Goal: Task Accomplishment & Management: Complete application form

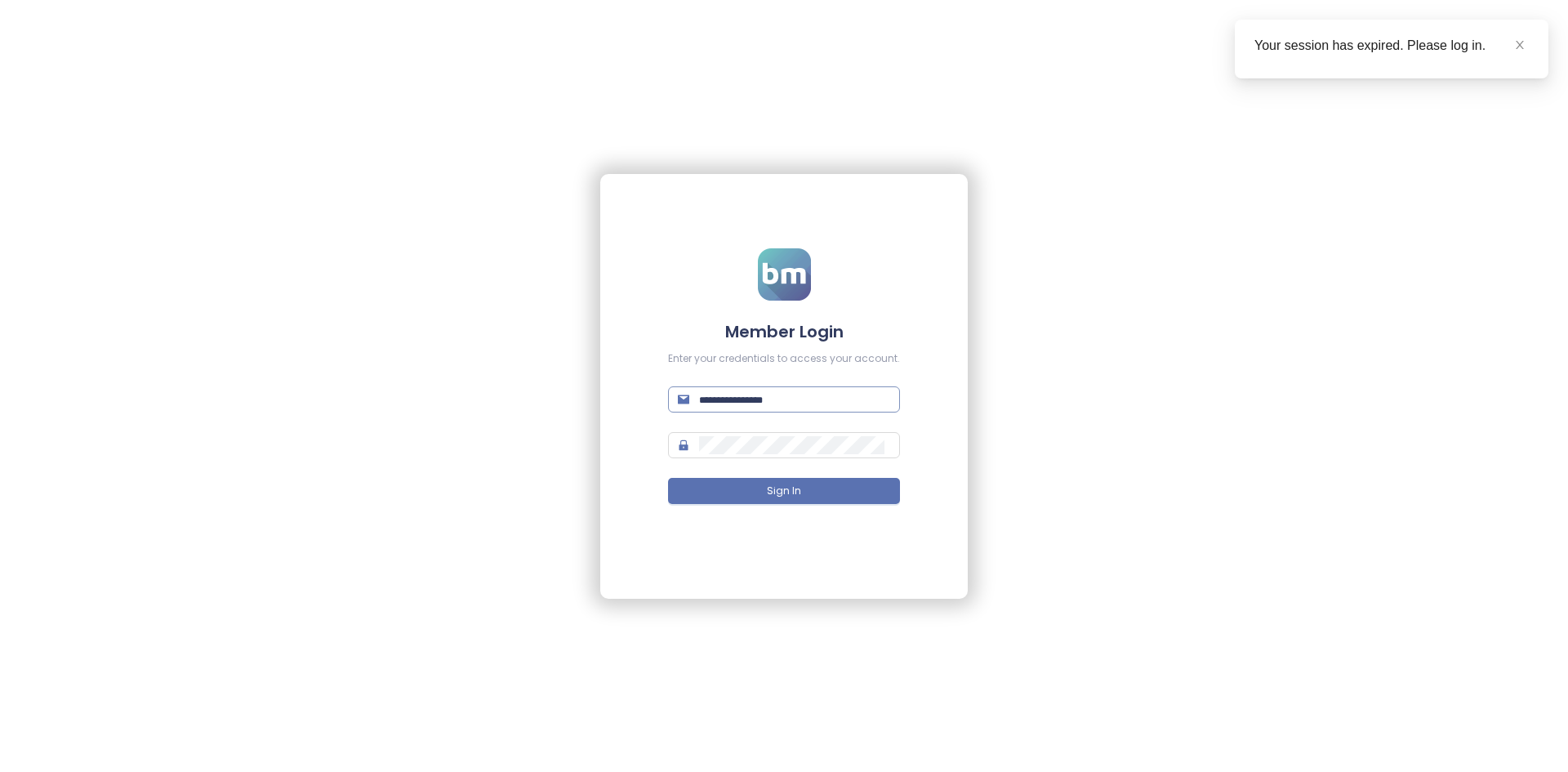
click at [782, 397] on input "text" at bounding box center [795, 399] width 191 height 18
type input "**********"
click at [668, 443] on button "Sign In" at bounding box center [784, 491] width 232 height 27
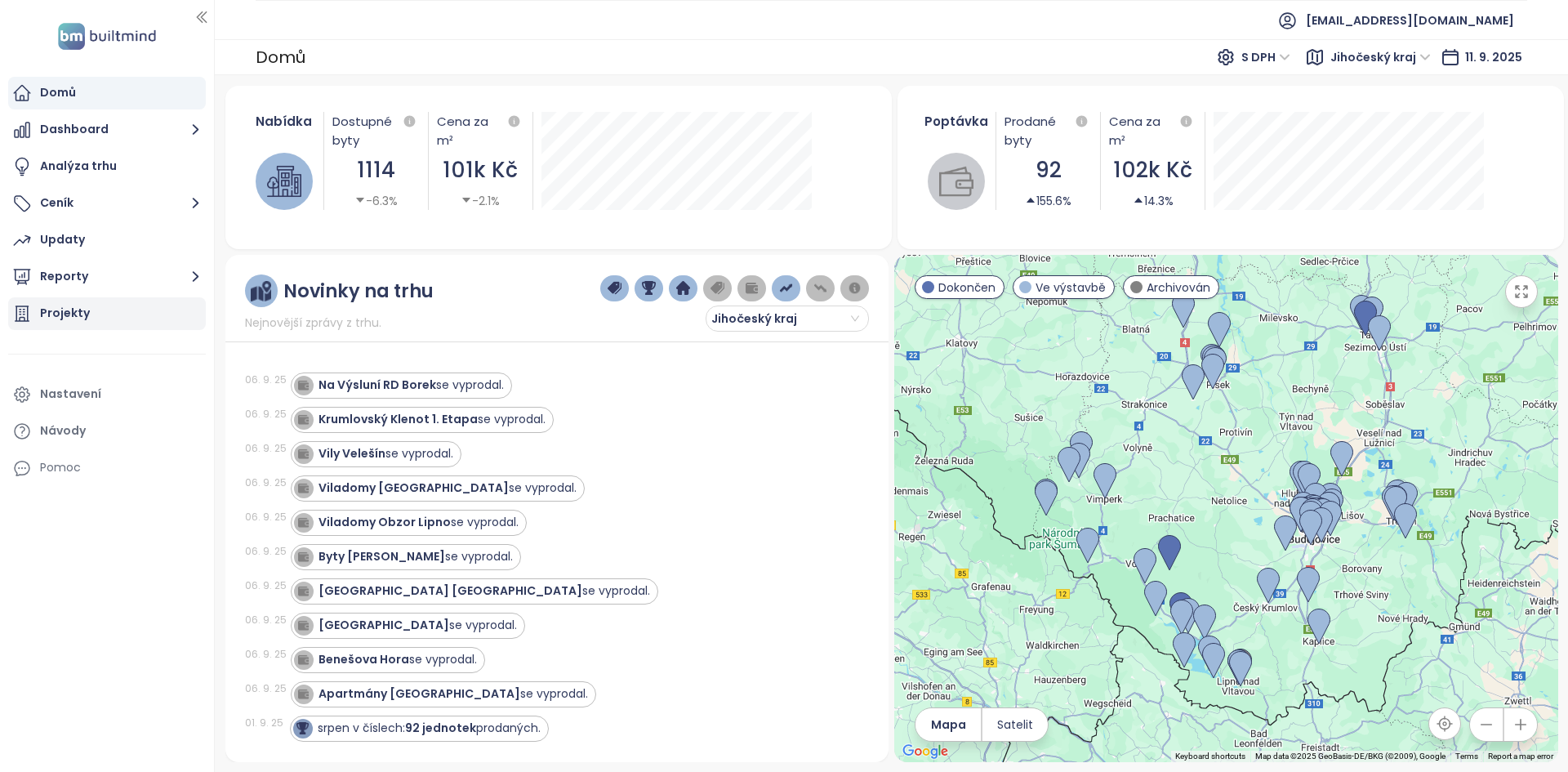
click at [154, 314] on div "Projekty" at bounding box center [107, 314] width 198 height 33
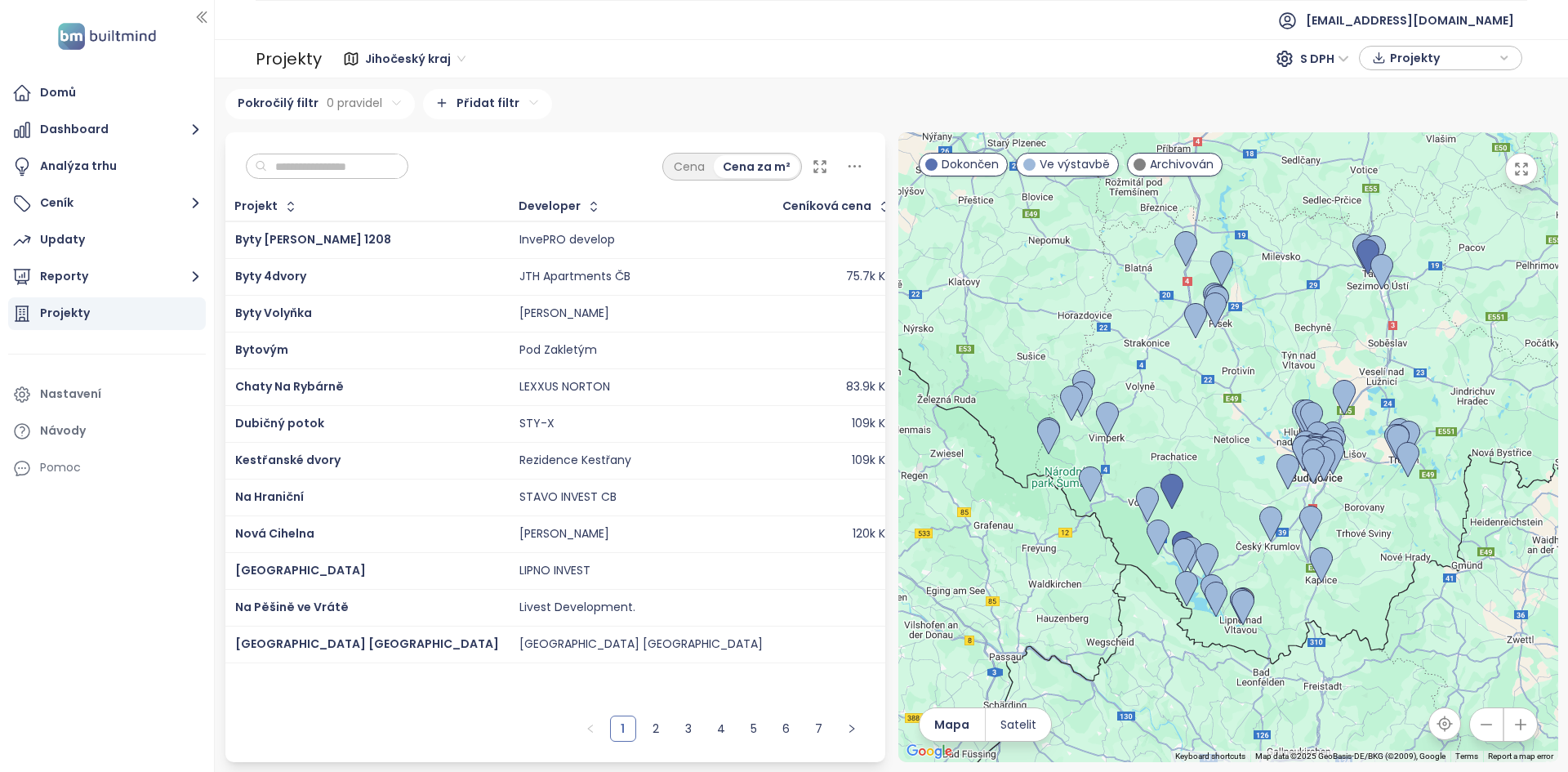
click at [420, 61] on span "Jihočeský kraj" at bounding box center [416, 59] width 101 height 25
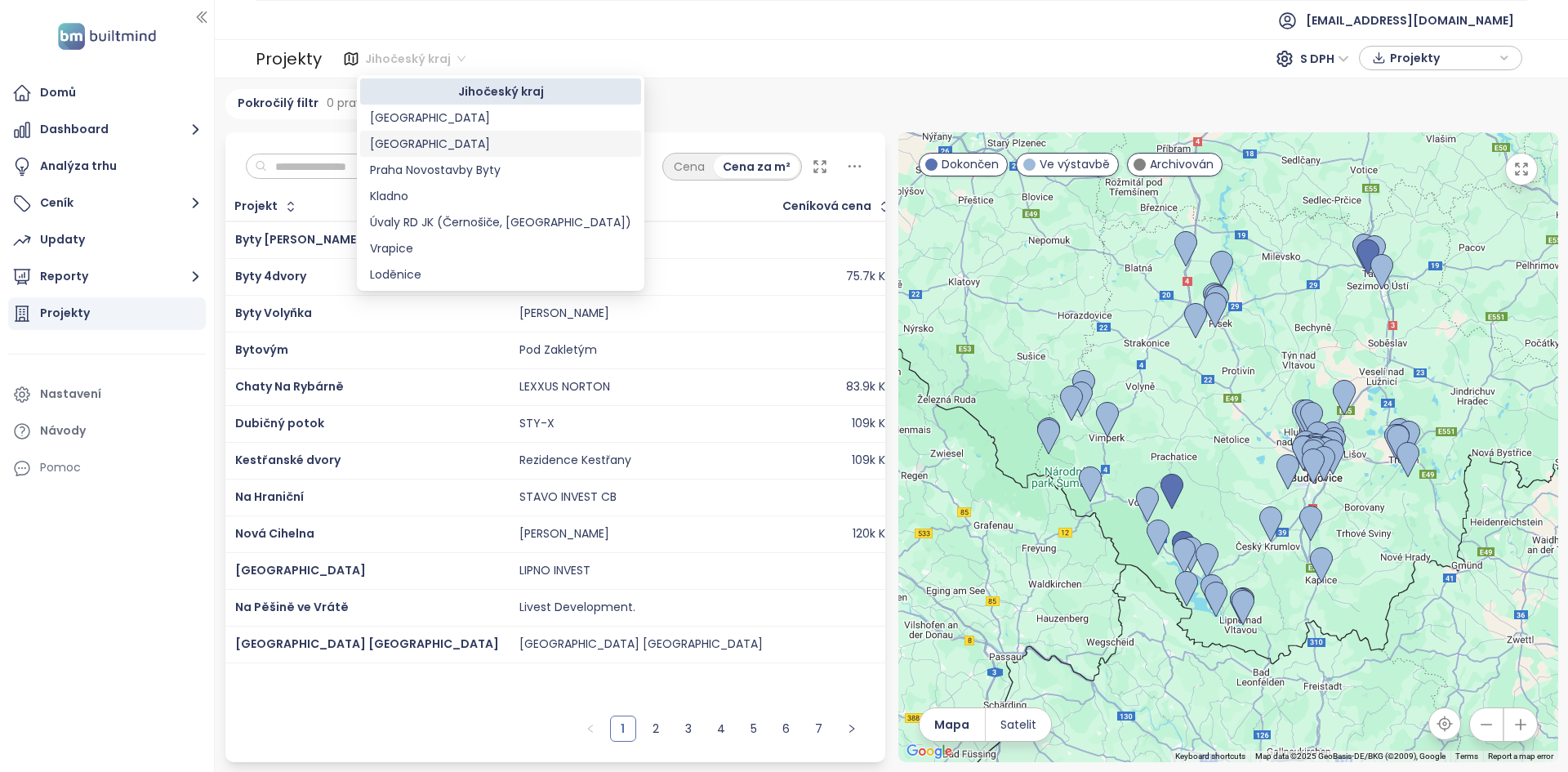
click at [427, 138] on div "[GEOGRAPHIC_DATA]" at bounding box center [500, 144] width 261 height 18
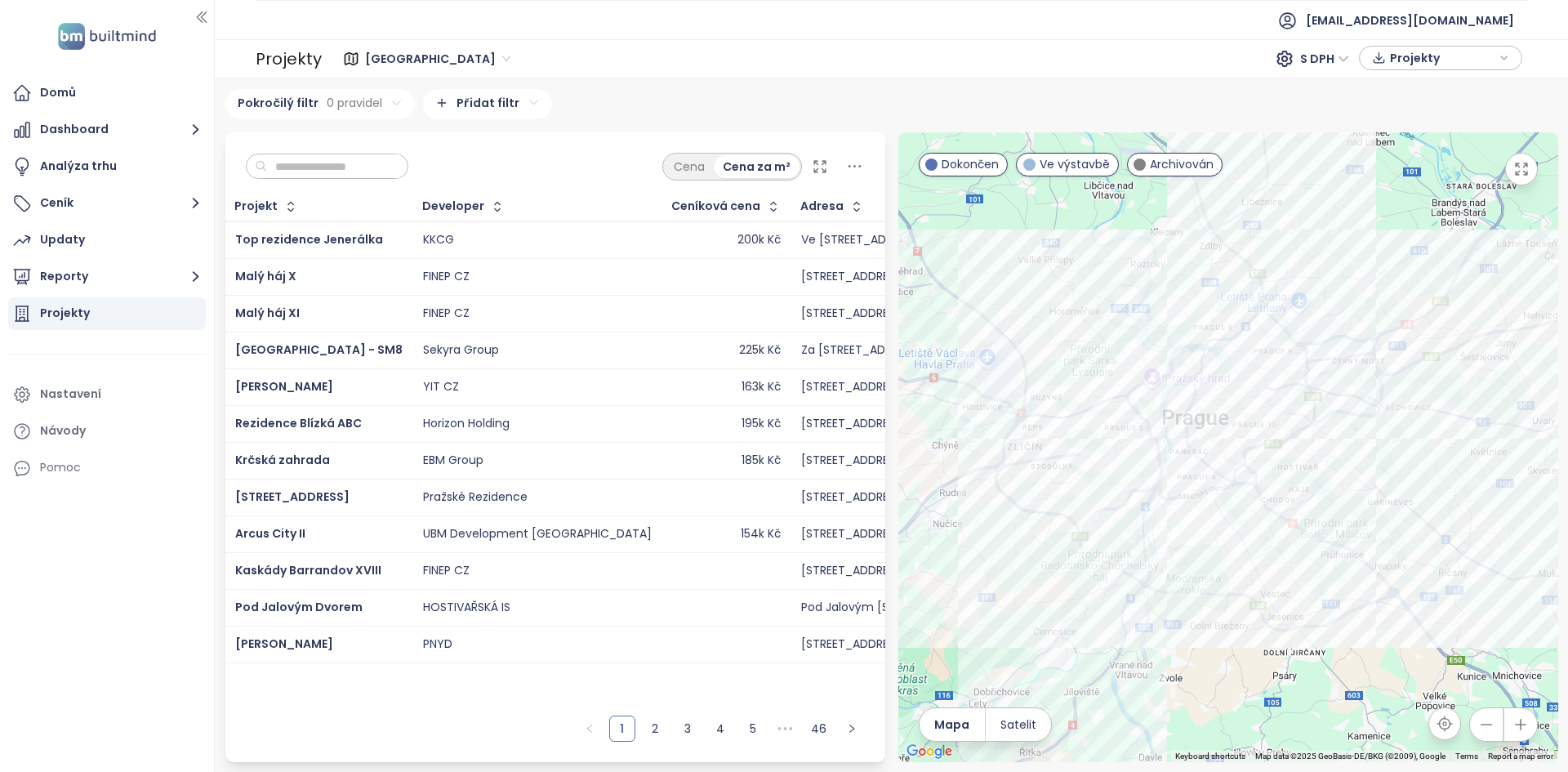
click at [510, 388] on div "YIT CZ" at bounding box center [537, 386] width 229 height 19
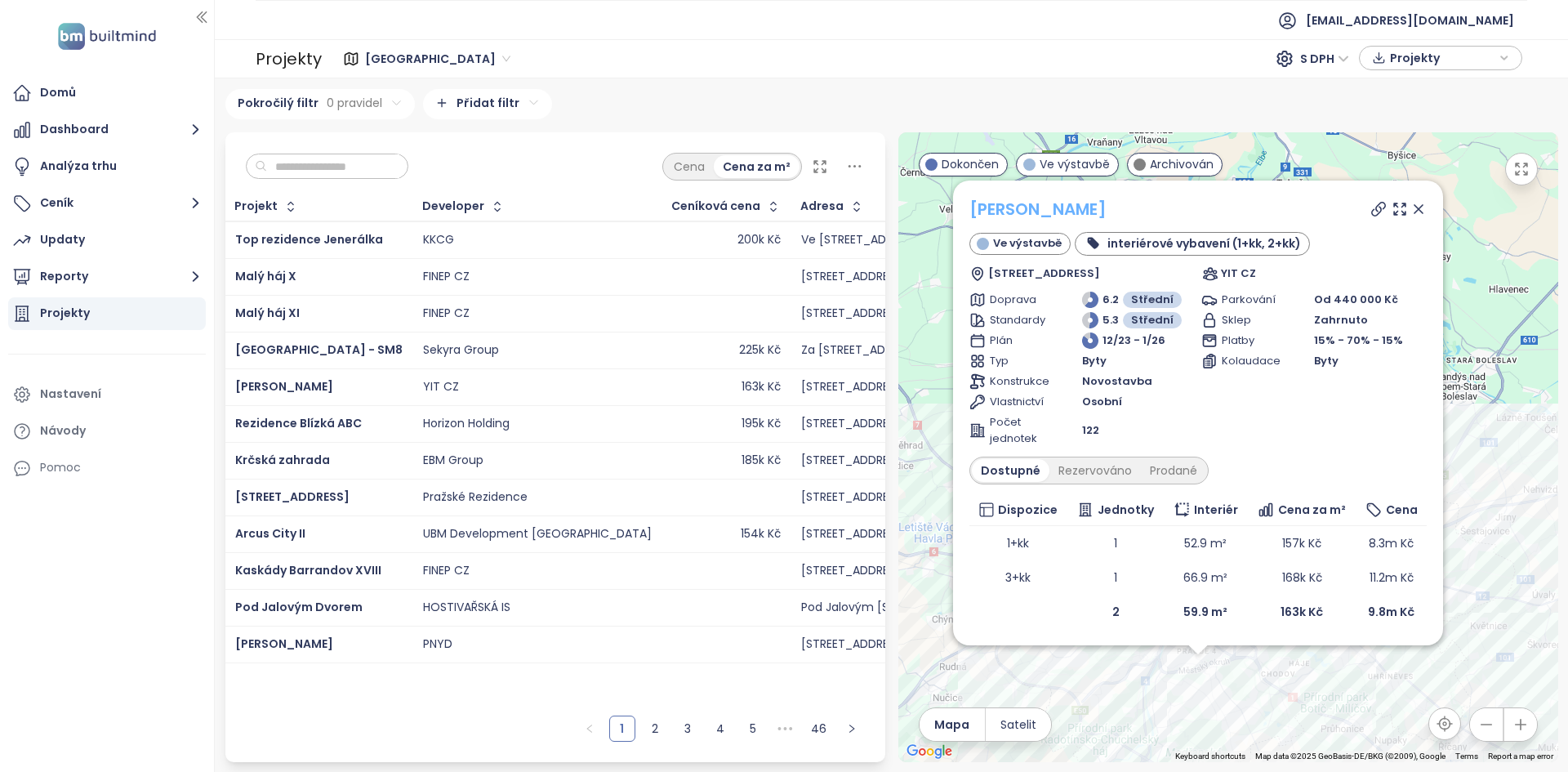
click at [1051, 214] on link "[PERSON_NAME]" at bounding box center [1038, 209] width 137 height 23
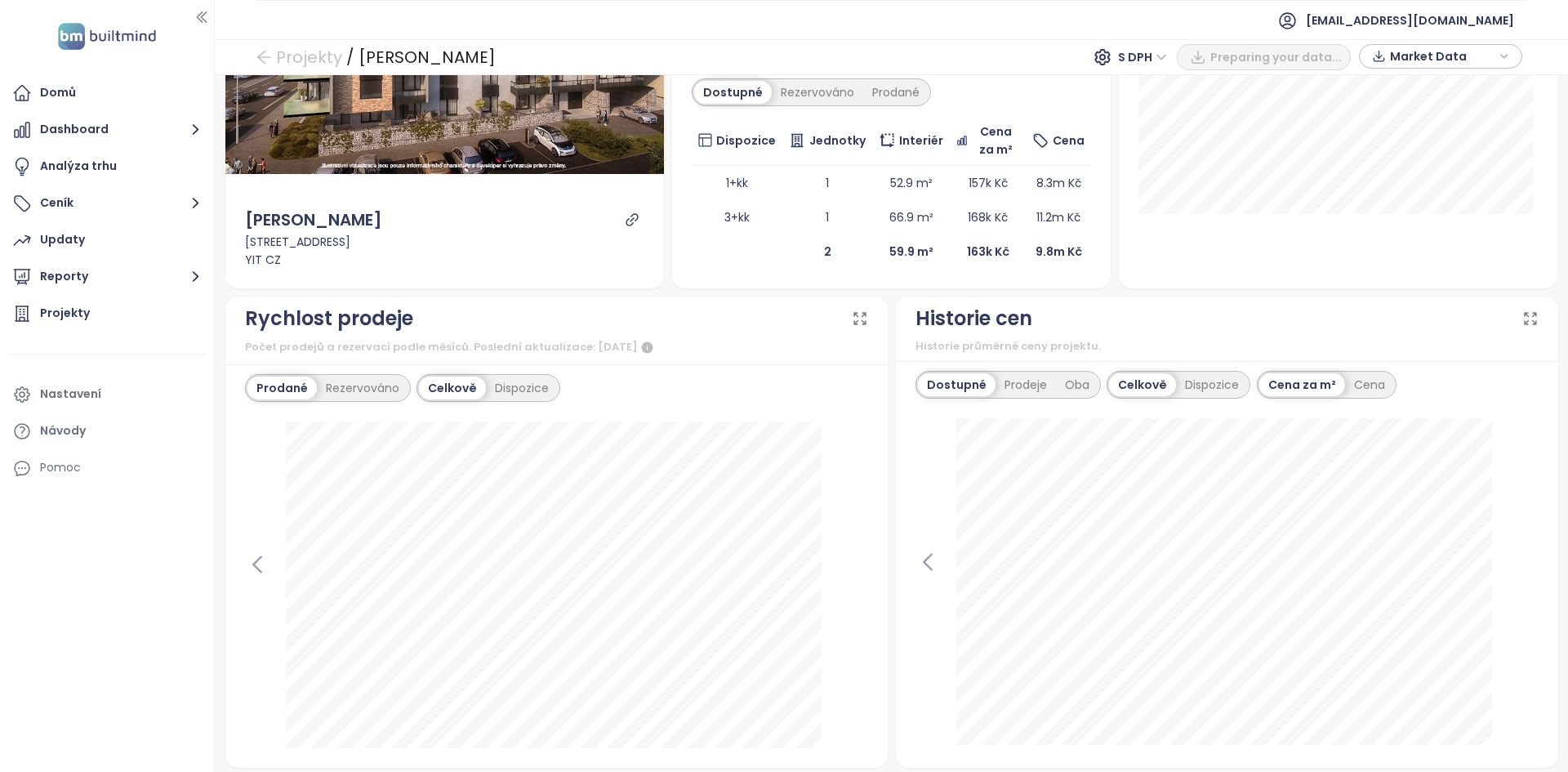
scroll to position [329, 0]
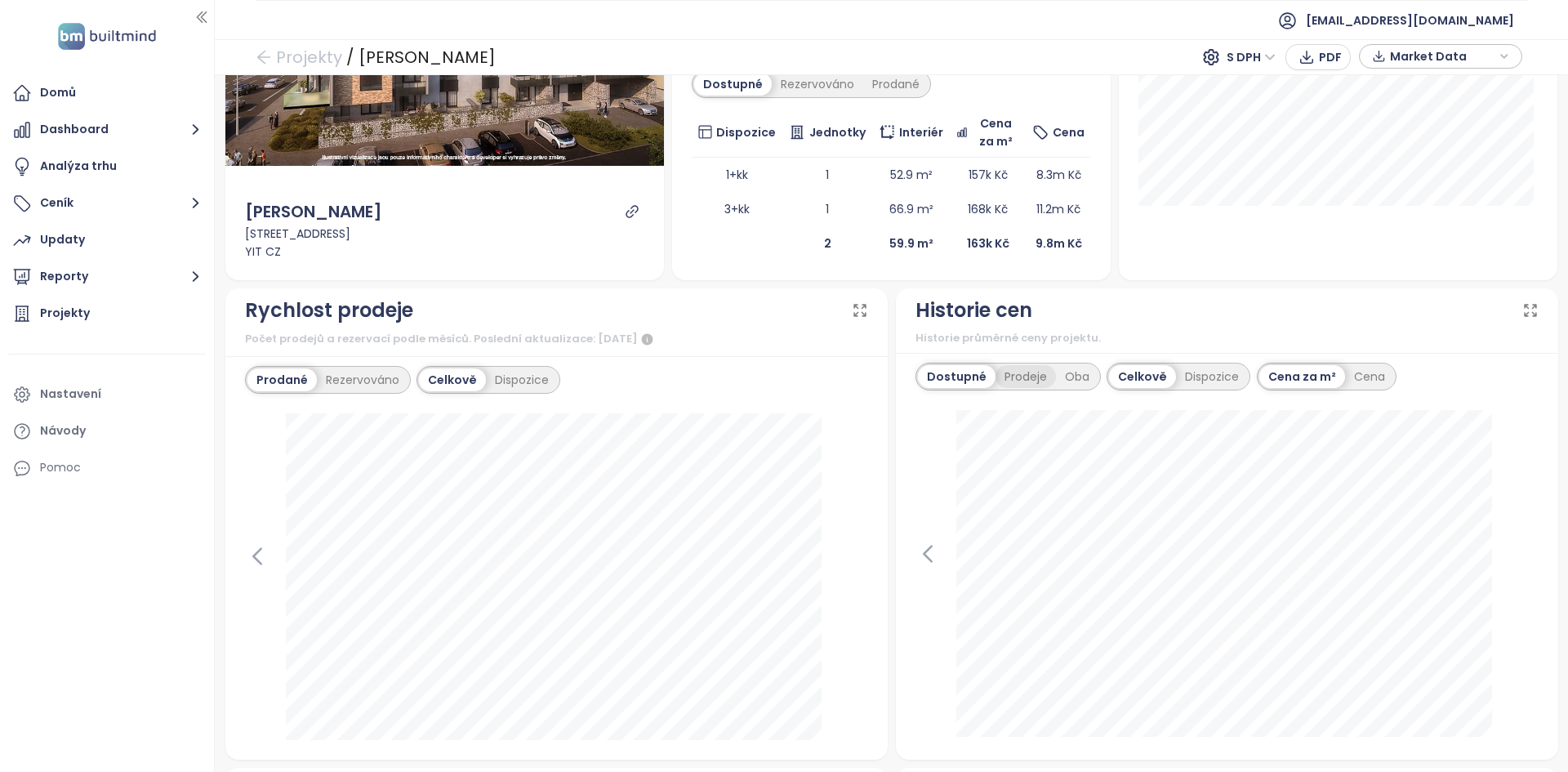
click at [1003, 384] on div "Prodeje" at bounding box center [1025, 376] width 60 height 23
click at [1056, 374] on div "Oba" at bounding box center [1077, 376] width 42 height 23
click at [973, 374] on div "Dostupné" at bounding box center [955, 376] width 73 height 23
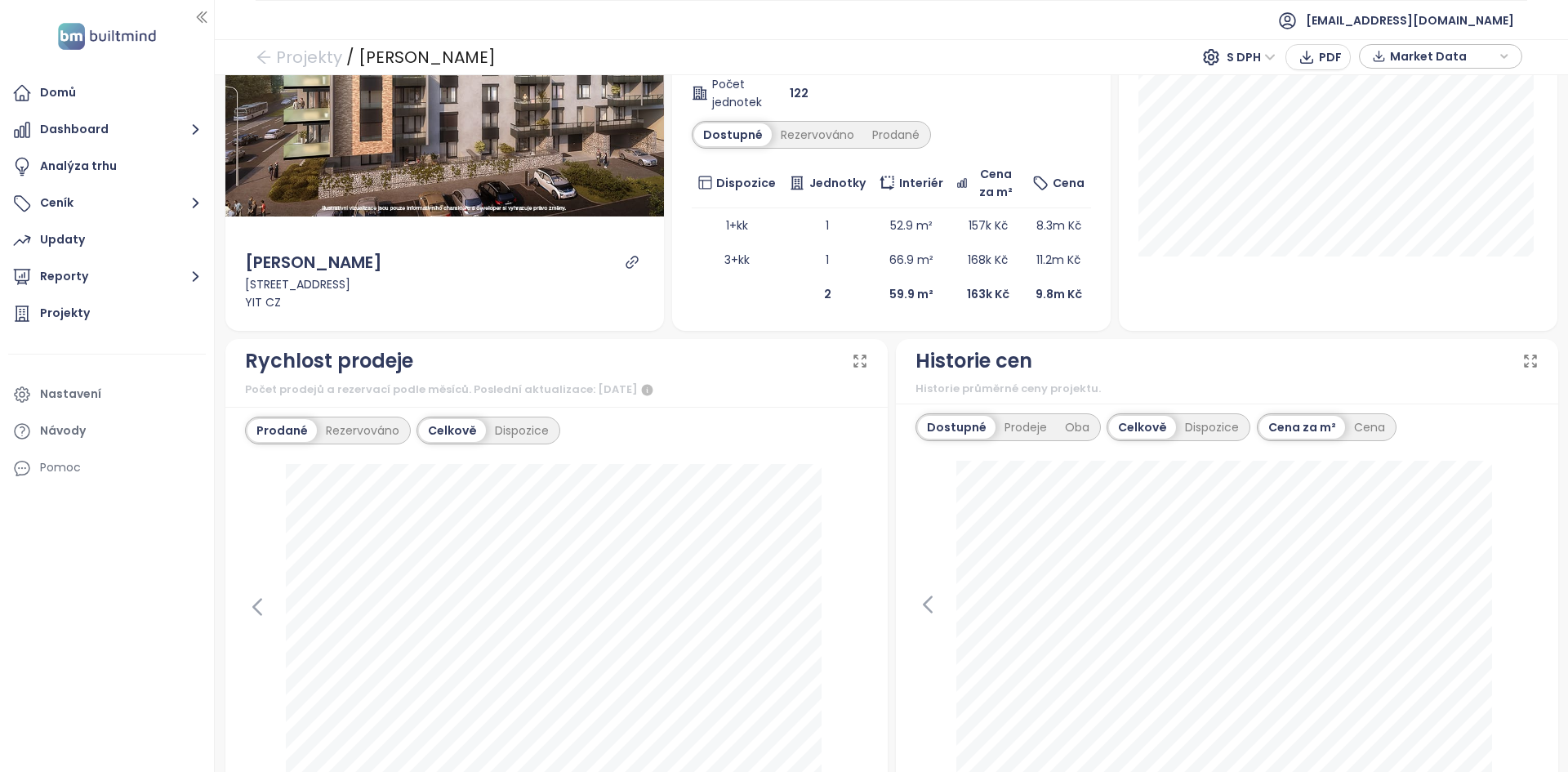
scroll to position [289, 0]
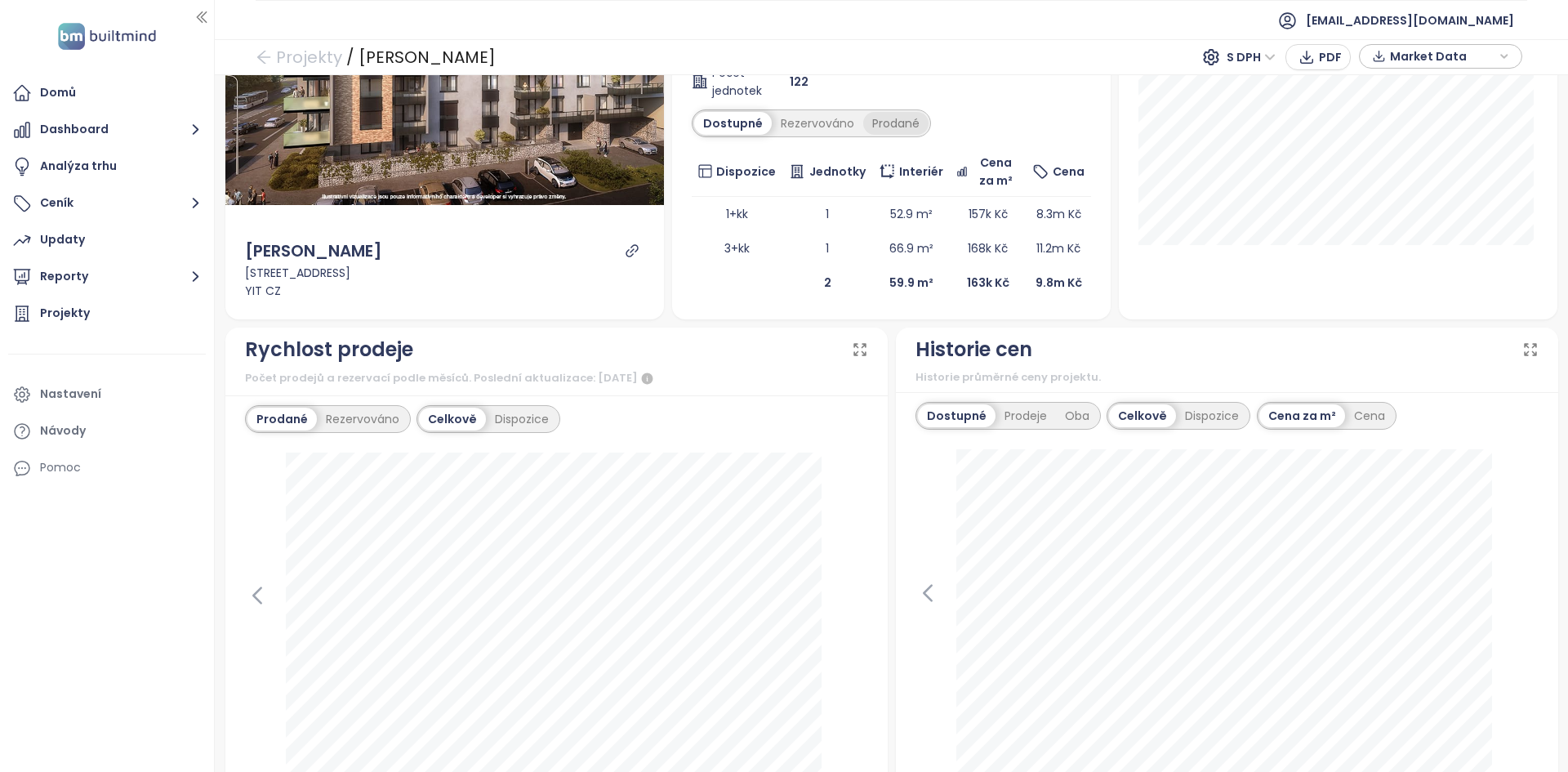
click at [865, 128] on div "Prodané" at bounding box center [895, 123] width 65 height 23
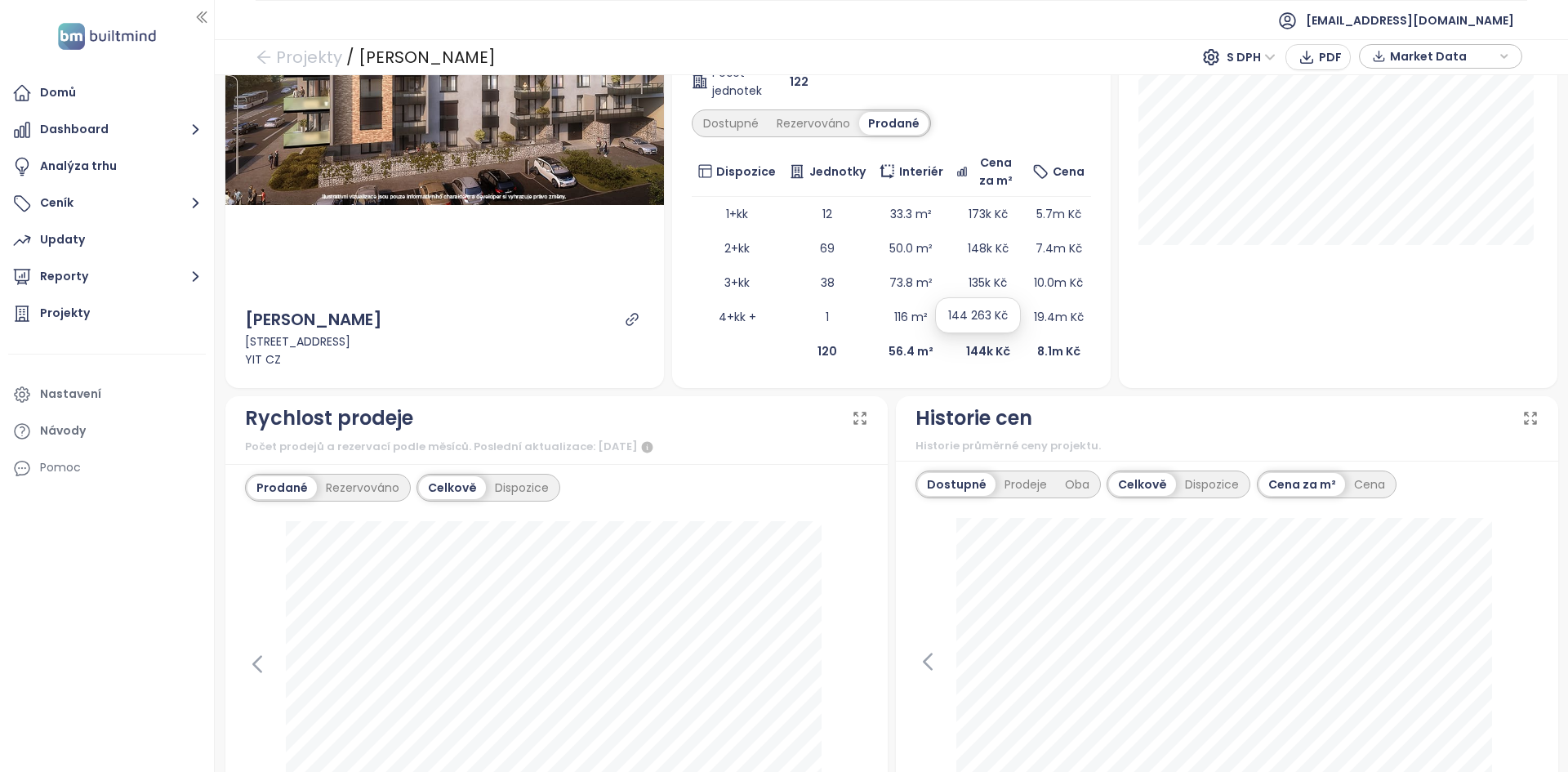
click at [966, 359] on b "144k Kč" at bounding box center [988, 352] width 44 height 16
click at [729, 140] on div "SIJA Kamýk Ve výstavbě součástí bytů 2+kk je kuchyňská linka včetně spotřebičů …" at bounding box center [892, 92] width 399 height 552
click at [729, 130] on div "Dostupné" at bounding box center [730, 123] width 73 height 23
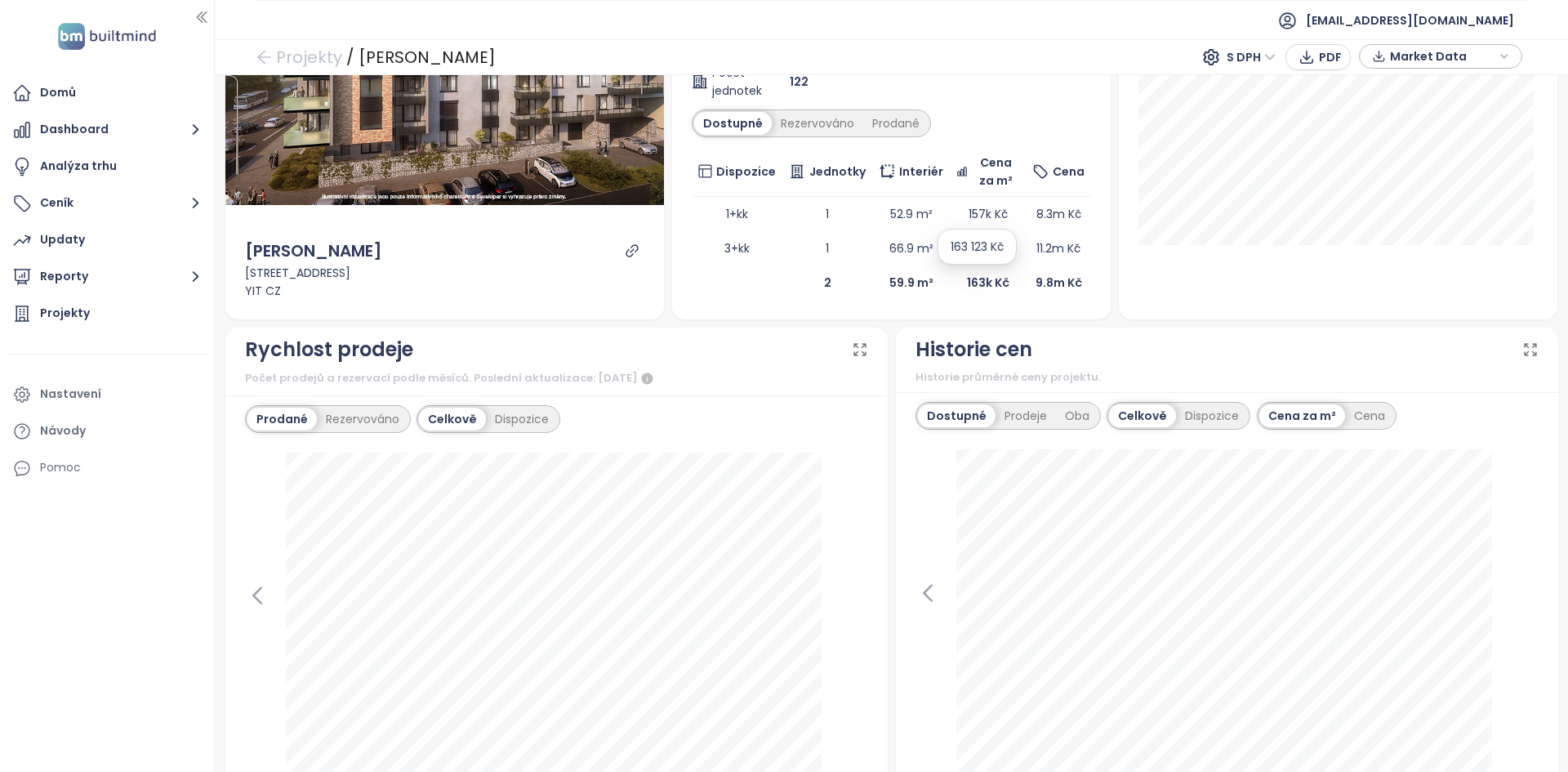
click at [968, 289] on b "163k Kč" at bounding box center [988, 283] width 42 height 16
click at [927, 289] on td "59.9 m²" at bounding box center [911, 282] width 78 height 34
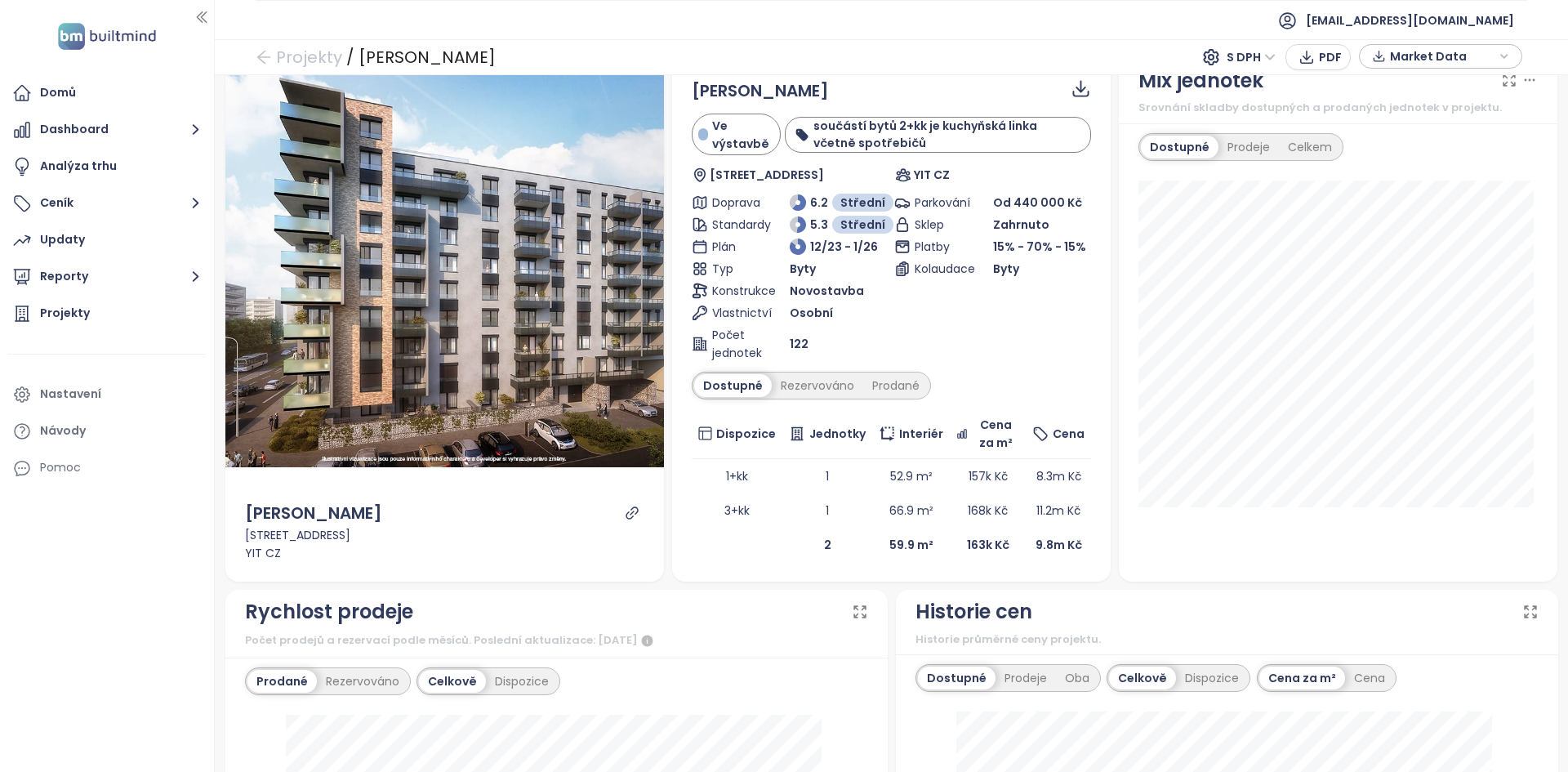
scroll to position [0, 0]
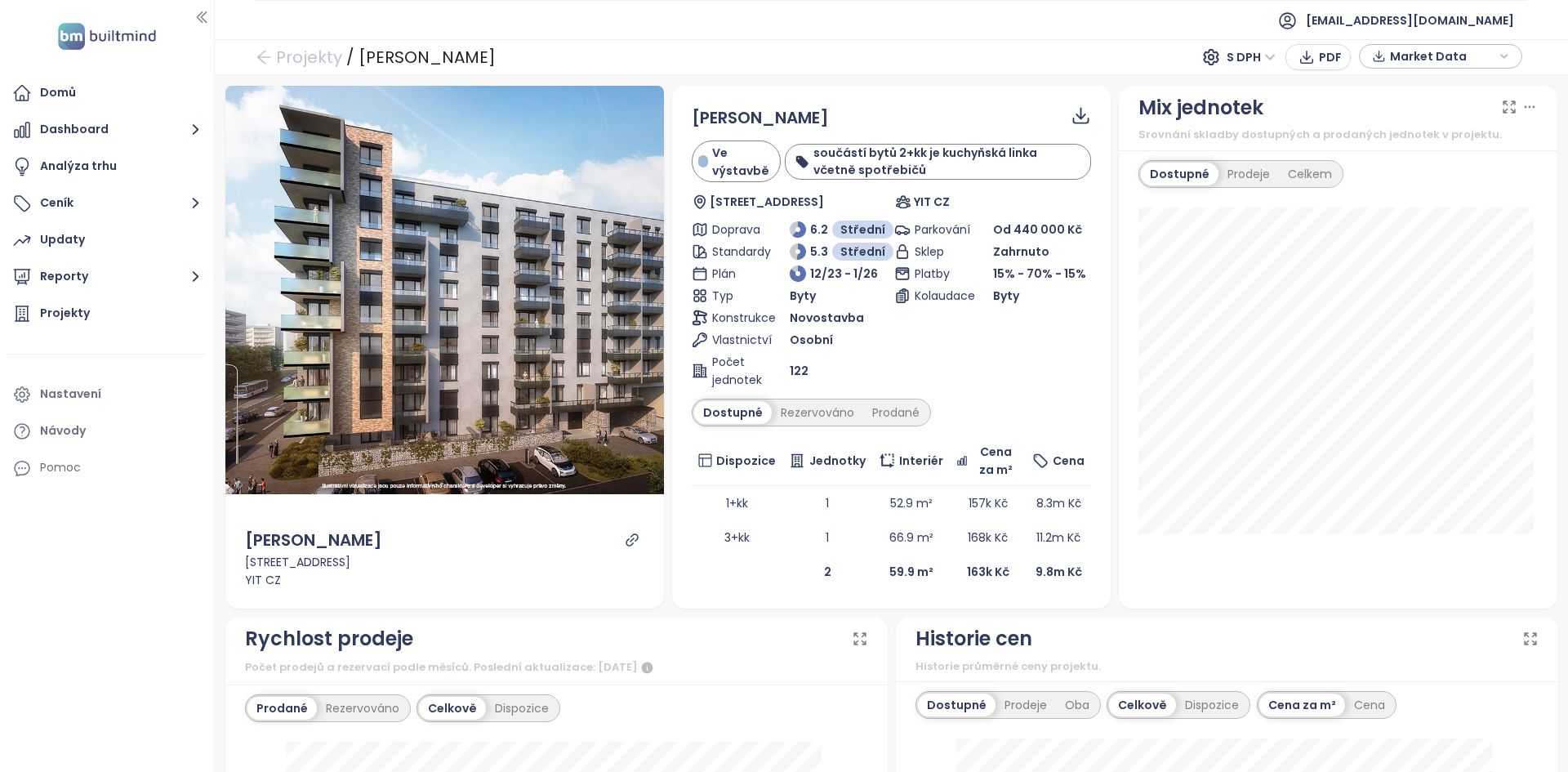
click at [1442, 60] on span "Market Data" at bounding box center [1442, 56] width 105 height 25
click at [1442, 60] on span "Market Data" at bounding box center [1442, 57] width 105 height 25
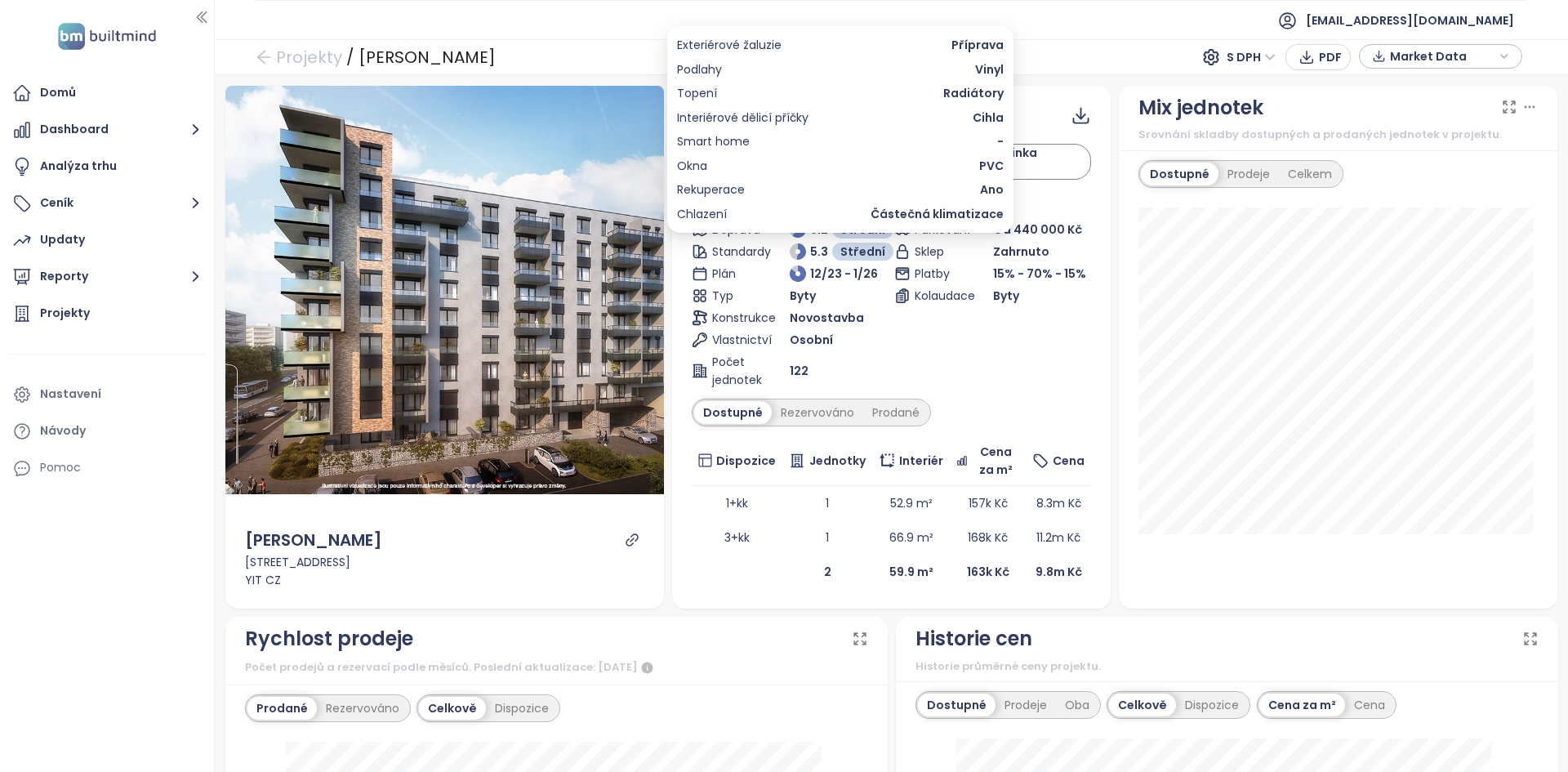
click at [802, 64] on div "Podlahy Vinyl" at bounding box center [840, 70] width 327 height 18
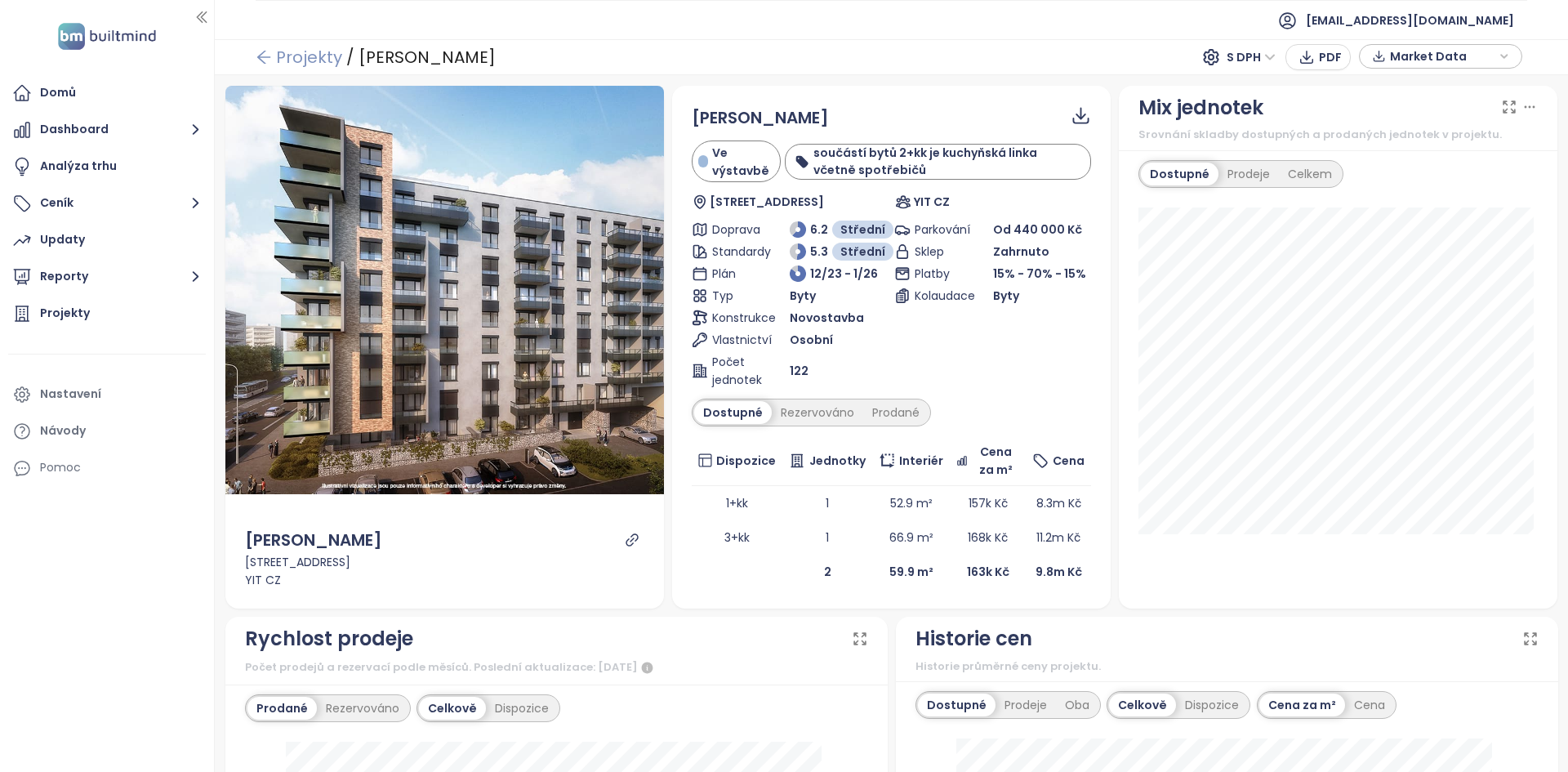
click at [300, 53] on link "Projekty" at bounding box center [298, 57] width 87 height 29
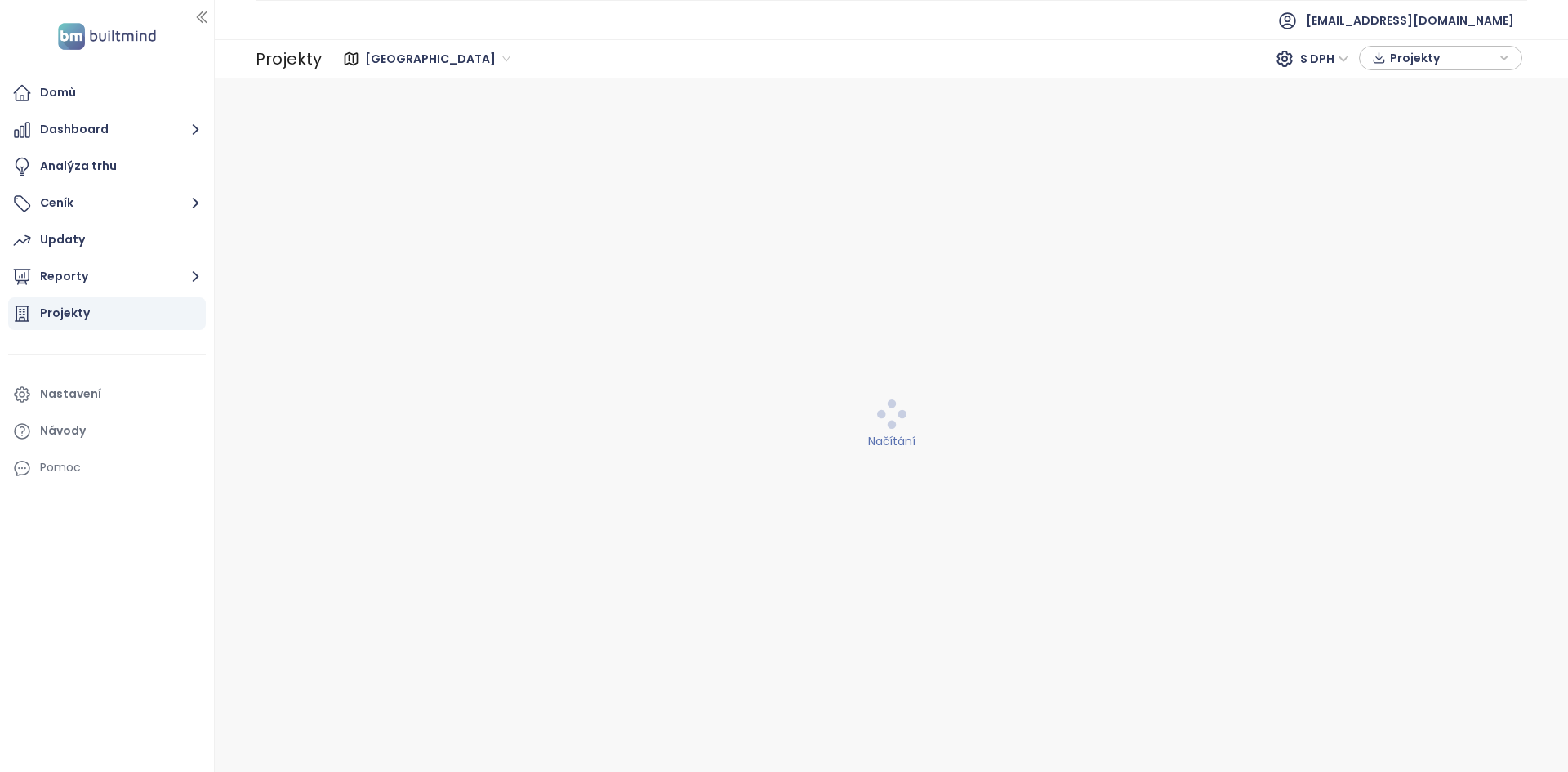
click at [440, 60] on span "[GEOGRAPHIC_DATA]" at bounding box center [438, 59] width 146 height 25
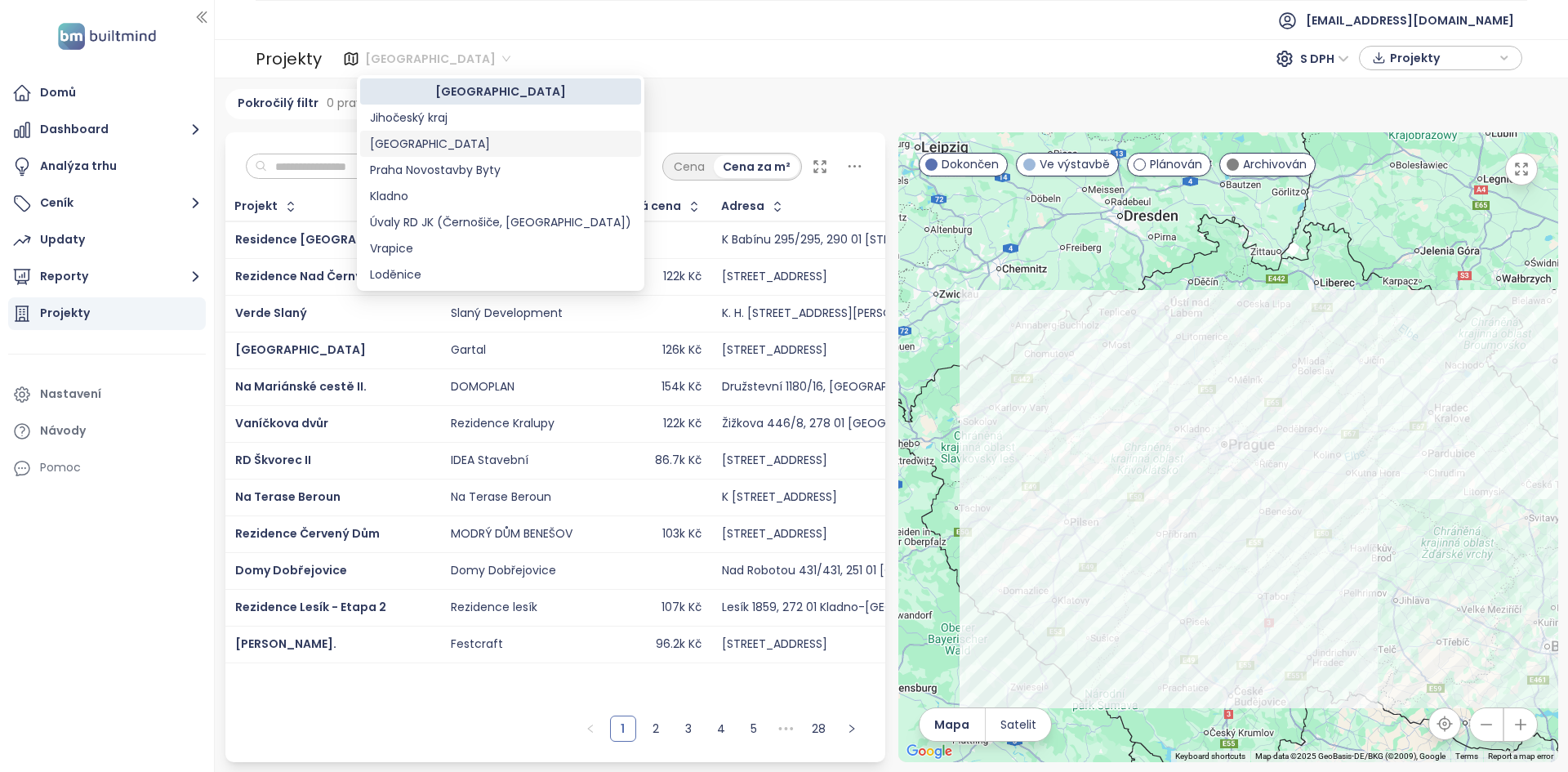
click at [396, 141] on div "[GEOGRAPHIC_DATA]" at bounding box center [500, 144] width 261 height 18
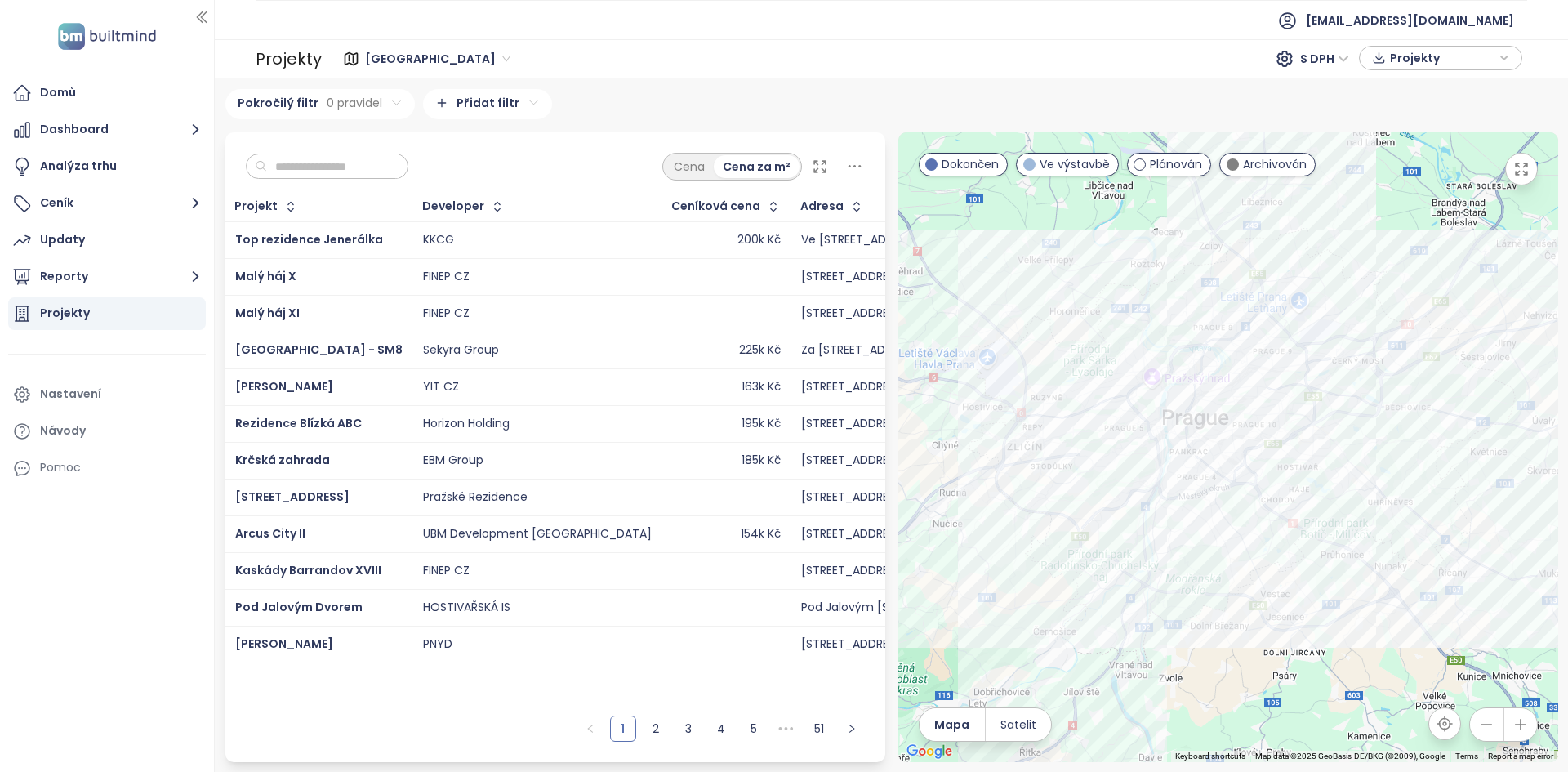
click at [374, 167] on input "text" at bounding box center [333, 167] width 133 height 25
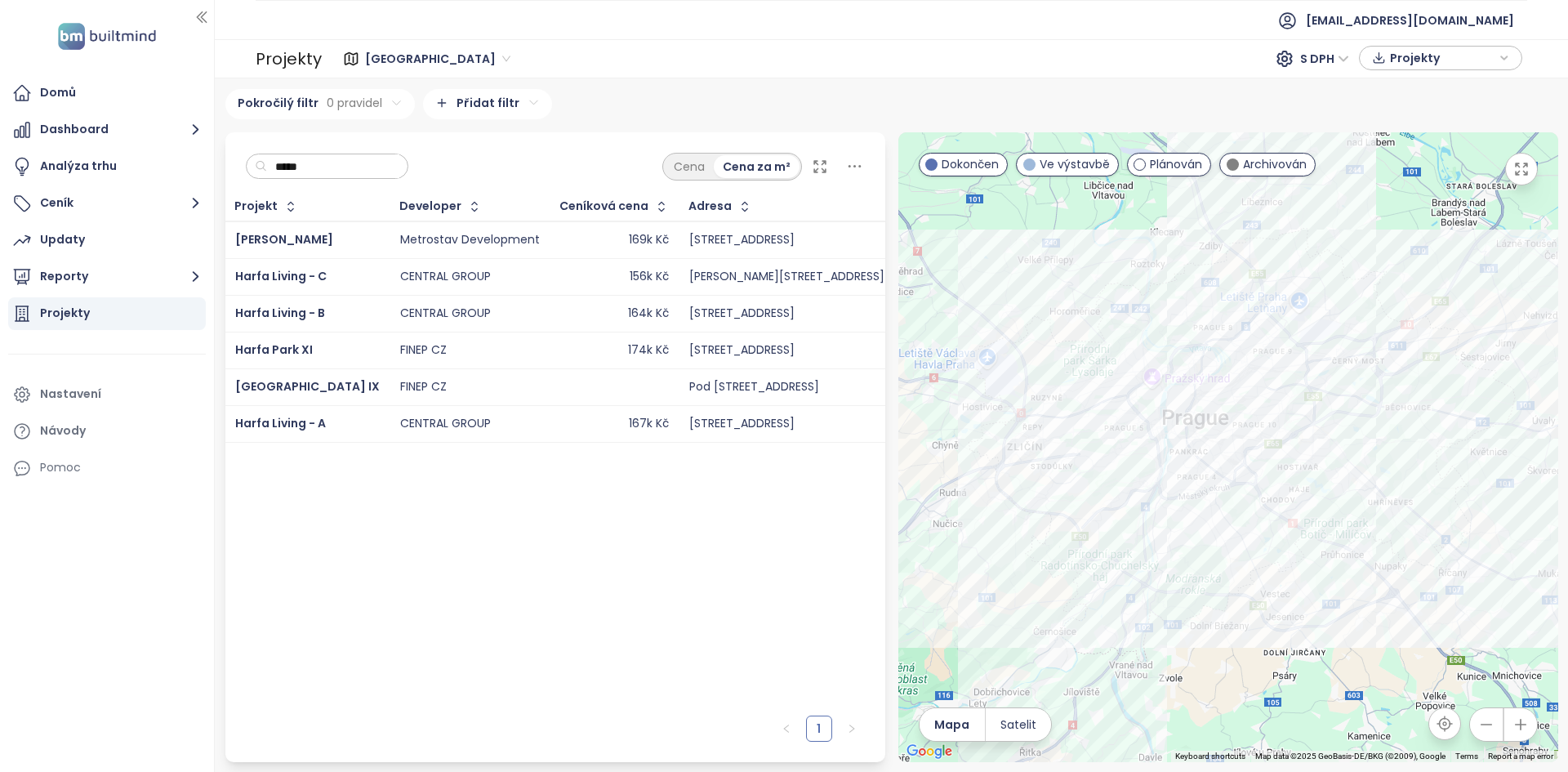
type input "*****"
click at [390, 307] on td "CENTRAL GROUP" at bounding box center [470, 313] width 160 height 37
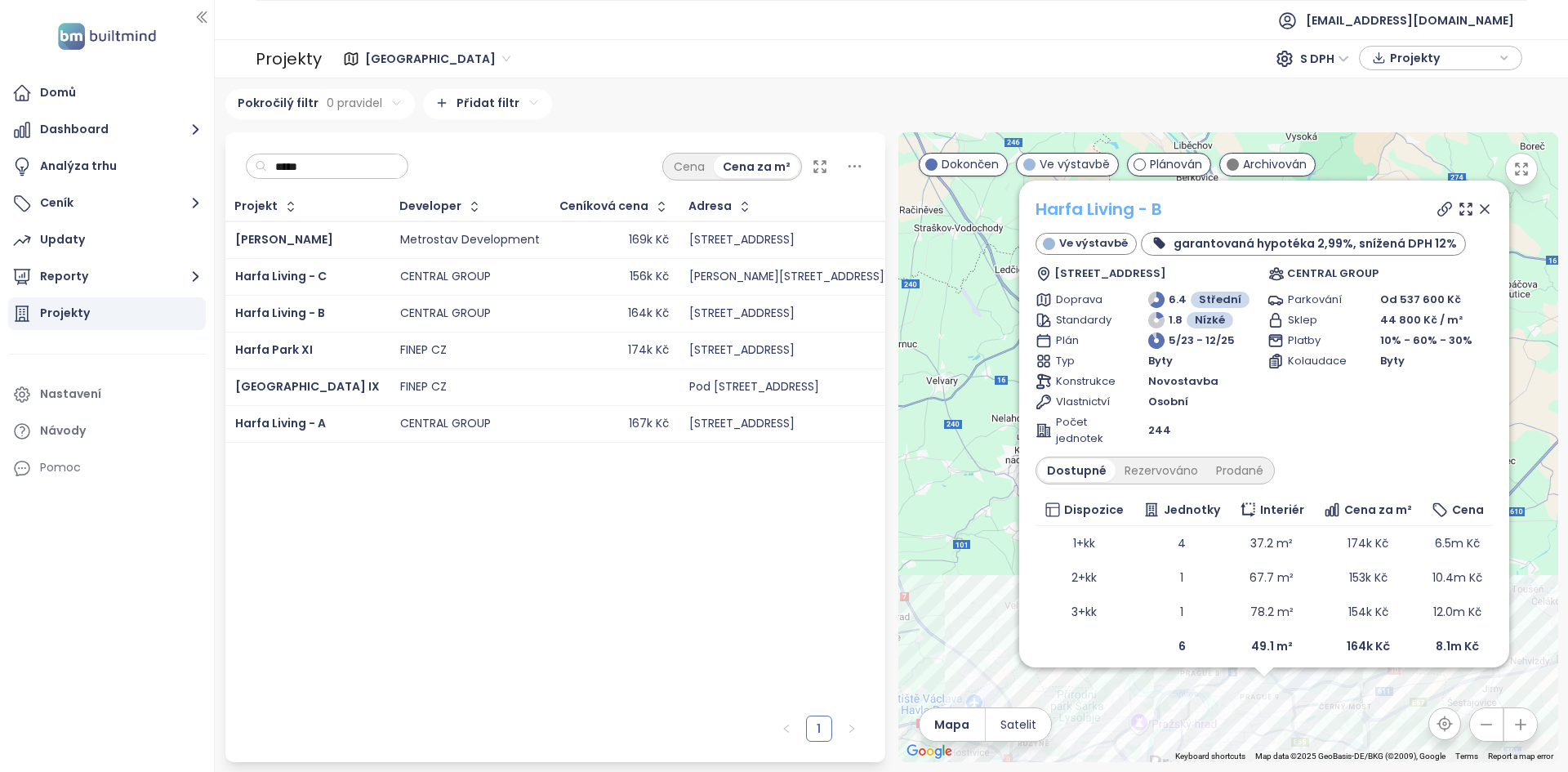
click at [1098, 216] on link "Harfa Living - B" at bounding box center [1098, 209] width 126 height 23
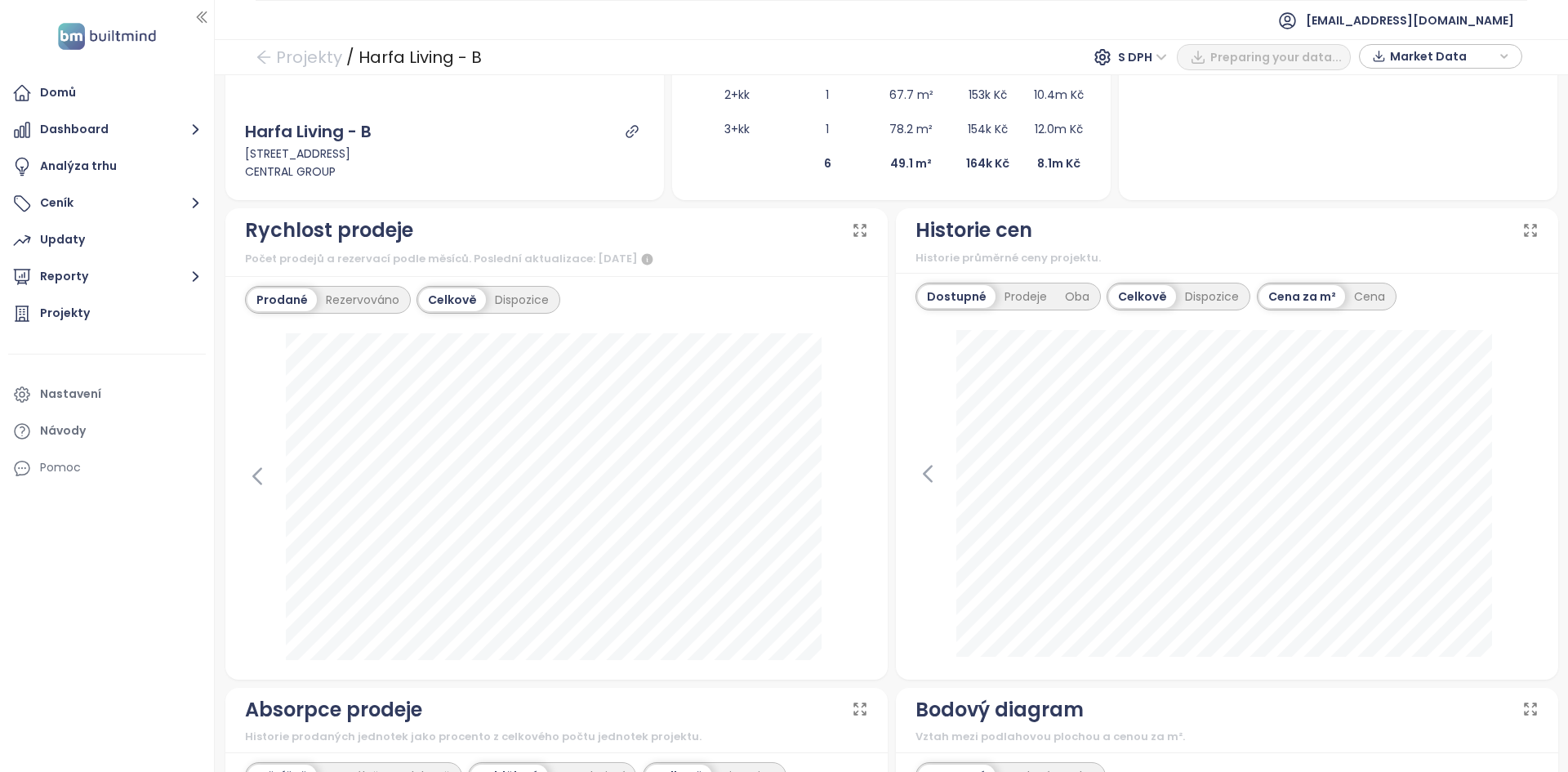
scroll to position [506, 0]
click at [918, 473] on icon at bounding box center [927, 473] width 25 height 25
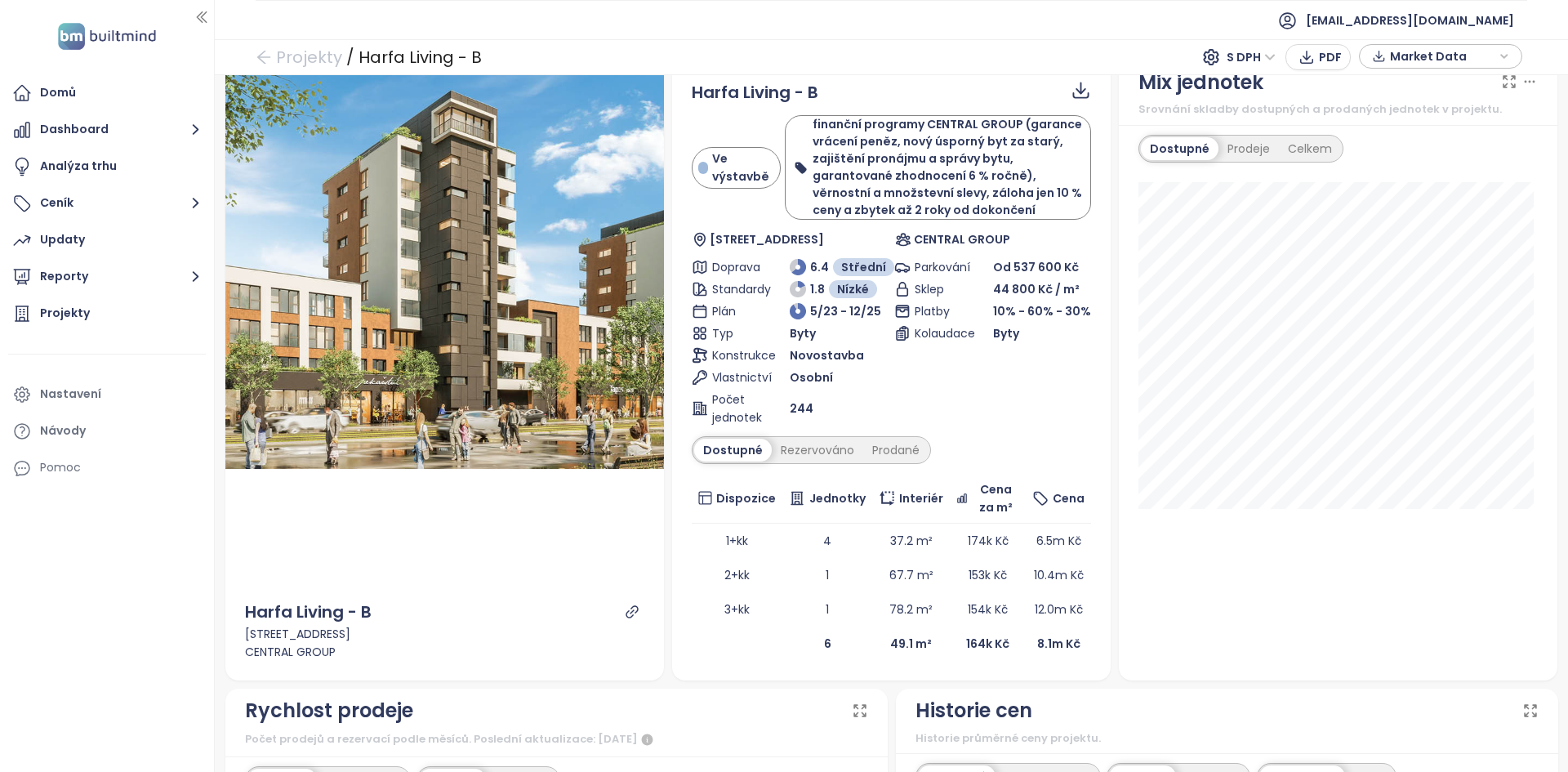
scroll to position [0, 0]
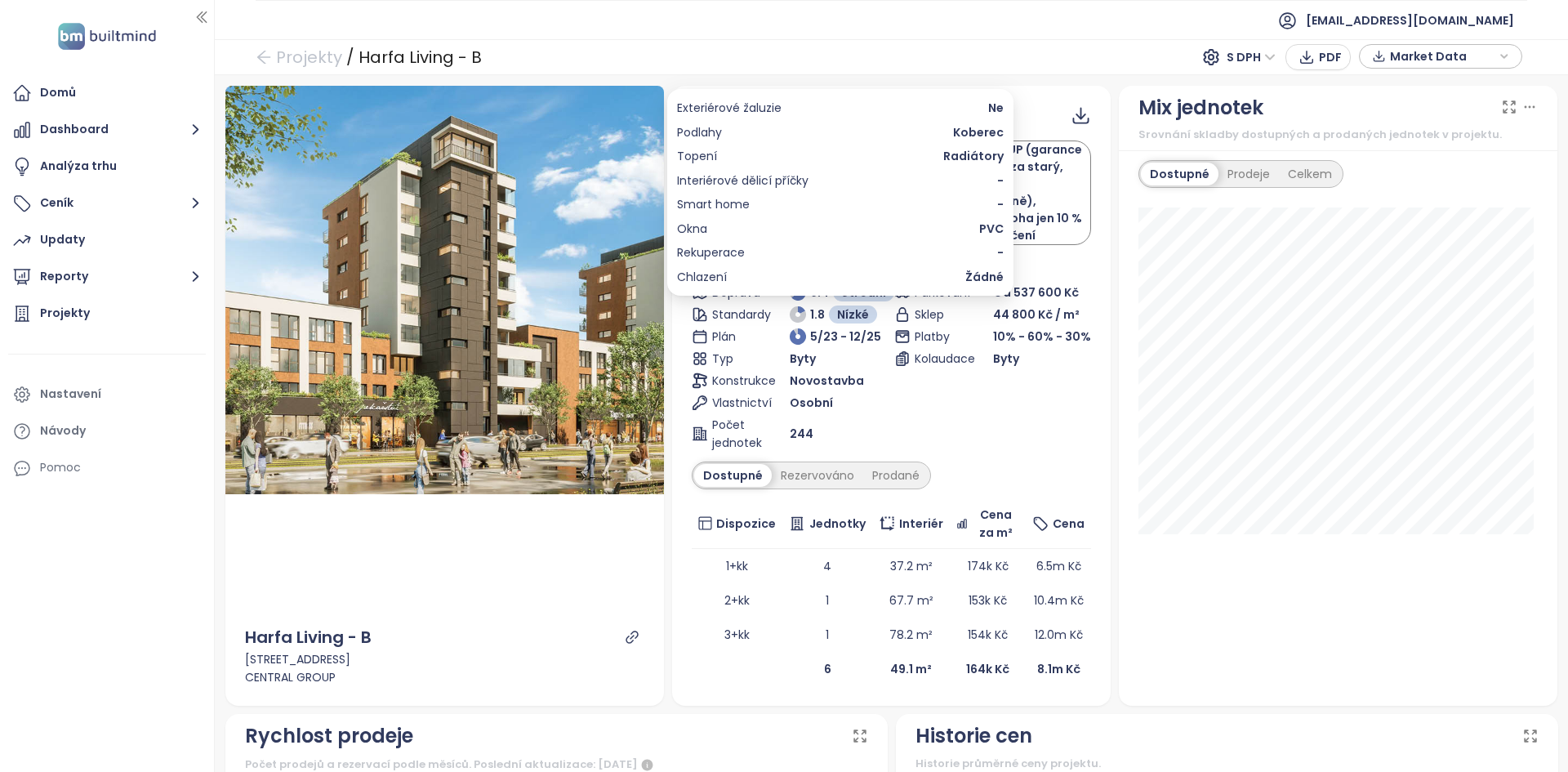
click at [960, 140] on span "Koberec" at bounding box center [978, 133] width 50 height 18
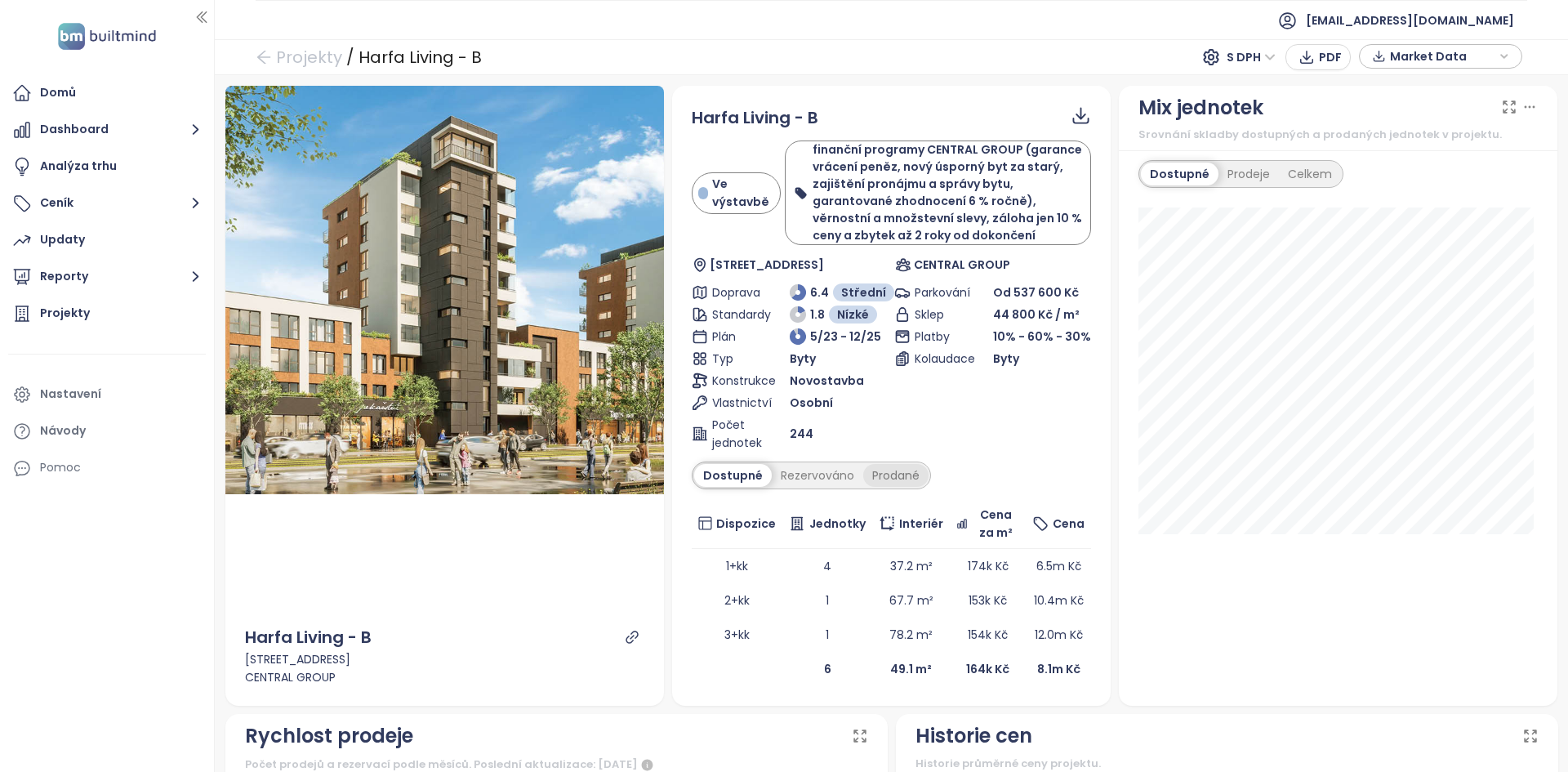
click at [874, 474] on div "Prodané" at bounding box center [895, 475] width 65 height 23
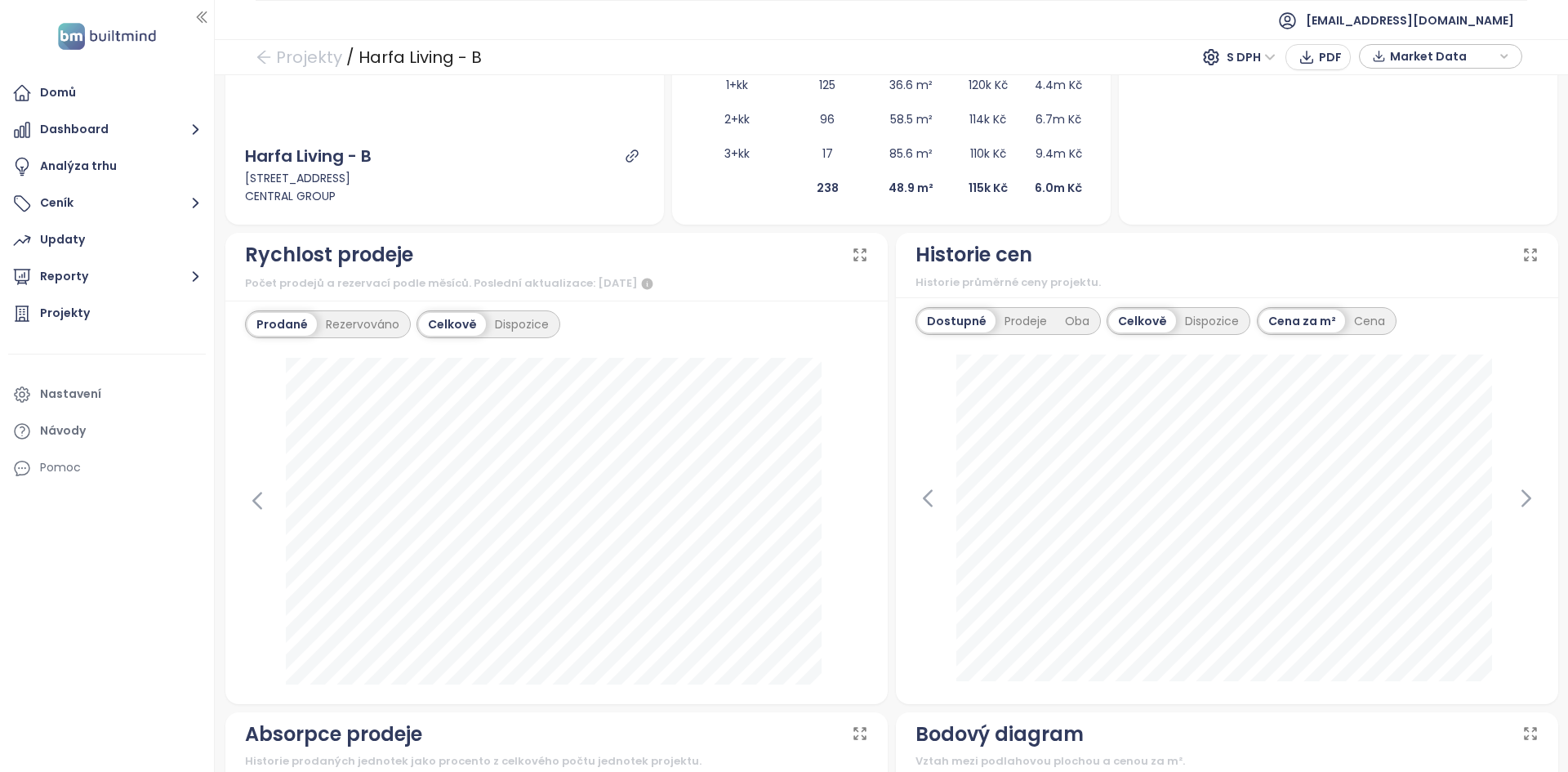
scroll to position [488, 0]
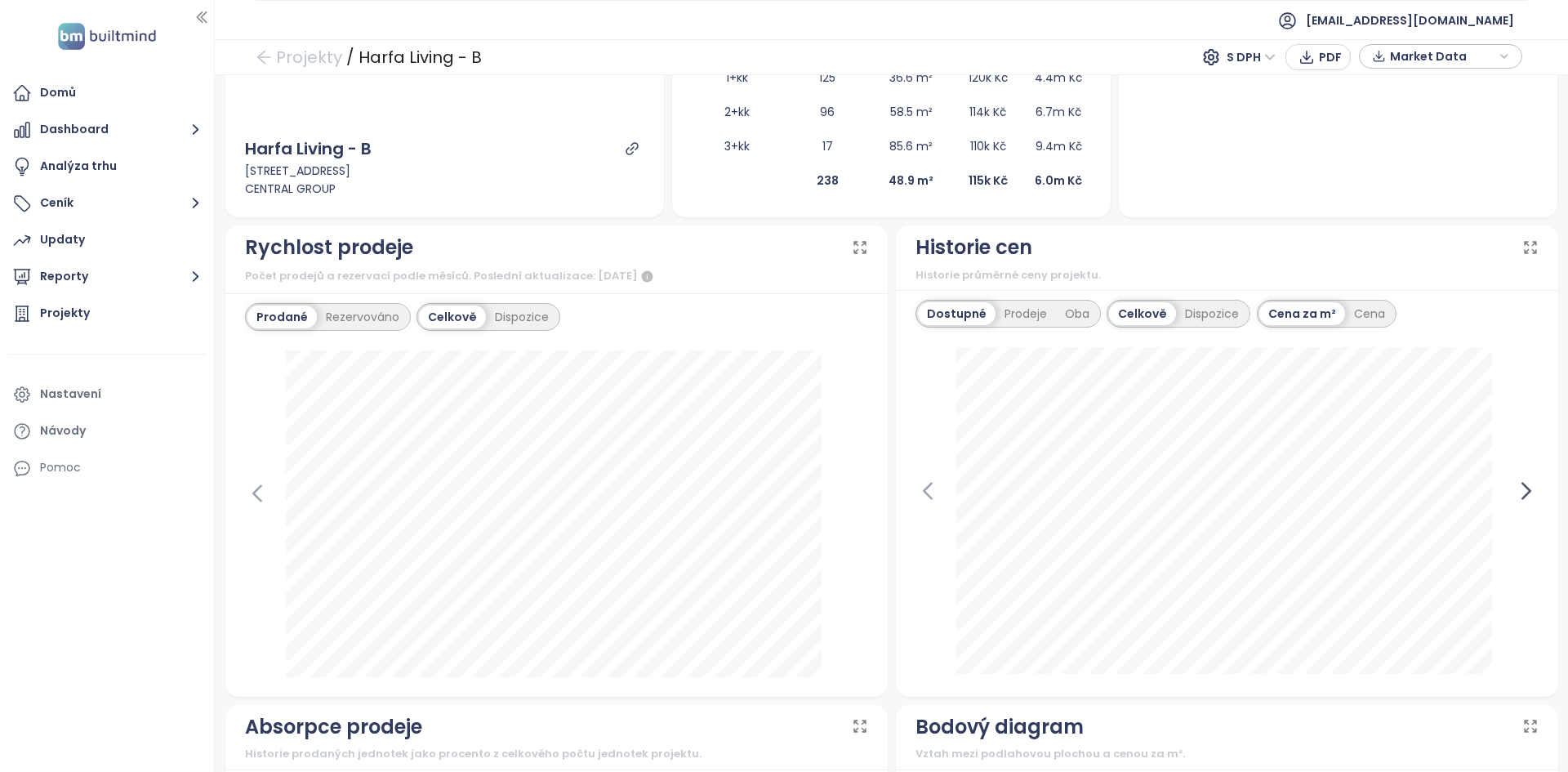
click at [1519, 496] on icon at bounding box center [1526, 491] width 25 height 25
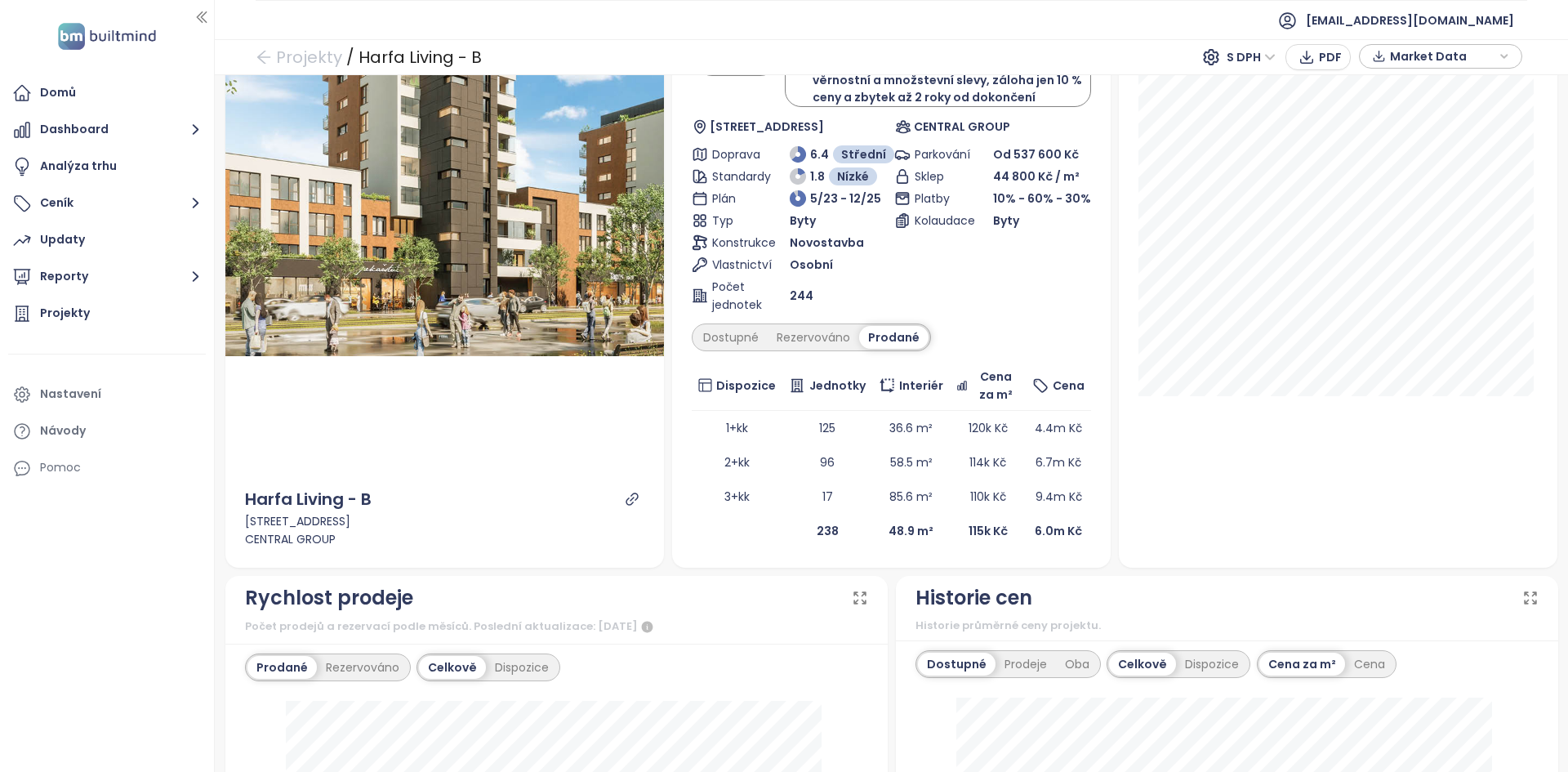
scroll to position [137, 0]
click at [1125, 137] on span "60%" at bounding box center [1121, 137] width 27 height 18
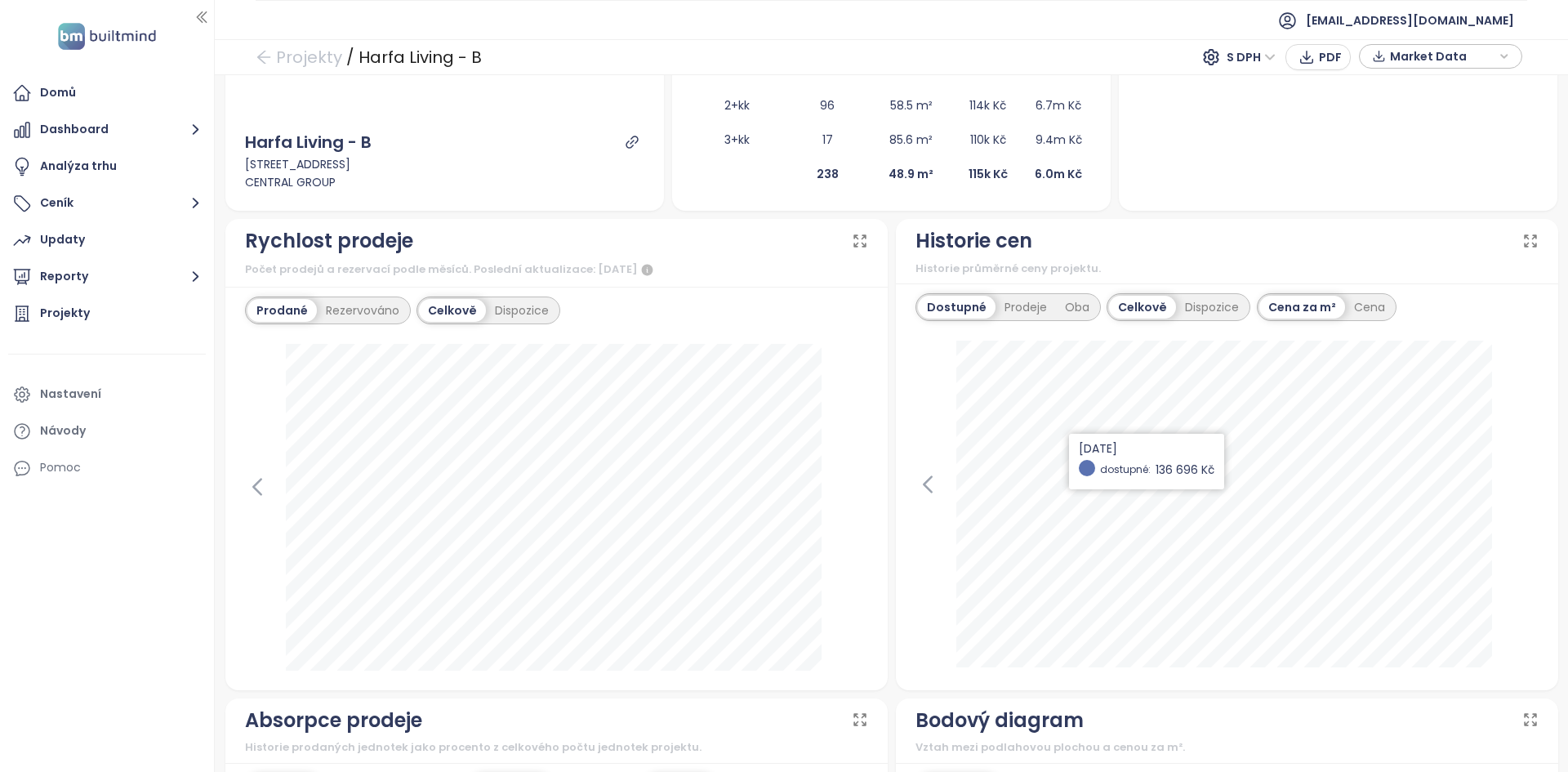
scroll to position [0, 0]
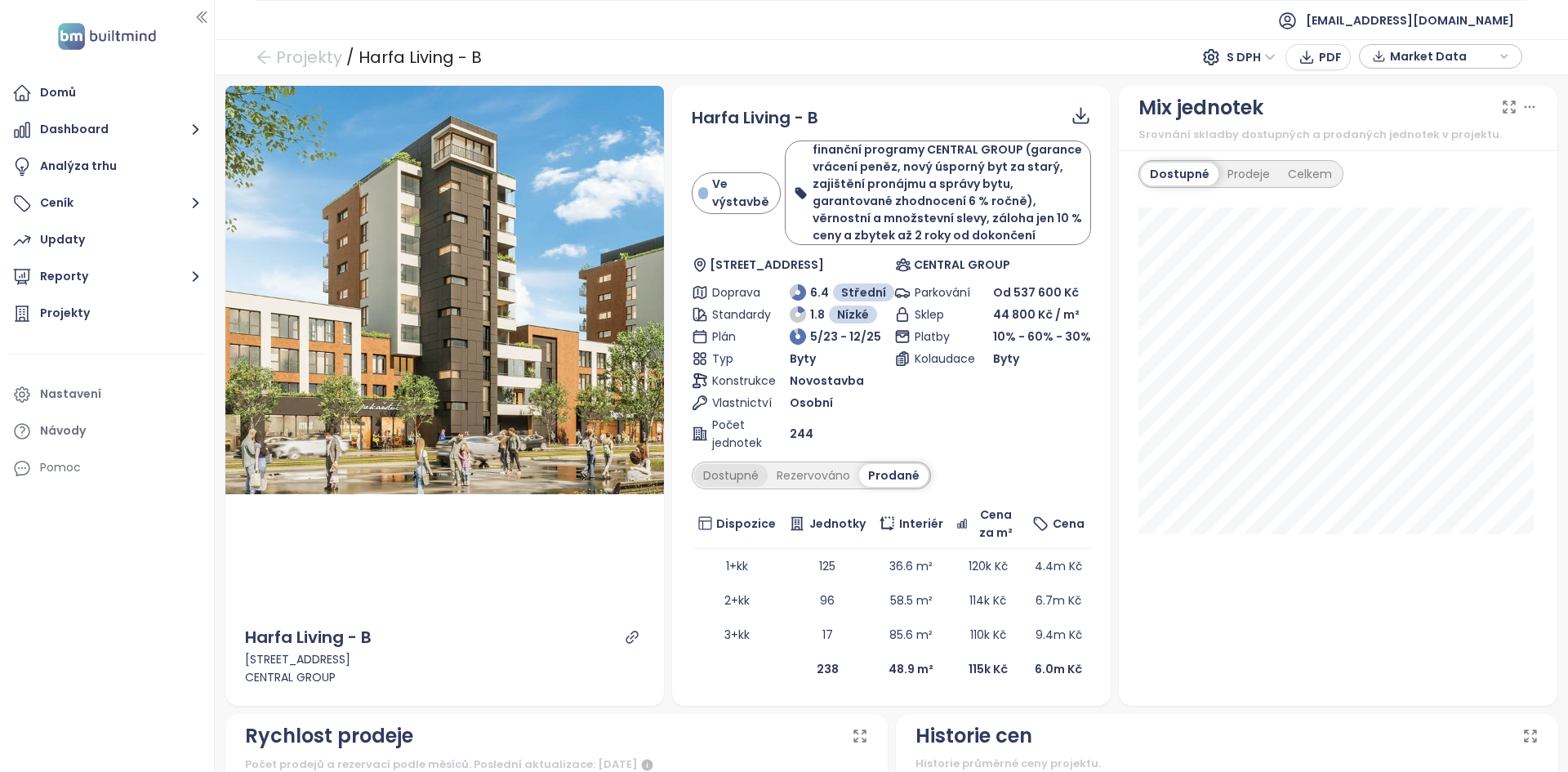
click at [745, 467] on div "Dostupné" at bounding box center [730, 475] width 73 height 23
click at [91, 95] on div "Domů" at bounding box center [107, 93] width 198 height 33
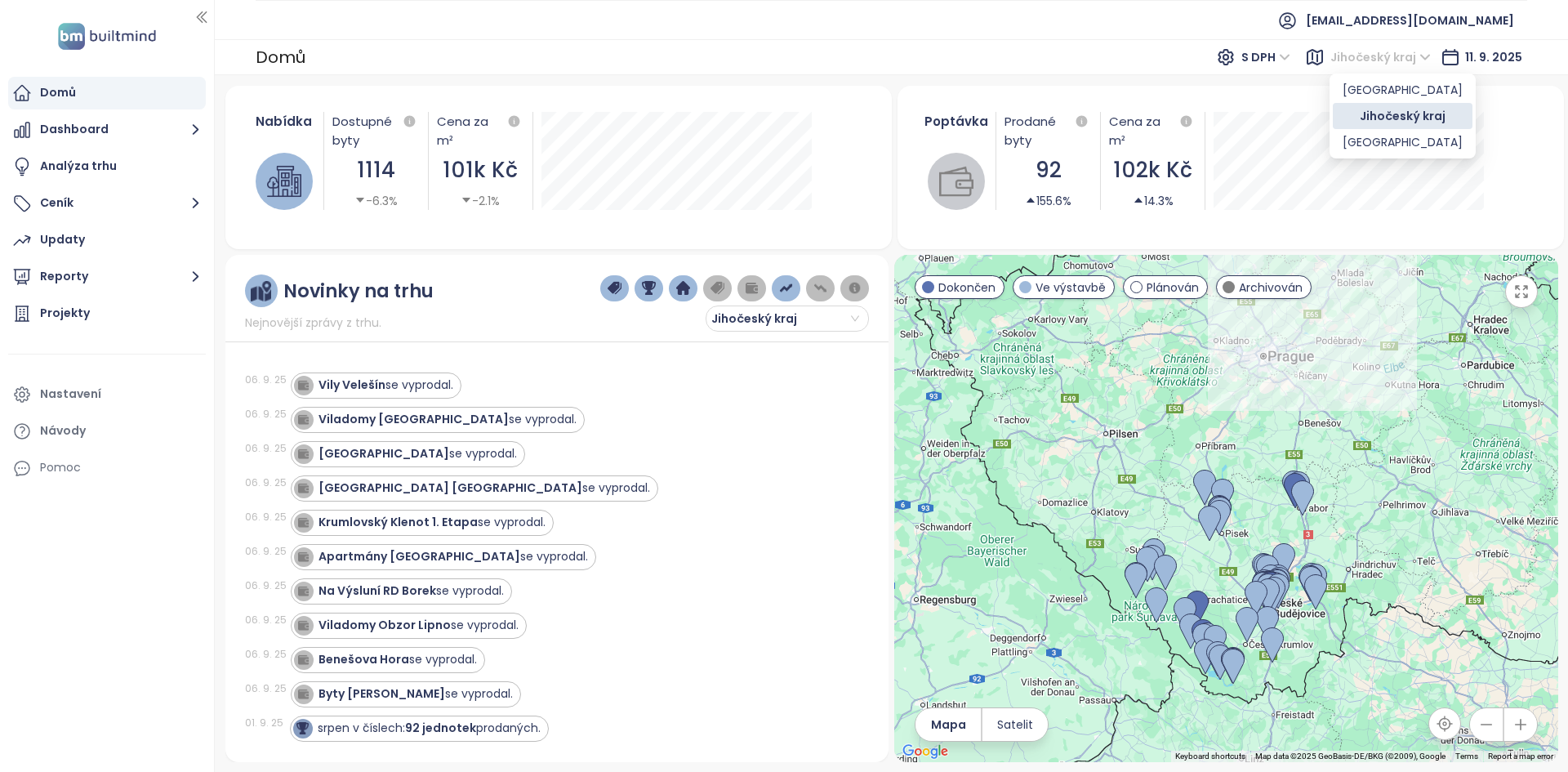
click at [1346, 62] on span "Jihočeský kraj" at bounding box center [1380, 57] width 101 height 25
click at [1345, 148] on div "[GEOGRAPHIC_DATA]" at bounding box center [1402, 142] width 120 height 18
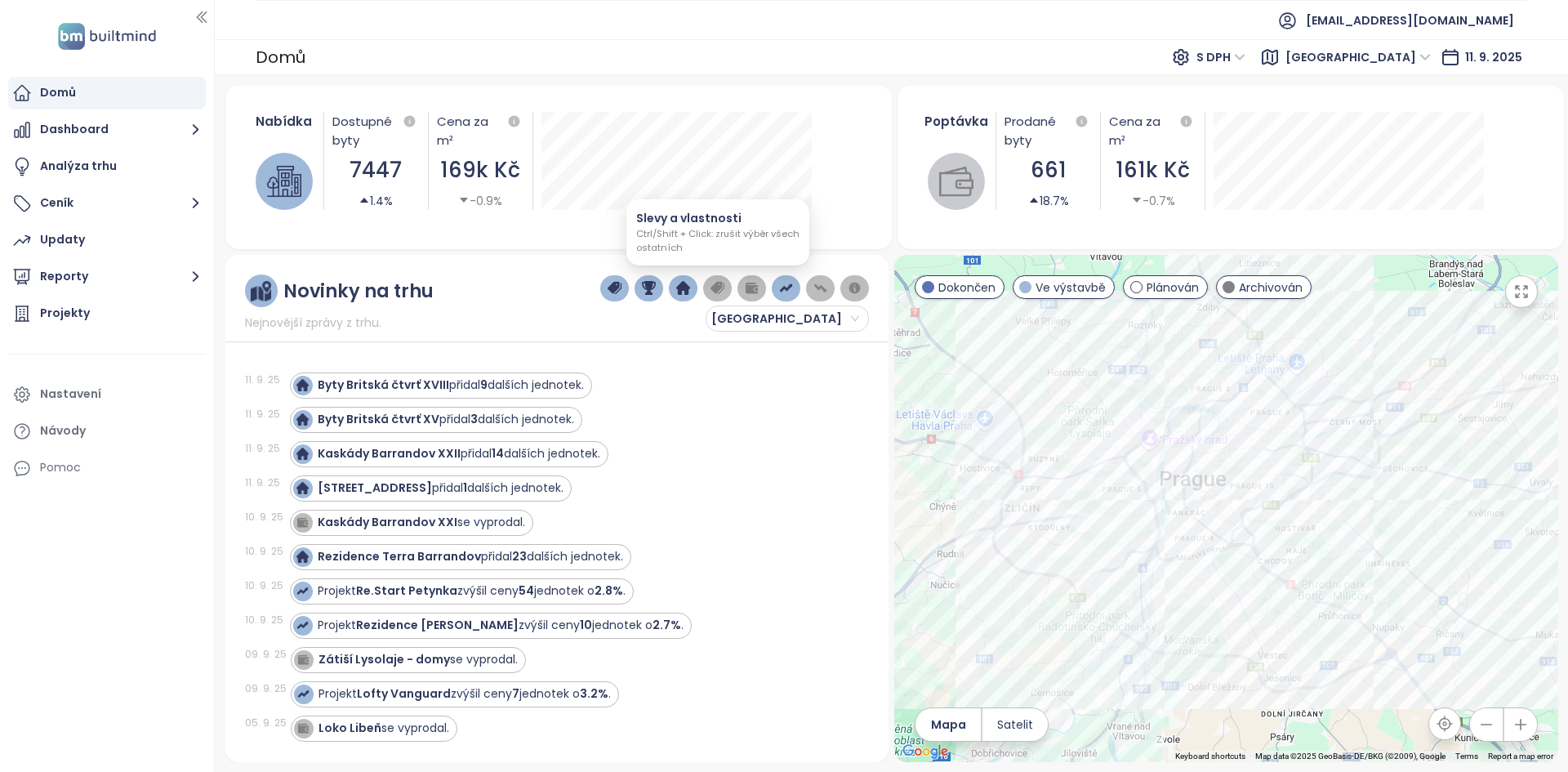
click at [721, 288] on img "button" at bounding box center [718, 288] width 15 height 15
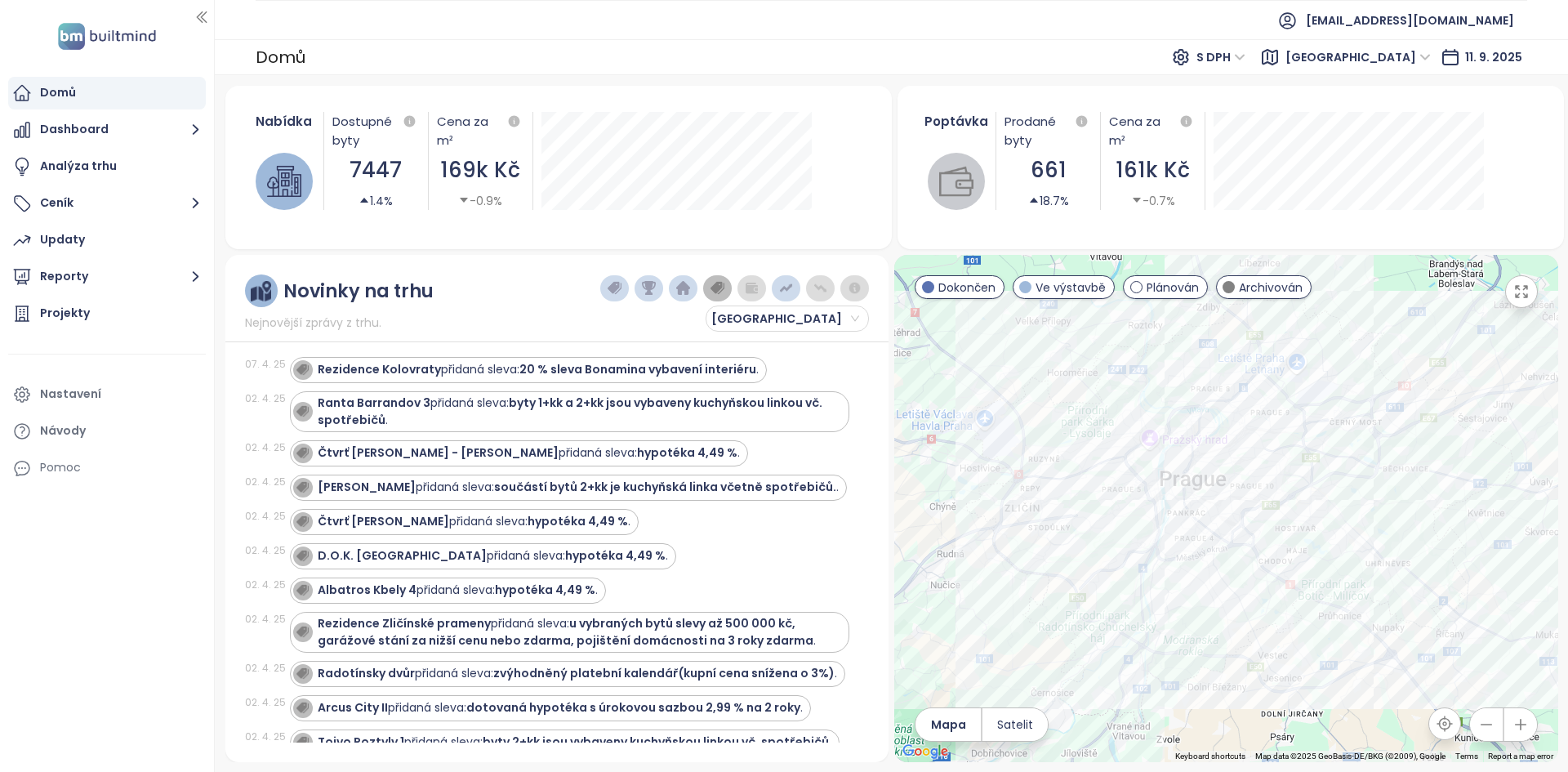
scroll to position [5200, 0]
click at [269, 476] on div "02. 4. 25" at bounding box center [265, 484] width 41 height 15
click at [360, 481] on strong "[PERSON_NAME]" at bounding box center [366, 489] width 98 height 16
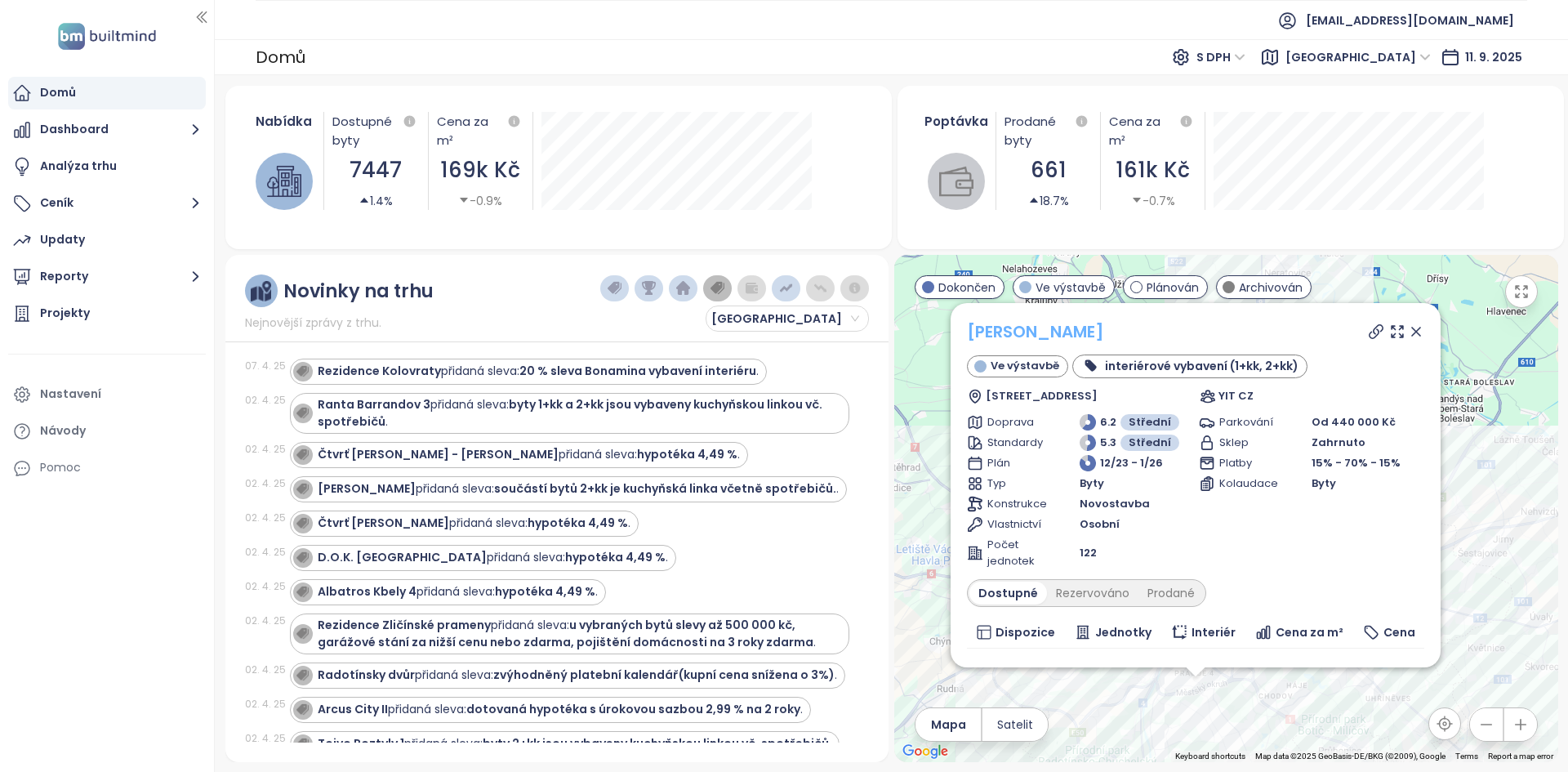
click at [978, 332] on link "SIJA Kamýk" at bounding box center [1035, 332] width 137 height 23
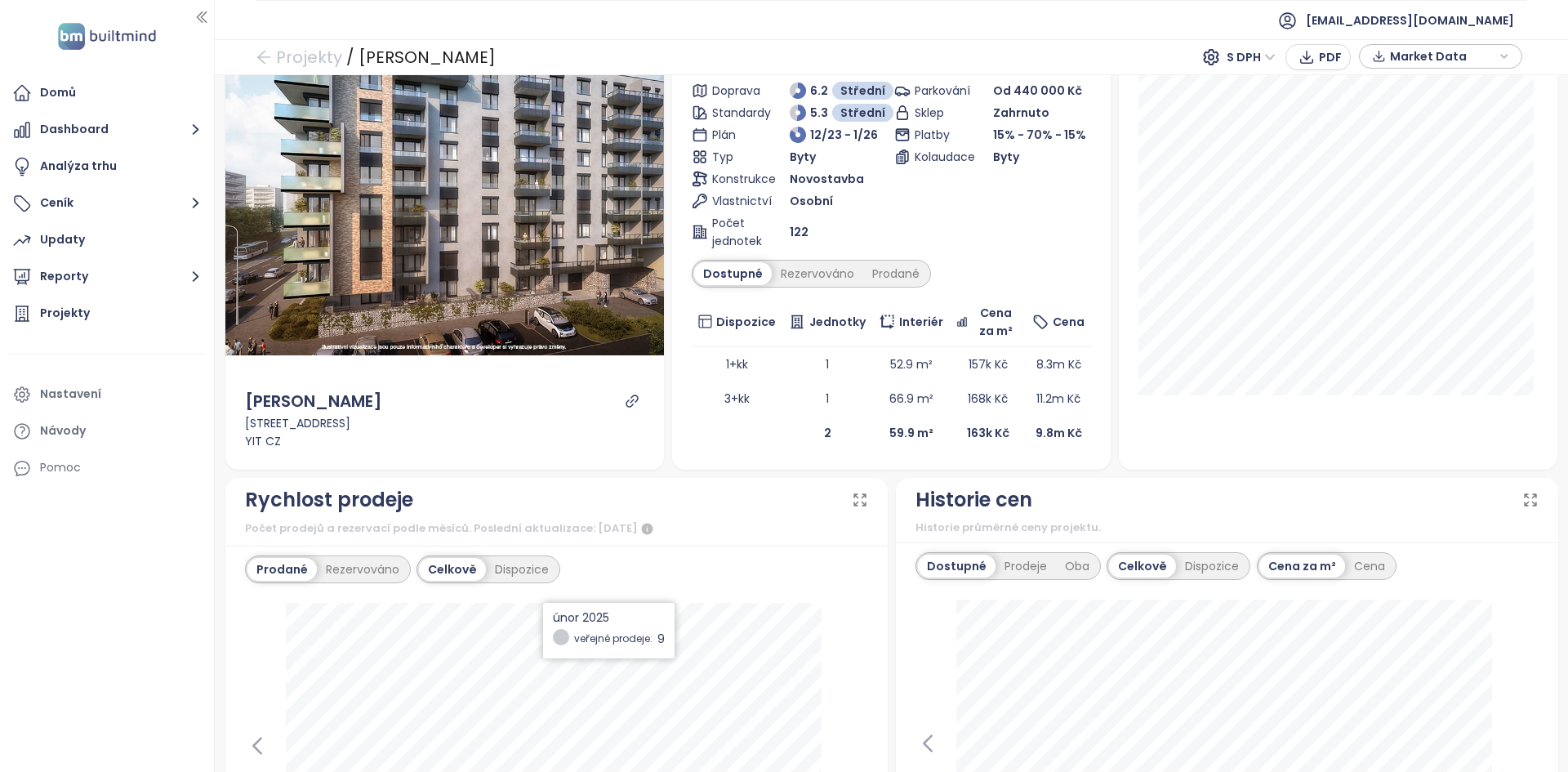
scroll to position [321, 0]
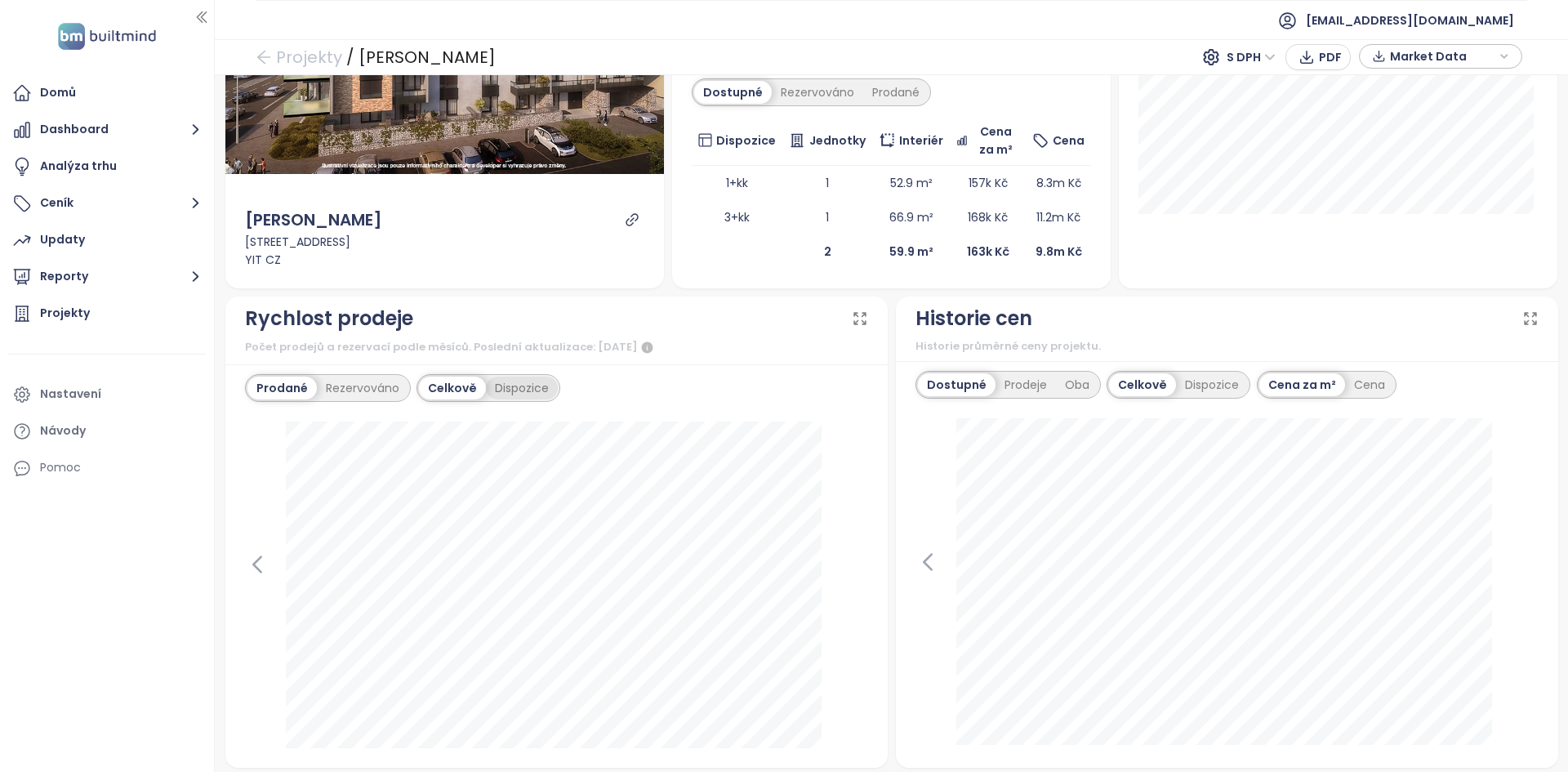
click at [513, 386] on div "Dispozice" at bounding box center [522, 387] width 72 height 23
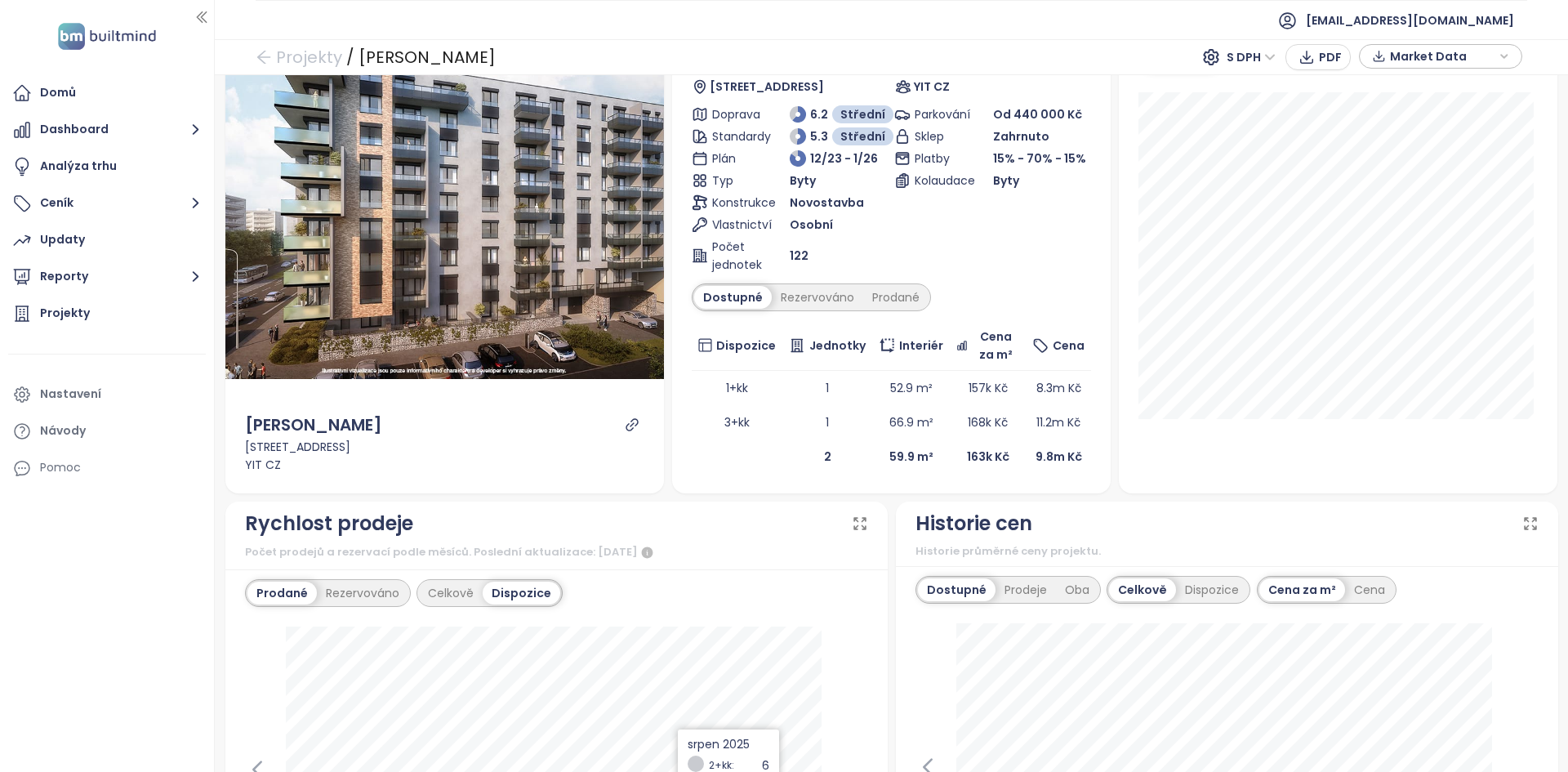
scroll to position [110, 0]
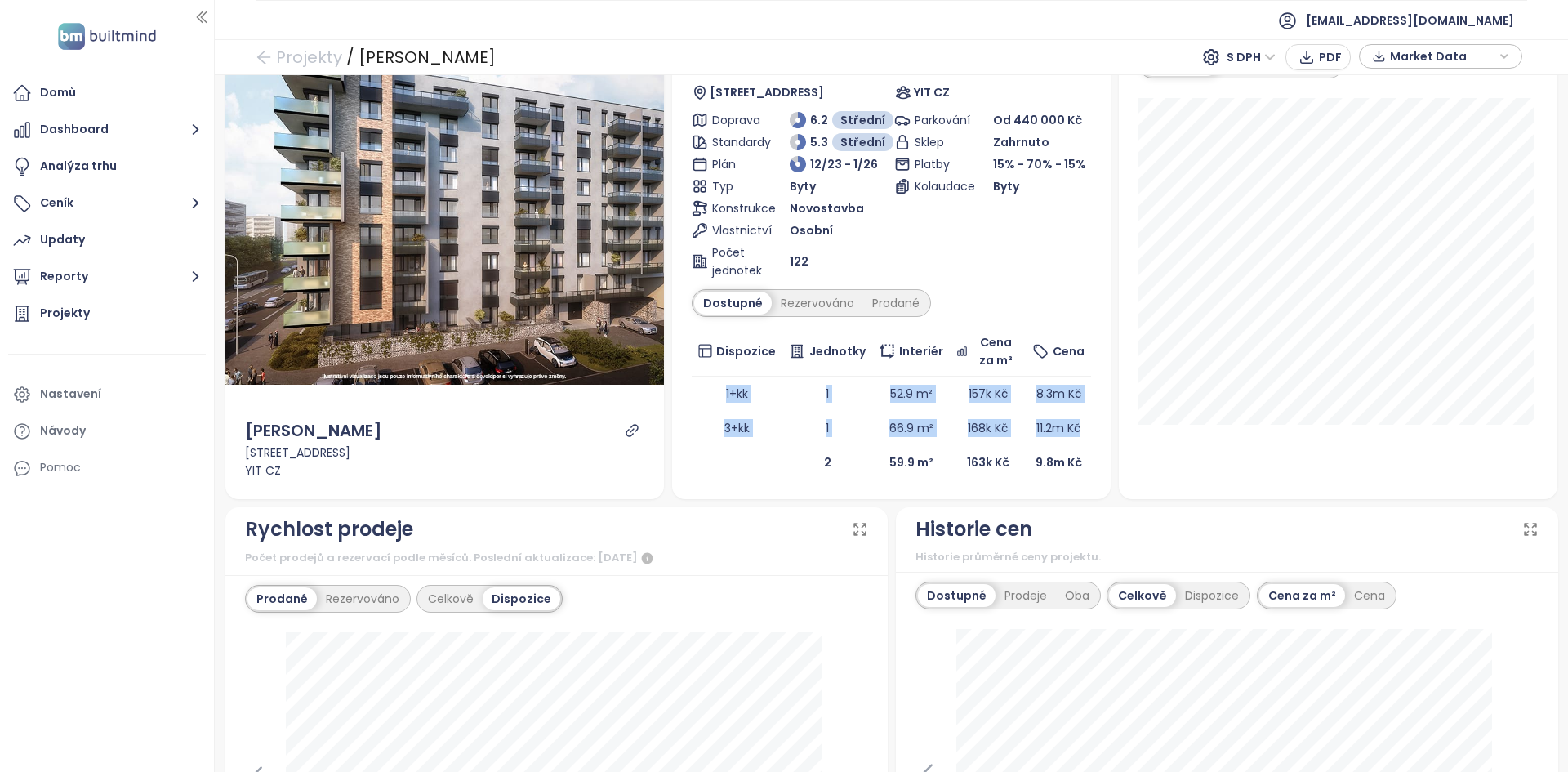
drag, startPoint x: 720, startPoint y: 386, endPoint x: 785, endPoint y: 447, distance: 89.1
click at [785, 451] on table "Dispozice Jednotky Interiér Cena za m² Cena 1+kk 1 52.9 m² 157k Kč 8.3m Kč 3+kk…" at bounding box center [892, 403] width 399 height 153
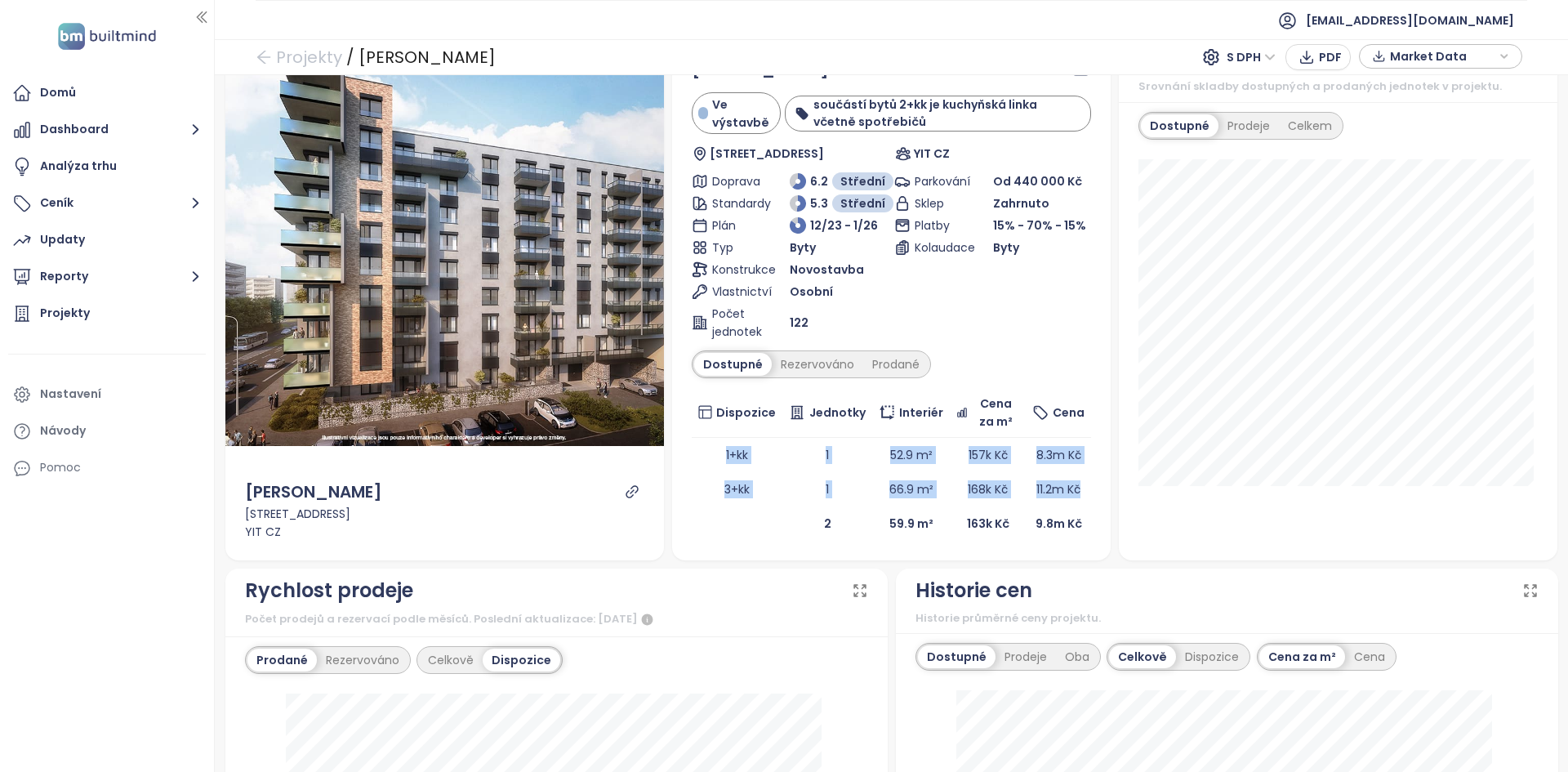
scroll to position [48, 0]
click at [762, 583] on div "Rychlost prodeje" at bounding box center [557, 592] width 623 height 31
click at [767, 527] on td at bounding box center [738, 524] width 92 height 34
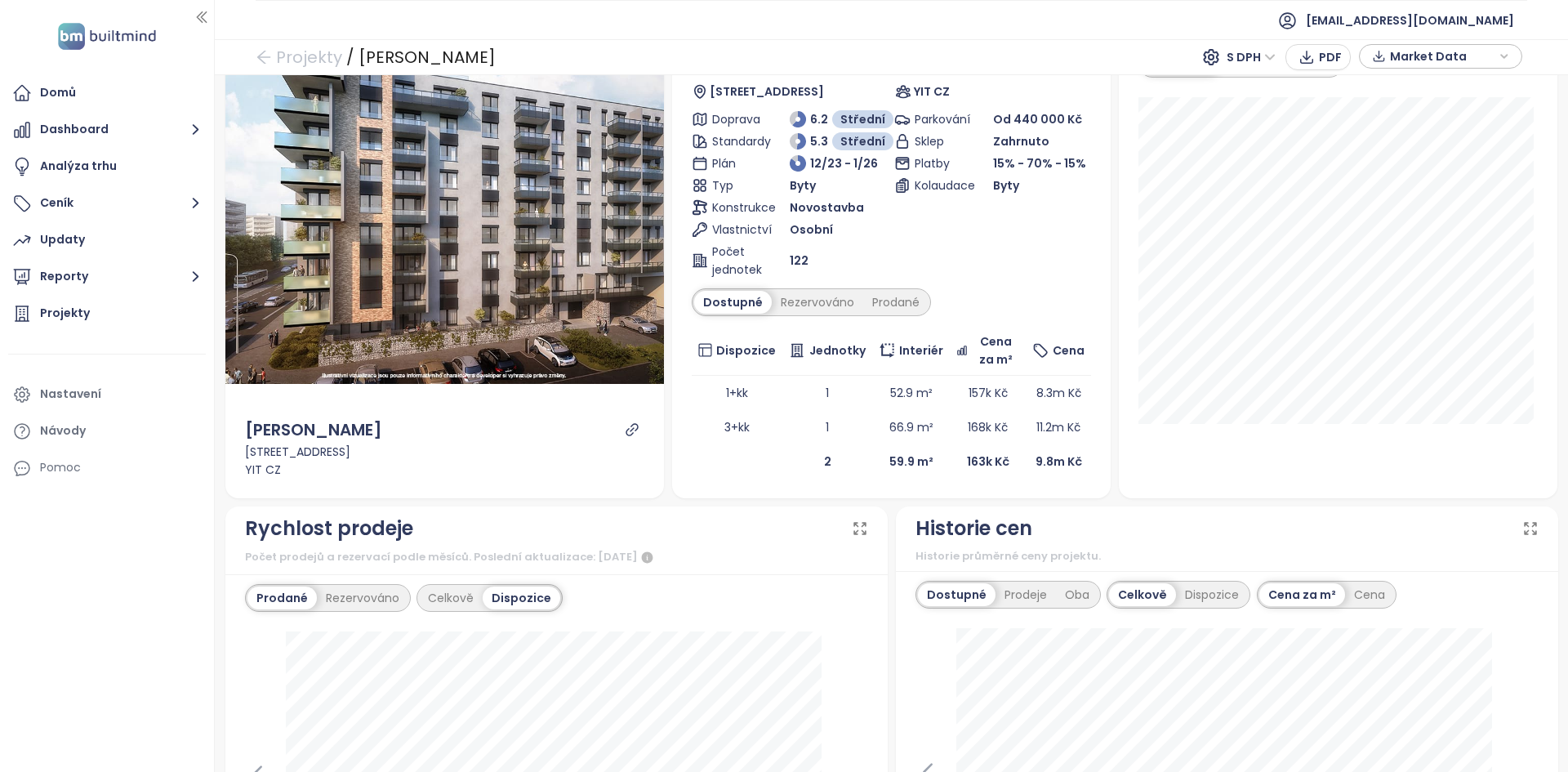
scroll to position [0, 0]
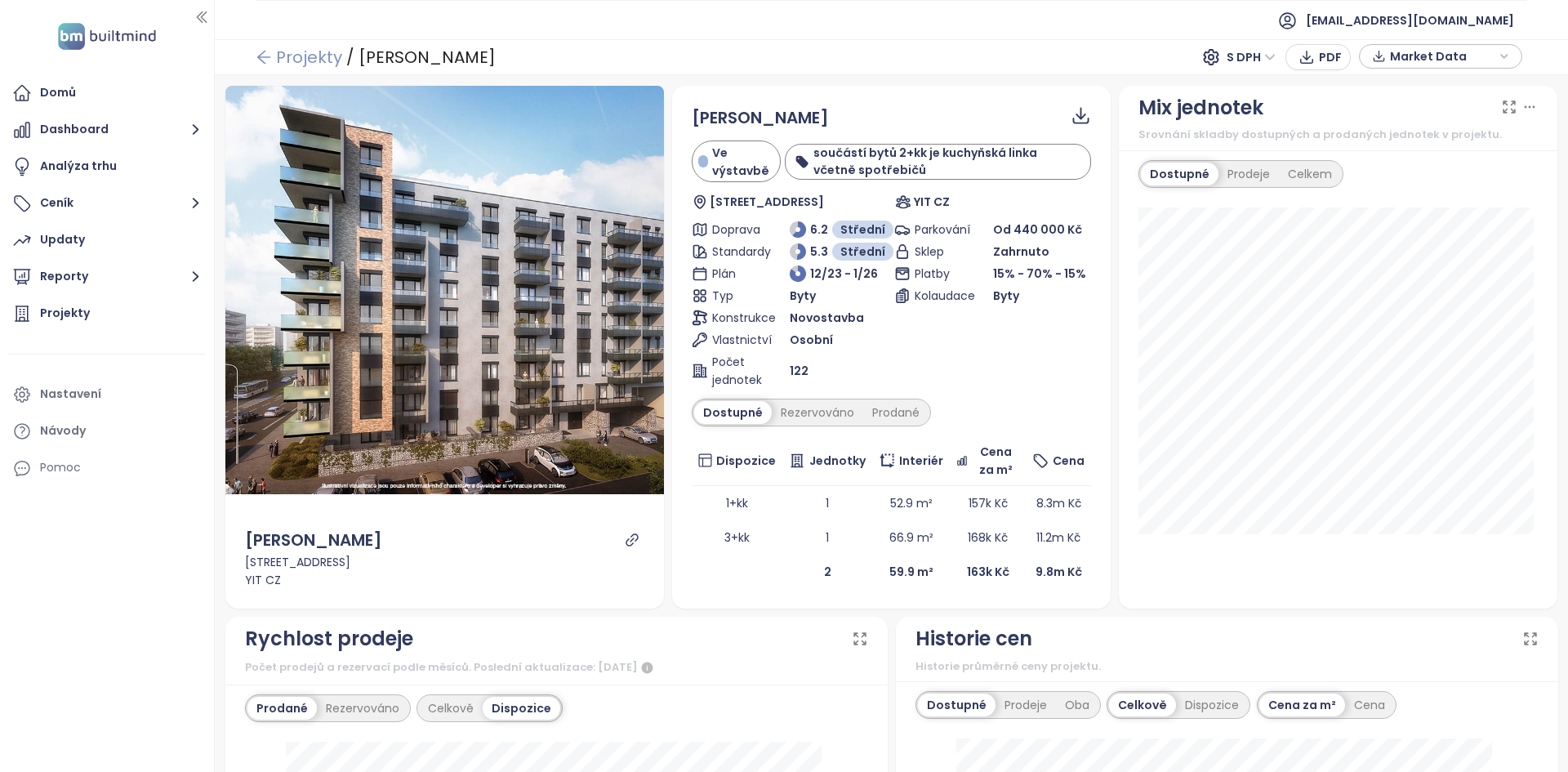
click at [303, 55] on link "Projekty" at bounding box center [298, 57] width 87 height 29
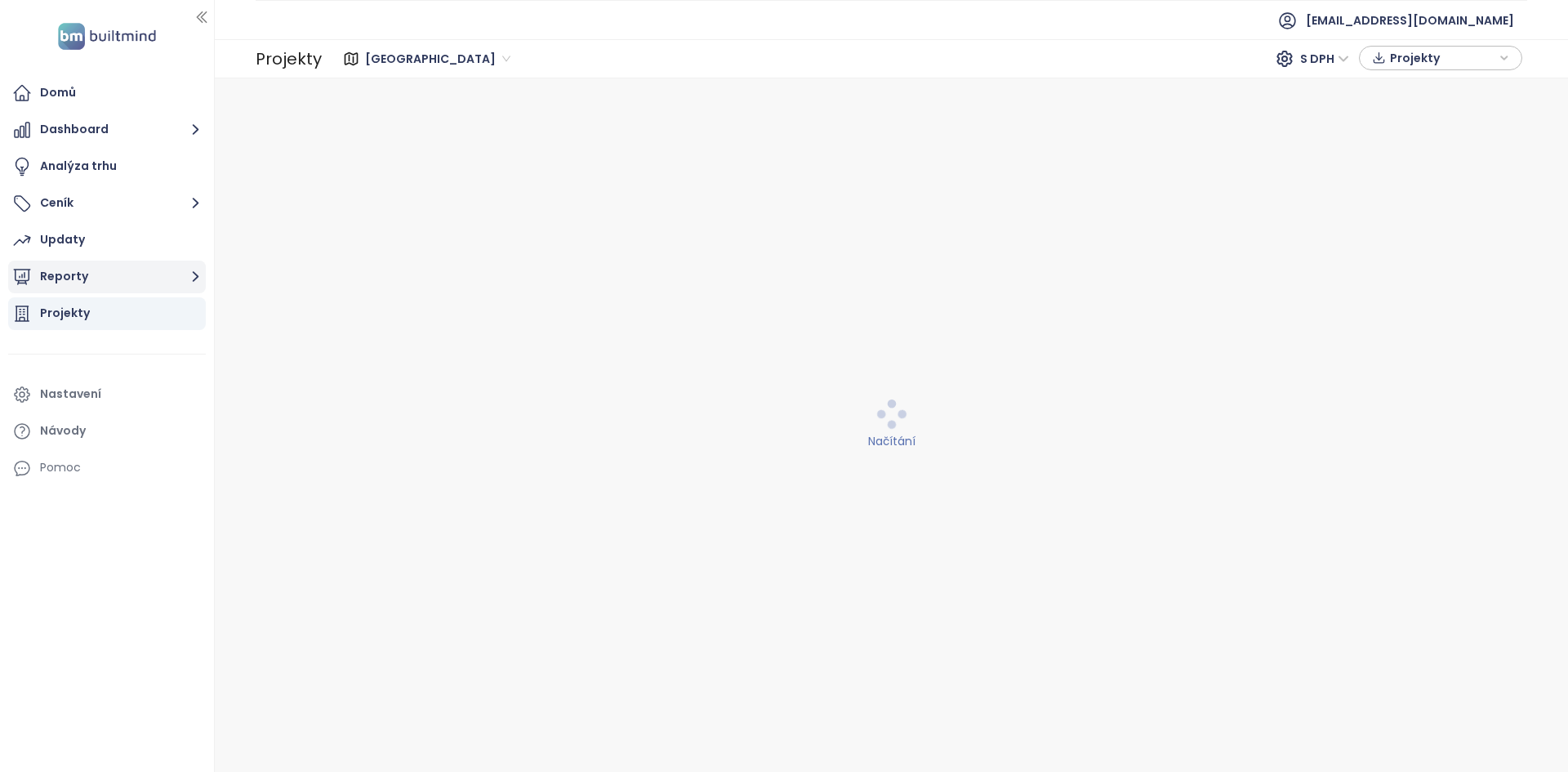
click at [117, 280] on button "Reporty" at bounding box center [107, 277] width 198 height 33
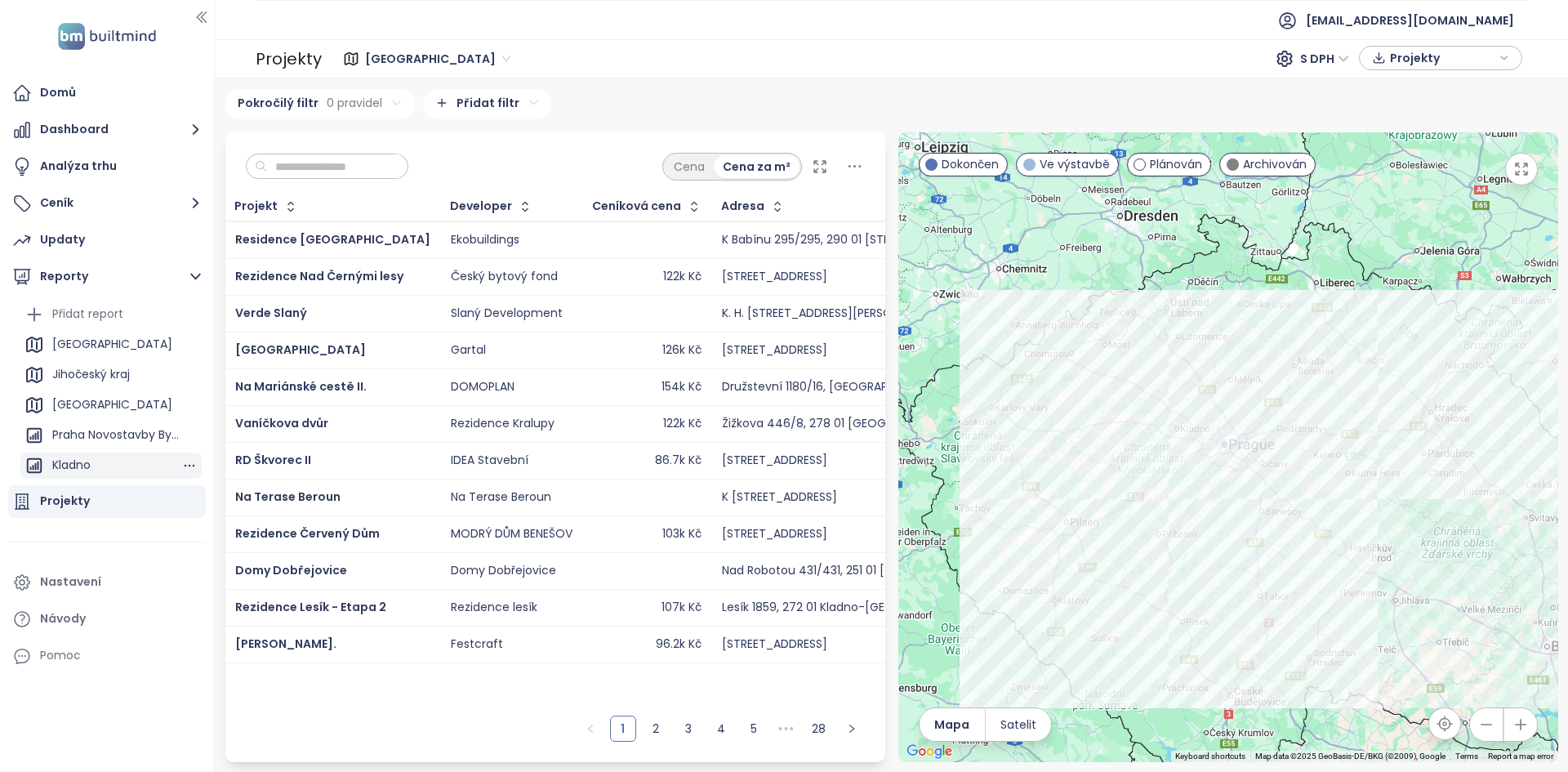
click at [94, 463] on div "Kladno" at bounding box center [111, 465] width 181 height 27
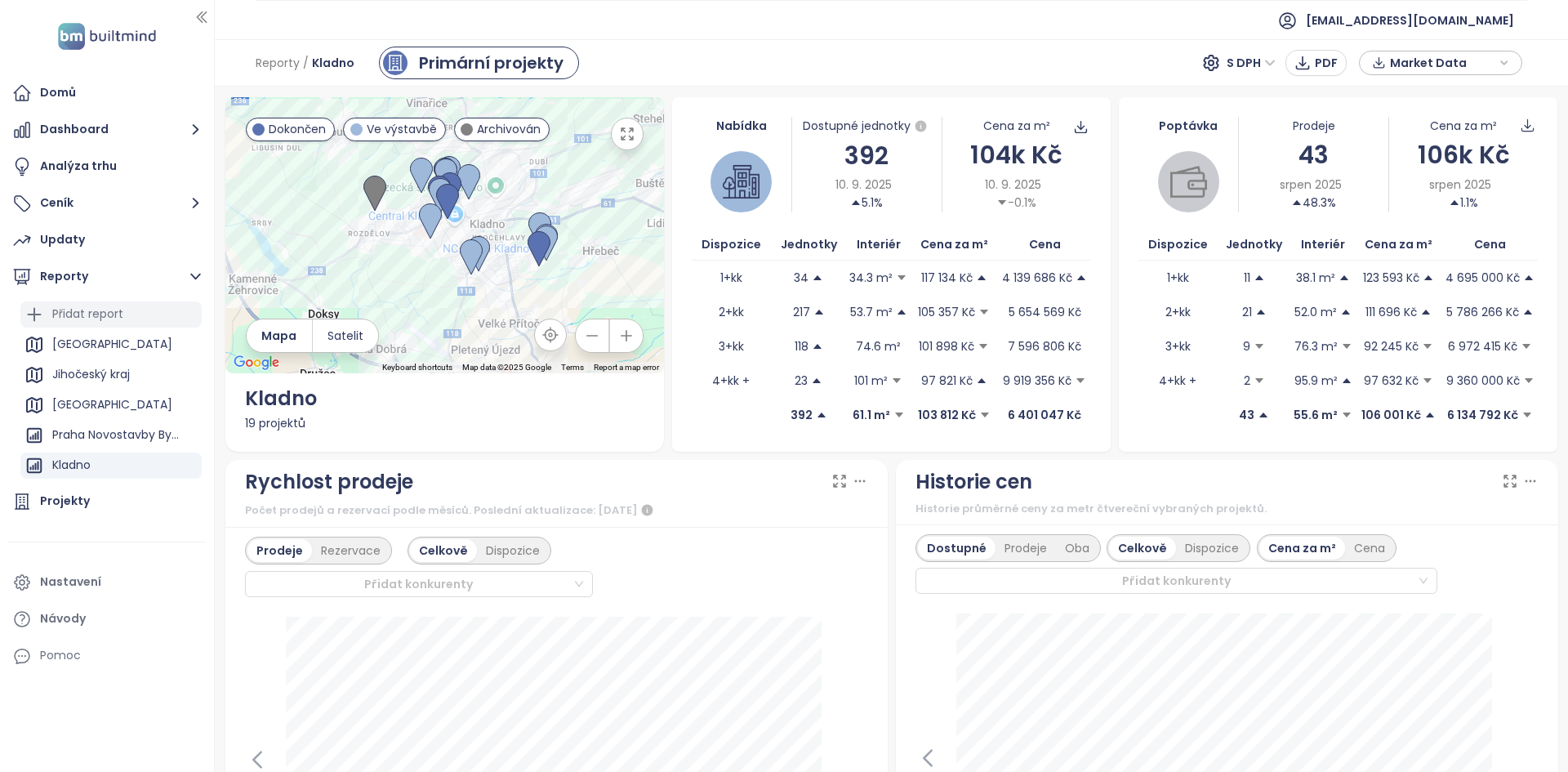
click at [125, 319] on div "Přidat report" at bounding box center [111, 314] width 181 height 27
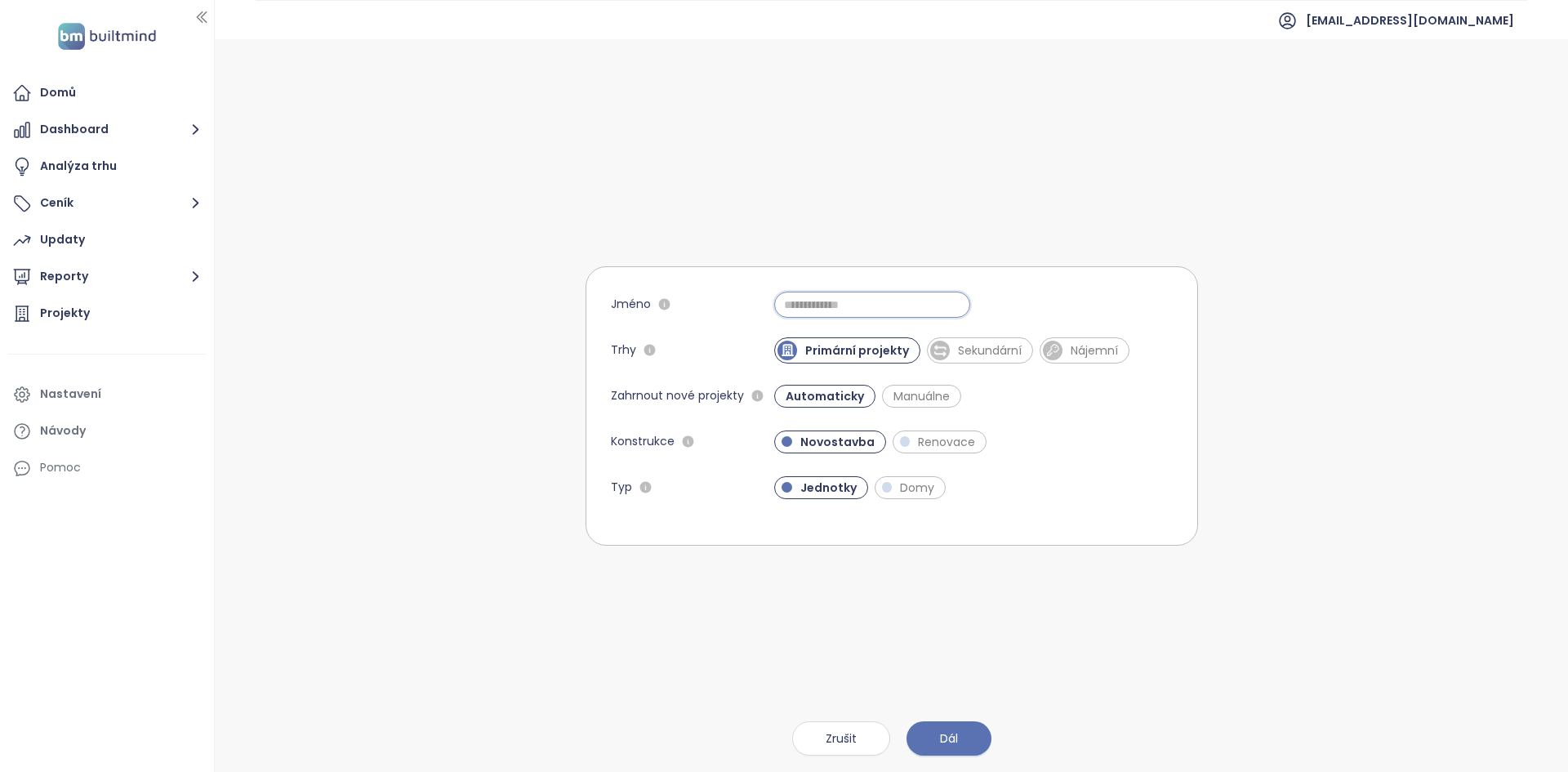
click at [797, 300] on input "Jméno" at bounding box center [872, 304] width 196 height 27
type input "*"
type input "**********"
click at [962, 353] on span "Sekundární" at bounding box center [989, 351] width 80 height 16
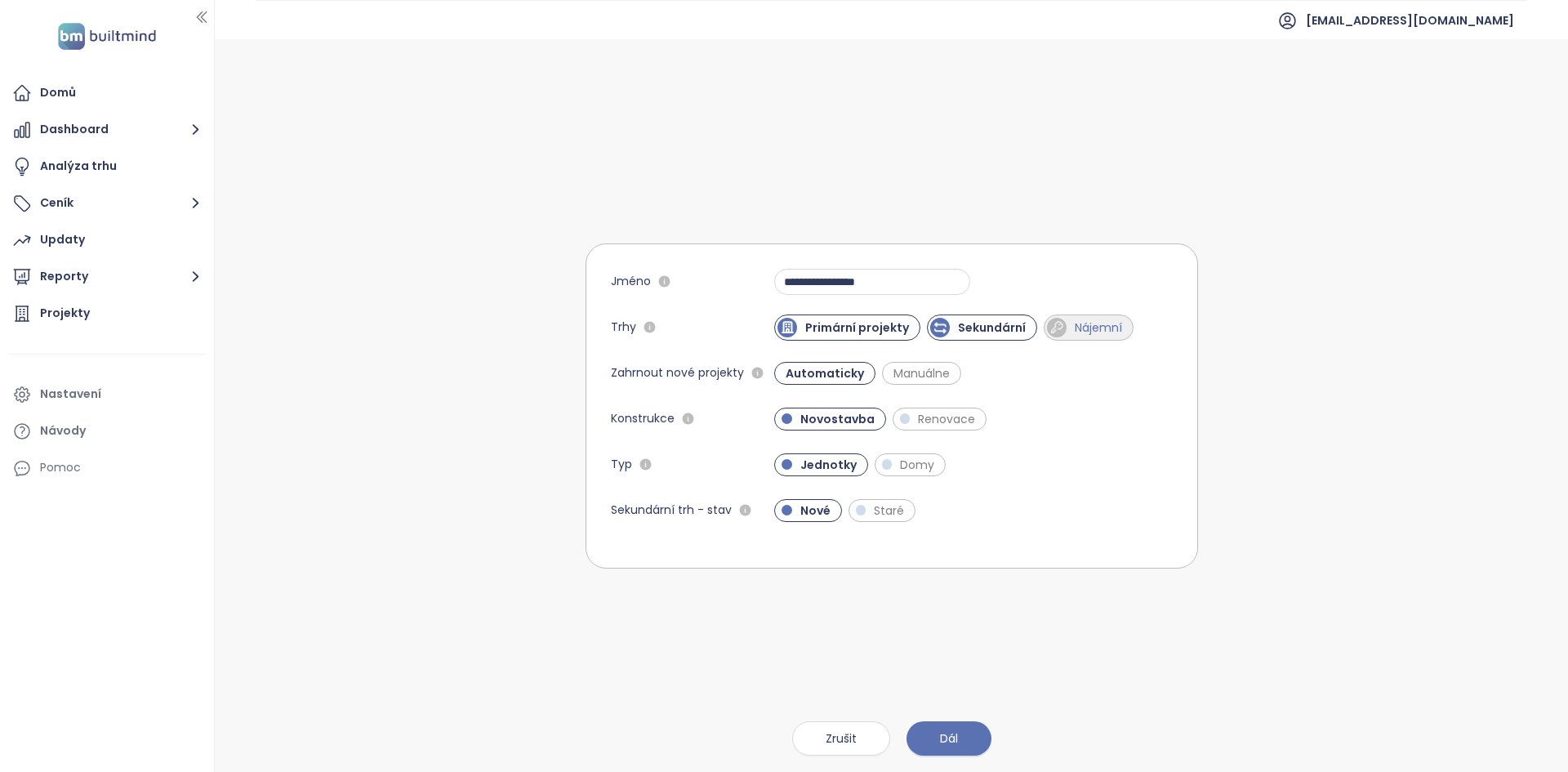
click at [1072, 325] on span "Nájemní" at bounding box center [1098, 328] width 64 height 16
click at [1006, 331] on span "Sekundární" at bounding box center [992, 328] width 84 height 16
click at [1023, 326] on span "Sekundární" at bounding box center [989, 328] width 80 height 16
click at [912, 421] on span "Renovace" at bounding box center [946, 419] width 73 height 16
click at [929, 425] on span "Renovace" at bounding box center [947, 419] width 76 height 16
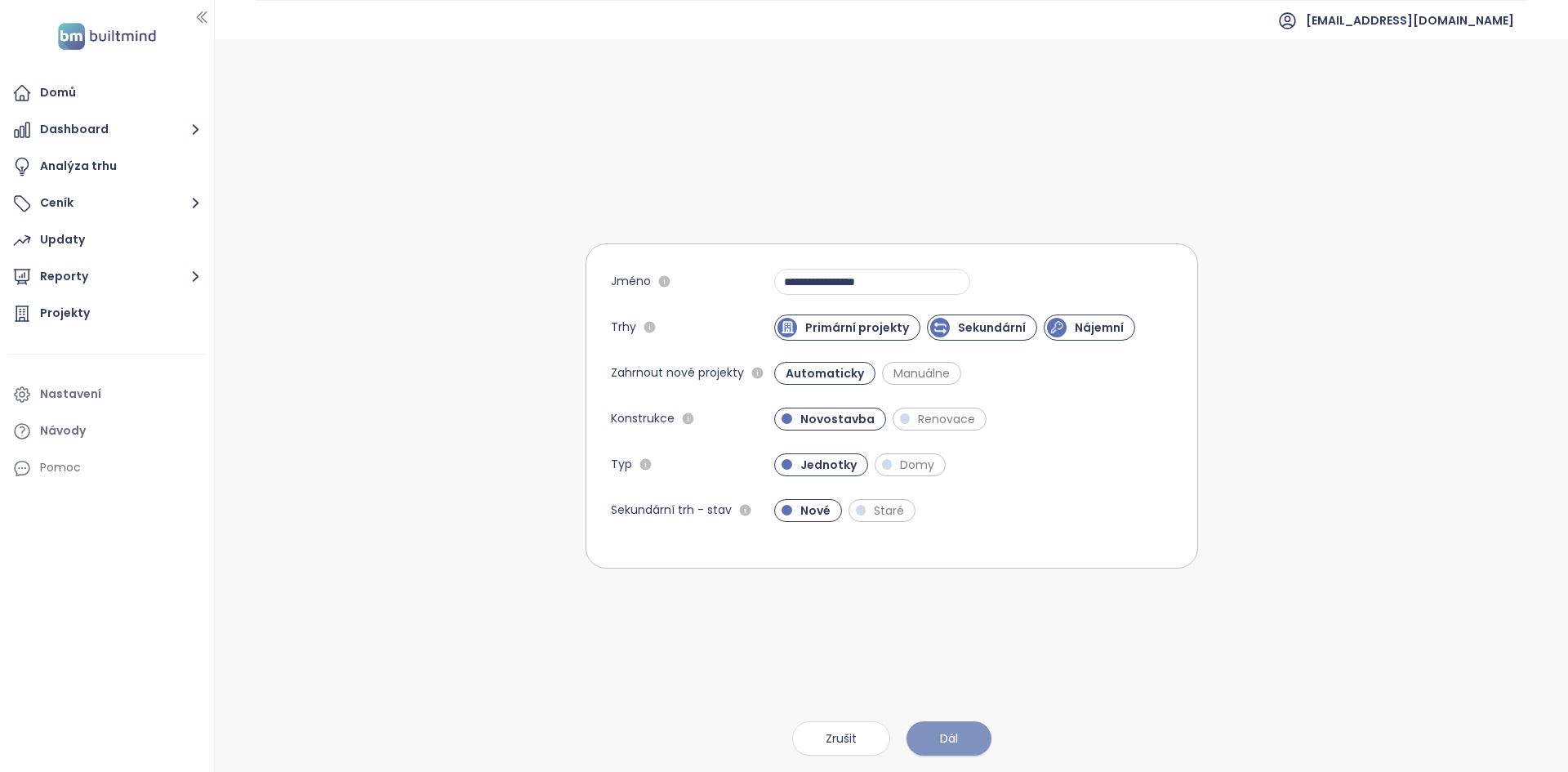
click at [955, 745] on span "Dál" at bounding box center [949, 739] width 18 height 18
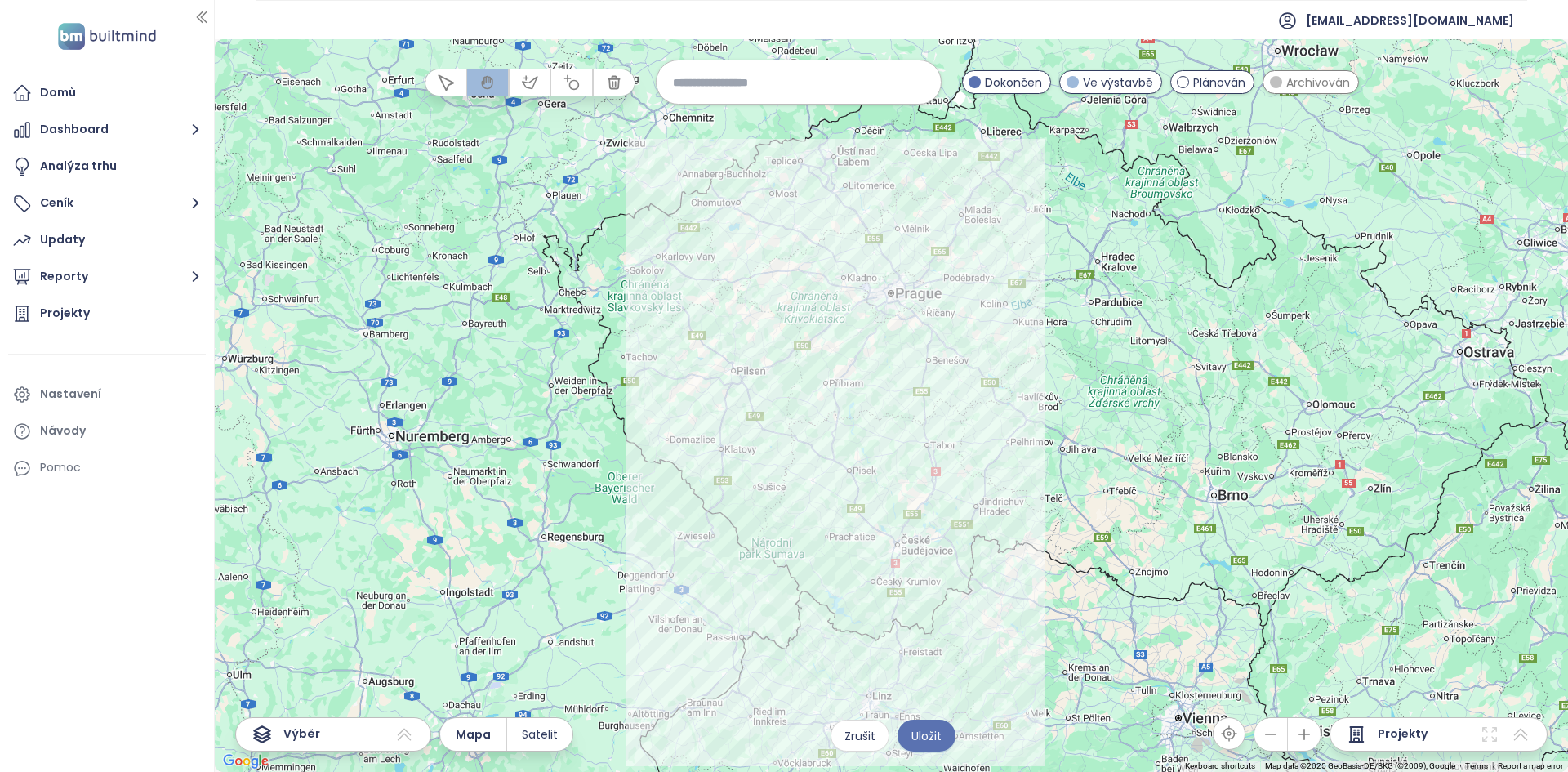
click at [821, 185] on div at bounding box center [892, 406] width 1353 height 733
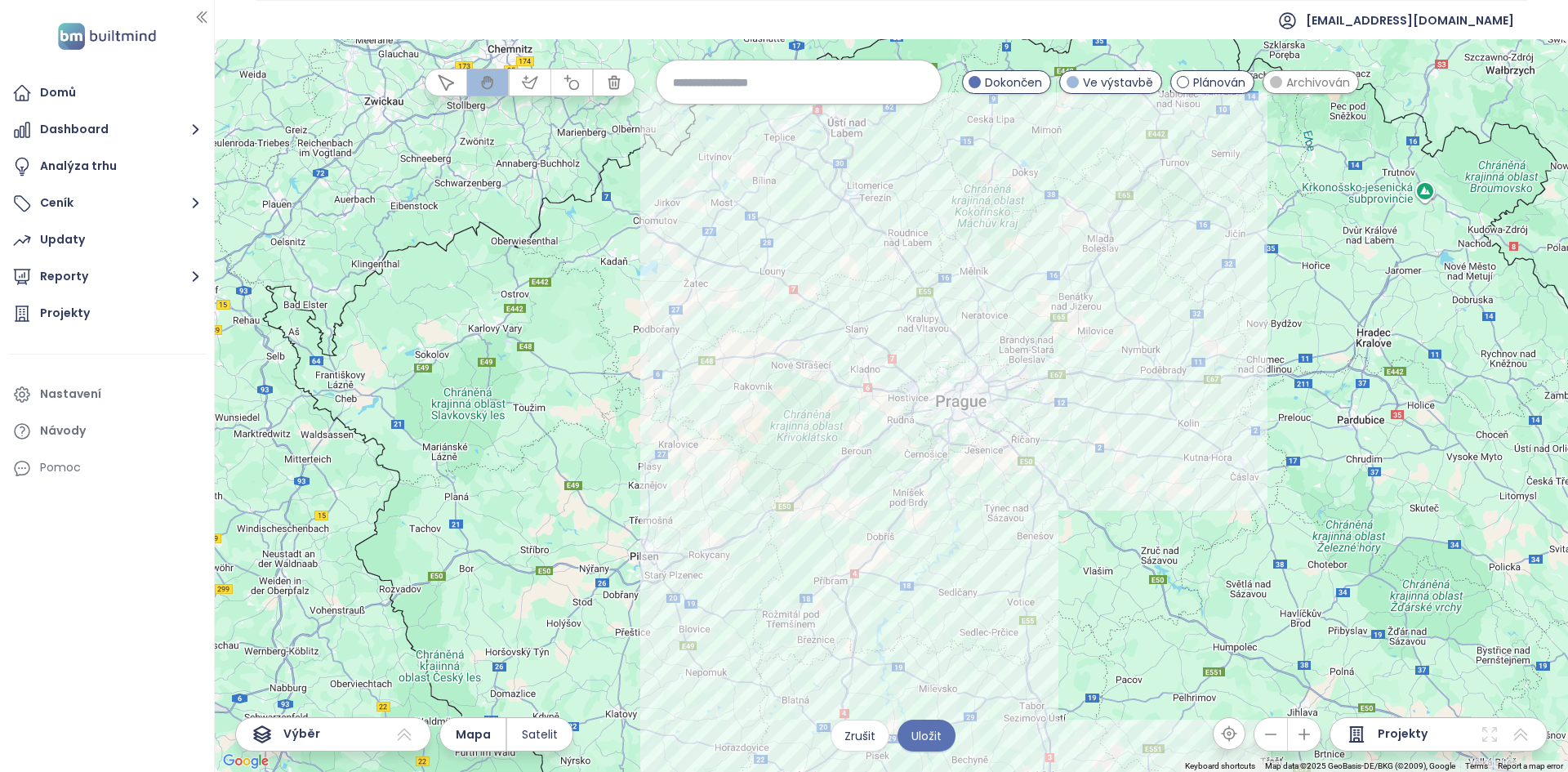
click at [820, 254] on div at bounding box center [892, 406] width 1353 height 733
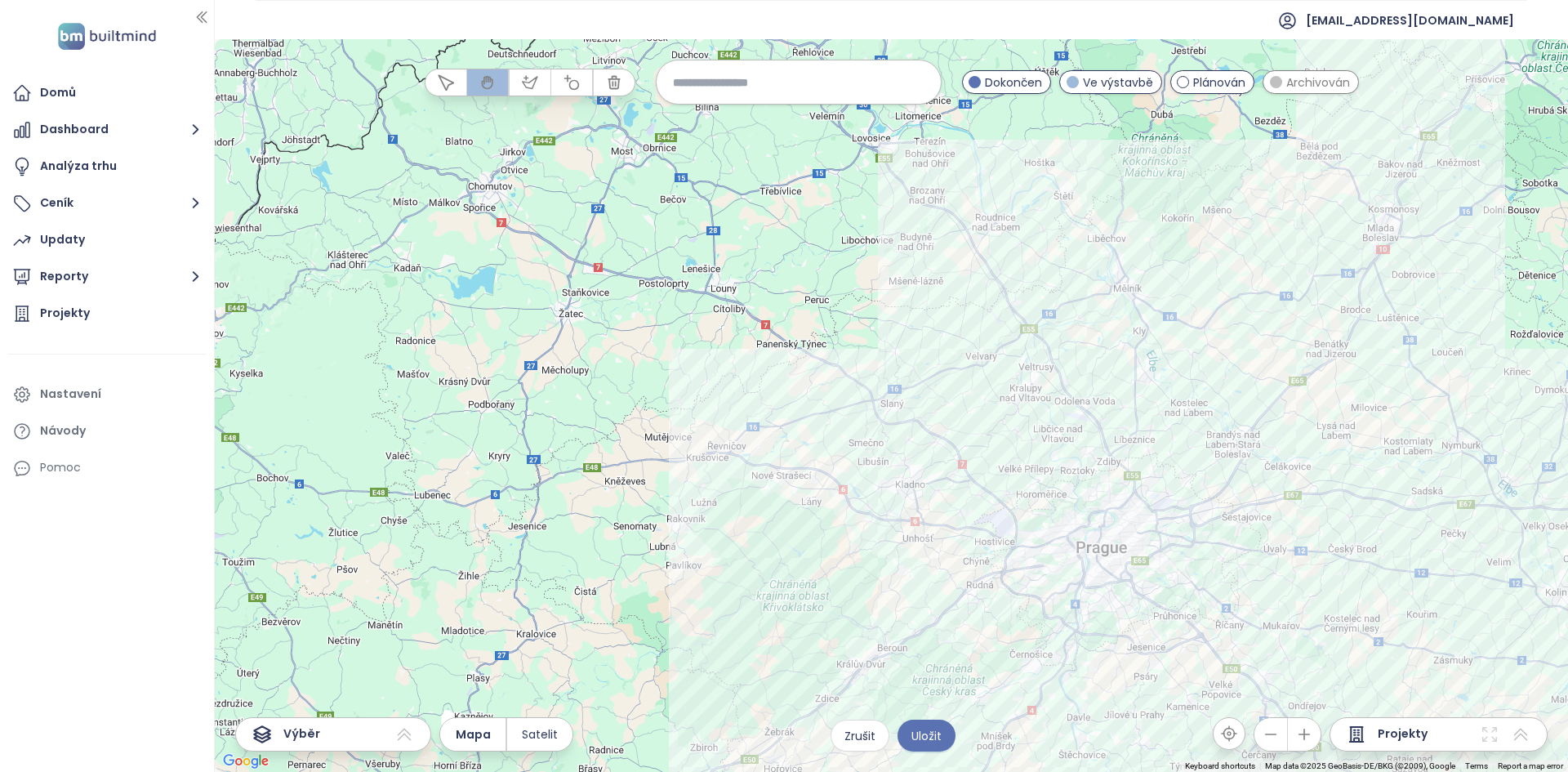
click at [881, 534] on div at bounding box center [892, 406] width 1353 height 733
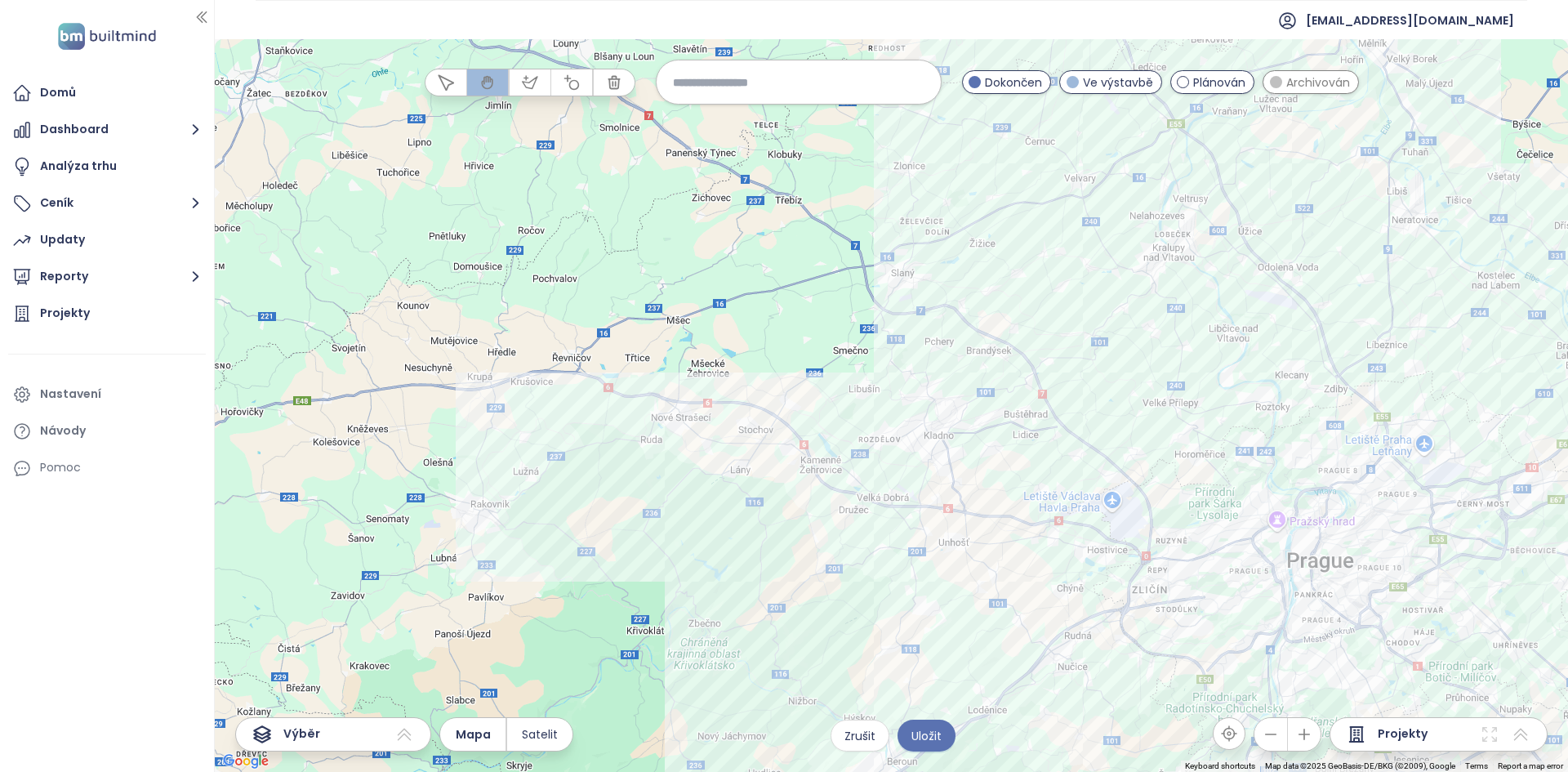
click at [891, 484] on div at bounding box center [892, 406] width 1353 height 733
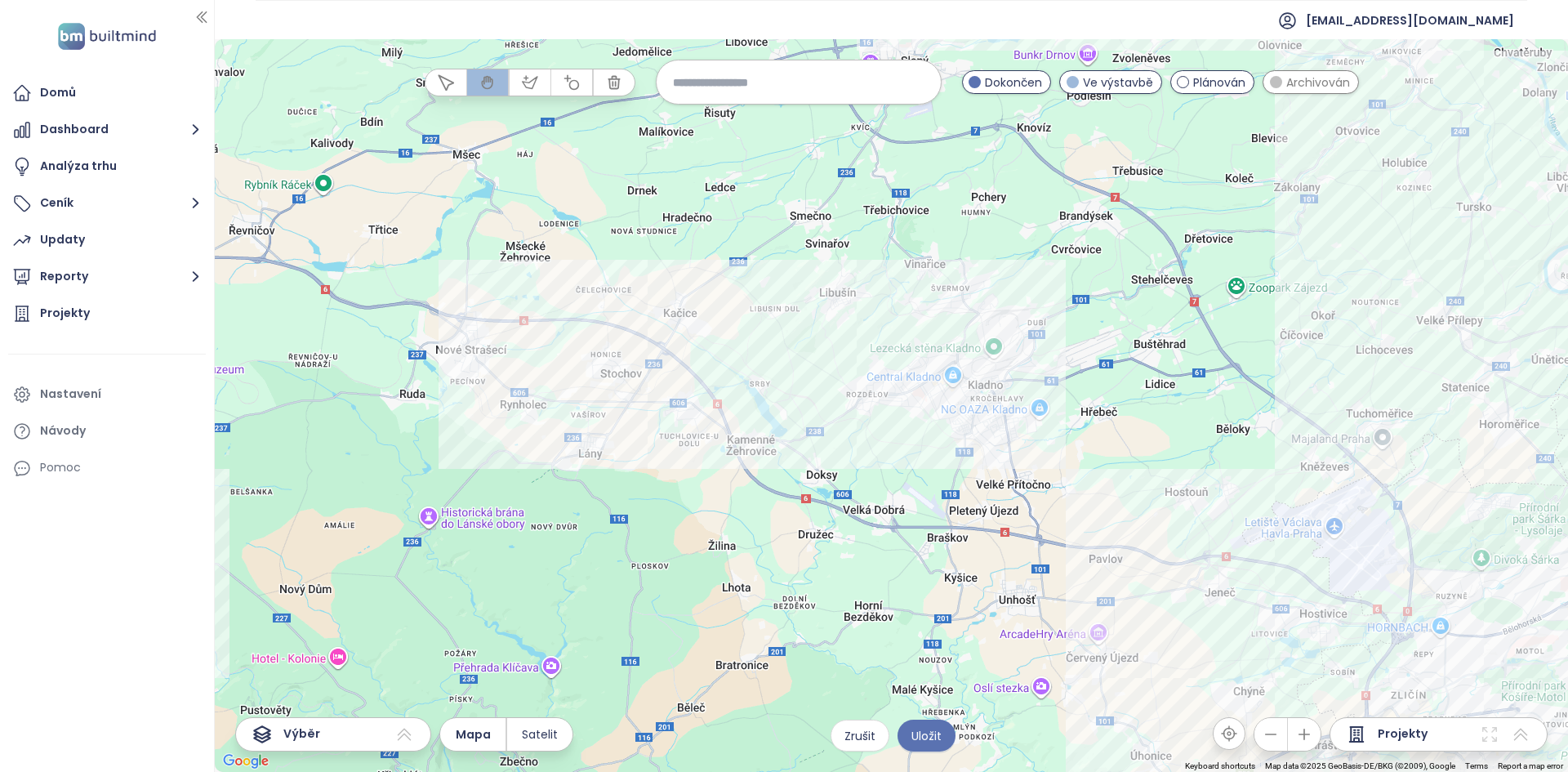
click at [891, 484] on div at bounding box center [892, 406] width 1353 height 733
click at [892, 484] on div at bounding box center [892, 406] width 1353 height 733
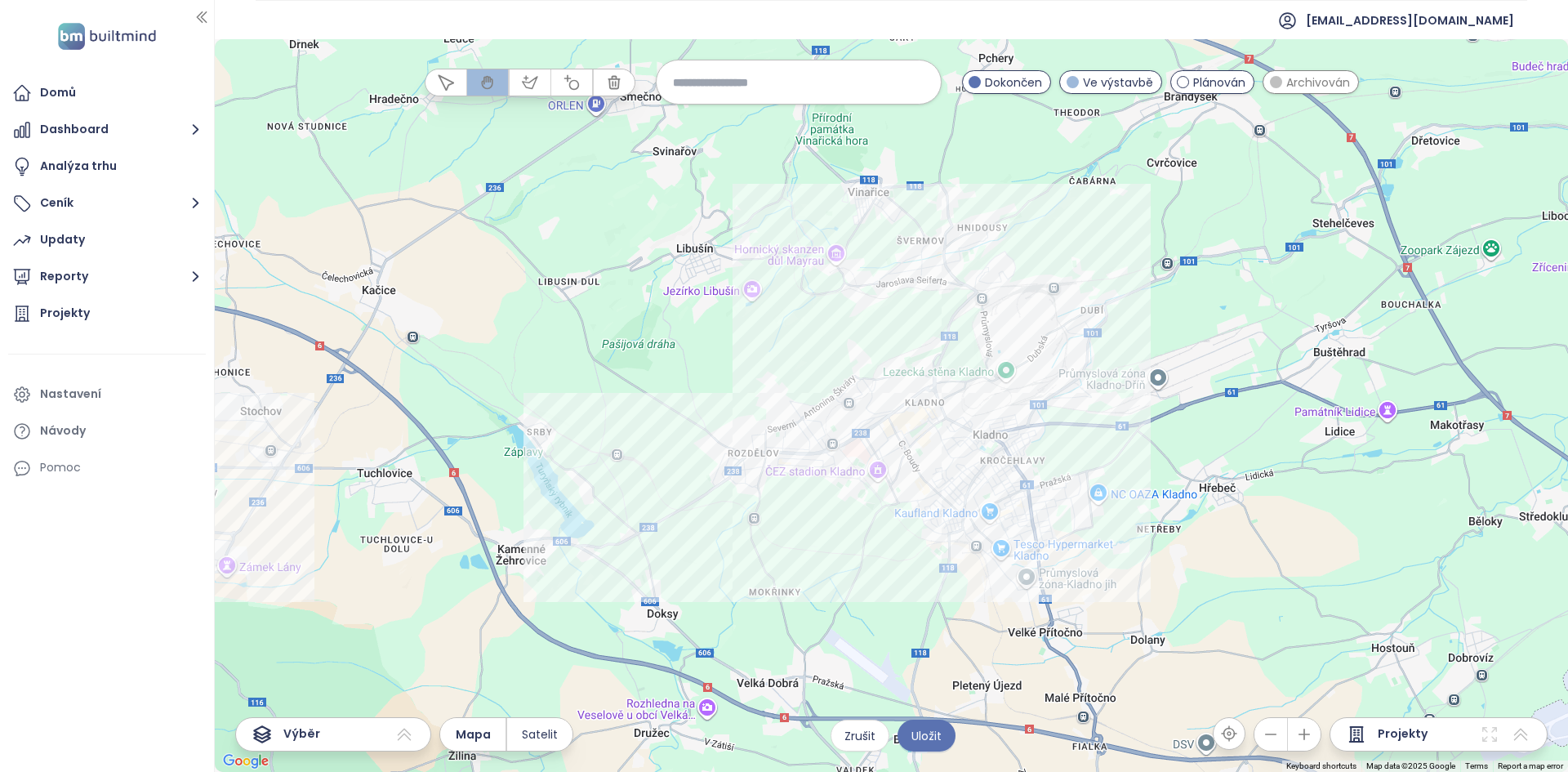
drag, startPoint x: 872, startPoint y: 479, endPoint x: 798, endPoint y: 592, distance: 135.1
click at [798, 592] on div at bounding box center [892, 406] width 1353 height 733
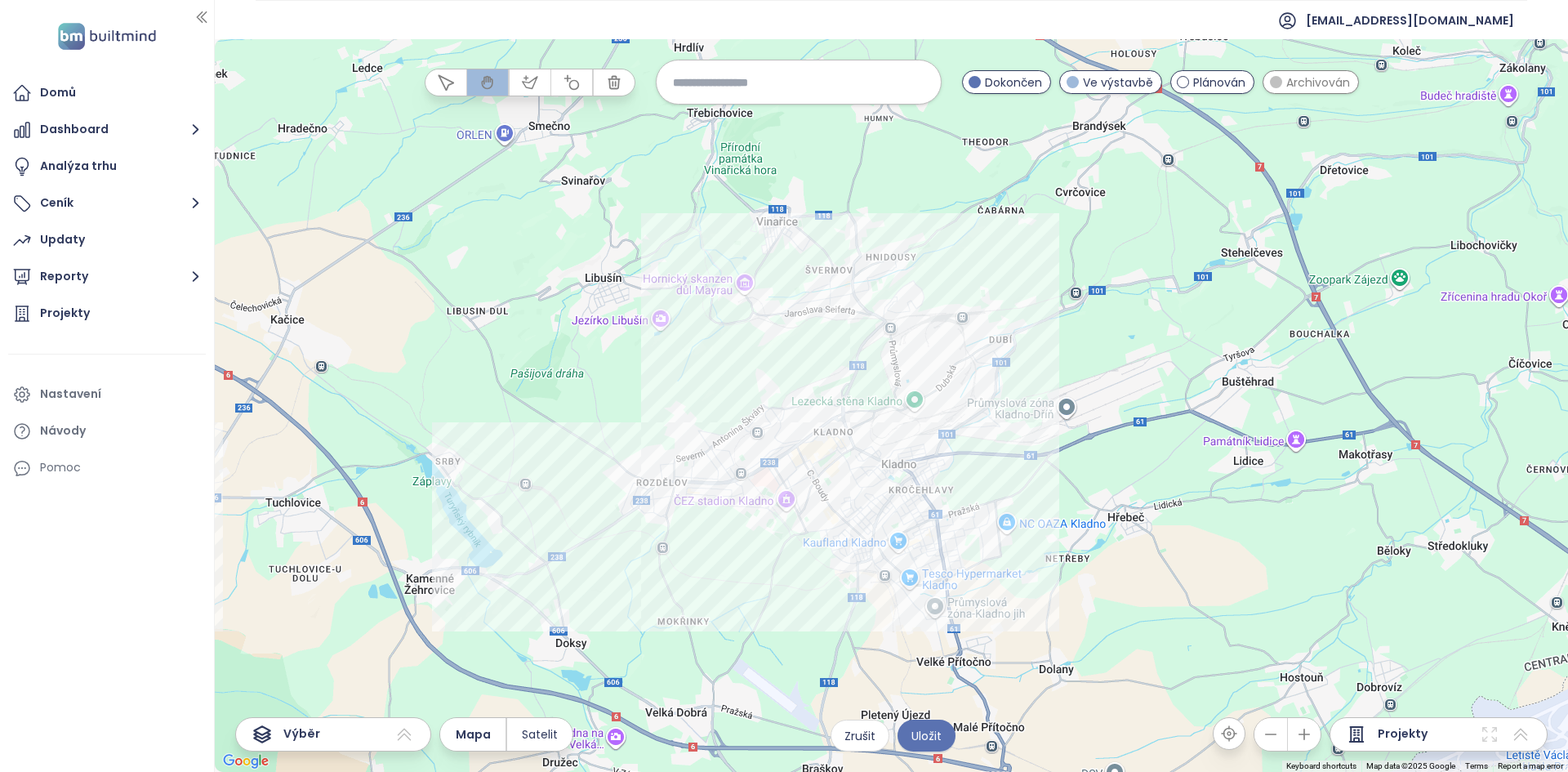
drag, startPoint x: 853, startPoint y: 585, endPoint x: 792, endPoint y: 602, distance: 63.3
click at [792, 602] on div at bounding box center [892, 406] width 1353 height 733
click at [896, 492] on div at bounding box center [892, 406] width 1353 height 733
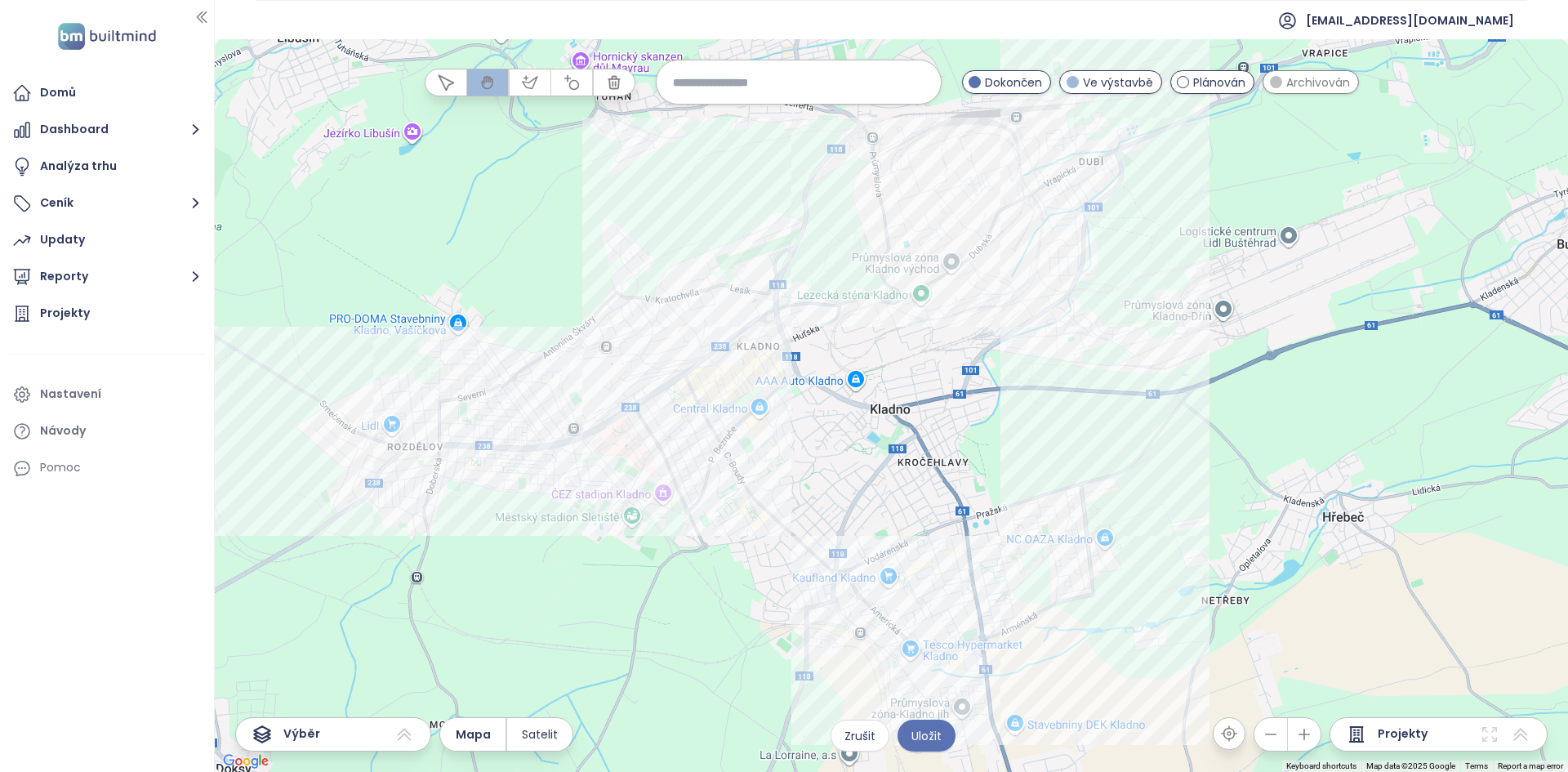
drag, startPoint x: 875, startPoint y: 529, endPoint x: 862, endPoint y: 503, distance: 29.1
click at [862, 503] on div at bounding box center [892, 406] width 1353 height 733
click at [833, 602] on div "Stromovka Kladno - 1. etapa Kliknutím otevřete Dvojitým kliknutím zahrnete" at bounding box center [892, 406] width 1353 height 733
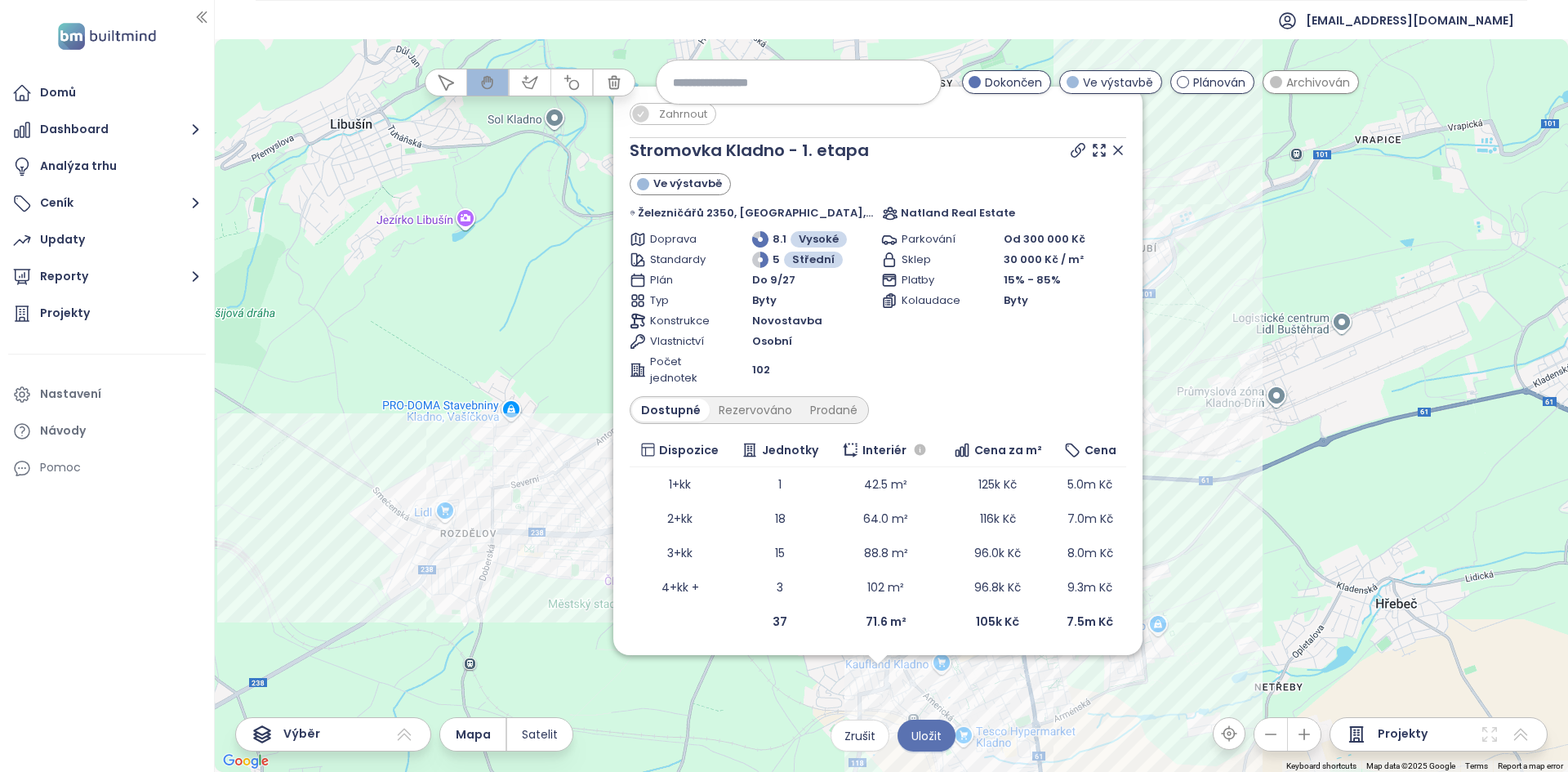
drag, startPoint x: 823, startPoint y: 495, endPoint x: 809, endPoint y: 793, distance: 298.3
click at [809, 771] on html "Domů Dashboard Analýza trhu Ceník Updaty Reporty Projekty Nastavení Návody Pomo…" at bounding box center [784, 386] width 1568 height 772
click at [681, 118] on span "Zahrnout" at bounding box center [683, 114] width 64 height 20
click at [768, 712] on div "Zahrnout Stromovka Kladno - 1. etapa Ve výstavbě Železničářů 2350, Kročehlavy, …" at bounding box center [892, 406] width 1353 height 733
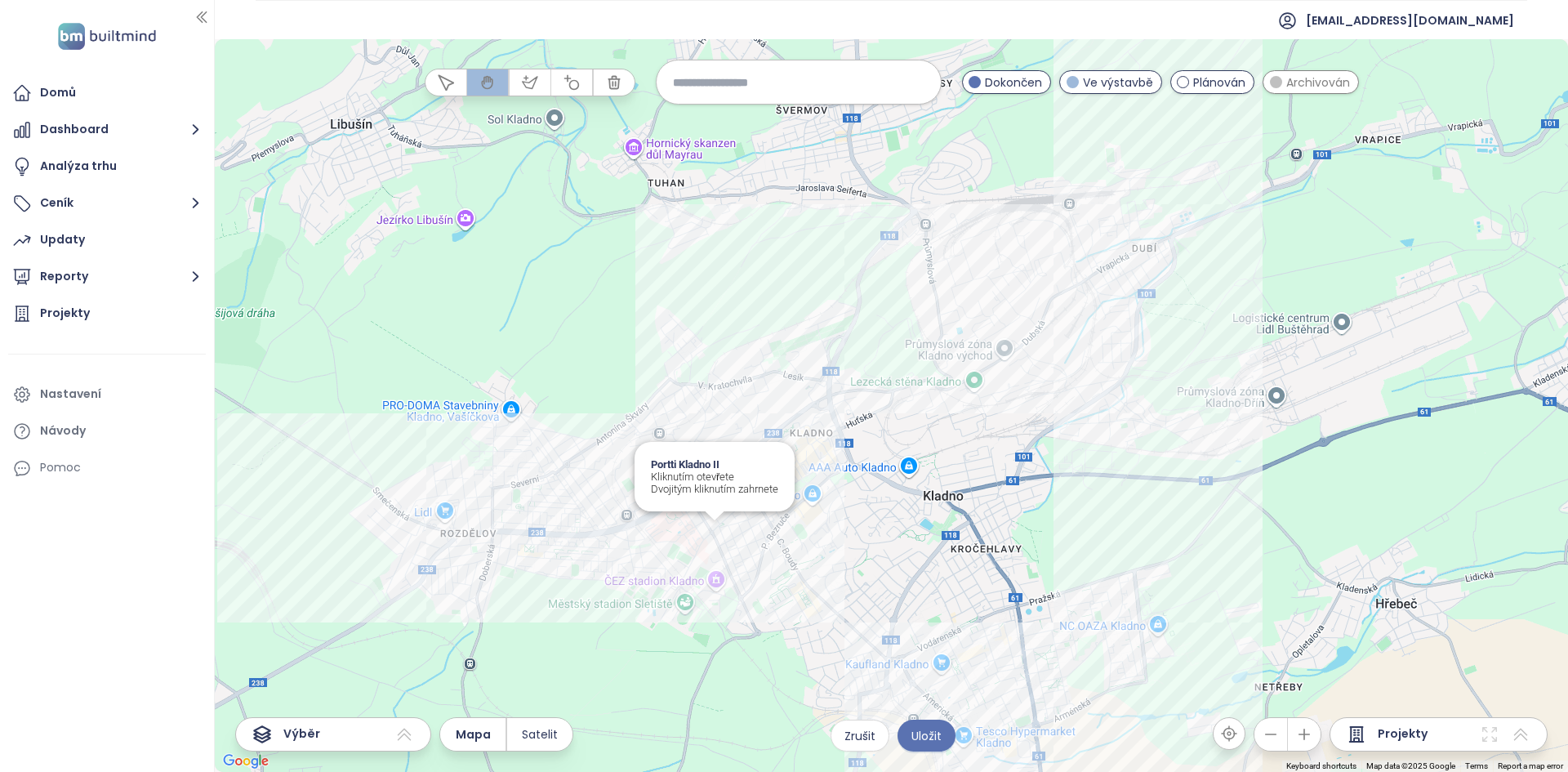
click at [709, 528] on div "Portti Kladno II Kliknutím otevřete Dvojitým kliknutím zahrnete" at bounding box center [892, 406] width 1353 height 733
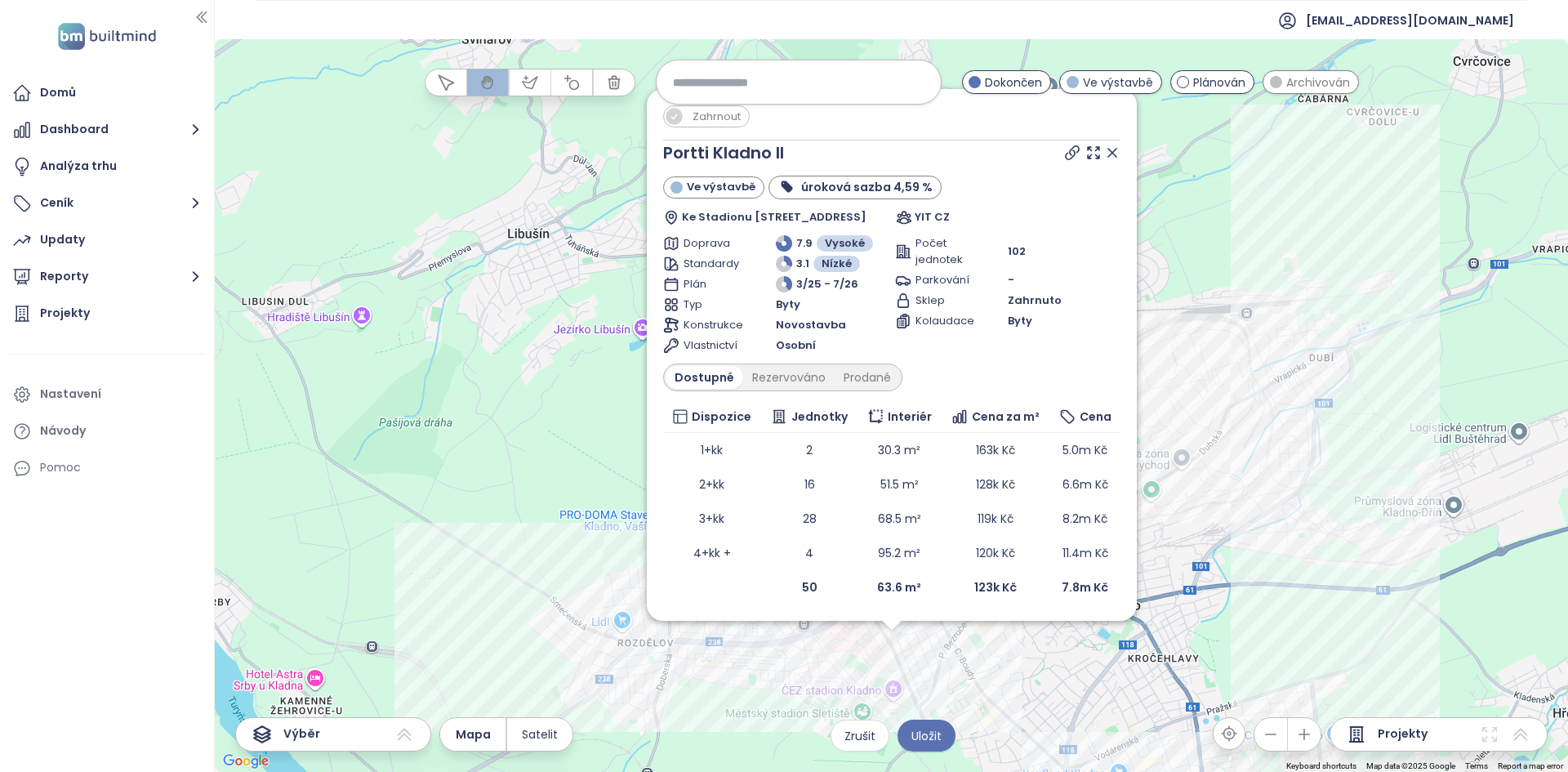
click at [703, 121] on span "Zahrnout" at bounding box center [717, 116] width 64 height 20
click at [1112, 151] on icon at bounding box center [1112, 153] width 16 height 16
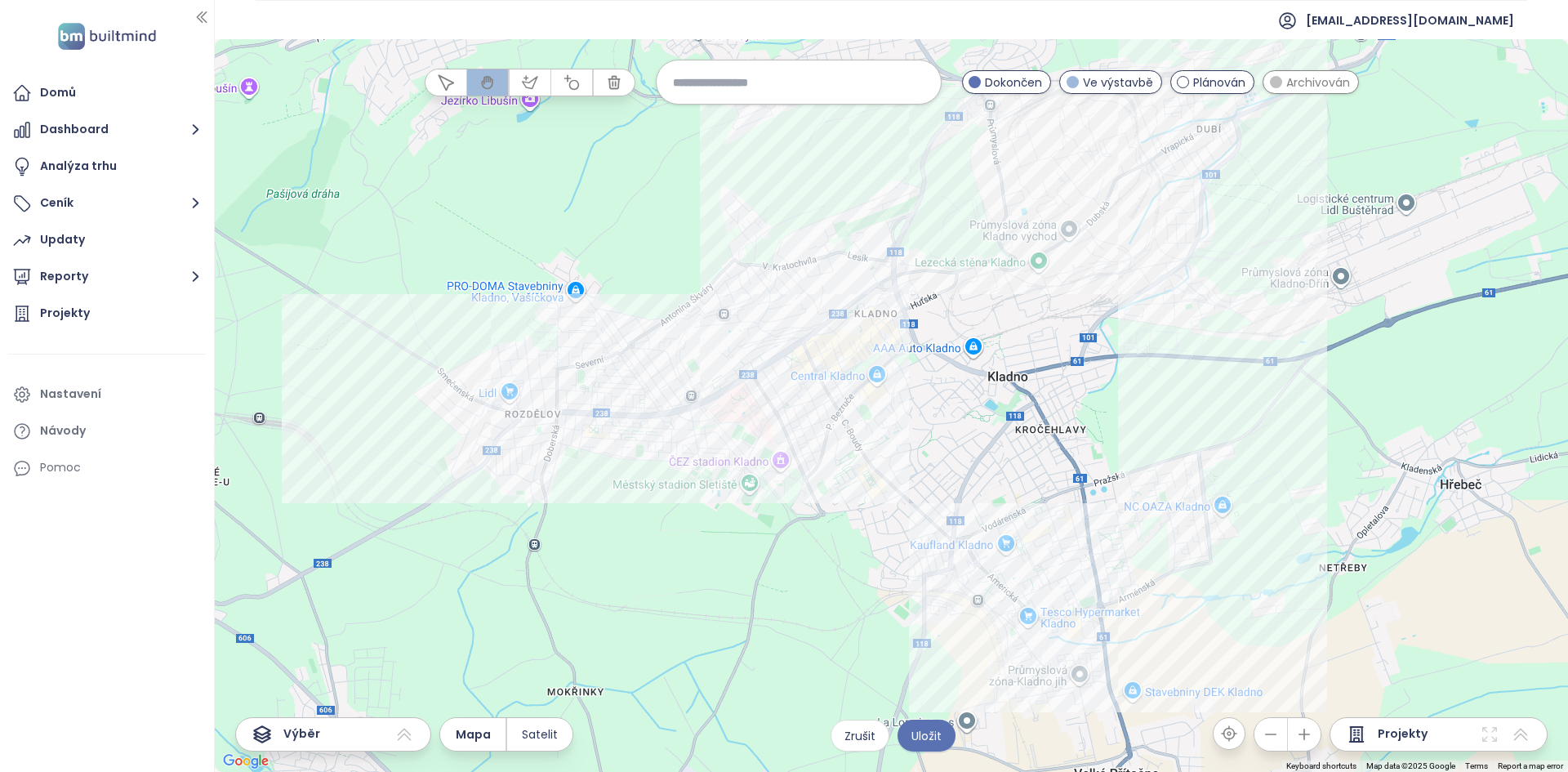
drag, startPoint x: 979, startPoint y: 668, endPoint x: 861, endPoint y: 436, distance: 260.3
click at [861, 436] on div at bounding box center [892, 406] width 1353 height 733
click at [844, 353] on div "Central Point Kladno Kliknutím otevřete Dvojitým kliknutím zahrnete" at bounding box center [892, 406] width 1353 height 733
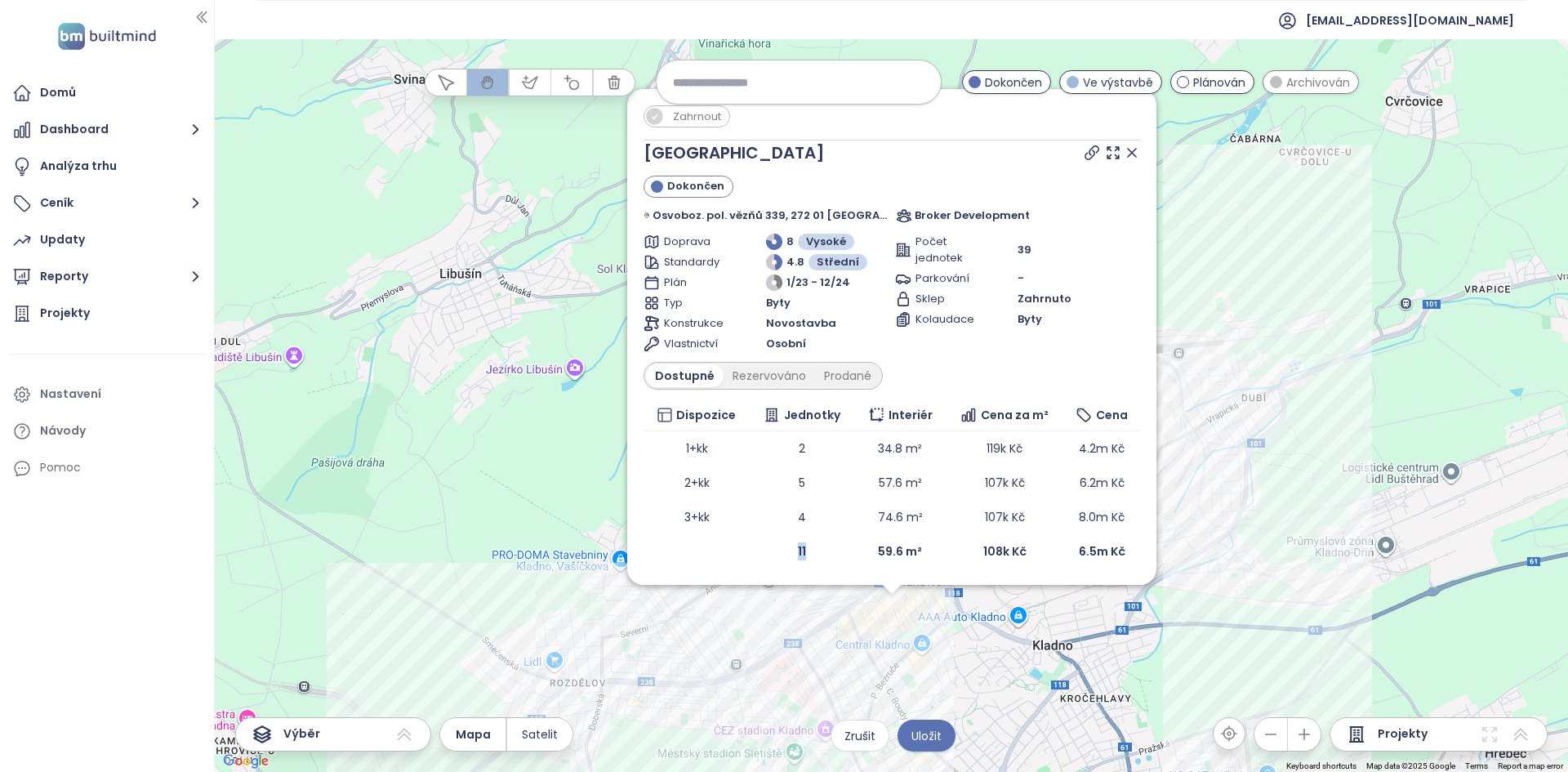
drag, startPoint x: 798, startPoint y: 558, endPoint x: 840, endPoint y: 554, distance: 42.2
click at [840, 554] on td "11" at bounding box center [802, 550] width 104 height 34
click at [851, 665] on div "Zahrnout Central Point Kladno Dokončen Osvoboz. pol. vězňů 339, 272 01 Kladno-K…" at bounding box center [892, 406] width 1353 height 733
click at [852, 667] on div "Zahrnout Central Point Kladno Dokončen Osvoboz. pol. vězňů 339, 272 01 Kladno-K…" at bounding box center [892, 406] width 1353 height 733
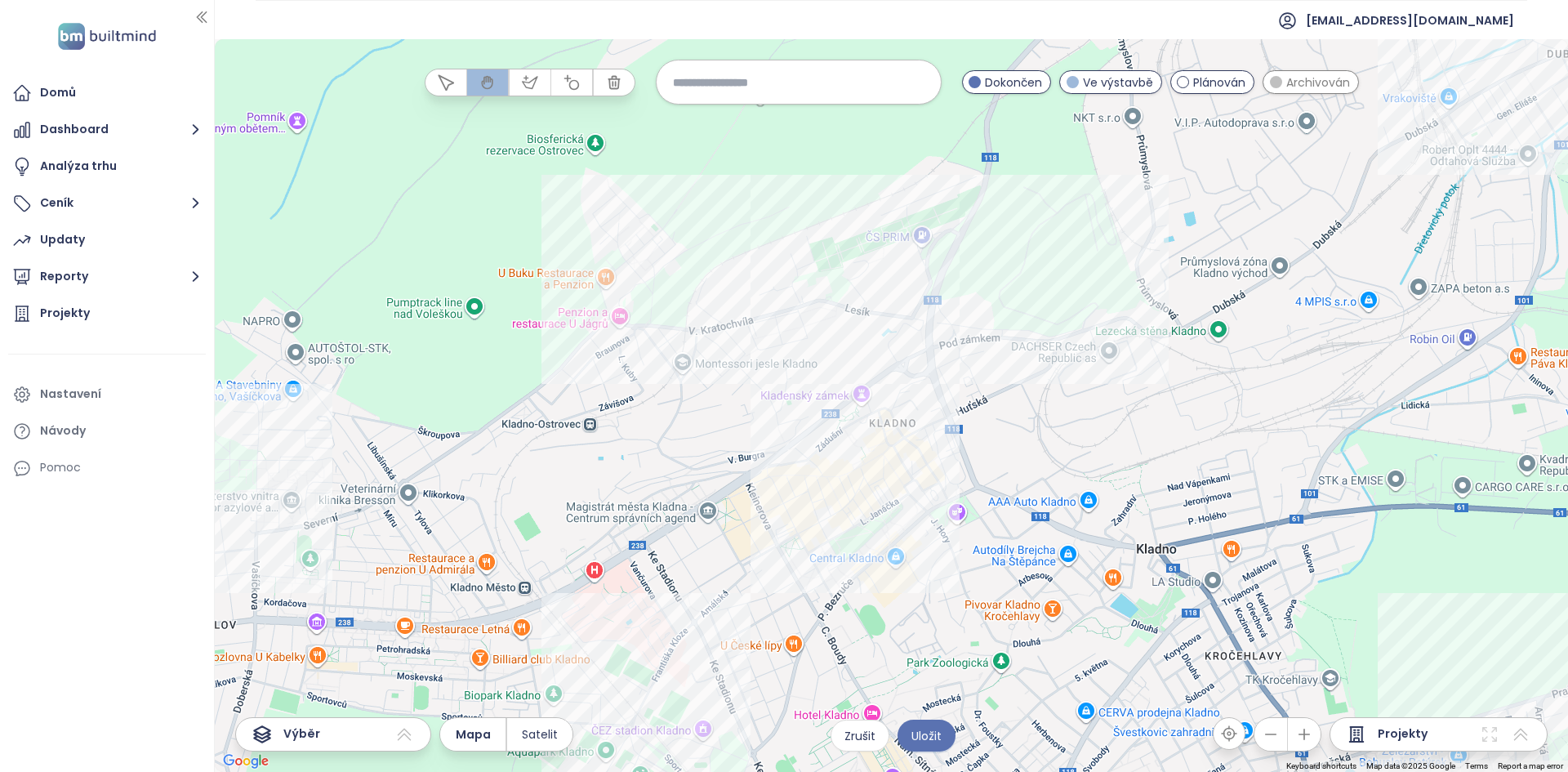
drag, startPoint x: 854, startPoint y: 590, endPoint x: 807, endPoint y: 538, distance: 70.1
click at [807, 539] on div at bounding box center [892, 406] width 1353 height 733
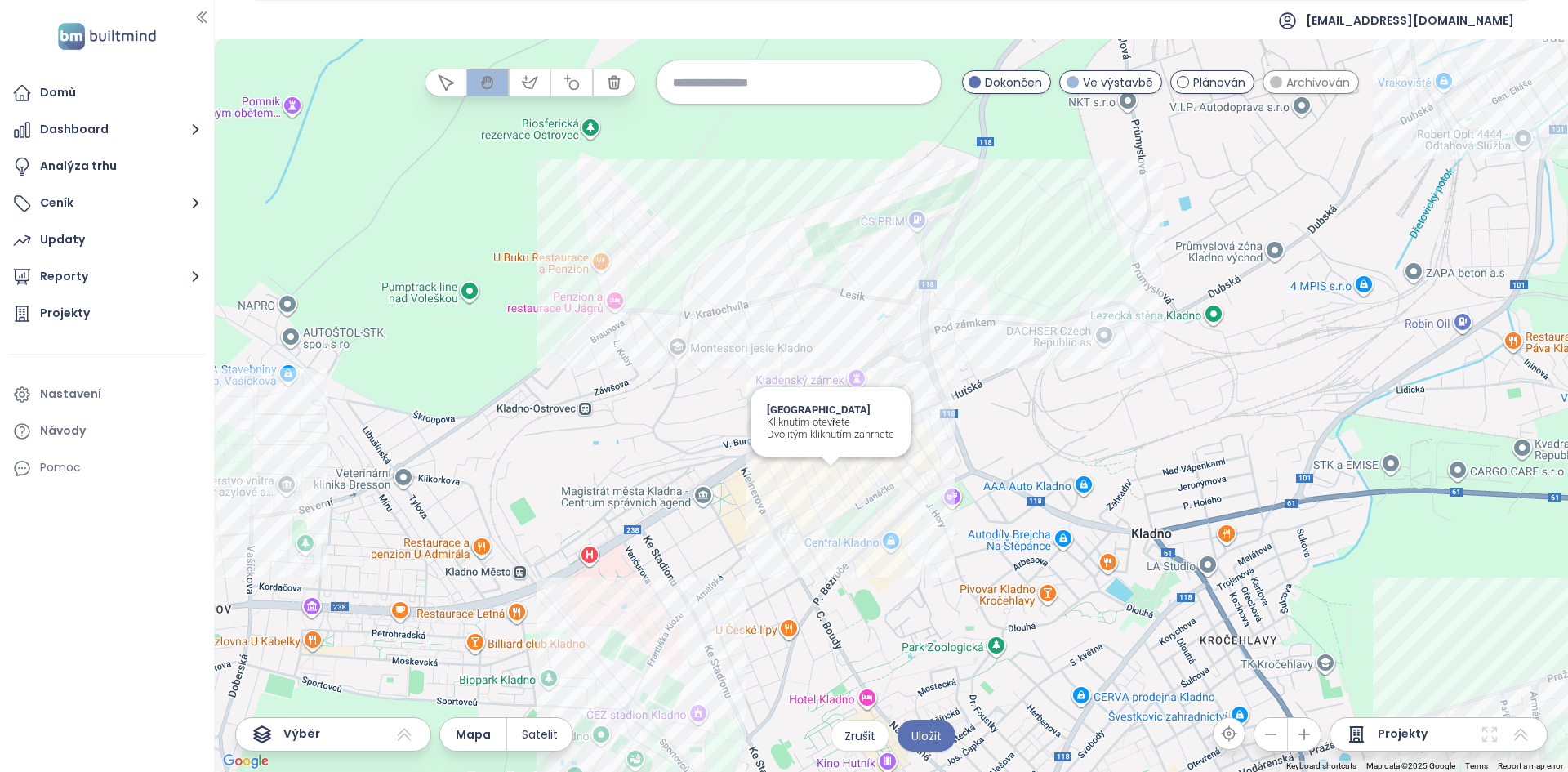
click at [823, 494] on div "Central Point Kladno Kliknutím otevřete Dvojitým kliknutím zahrnete" at bounding box center [892, 406] width 1353 height 733
click at [824, 494] on div "Central Point Kladno Kliknutím otevřete Dvojitým kliknutím zahrnete" at bounding box center [892, 406] width 1353 height 733
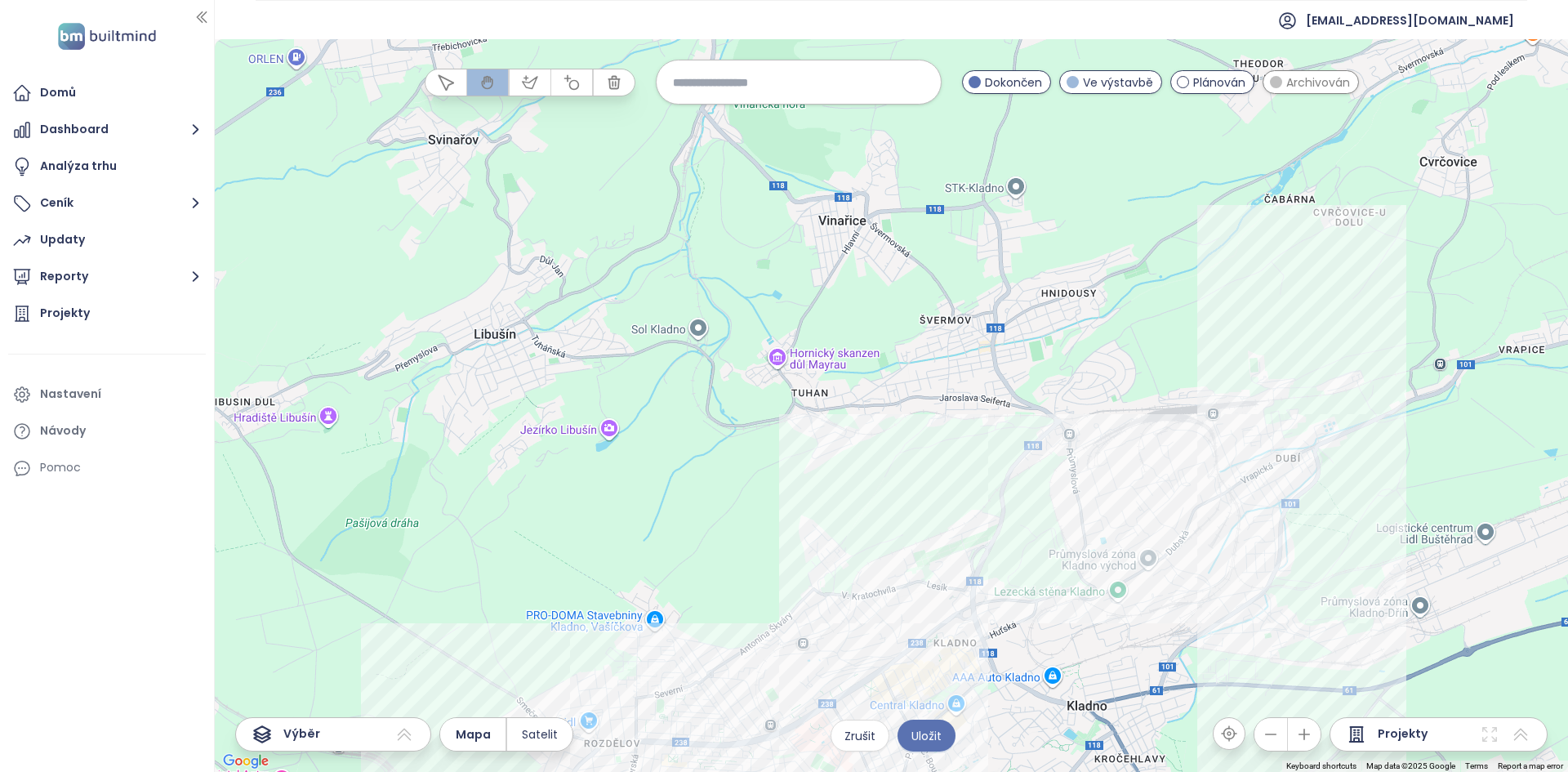
drag, startPoint x: 918, startPoint y: 254, endPoint x: 935, endPoint y: 413, distance: 159.9
click at [935, 413] on div at bounding box center [892, 406] width 1353 height 733
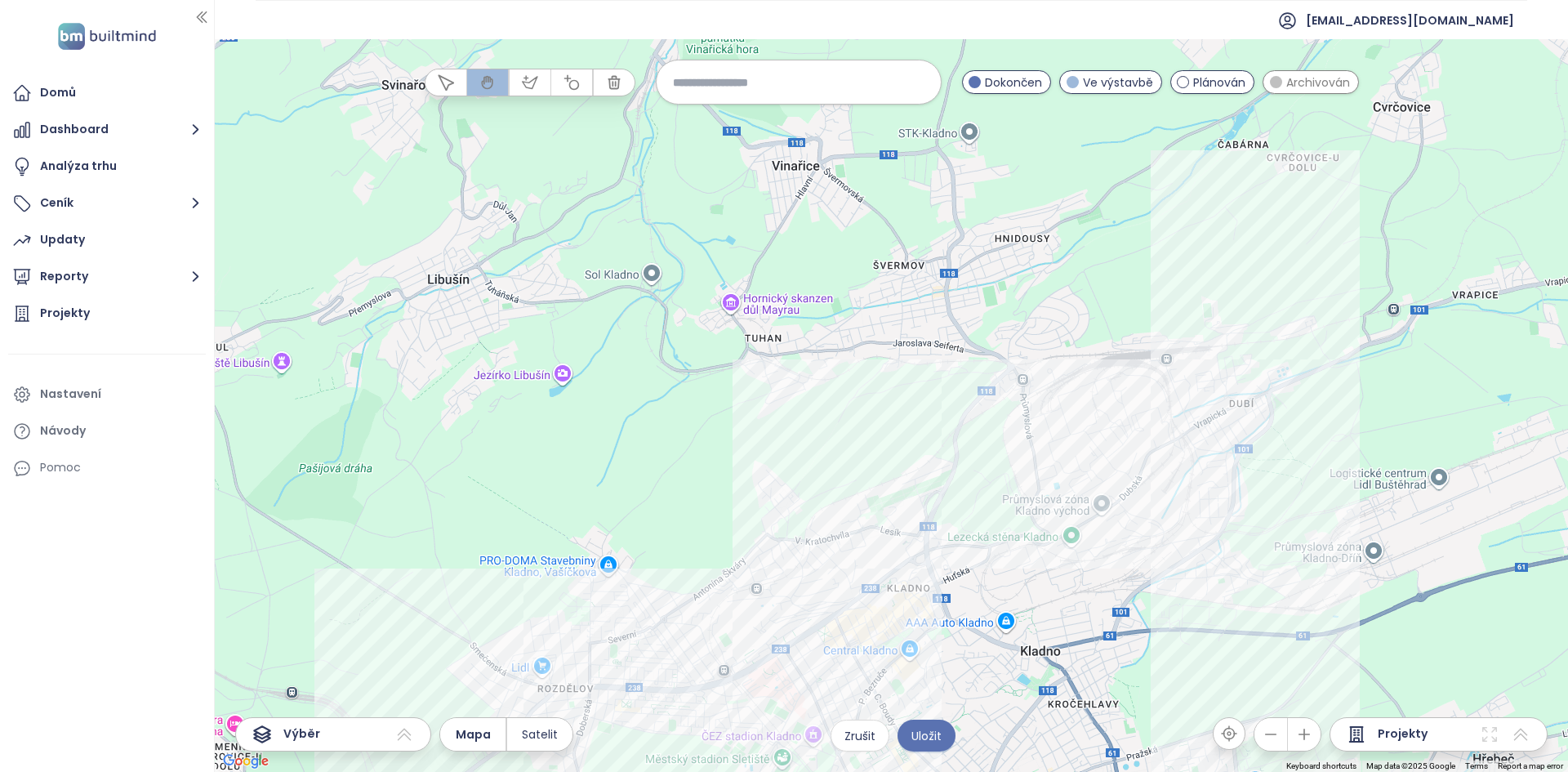
drag, startPoint x: 1314, startPoint y: 568, endPoint x: 1260, endPoint y: 484, distance: 99.9
click at [1260, 484] on div at bounding box center [892, 406] width 1353 height 733
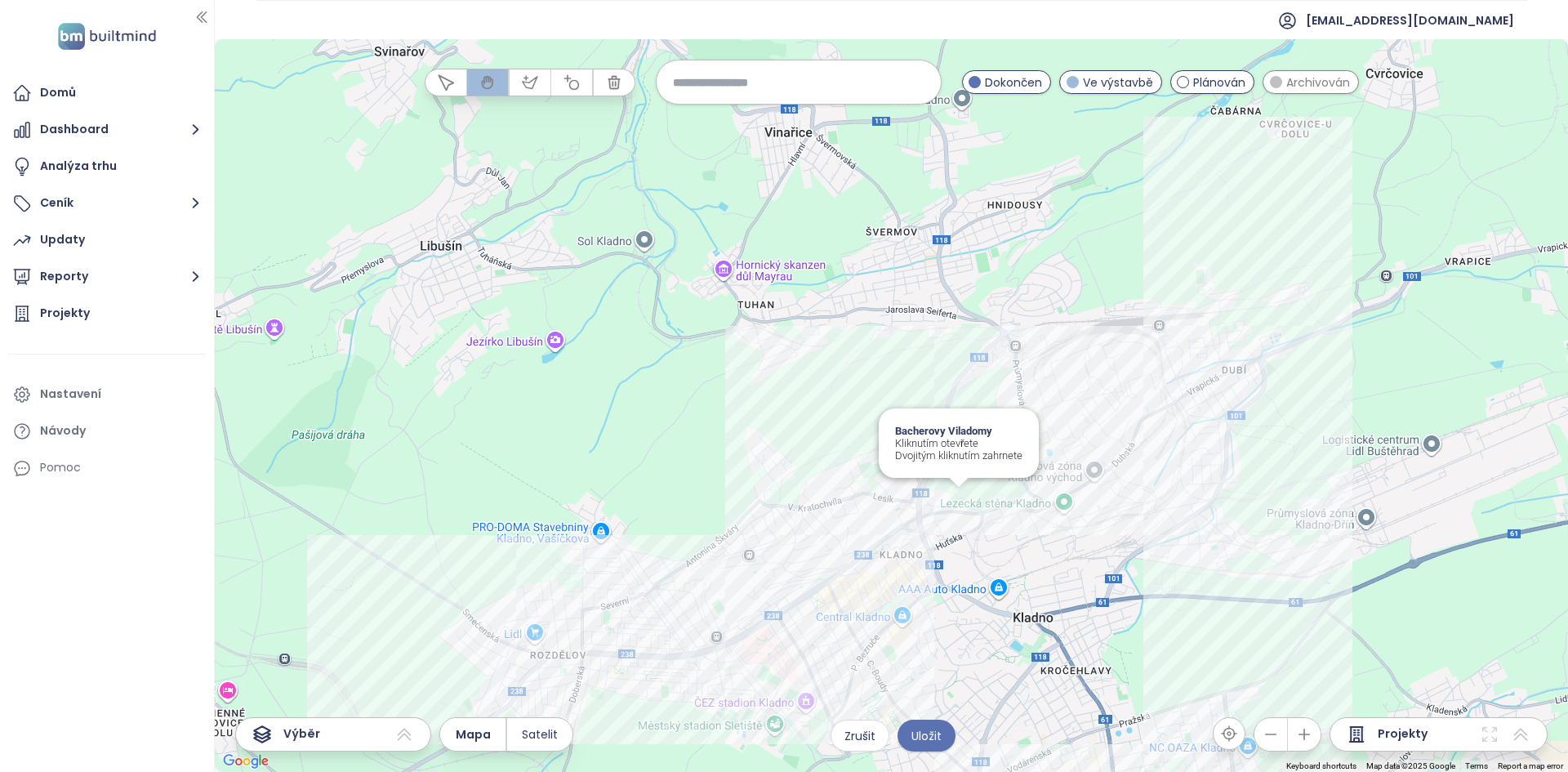
click at [952, 504] on div "Bacherovy Viladomy Kliknutím otevřete Dvojitým kliknutím zahrnete" at bounding box center [892, 406] width 1353 height 733
click at [844, 509] on div at bounding box center [892, 406] width 1353 height 733
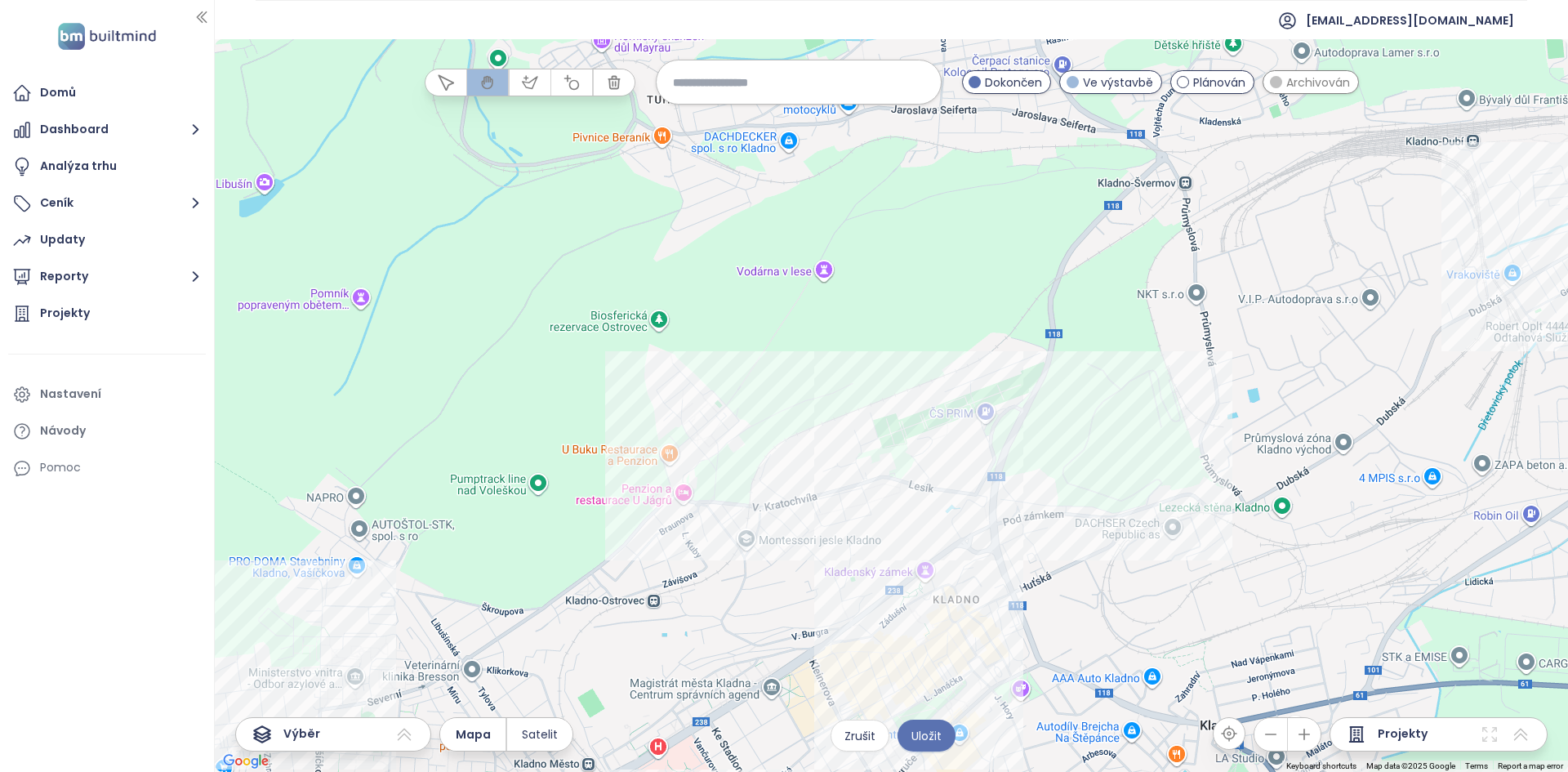
click at [845, 488] on div at bounding box center [892, 406] width 1353 height 733
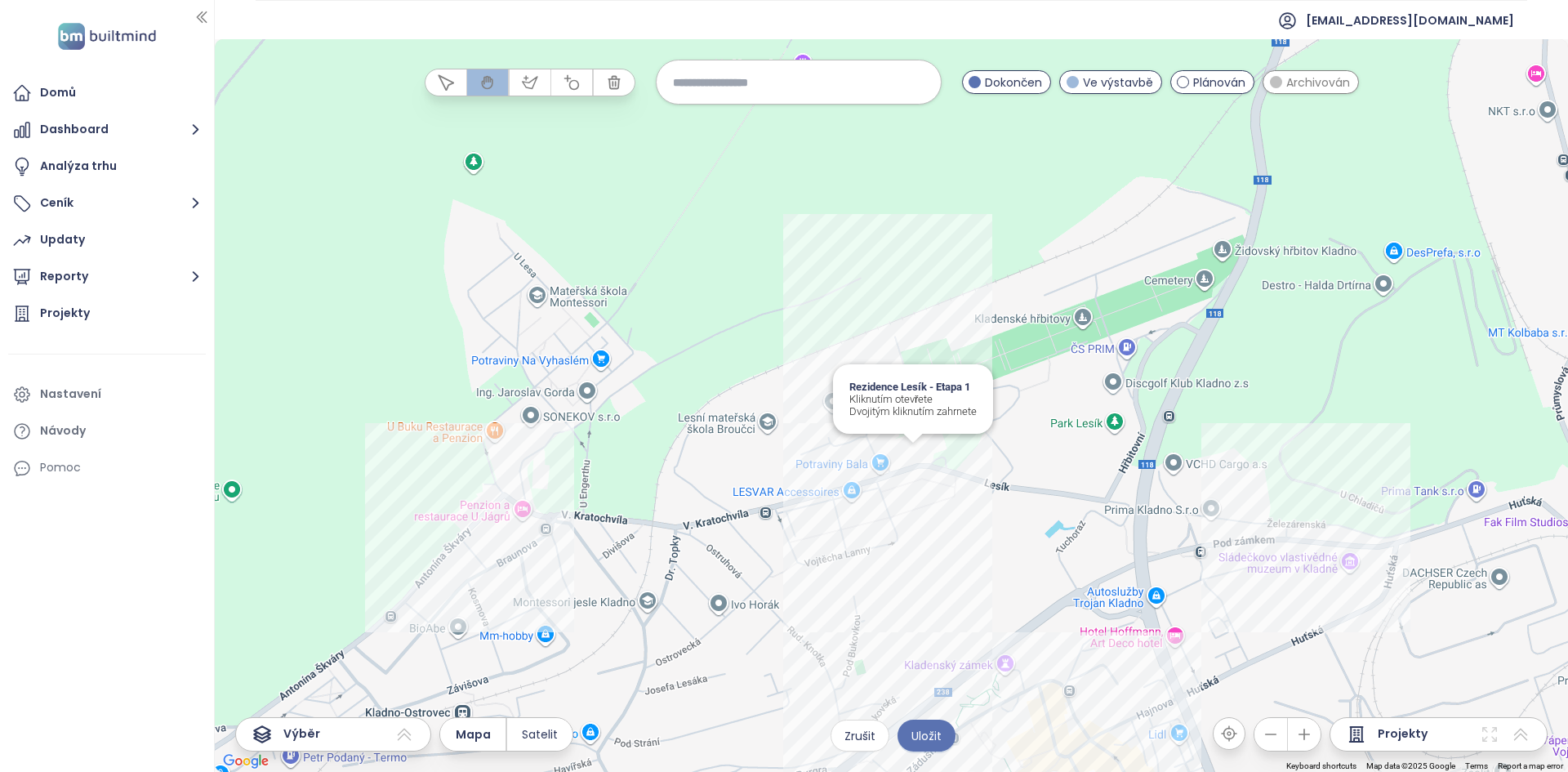
click at [905, 451] on div "Rezidence Lesík - Etapa 1 Kliknutím otevřete Dvojitým kliknutím zahrnete" at bounding box center [892, 406] width 1353 height 733
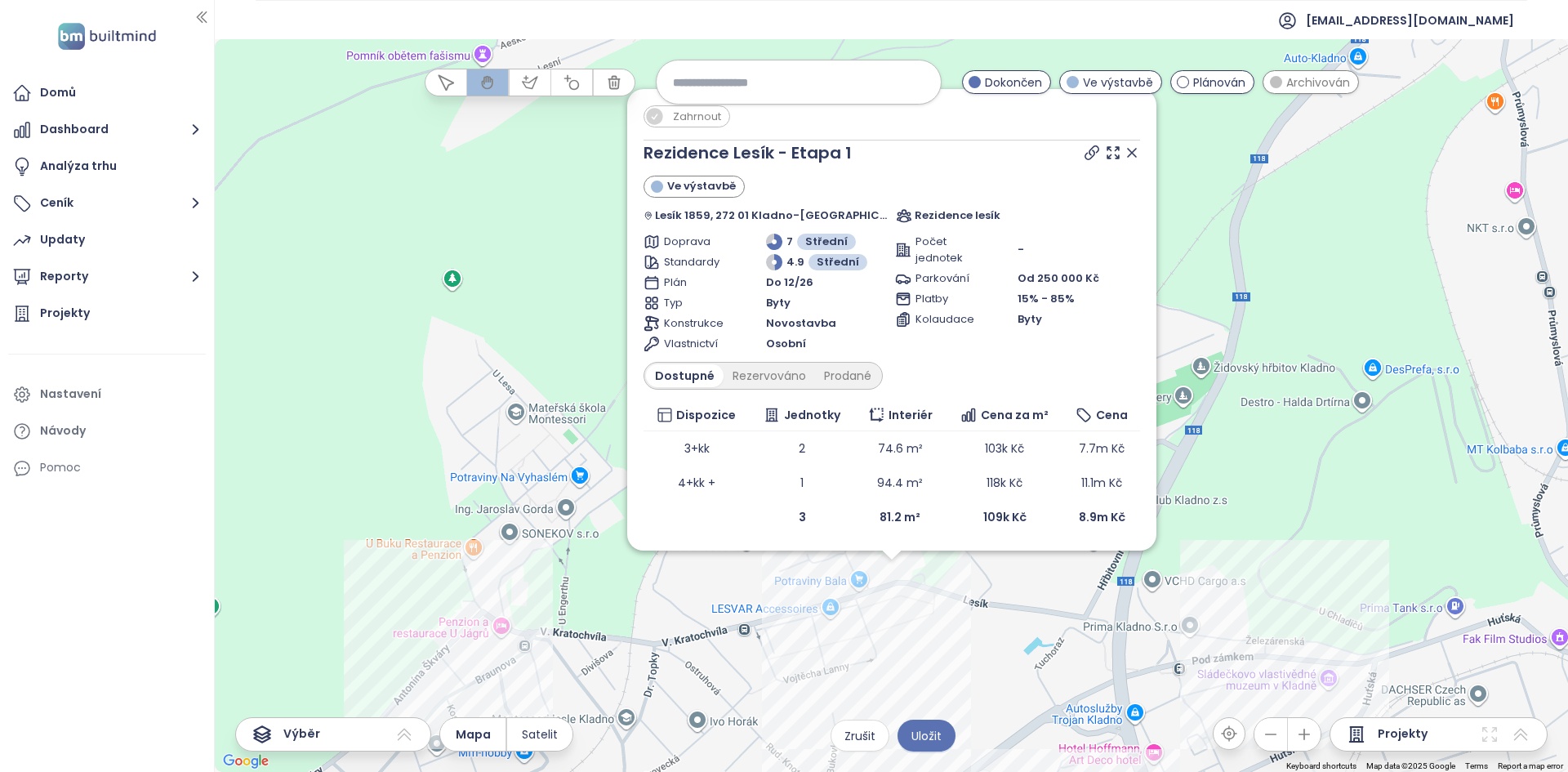
drag, startPoint x: 710, startPoint y: 103, endPoint x: 987, endPoint y: 11, distance: 291.9
click at [710, 103] on div at bounding box center [798, 82] width 286 height 45
click at [614, 458] on div "Zahrnout Rezidence Lesík - Etapa 1 Ve výstavbě Lesík 1859, 272 01 Kladno-Kladno…" at bounding box center [892, 406] width 1353 height 733
click at [616, 578] on div "Zahrnout Rezidence Lesík - Etapa 1 Ve výstavbě Lesík 1859, 272 01 Kladno-Kladno…" at bounding box center [892, 406] width 1353 height 733
click at [1226, 360] on div "Zahrnout Rezidence Lesík - Etapa 1 Ve výstavbě Lesík 1859, 272 01 Kladno-Kladno…" at bounding box center [892, 406] width 1353 height 733
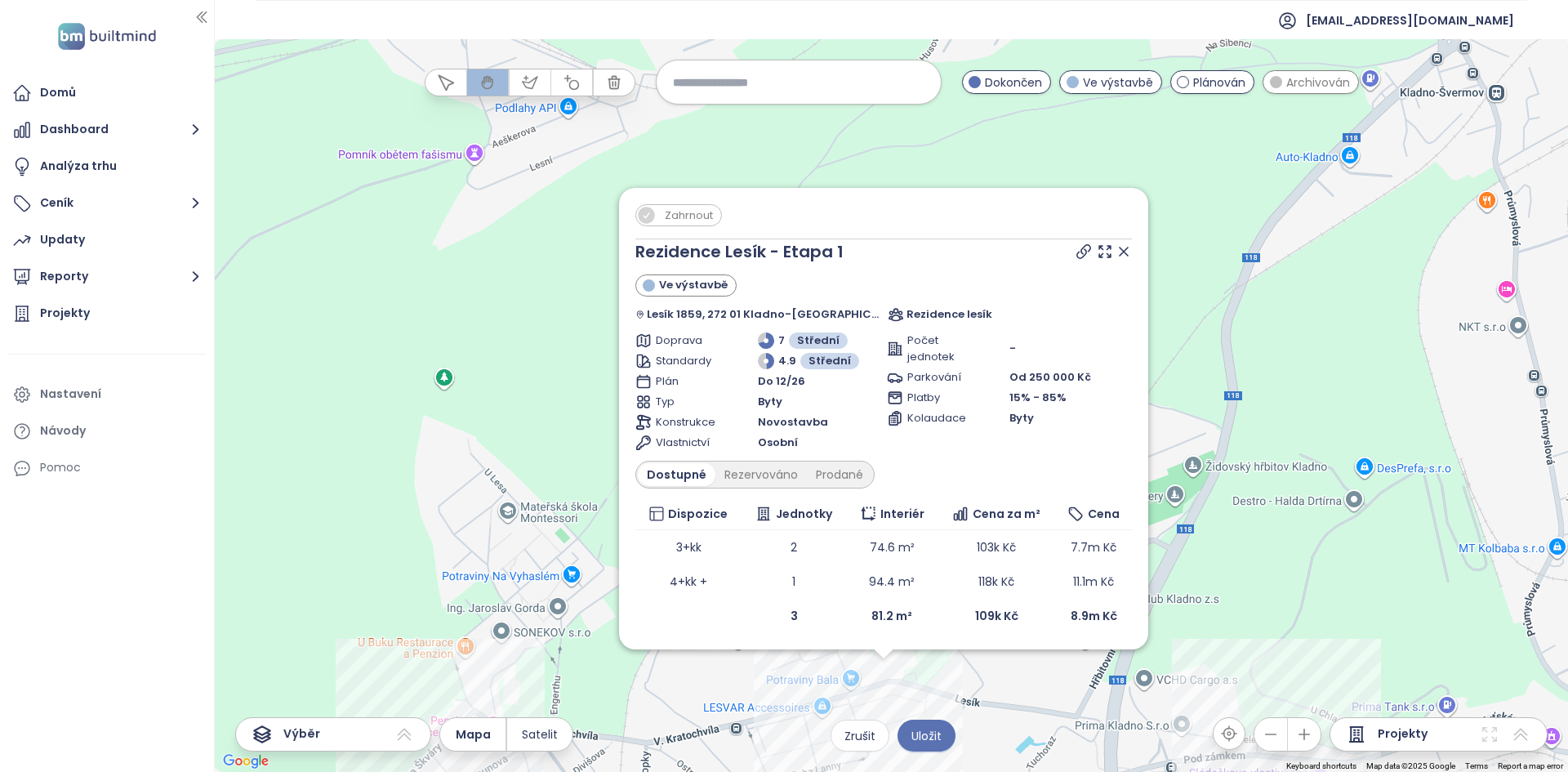
click at [721, 214] on span "Zahrnout" at bounding box center [688, 215] width 64 height 20
click at [836, 685] on div "Zahrnout Rezidence Lesík - Etapa 1 Ve výstavbě Lesík 1859, 272 01 Kladno-Kladno…" at bounding box center [892, 406] width 1353 height 733
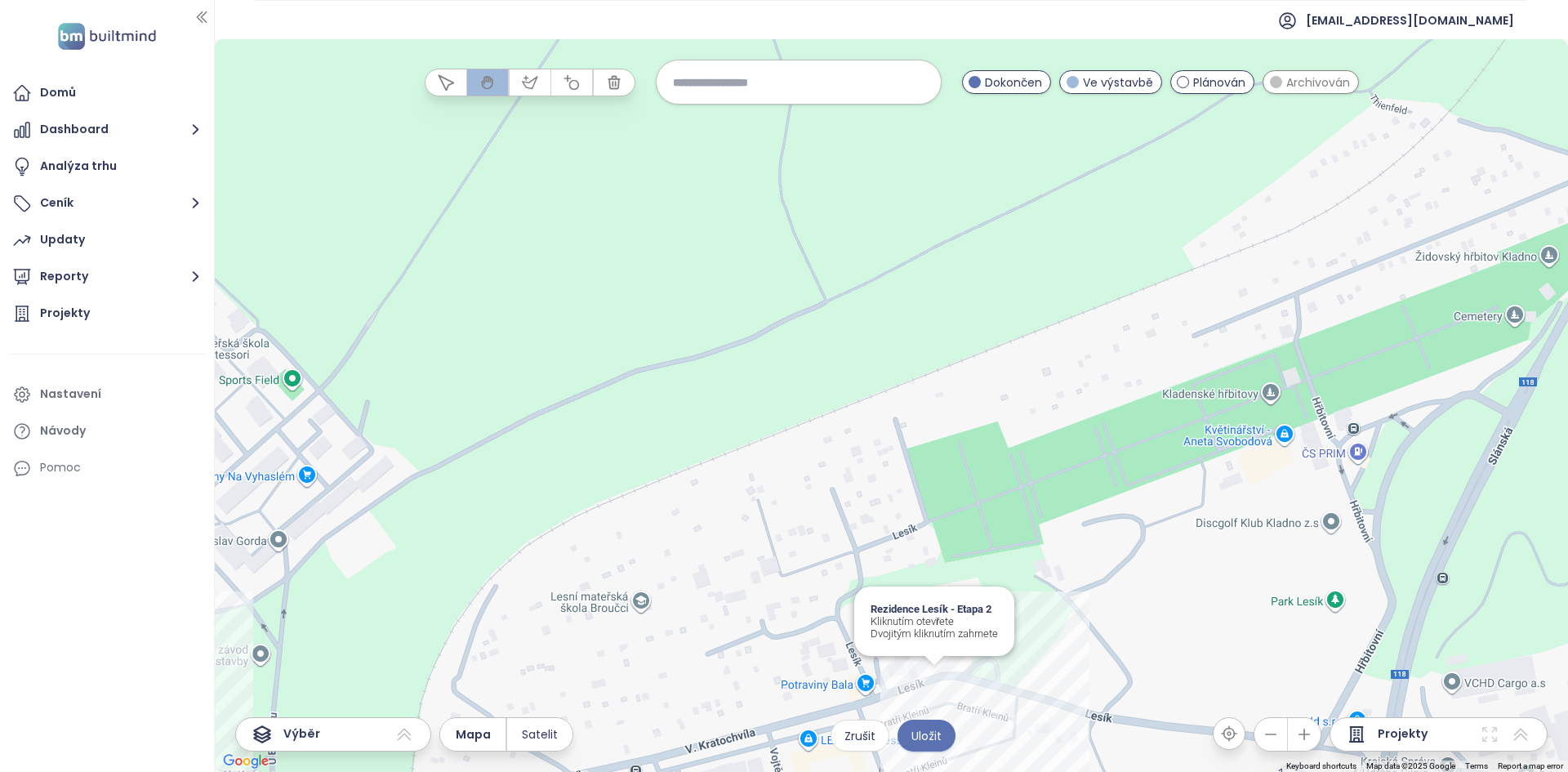
click at [943, 678] on div "Rezidence Lesík - Etapa 2 Kliknutím otevřete Dvojitým kliknutím zahrnete" at bounding box center [892, 406] width 1353 height 733
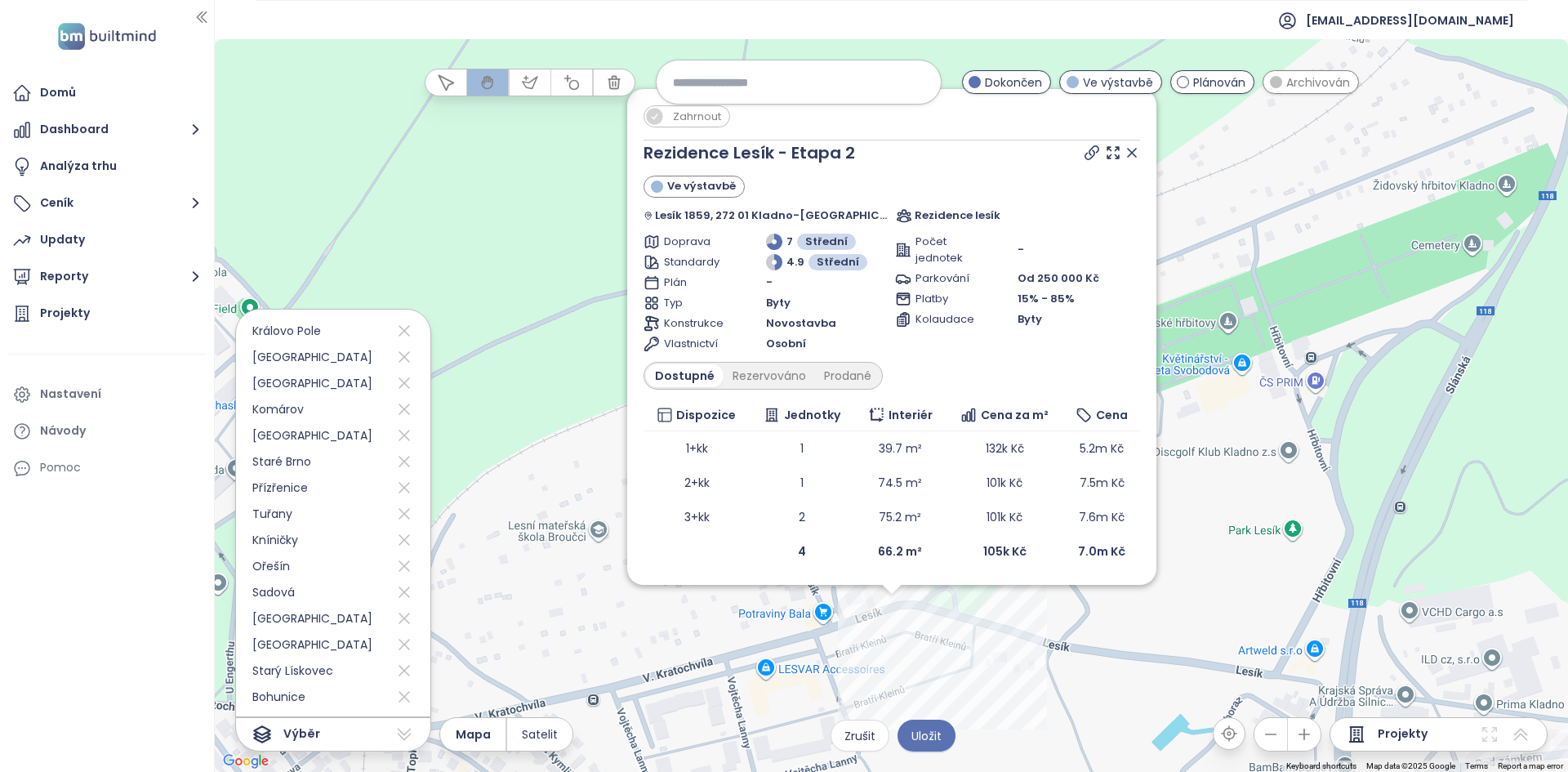
click at [711, 112] on span "Zahrnout" at bounding box center [697, 116] width 64 height 20
click at [395, 699] on icon at bounding box center [404, 697] width 19 height 27
click at [395, 326] on icon at bounding box center [404, 331] width 19 height 27
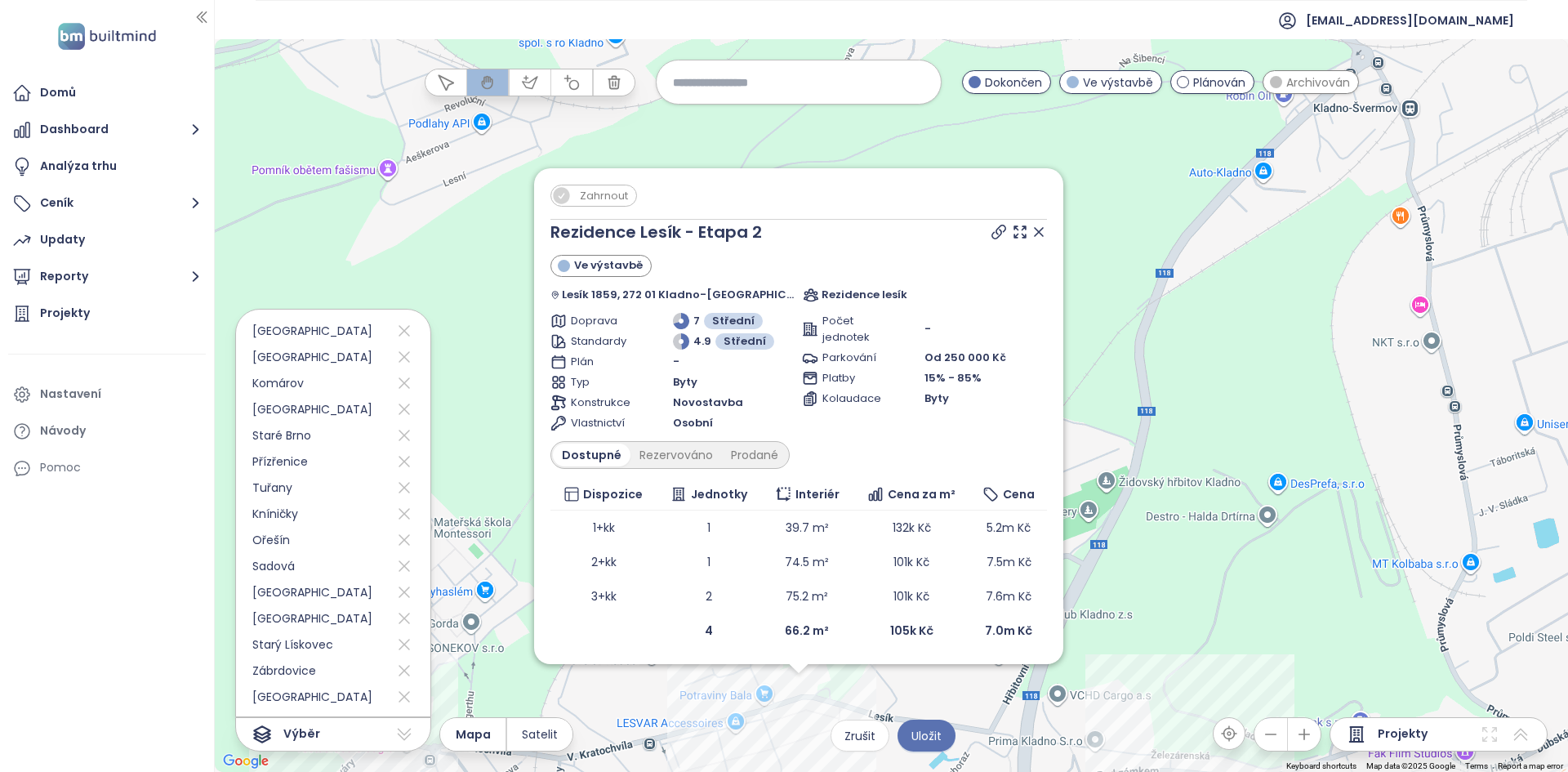
drag, startPoint x: 1053, startPoint y: 274, endPoint x: 1115, endPoint y: 413, distance: 152.2
click at [1115, 413] on div "Zahrnout Rezidence Lesík - Etapa 2 Ve výstavbě Lesík 1859, 272 01 Kladno-Kladno…" at bounding box center [892, 406] width 1353 height 733
click at [1031, 229] on icon at bounding box center [1039, 232] width 16 height 16
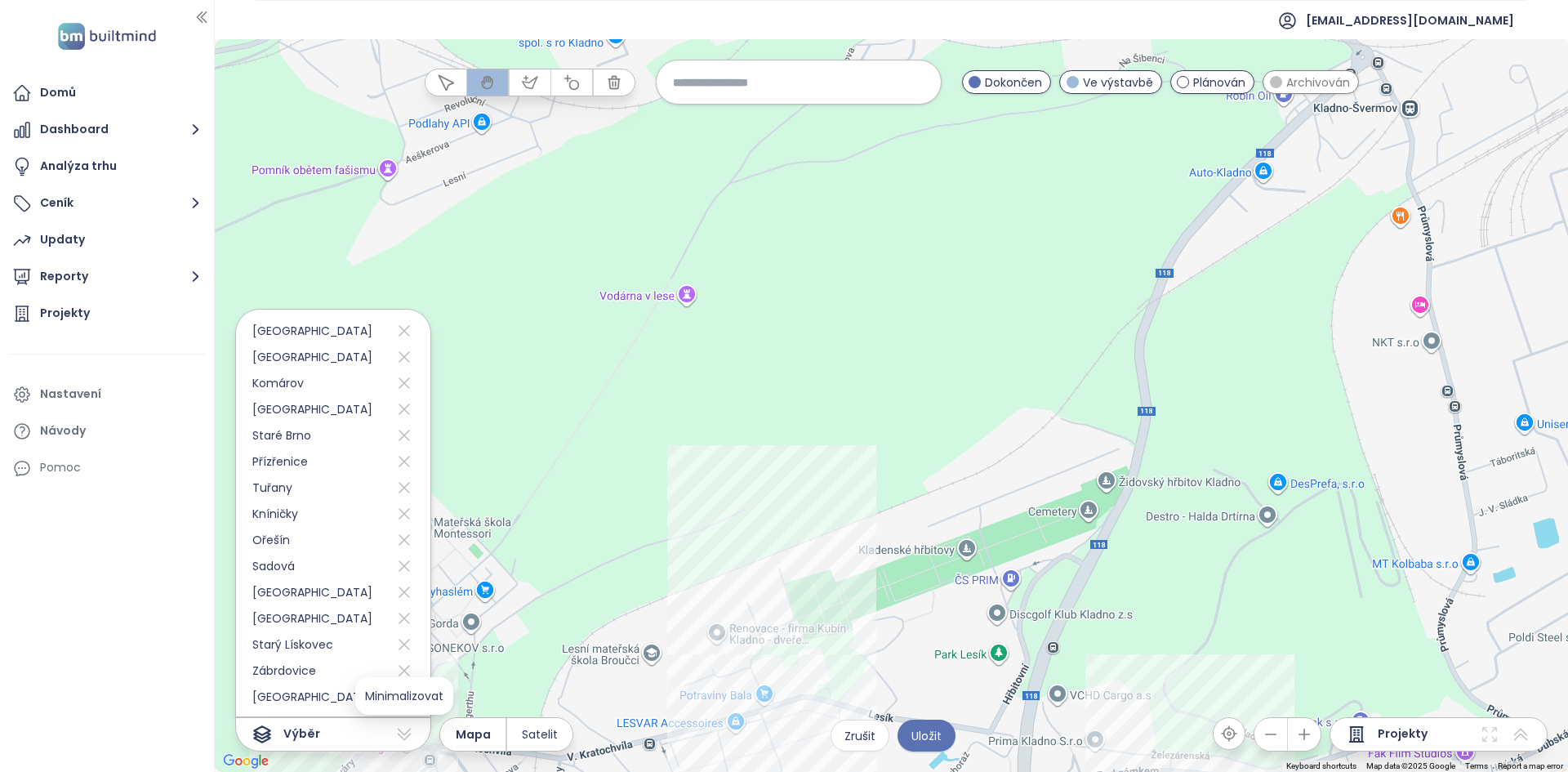
click at [406, 741] on icon at bounding box center [404, 734] width 19 height 19
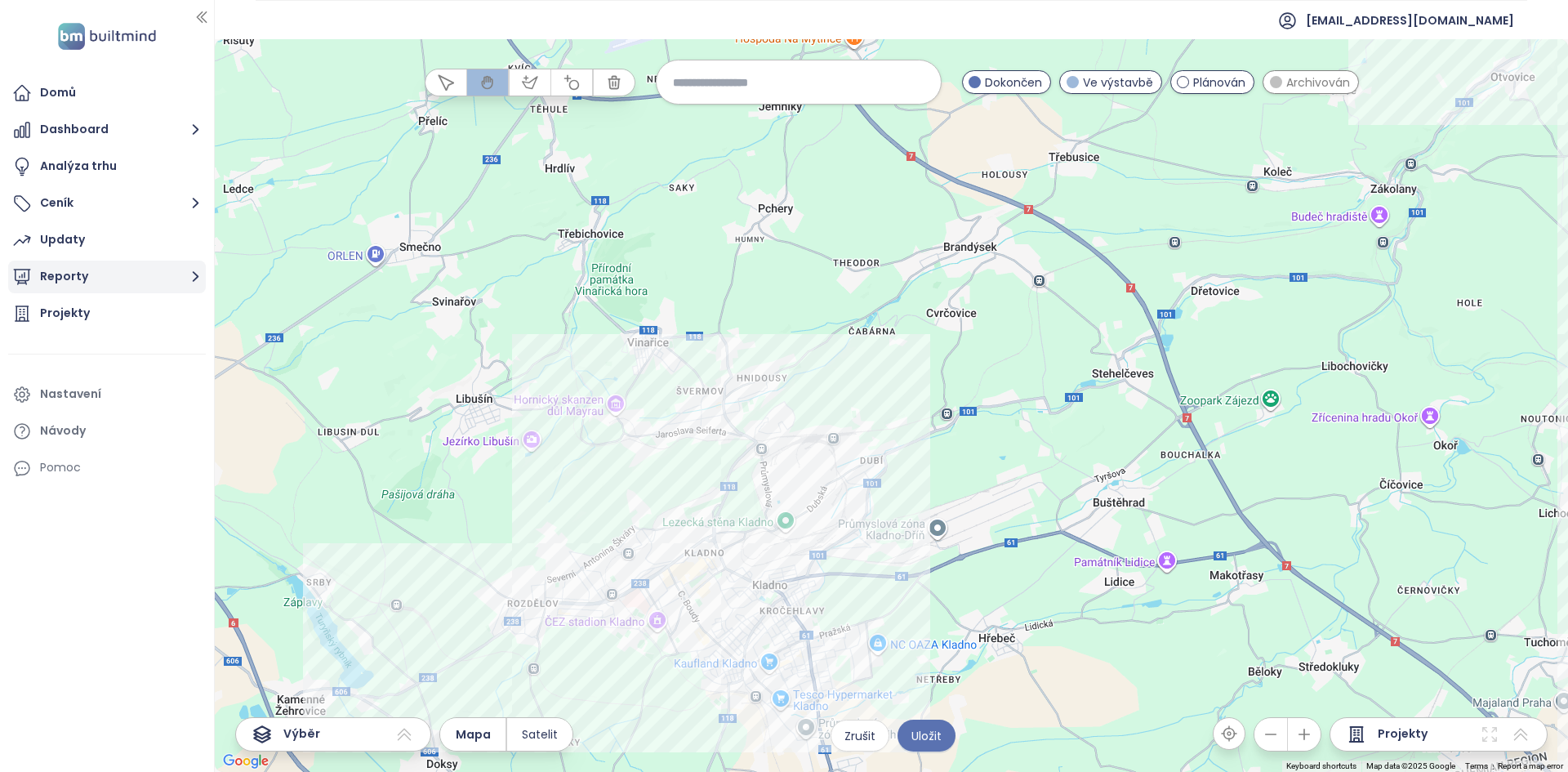
click at [113, 281] on button "Reporty" at bounding box center [107, 277] width 198 height 33
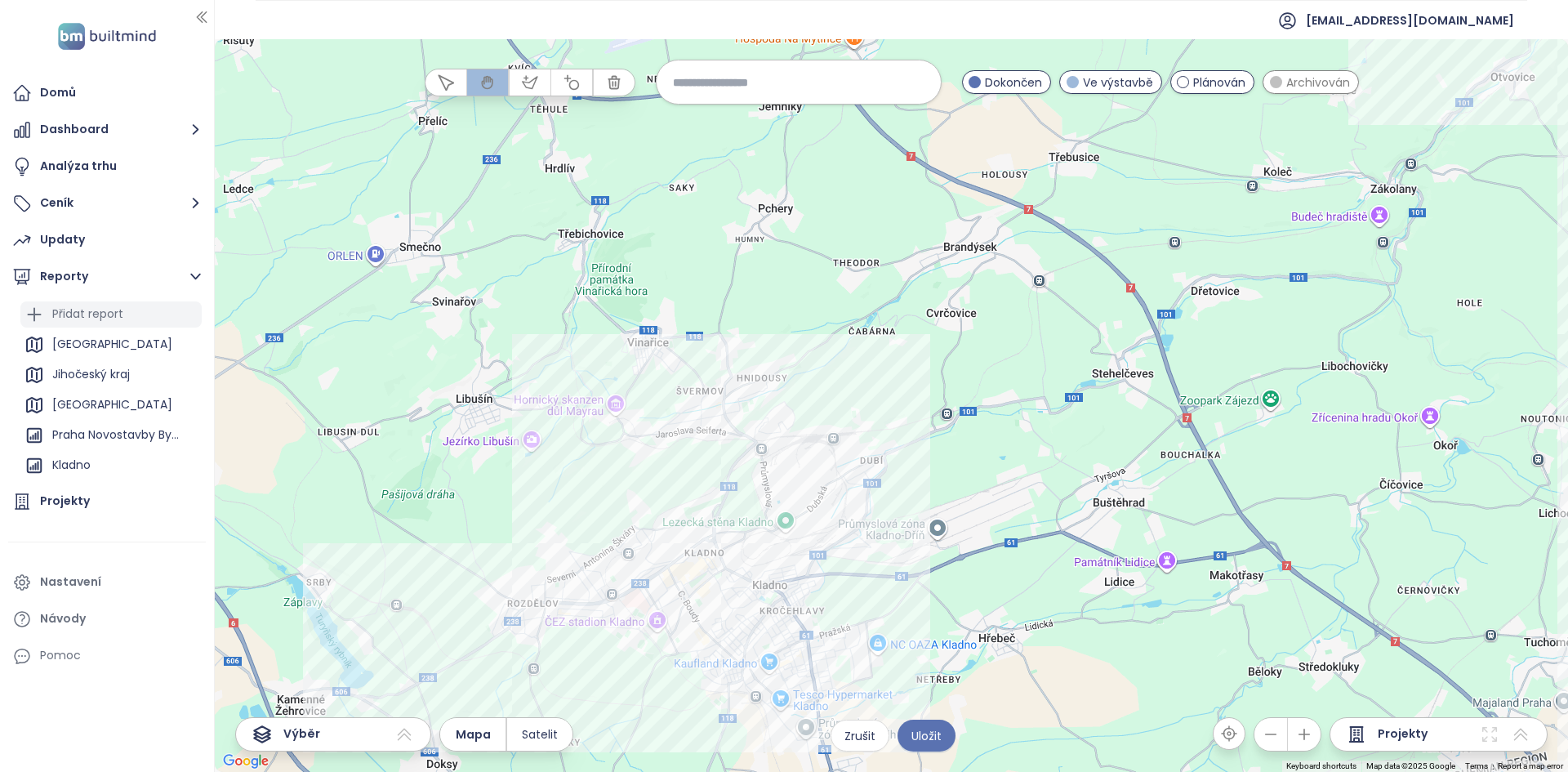
click at [83, 305] on div "Přidat report" at bounding box center [88, 314] width 71 height 20
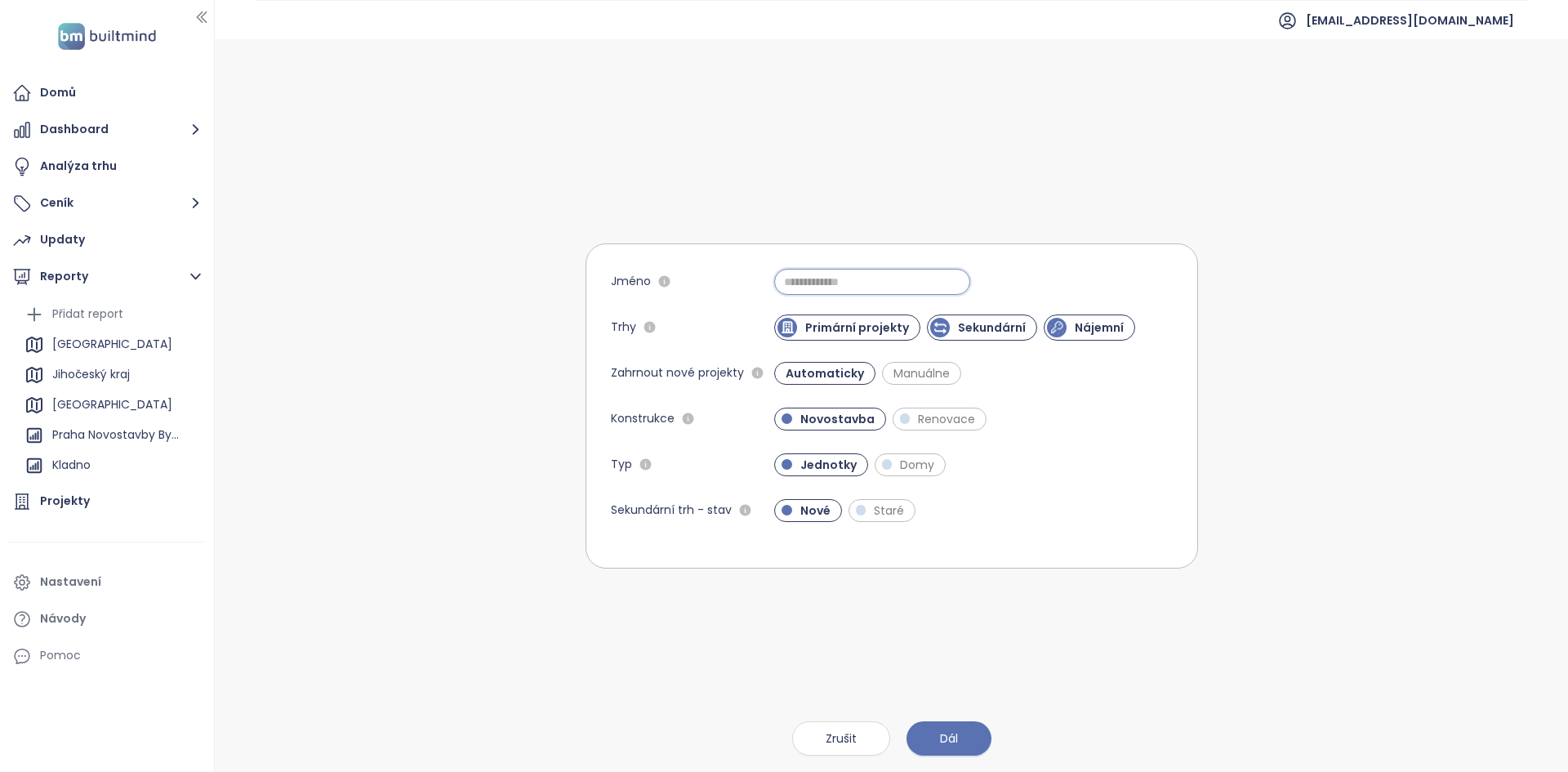
click at [813, 285] on input "Jméno" at bounding box center [872, 282] width 196 height 27
type input "**********"
click at [1089, 462] on div "Jednotky Domy" at bounding box center [973, 464] width 397 height 23
drag, startPoint x: 981, startPoint y: 334, endPoint x: 1031, endPoint y: 328, distance: 50.4
click at [982, 334] on span "Sekundární" at bounding box center [992, 328] width 84 height 16
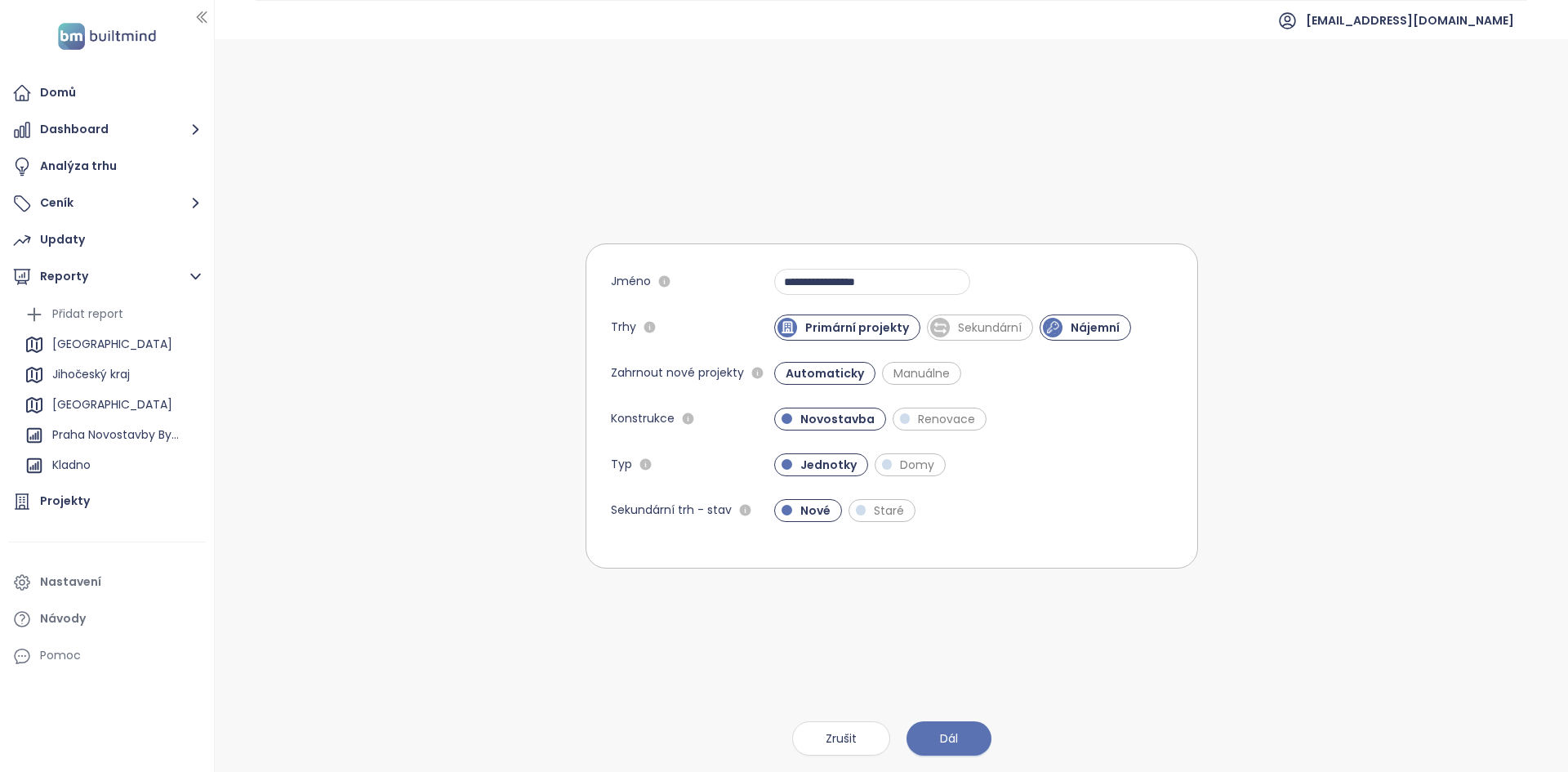
click at [1081, 331] on span "Nájemní" at bounding box center [1095, 328] width 65 height 16
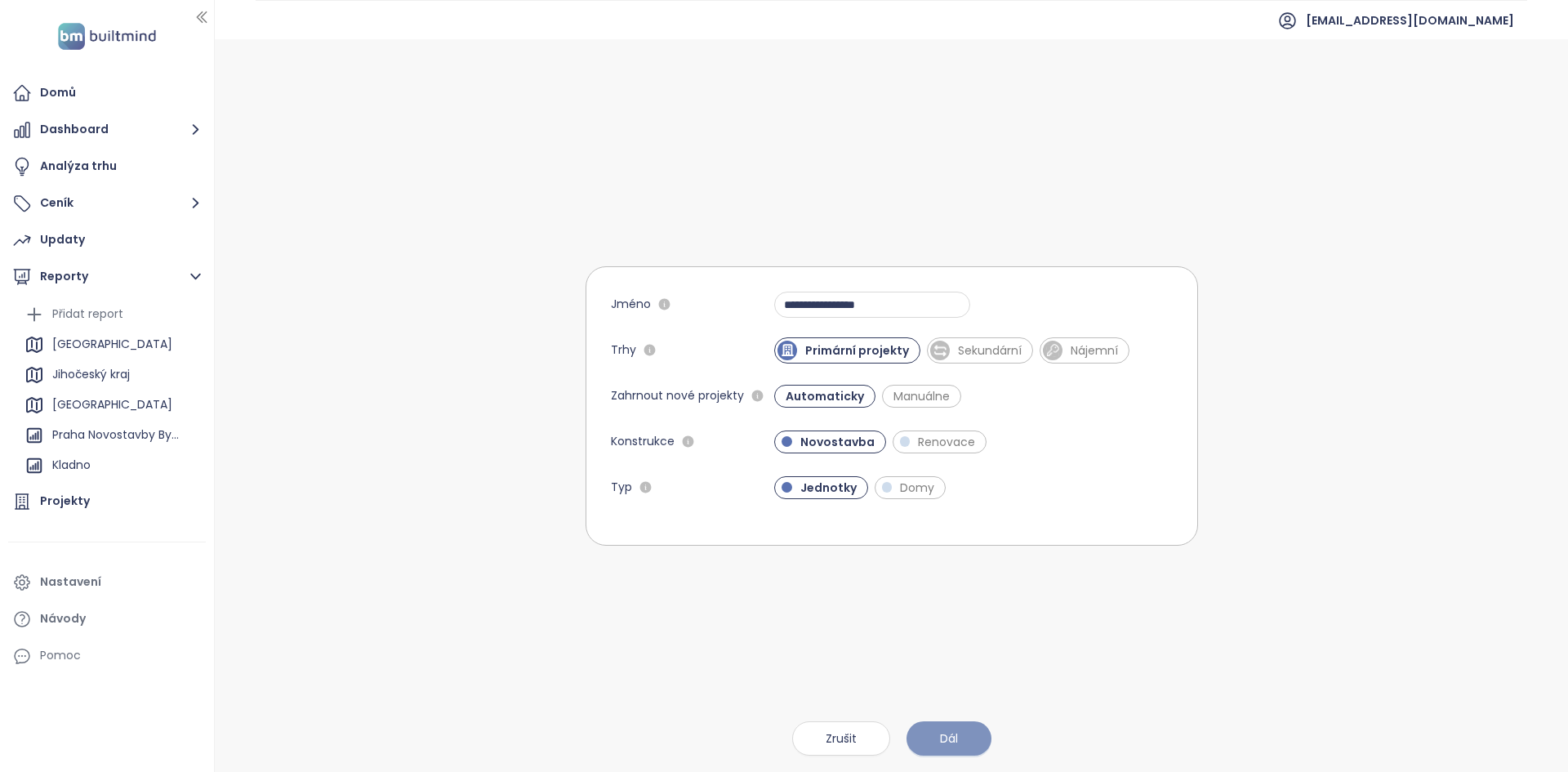
click at [962, 741] on button "Dál" at bounding box center [948, 738] width 85 height 34
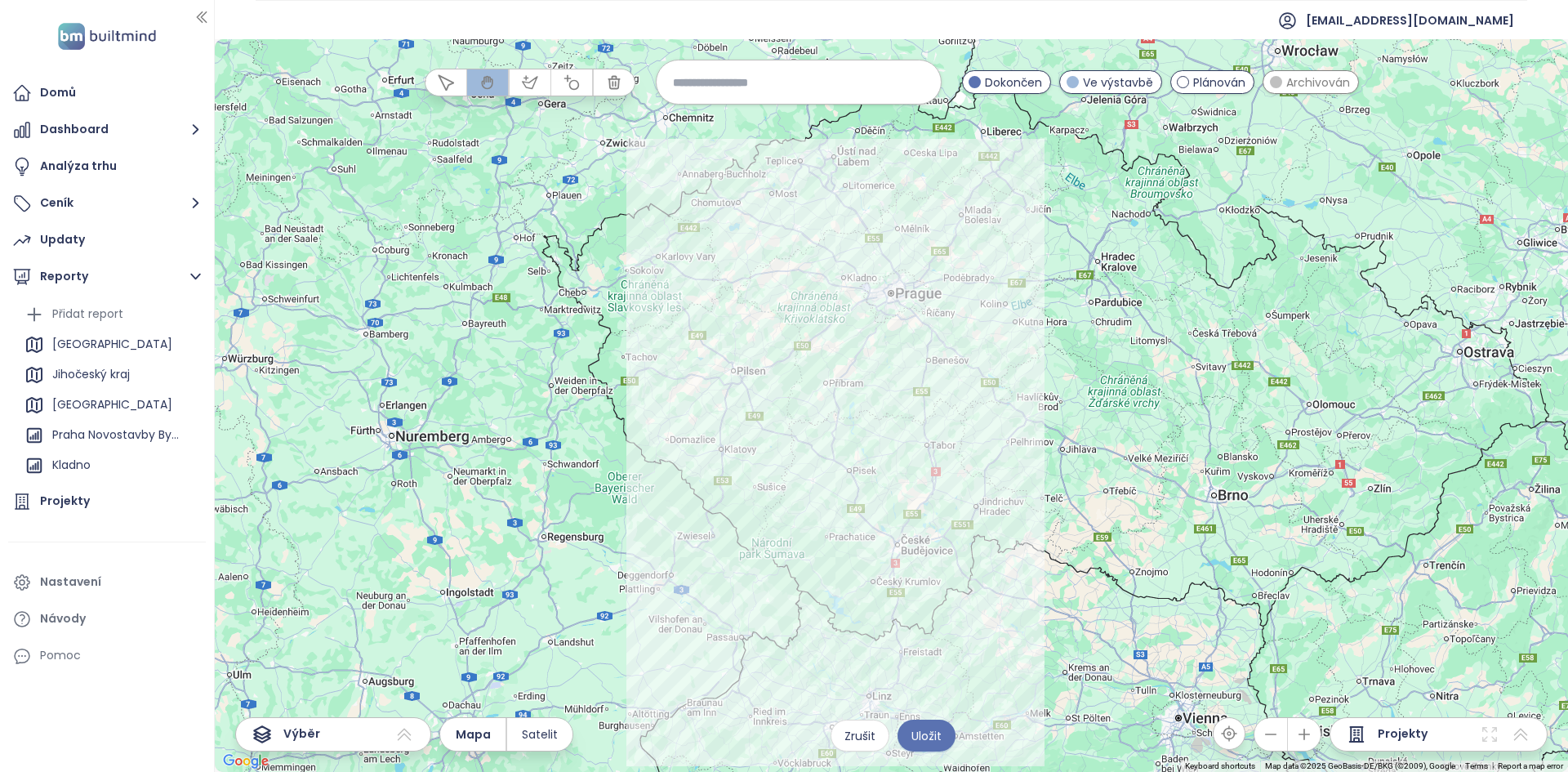
click at [750, 305] on div at bounding box center [892, 406] width 1353 height 733
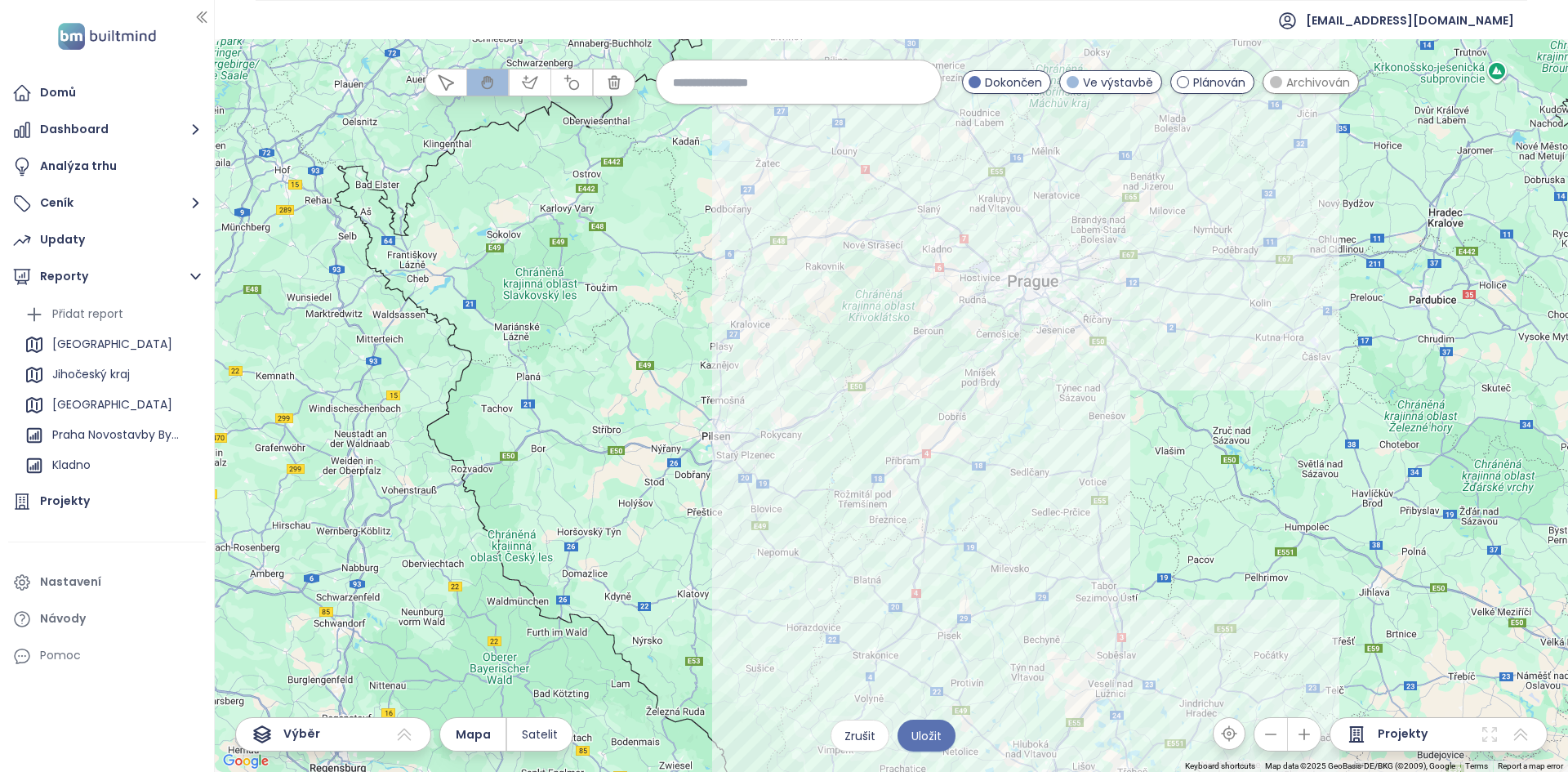
click at [890, 296] on div at bounding box center [892, 406] width 1353 height 733
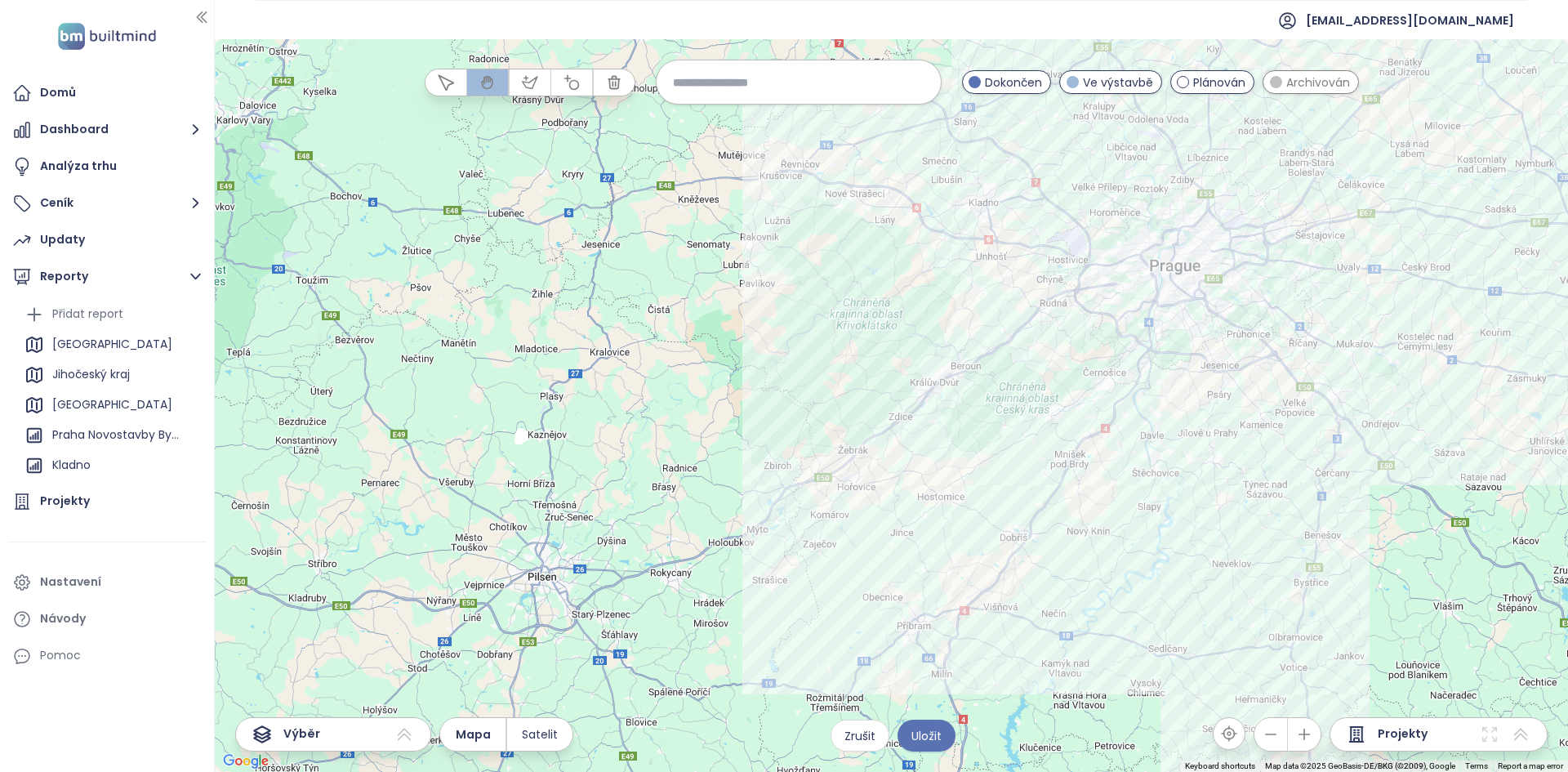
click at [978, 245] on div at bounding box center [892, 406] width 1353 height 733
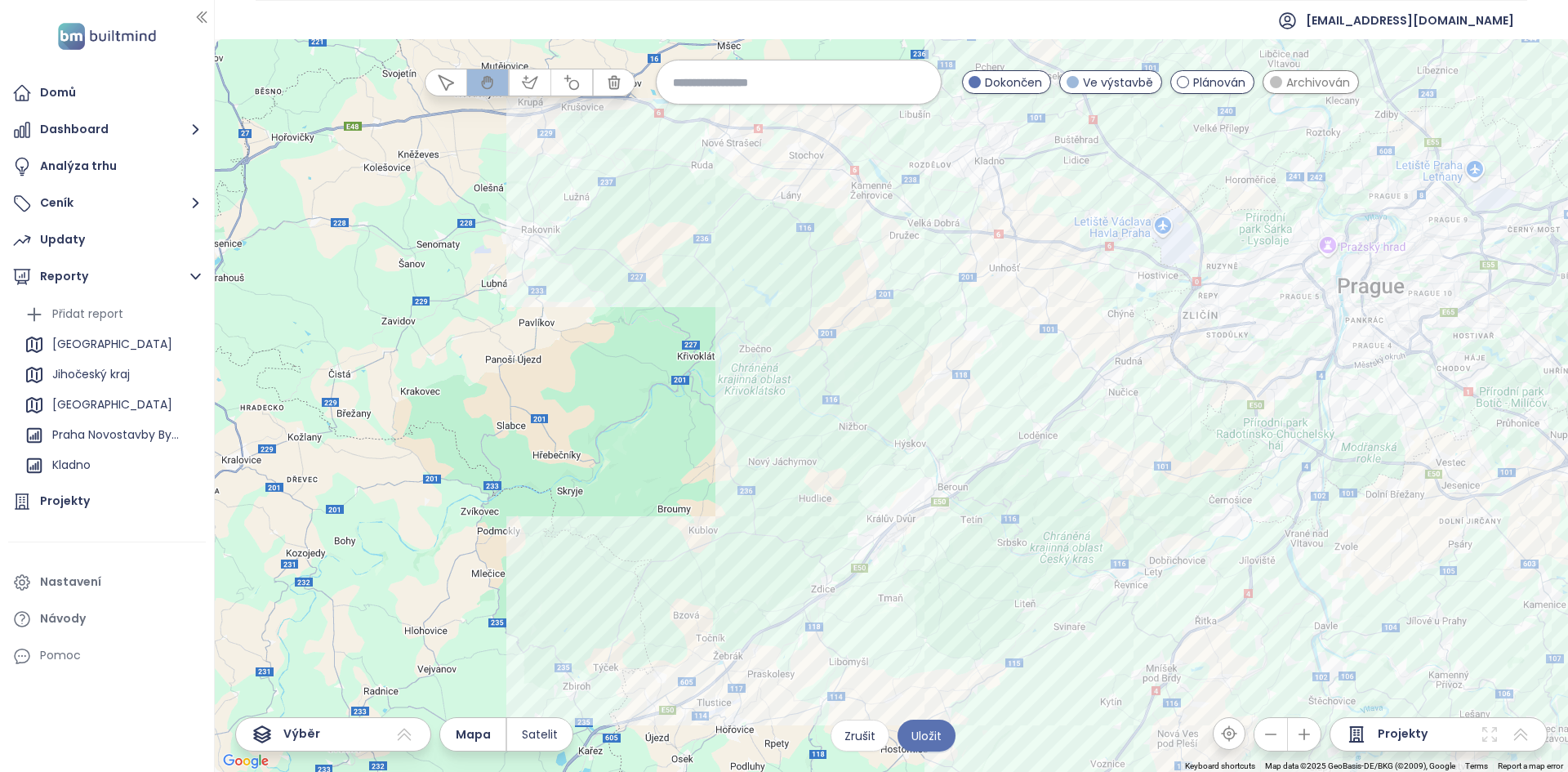
click at [1001, 229] on div at bounding box center [892, 406] width 1353 height 733
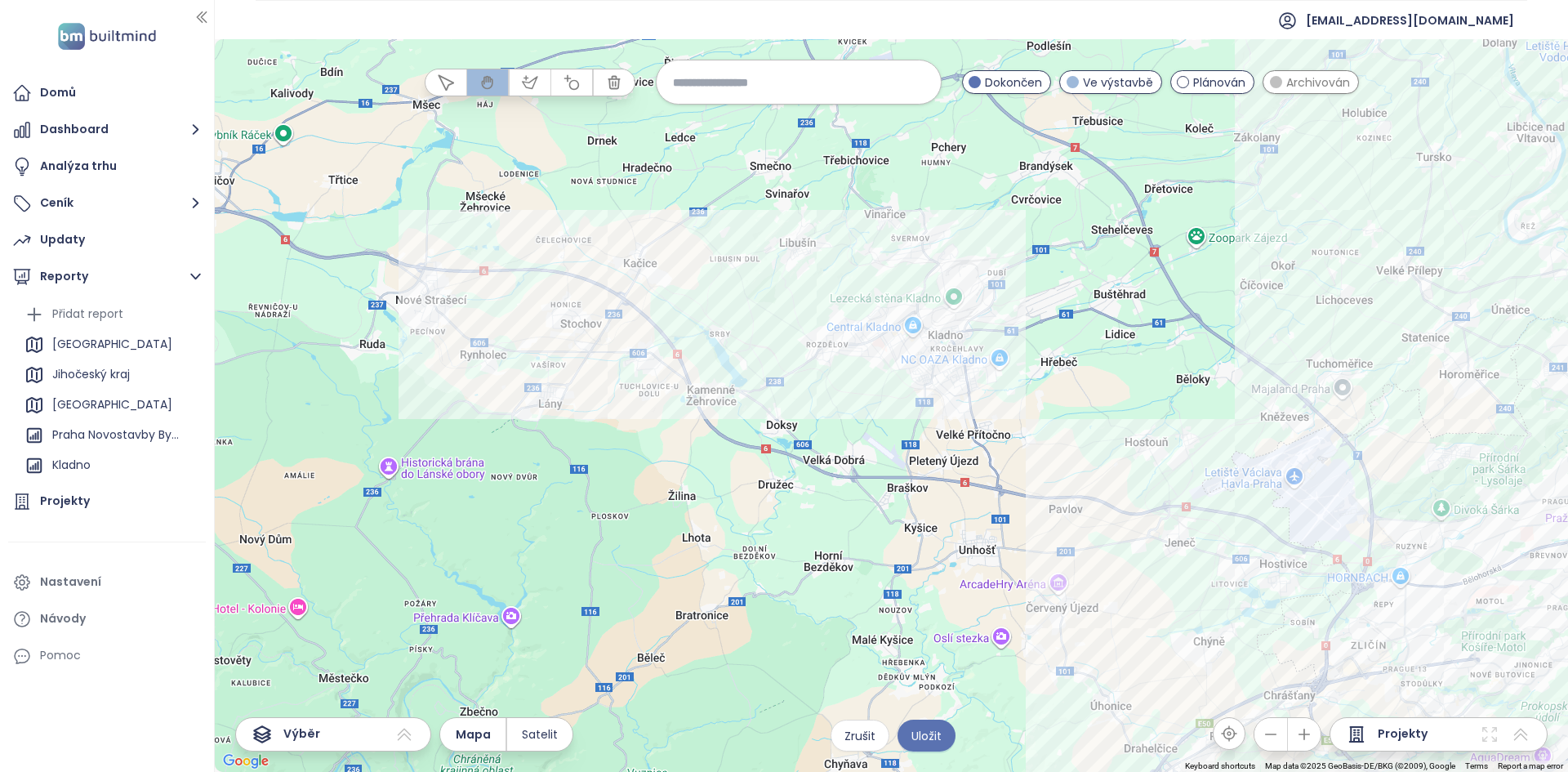
drag, startPoint x: 1000, startPoint y: 195, endPoint x: 967, endPoint y: 459, distance: 266.1
click at [967, 459] on div at bounding box center [892, 406] width 1353 height 733
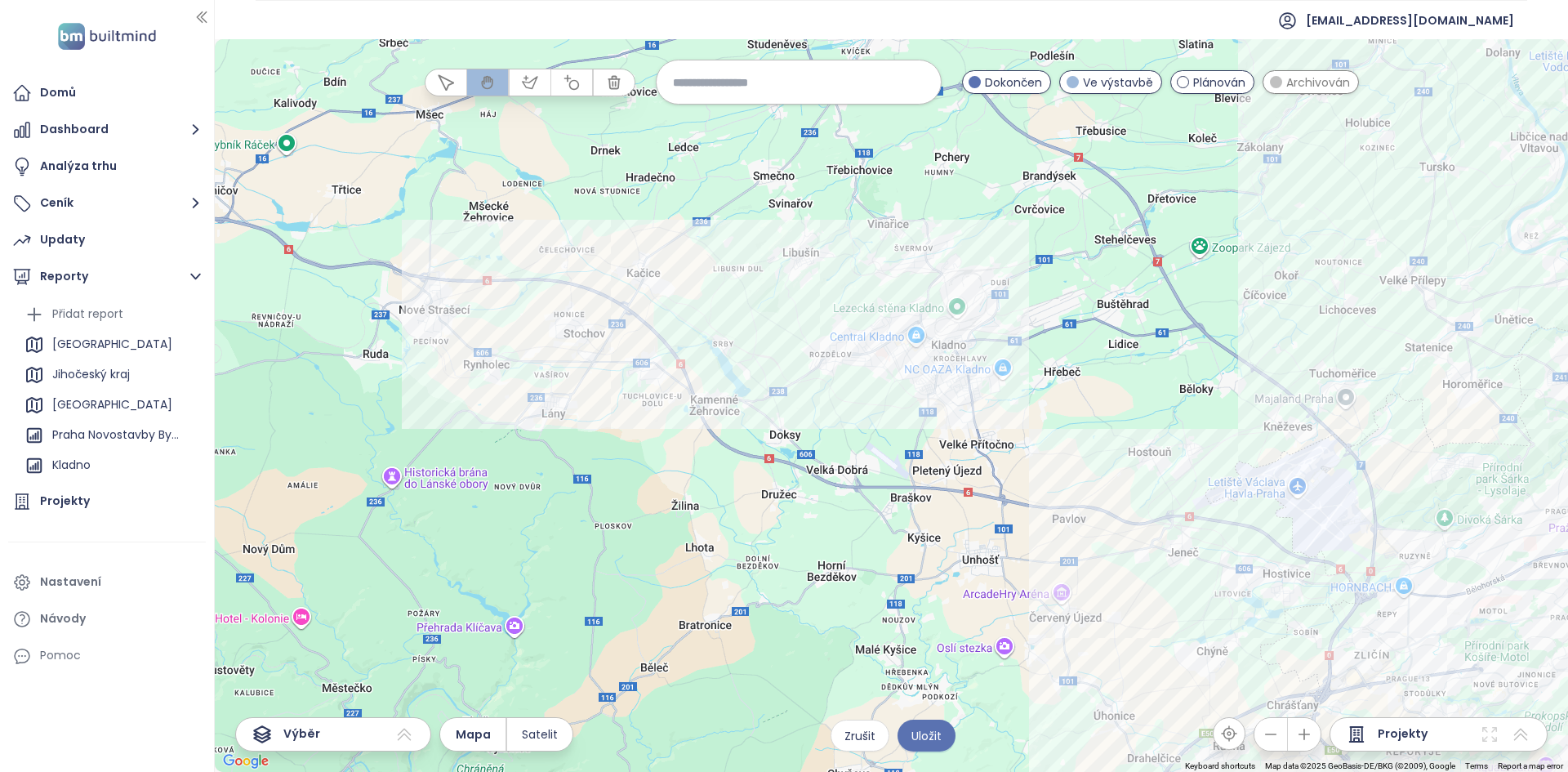
click at [966, 403] on div at bounding box center [892, 406] width 1353 height 733
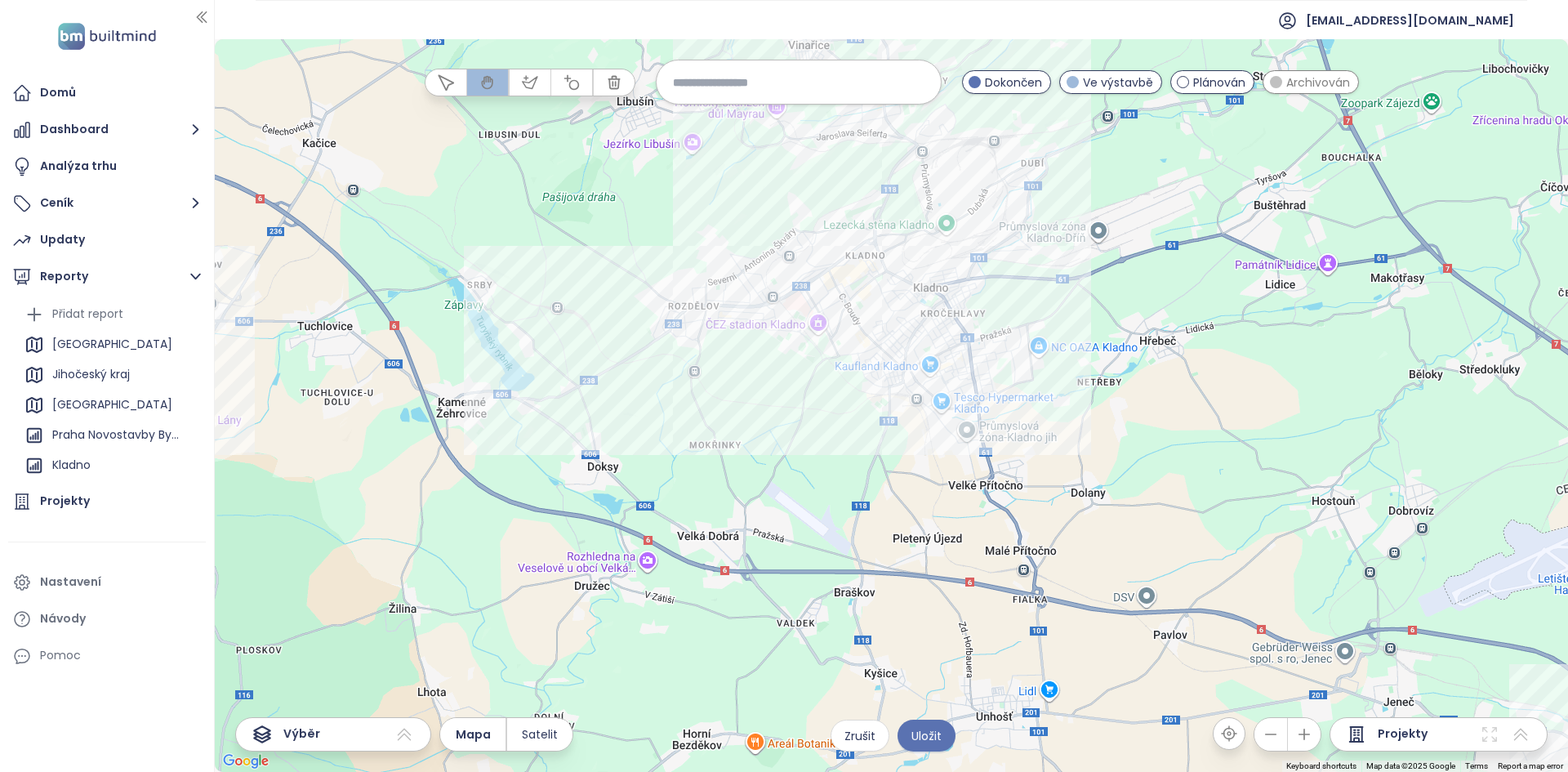
click at [966, 403] on div at bounding box center [892, 406] width 1353 height 733
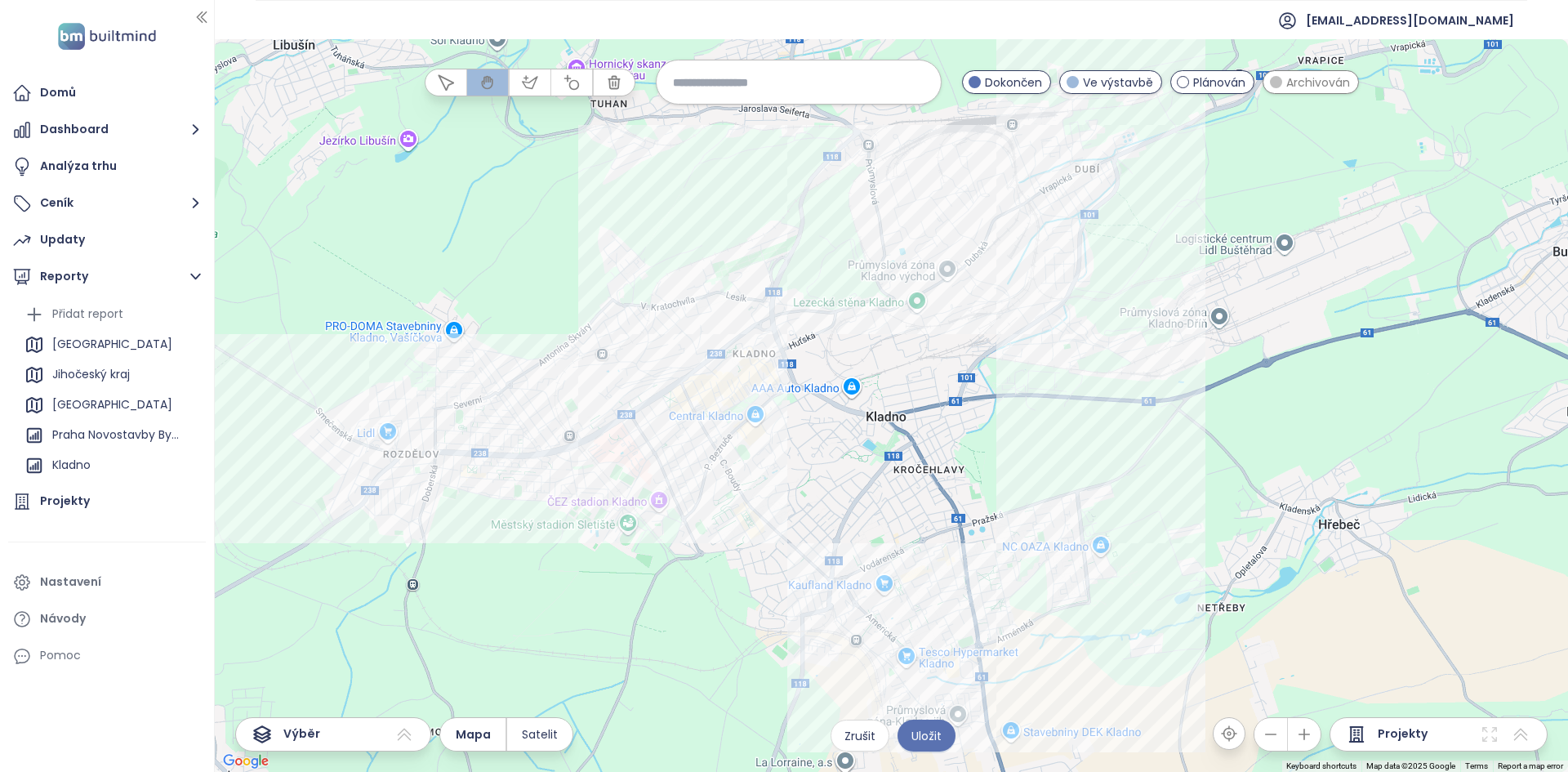
drag, startPoint x: 958, startPoint y: 353, endPoint x: 948, endPoint y: 602, distance: 249.2
click at [948, 602] on div at bounding box center [892, 406] width 1353 height 733
click at [1351, 74] on div "Archivován" at bounding box center [1310, 82] width 96 height 24
click at [1331, 77] on span "Archivován" at bounding box center [1318, 82] width 64 height 18
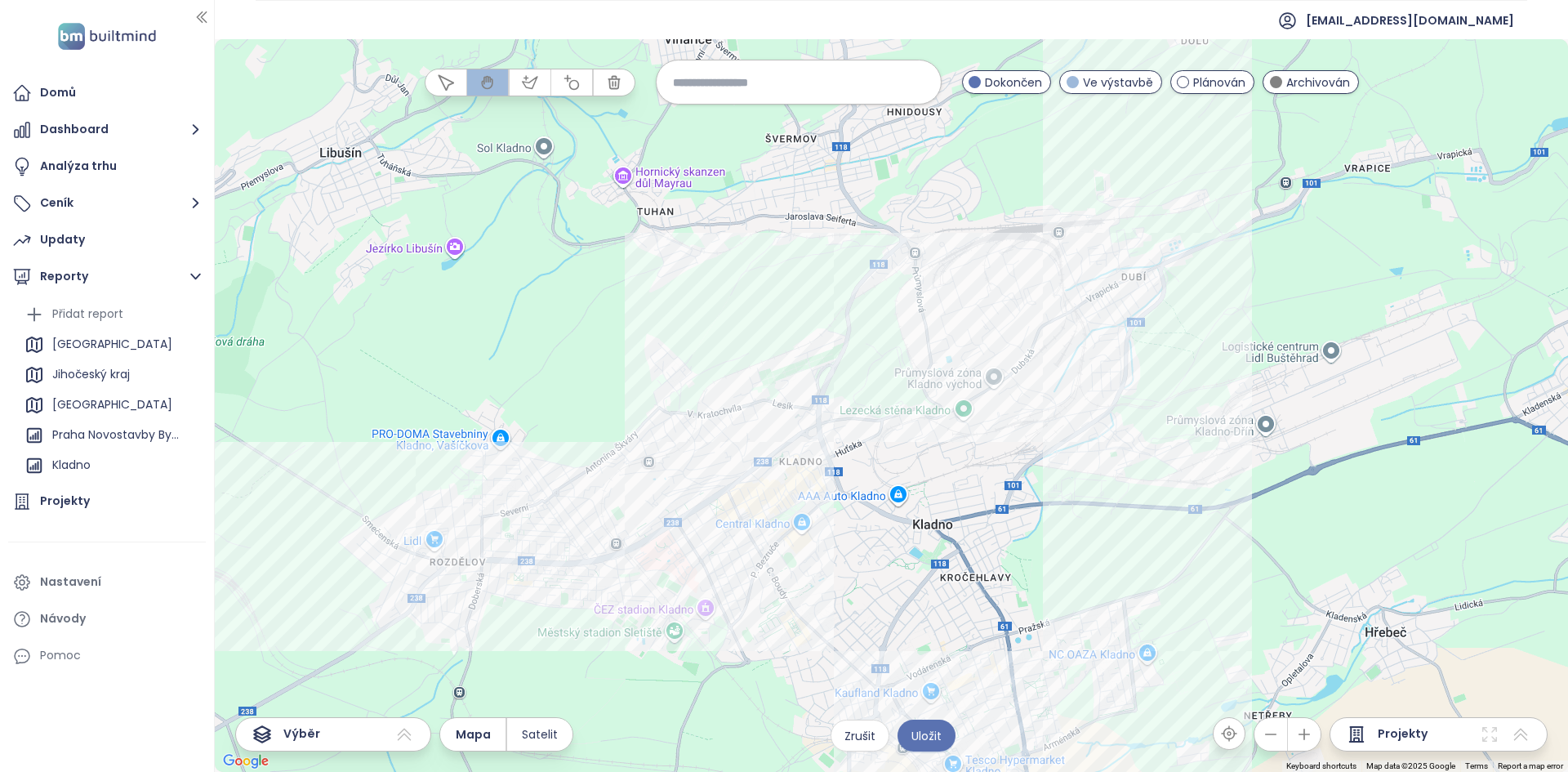
drag, startPoint x: 912, startPoint y: 228, endPoint x: 962, endPoint y: 343, distance: 125.4
click at [962, 343] on div at bounding box center [892, 406] width 1353 height 733
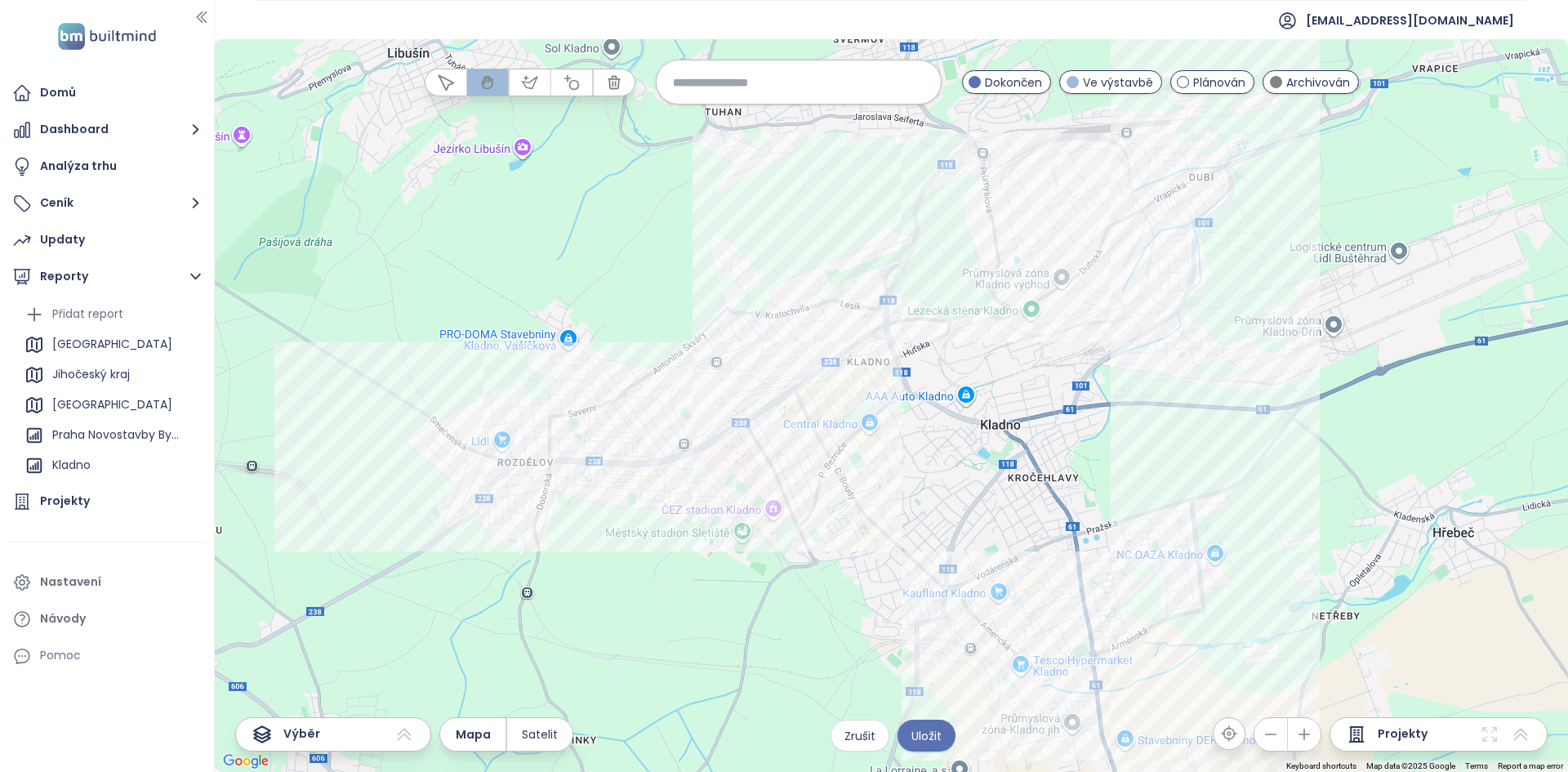
drag, startPoint x: 913, startPoint y: 437, endPoint x: 938, endPoint y: 425, distance: 27.7
click at [938, 425] on div at bounding box center [892, 406] width 1353 height 733
click at [526, 80] on icon "button" at bounding box center [530, 82] width 16 height 16
click at [695, 73] on input at bounding box center [798, 82] width 252 height 35
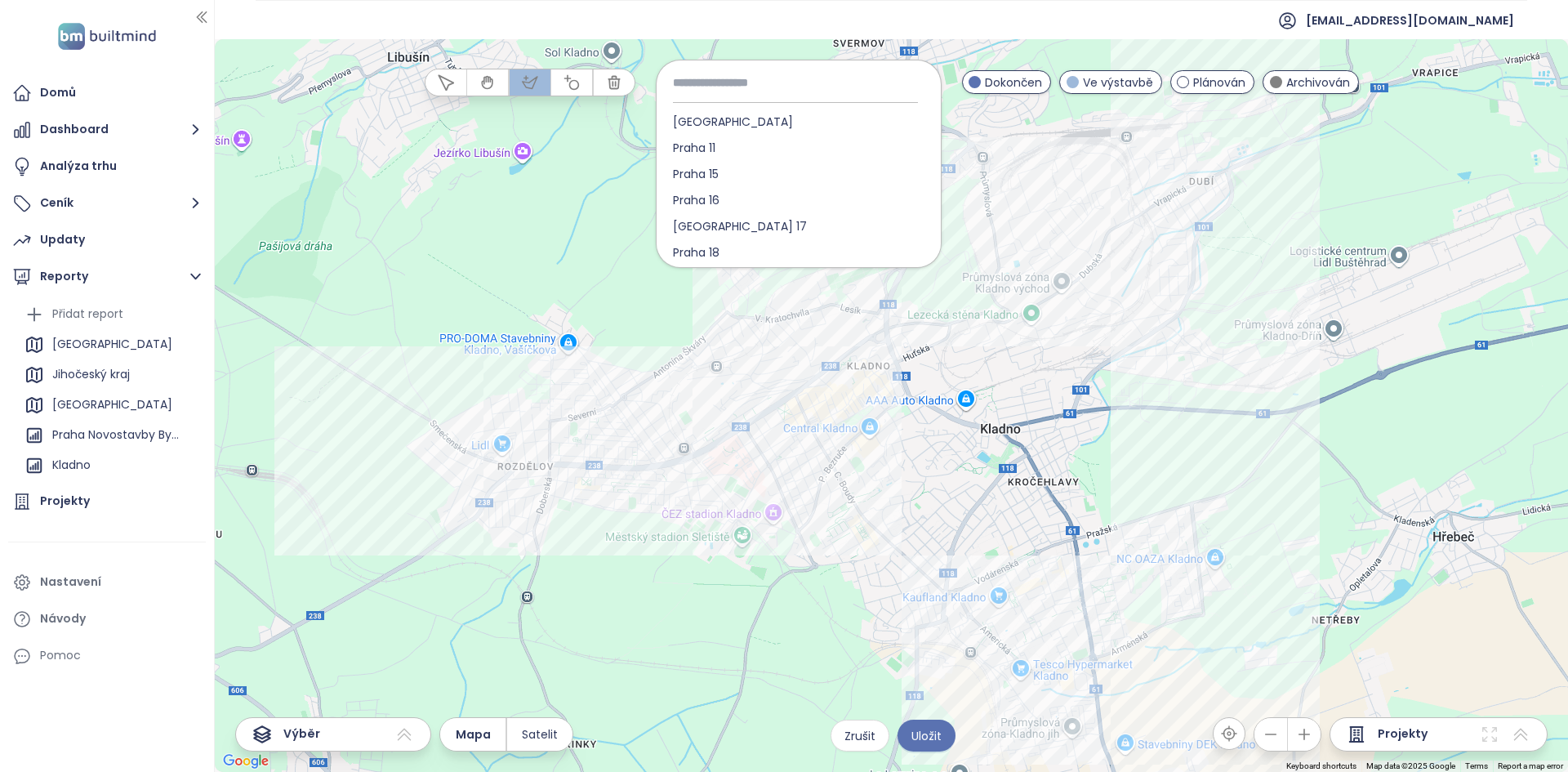
click at [601, 143] on div at bounding box center [892, 407] width 1353 height 733
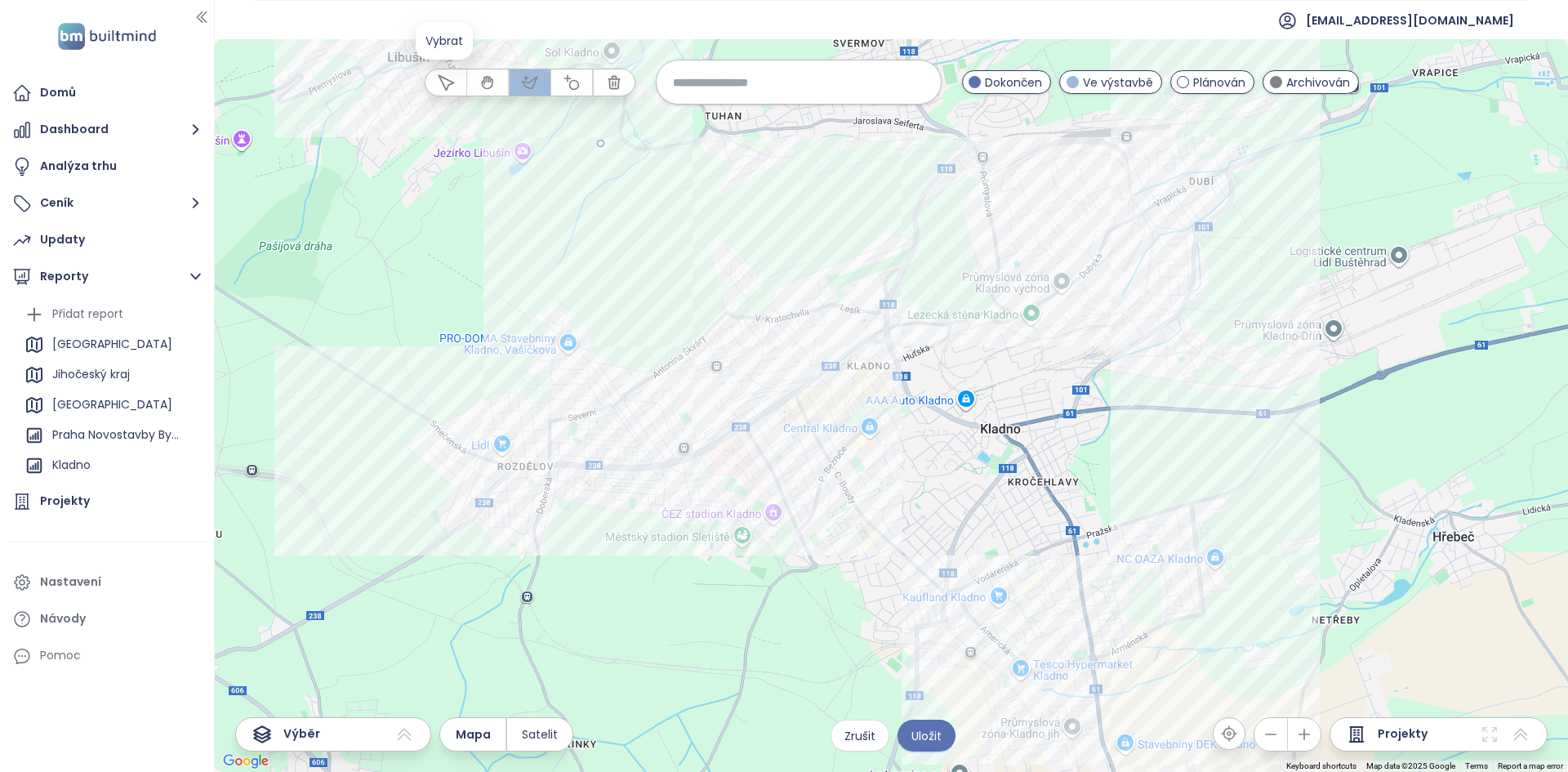
click at [440, 79] on icon "button" at bounding box center [446, 82] width 15 height 15
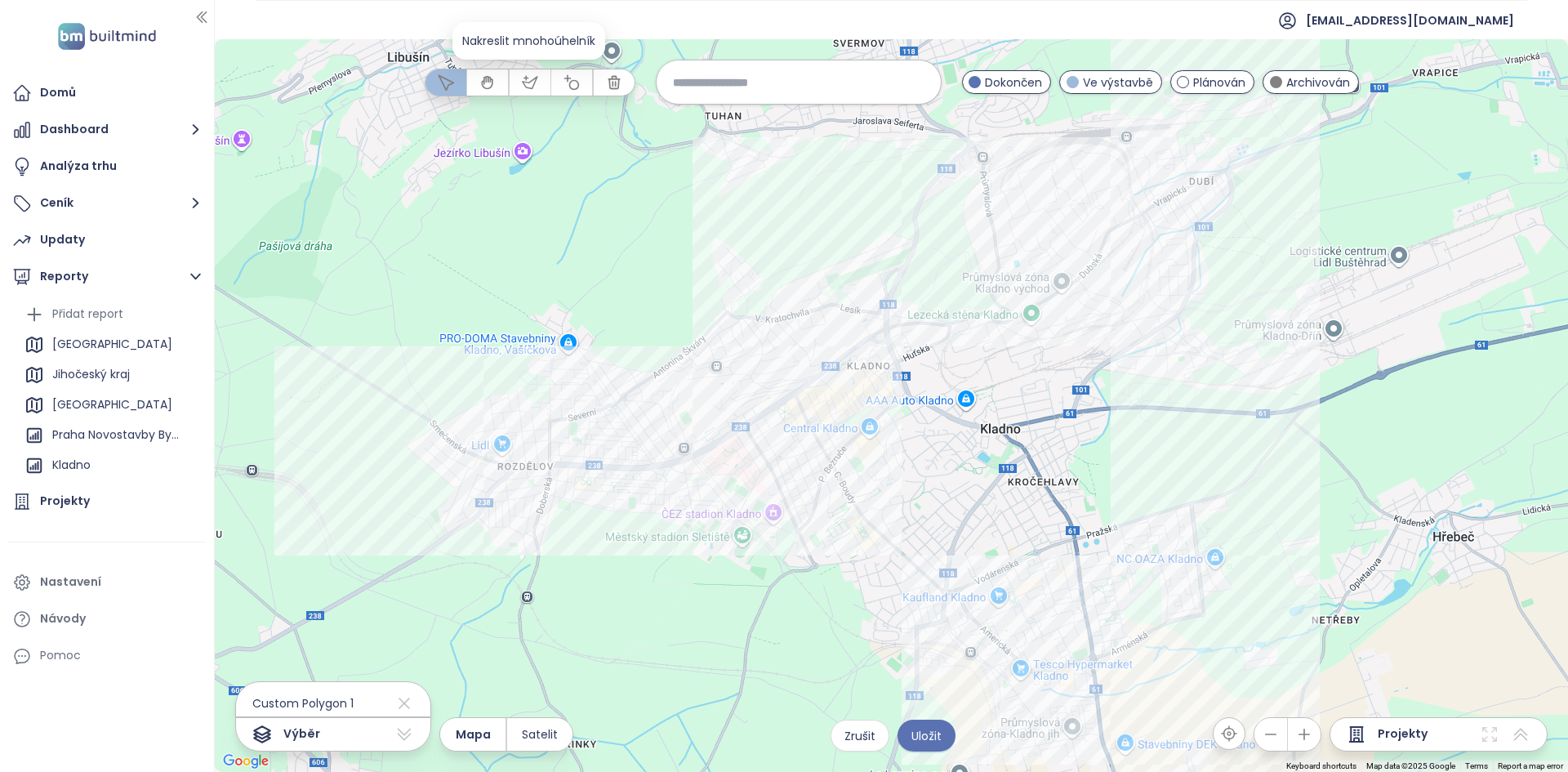
click at [534, 82] on icon "button" at bounding box center [529, 82] width 15 height 11
click at [840, 240] on div at bounding box center [892, 407] width 1353 height 733
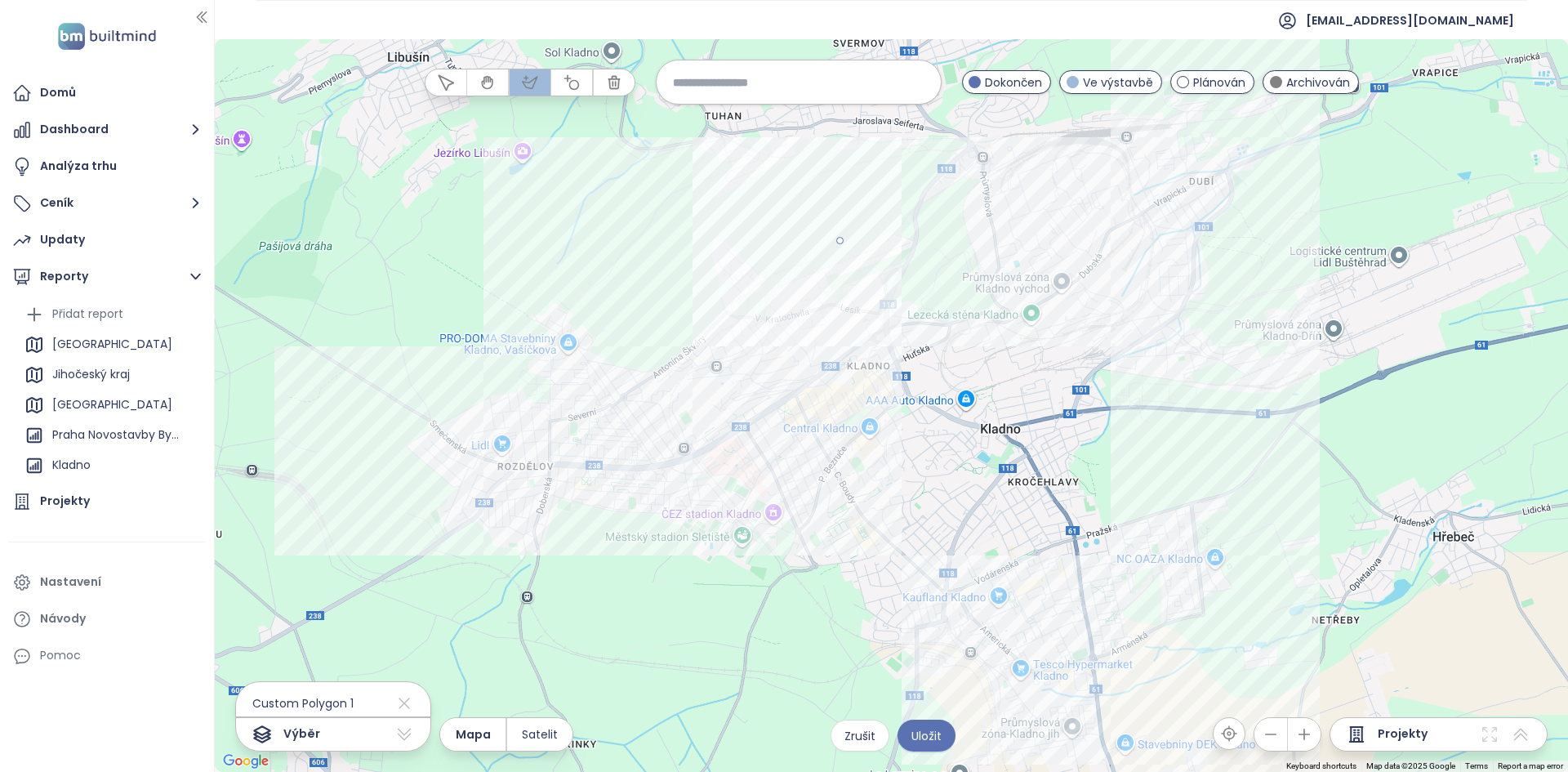
click at [689, 253] on div at bounding box center [892, 407] width 1353 height 733
click at [690, 458] on div at bounding box center [892, 407] width 1353 height 733
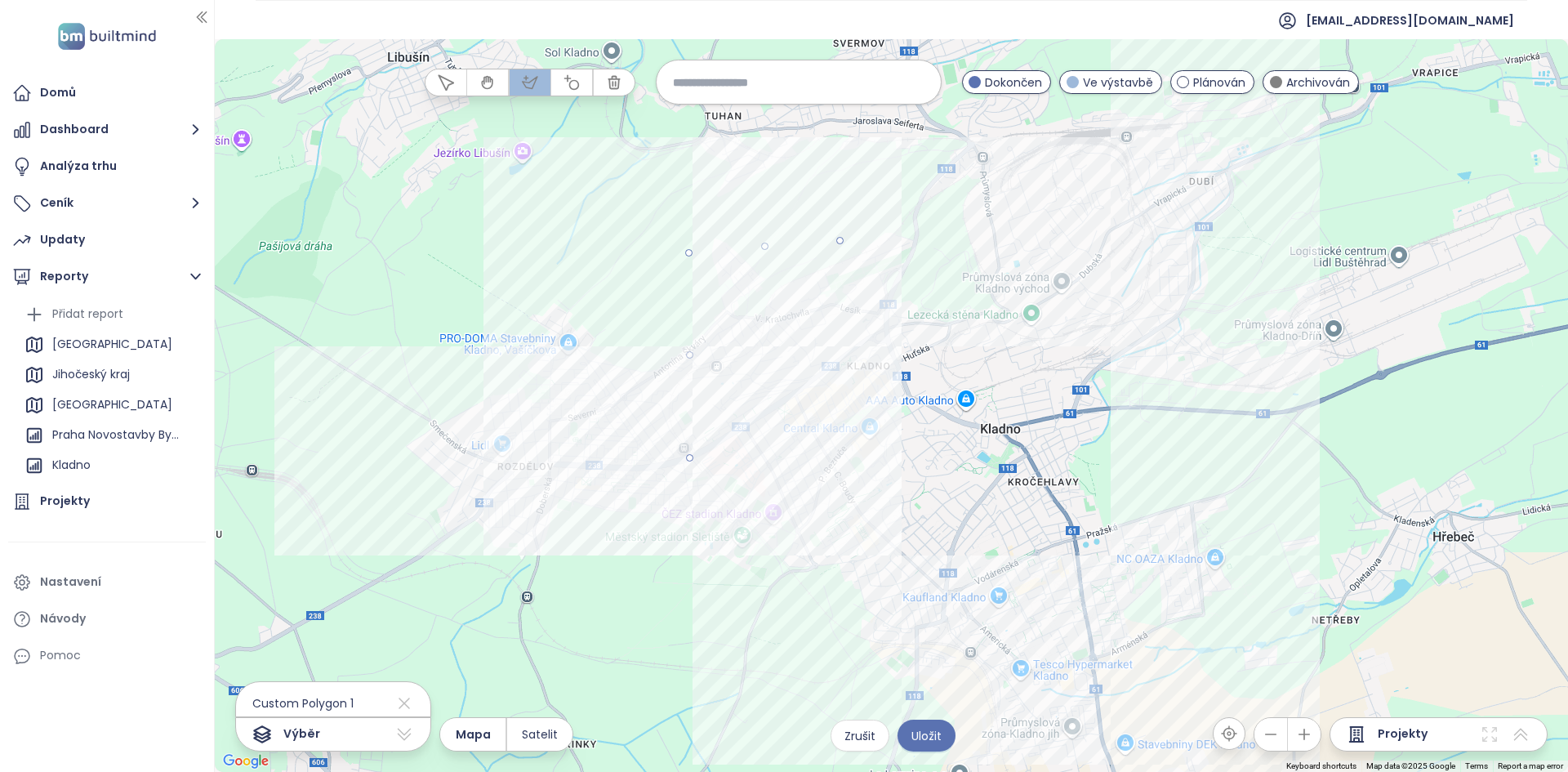
click at [804, 563] on div at bounding box center [892, 407] width 1353 height 733
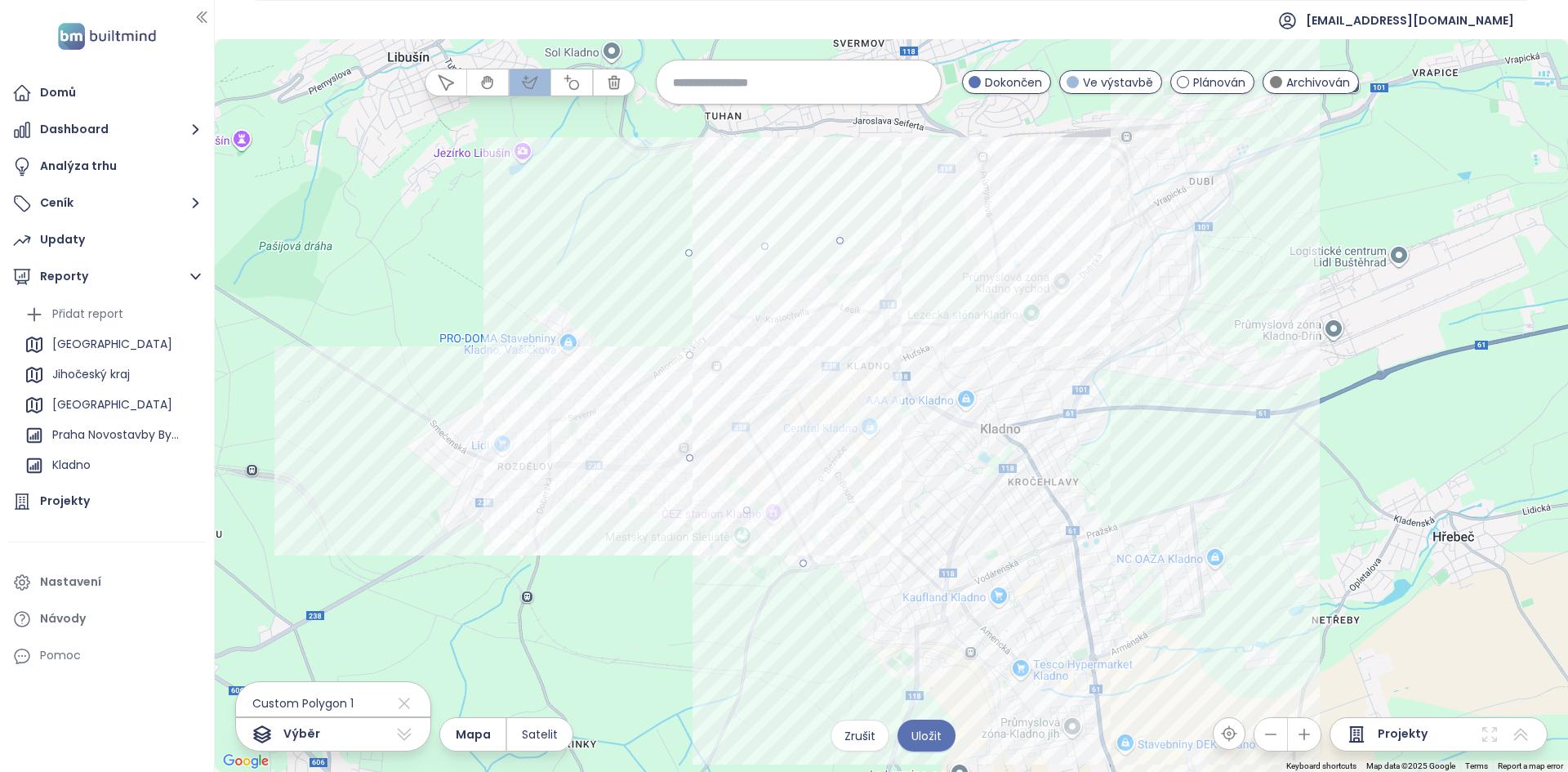
click at [1028, 349] on div at bounding box center [892, 407] width 1353 height 733
click at [841, 239] on div at bounding box center [892, 407] width 1353 height 733
click at [395, 699] on icon at bounding box center [404, 703] width 19 height 27
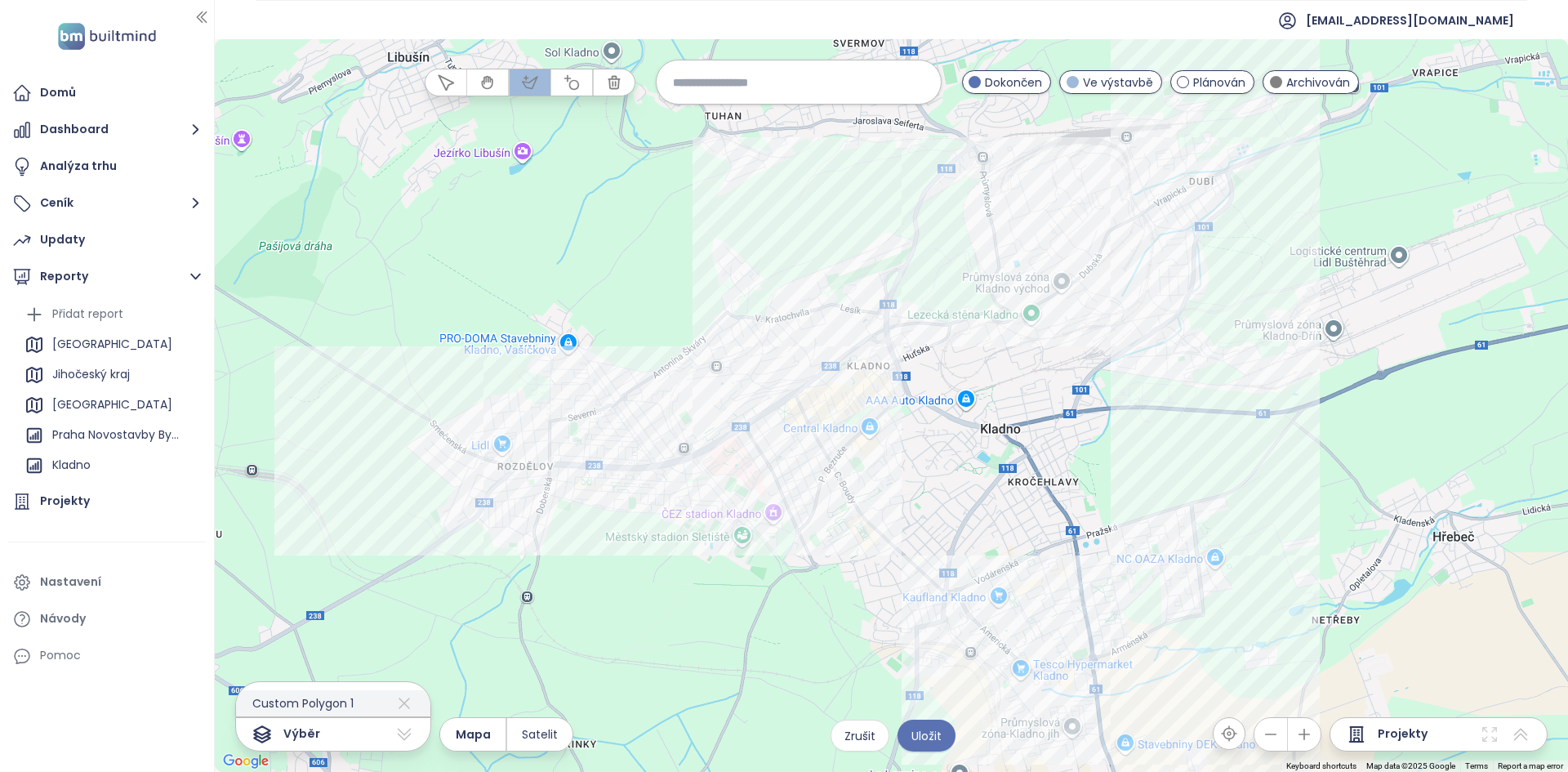
click at [395, 700] on icon at bounding box center [404, 703] width 19 height 27
click at [576, 88] on icon "button" at bounding box center [572, 82] width 16 height 16
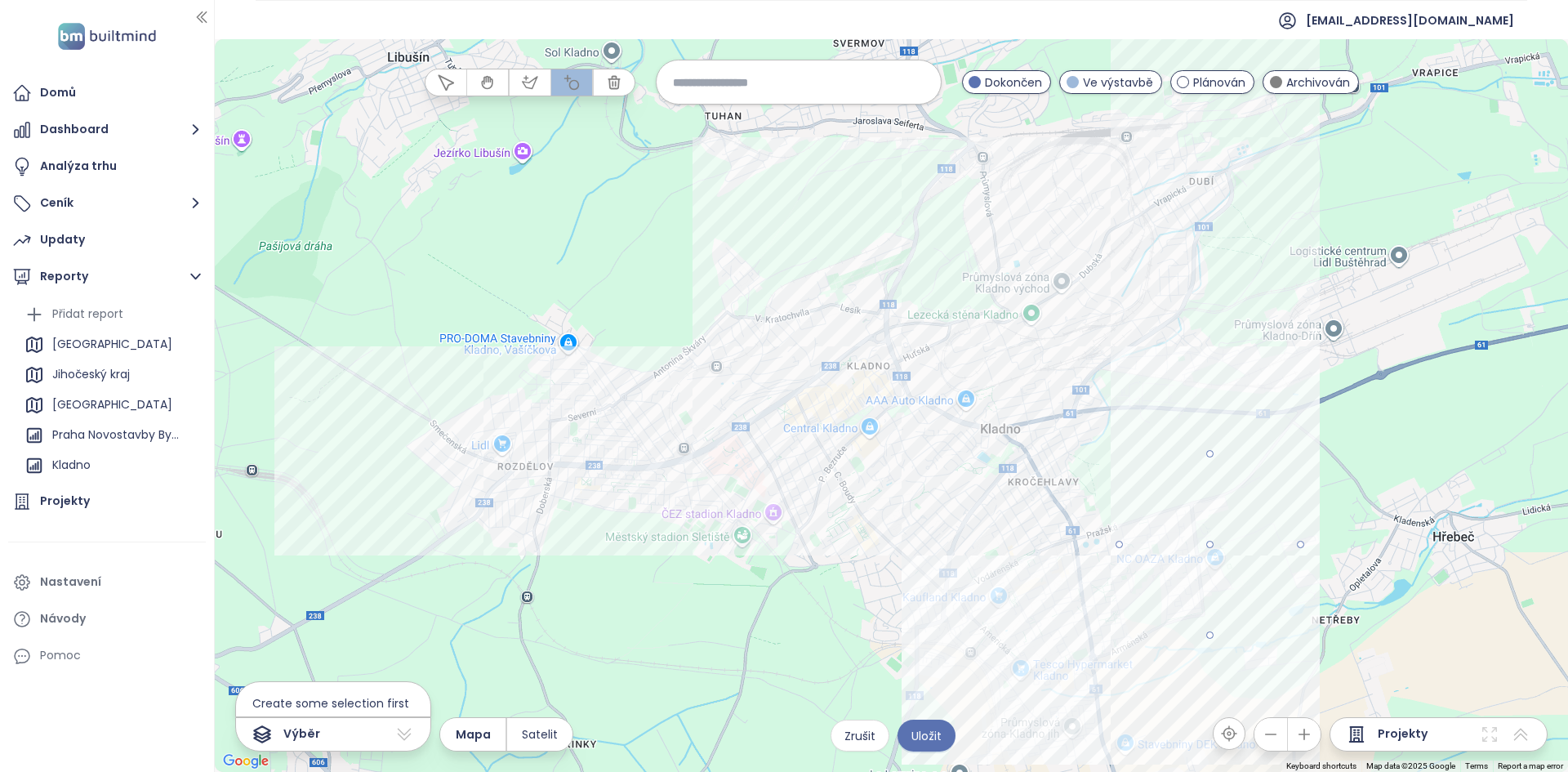
drag, startPoint x: 1207, startPoint y: 544, endPoint x: 1303, endPoint y: 553, distance: 96.4
click at [1303, 554] on div at bounding box center [892, 407] width 1353 height 733
click at [398, 701] on icon at bounding box center [404, 703] width 11 height 11
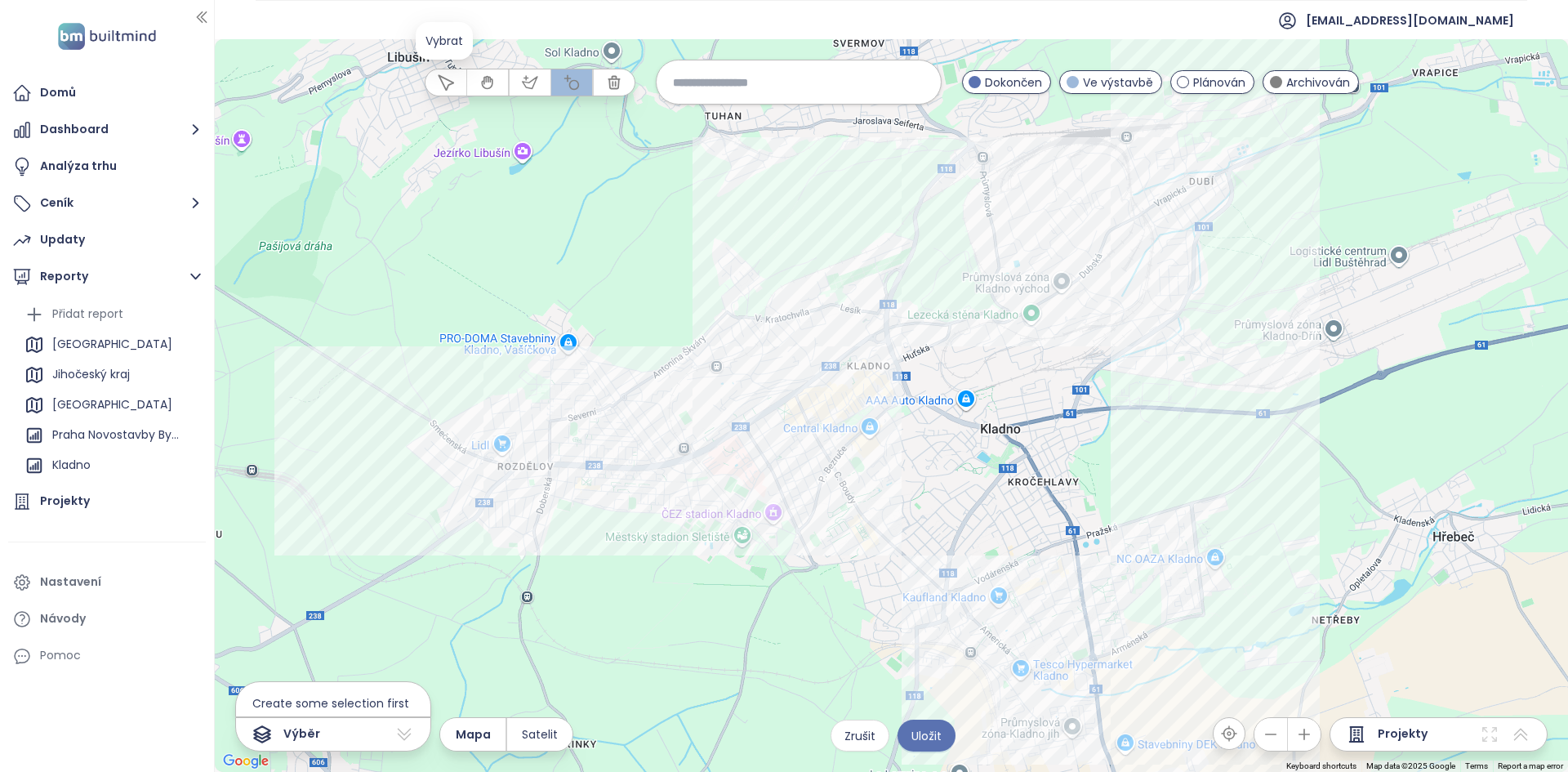
click at [441, 82] on icon "button" at bounding box center [446, 82] width 15 height 15
click at [1487, 732] on icon at bounding box center [1489, 734] width 15 height 15
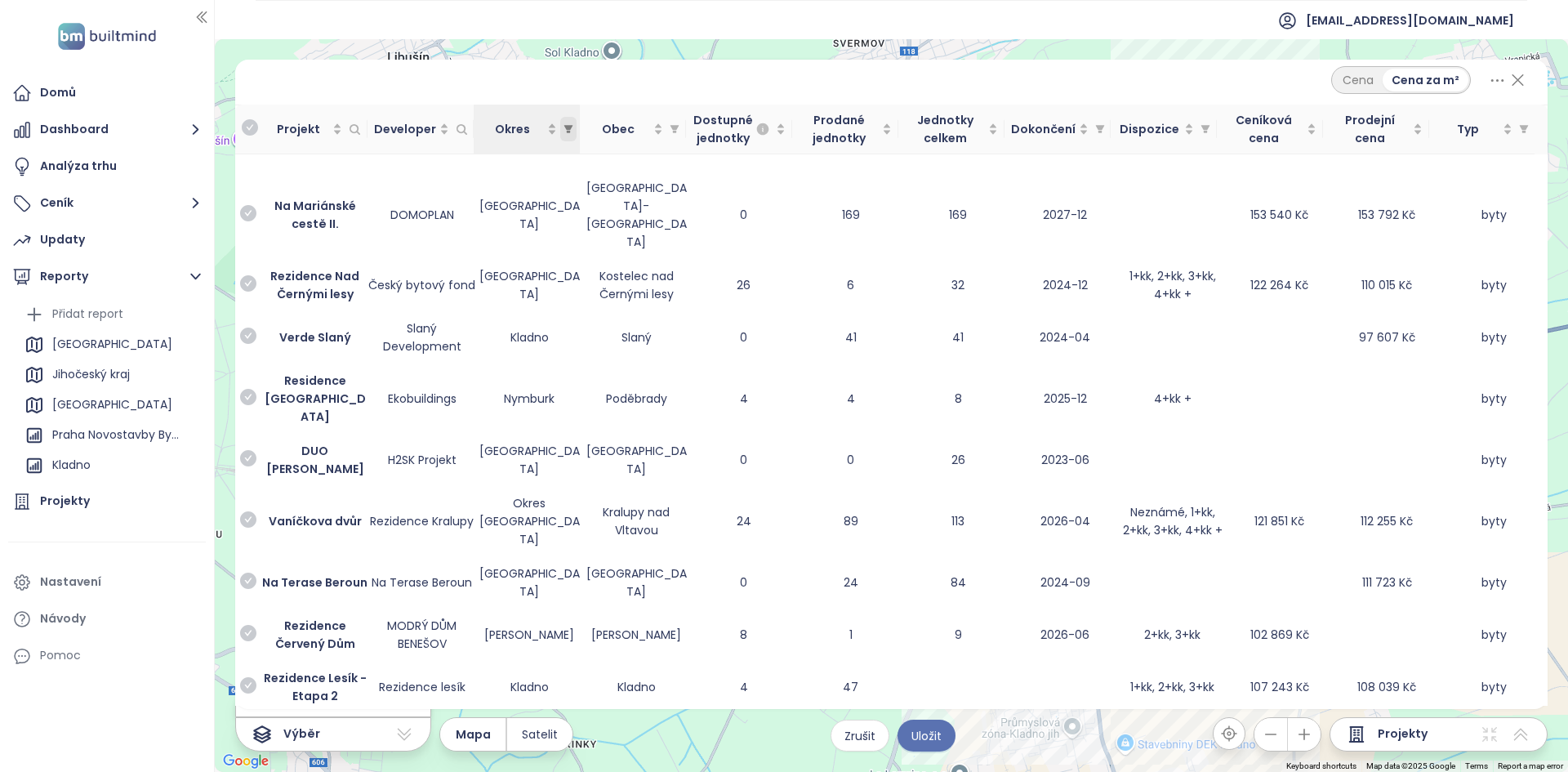
click at [570, 130] on icon "filter" at bounding box center [568, 129] width 10 height 10
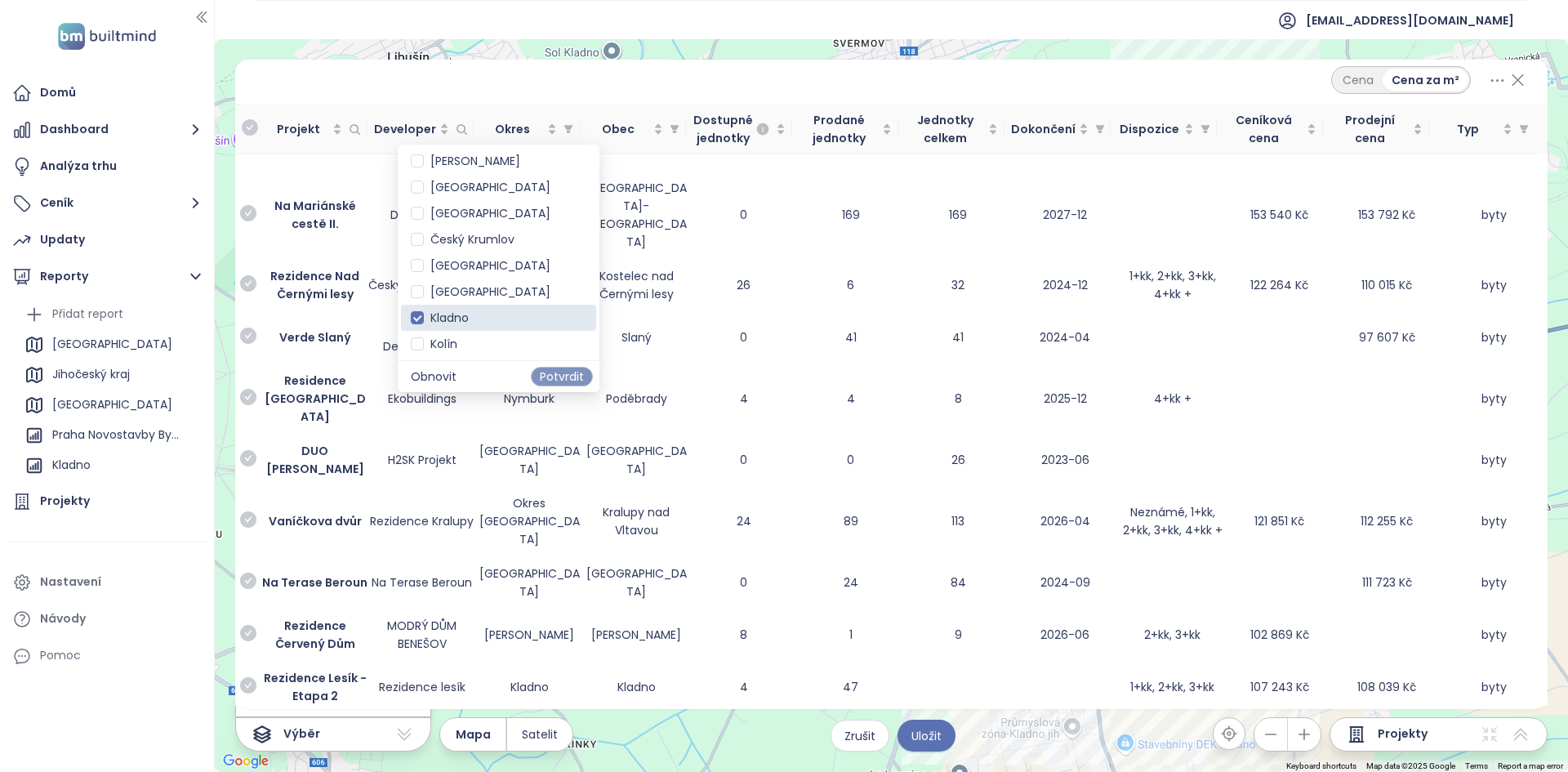
click at [540, 374] on span "Potvrdit" at bounding box center [562, 376] width 44 height 18
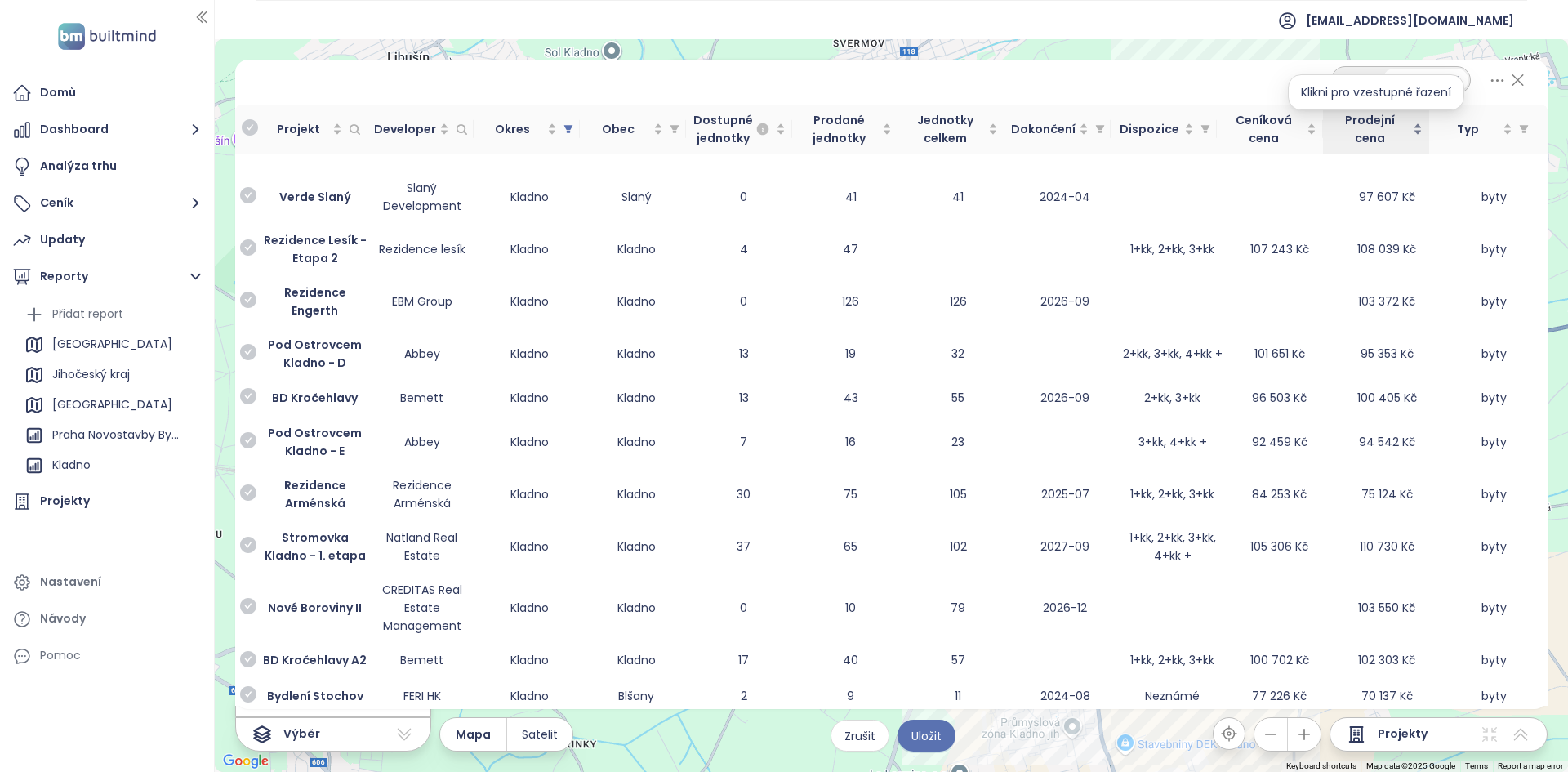
click at [1414, 128] on div "Prodejní cena" at bounding box center [1376, 128] width 93 height 36
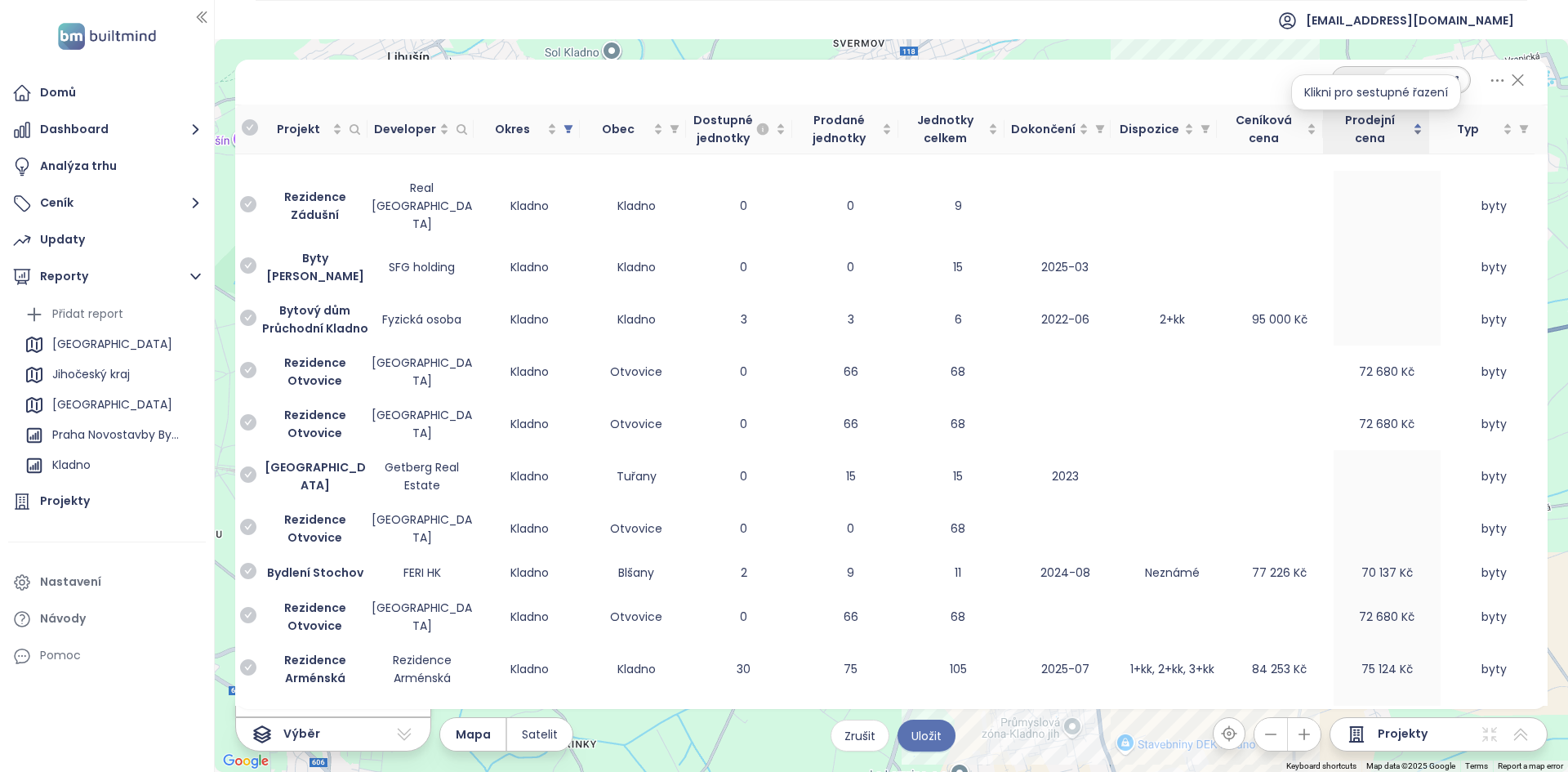
click at [1418, 133] on div "Prodejní cena" at bounding box center [1376, 128] width 93 height 36
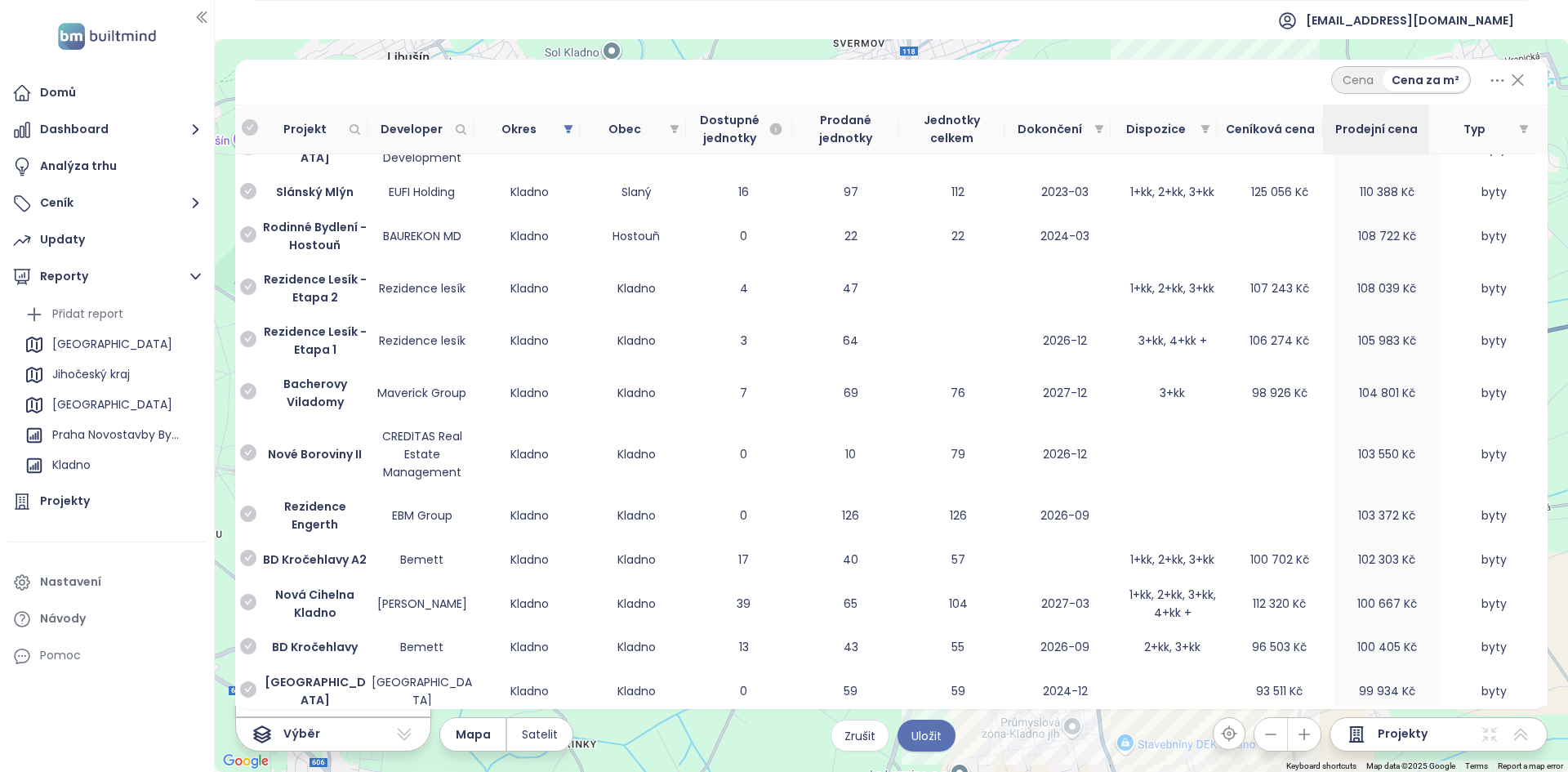
scroll to position [52, 0]
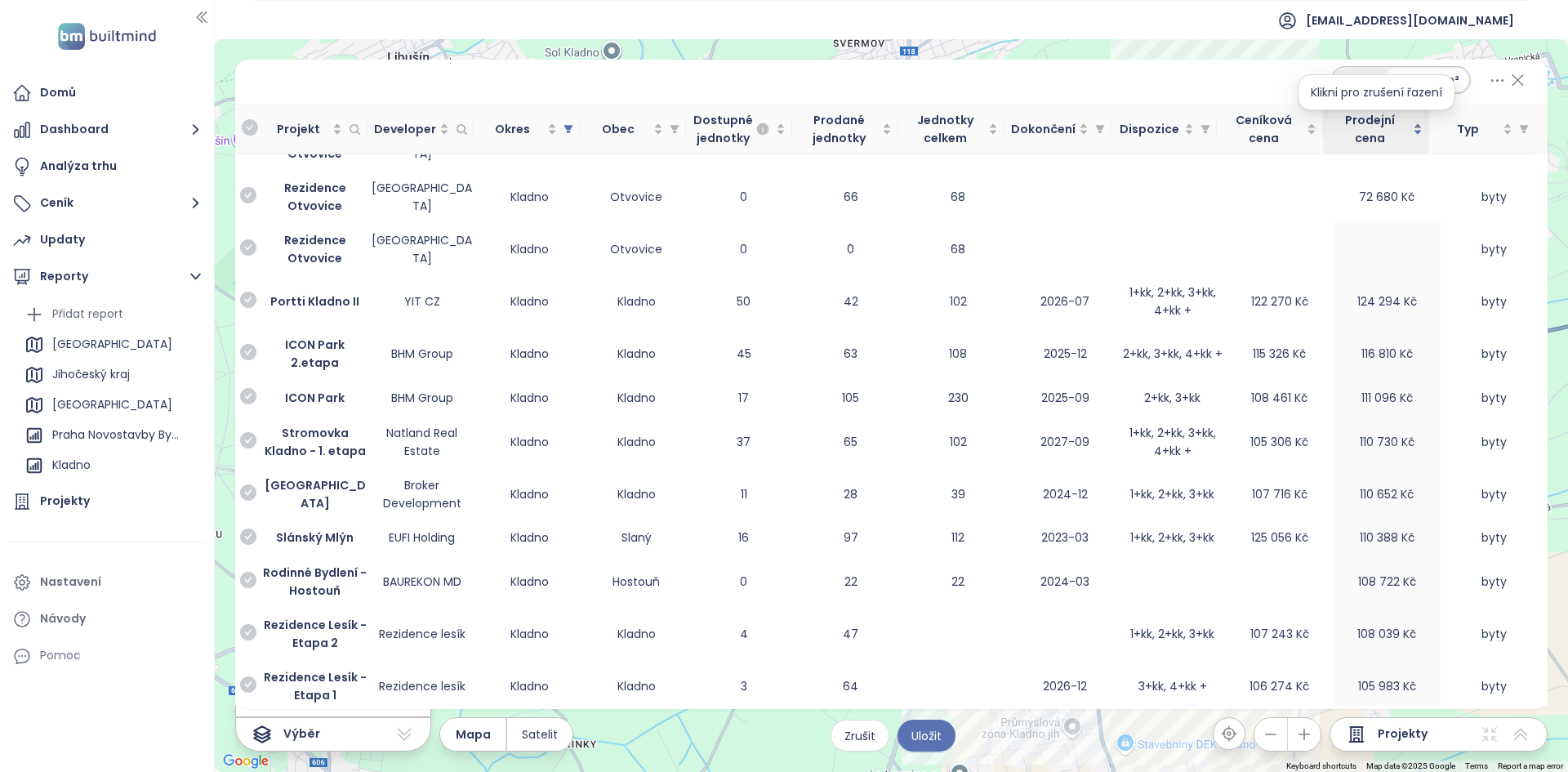
click at [1419, 137] on div "Prodejní cena" at bounding box center [1376, 128] width 93 height 36
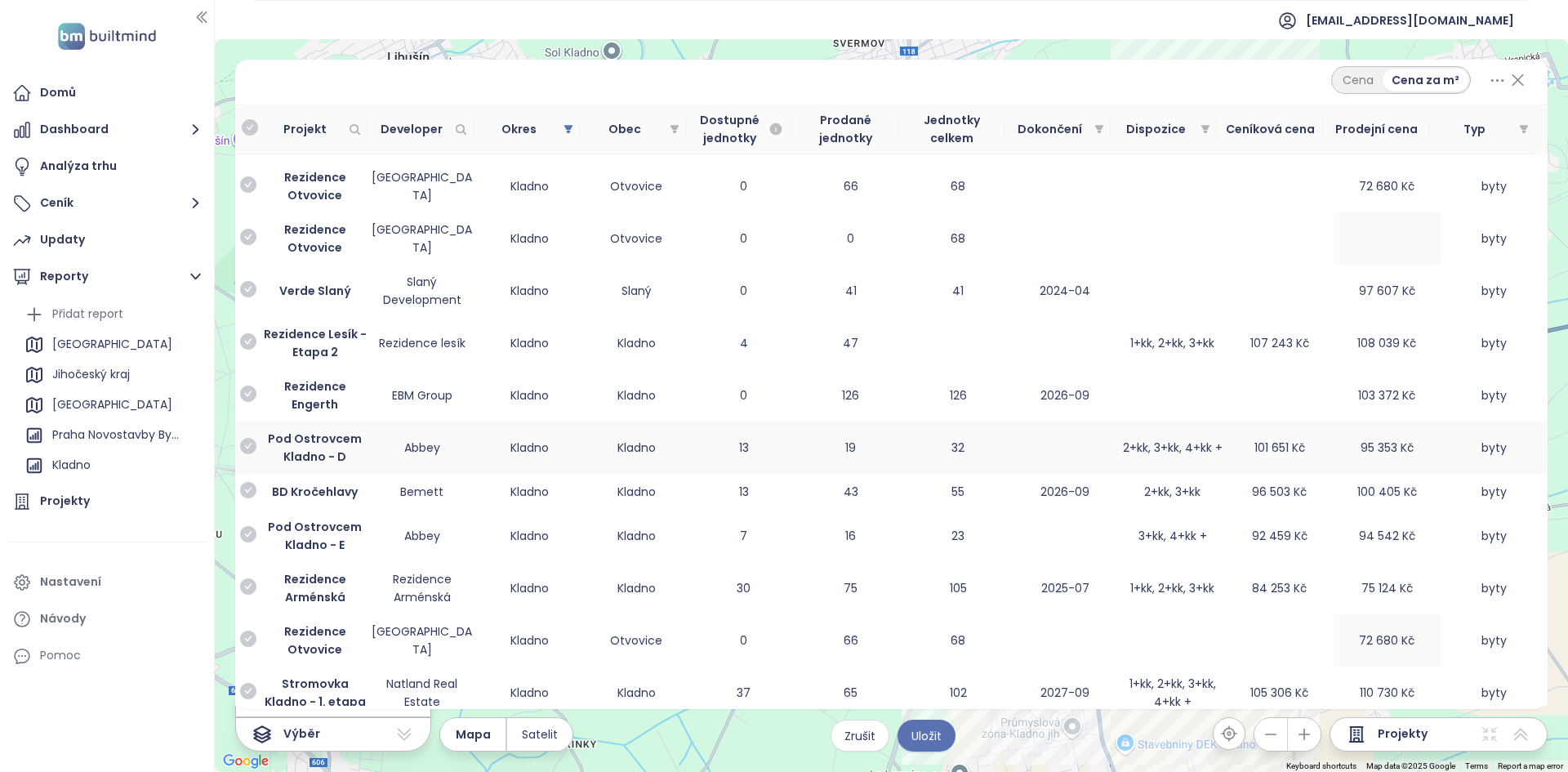
scroll to position [68, 0]
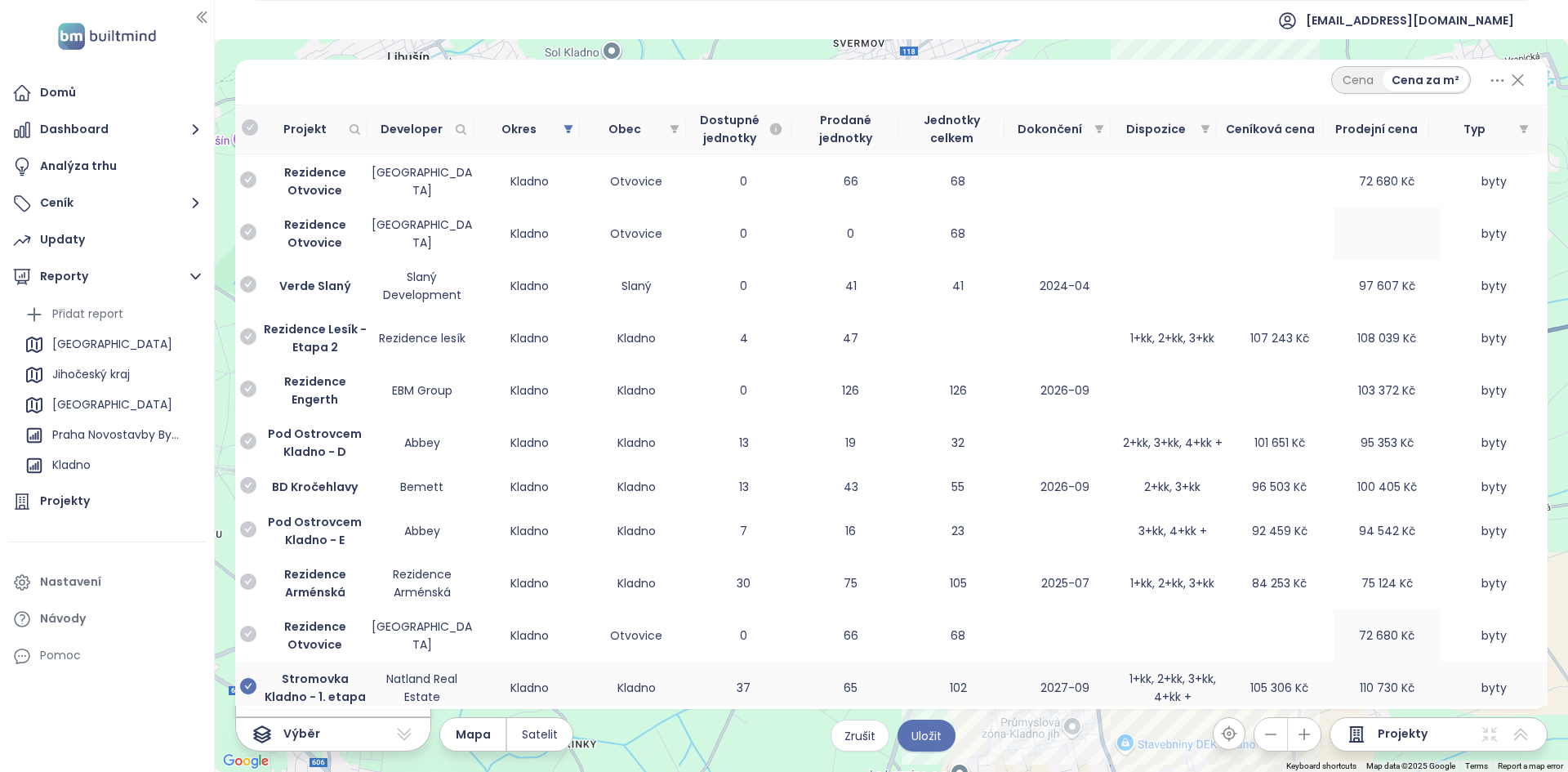
click at [246, 690] on icon "check-circle" at bounding box center [248, 686] width 16 height 16
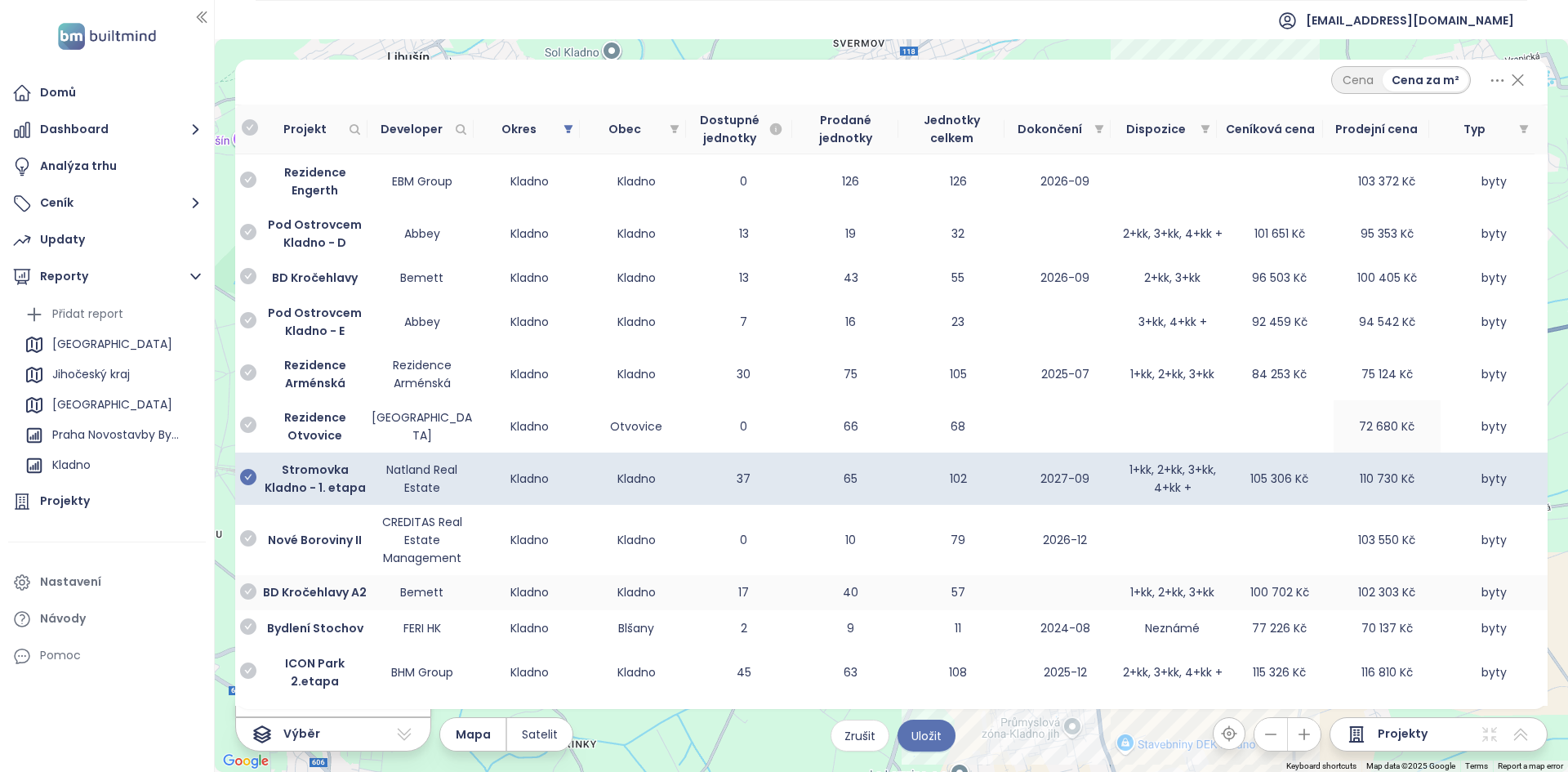
scroll to position [480, 0]
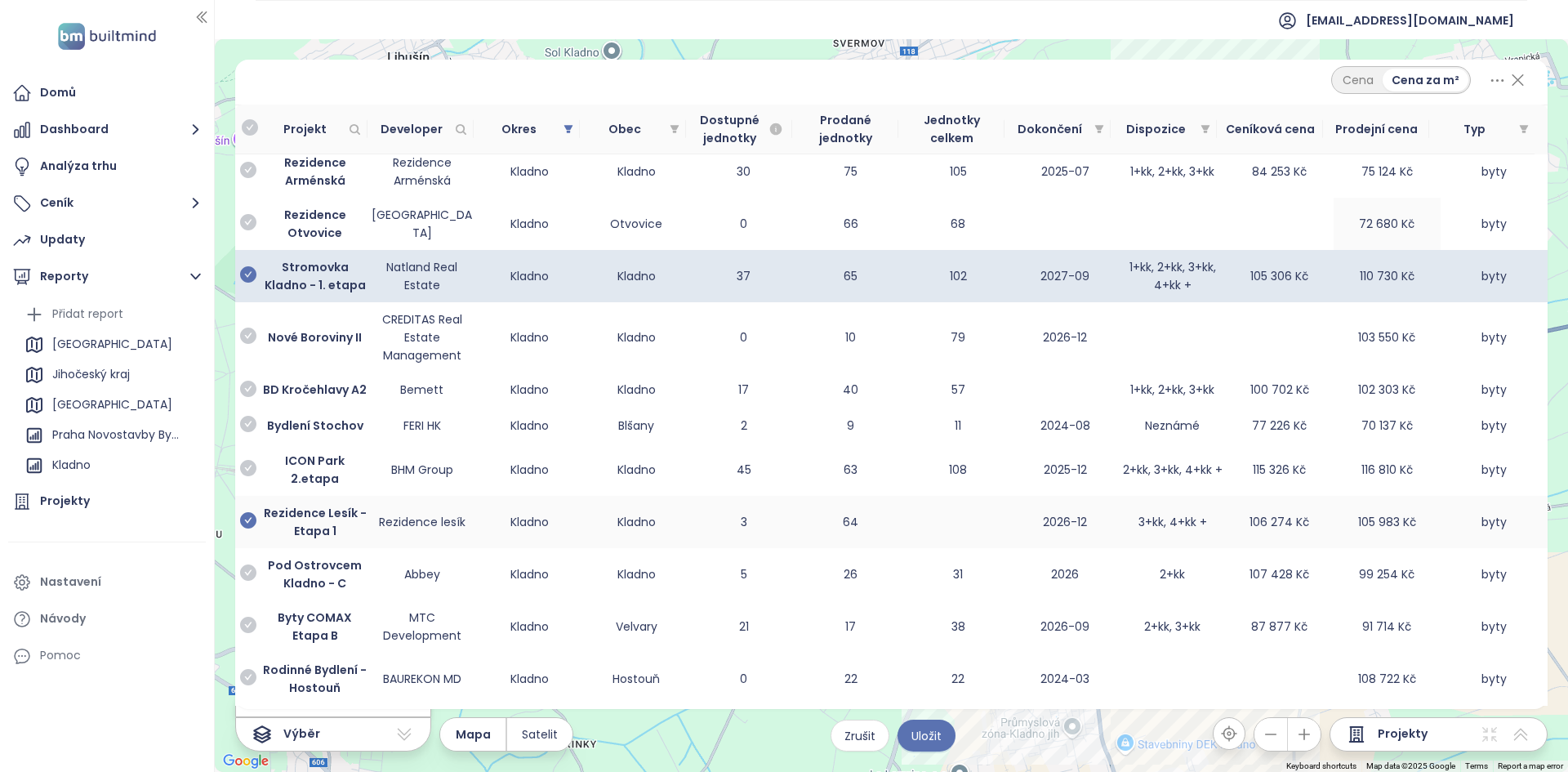
click at [243, 512] on icon "check-circle" at bounding box center [248, 520] width 16 height 16
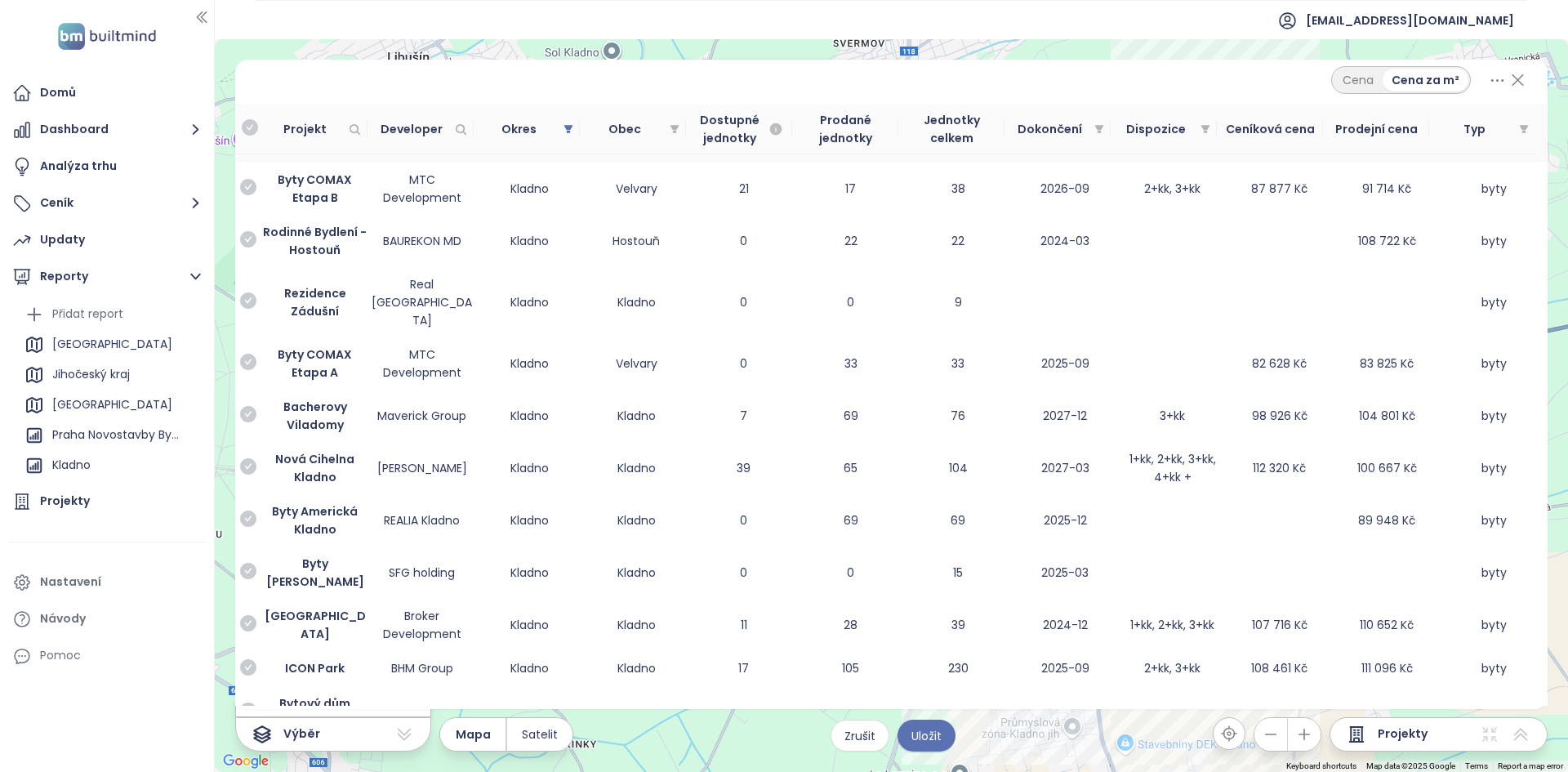
scroll to position [919, 0]
click at [246, 405] on icon "check-circle" at bounding box center [248, 413] width 16 height 16
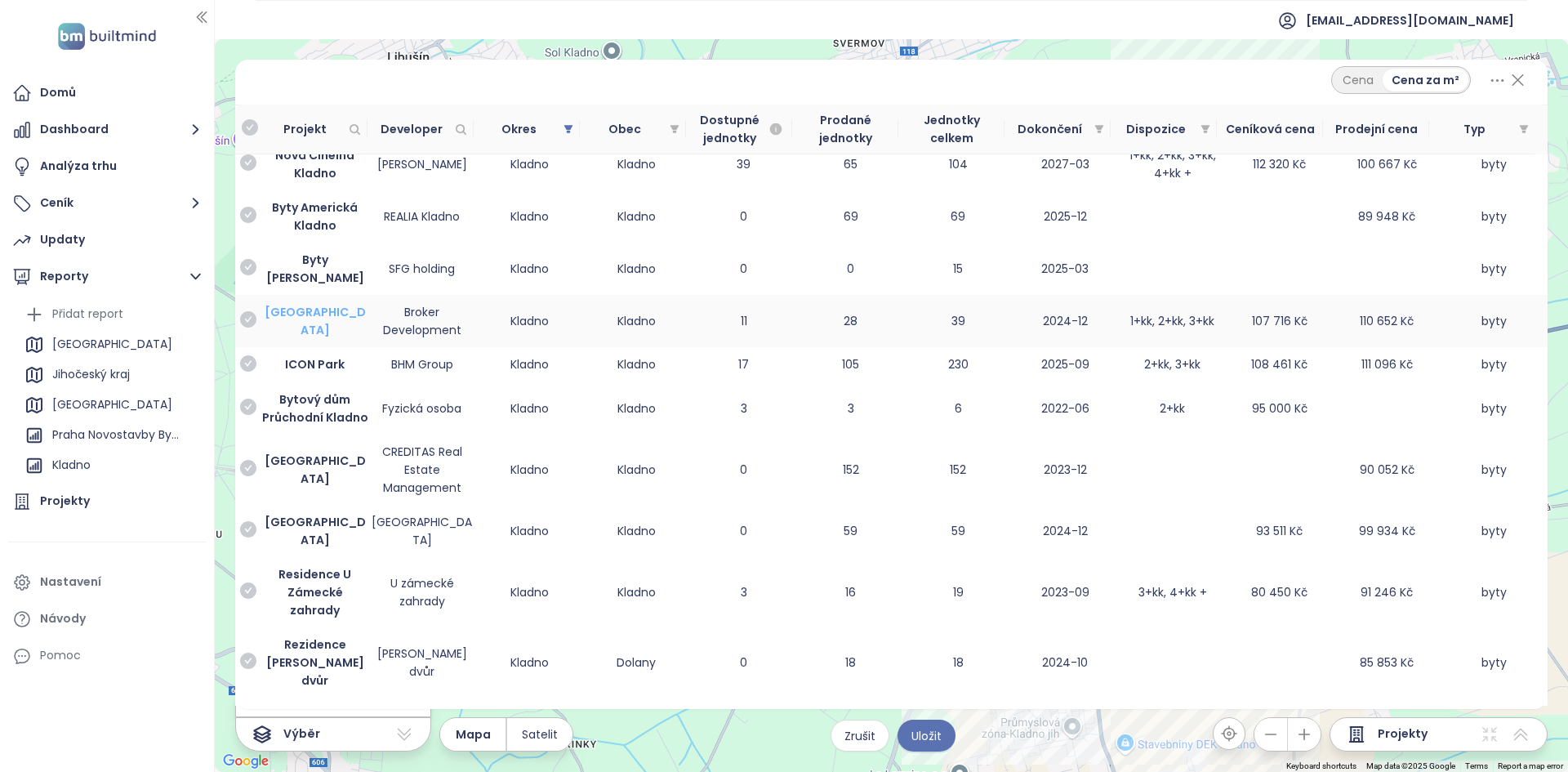
scroll to position [1281, 0]
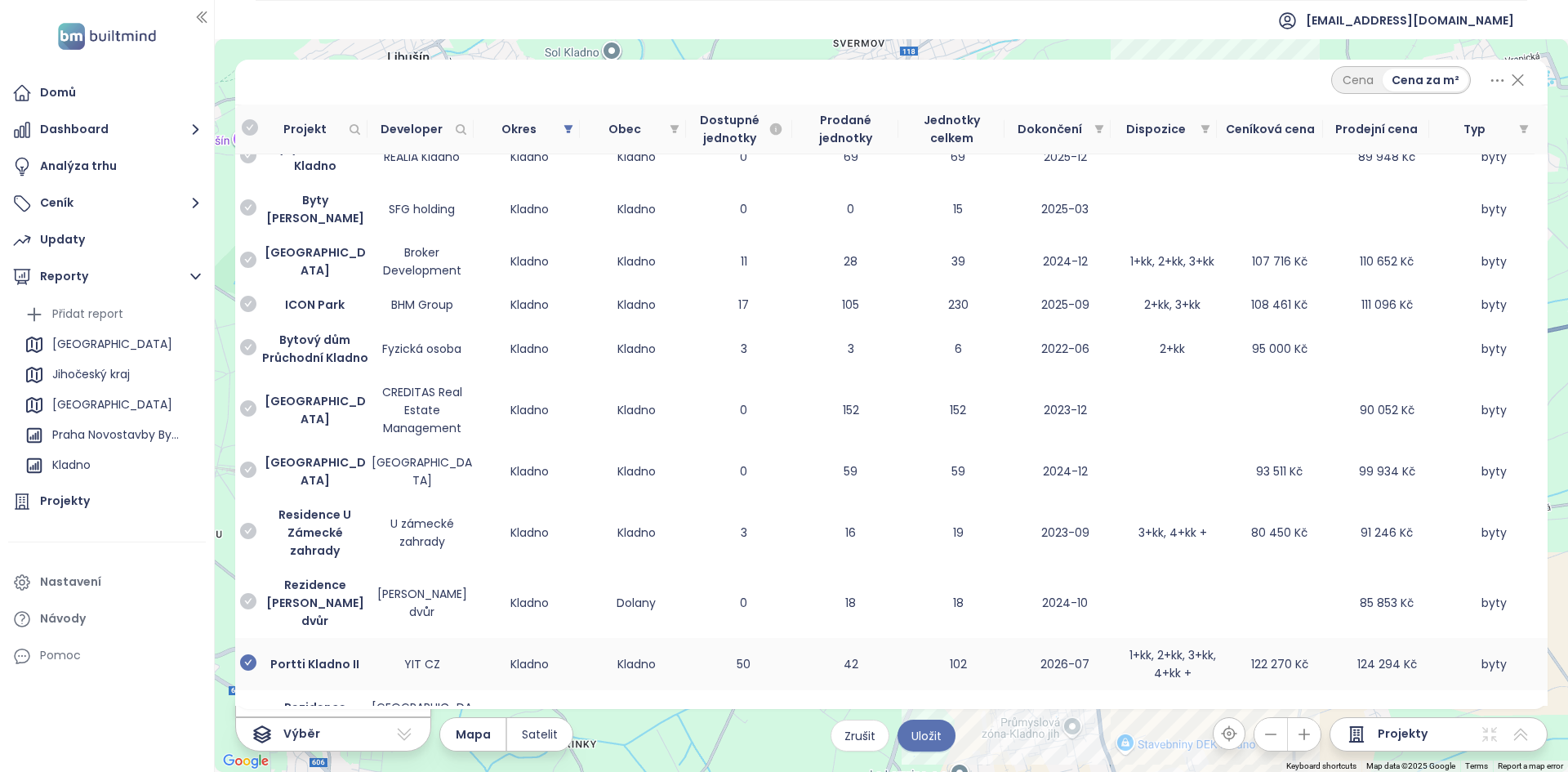
click at [252, 655] on icon "check-circle" at bounding box center [248, 663] width 16 height 16
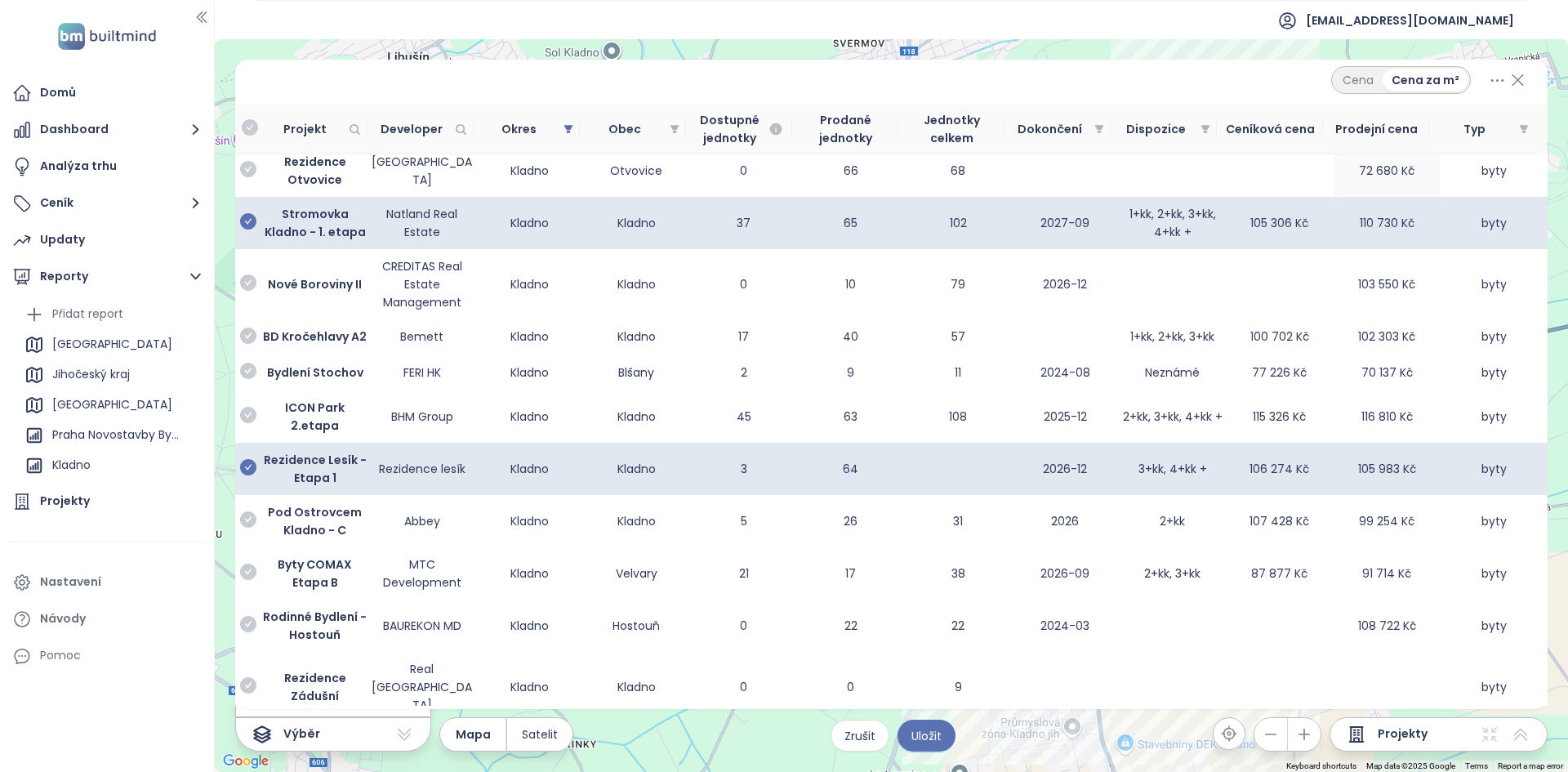
scroll to position [0, 0]
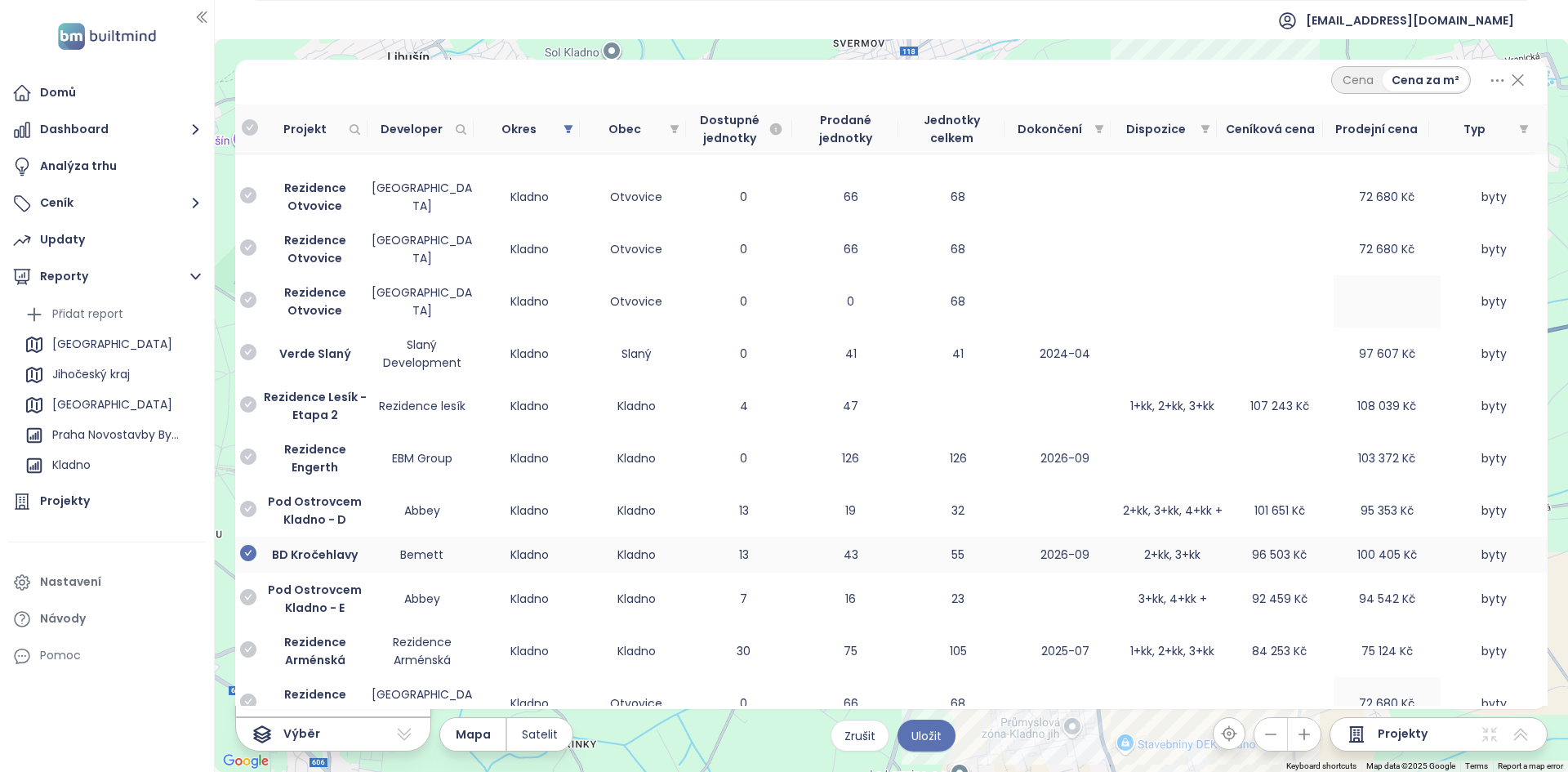
click at [247, 555] on icon "check-circle" at bounding box center [248, 553] width 16 height 16
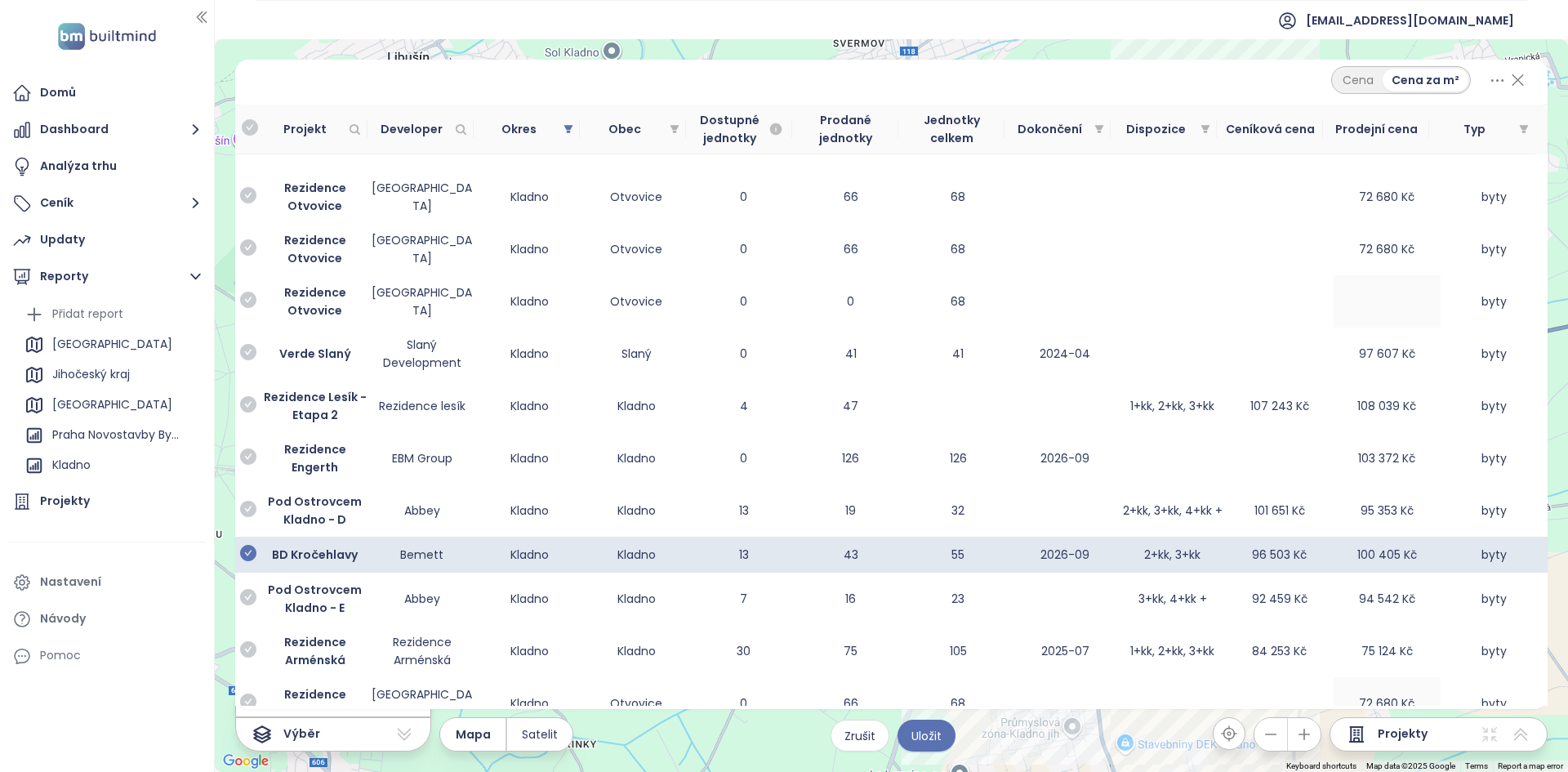
click at [1516, 75] on icon at bounding box center [1518, 80] width 20 height 27
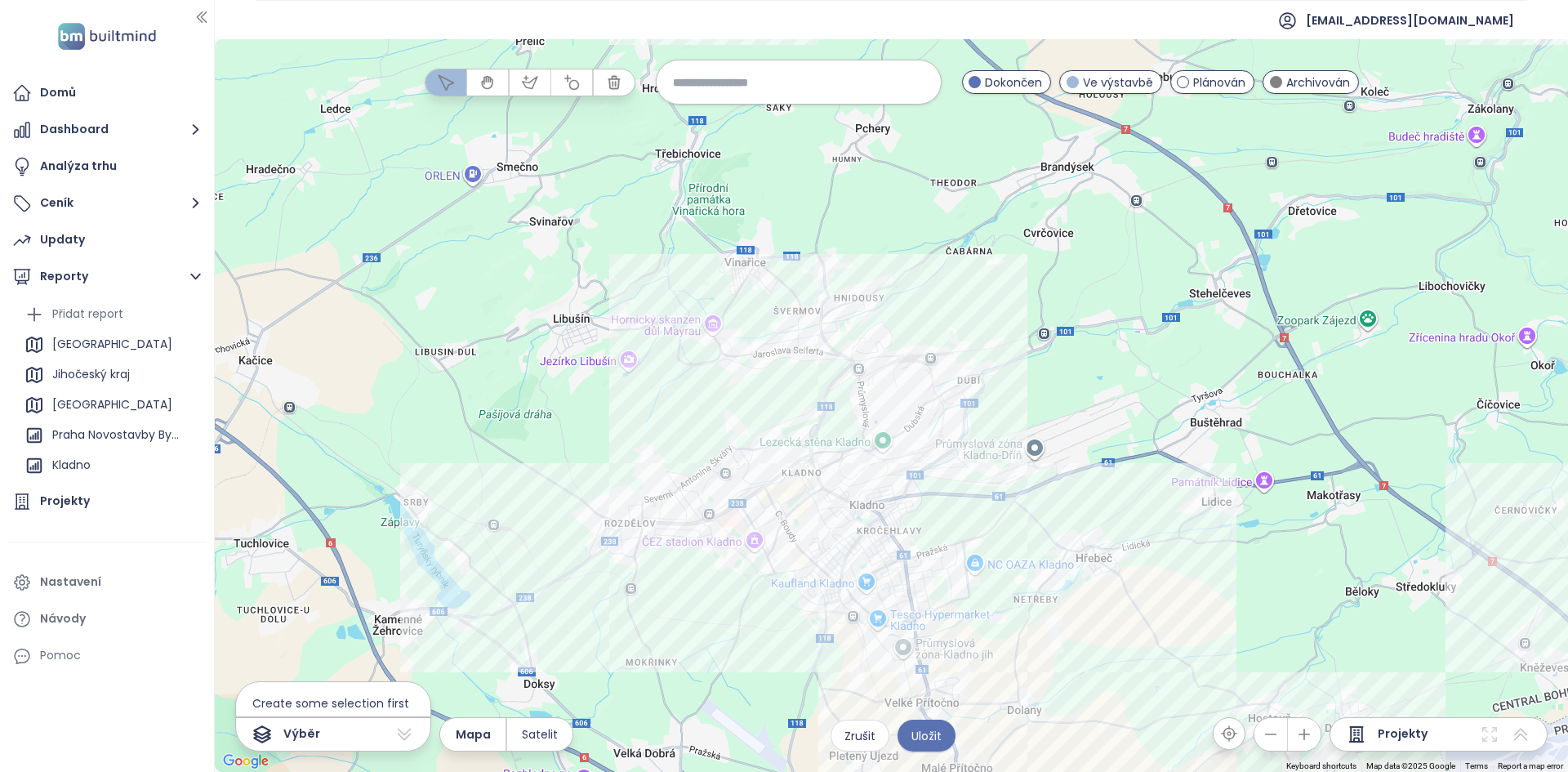
click at [730, 557] on div at bounding box center [892, 406] width 1353 height 733
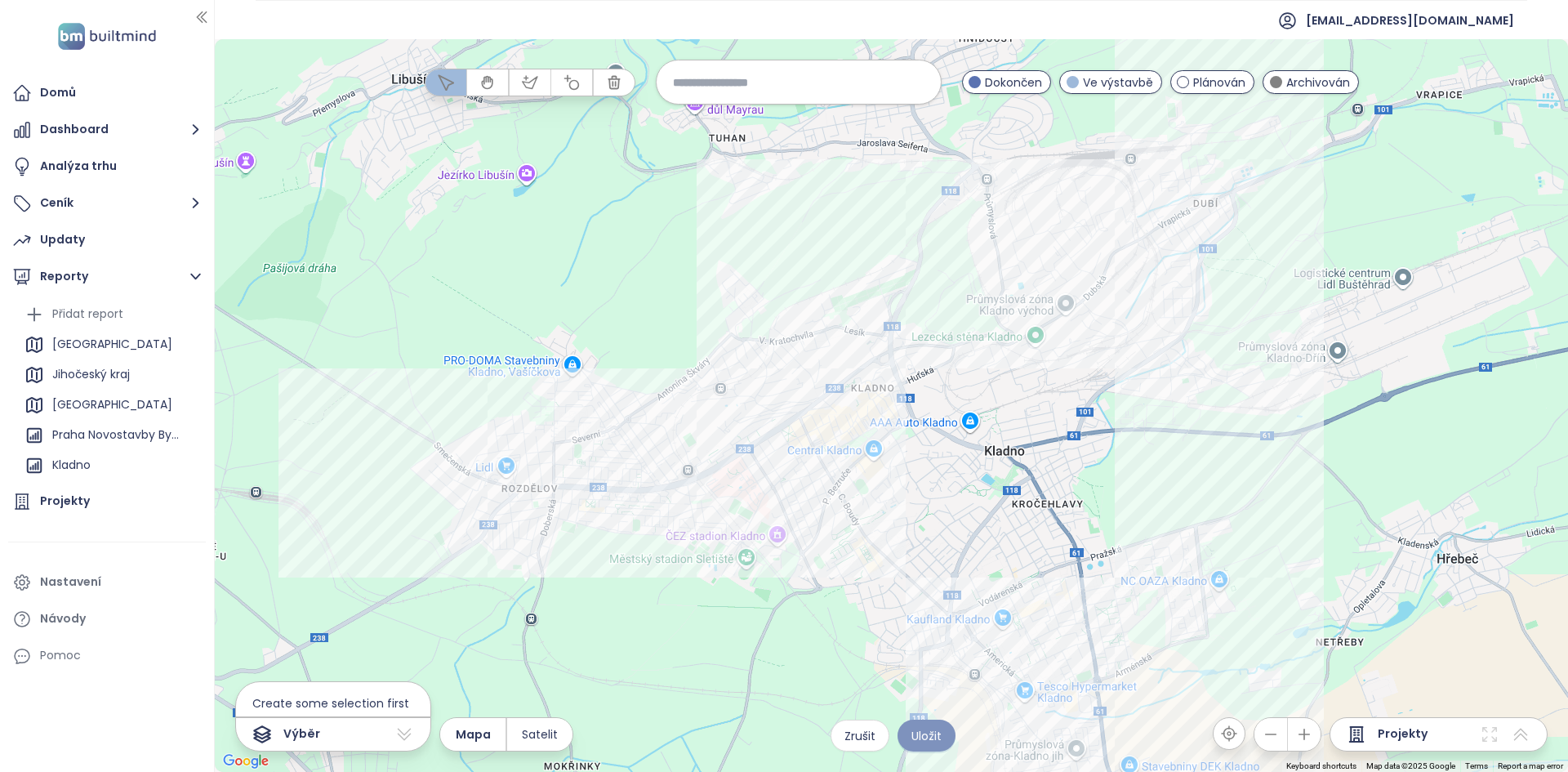
click at [935, 734] on span "Uložit" at bounding box center [926, 736] width 30 height 18
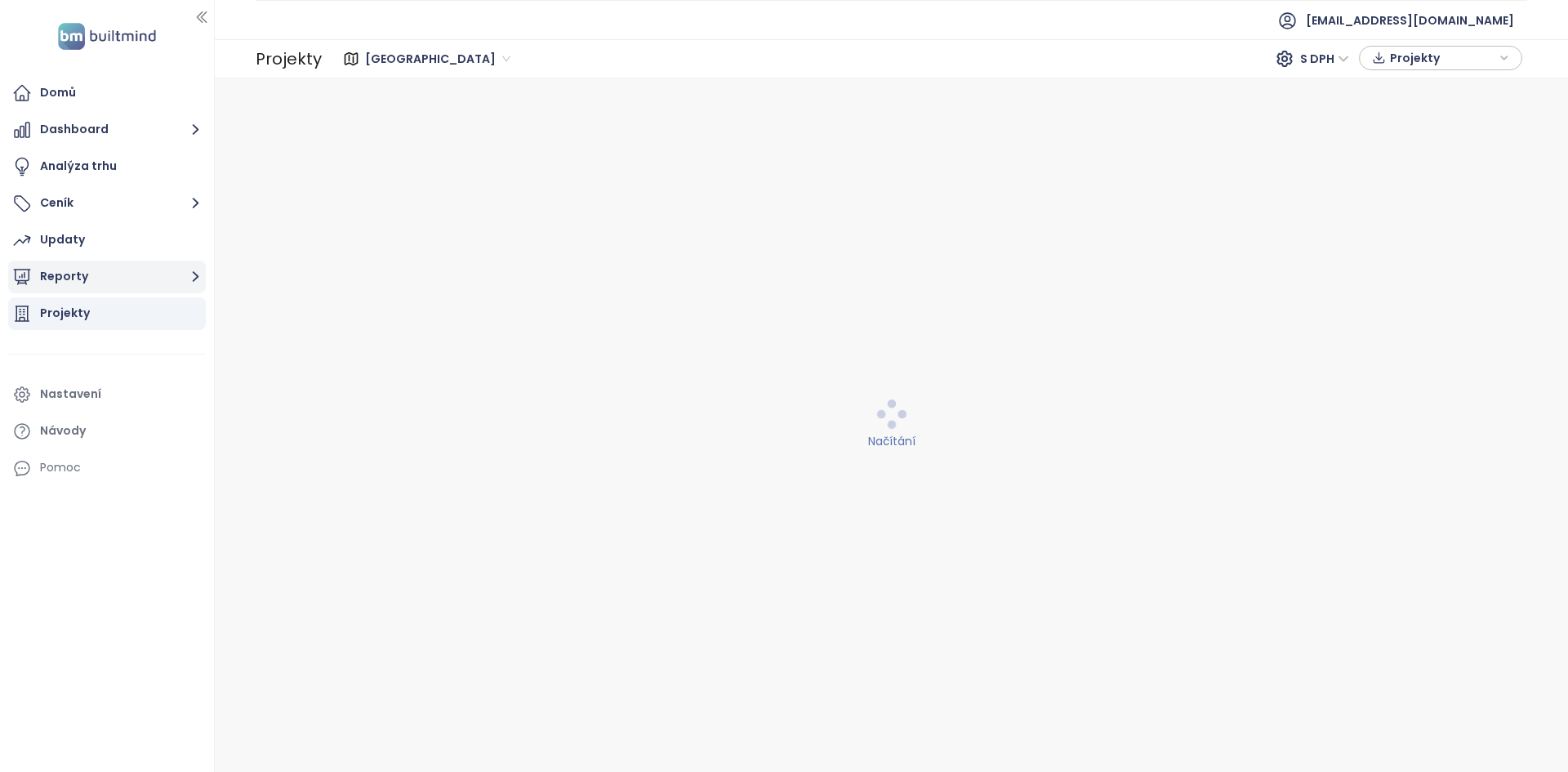
click at [138, 288] on button "Reporty" at bounding box center [107, 277] width 198 height 33
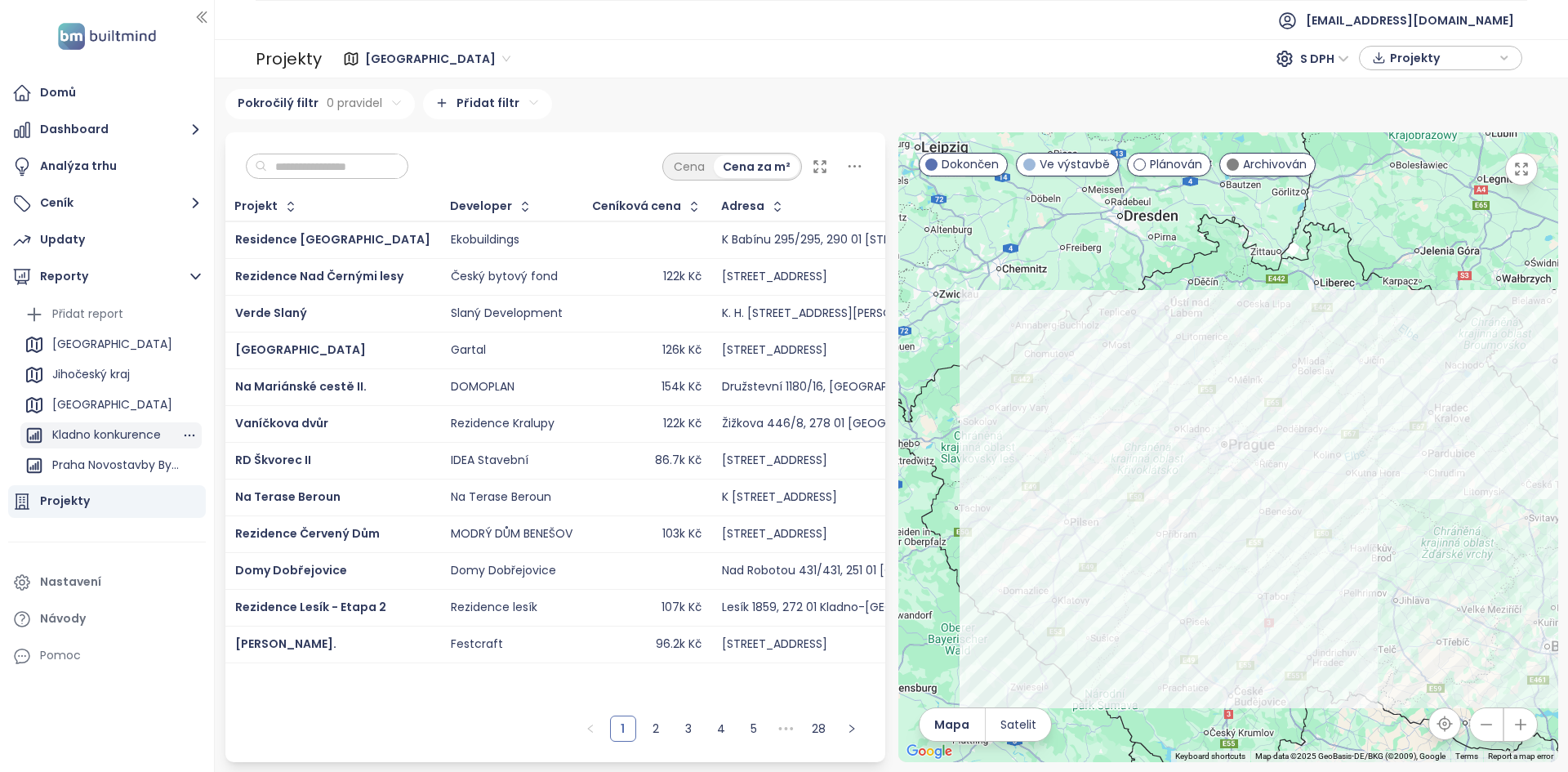
click at [116, 440] on div "Kladno konkurence" at bounding box center [106, 435] width 109 height 20
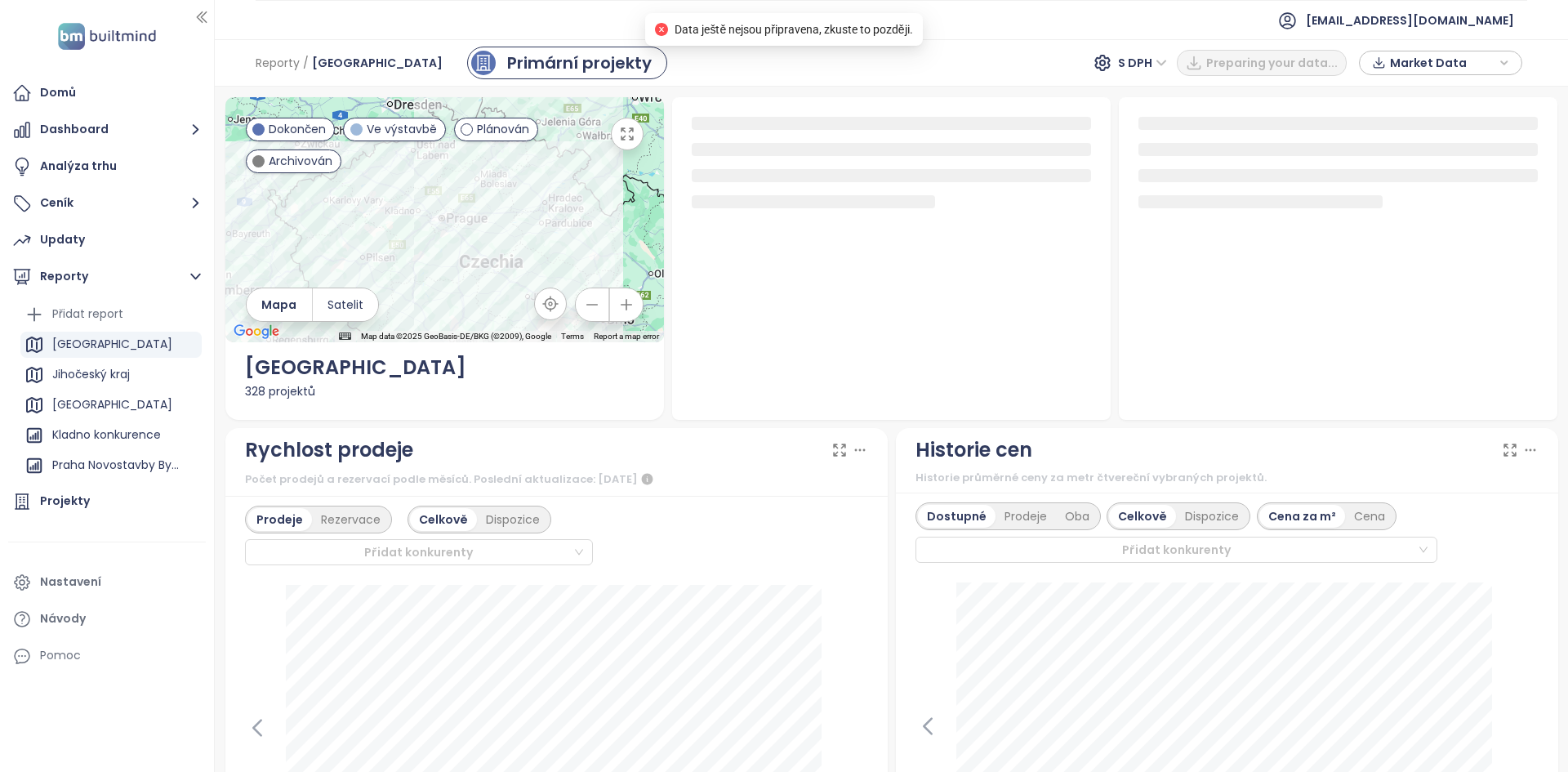
click at [673, 34] on div "Data ještě nejsou připravena, zkuste to později." at bounding box center [783, 29] width 257 height 18
click at [89, 403] on div "[GEOGRAPHIC_DATA]" at bounding box center [111, 405] width 181 height 27
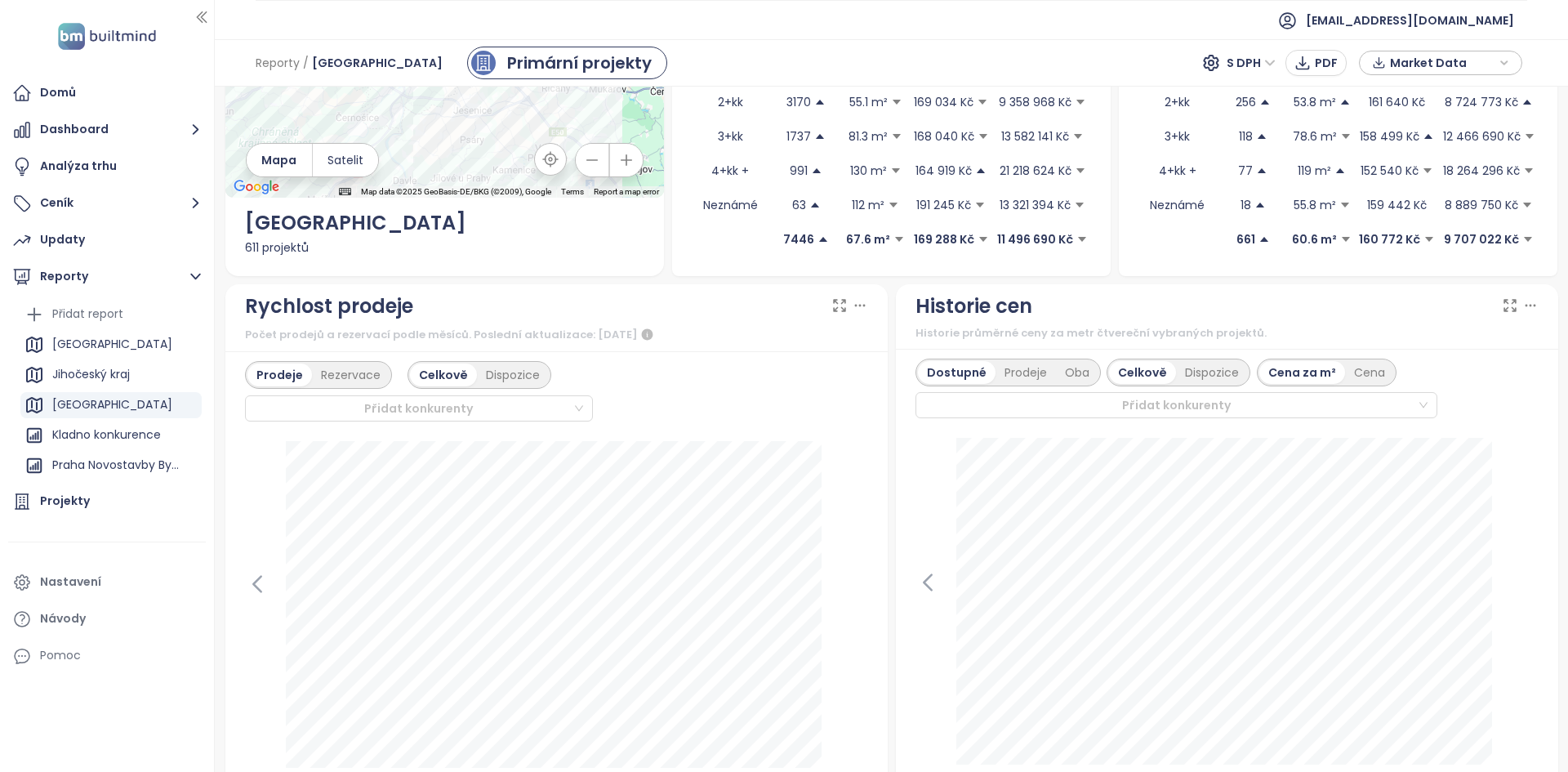
scroll to position [245, 0]
click at [518, 376] on div "Dispozice" at bounding box center [513, 375] width 72 height 23
click at [438, 368] on div "Celkově" at bounding box center [442, 375] width 64 height 23
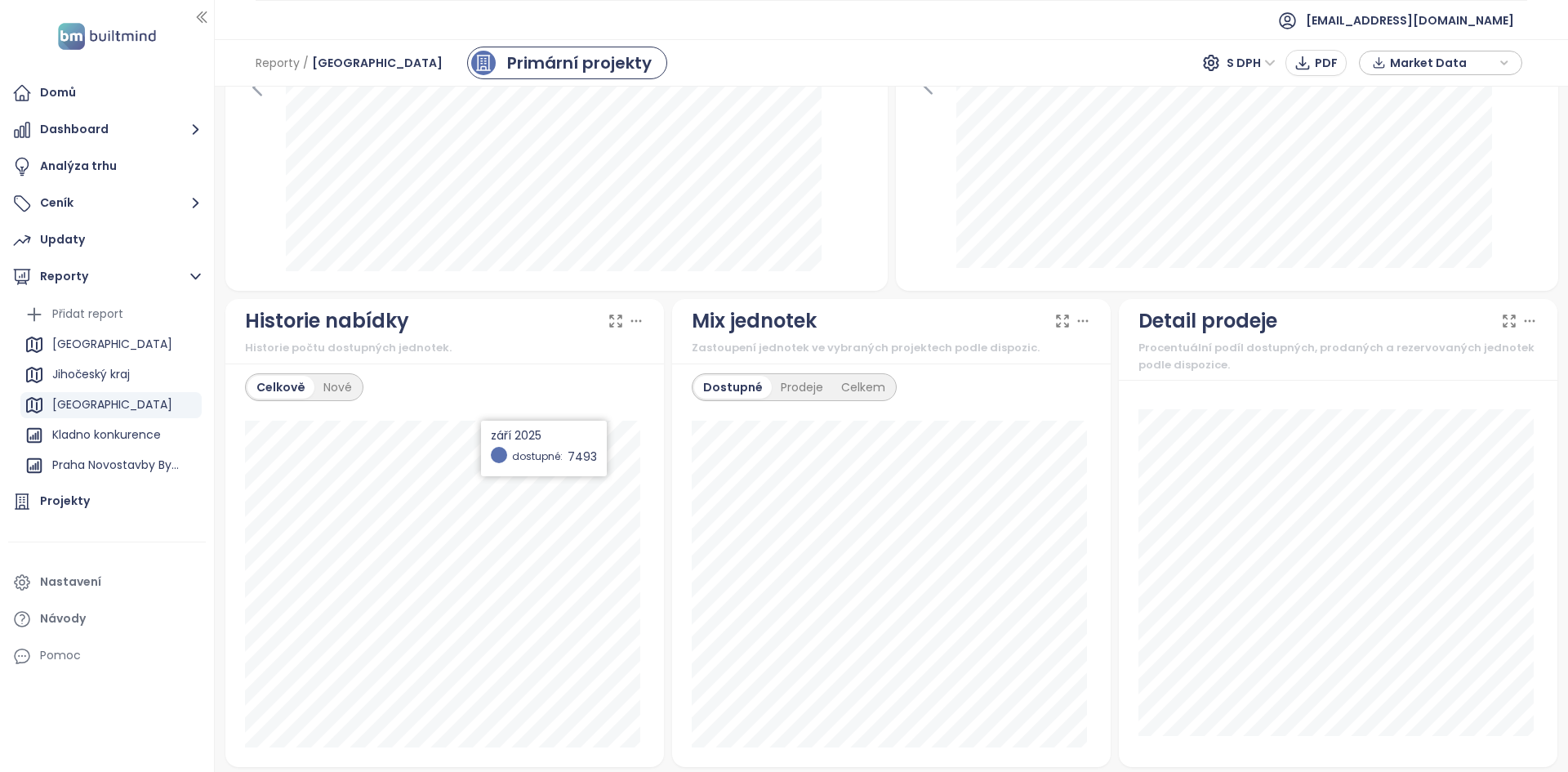
scroll to position [740, 0]
click at [352, 386] on div "Nové" at bounding box center [337, 387] width 47 height 23
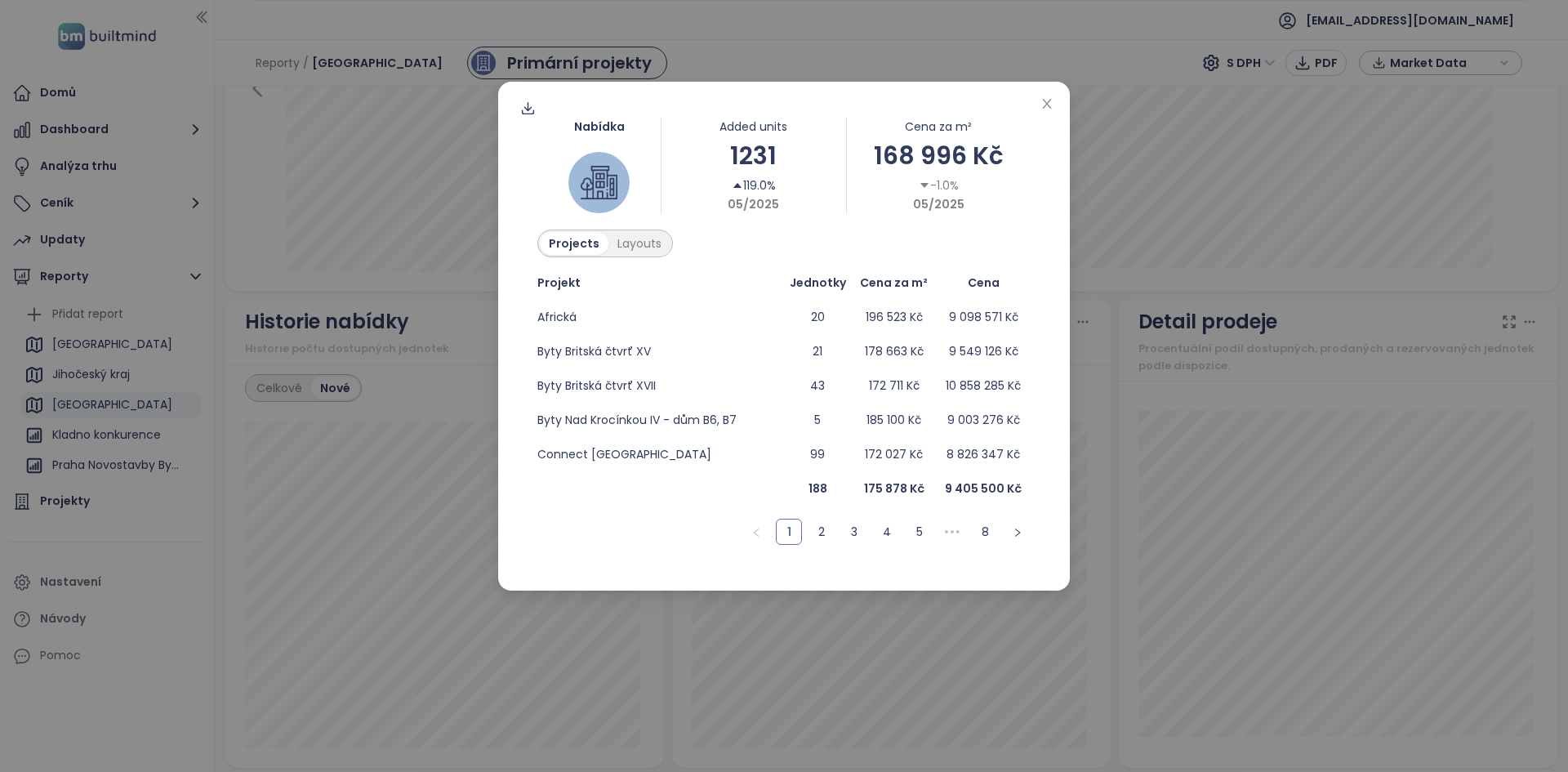
click at [437, 377] on div "Nabídka Added units 1231 119.0% 05/2025 Cena za m² 168 996 Kč -1.0% 05/2025 Pro…" at bounding box center [784, 386] width 1568 height 772
click at [612, 450] on span "Connect Vršovice" at bounding box center [624, 454] width 174 height 16
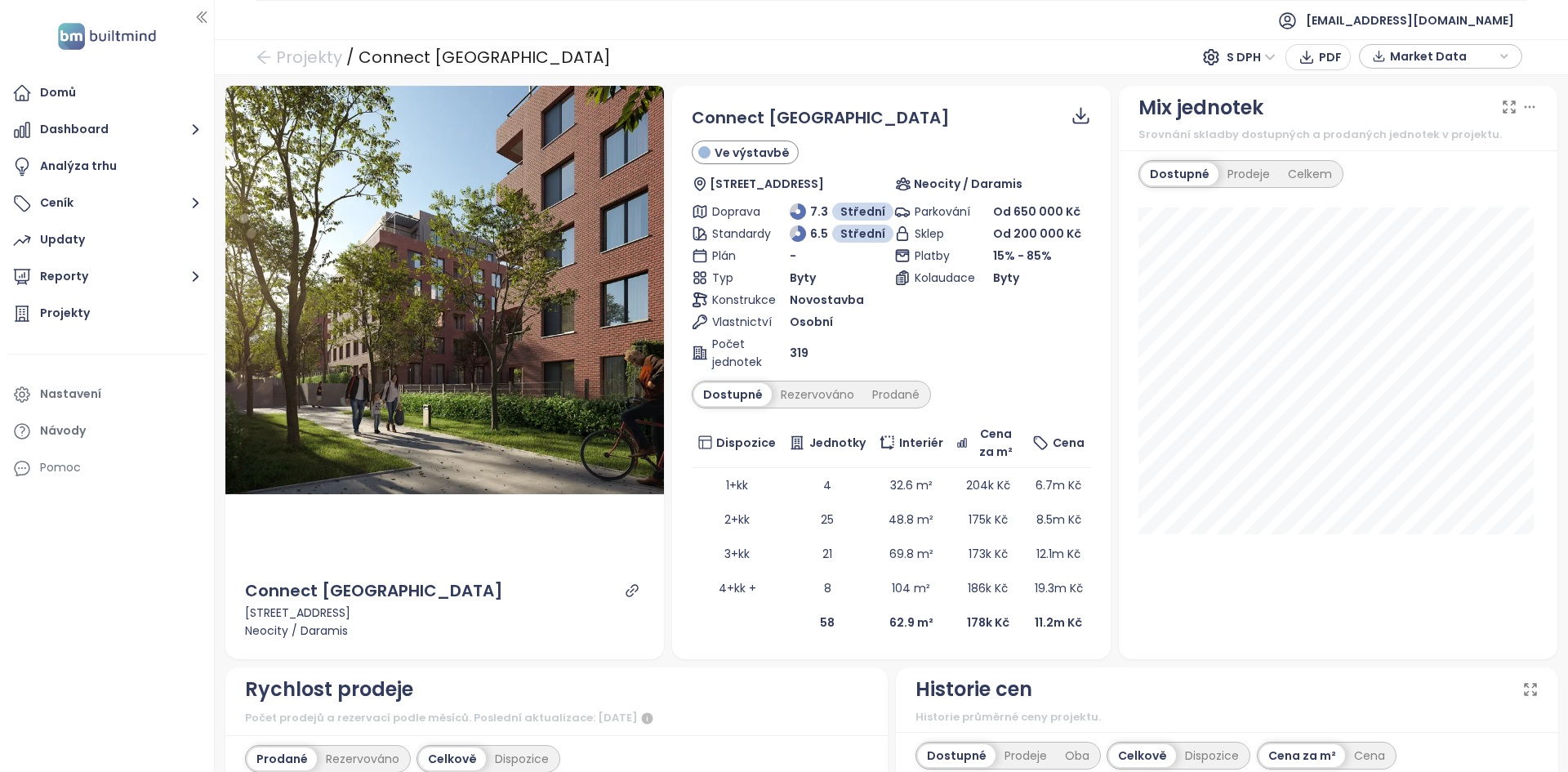
click at [790, 353] on span "319" at bounding box center [799, 353] width 19 height 18
click at [820, 622] on b "58" at bounding box center [827, 623] width 15 height 16
click at [820, 623] on b "58" at bounding box center [827, 623] width 15 height 16
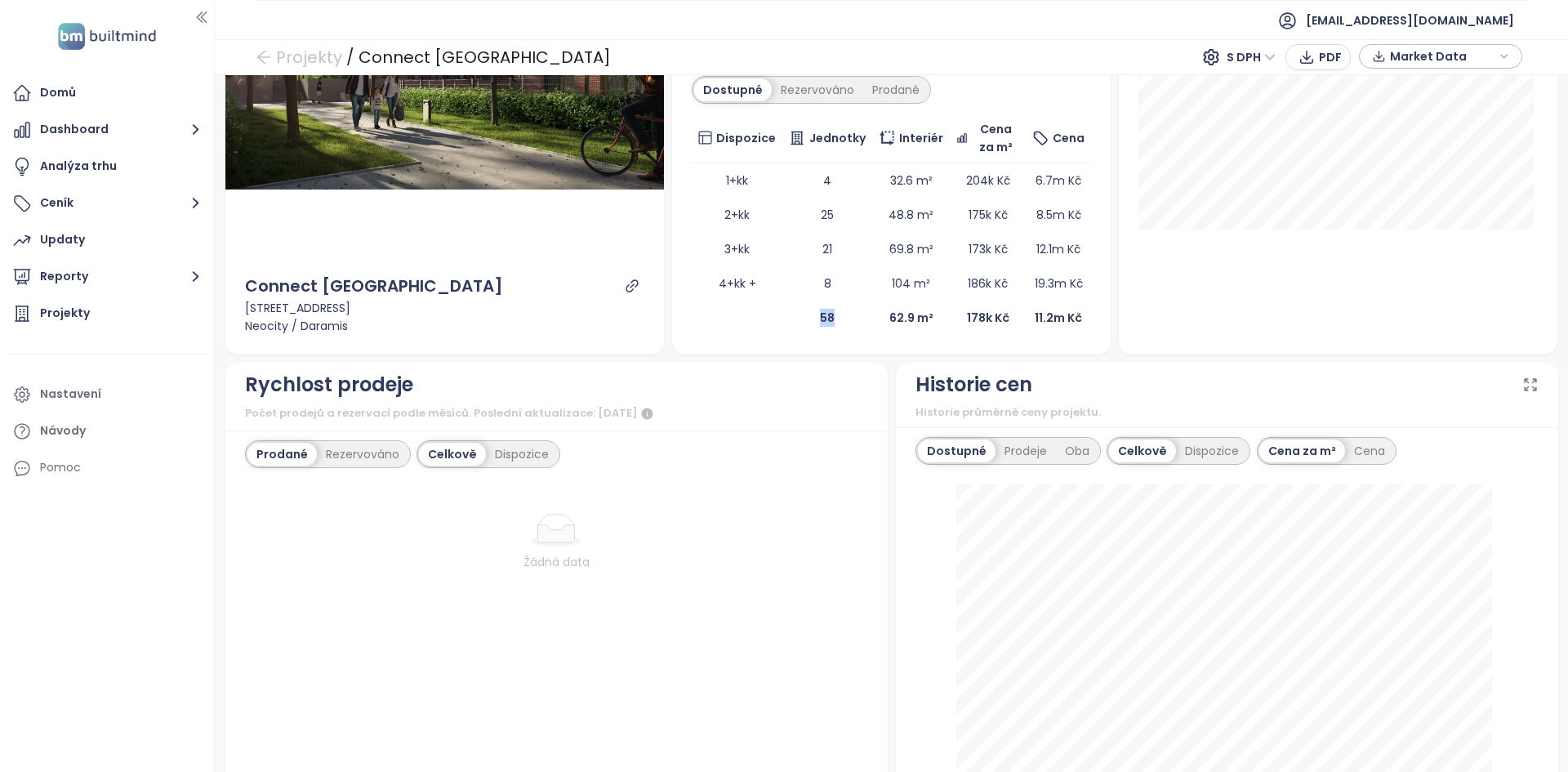
scroll to position [306, 0]
click at [367, 447] on div "Rezervováno" at bounding box center [362, 453] width 92 height 23
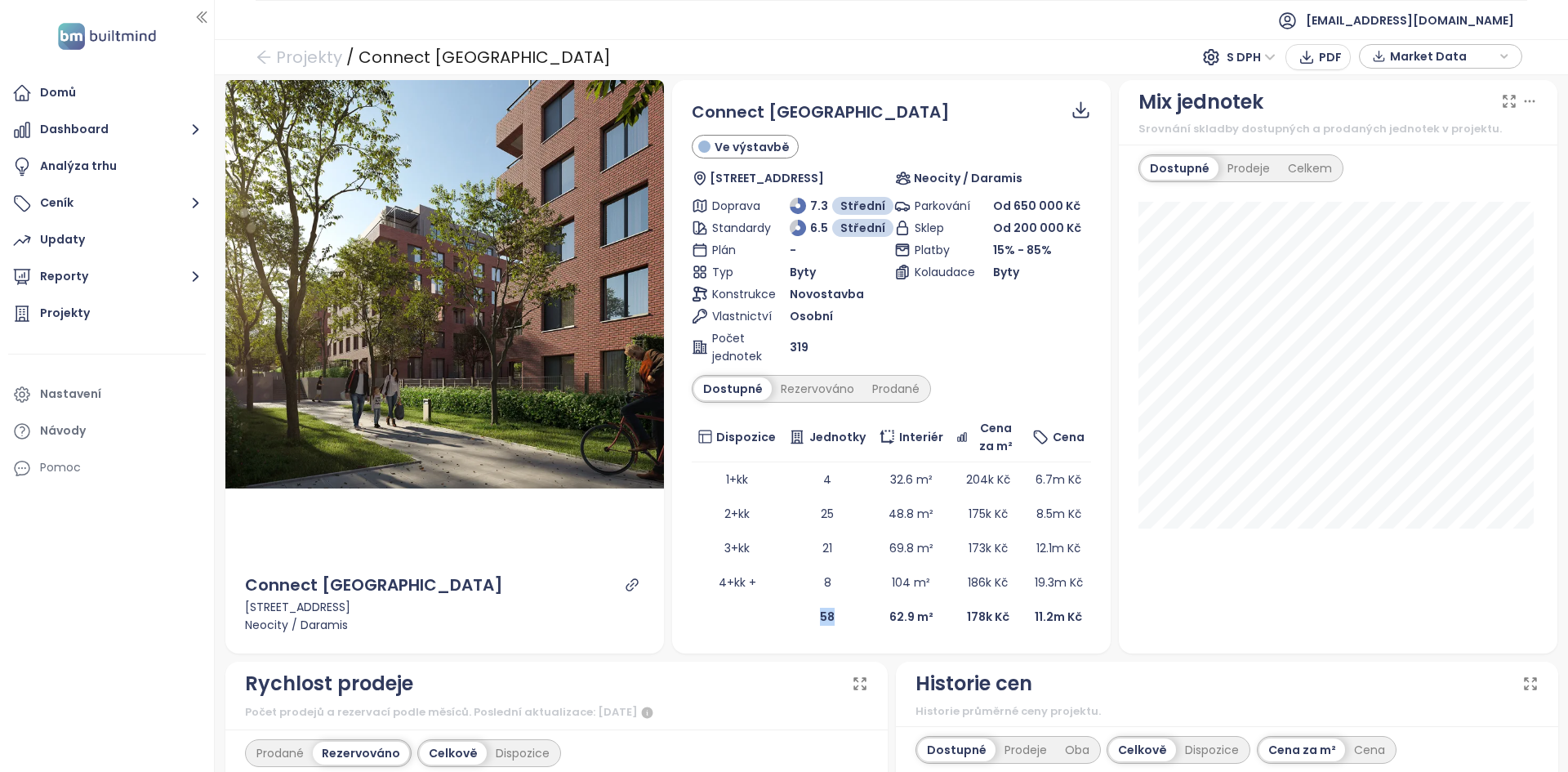
scroll to position [0, 0]
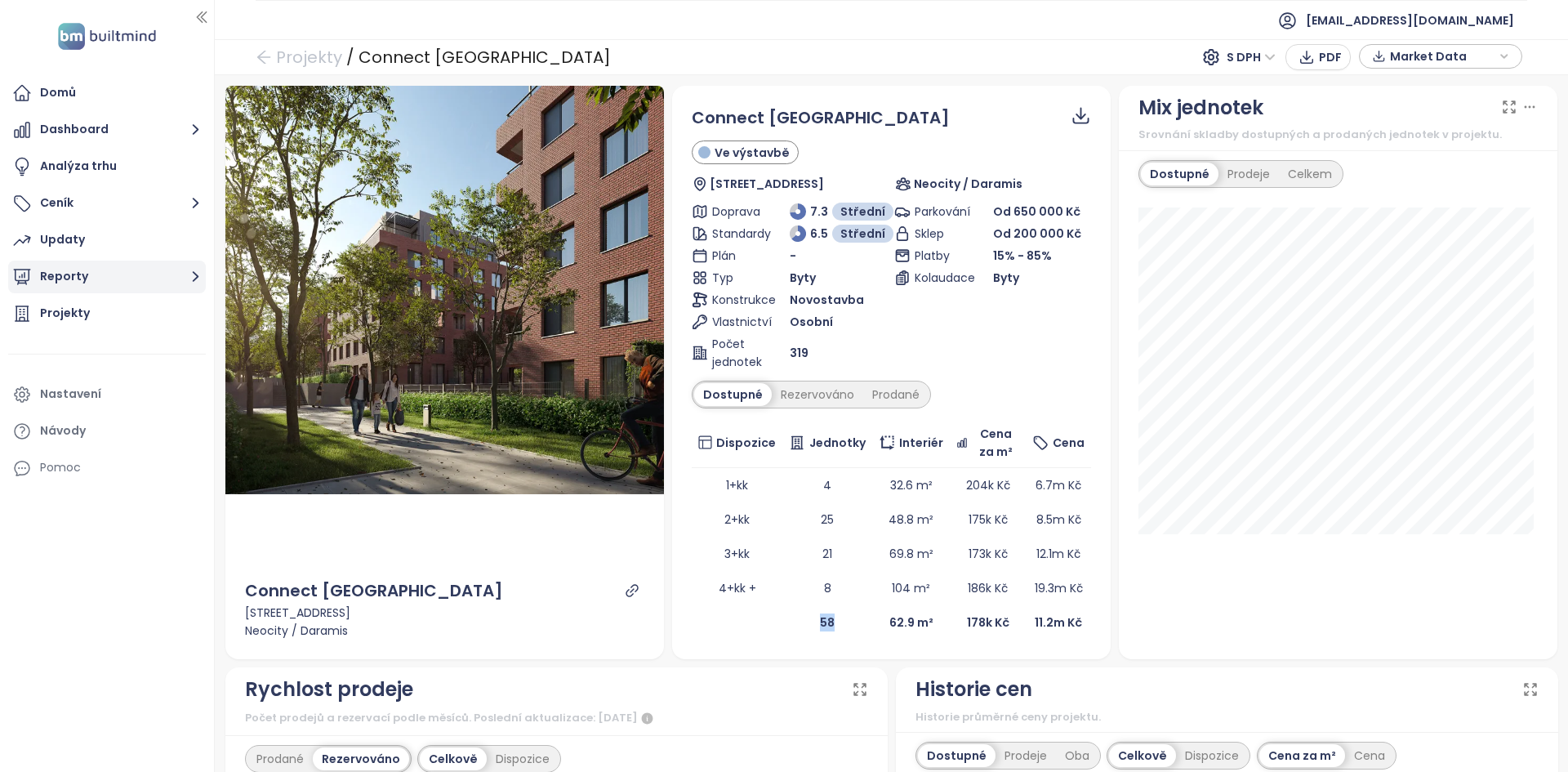
click at [130, 263] on button "Reporty" at bounding box center [107, 277] width 198 height 33
click at [118, 288] on button "Reporty" at bounding box center [107, 277] width 198 height 33
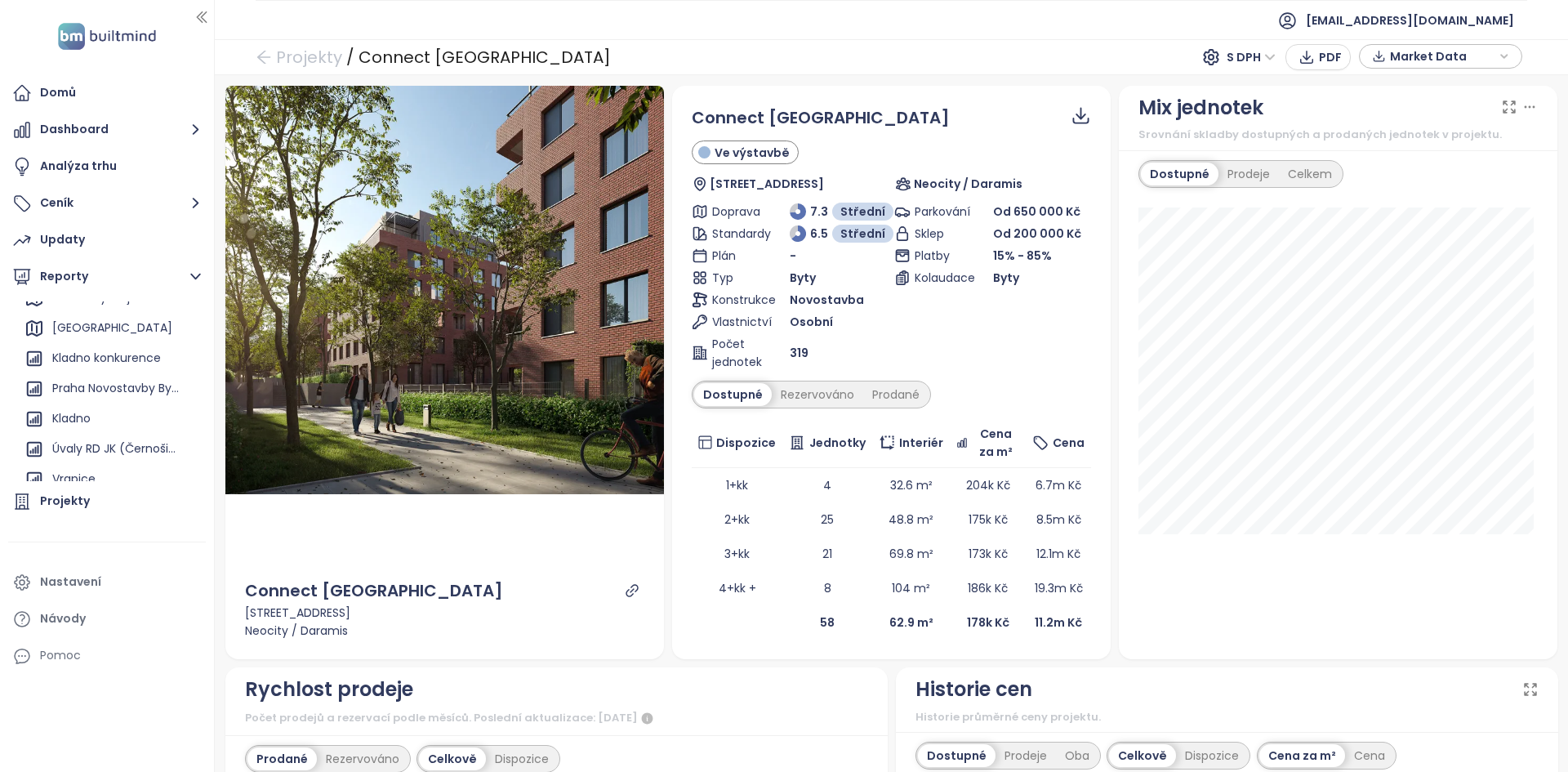
scroll to position [76, 0]
click at [115, 360] on div "Kladno konkurence" at bounding box center [106, 359] width 109 height 20
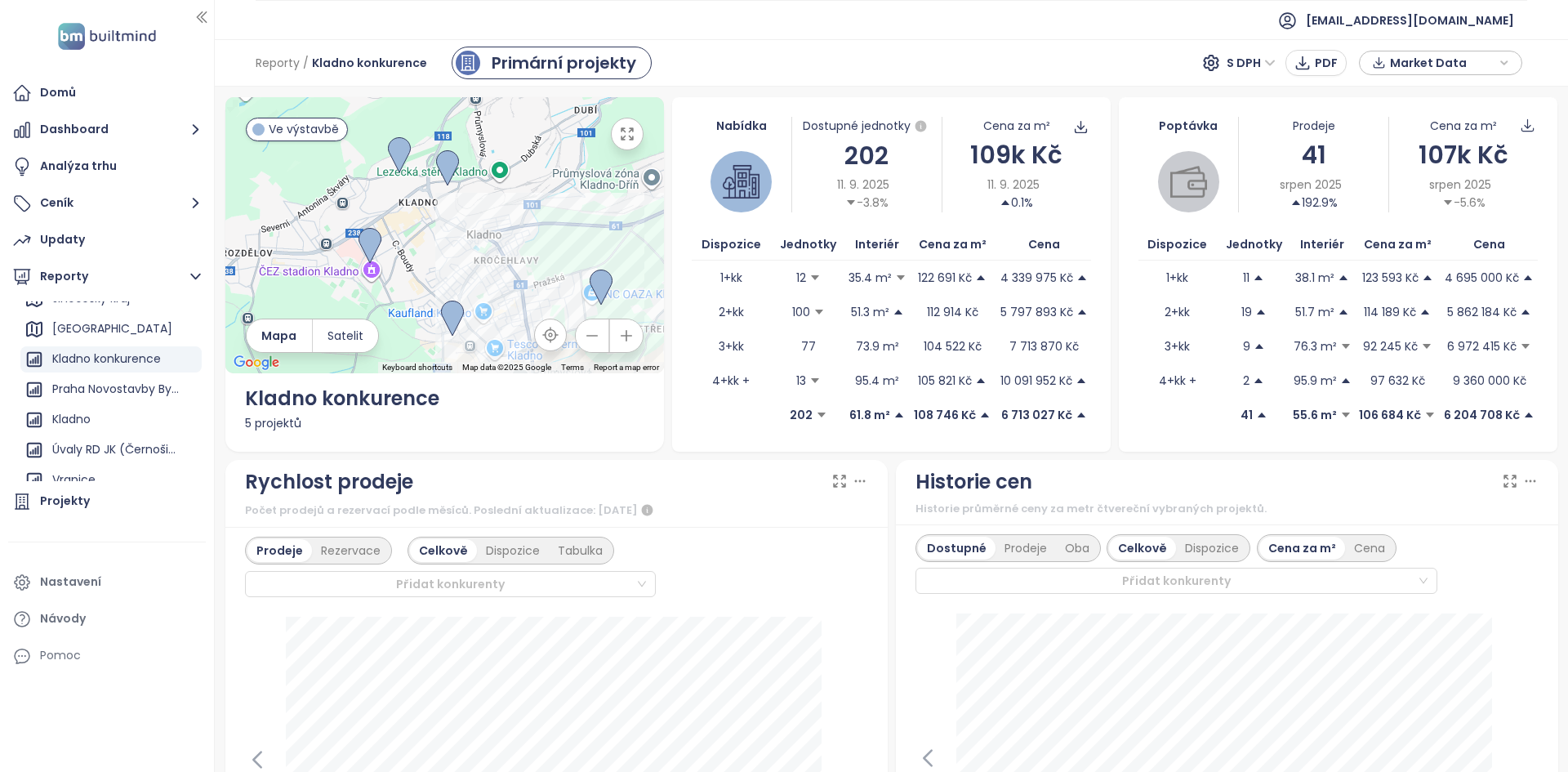
drag, startPoint x: 473, startPoint y: 295, endPoint x: 503, endPoint y: 291, distance: 30.3
click at [504, 291] on div at bounding box center [444, 235] width 438 height 277
click at [850, 163] on div "202" at bounding box center [866, 156] width 148 height 38
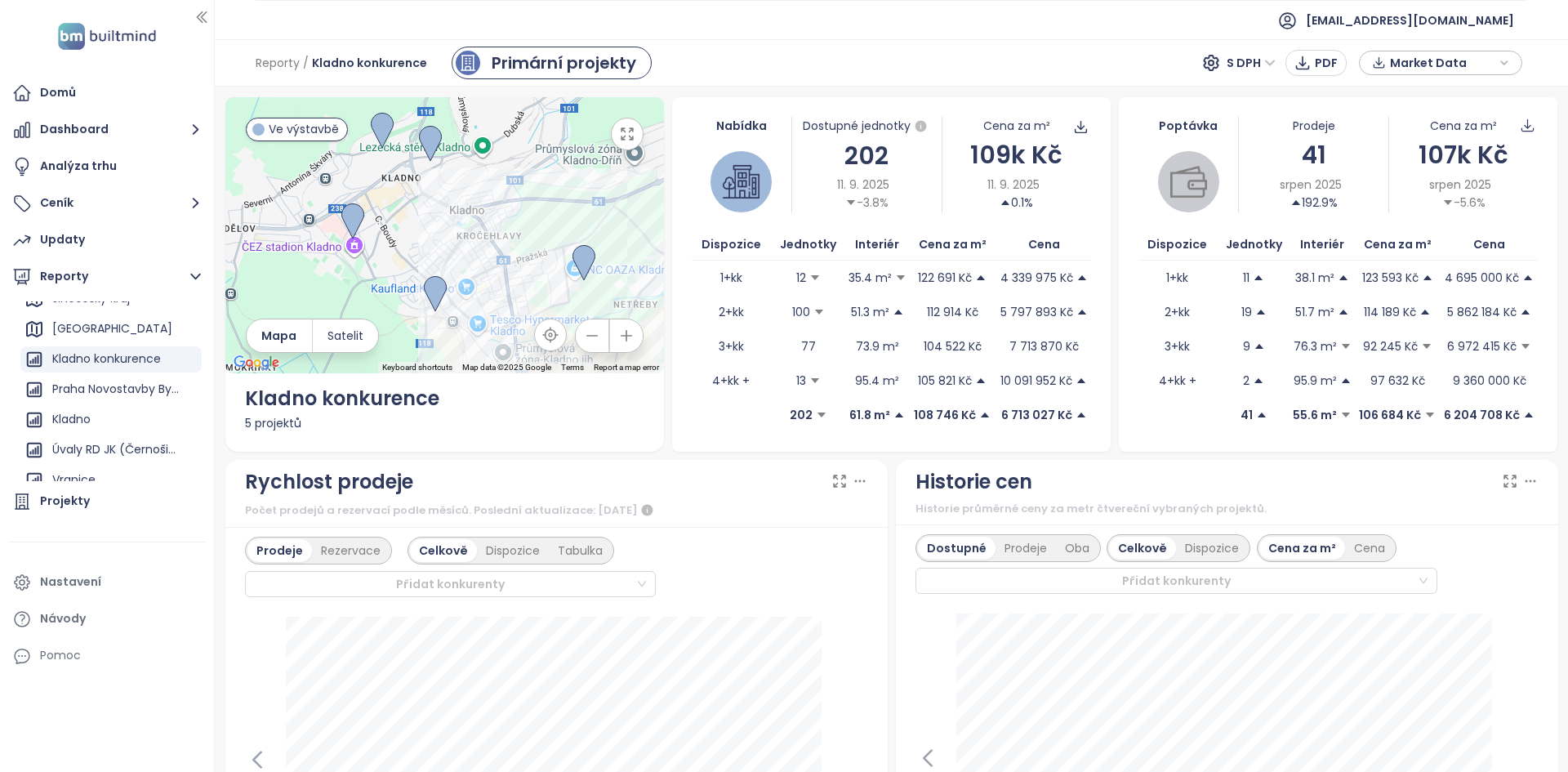
drag, startPoint x: 534, startPoint y: 259, endPoint x: 521, endPoint y: 237, distance: 25.6
click at [521, 237] on div at bounding box center [444, 235] width 438 height 277
click at [1443, 165] on div "107k Kč" at bounding box center [1463, 155] width 148 height 38
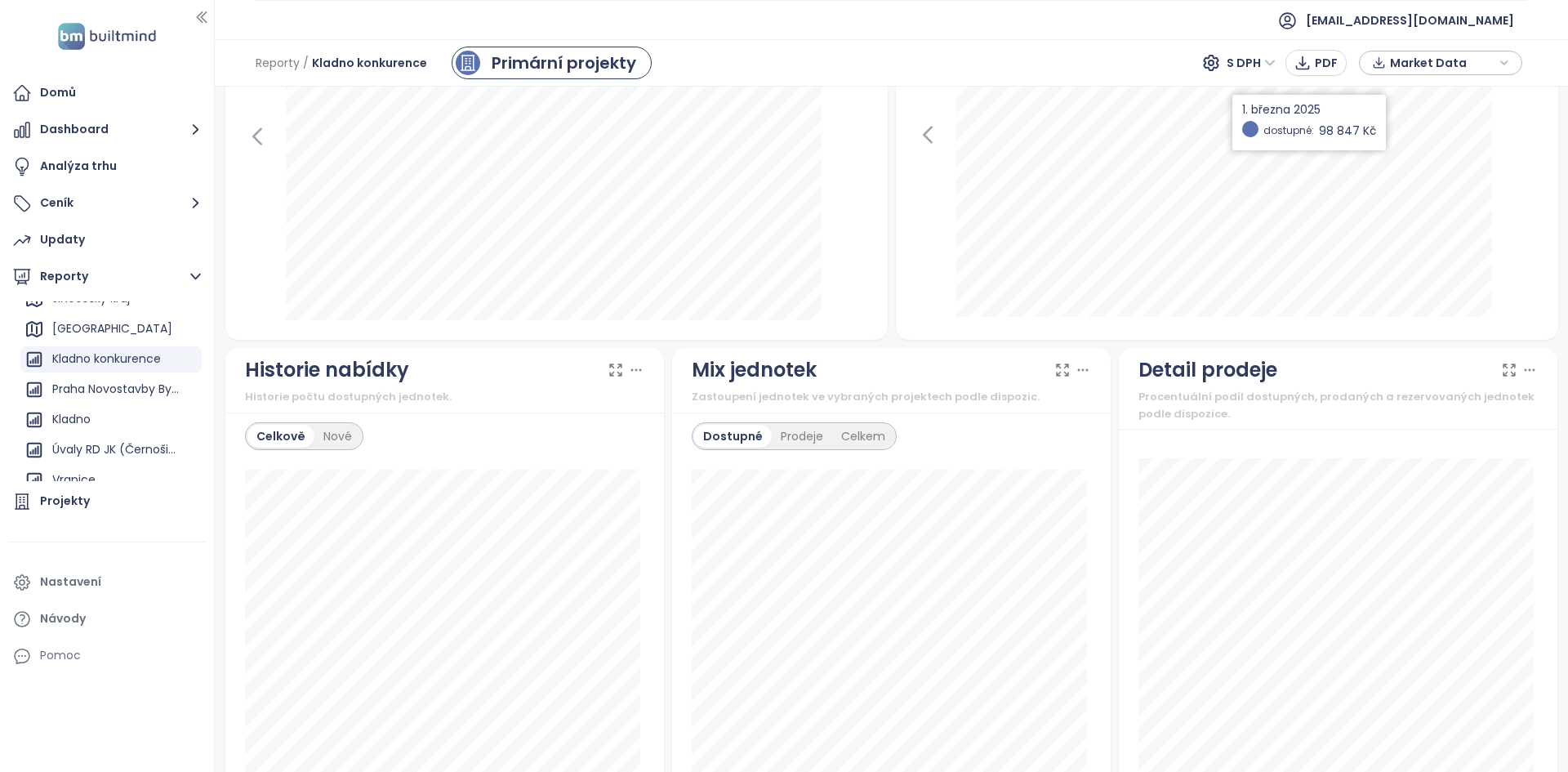
scroll to position [625, 0]
click at [330, 439] on div "Nové" at bounding box center [337, 435] width 47 height 23
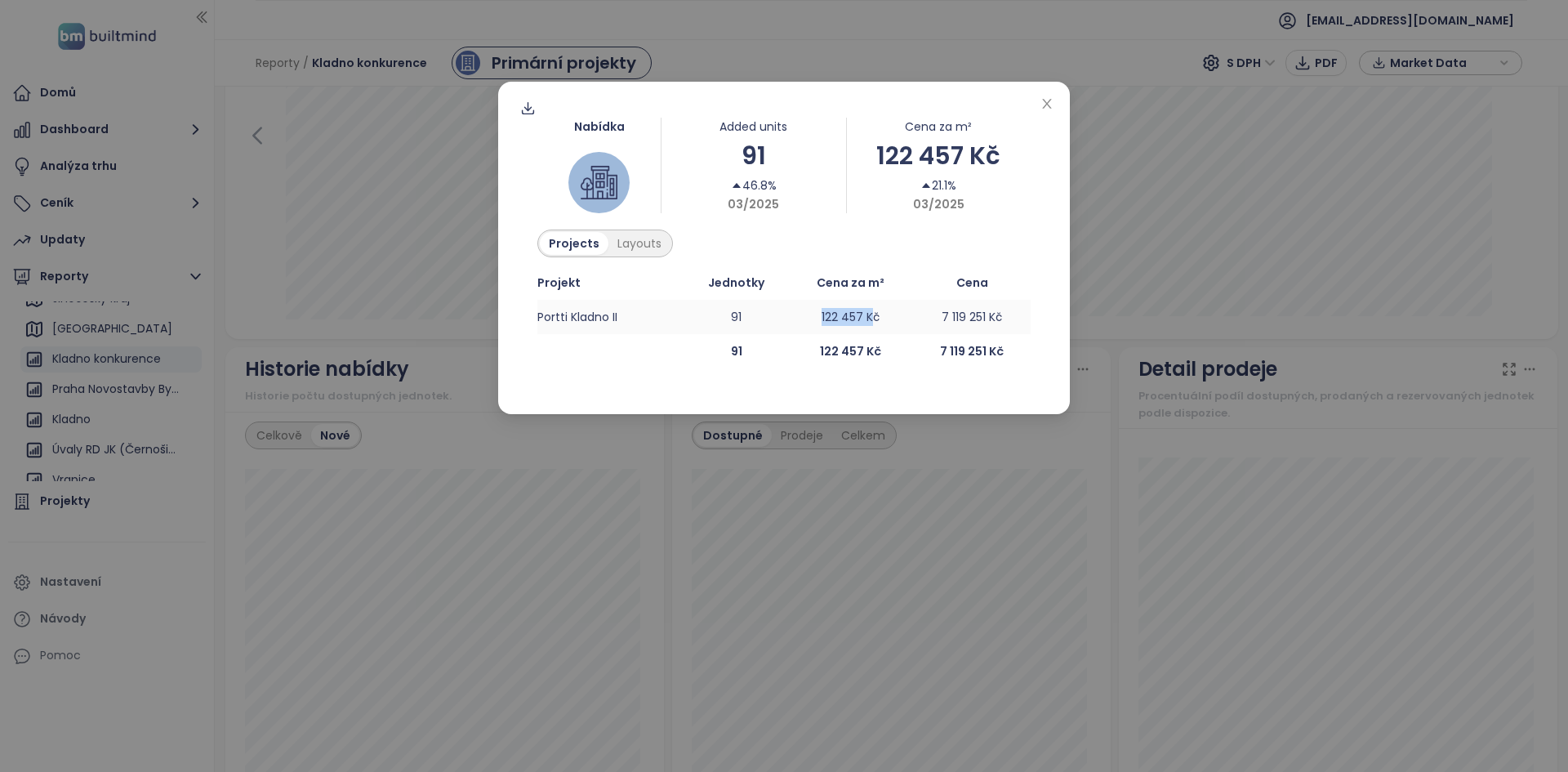
drag, startPoint x: 876, startPoint y: 321, endPoint x: 803, endPoint y: 317, distance: 73.1
click at [803, 317] on td "122 457 Kč" at bounding box center [851, 316] width 124 height 34
click at [1048, 109] on icon "close" at bounding box center [1047, 103] width 13 height 13
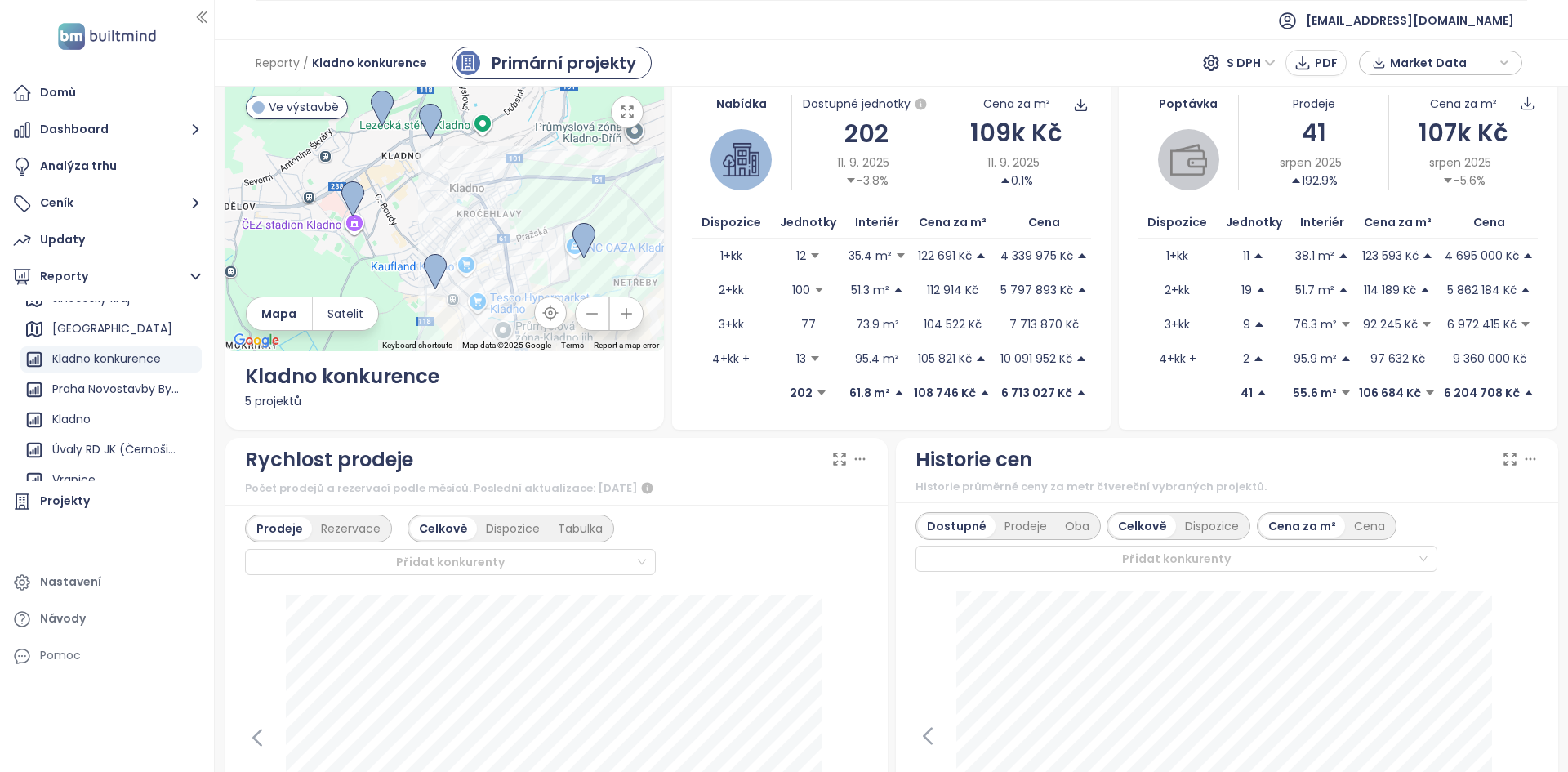
scroll to position [21, 0]
click at [624, 101] on button "button" at bounding box center [627, 113] width 33 height 33
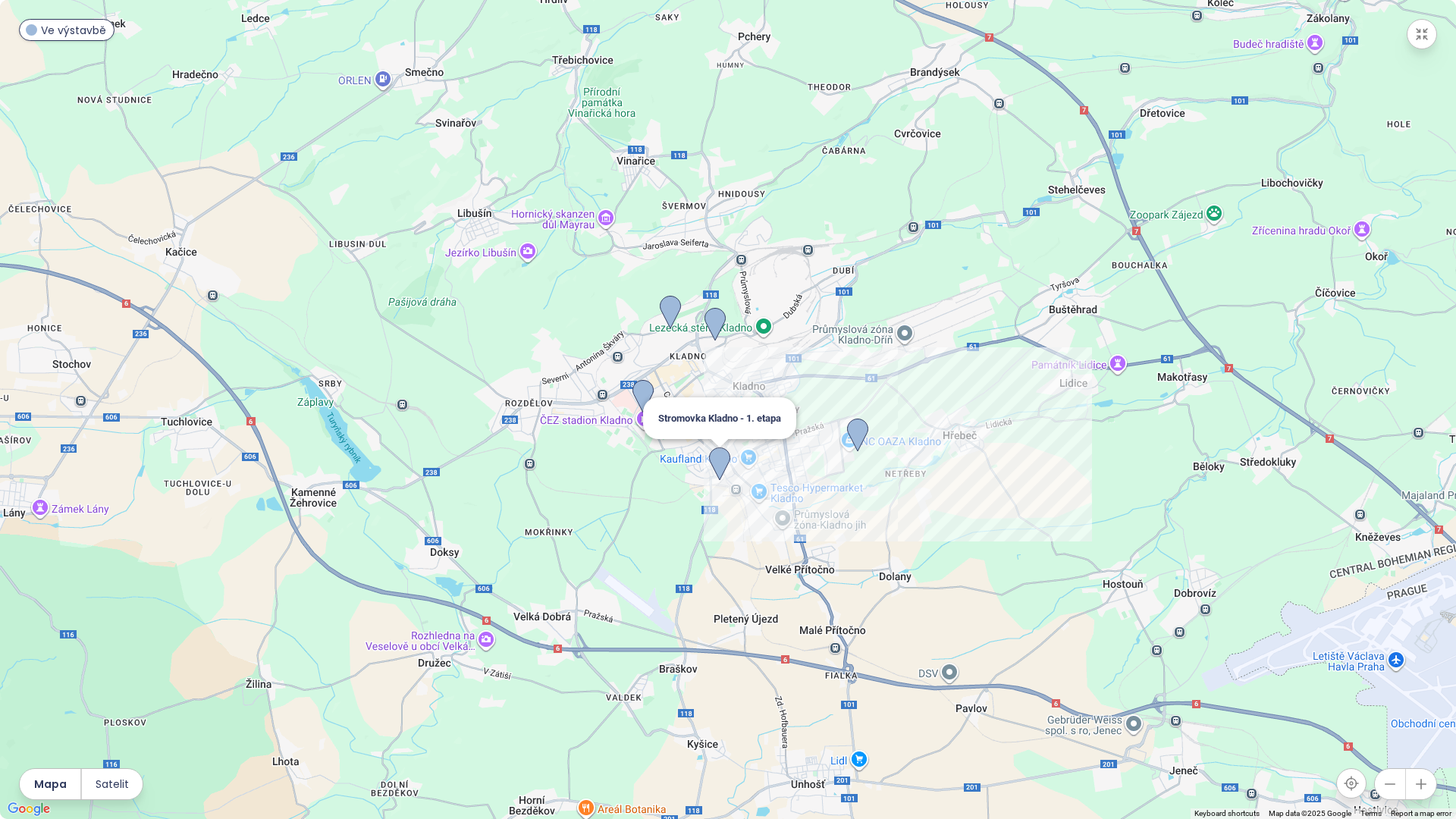
click at [722, 457] on img at bounding box center [719, 464] width 21 height 33
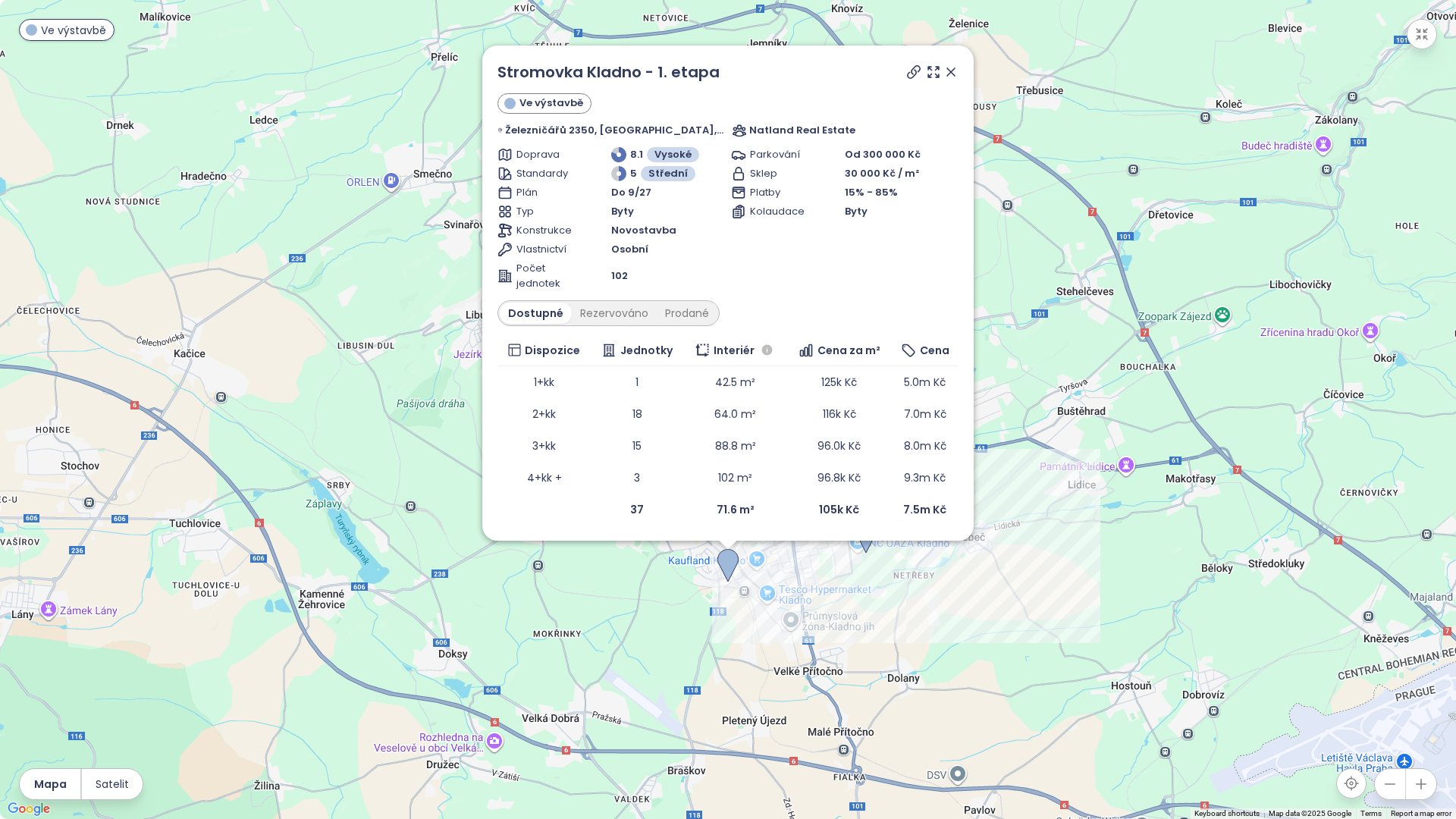
click at [947, 73] on icon at bounding box center [950, 71] width 8 height 8
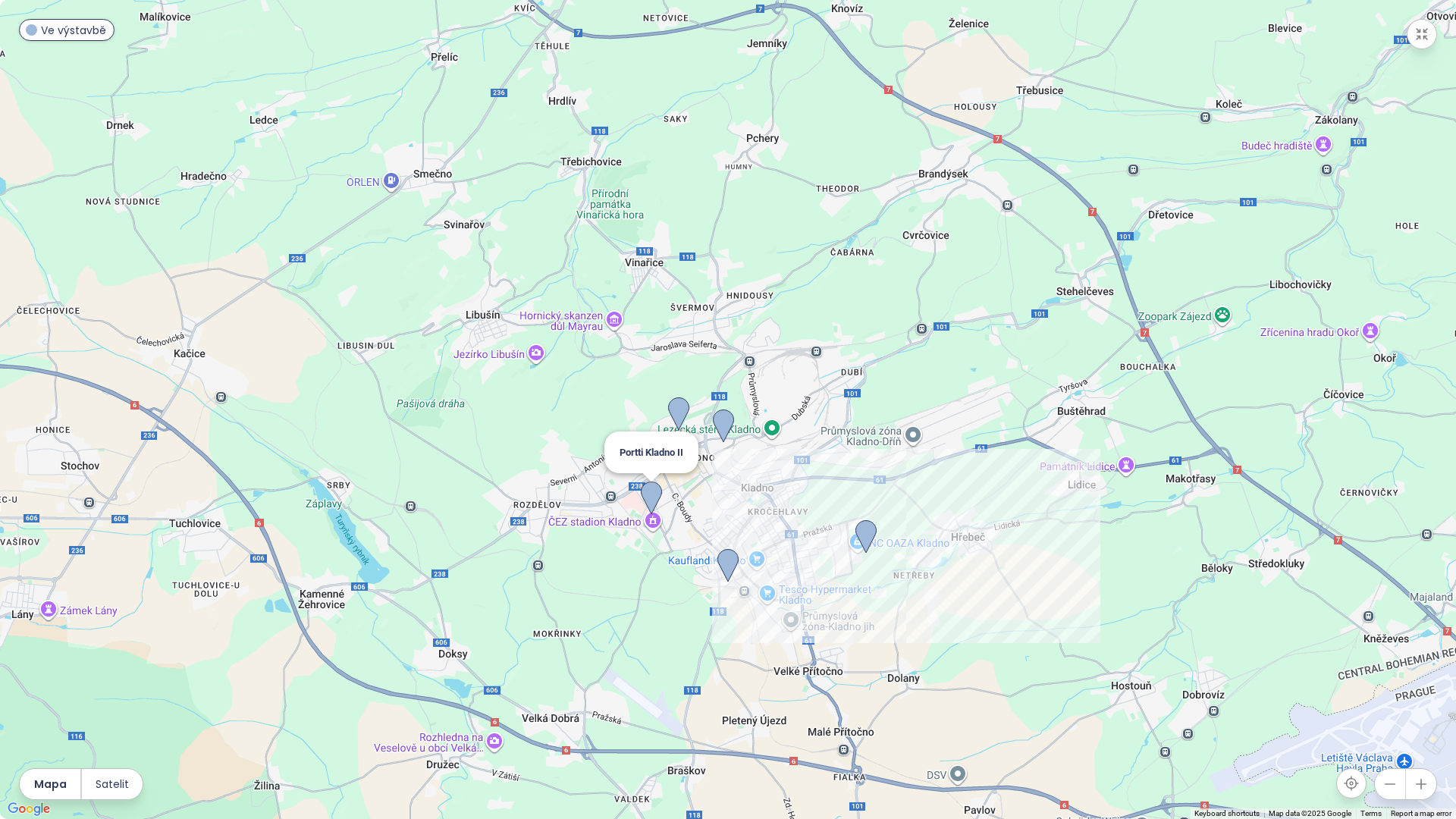
click at [652, 505] on img at bounding box center [651, 498] width 21 height 33
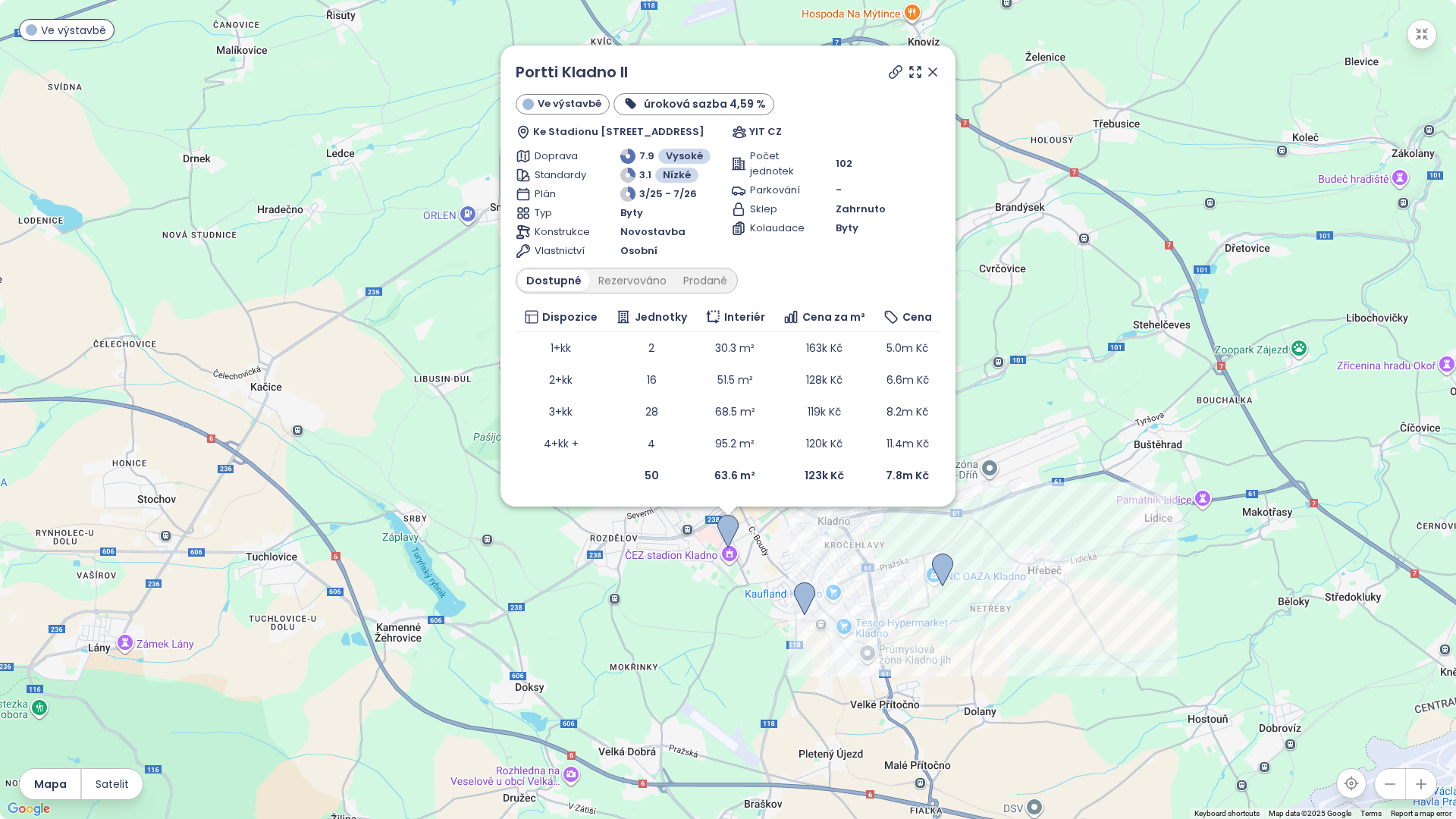
click at [938, 71] on icon at bounding box center [932, 72] width 15 height 15
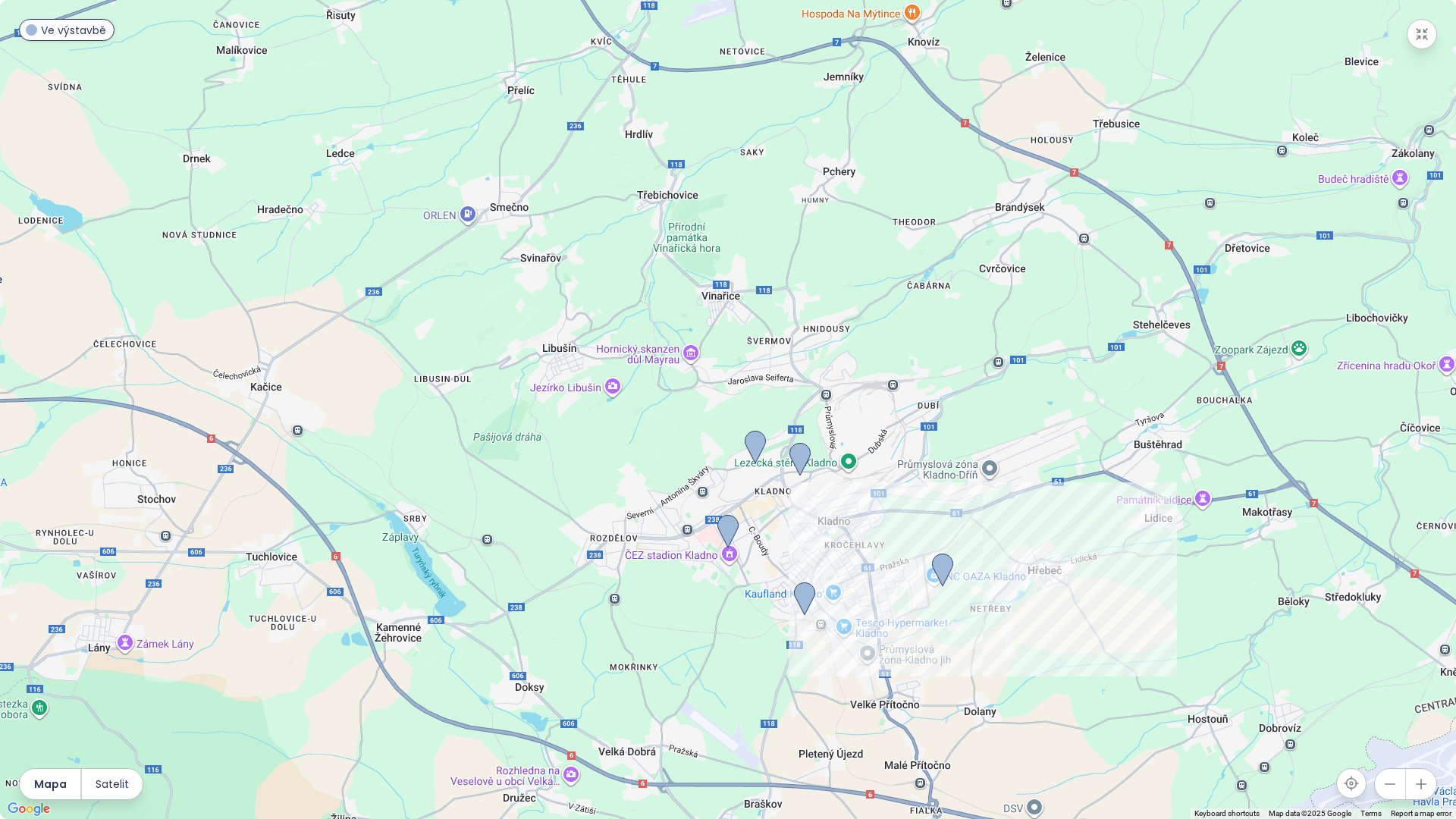
click at [1424, 37] on icon "button" at bounding box center [1421, 34] width 10 height 10
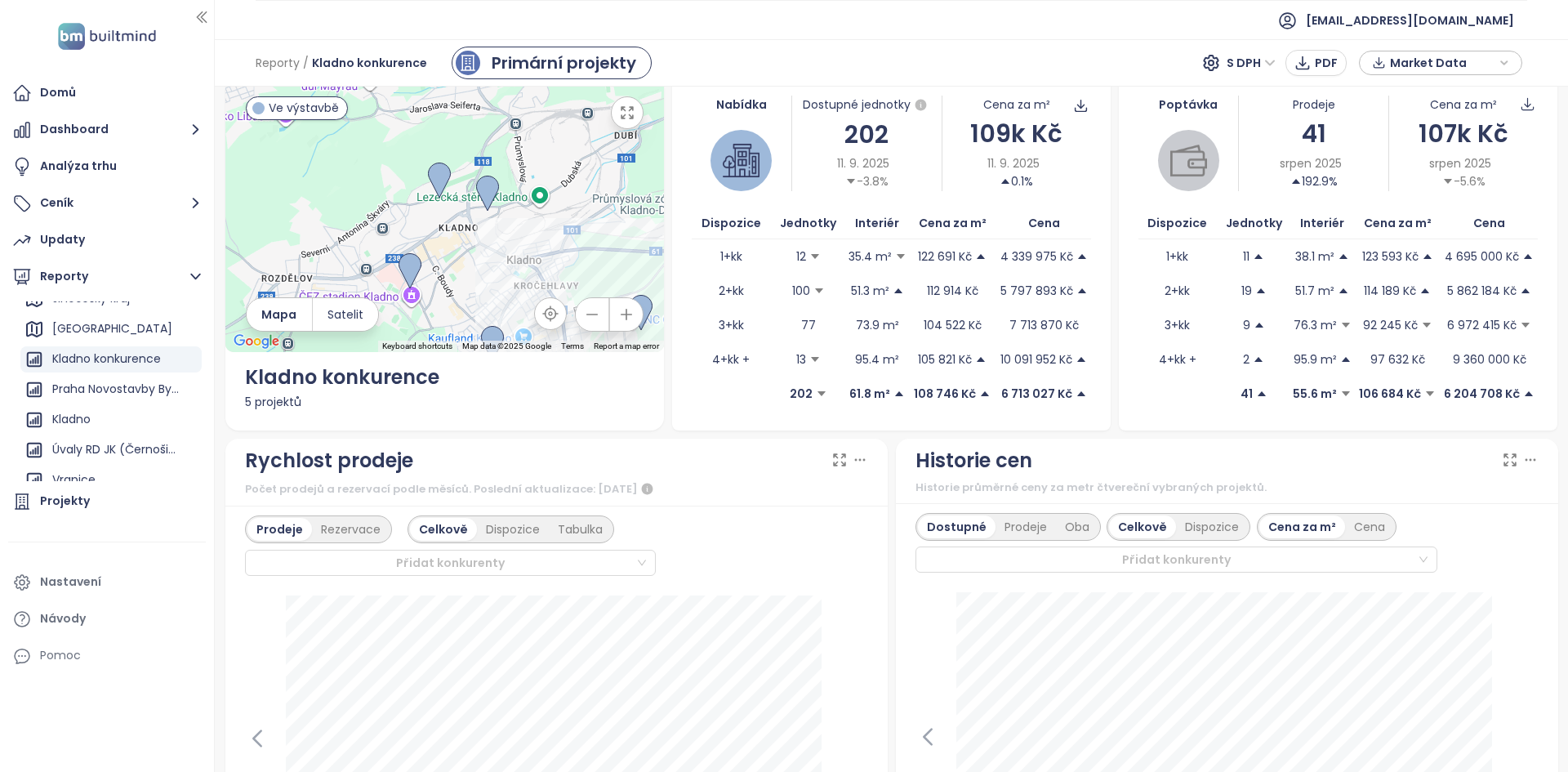
drag, startPoint x: 482, startPoint y: 297, endPoint x: 450, endPoint y: 229, distance: 75.2
click at [450, 229] on div at bounding box center [444, 214] width 438 height 277
click at [632, 125] on button "button" at bounding box center [627, 113] width 33 height 33
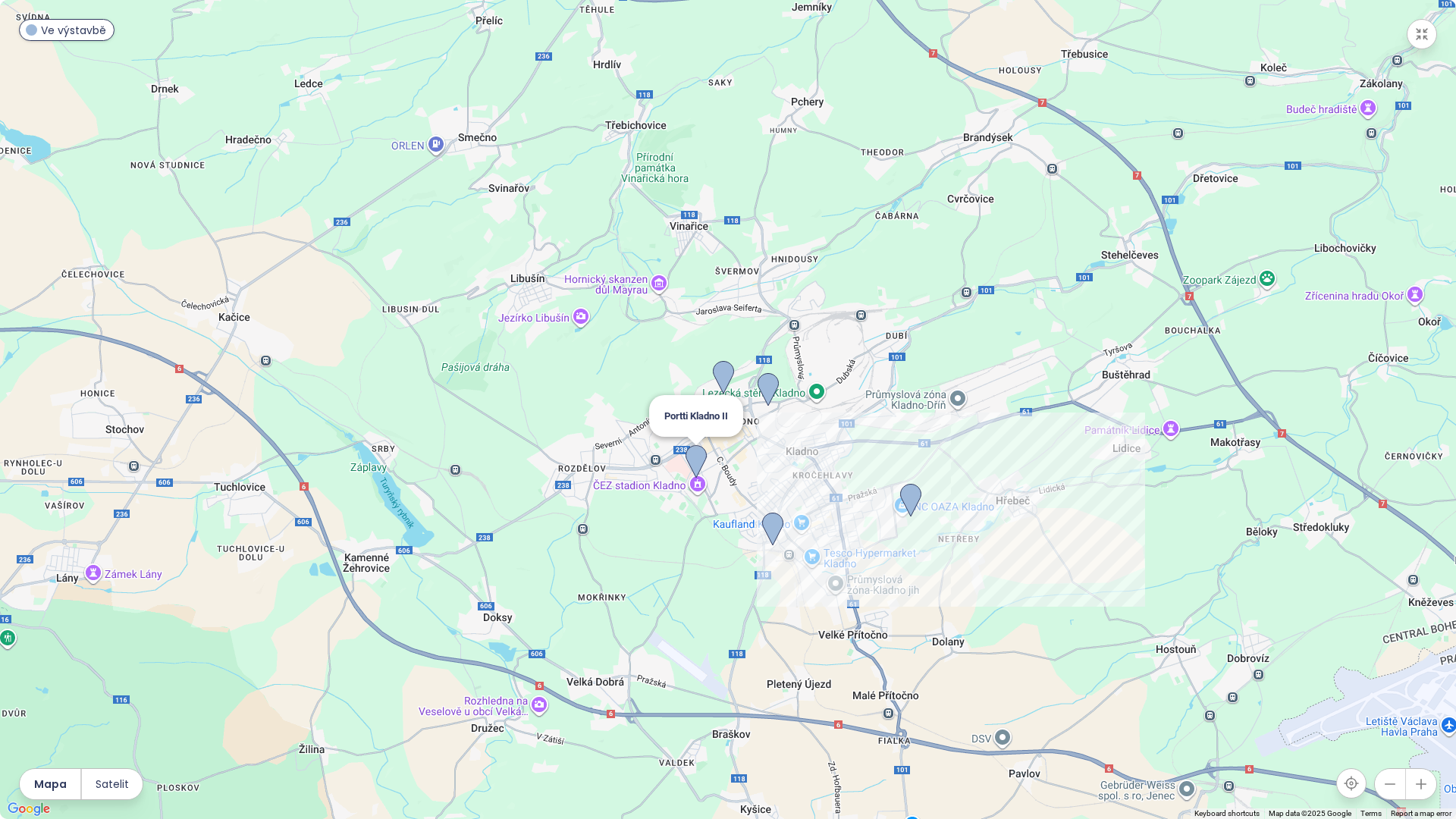
click at [704, 468] on img at bounding box center [695, 462] width 21 height 33
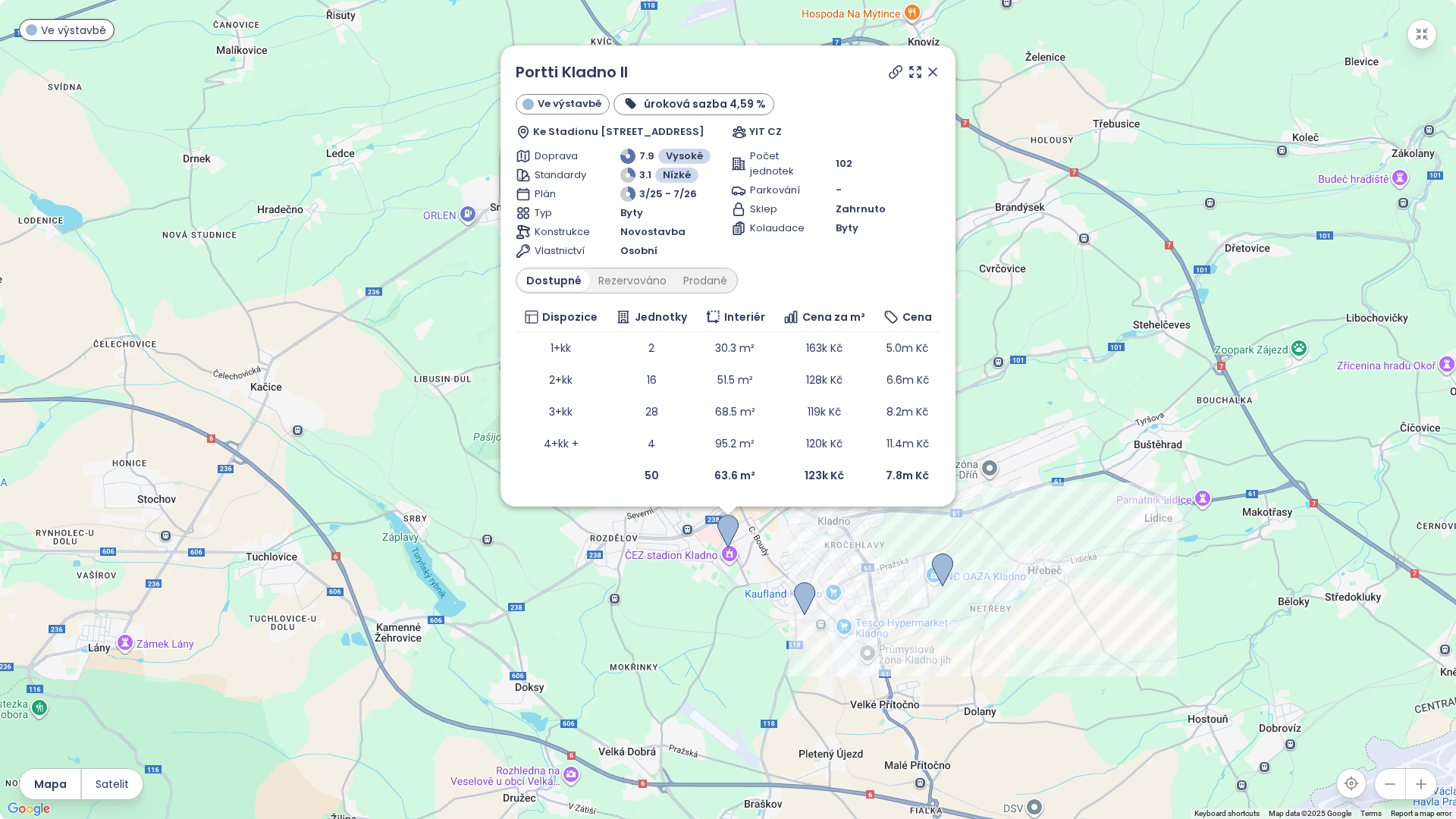
click at [934, 71] on icon at bounding box center [932, 71] width 8 height 8
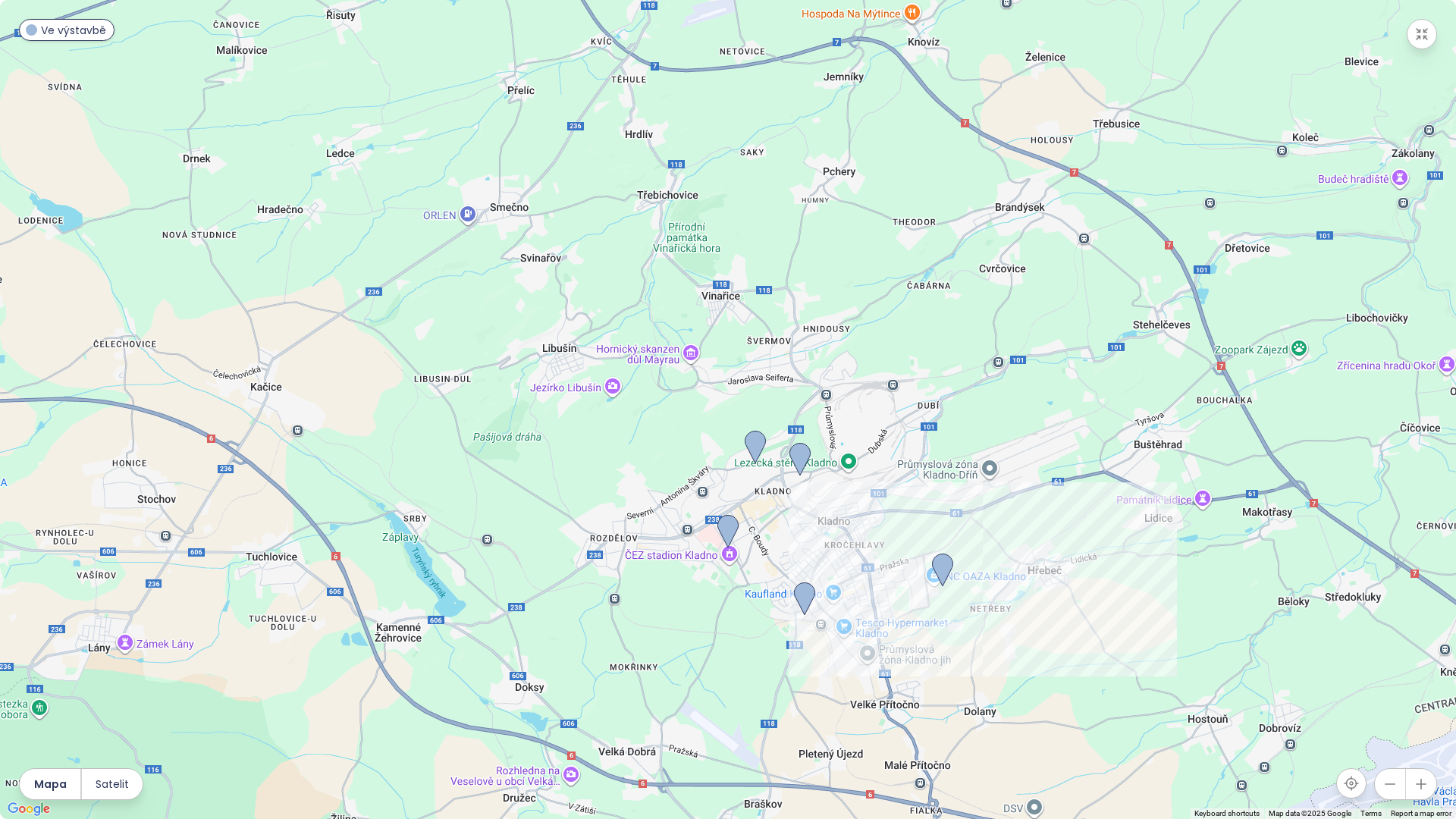
click at [1423, 44] on button "button" at bounding box center [1422, 34] width 31 height 31
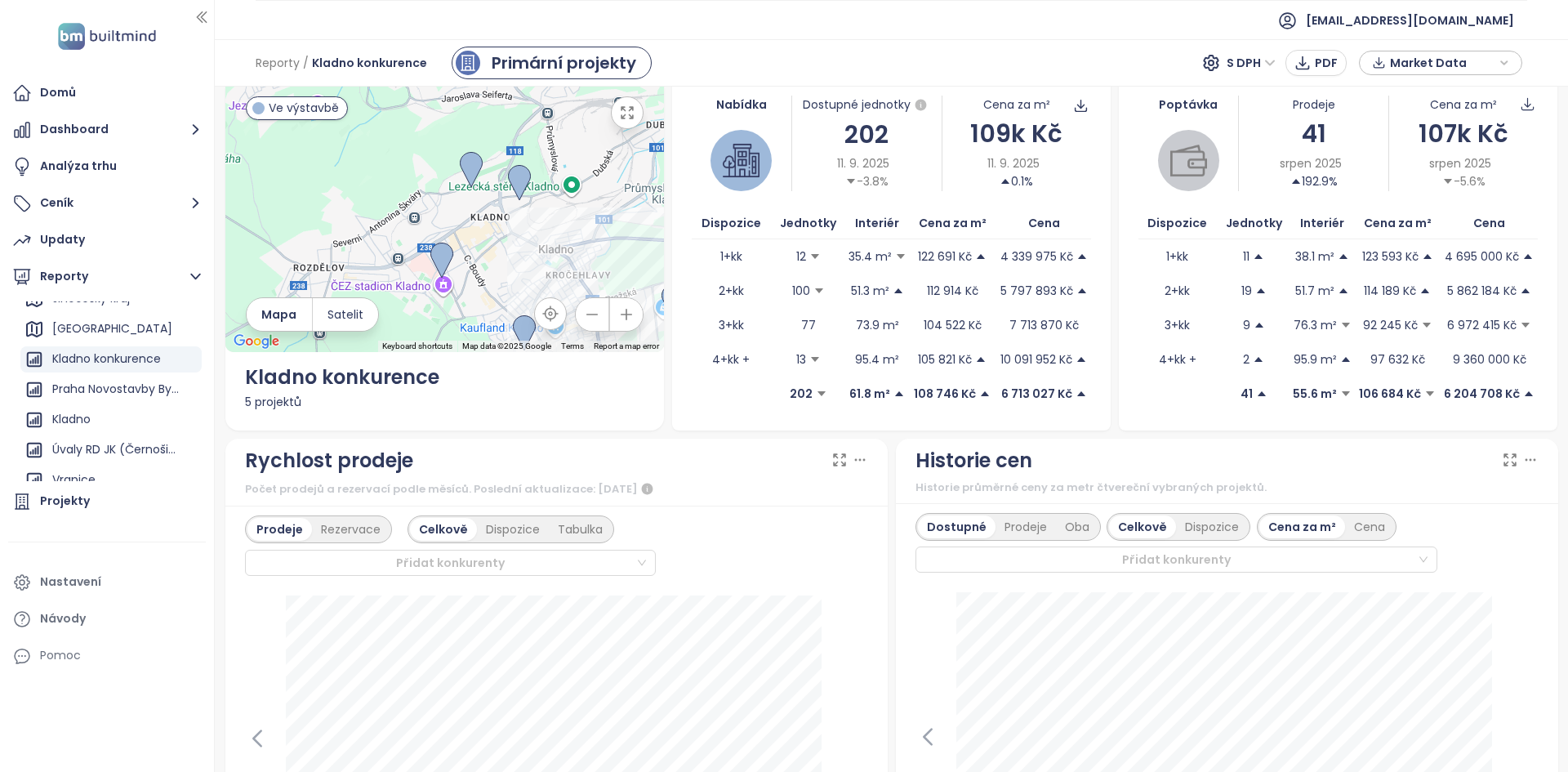
drag, startPoint x: 403, startPoint y: 230, endPoint x: 400, endPoint y: 143, distance: 87.1
click at [400, 143] on div at bounding box center [444, 214] width 438 height 277
click at [1431, 129] on div "107k Kč" at bounding box center [1463, 134] width 148 height 38
click at [1431, 128] on div "107k Kč" at bounding box center [1463, 134] width 148 height 38
click at [1431, 127] on div "107k Kč" at bounding box center [1463, 134] width 148 height 38
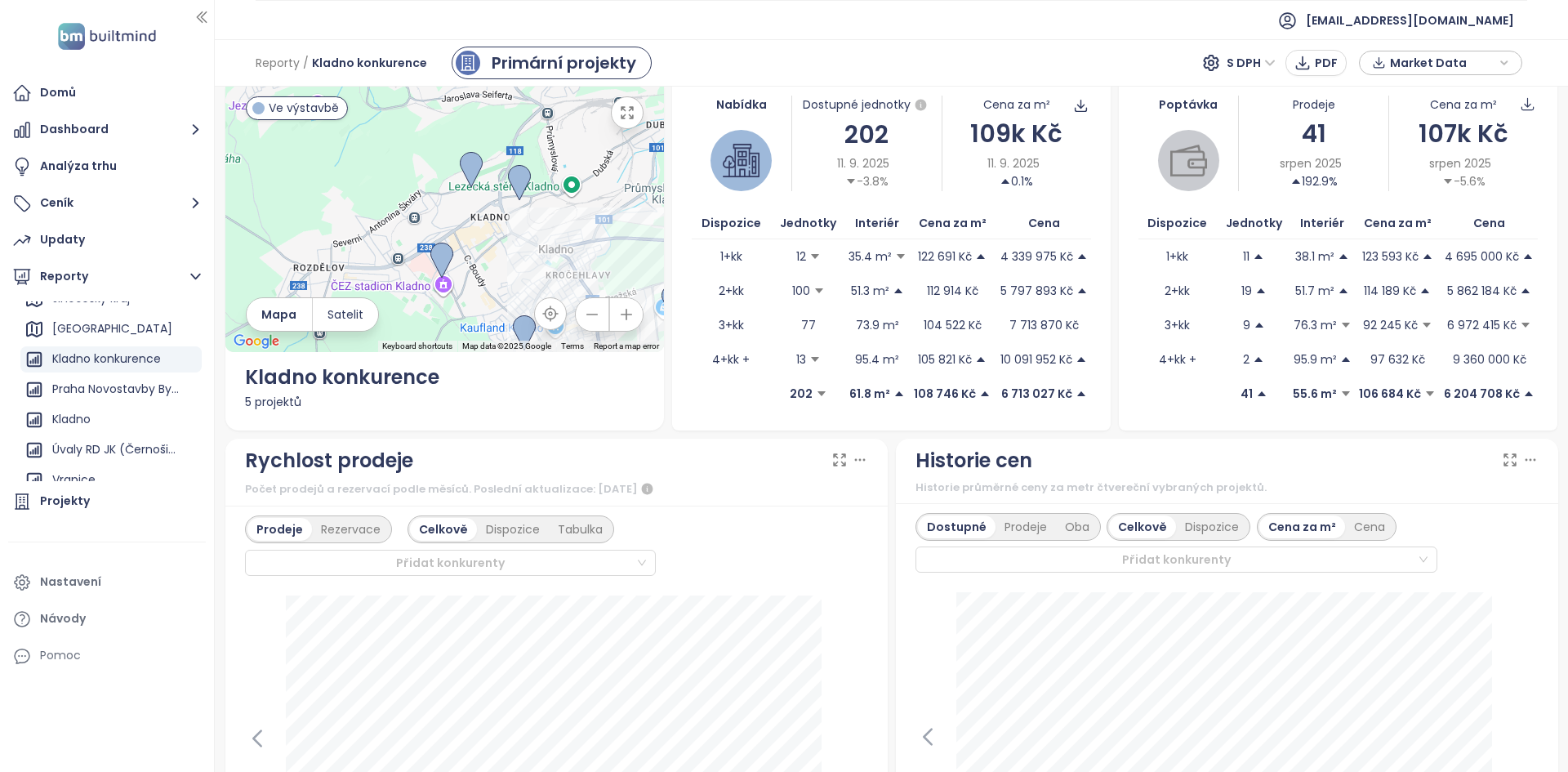
click at [1432, 125] on div "107k Kč" at bounding box center [1463, 134] width 148 height 38
click at [89, 132] on button "Dashboard" at bounding box center [107, 130] width 198 height 33
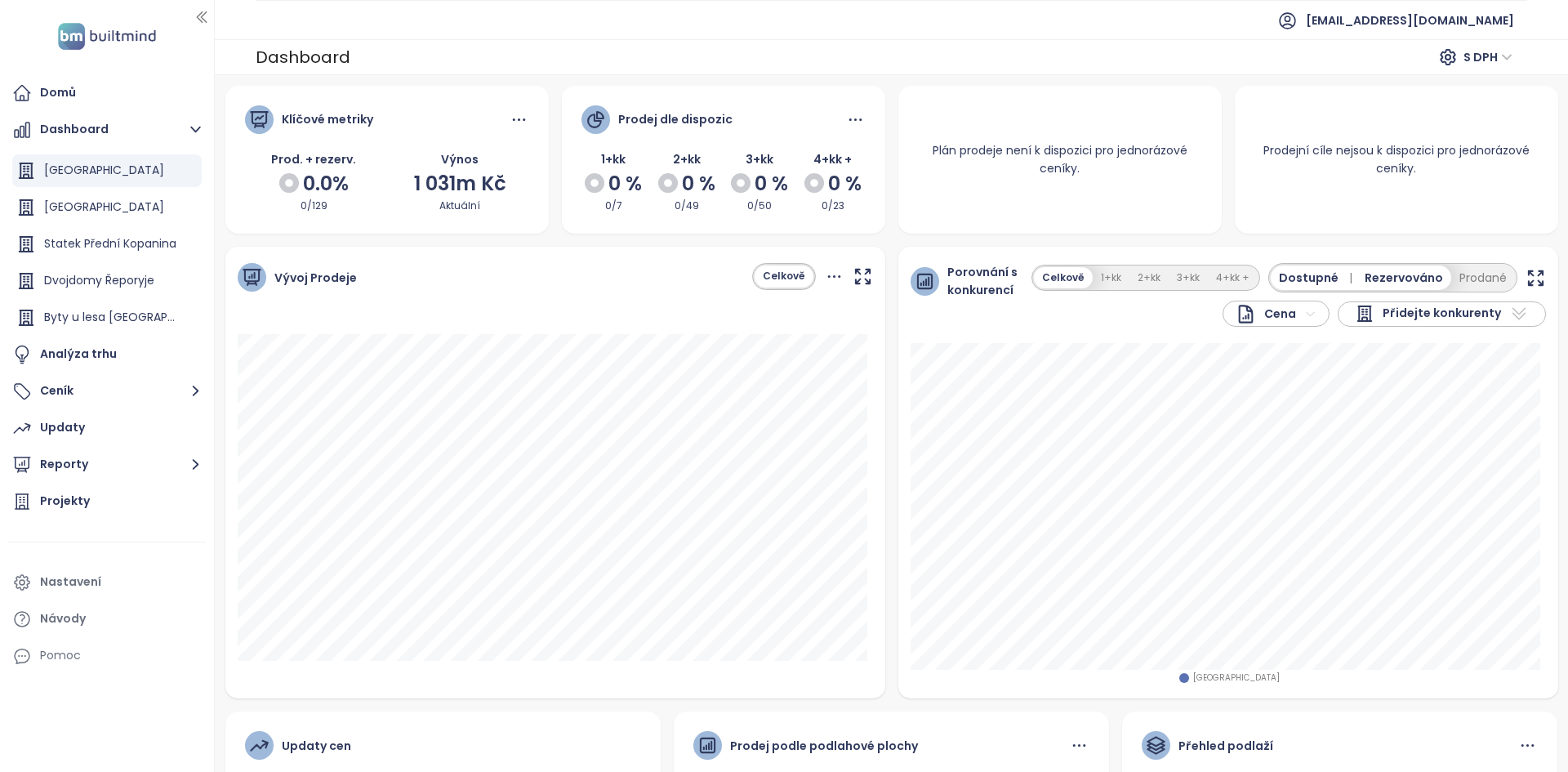
click at [1439, 308] on span "Přidejte konkurenty" at bounding box center [1441, 313] width 118 height 19
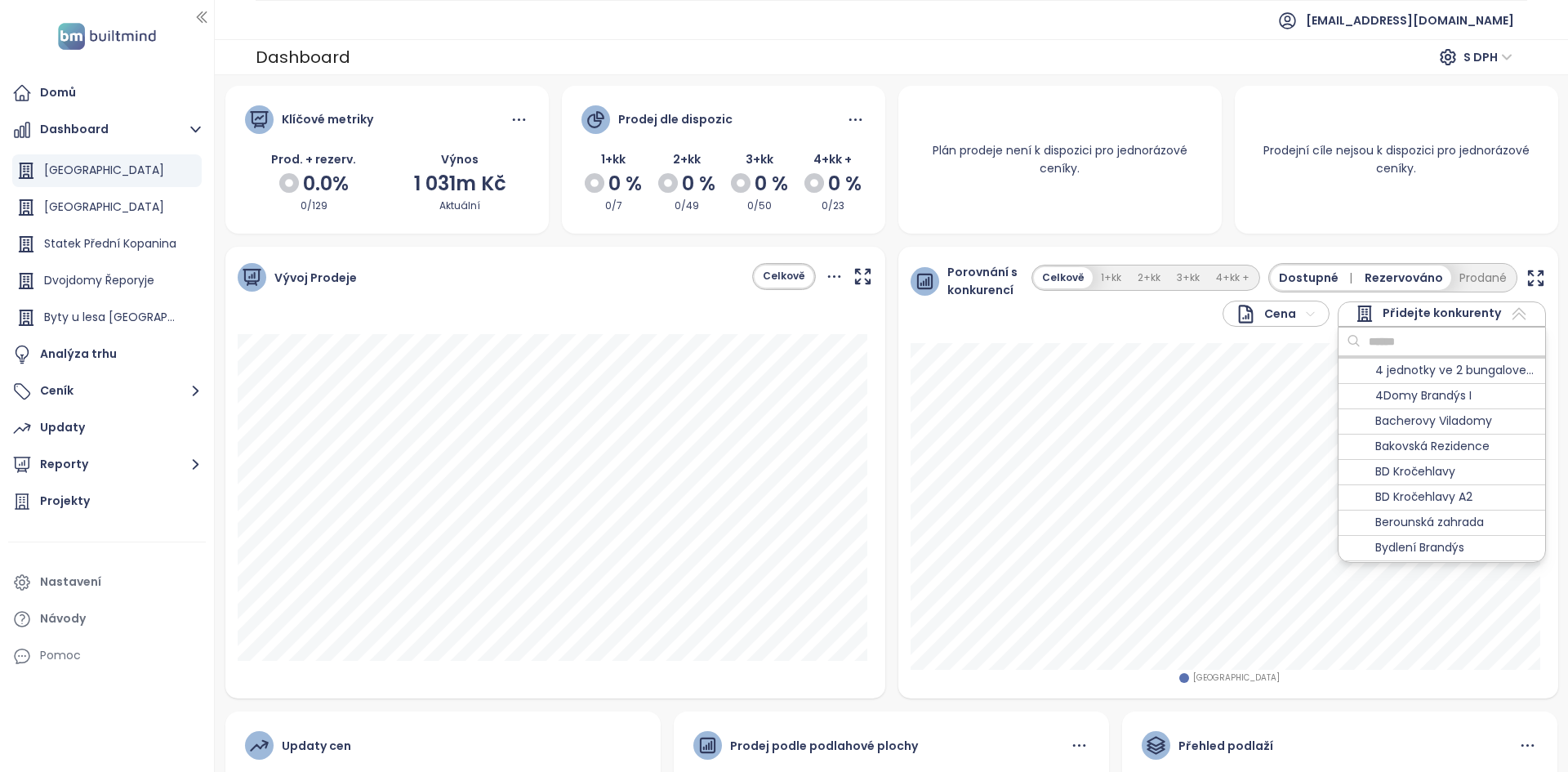
click at [1414, 341] on input "text" at bounding box center [1426, 342] width 133 height 25
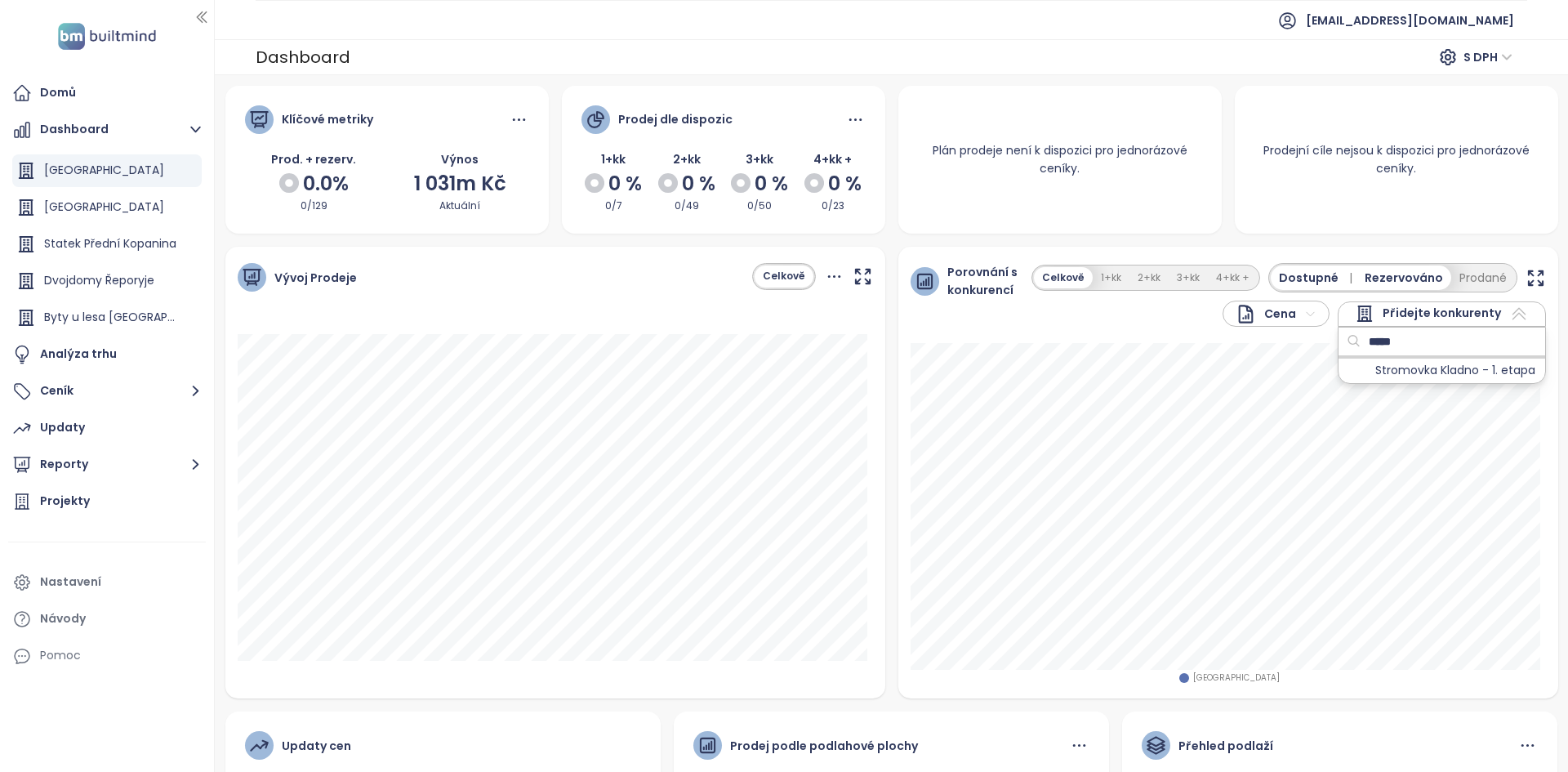
click at [1352, 366] on div at bounding box center [1357, 371] width 20 height 20
click at [1382, 353] on input "*****" at bounding box center [1426, 342] width 133 height 25
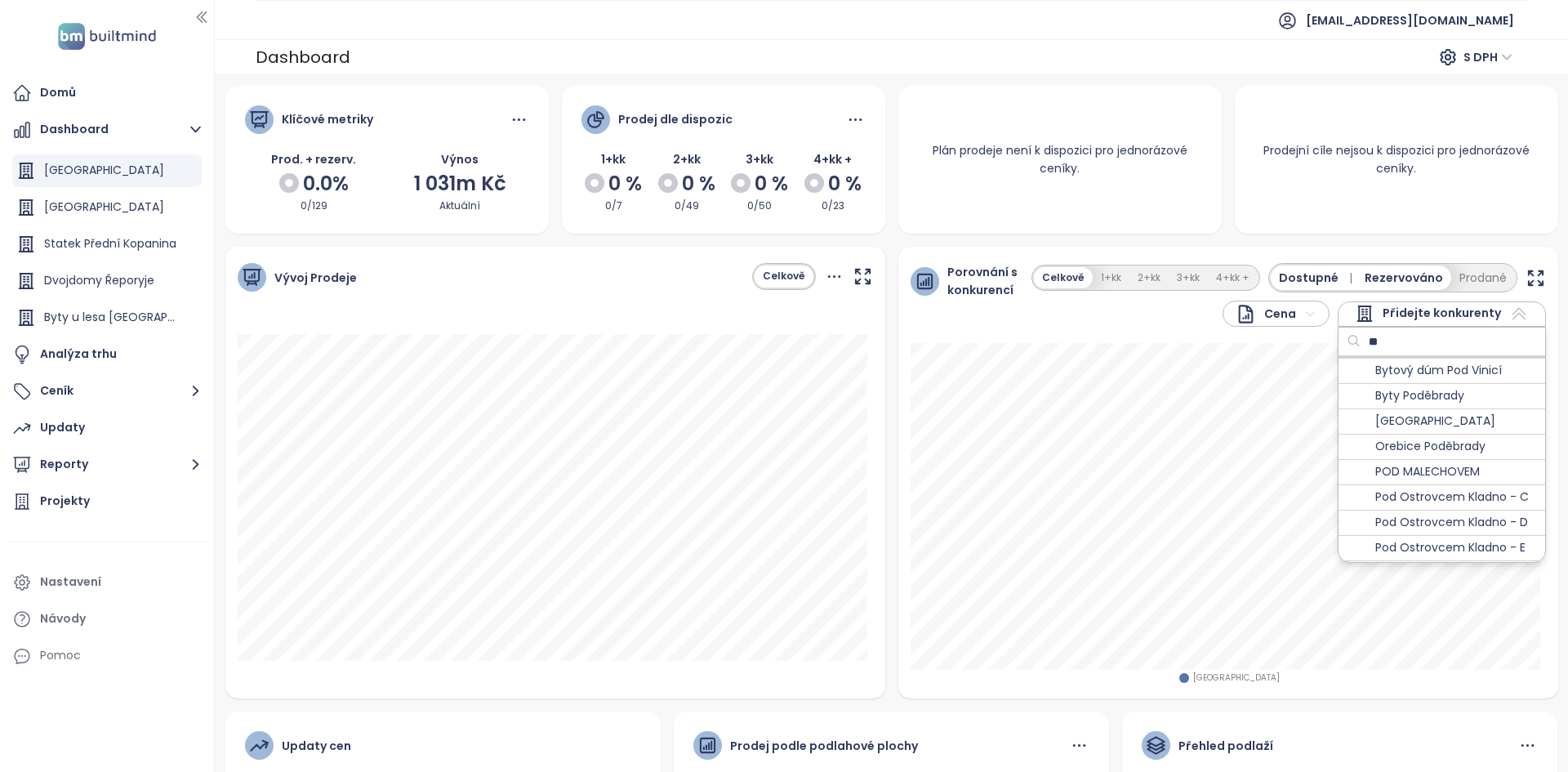
type input "*"
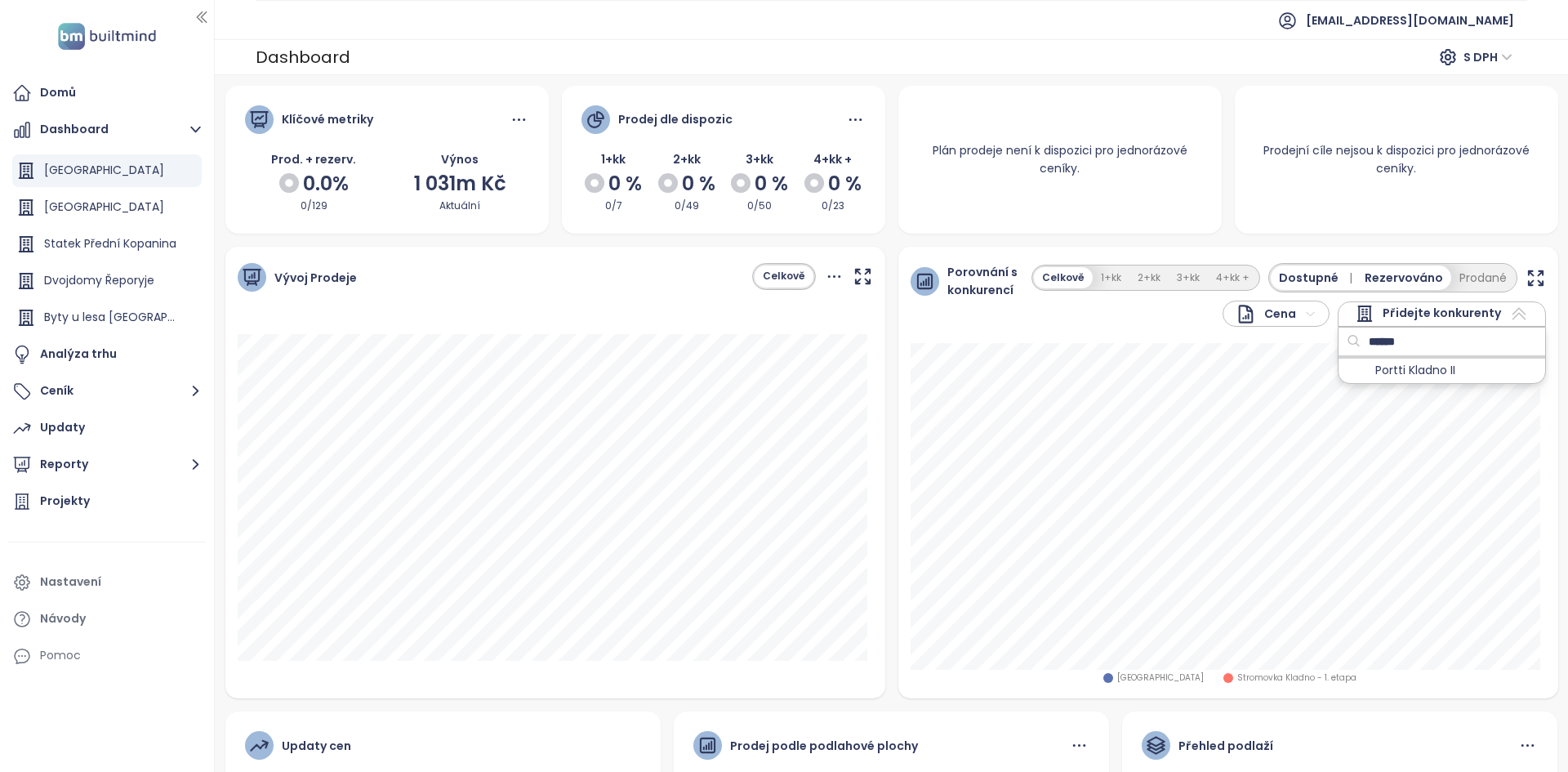
type input "******"
click at [1356, 368] on div at bounding box center [1357, 371] width 20 height 20
click at [1442, 342] on input "******" at bounding box center [1426, 342] width 133 height 25
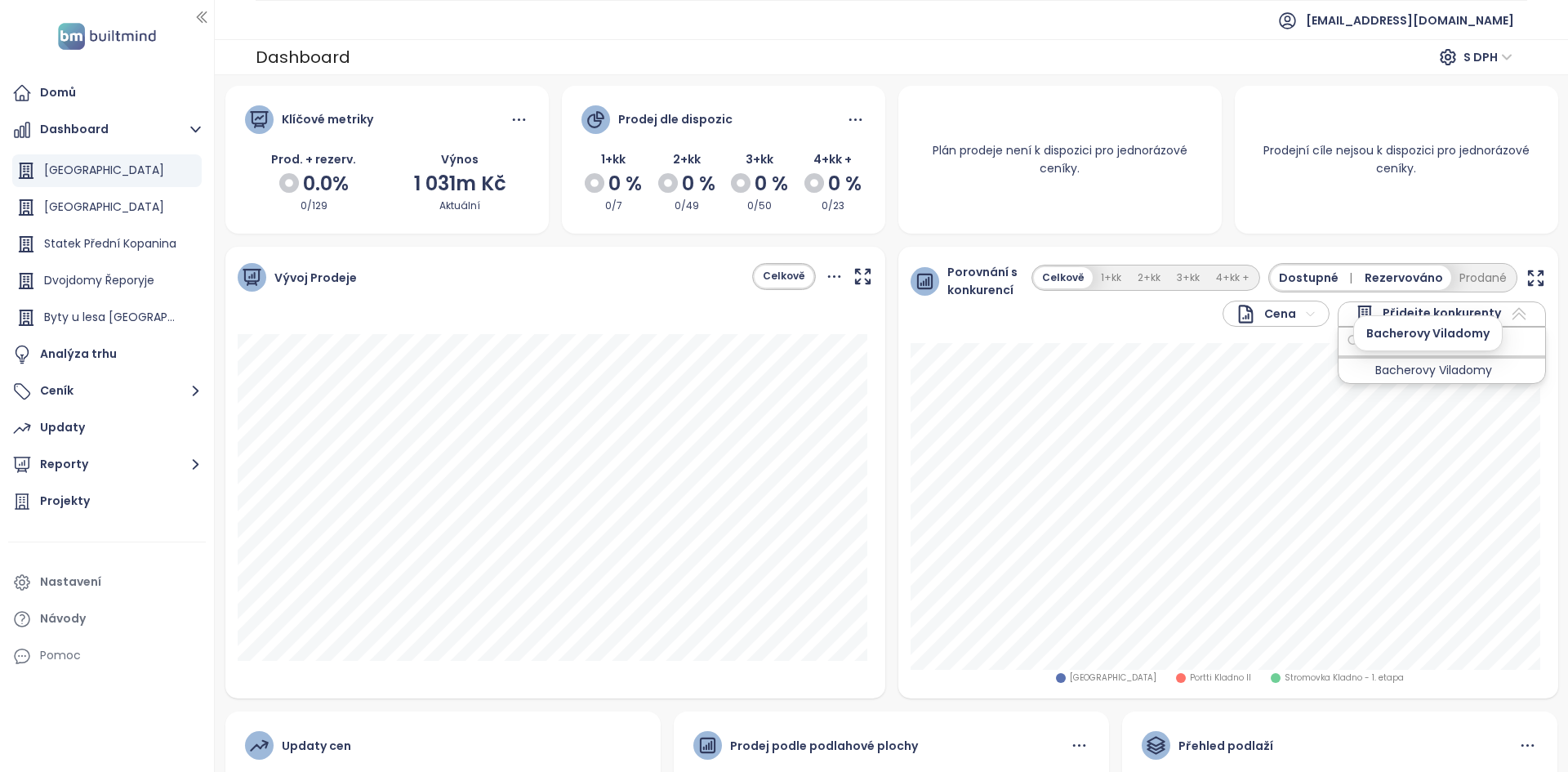
type input "****"
click at [1355, 370] on div at bounding box center [1357, 371] width 20 height 20
click at [1414, 337] on input "****" at bounding box center [1426, 342] width 133 height 25
click at [1415, 337] on input "****" at bounding box center [1426, 342] width 133 height 25
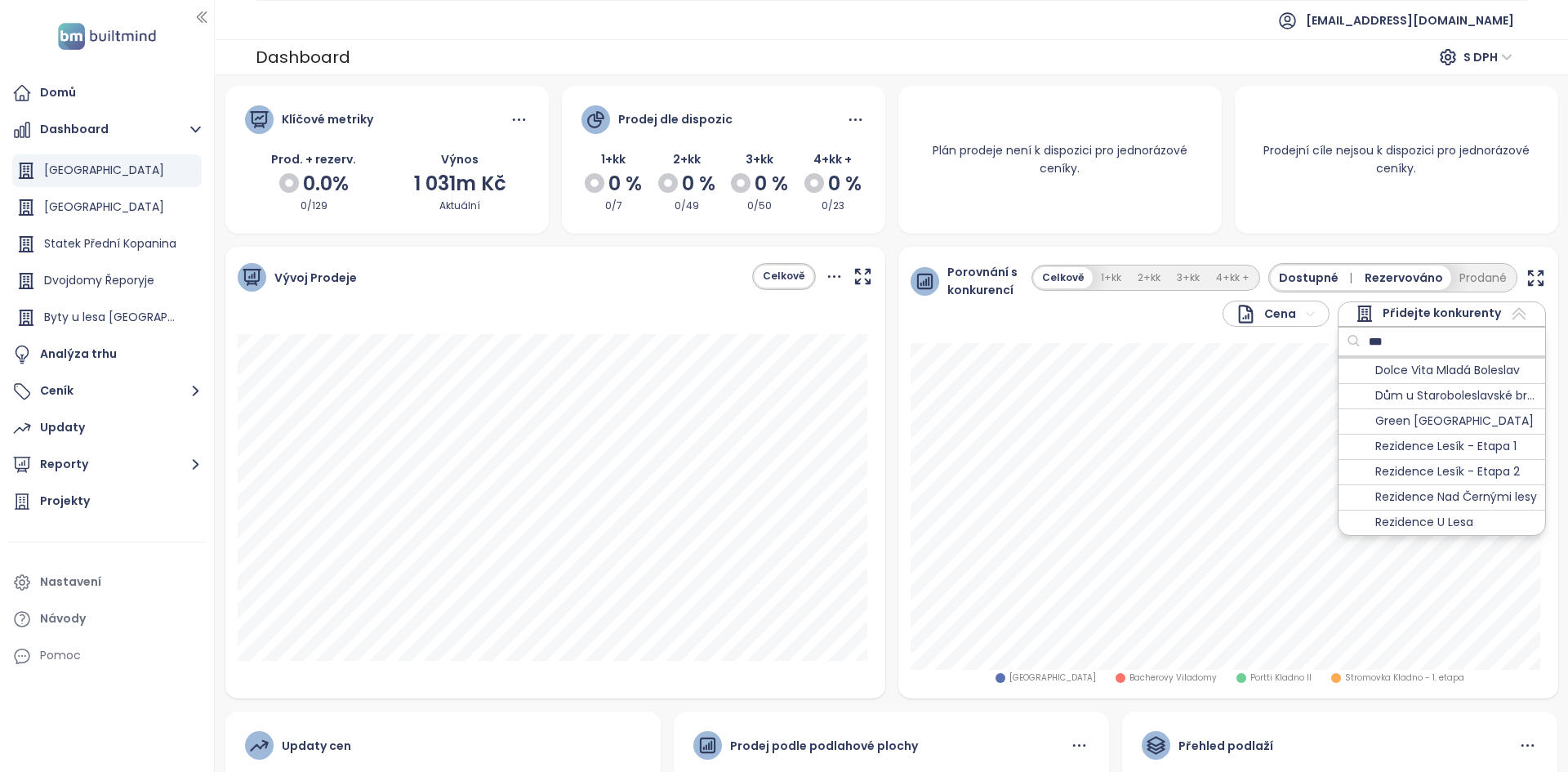
type input "***"
click at [1352, 470] on div at bounding box center [1357, 473] width 20 height 20
click at [1351, 444] on div at bounding box center [1357, 447] width 20 height 20
click at [1346, 471] on div at bounding box center [1357, 472] width 20 height 20
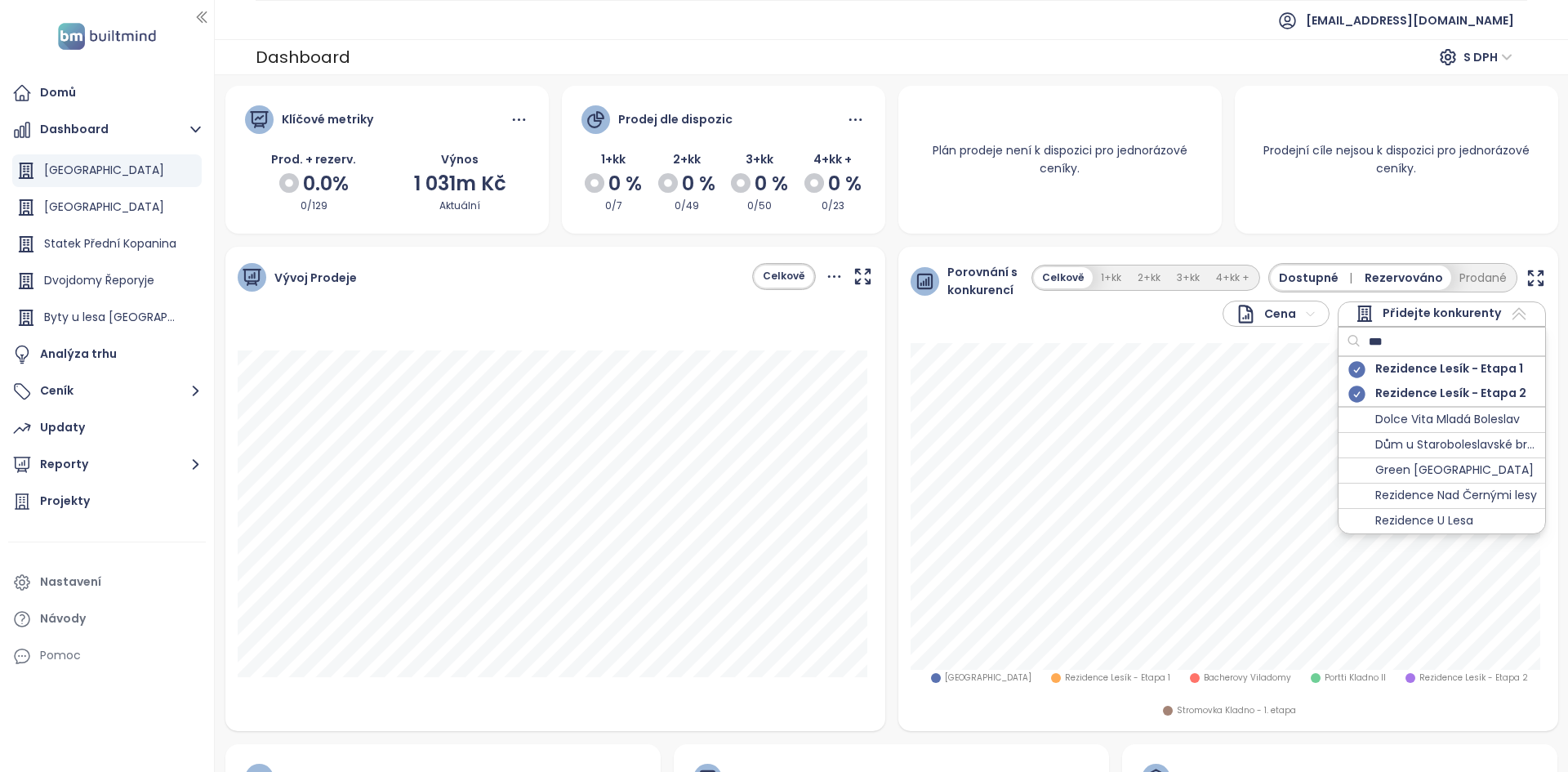
click at [1400, 335] on input "***" at bounding box center [1426, 342] width 133 height 25
click at [1400, 334] on input "***" at bounding box center [1426, 342] width 133 height 25
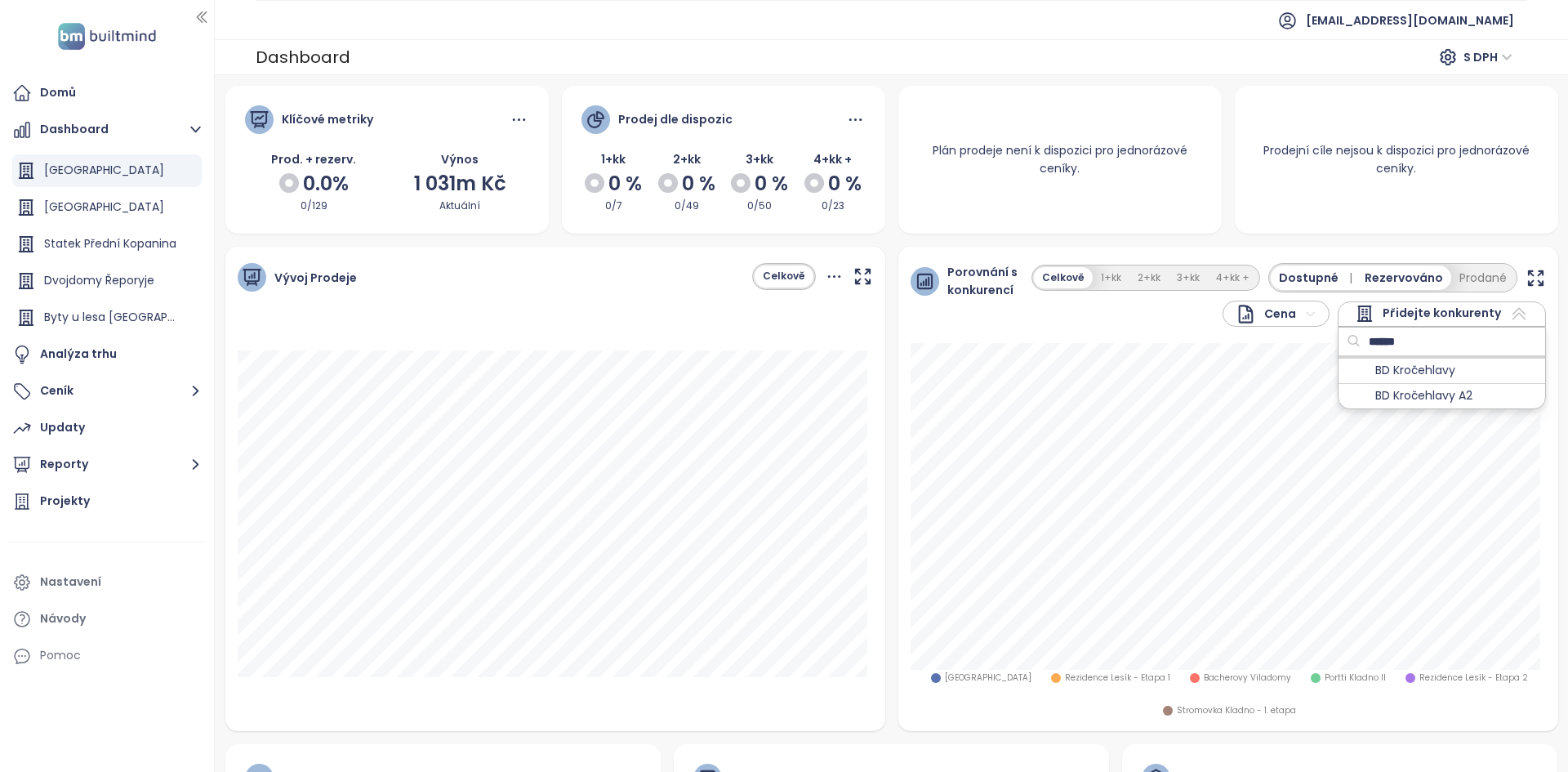
type input "******"
click at [1346, 374] on div at bounding box center [1357, 371] width 20 height 20
click at [1450, 339] on input "******" at bounding box center [1426, 342] width 133 height 25
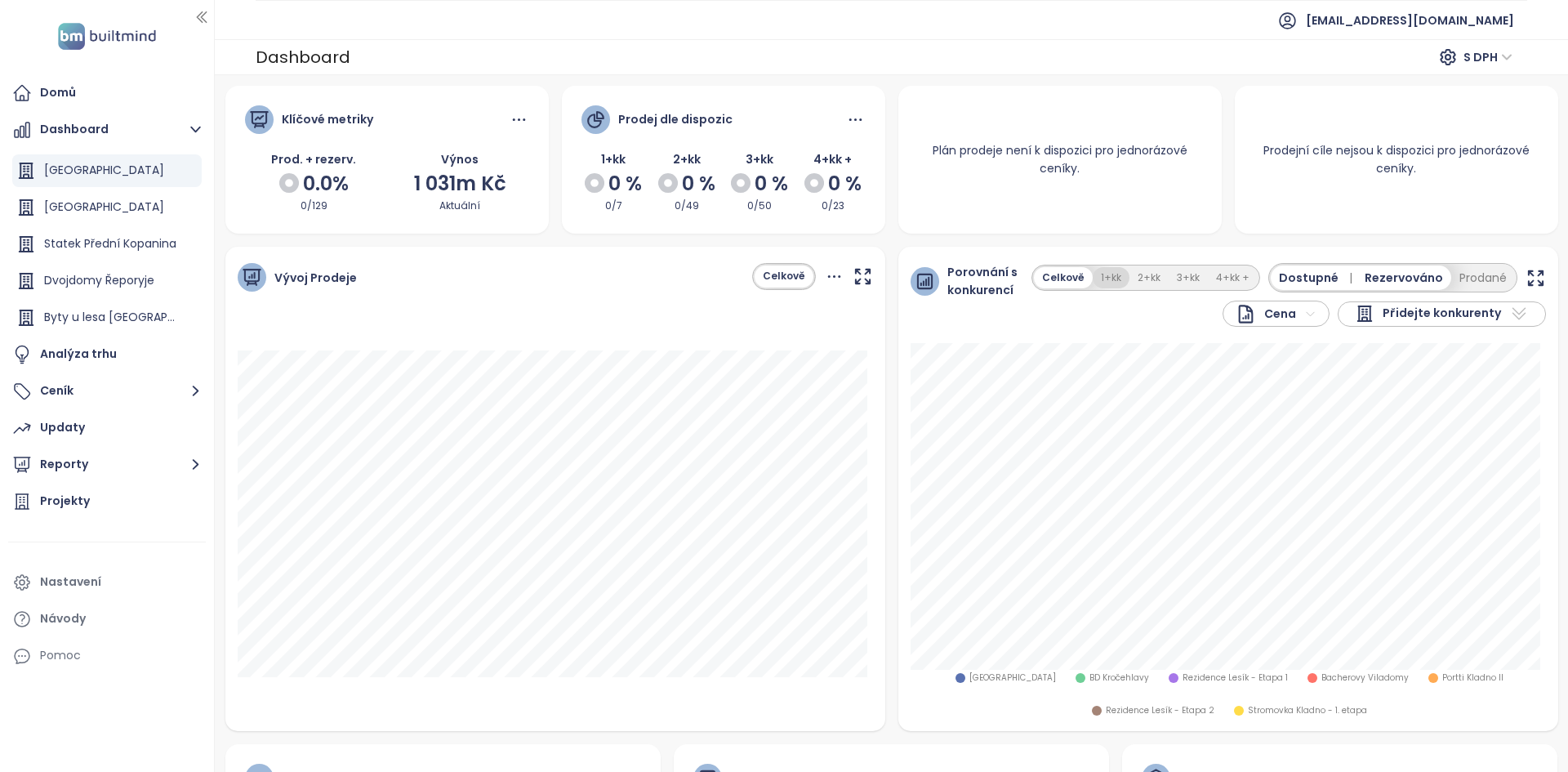
click at [1101, 285] on button "1+kk" at bounding box center [1111, 278] width 37 height 22
click at [1525, 277] on icon "button" at bounding box center [1535, 278] width 20 height 20
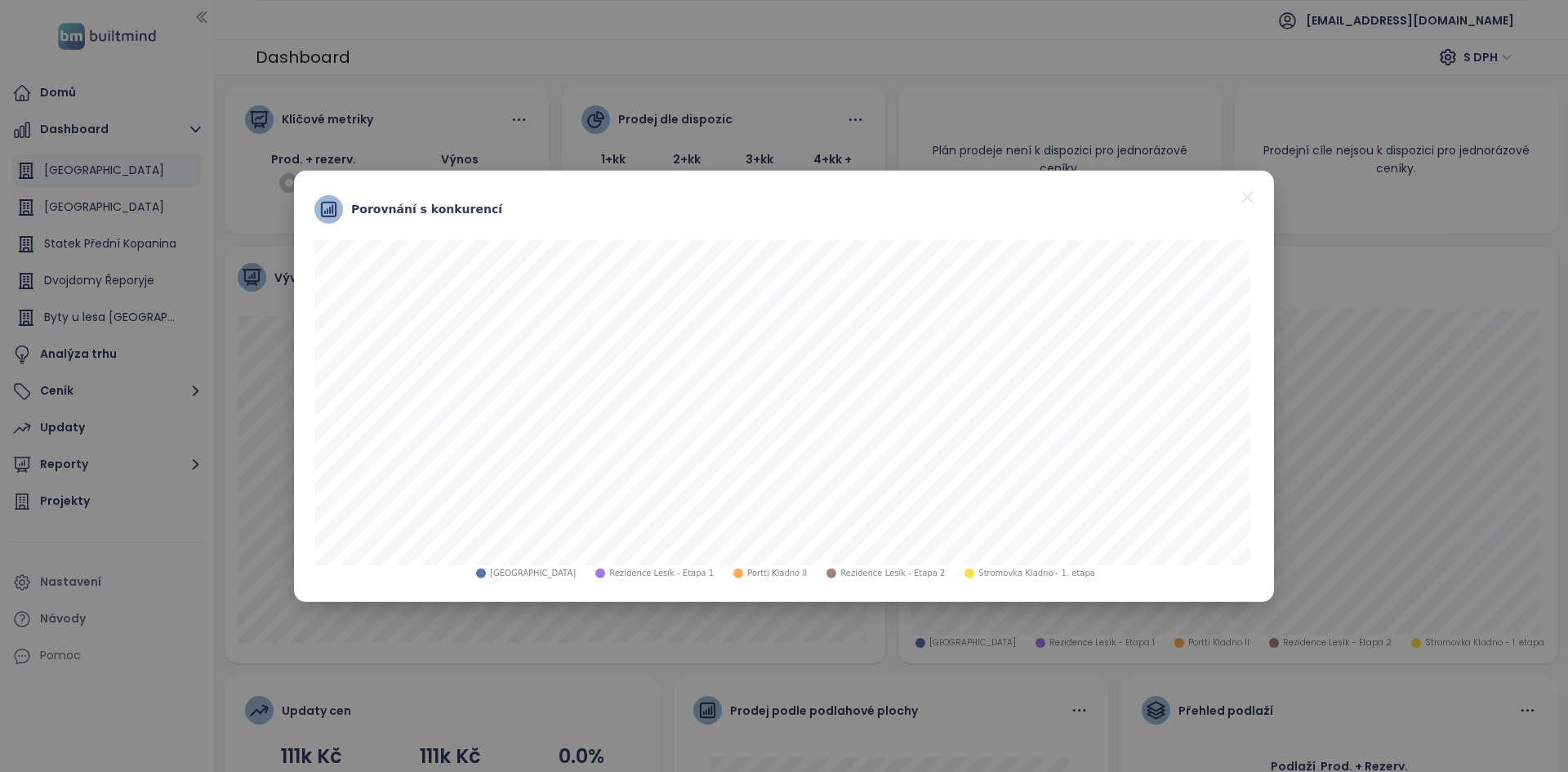
click at [1245, 203] on icon "close" at bounding box center [1248, 196] width 20 height 20
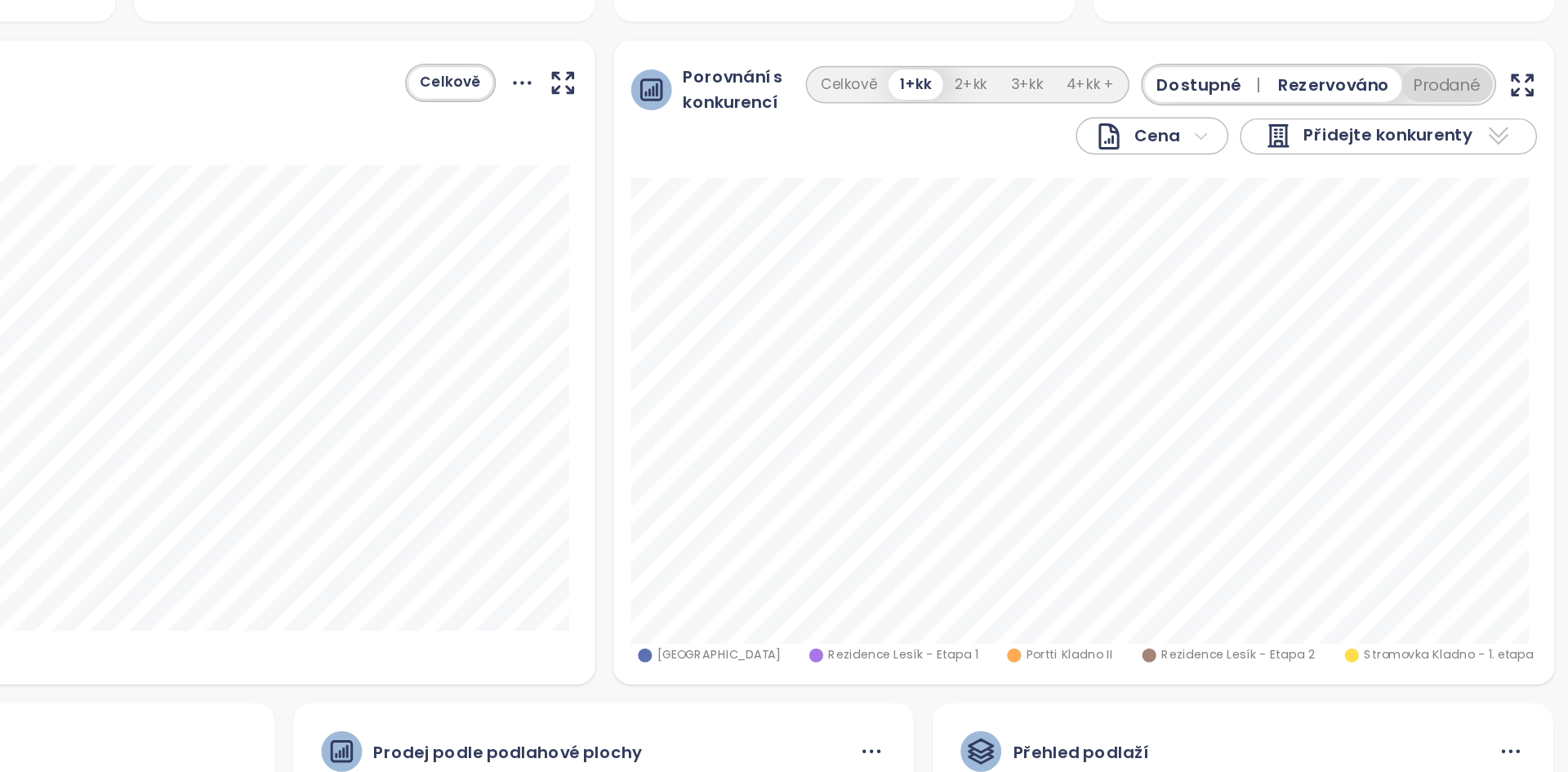
click at [1465, 167] on button "Prodané" at bounding box center [1483, 167] width 64 height 25
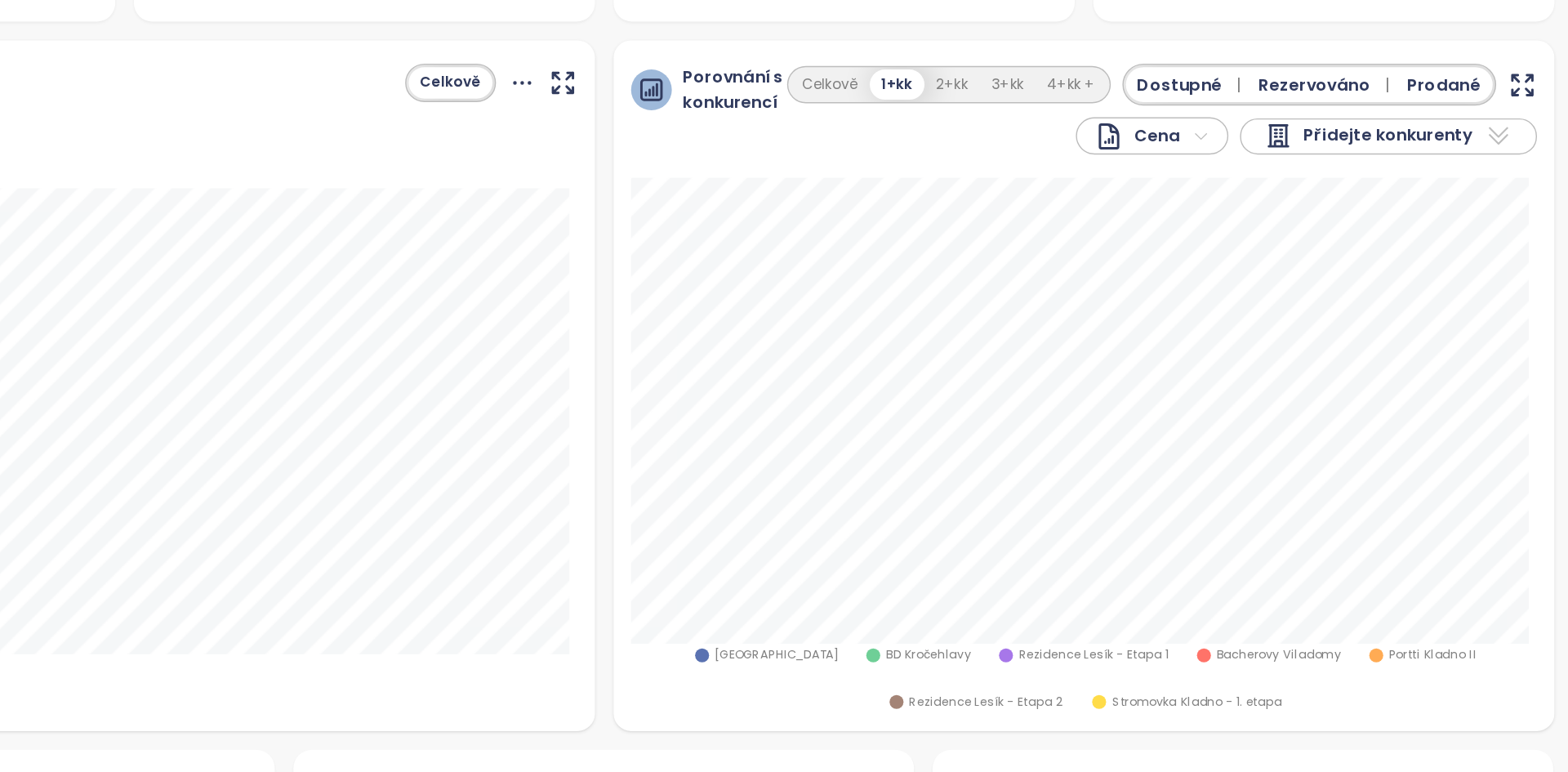
click at [1466, 162] on span "Prodané" at bounding box center [1481, 167] width 51 height 18
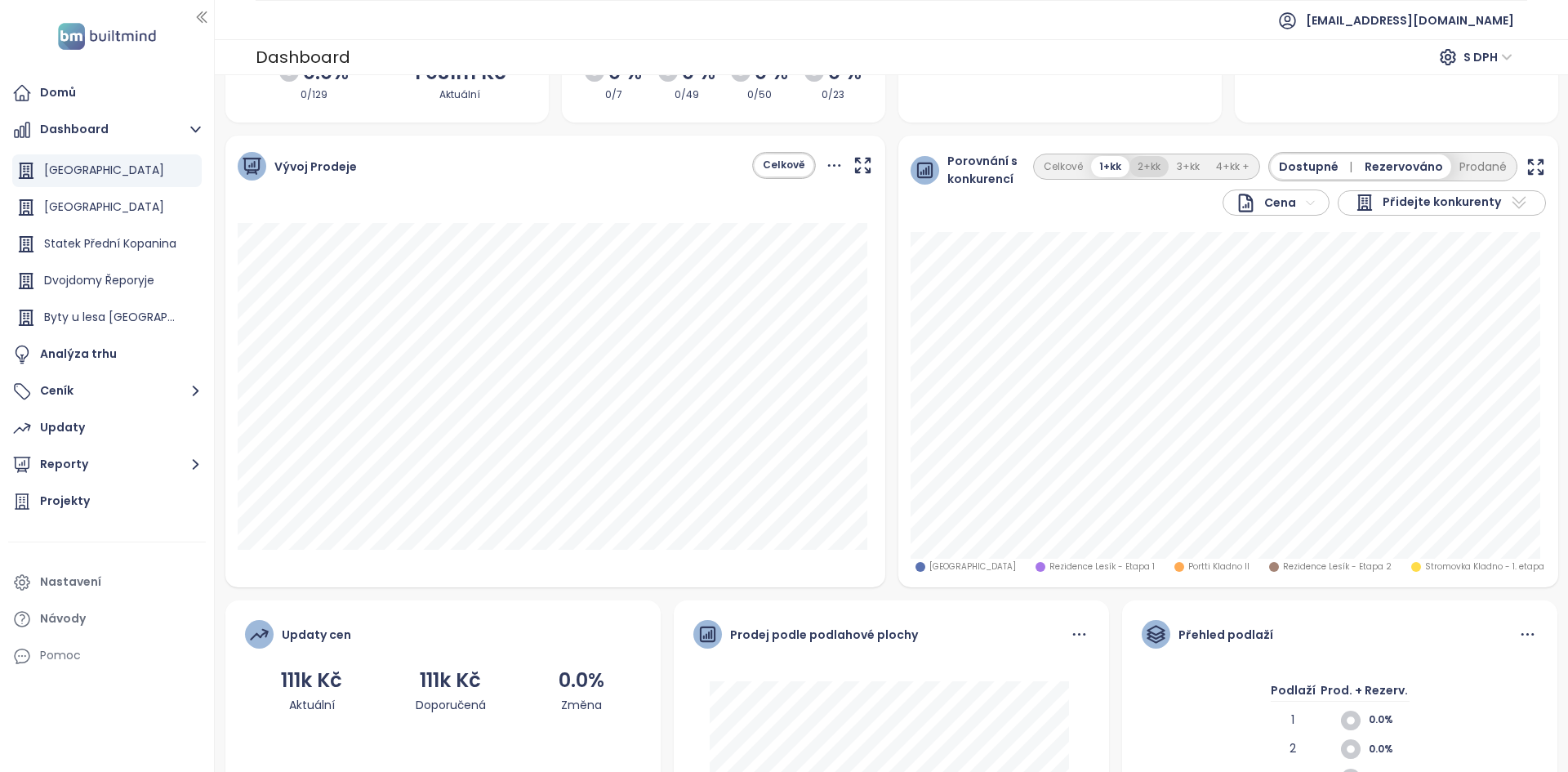
click at [1141, 169] on button "2+kk" at bounding box center [1149, 167] width 39 height 22
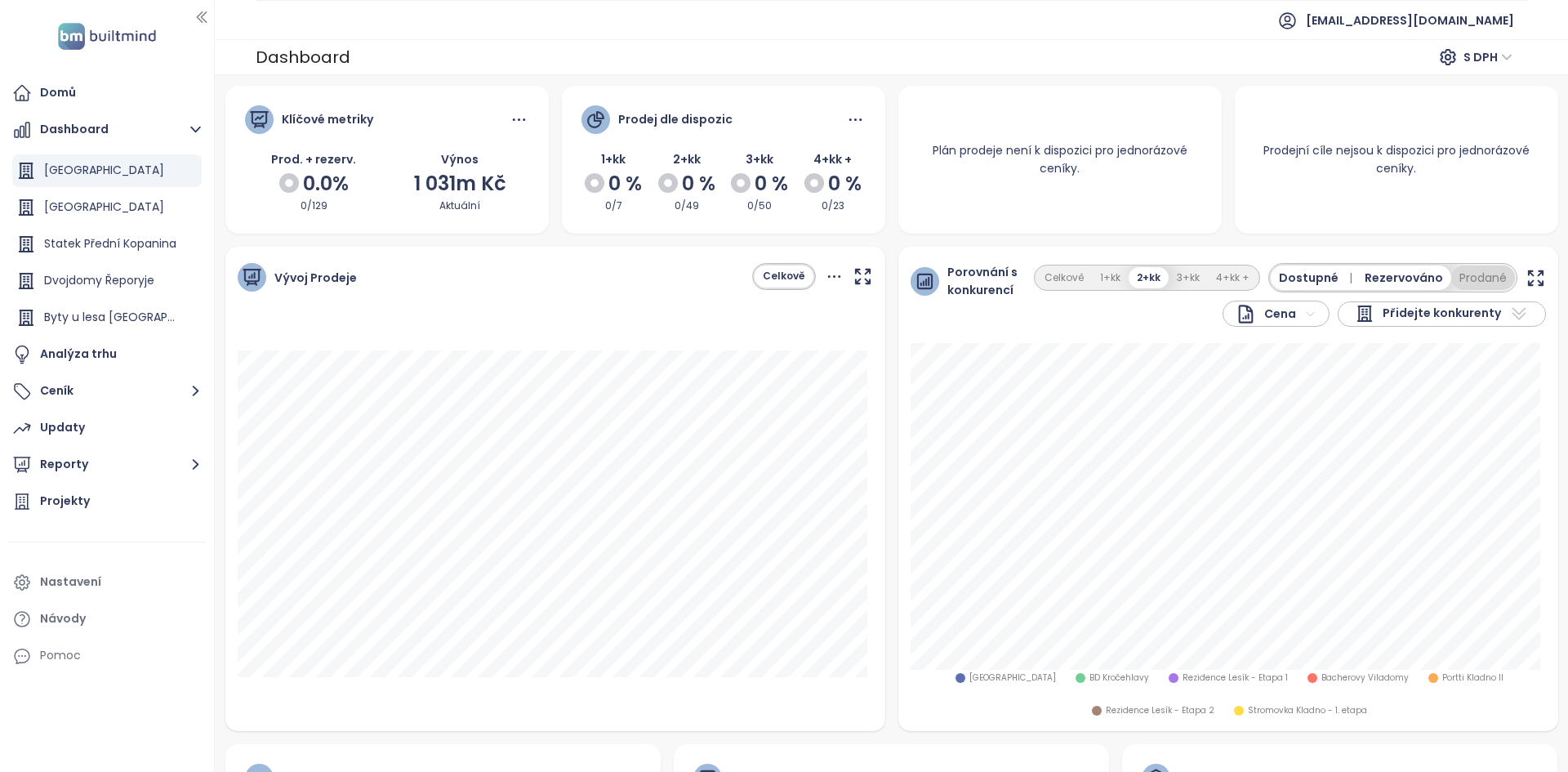
click at [1463, 282] on button "Prodané" at bounding box center [1483, 277] width 64 height 25
click at [1463, 282] on span "Prodané" at bounding box center [1481, 278] width 51 height 18
click at [1170, 284] on button "3+kk" at bounding box center [1188, 278] width 39 height 22
click at [1465, 277] on button "Prodané" at bounding box center [1483, 277] width 64 height 25
click at [1525, 274] on icon "button" at bounding box center [1535, 278] width 20 height 20
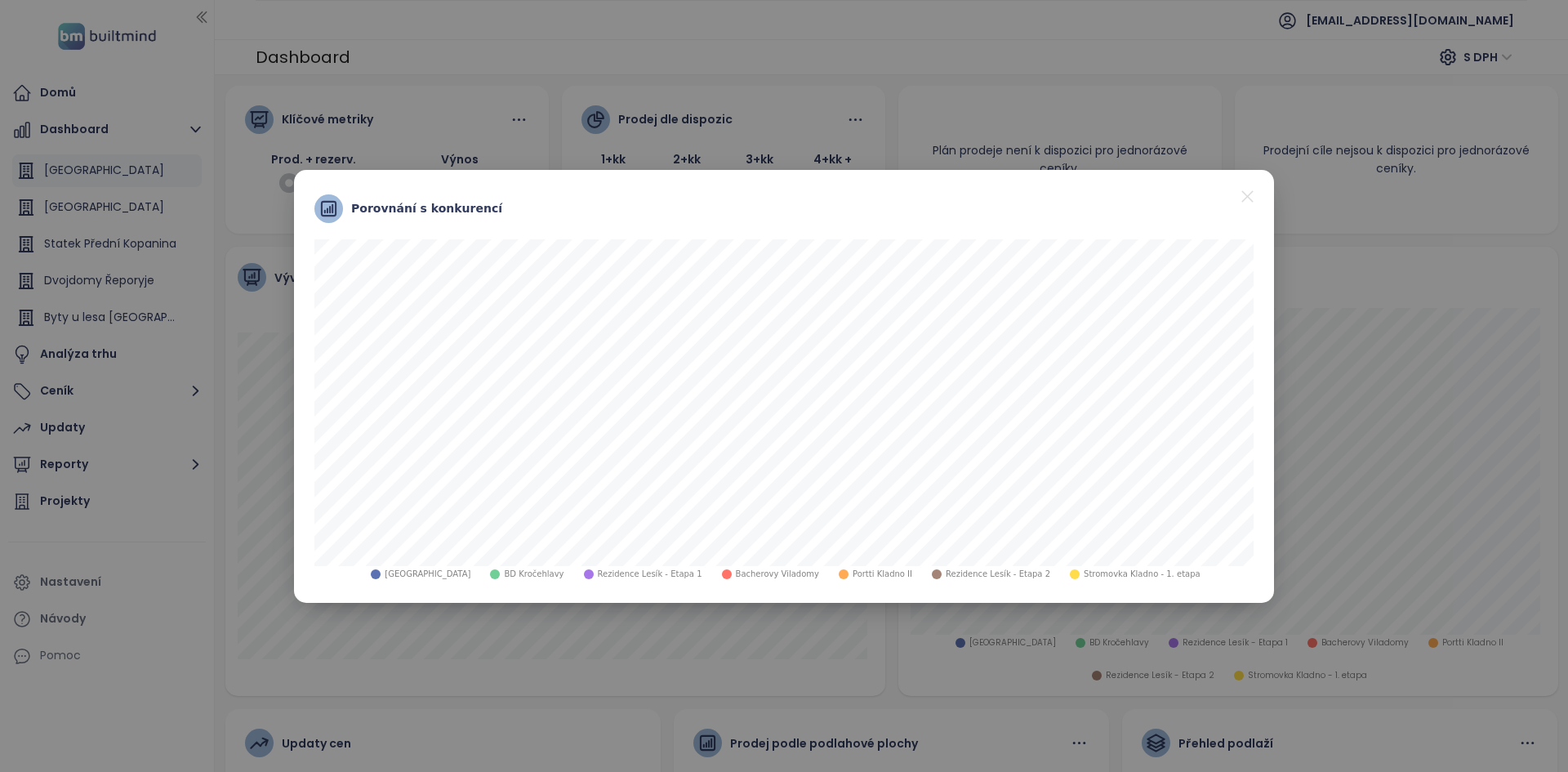
click at [1250, 200] on icon "close" at bounding box center [1247, 196] width 11 height 11
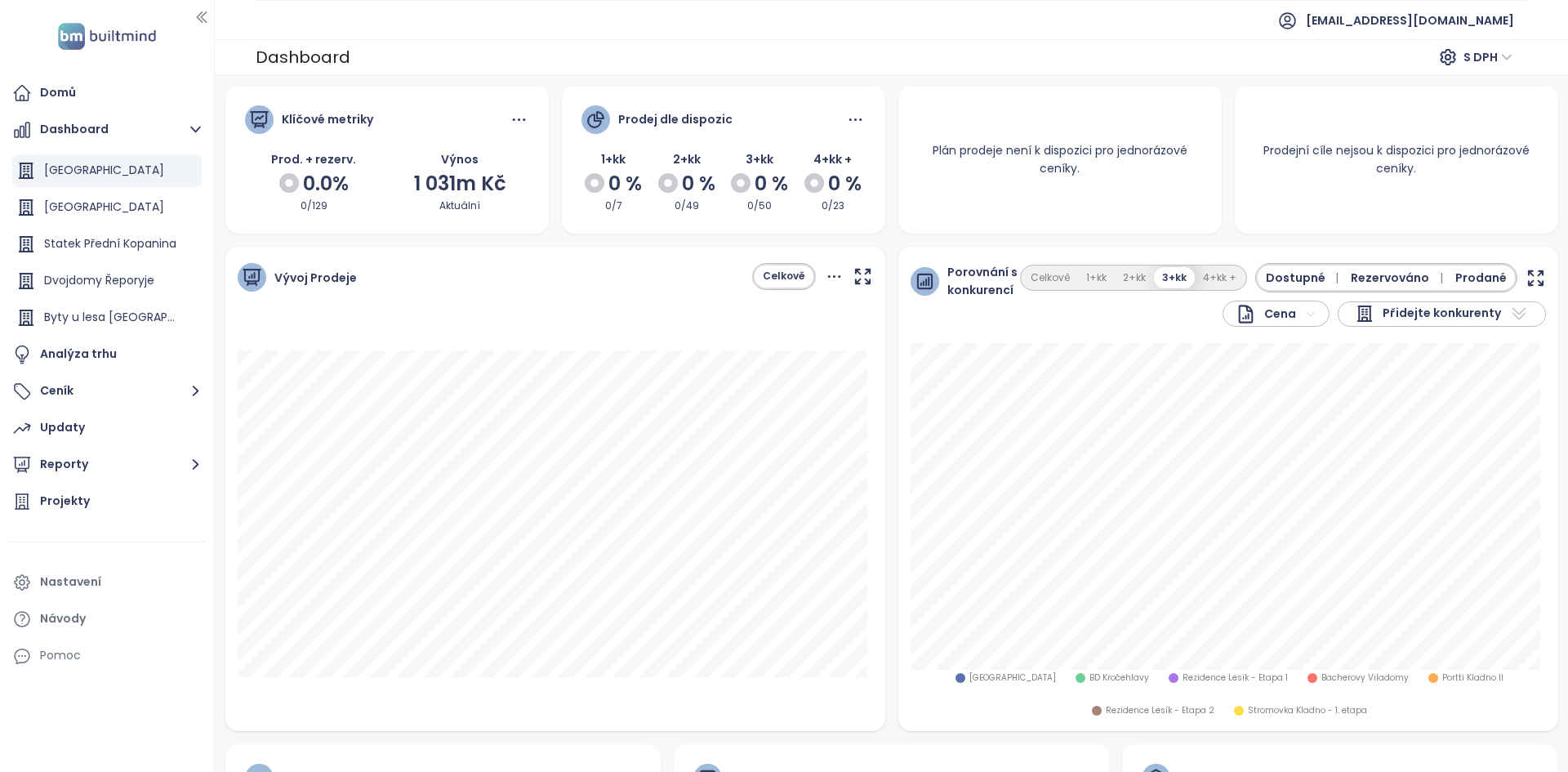
click at [1360, 284] on span "Rezervováno |" at bounding box center [1400, 278] width 98 height 18
click at [1478, 292] on div "Dostupné Rezervováno Prodané" at bounding box center [1398, 277] width 238 height 29
click at [1478, 281] on span "Prodané" at bounding box center [1481, 278] width 51 height 18
click at [111, 397] on button "Ceník" at bounding box center [107, 391] width 198 height 33
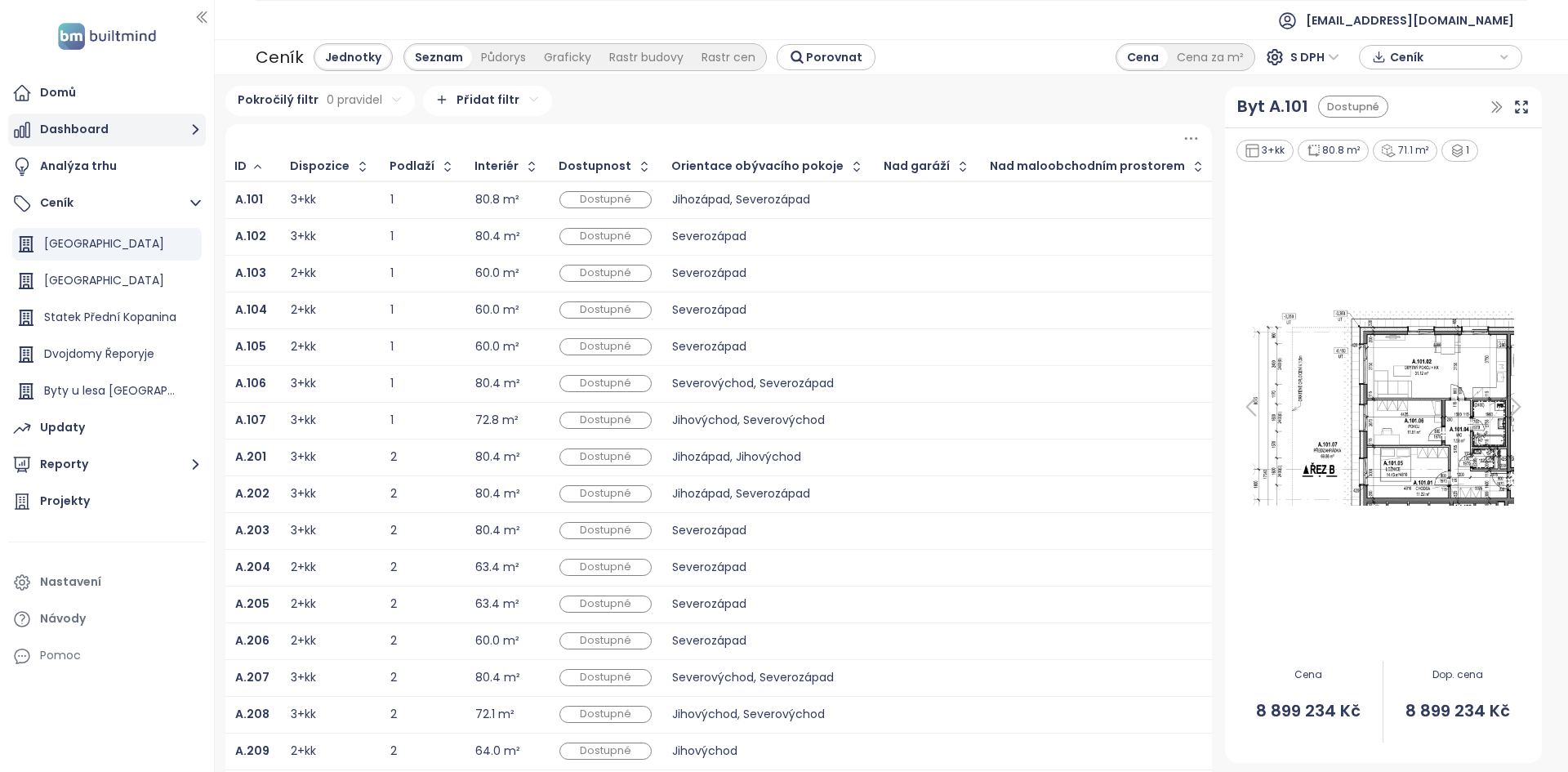
click at [87, 114] on button "Dashboard" at bounding box center [107, 130] width 198 height 33
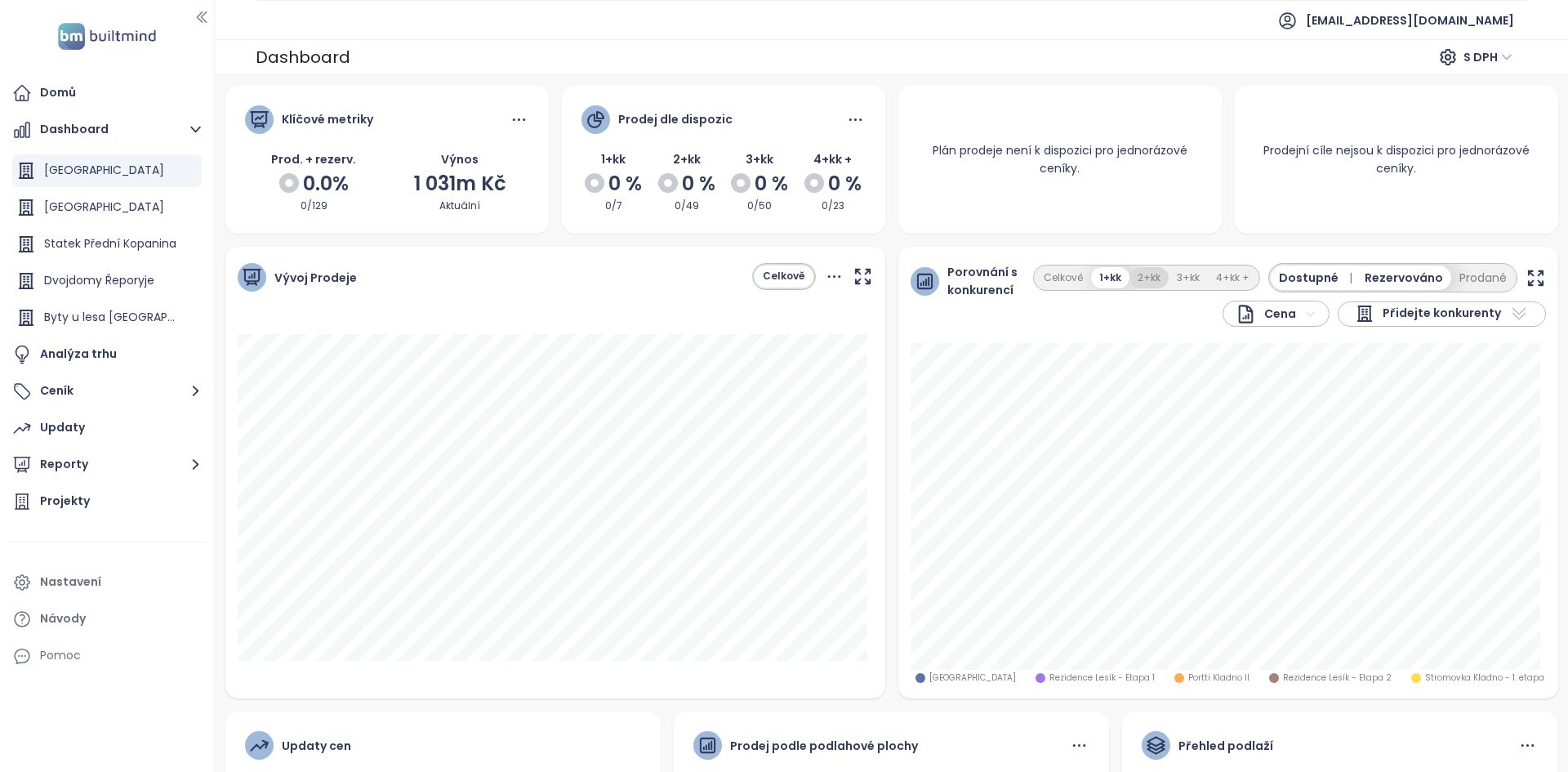
click at [1151, 281] on button "2+kk" at bounding box center [1149, 278] width 39 height 22
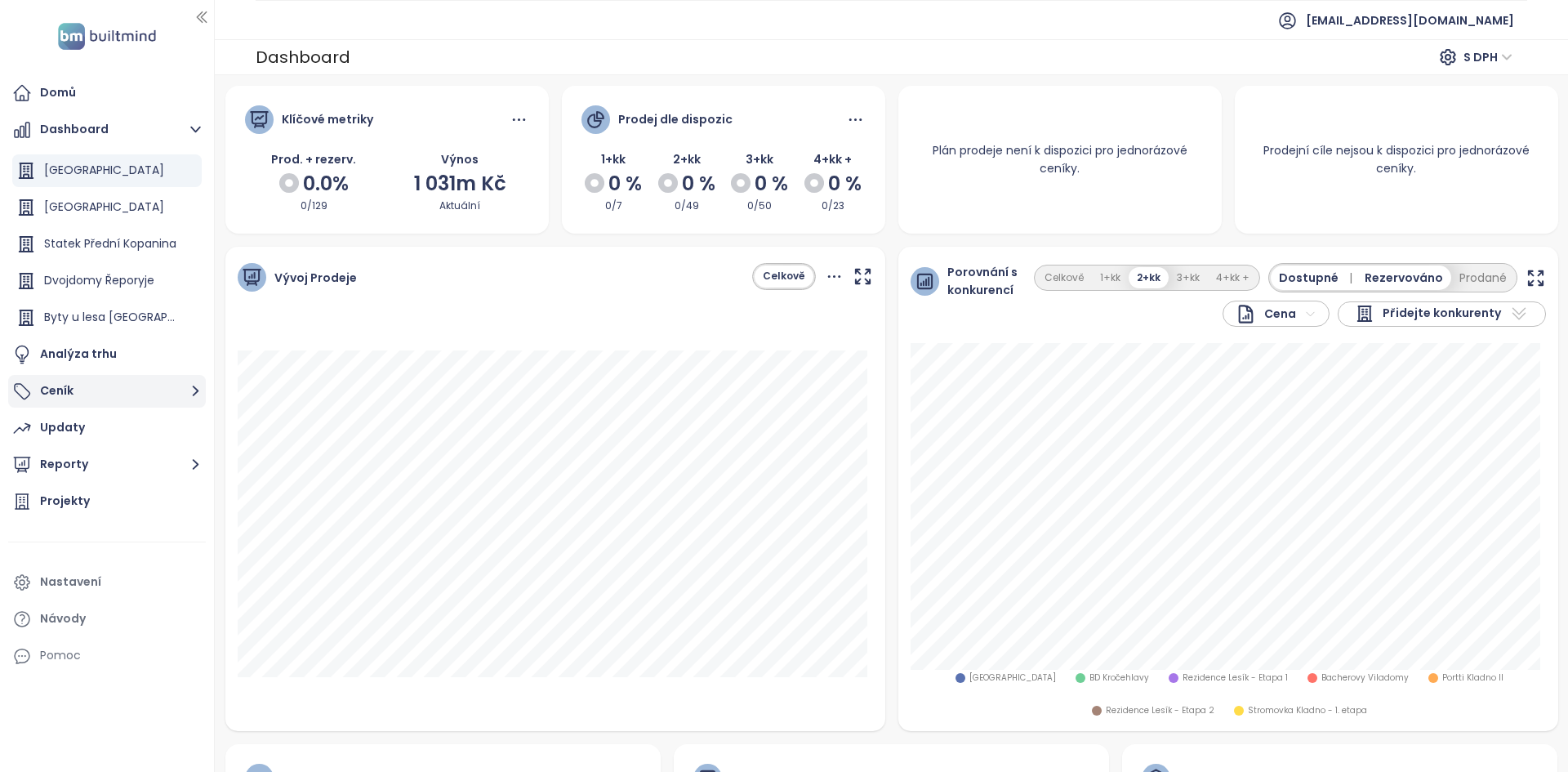
click at [110, 384] on button "Ceník" at bounding box center [107, 391] width 198 height 33
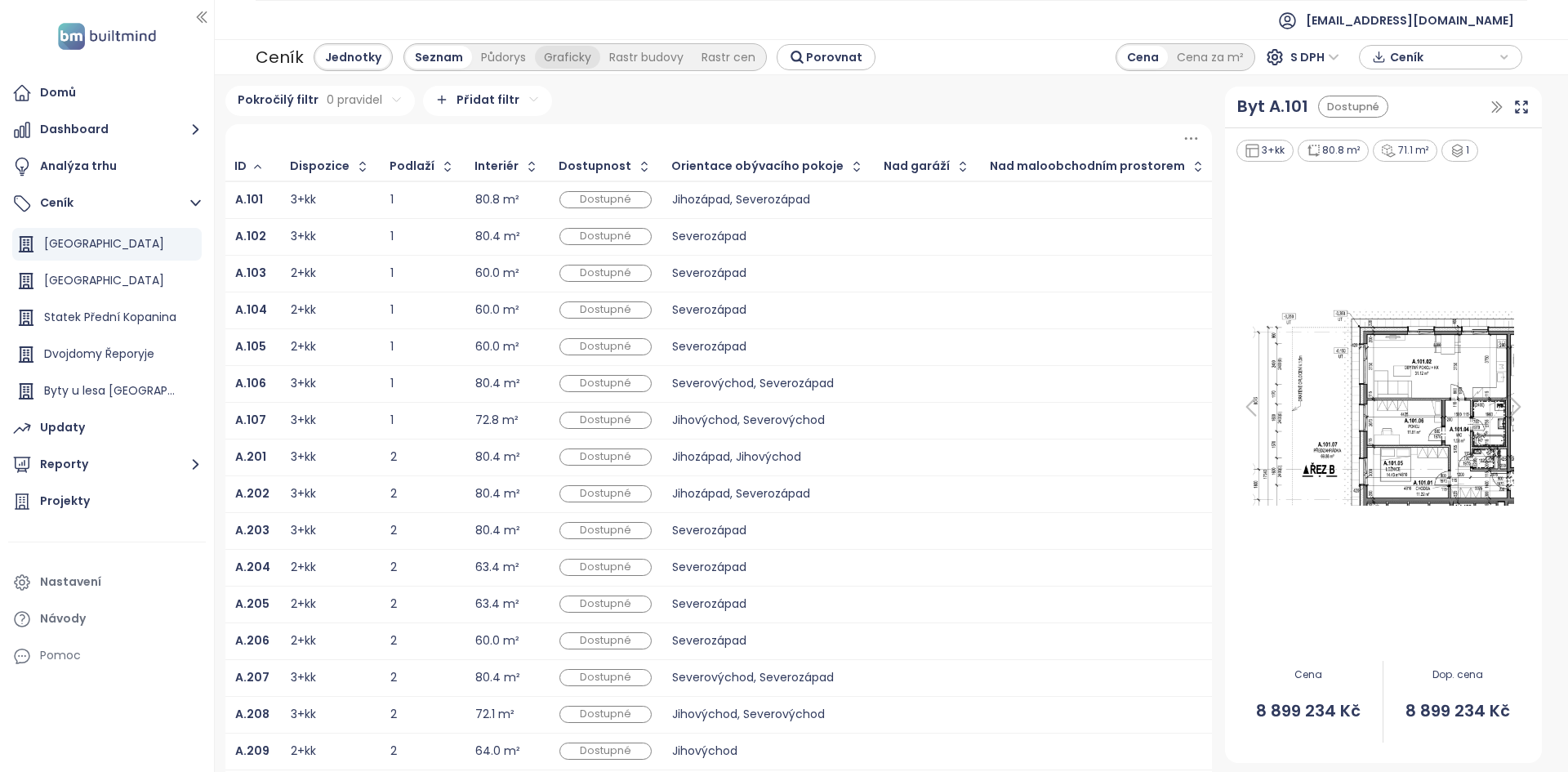
click at [546, 57] on div "Graficky" at bounding box center [567, 57] width 65 height 23
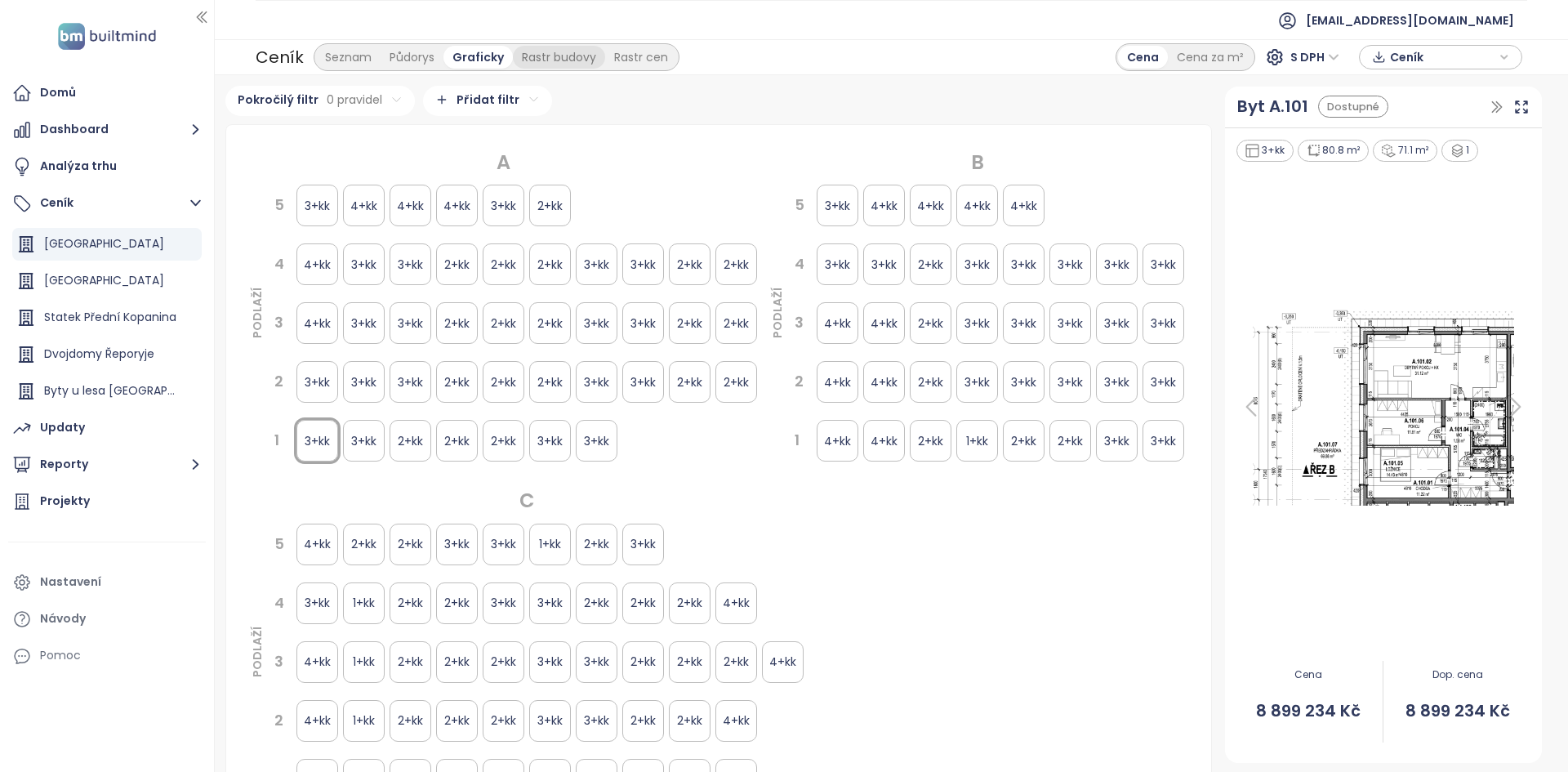
click at [590, 47] on div "Rastr budovy" at bounding box center [558, 57] width 92 height 23
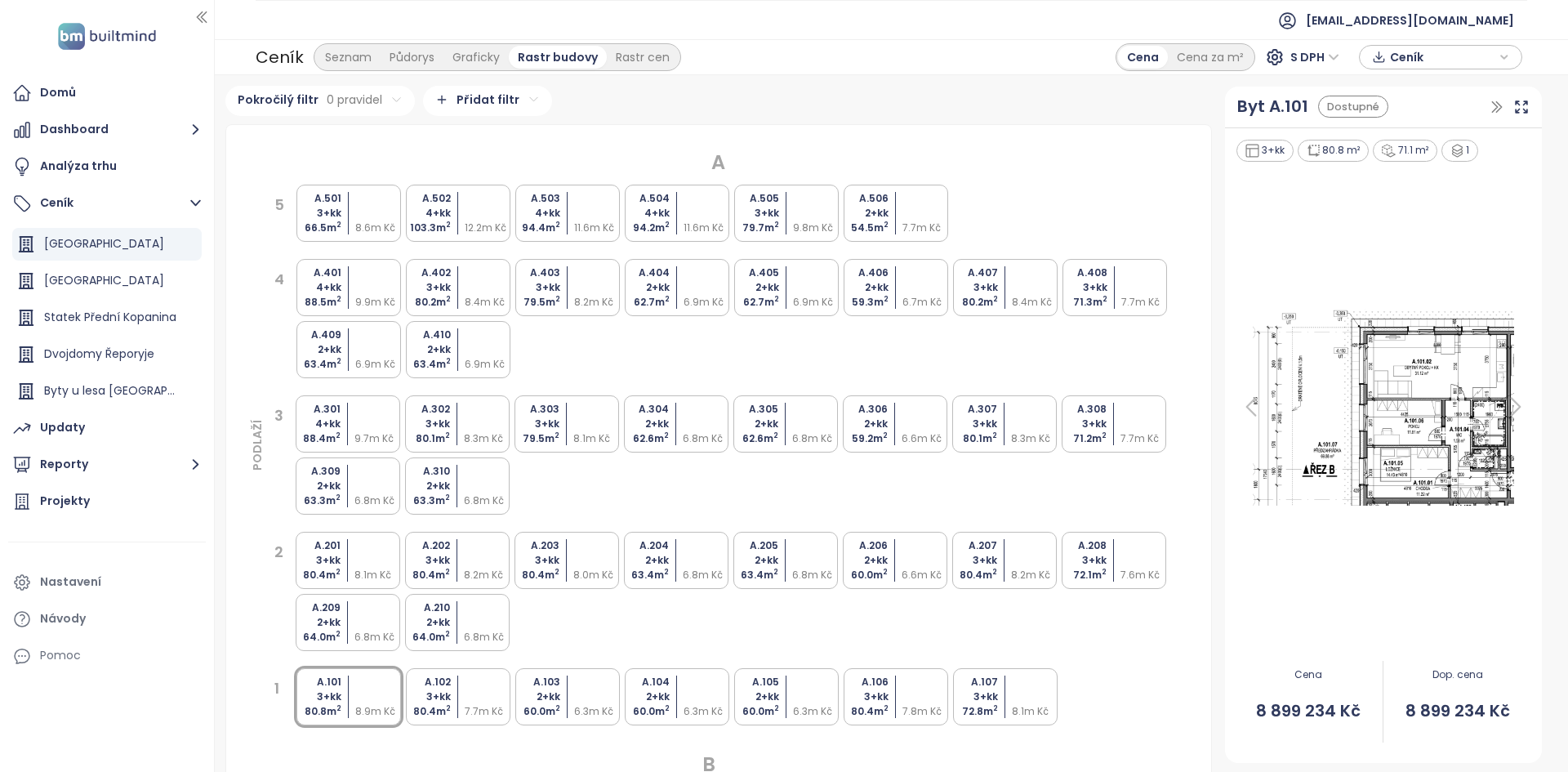
click at [470, 212] on div at bounding box center [489, 213] width 49 height 15
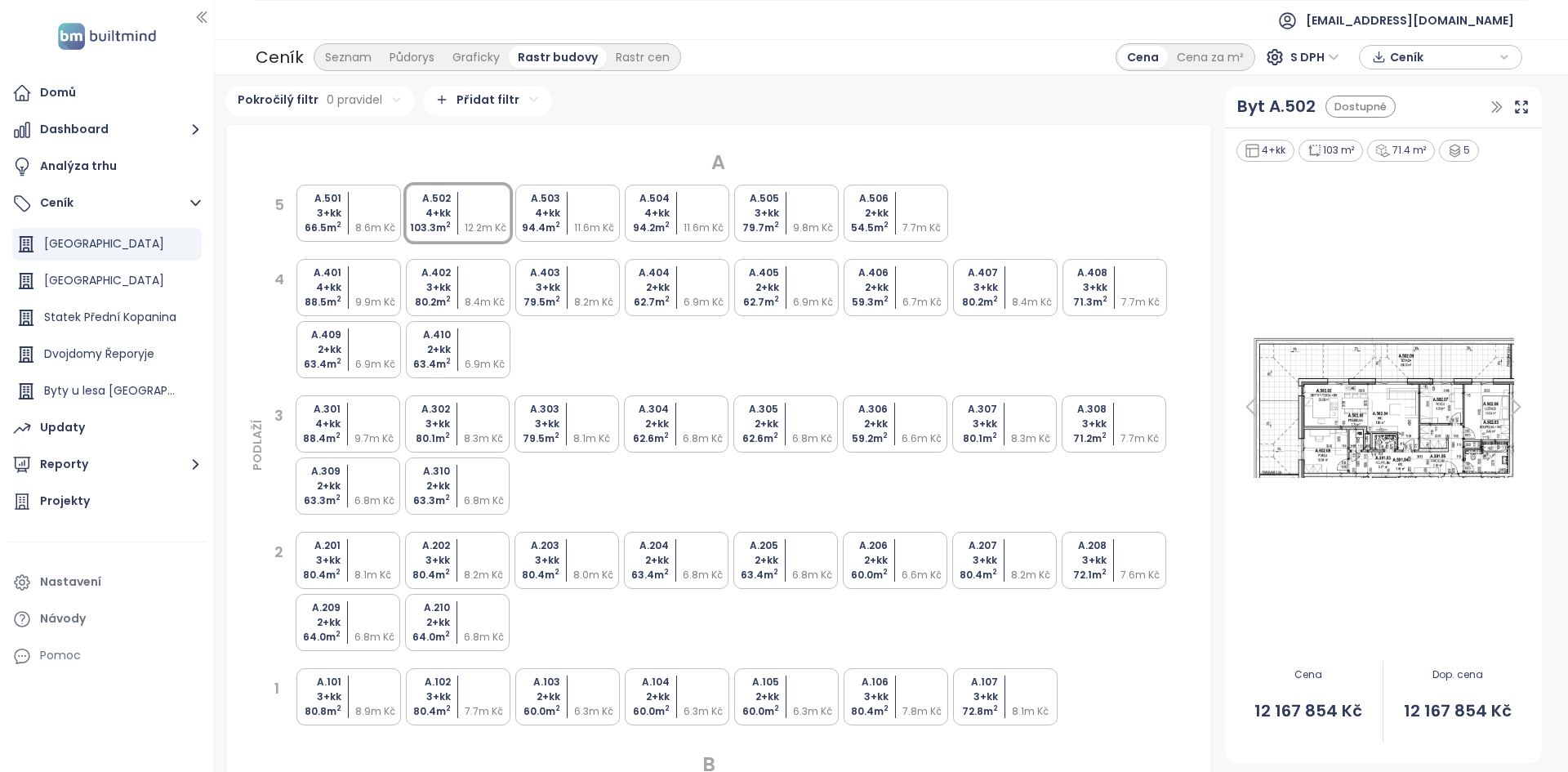
click at [1323, 408] on img at bounding box center [1383, 407] width 297 height 151
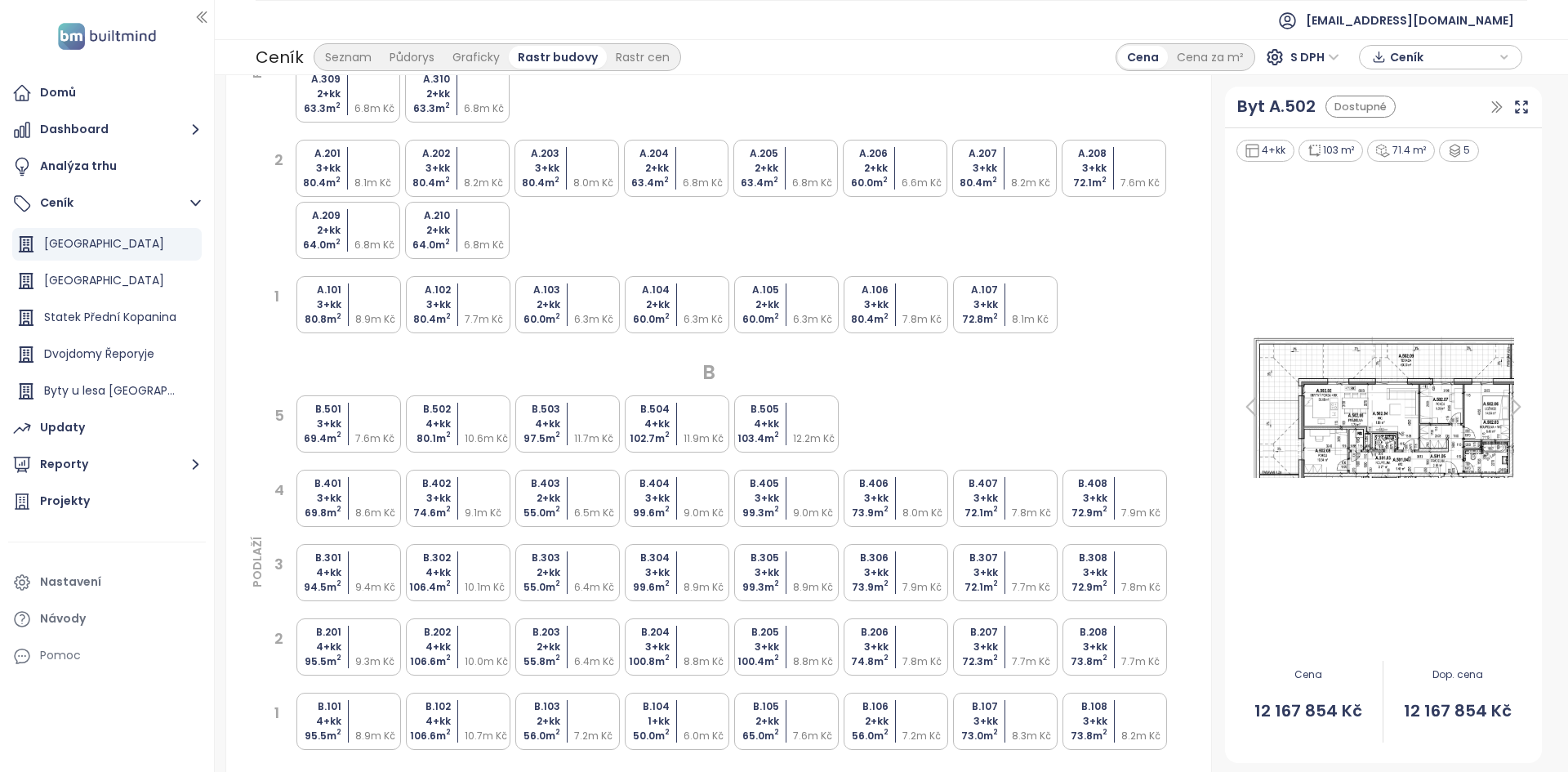
scroll to position [477, 0]
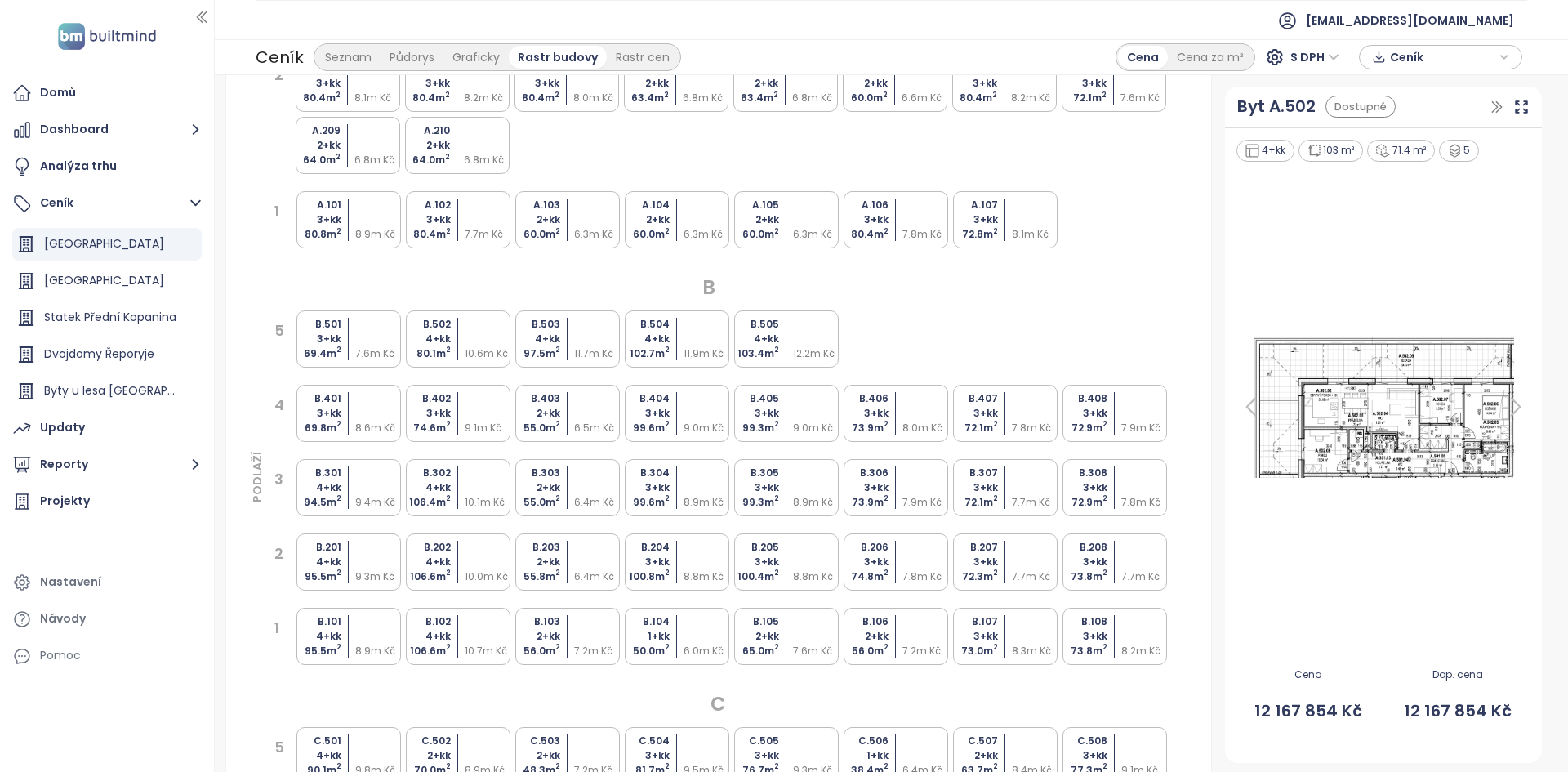
click at [460, 228] on div "A.102 3+kk 80.4 m 2 7.7m Kč" at bounding box center [458, 220] width 104 height 57
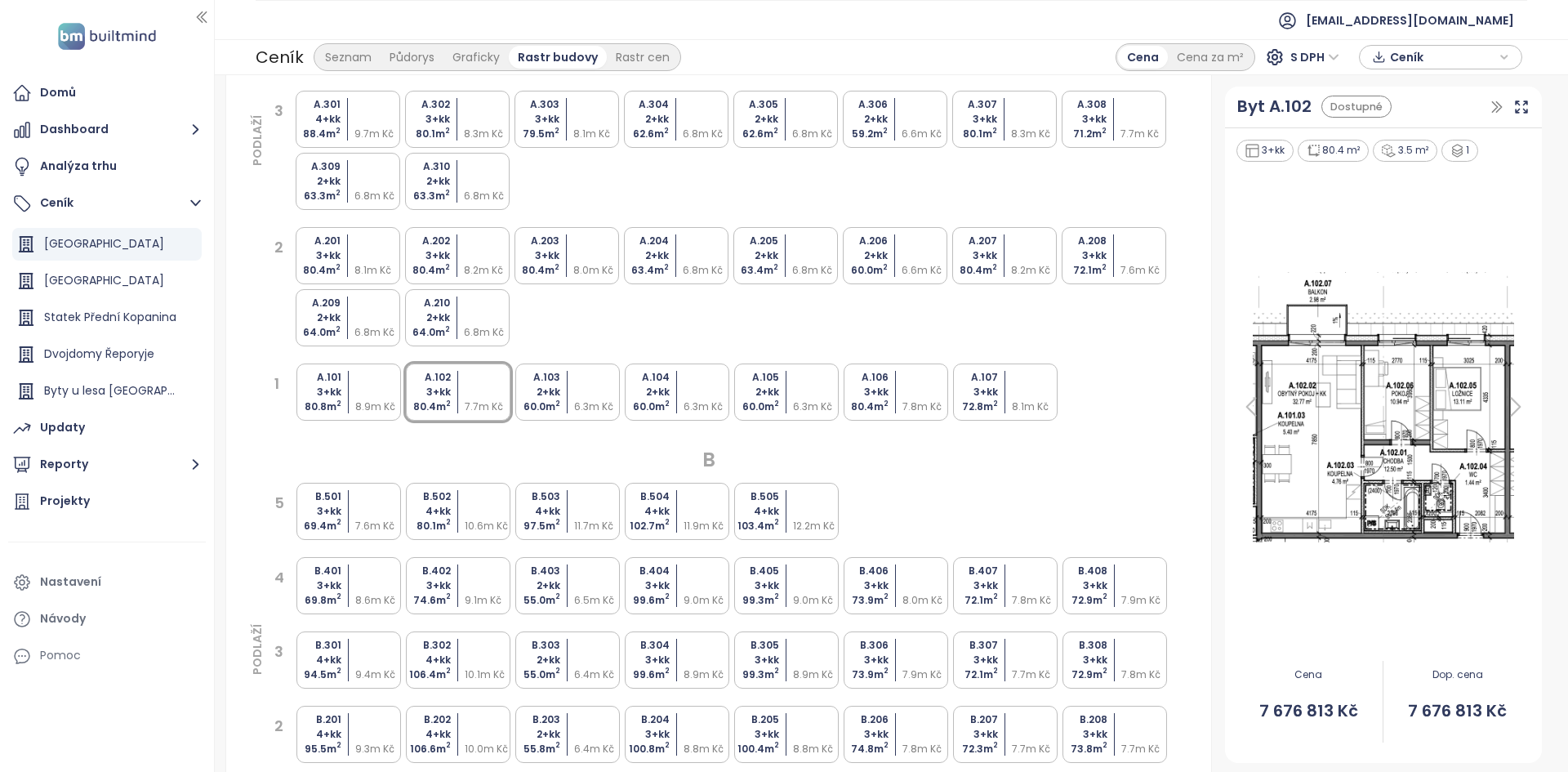
scroll to position [306, 0]
click at [566, 242] on div at bounding box center [566, 255] width 1 height 42
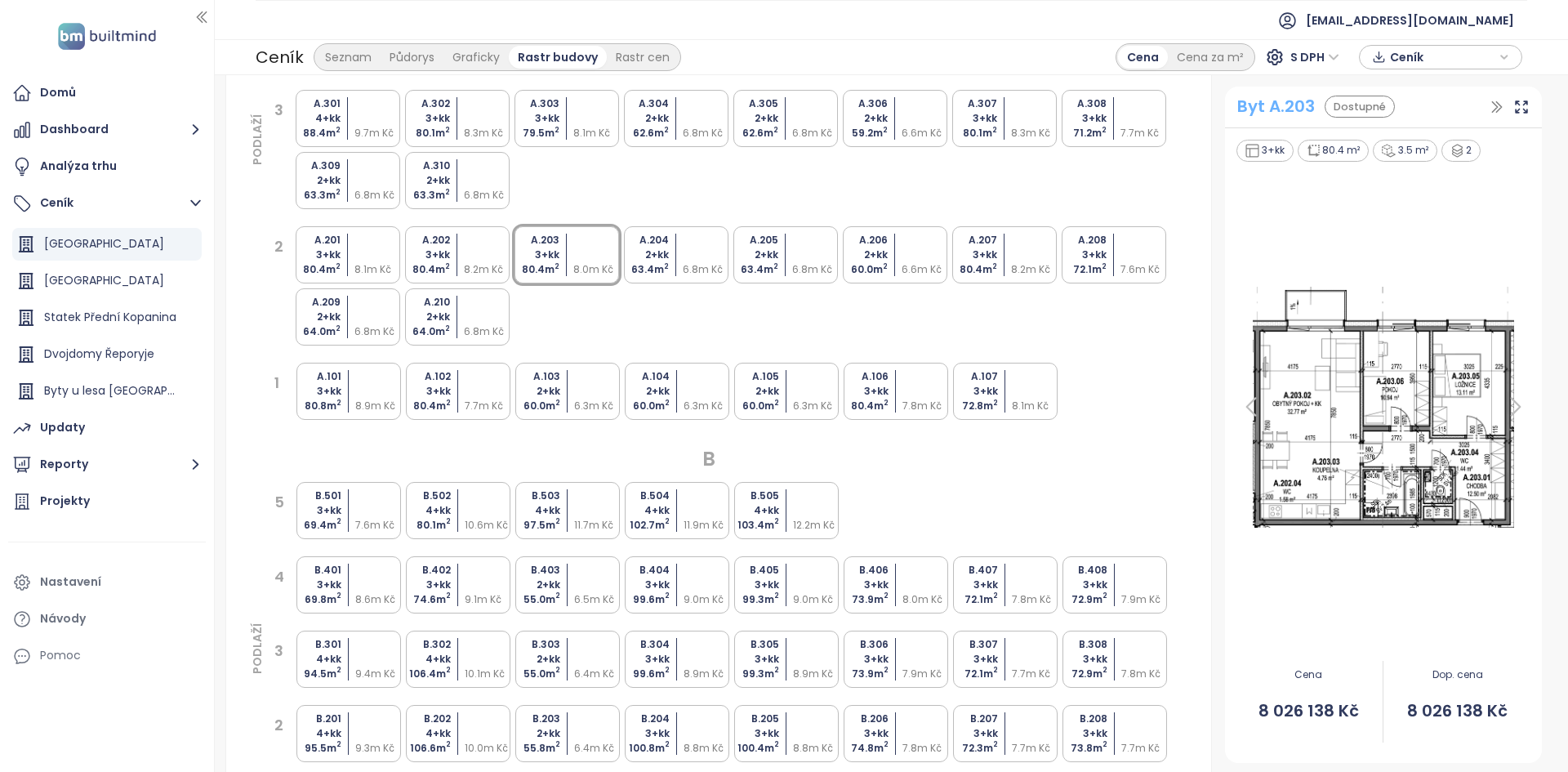
click at [1245, 101] on div "Byt A.203" at bounding box center [1276, 107] width 78 height 26
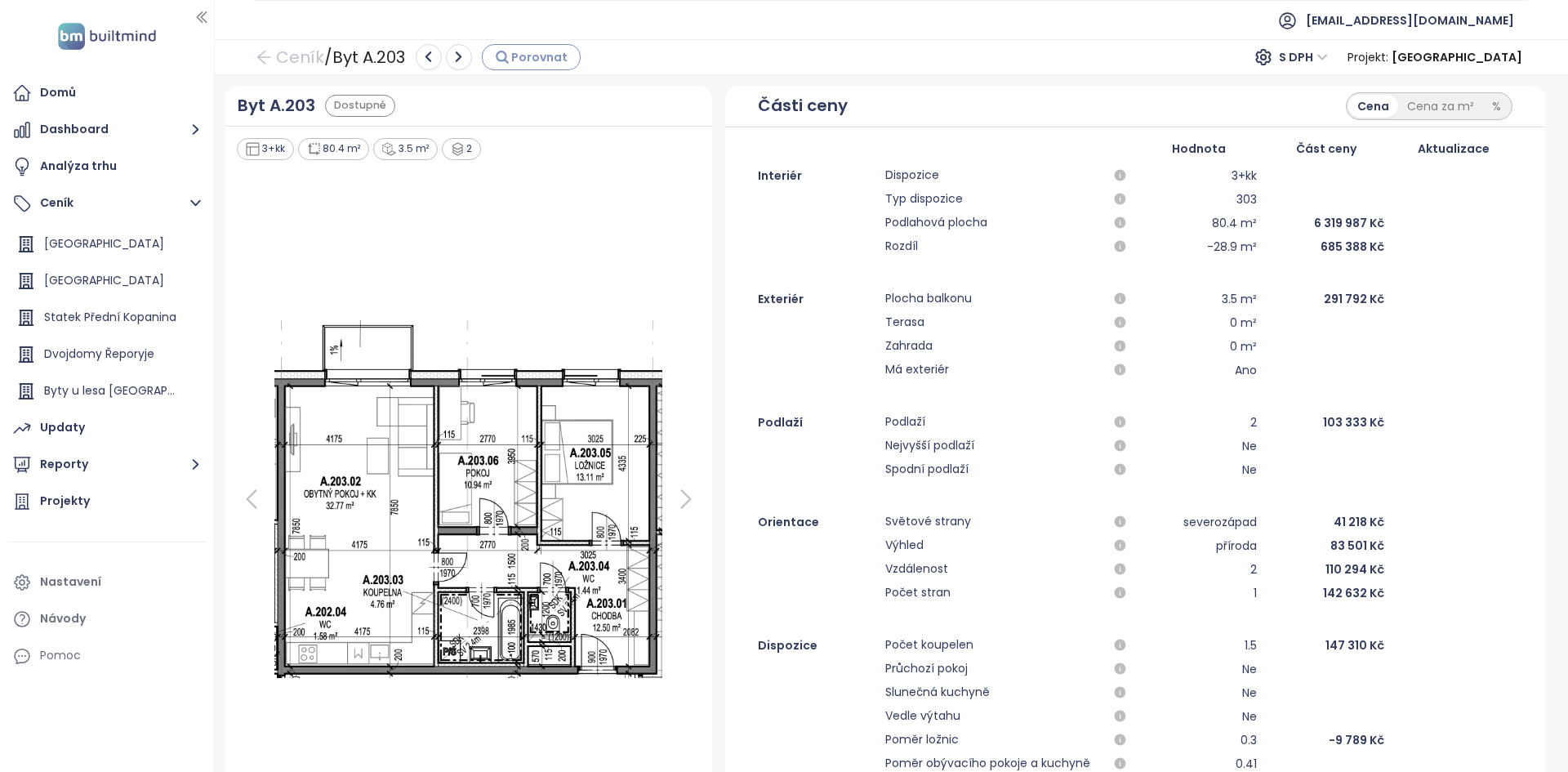
click at [499, 63] on icon "button" at bounding box center [503, 57] width 15 height 15
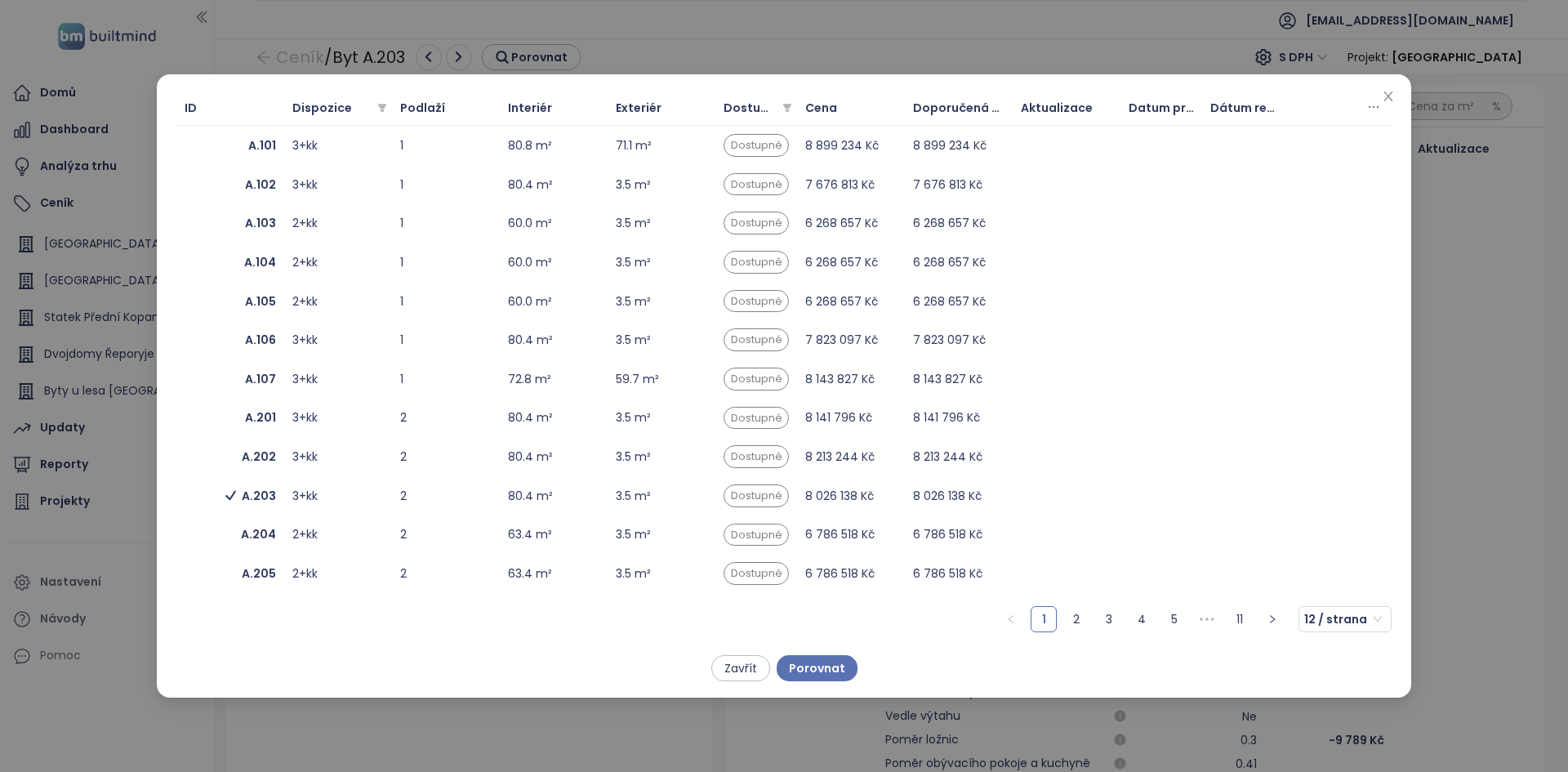
click at [420, 59] on div "ID Dispozice Podlaží Interiér Exteriér Dostupnost Cena Doporučená cena Aktualiz…" at bounding box center [784, 386] width 1568 height 772
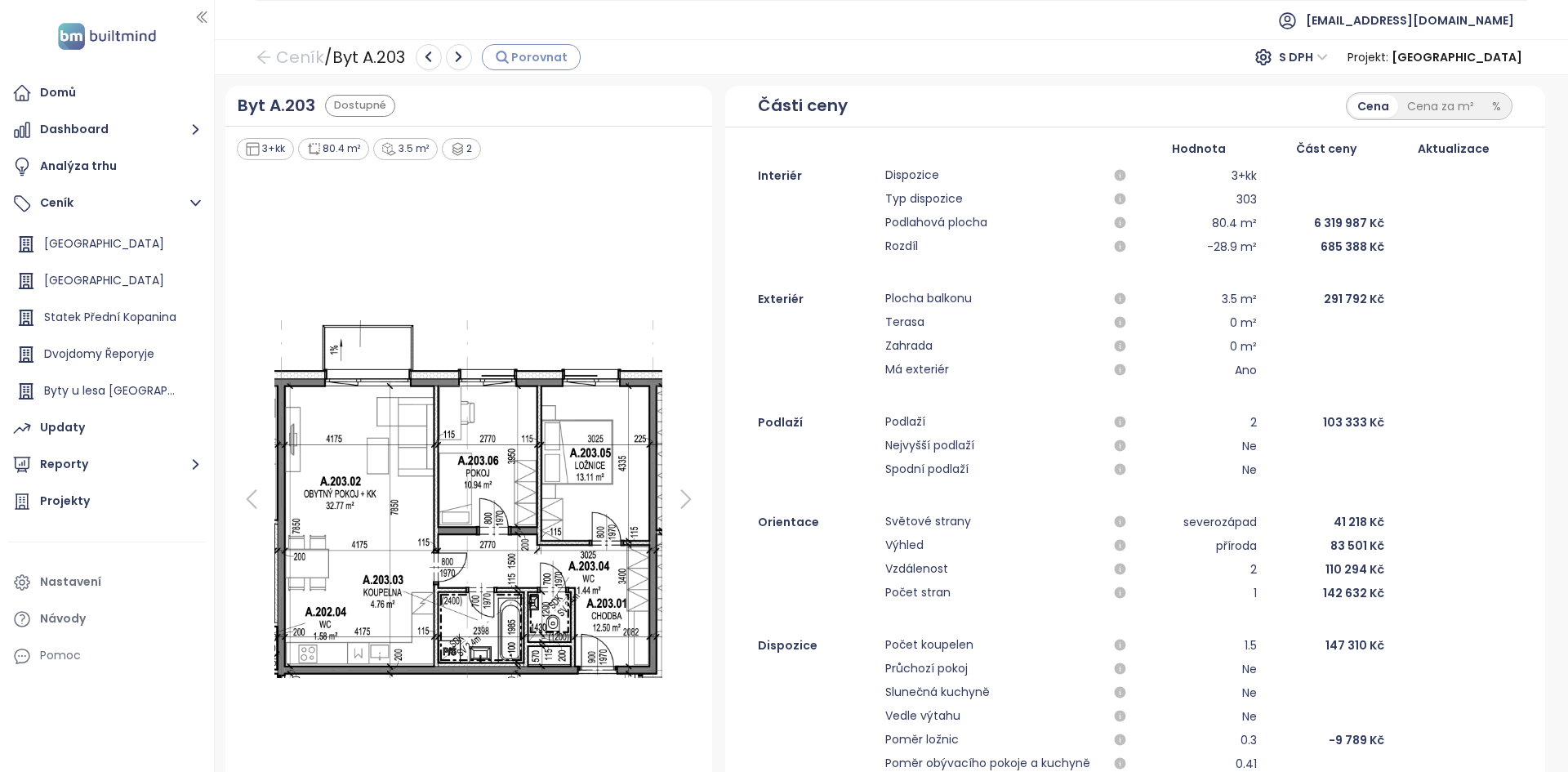
click at [555, 53] on span "Porovnat" at bounding box center [539, 58] width 57 height 18
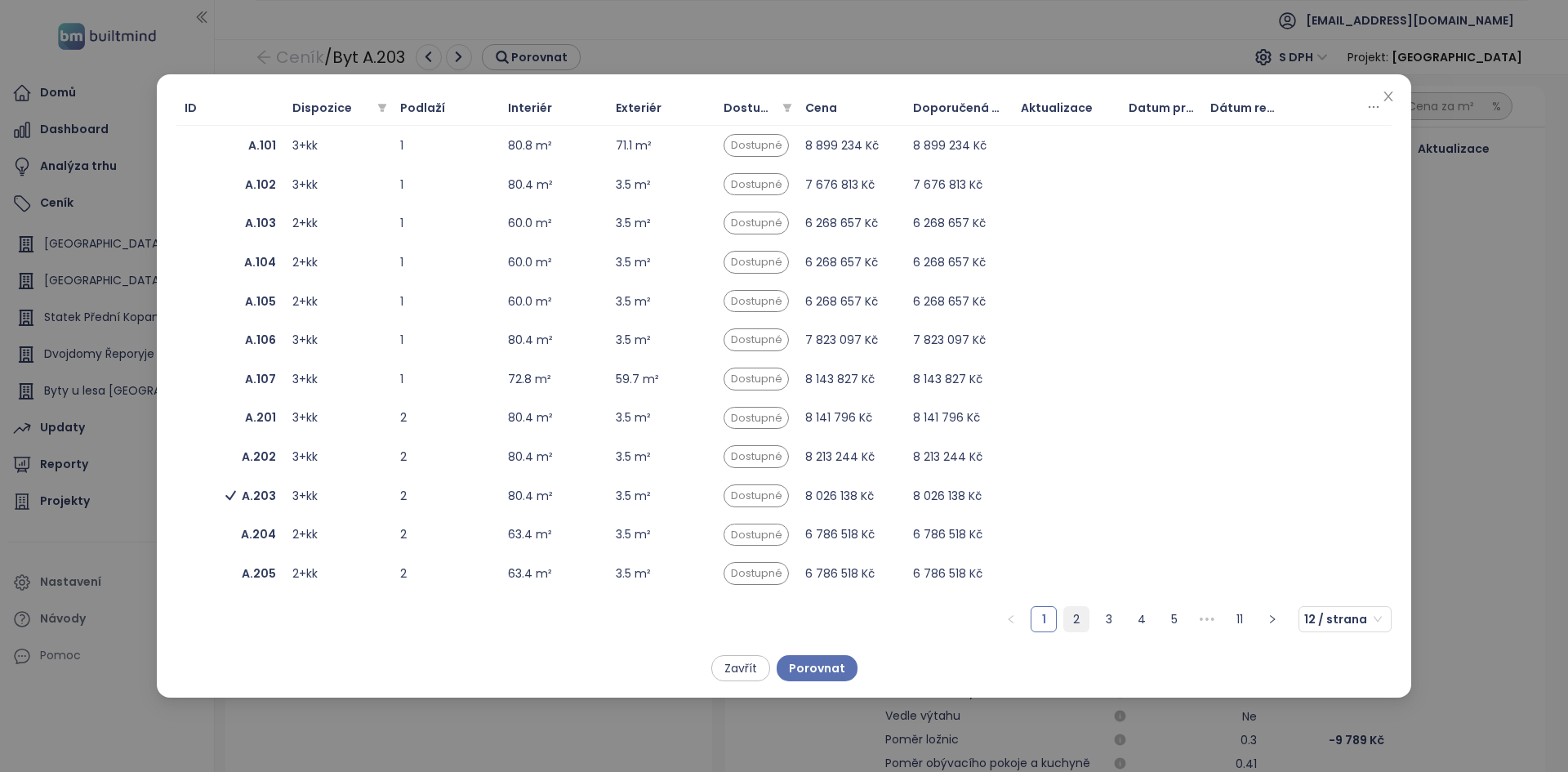
click at [1080, 624] on link "2" at bounding box center [1076, 619] width 25 height 25
click at [215, 176] on span "A.207" at bounding box center [231, 185] width 92 height 18
click at [810, 670] on span "Porovnat" at bounding box center [817, 669] width 57 height 18
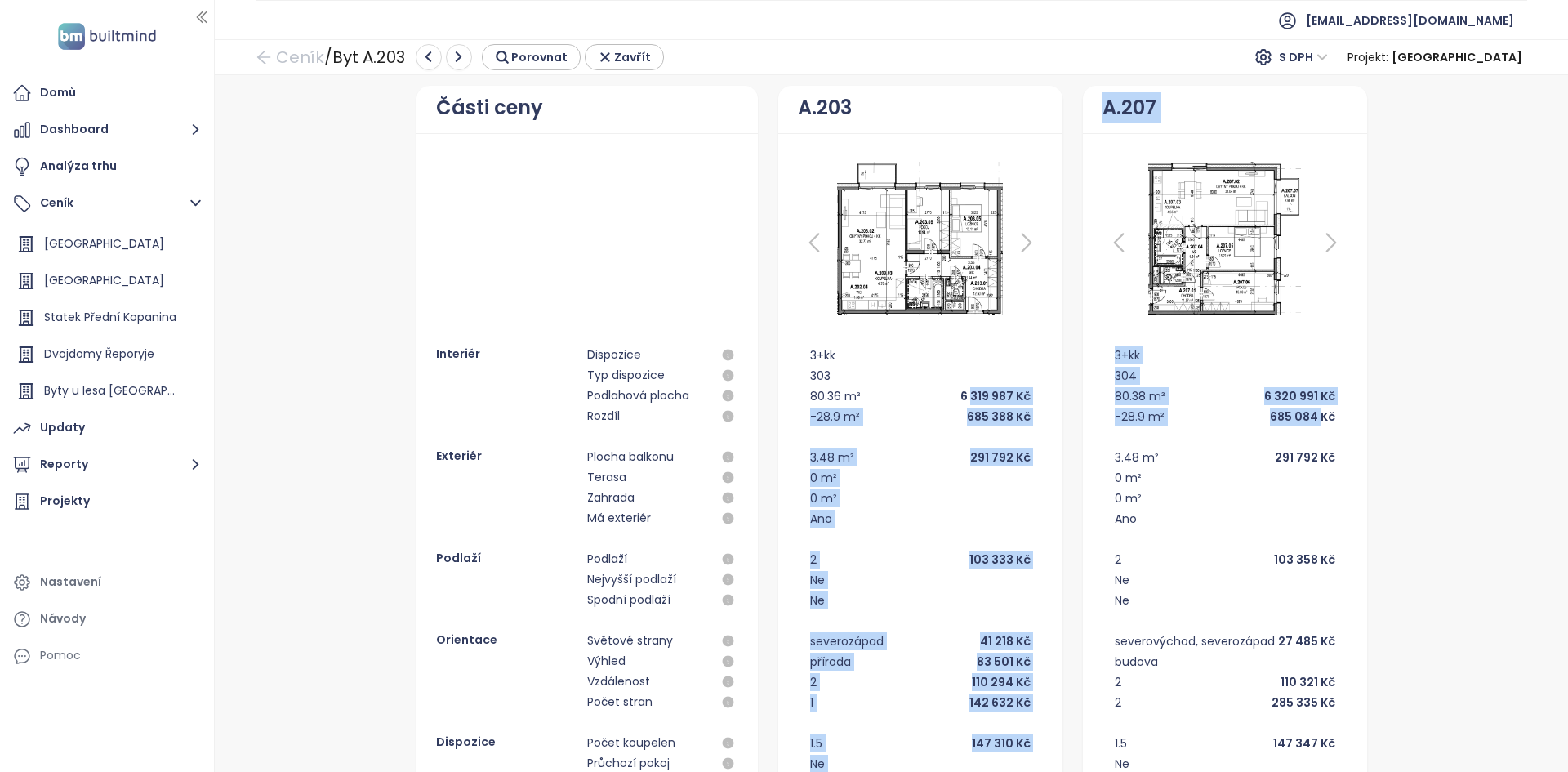
drag, startPoint x: 1314, startPoint y: 407, endPoint x: 968, endPoint y: 397, distance: 346.1
click at [968, 397] on div "Části ceny Interiér Dispozice Typ dispozice Podlahová plocha Rozdíl Exteriér Pl…" at bounding box center [892, 583] width 1333 height 995
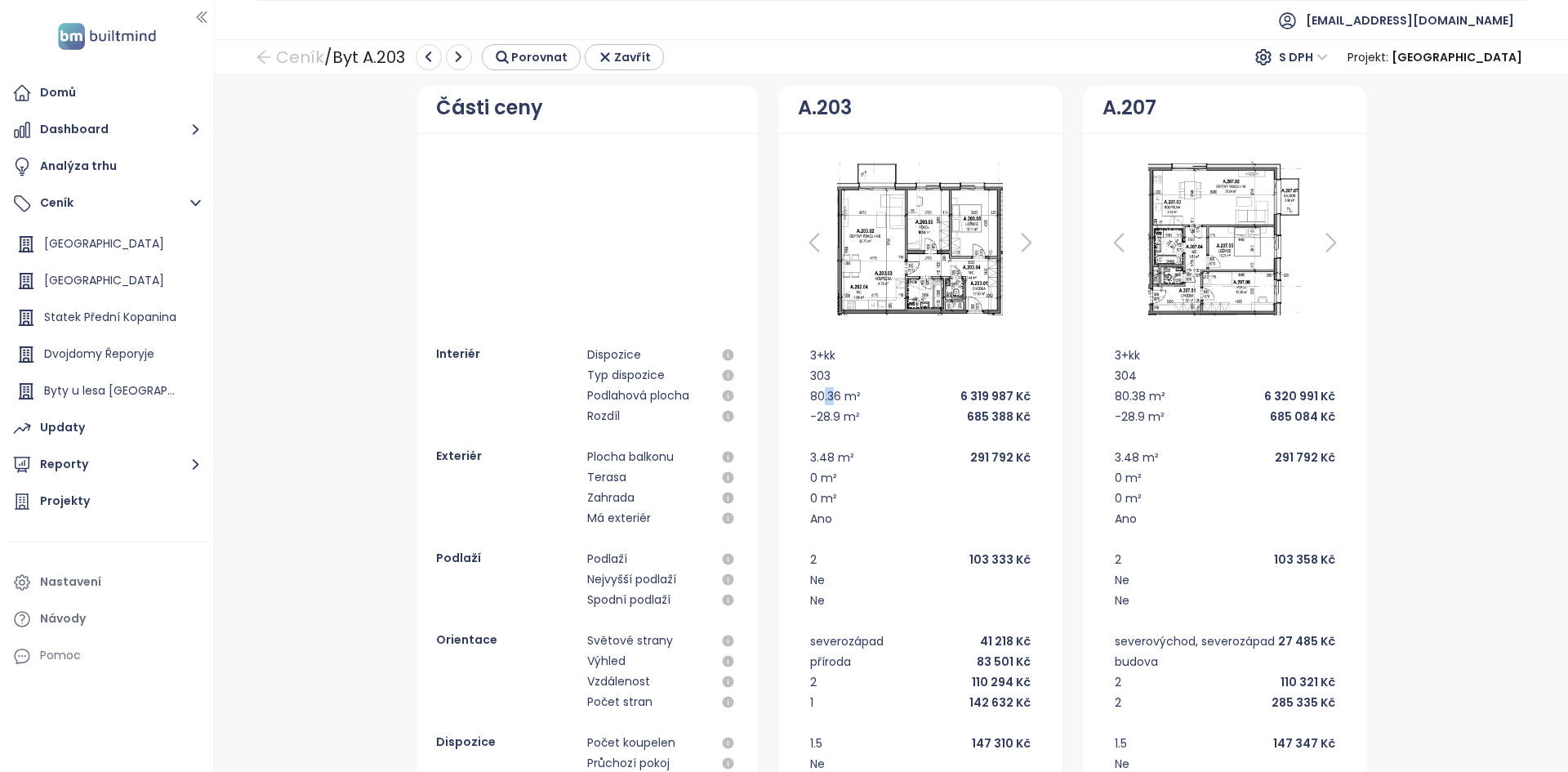
drag, startPoint x: 815, startPoint y: 397, endPoint x: 829, endPoint y: 397, distance: 14.0
click at [829, 397] on div "80.36 m²" at bounding box center [835, 397] width 50 height 18
click at [933, 422] on div "-28.9 m² 685 388 Kč" at bounding box center [920, 416] width 221 height 20
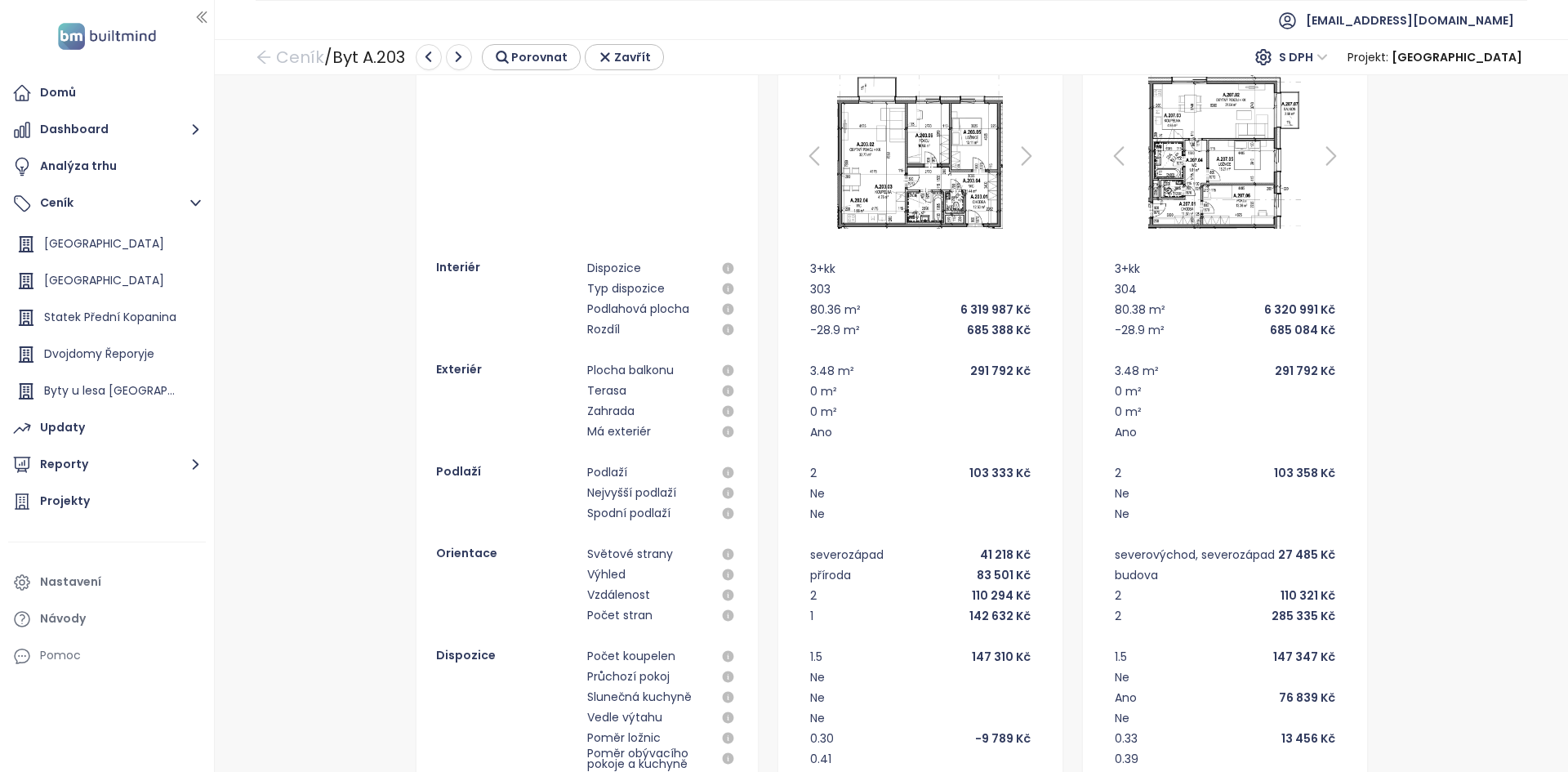
scroll to position [87, 0]
click at [801, 615] on div "3+kk 303 80.36 m² 6 319 987 Kč -28.9 m² 685 388 Kč 3.48 m² 291 792 Kč 0 m² 0 m²…" at bounding box center [921, 614] width 245 height 715
click at [964, 579] on div "příroda 83 501 Kč" at bounding box center [920, 574] width 221 height 20
drag, startPoint x: 964, startPoint y: 579, endPoint x: 1013, endPoint y: 577, distance: 49.0
click at [1013, 577] on div "příroda 83 501 Kč" at bounding box center [920, 574] width 221 height 20
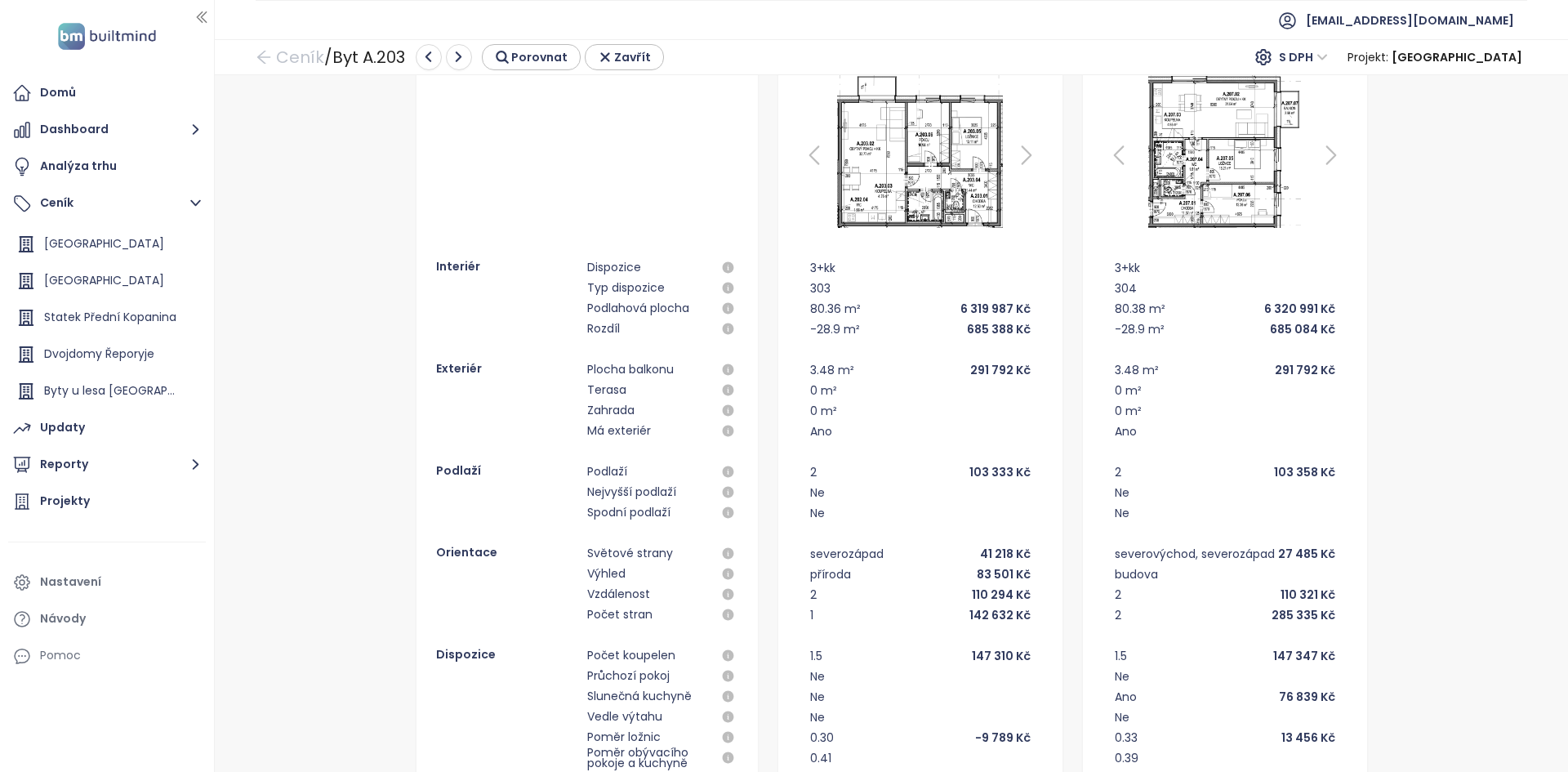
click at [1297, 621] on div "285 335 Kč" at bounding box center [1303, 615] width 64 height 18
click at [905, 213] on img at bounding box center [920, 151] width 202 height 163
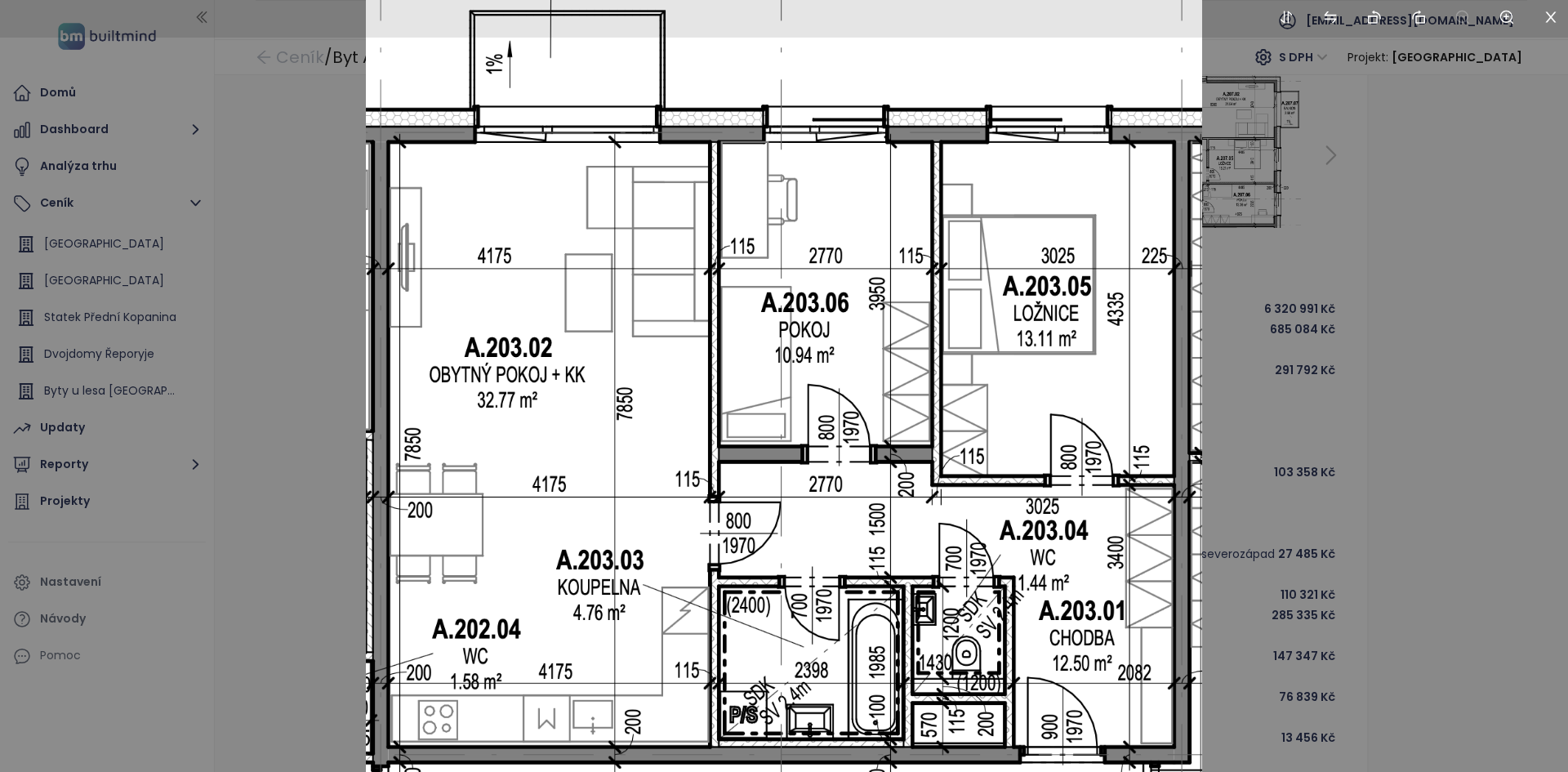
click at [1265, 216] on div at bounding box center [784, 386] width 1568 height 772
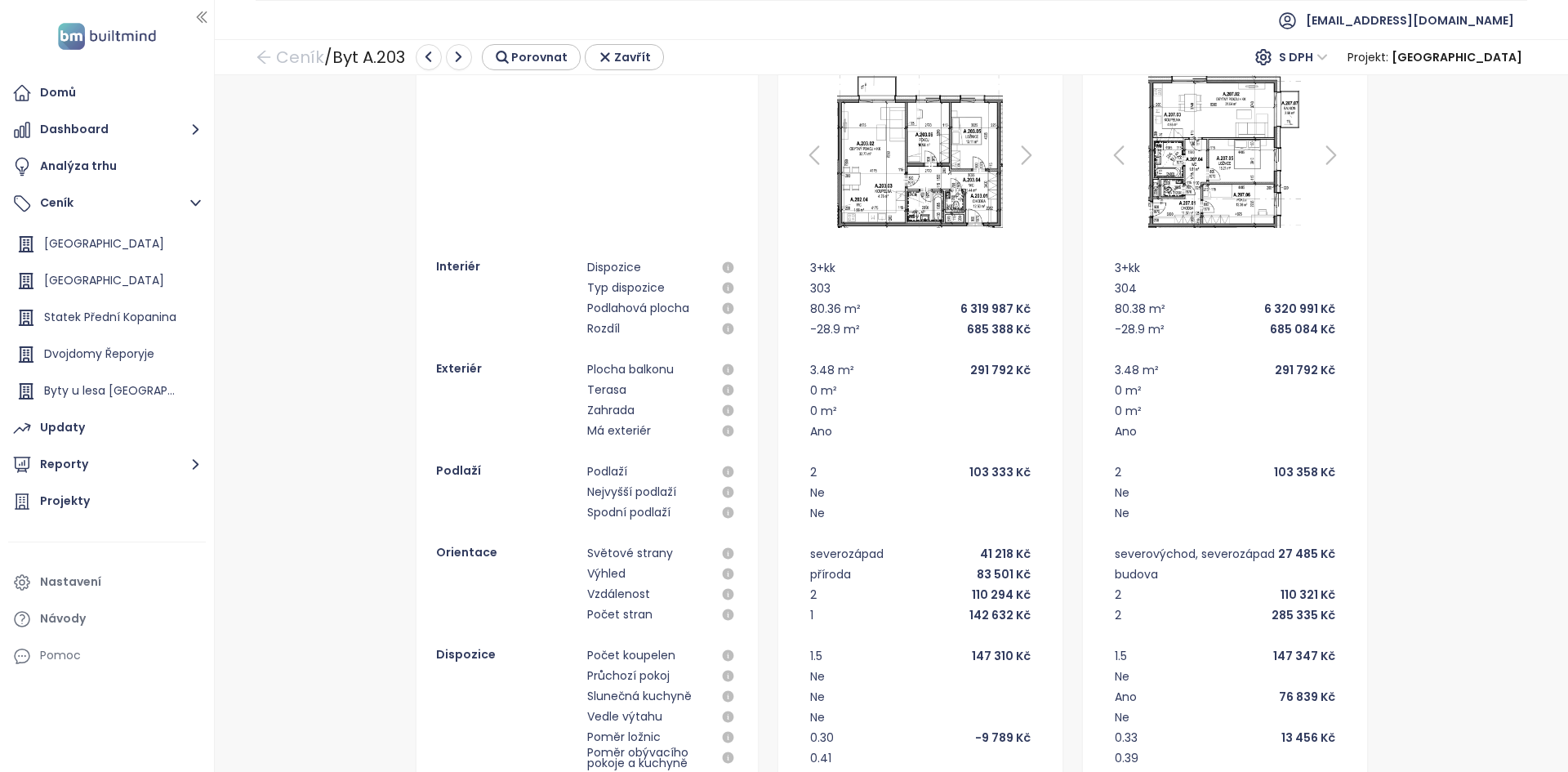
click at [1235, 158] on img at bounding box center [1225, 151] width 189 height 163
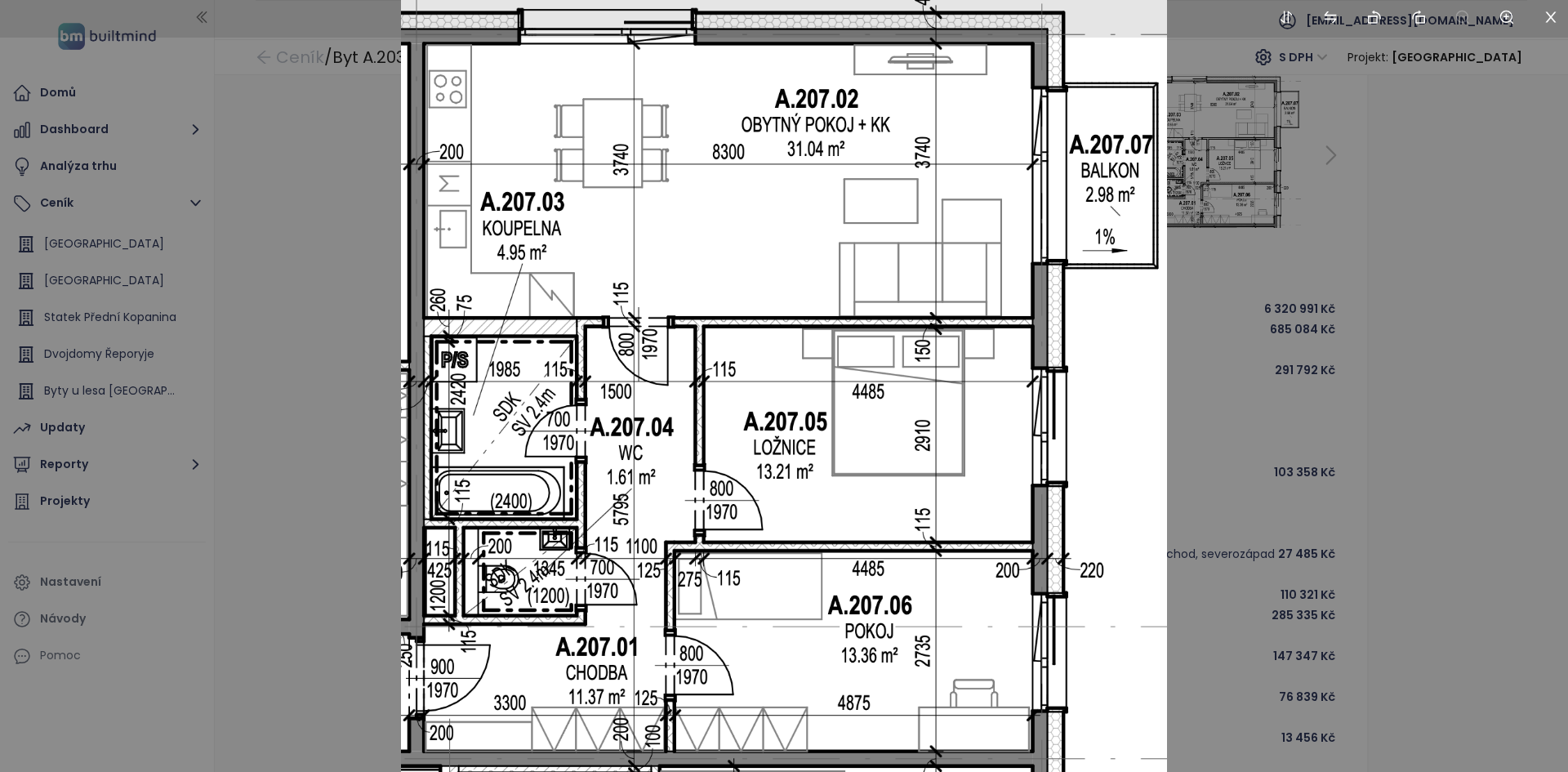
click at [289, 501] on div at bounding box center [784, 386] width 1568 height 772
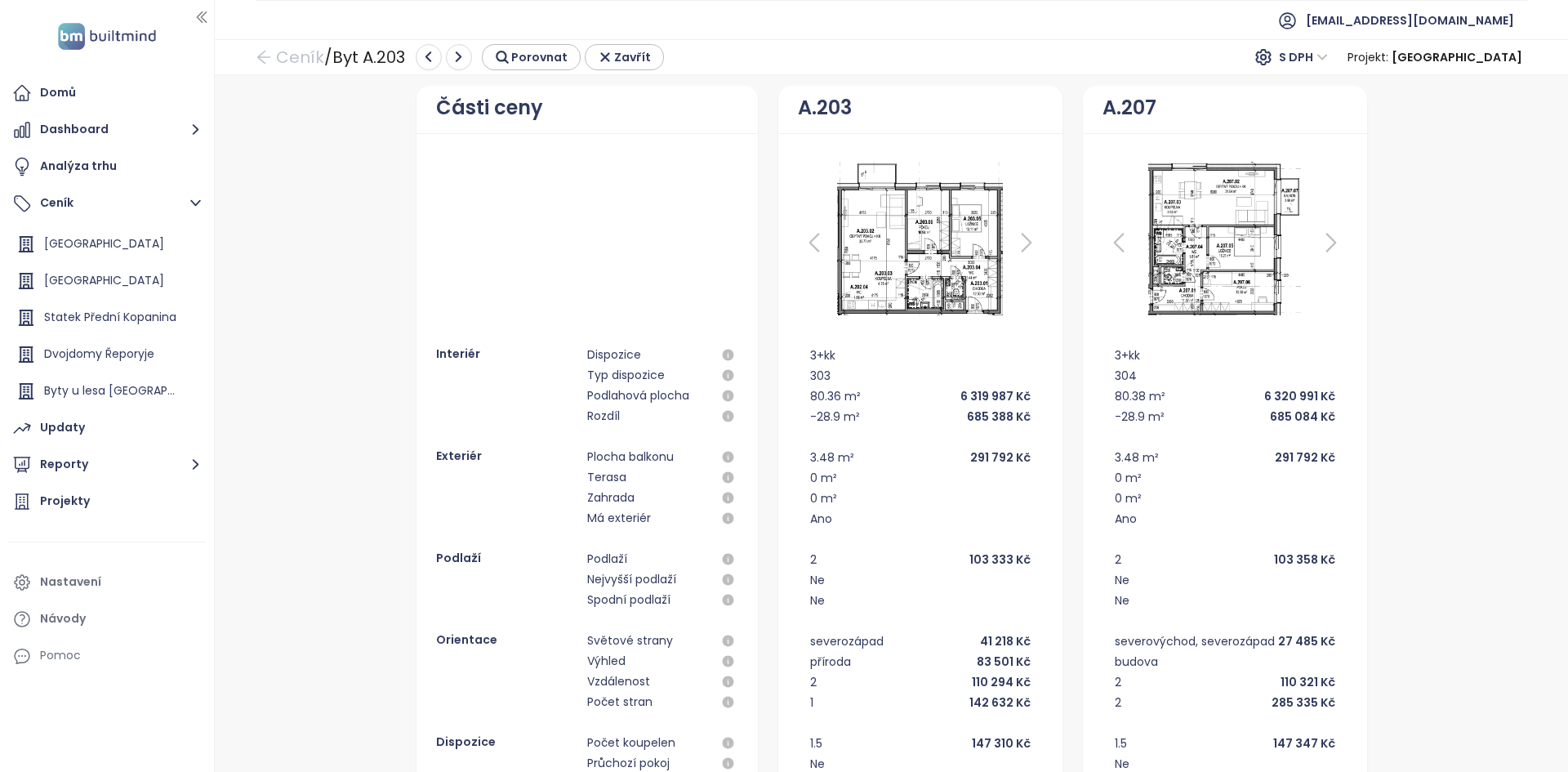
scroll to position [0, 0]
click at [1239, 290] on img at bounding box center [1225, 238] width 189 height 163
click at [911, 258] on img at bounding box center [920, 238] width 202 height 163
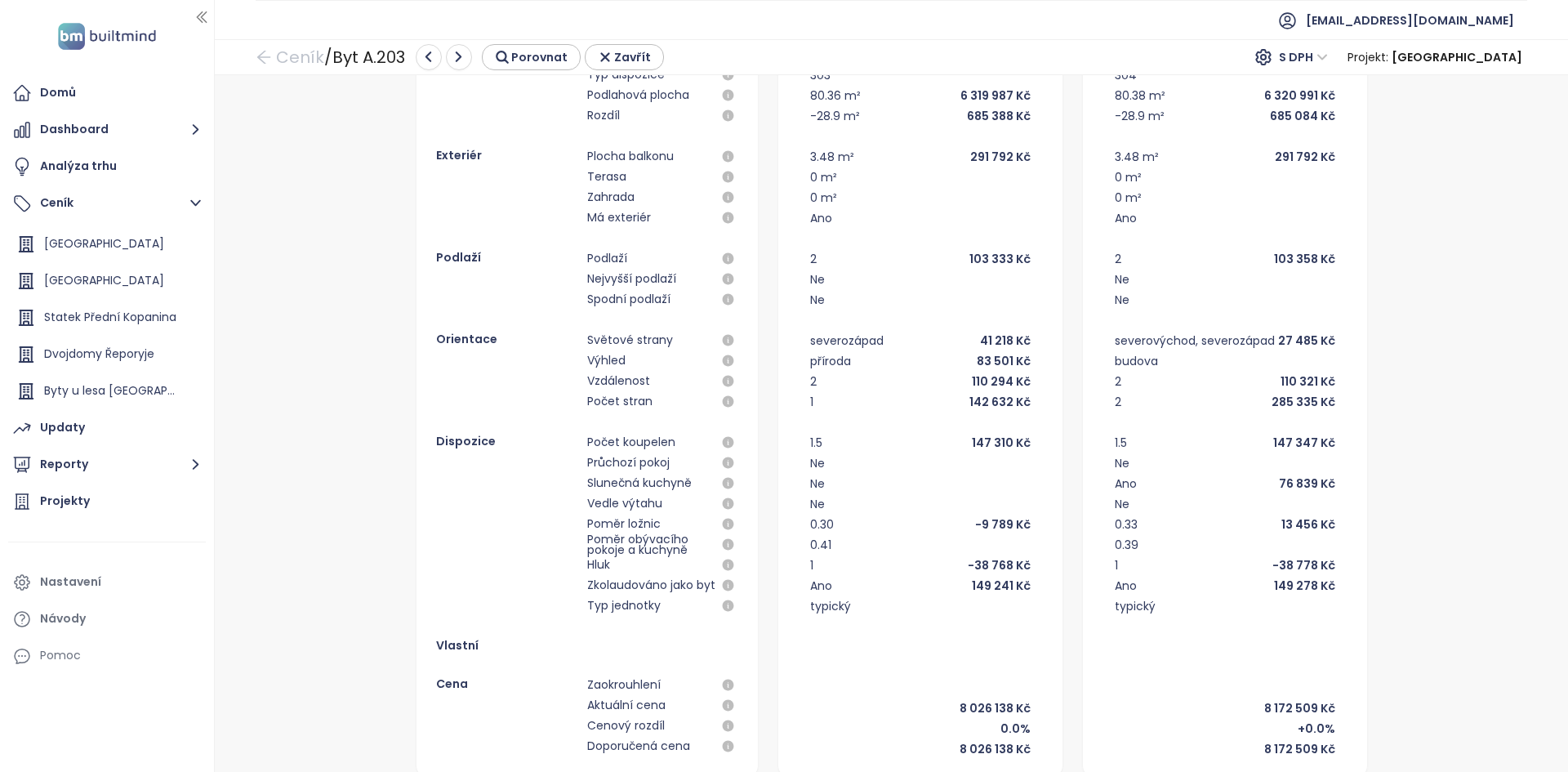
scroll to position [299, 0]
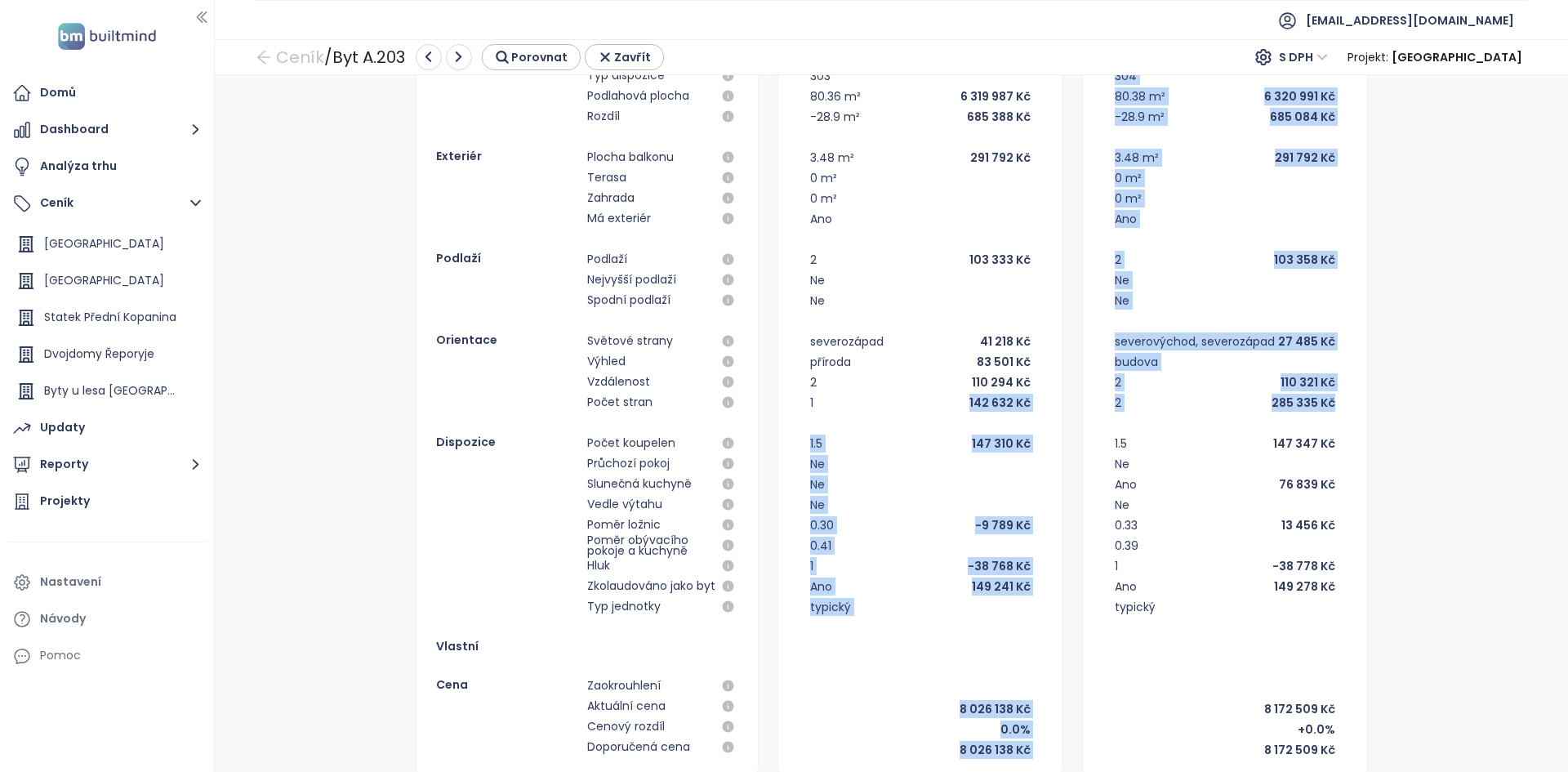
drag, startPoint x: 1327, startPoint y: 399, endPoint x: 831, endPoint y: 394, distance: 496.0
click at [831, 395] on div "Části ceny Interiér Dispozice Typ dispozice Podlahová plocha Rozdíl Exteriér Pl…" at bounding box center [892, 283] width 1333 height 995
click at [831, 394] on div "1 142 632 Kč" at bounding box center [920, 402] width 221 height 20
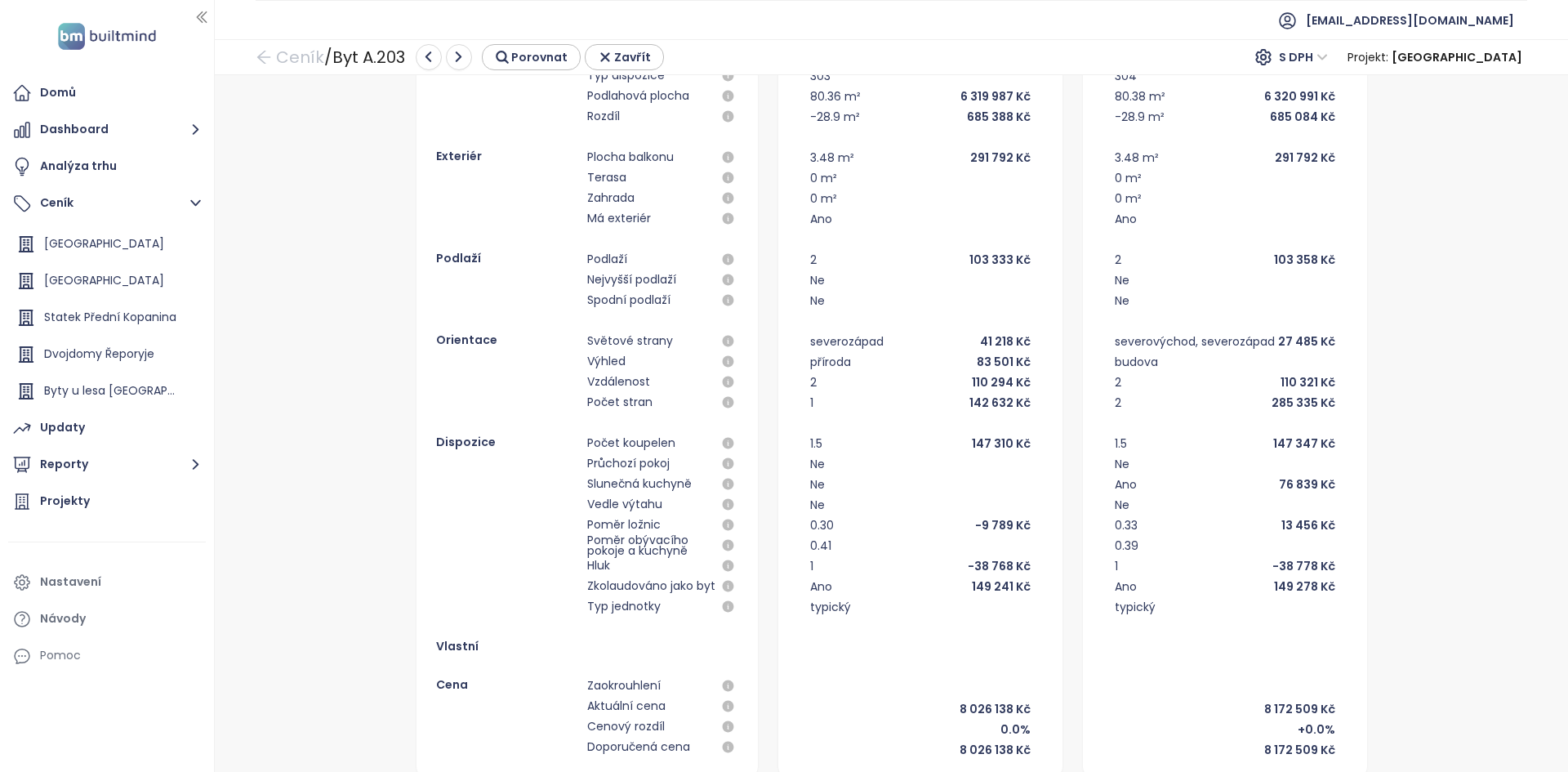
click at [1275, 400] on div "285 335 Kč" at bounding box center [1303, 403] width 64 height 18
click at [1290, 488] on div "76 839 Kč" at bounding box center [1307, 484] width 57 height 18
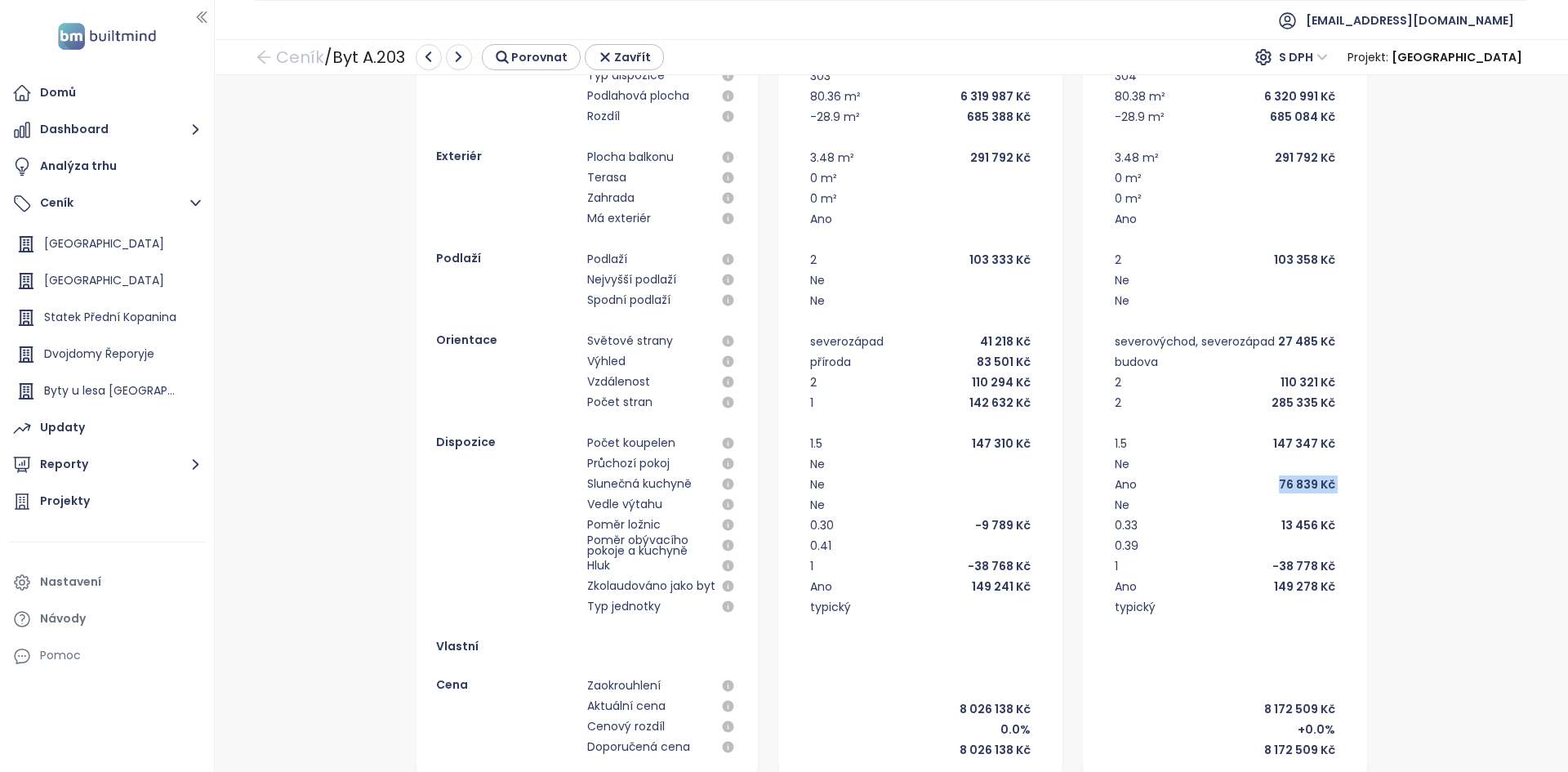
click at [1290, 488] on div "76 839 Kč" at bounding box center [1307, 484] width 57 height 18
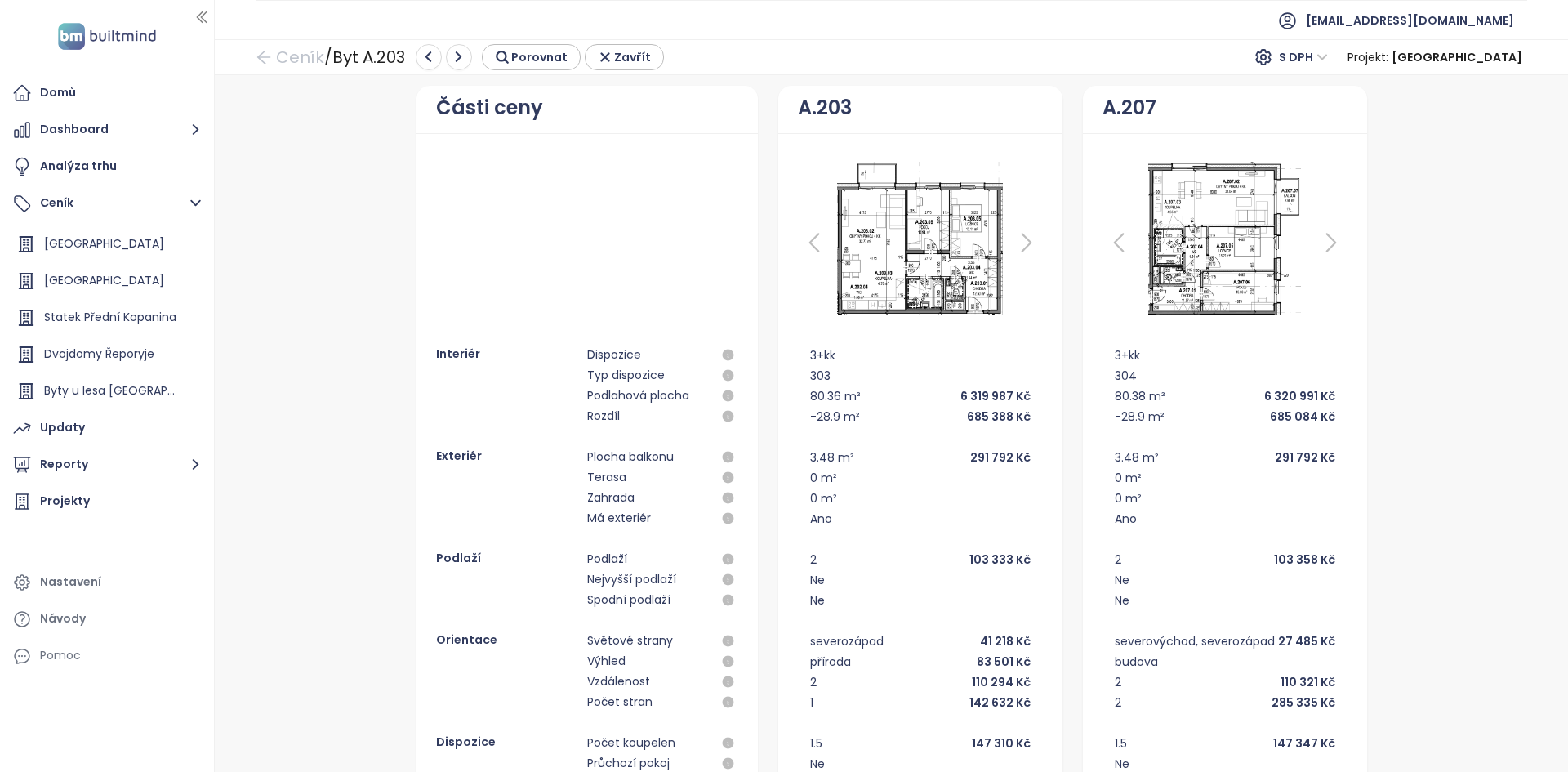
click at [914, 264] on img at bounding box center [920, 238] width 202 height 163
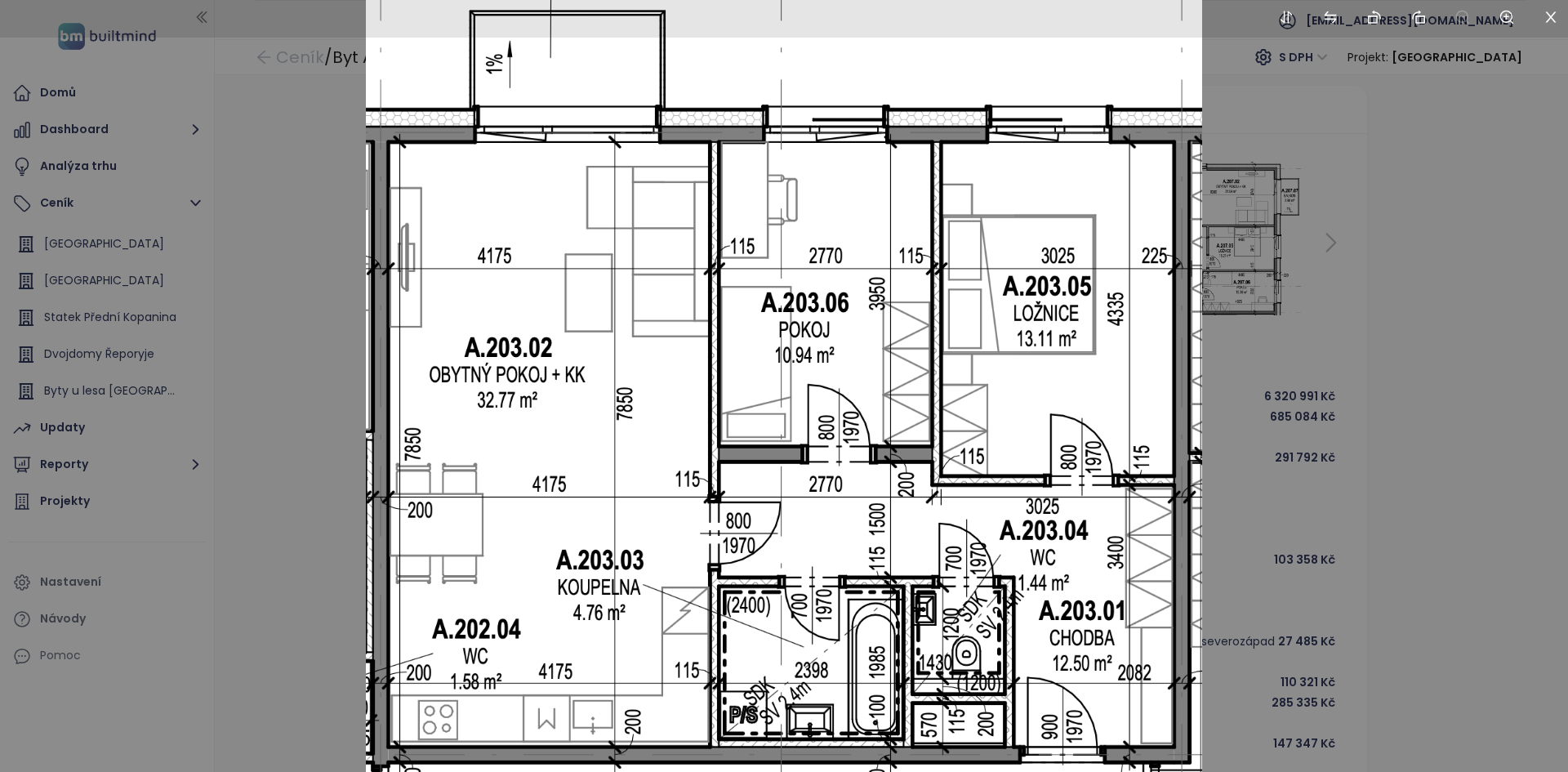
click at [1483, 447] on div at bounding box center [784, 386] width 1568 height 772
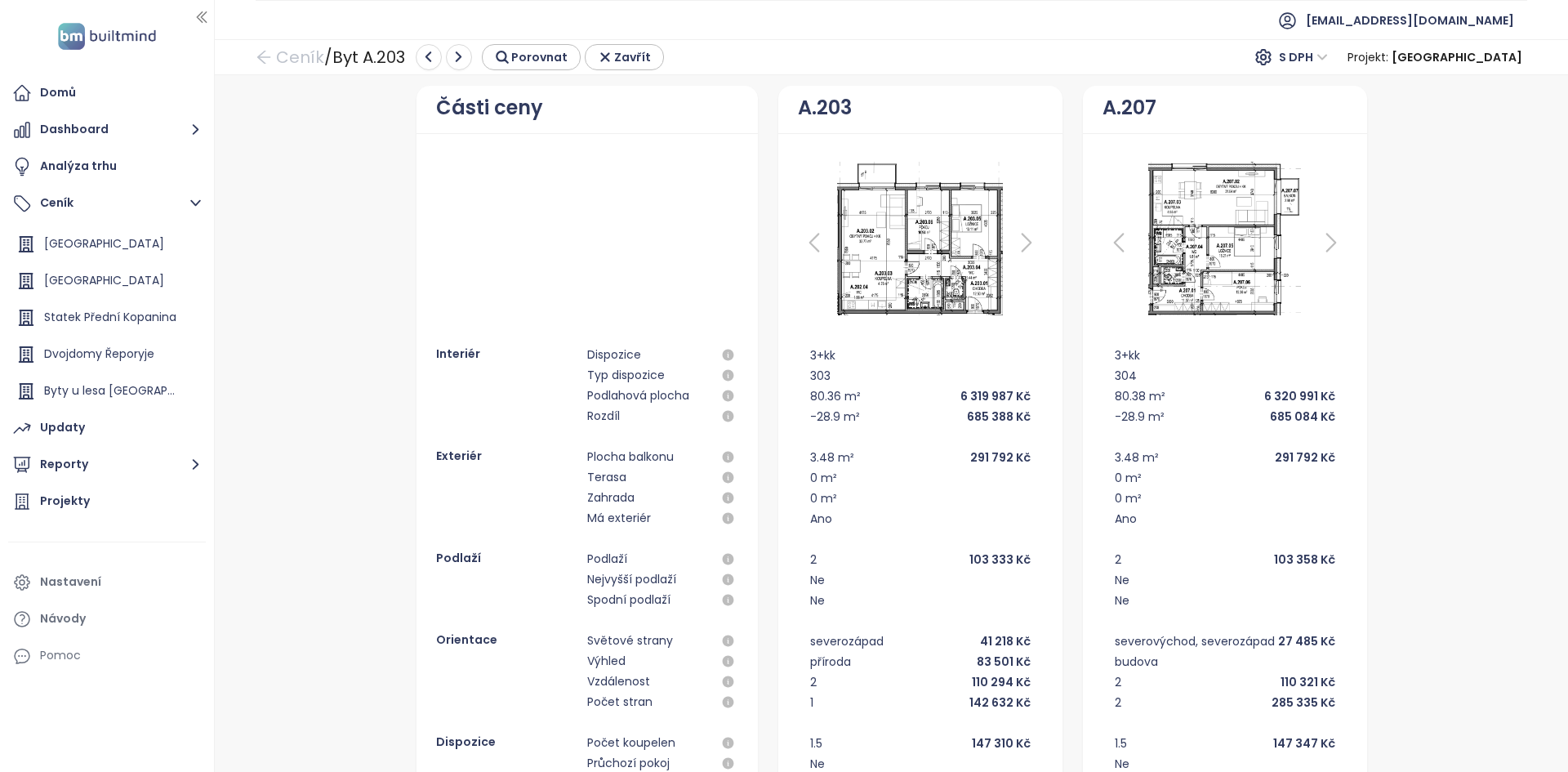
click at [1170, 251] on img at bounding box center [1225, 238] width 189 height 163
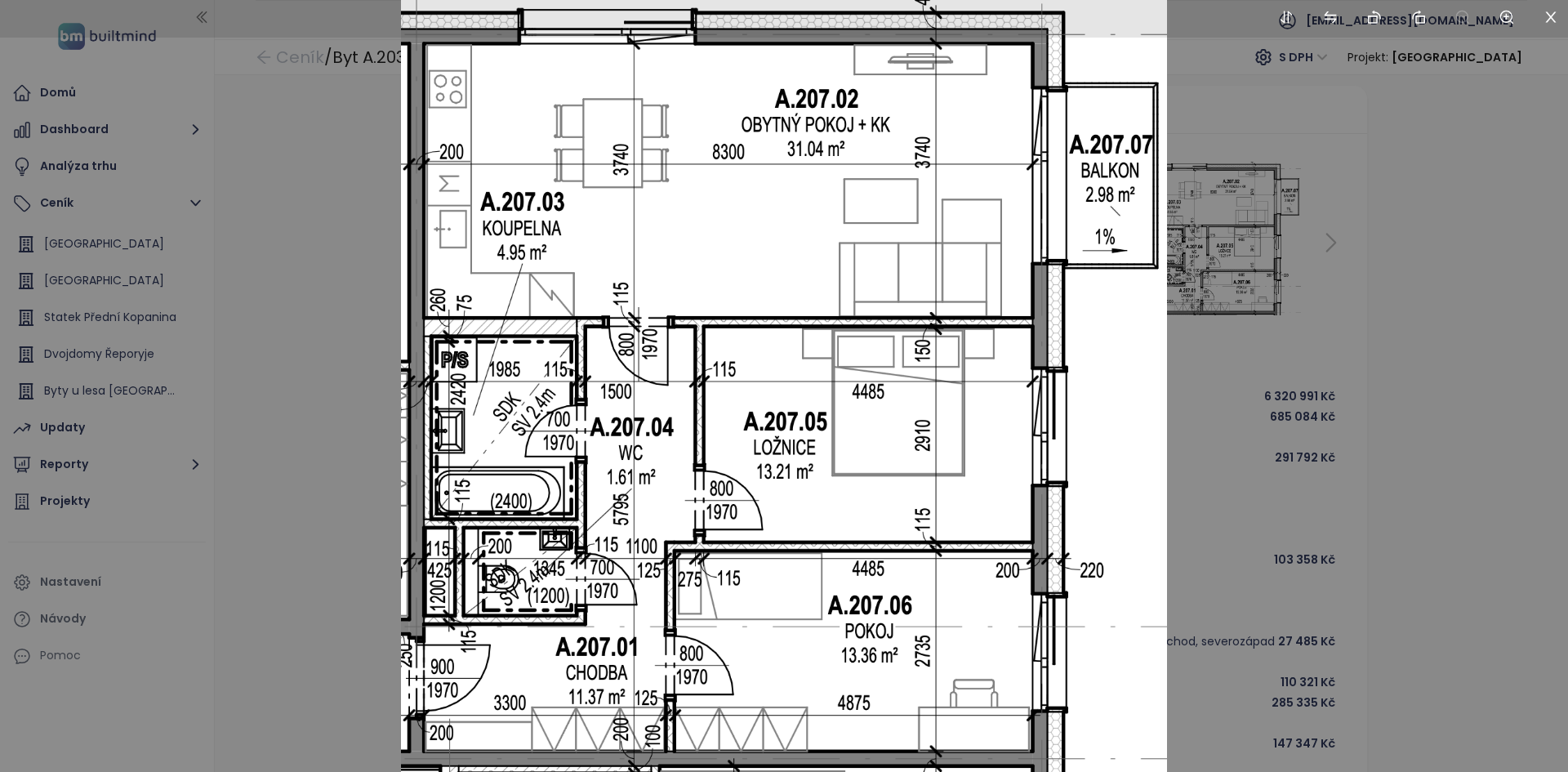
click at [387, 213] on div at bounding box center [784, 386] width 1568 height 772
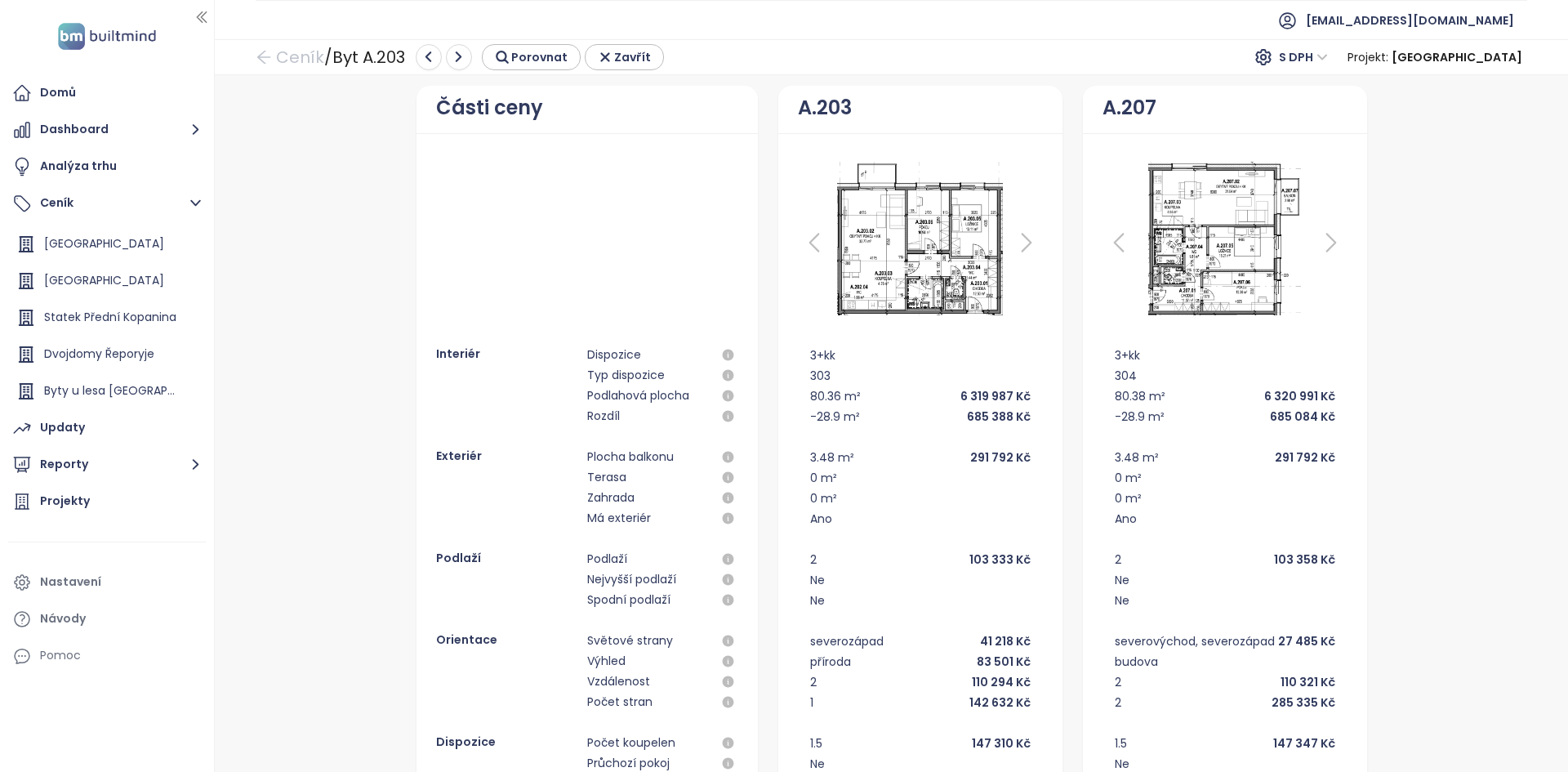
click at [1212, 250] on img at bounding box center [1225, 238] width 189 height 163
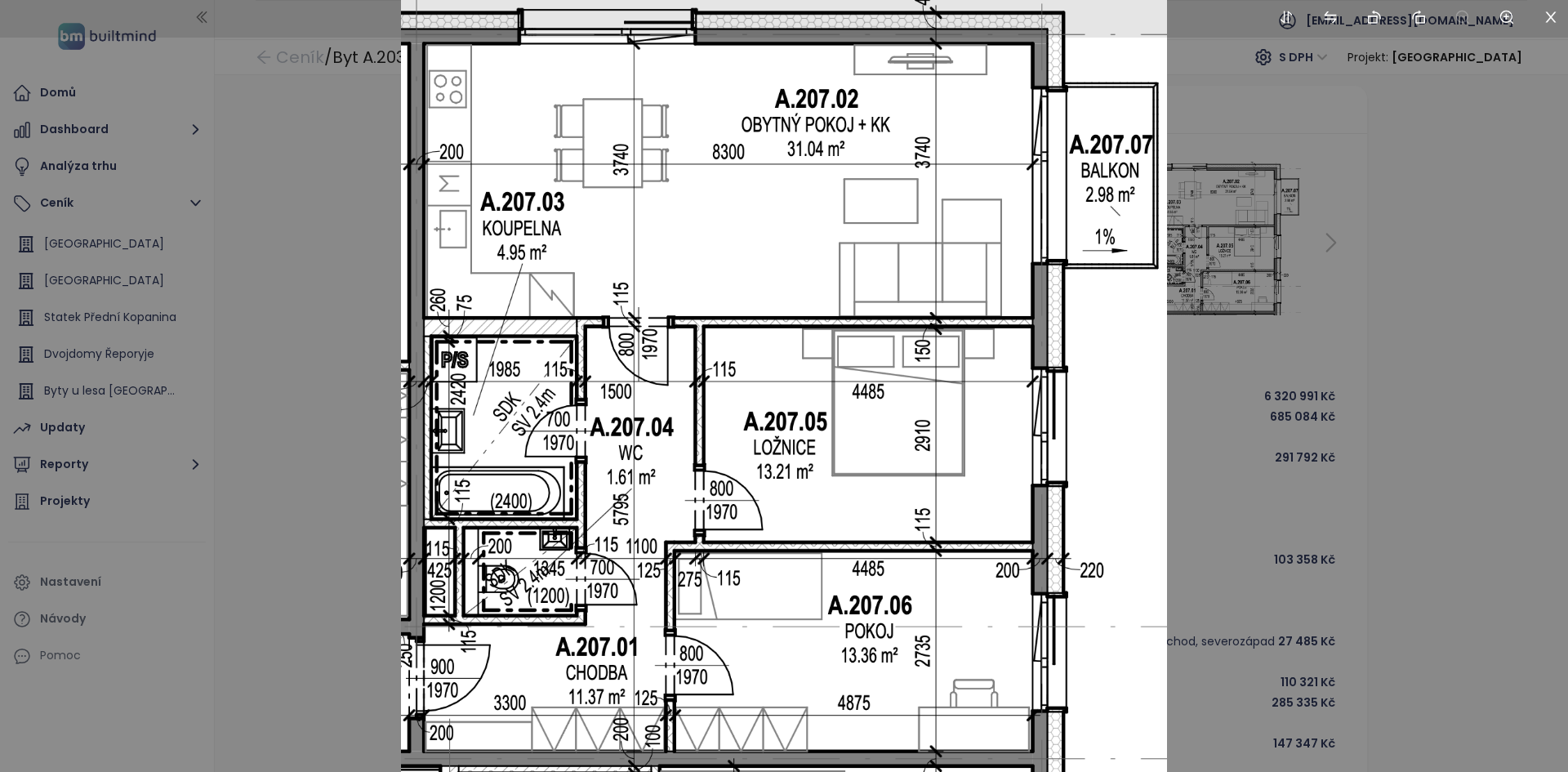
click at [273, 404] on div at bounding box center [784, 386] width 1568 height 772
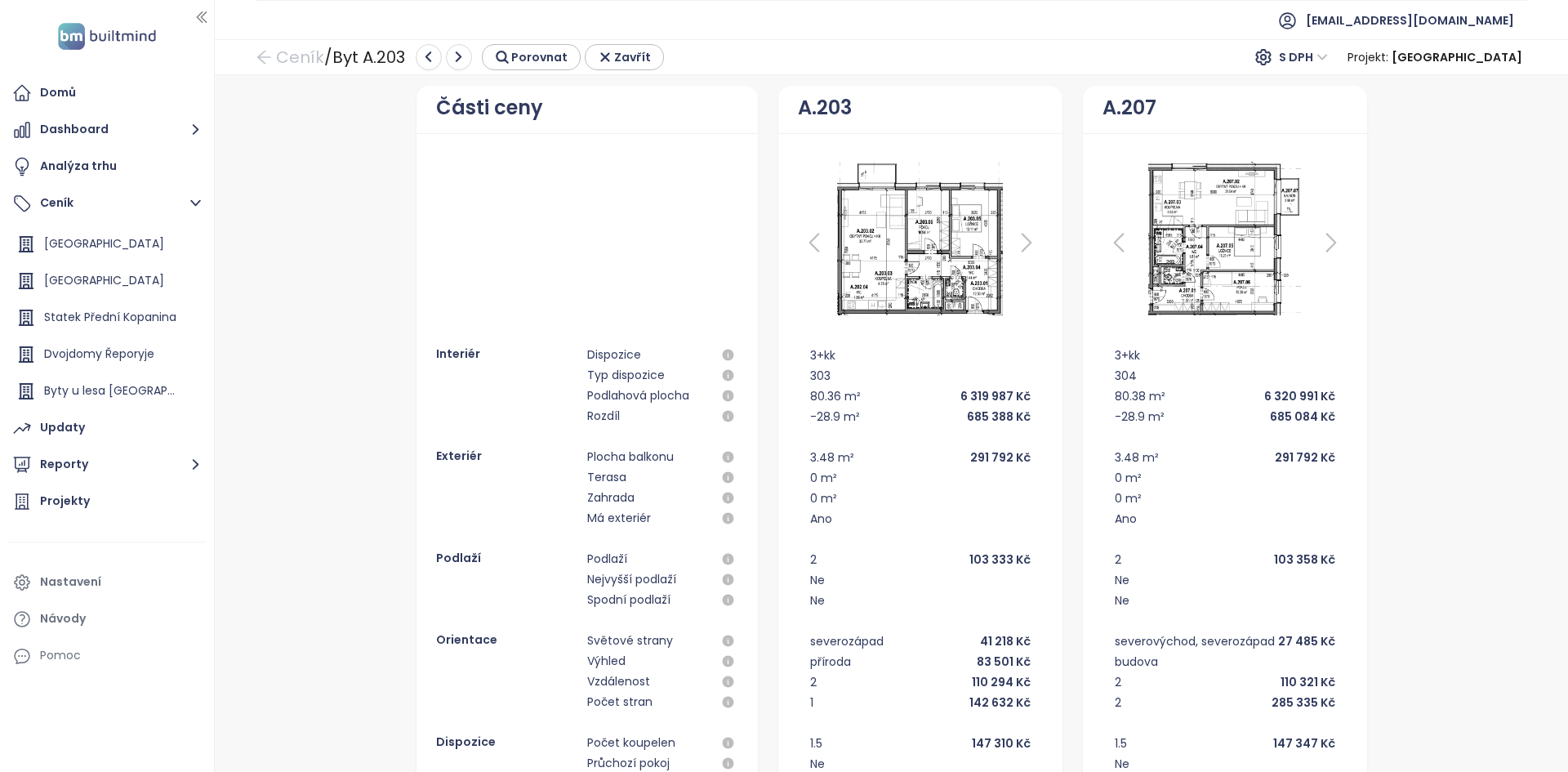
click at [1131, 258] on img at bounding box center [1225, 238] width 189 height 163
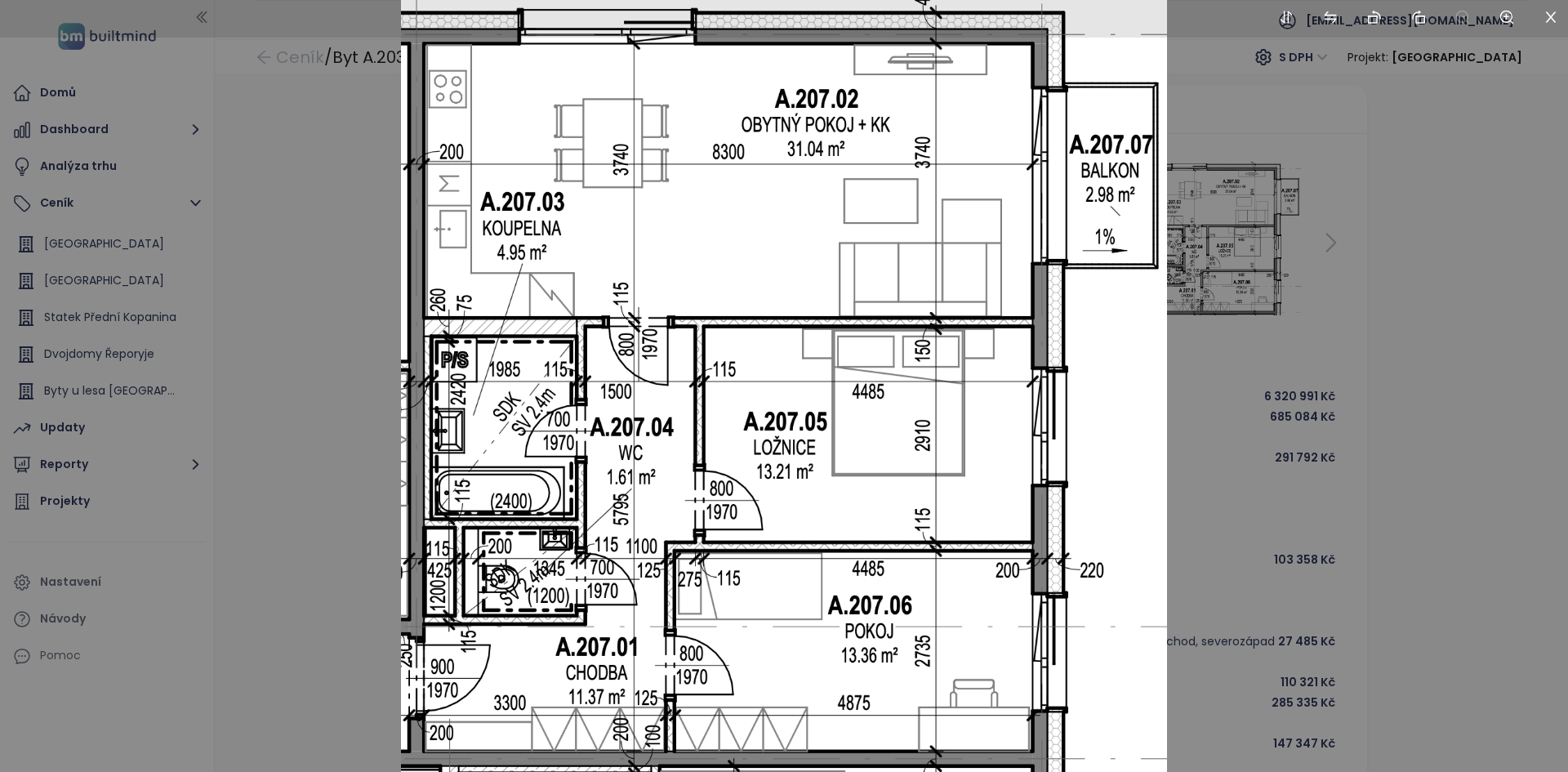
click at [1388, 348] on div at bounding box center [784, 386] width 1568 height 772
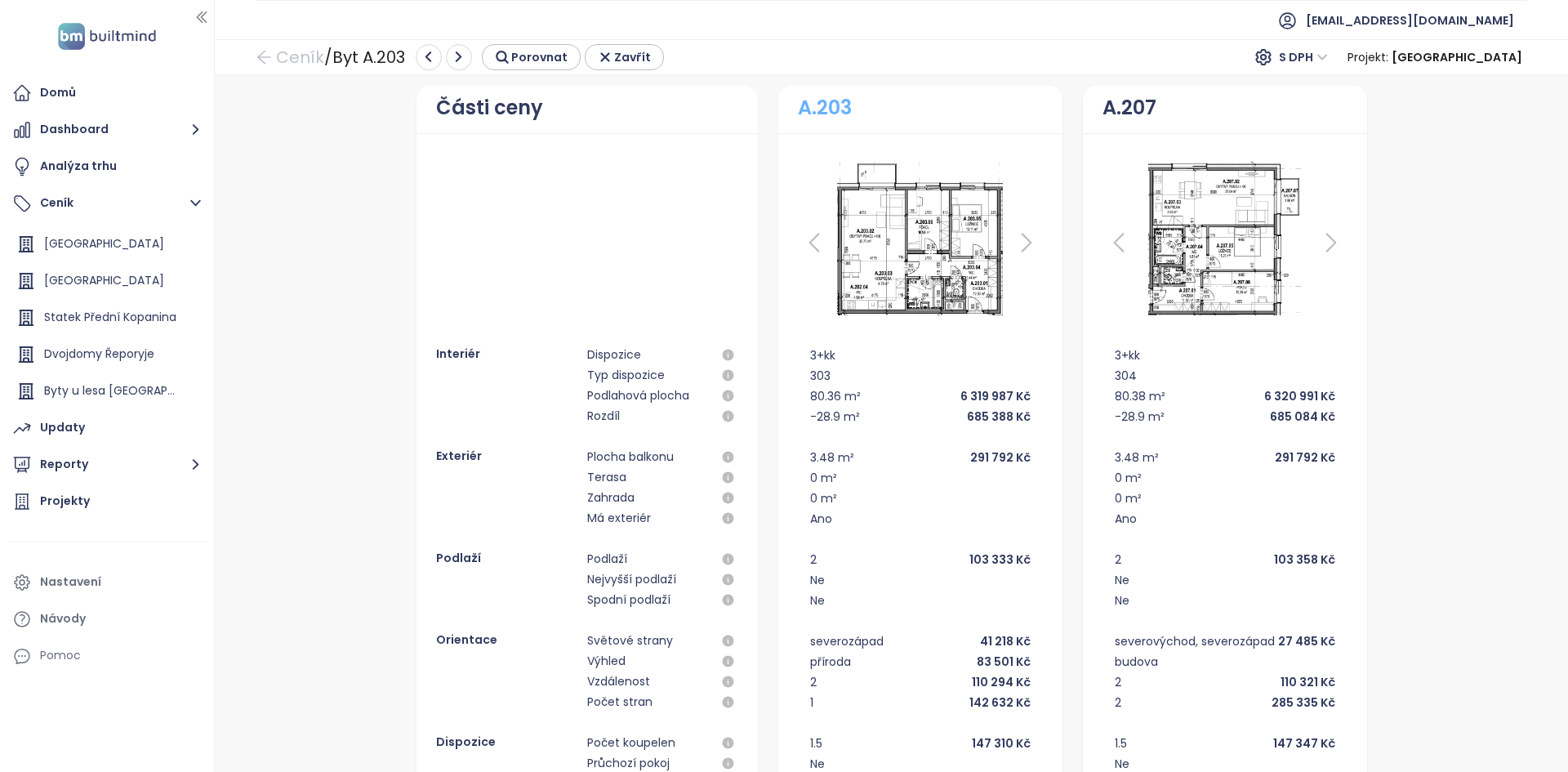
click at [827, 109] on link "A.203" at bounding box center [825, 108] width 54 height 31
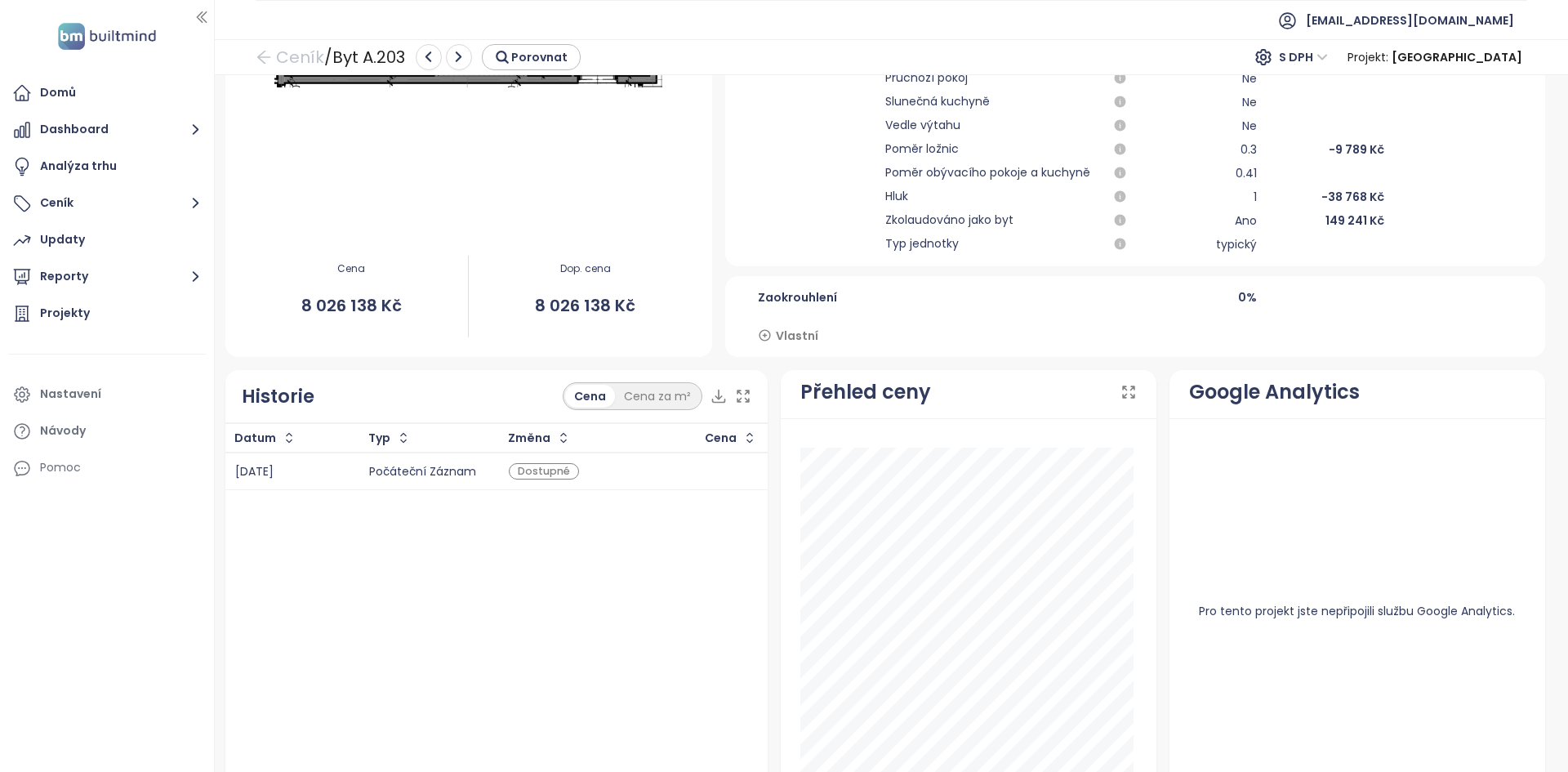
scroll to position [614, 0]
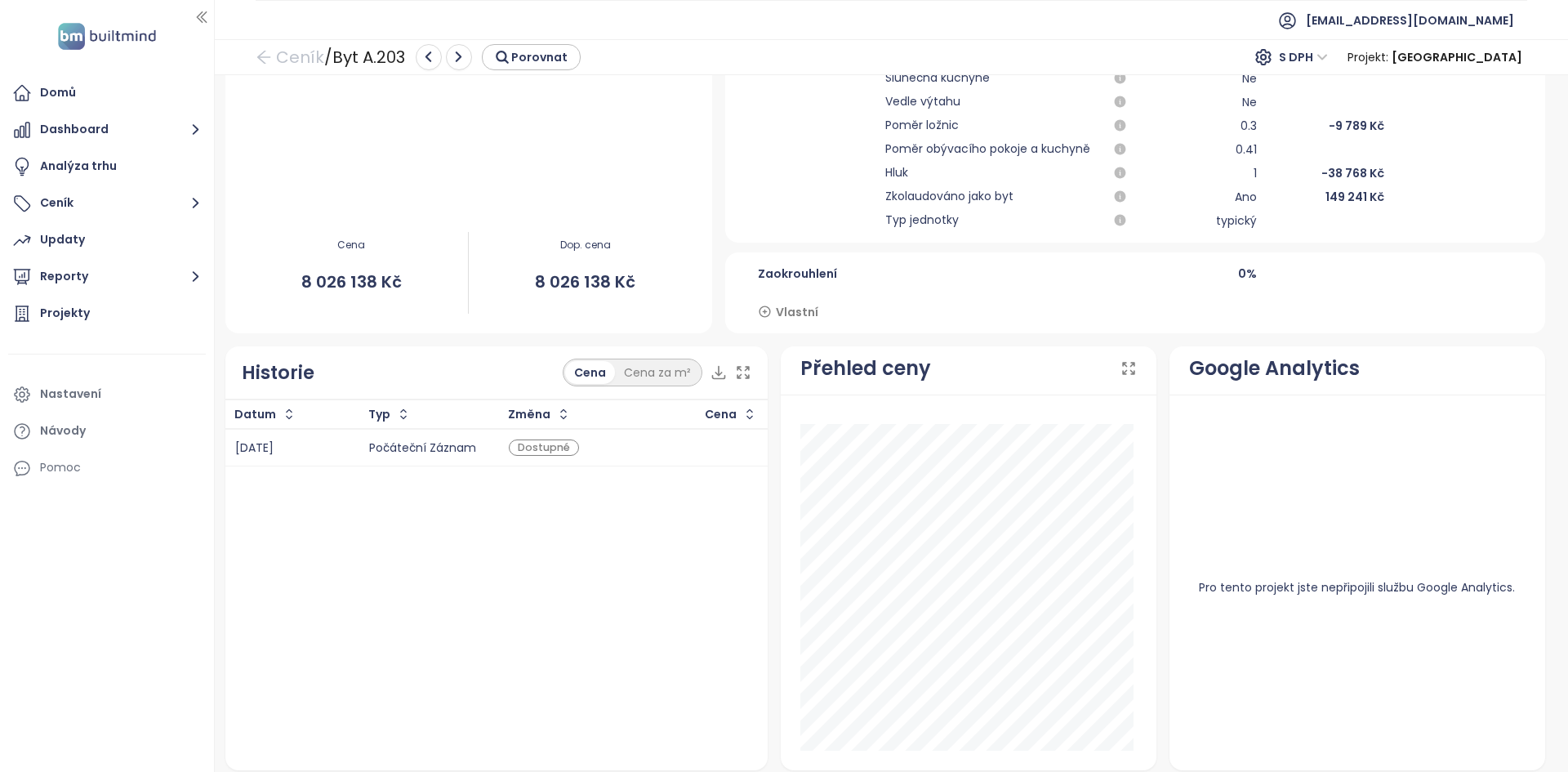
click at [792, 311] on span "Vlastní" at bounding box center [797, 312] width 42 height 18
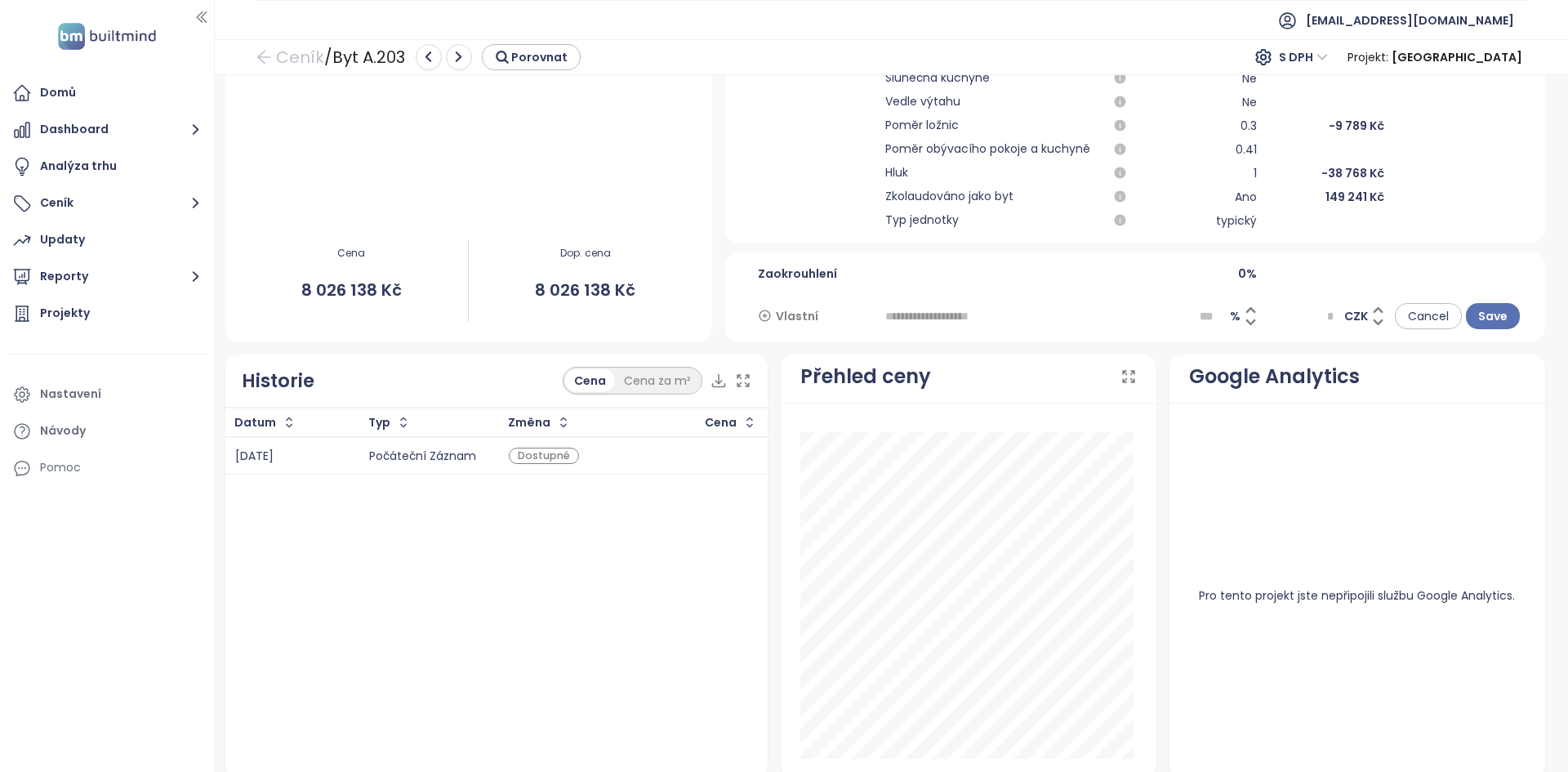
click at [958, 313] on input "text" at bounding box center [1008, 316] width 245 height 27
type input "**********"
click at [1245, 328] on icon at bounding box center [1250, 321] width 12 height 12
type input "****"
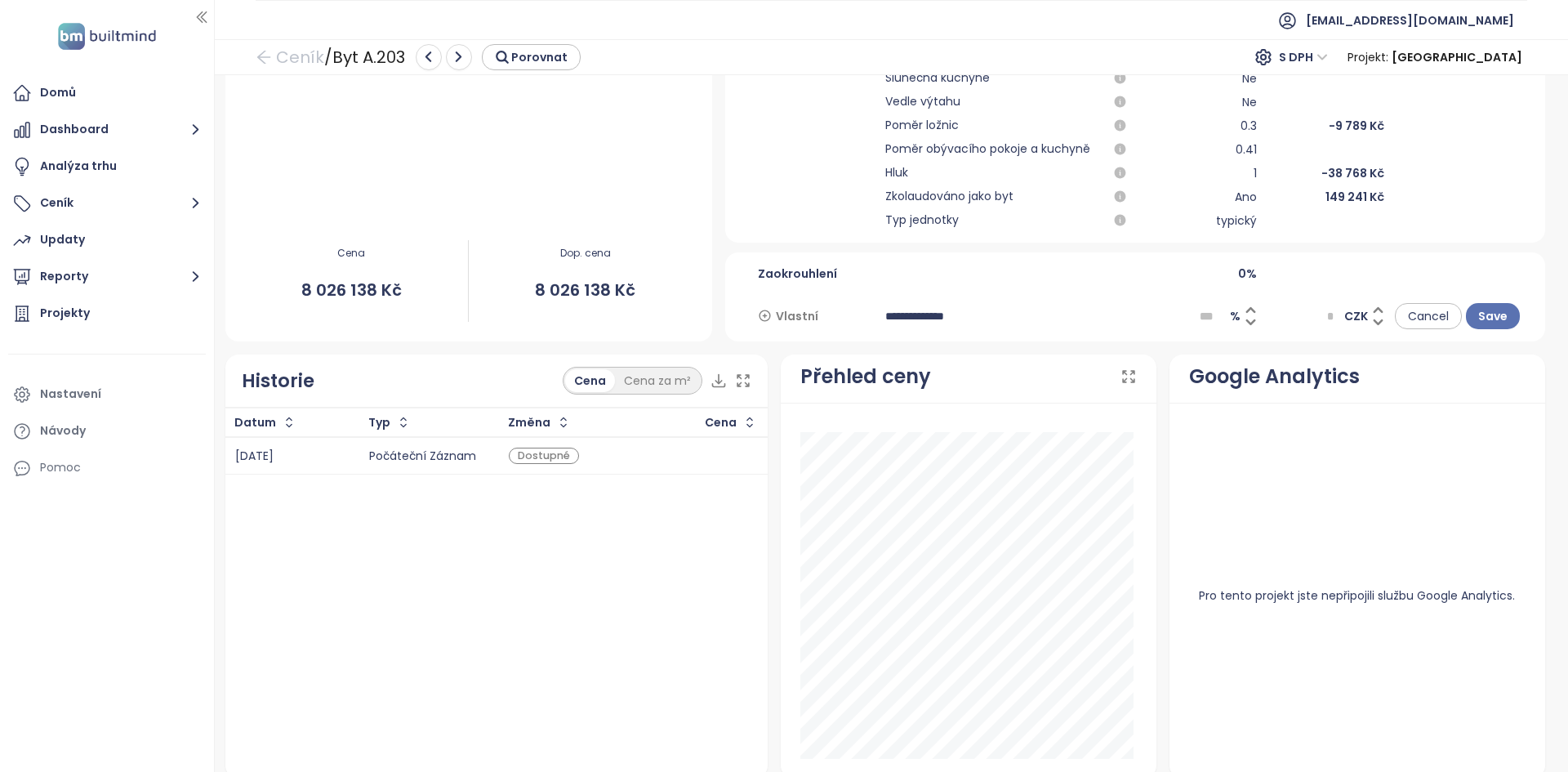
type input "******"
click at [1245, 325] on icon at bounding box center [1250, 321] width 12 height 12
type input "****"
type input "******"
click at [1245, 324] on icon at bounding box center [1250, 321] width 12 height 12
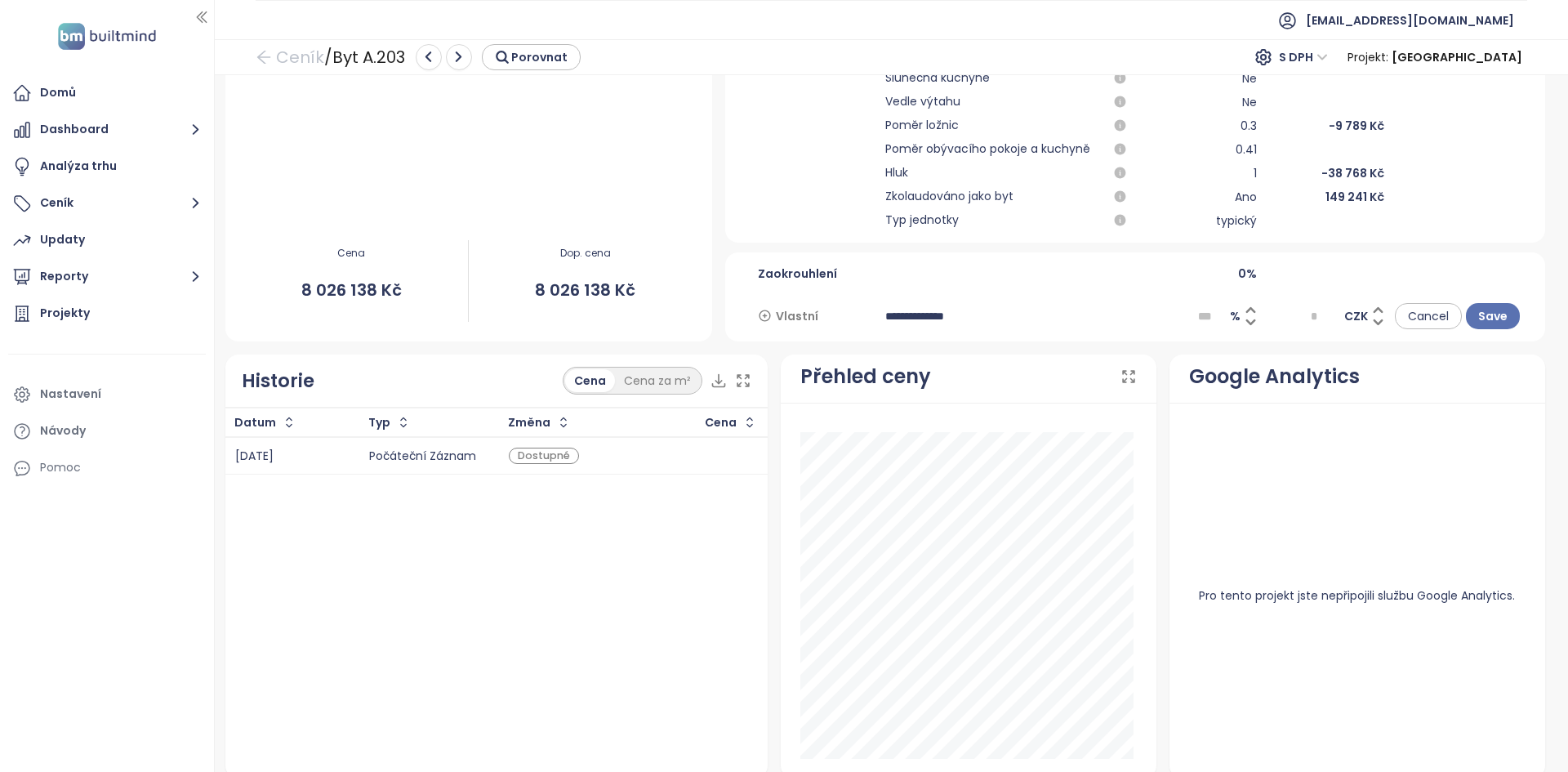
type input "****"
type input "*******"
click at [1245, 324] on icon at bounding box center [1250, 321] width 12 height 12
type input "****"
type input "*******"
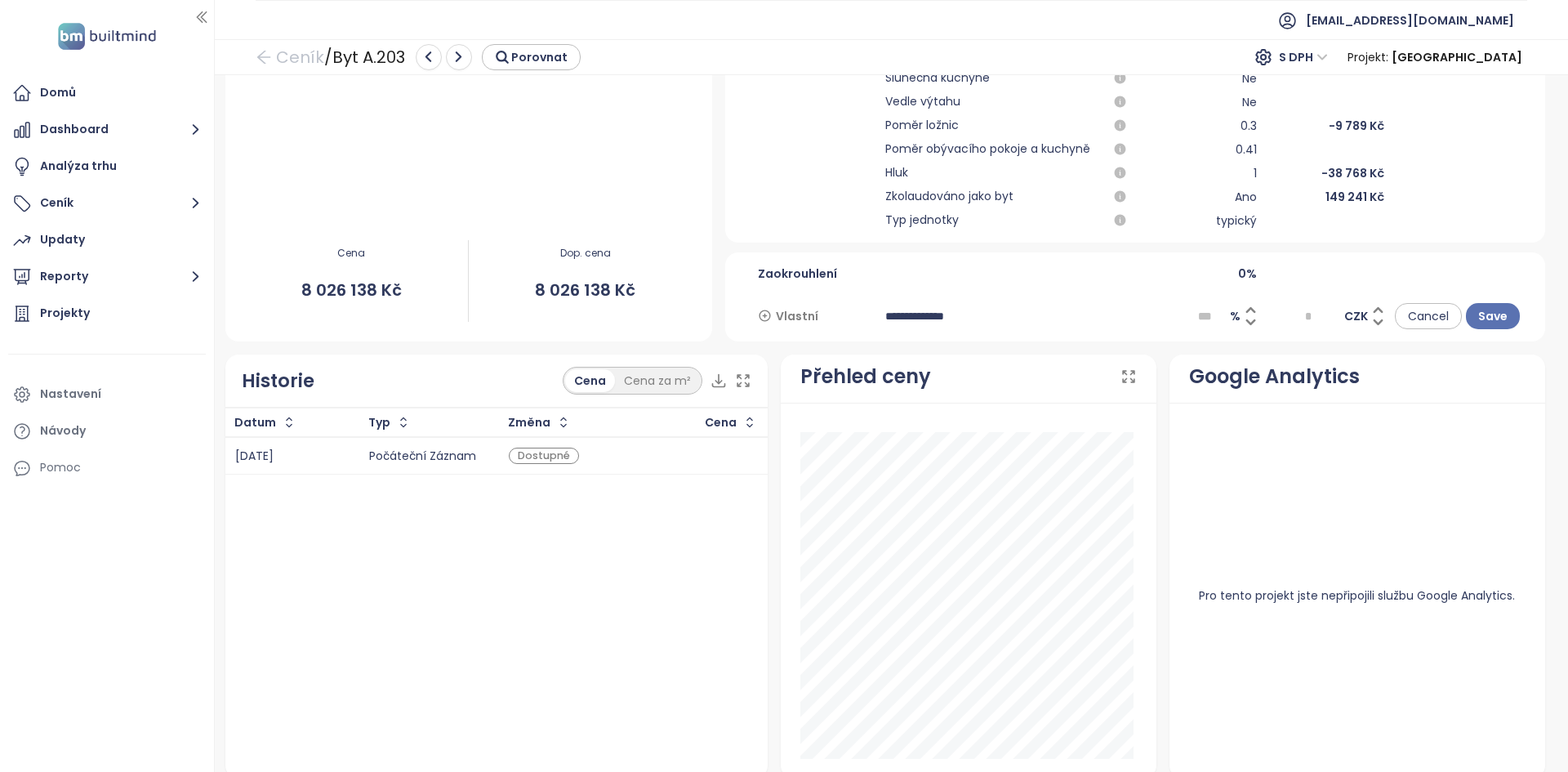
click at [1245, 324] on icon at bounding box center [1250, 321] width 12 height 12
type input "****"
type input "*******"
click at [1246, 323] on icon at bounding box center [1250, 321] width 12 height 12
type input "****"
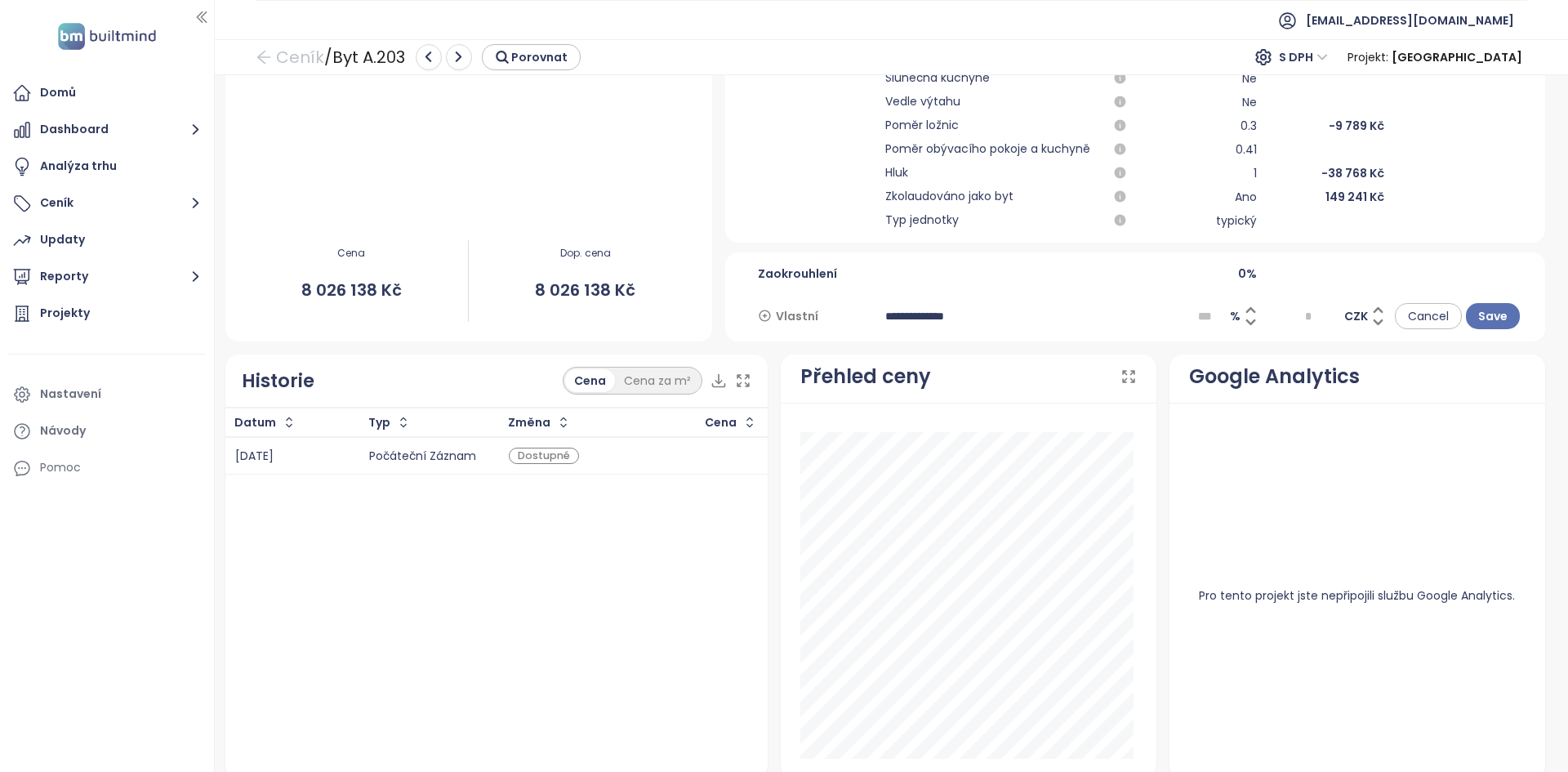
type input "*******"
click at [1308, 315] on input "*******" at bounding box center [1323, 316] width 36 height 25
click at [1431, 314] on span "Cancel" at bounding box center [1428, 316] width 41 height 18
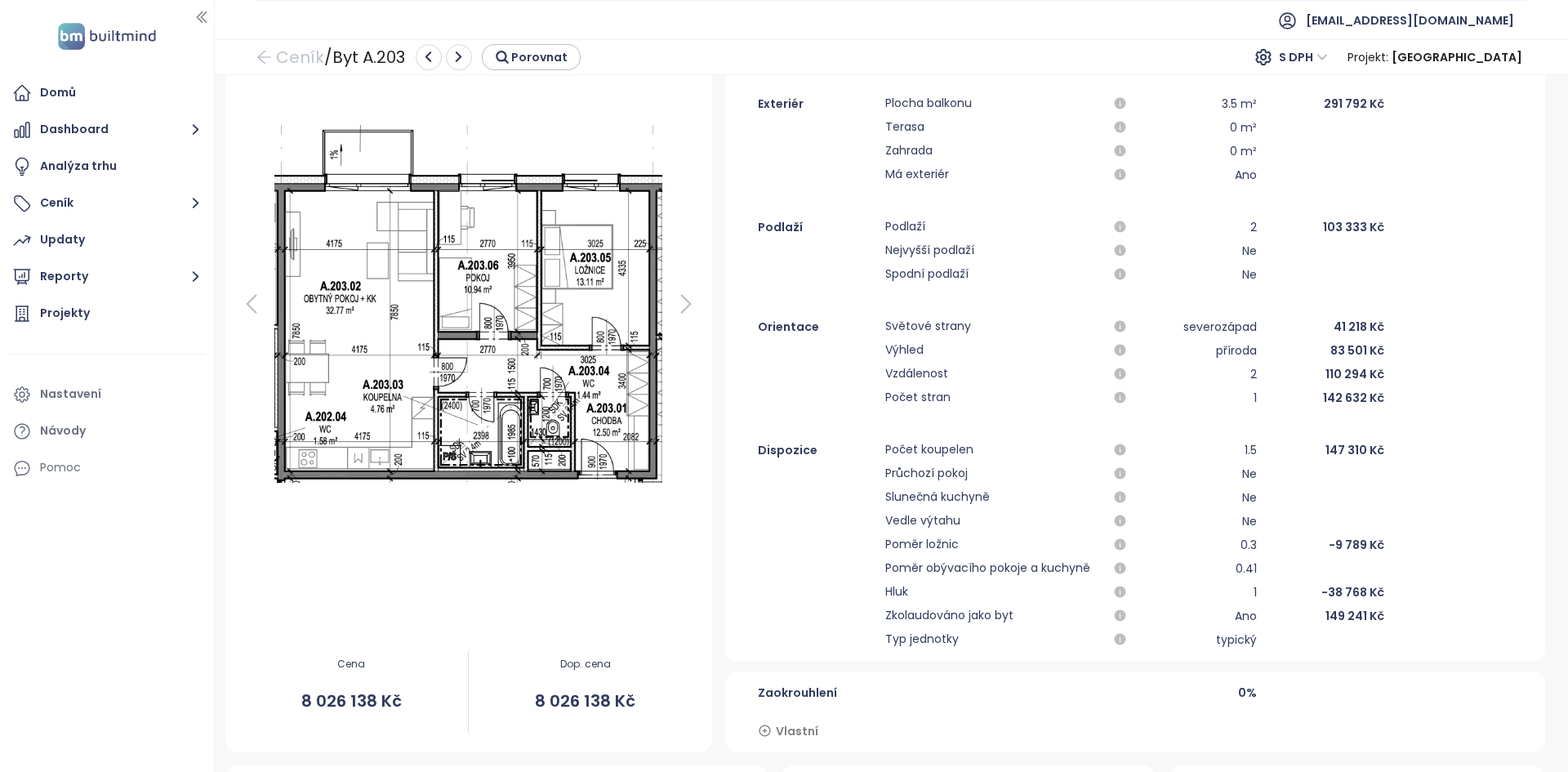
scroll to position [0, 0]
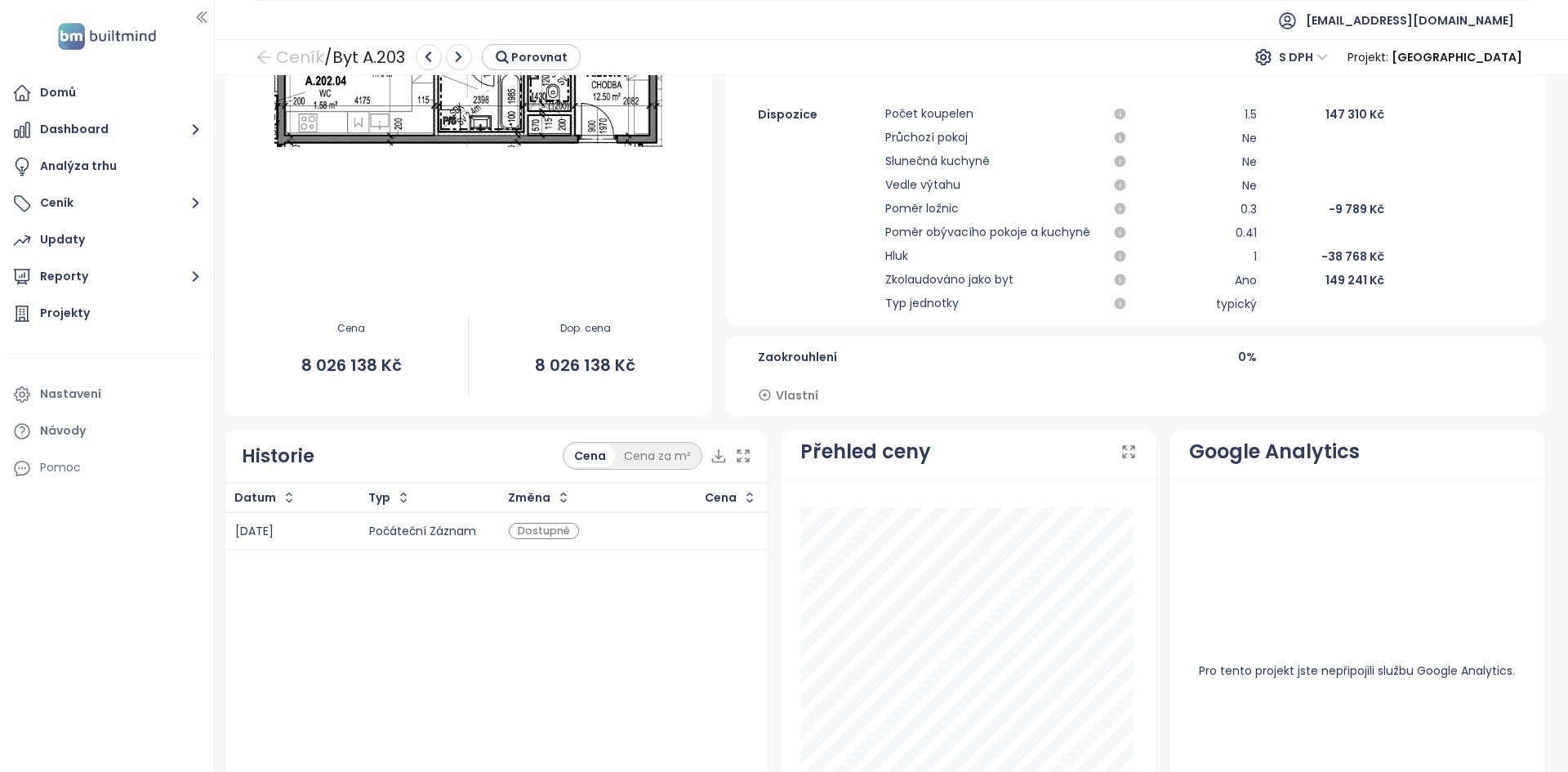
click at [776, 395] on span "Vlastní" at bounding box center [797, 396] width 42 height 18
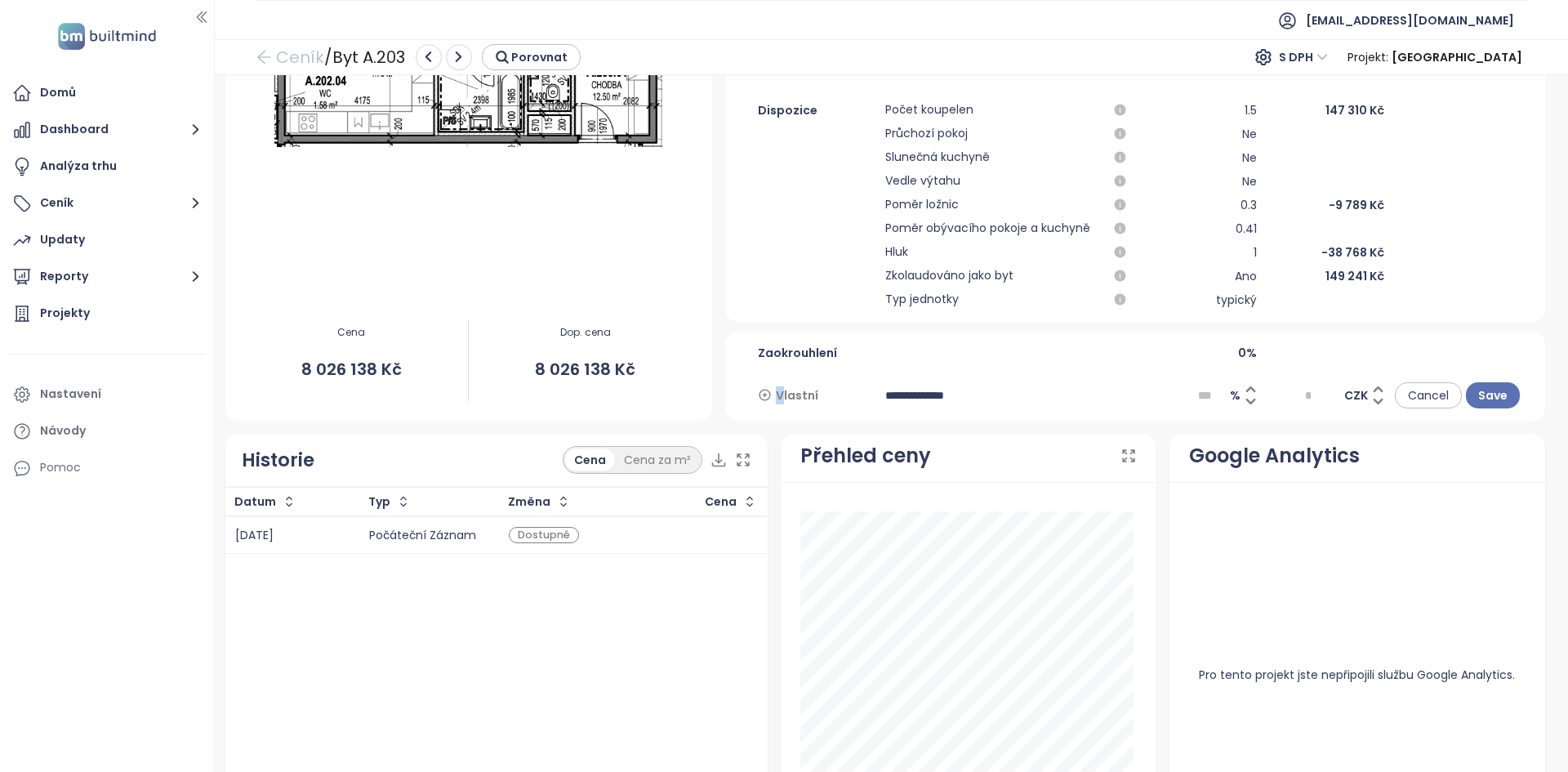
scroll to position [493, 0]
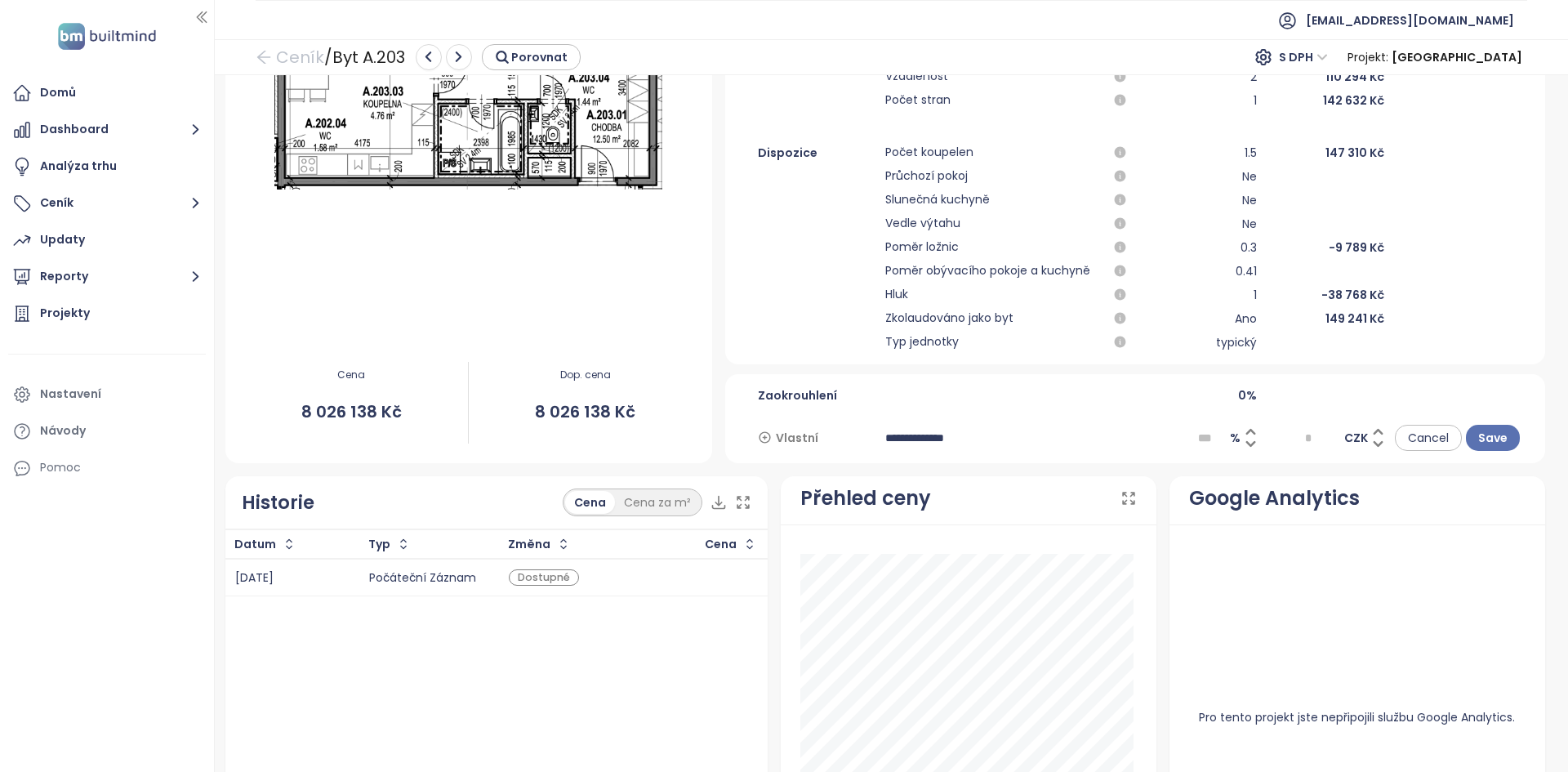
click at [943, 442] on input "**********" at bounding box center [1008, 438] width 245 height 27
click at [944, 442] on input "**********" at bounding box center [1008, 438] width 245 height 27
type input "**********"
click at [1408, 440] on span "Cancel" at bounding box center [1428, 438] width 41 height 18
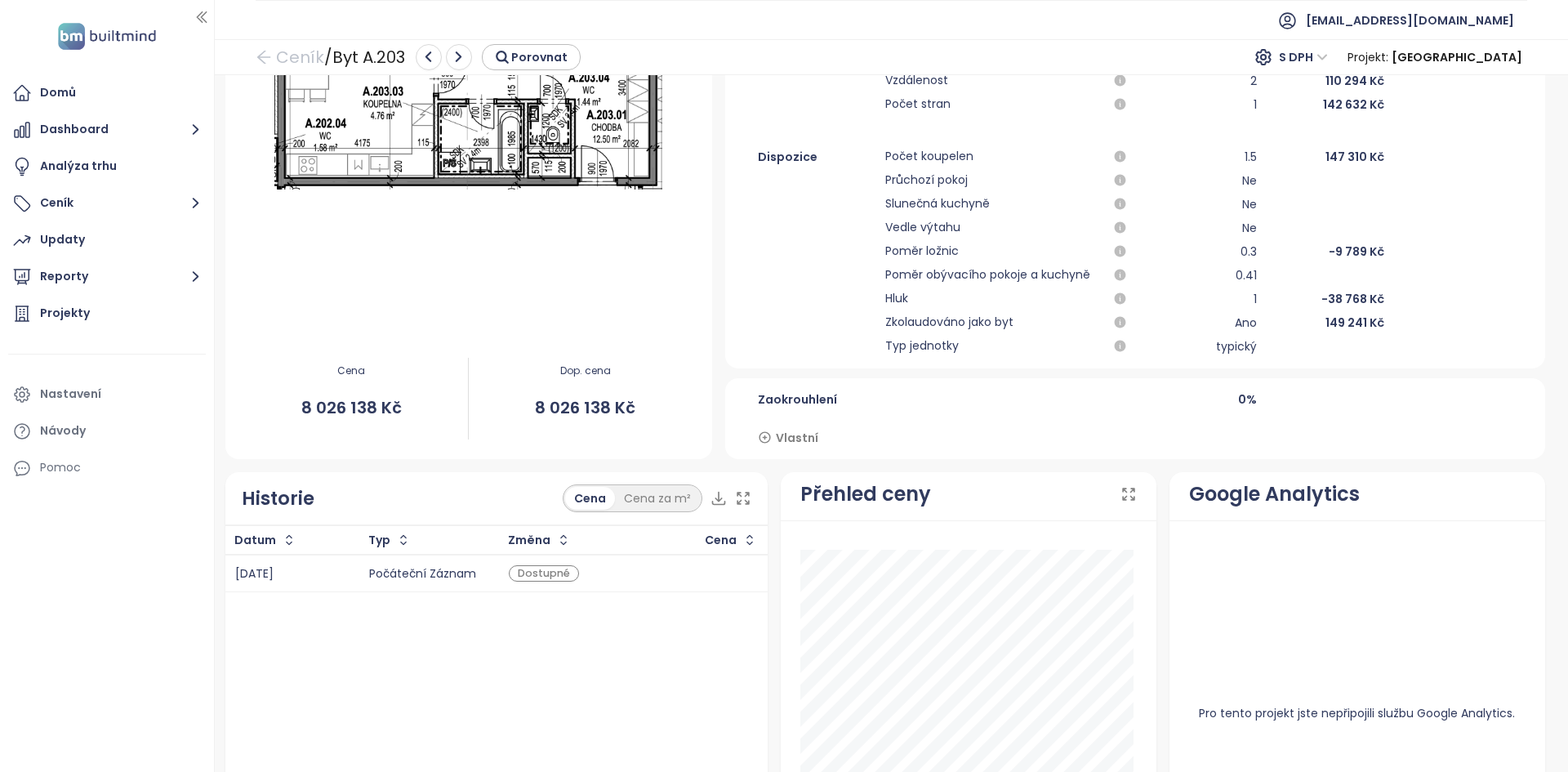
scroll to position [0, 0]
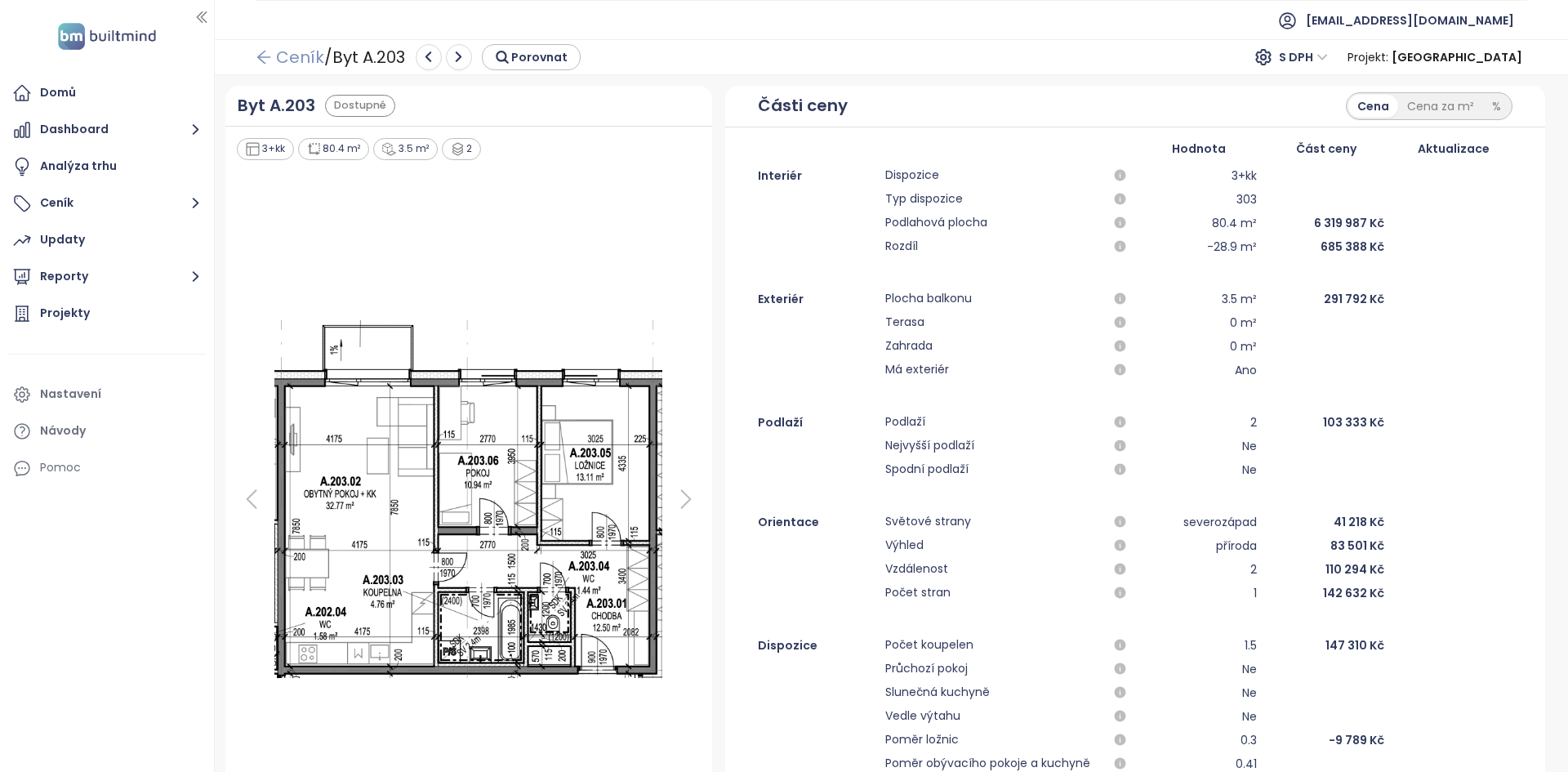
click at [287, 58] on link "Ceník" at bounding box center [289, 57] width 69 height 29
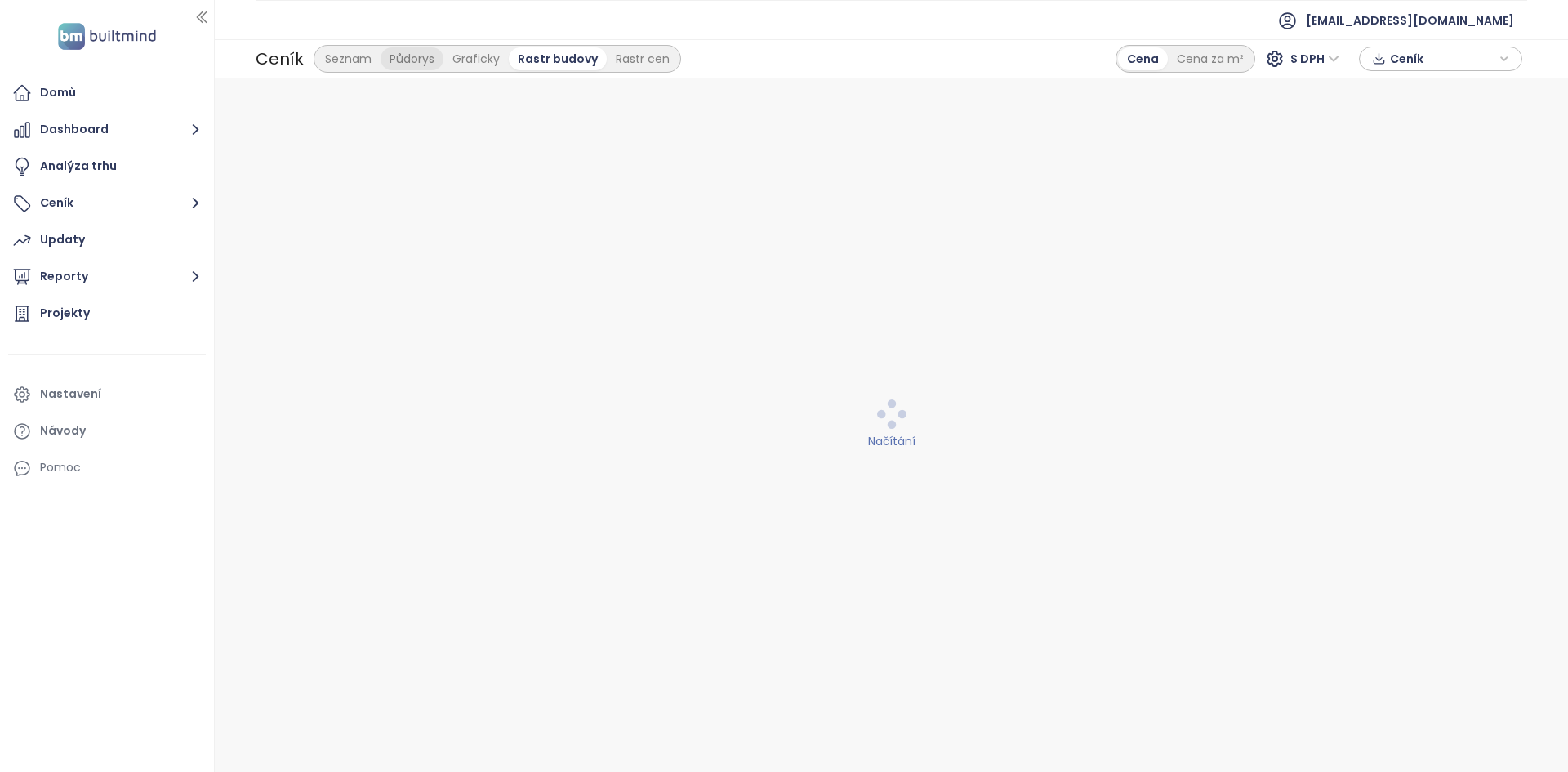
click at [401, 54] on div "Půdorys" at bounding box center [412, 59] width 63 height 23
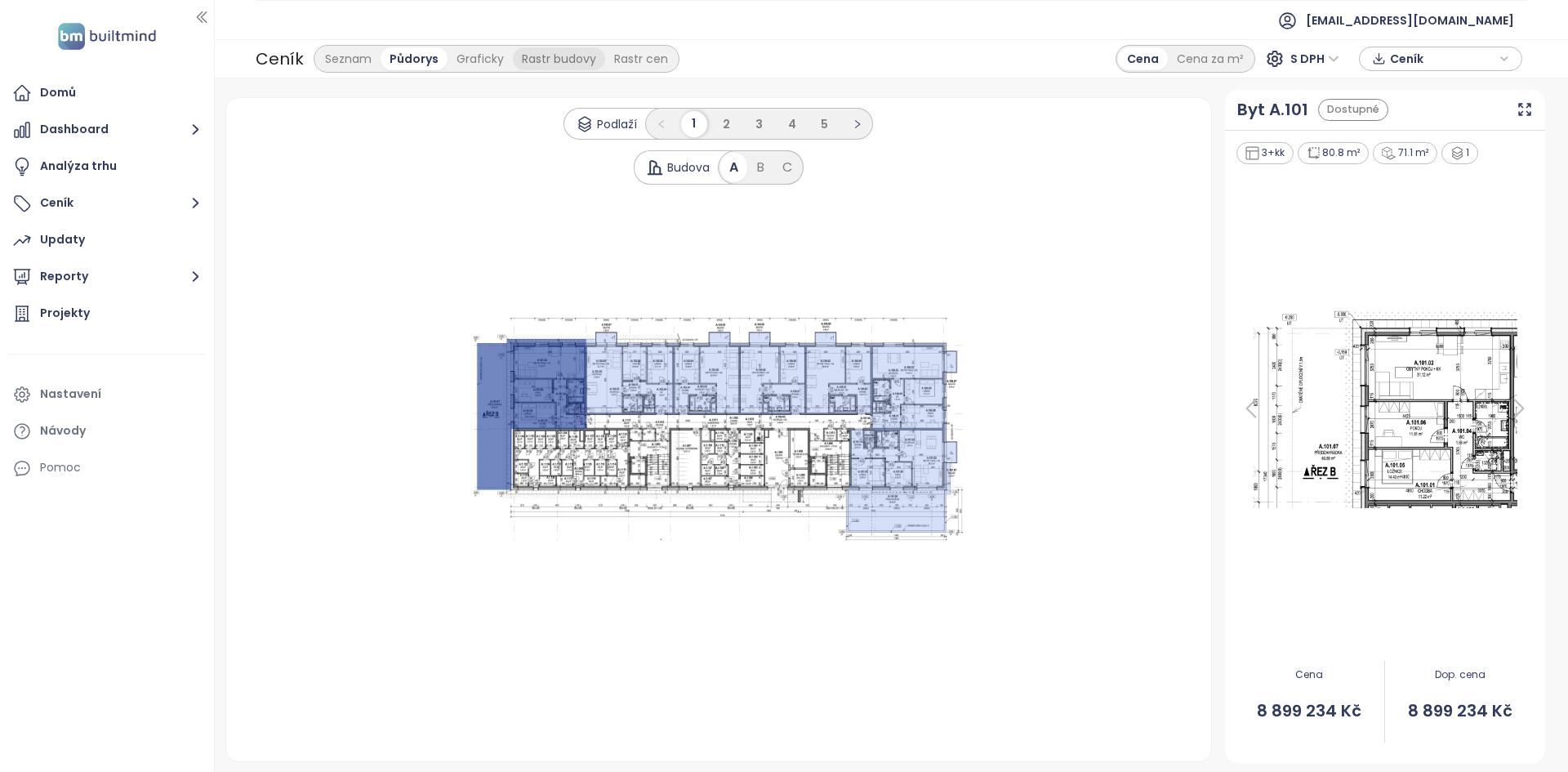
click at [530, 62] on div "Rastr budovy" at bounding box center [558, 59] width 92 height 23
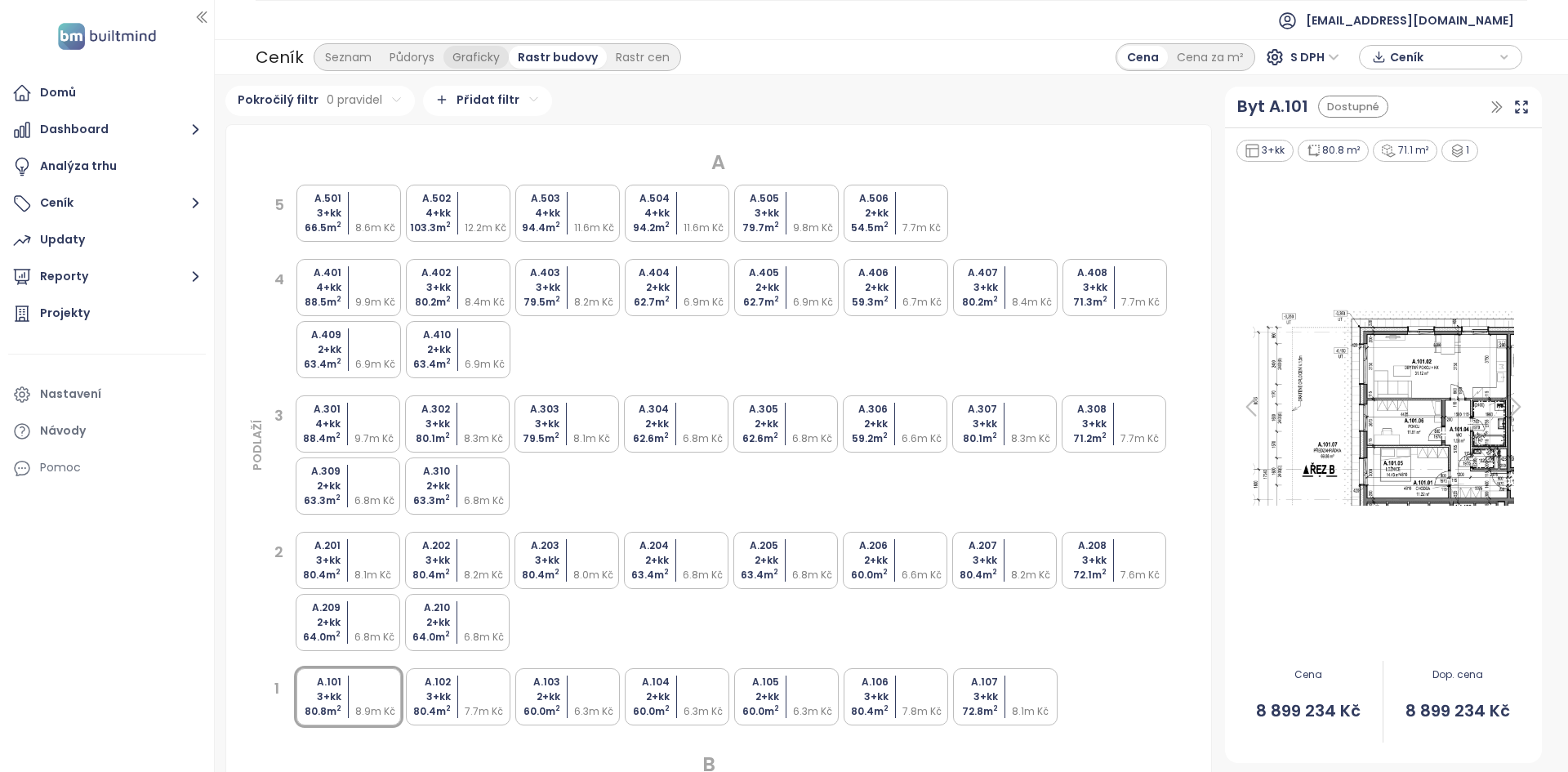
click at [443, 59] on div "Graficky" at bounding box center [475, 57] width 65 height 23
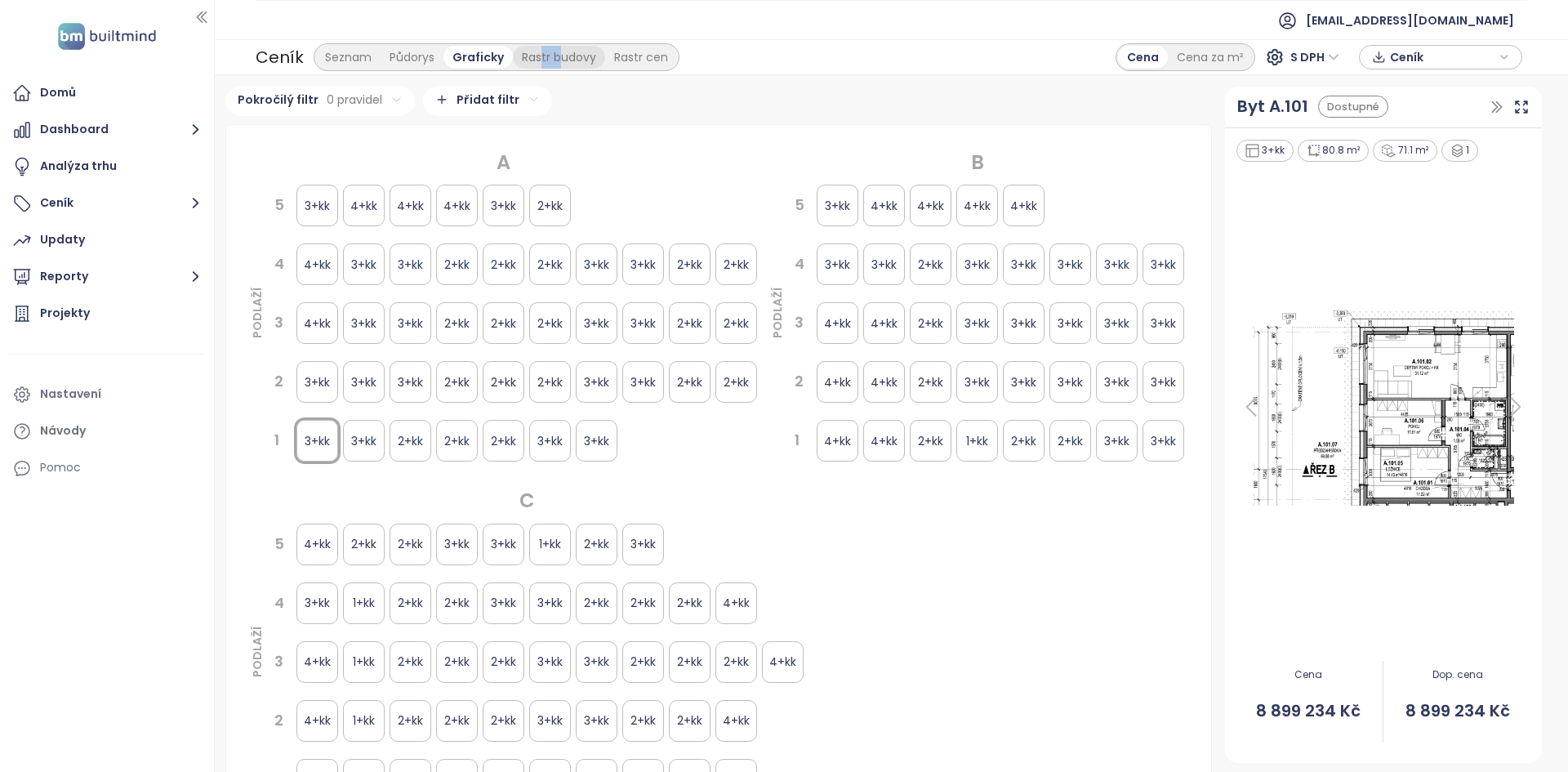
drag, startPoint x: 538, startPoint y: 64, endPoint x: 554, endPoint y: 57, distance: 17.5
click at [554, 57] on div "Rastr budovy" at bounding box center [558, 57] width 92 height 23
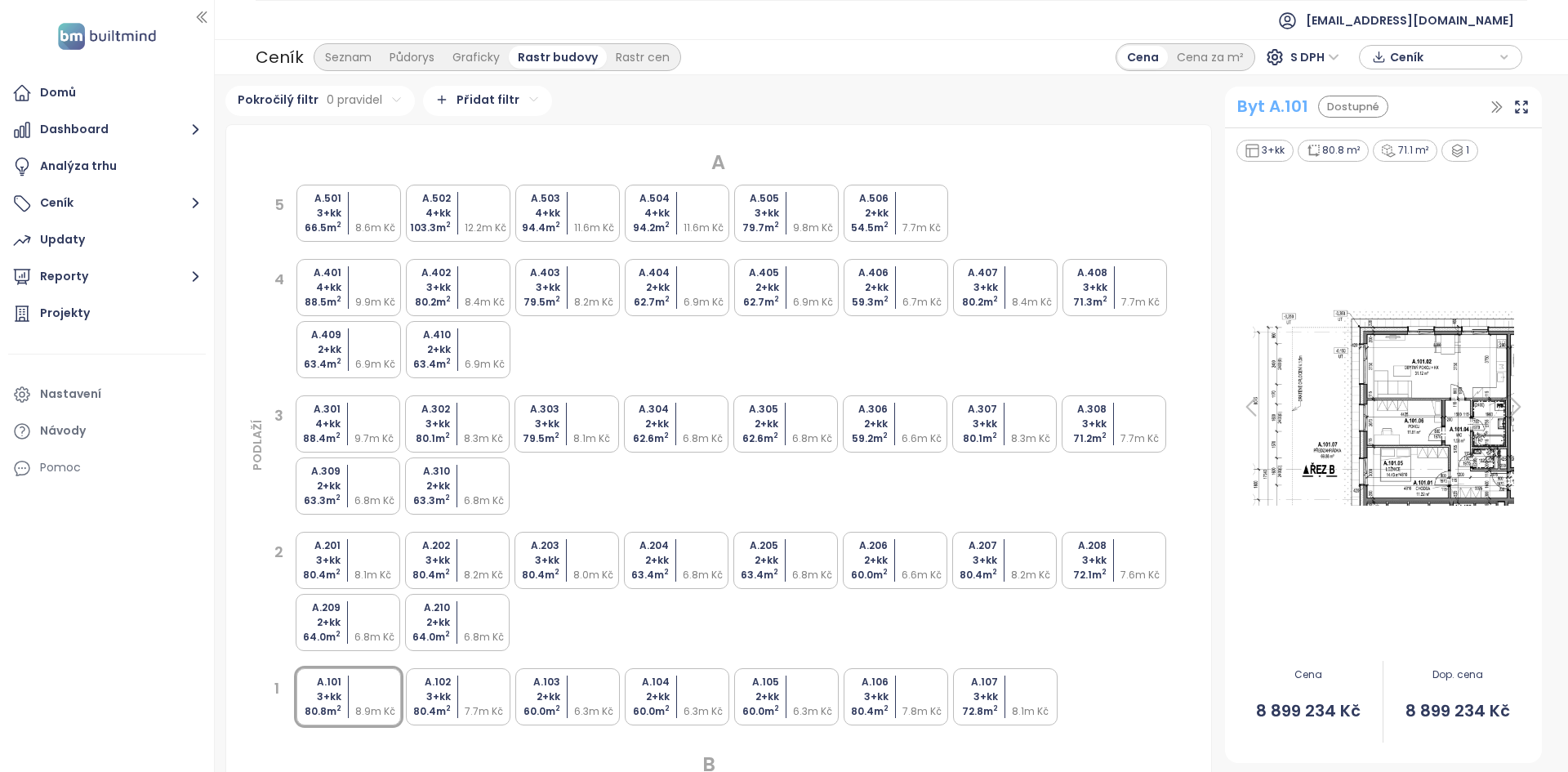
click at [1275, 109] on div "Byt A.101" at bounding box center [1273, 107] width 71 height 26
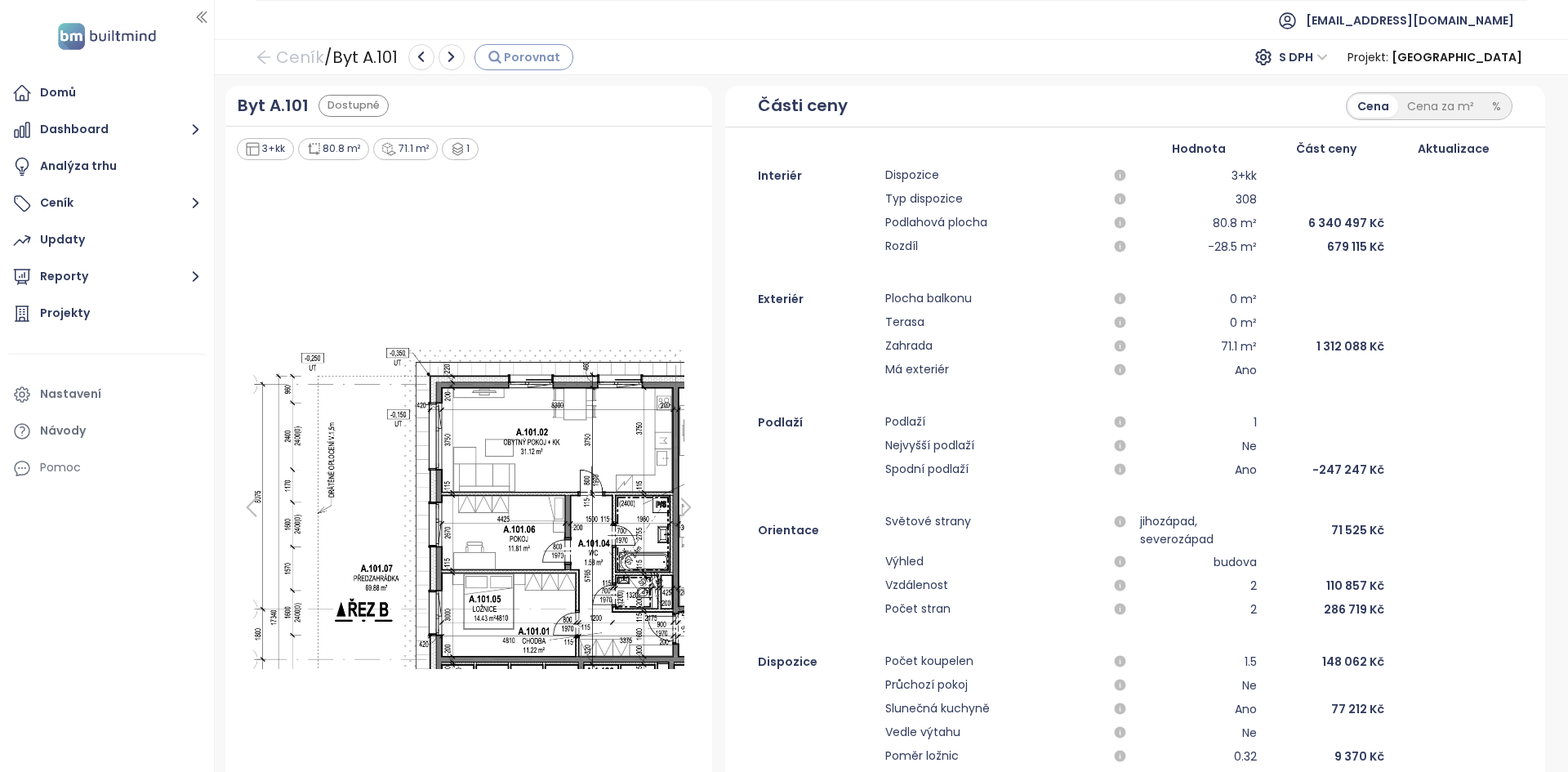
click at [533, 60] on span "Porovnat" at bounding box center [532, 58] width 57 height 18
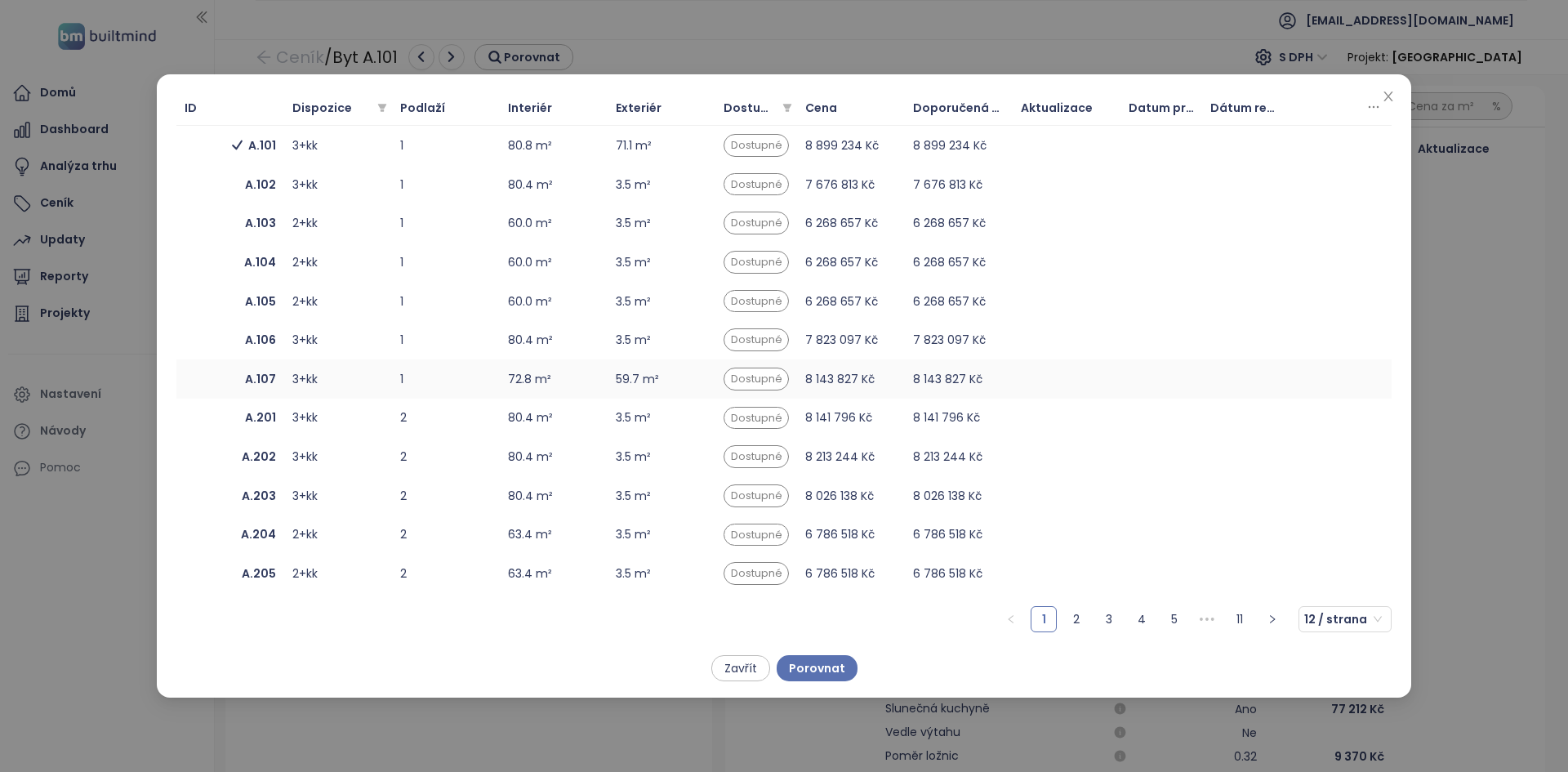
click at [209, 388] on td "A.107" at bounding box center [231, 379] width 108 height 39
click at [1075, 621] on link "2" at bounding box center [1076, 619] width 25 height 25
click at [1130, 614] on ul "1 2 3 4 5 ••• 11 12 / strana" at bounding box center [784, 619] width 1215 height 27
click at [1145, 620] on link "4" at bounding box center [1141, 619] width 25 height 25
click at [1176, 619] on link "6" at bounding box center [1173, 619] width 25 height 25
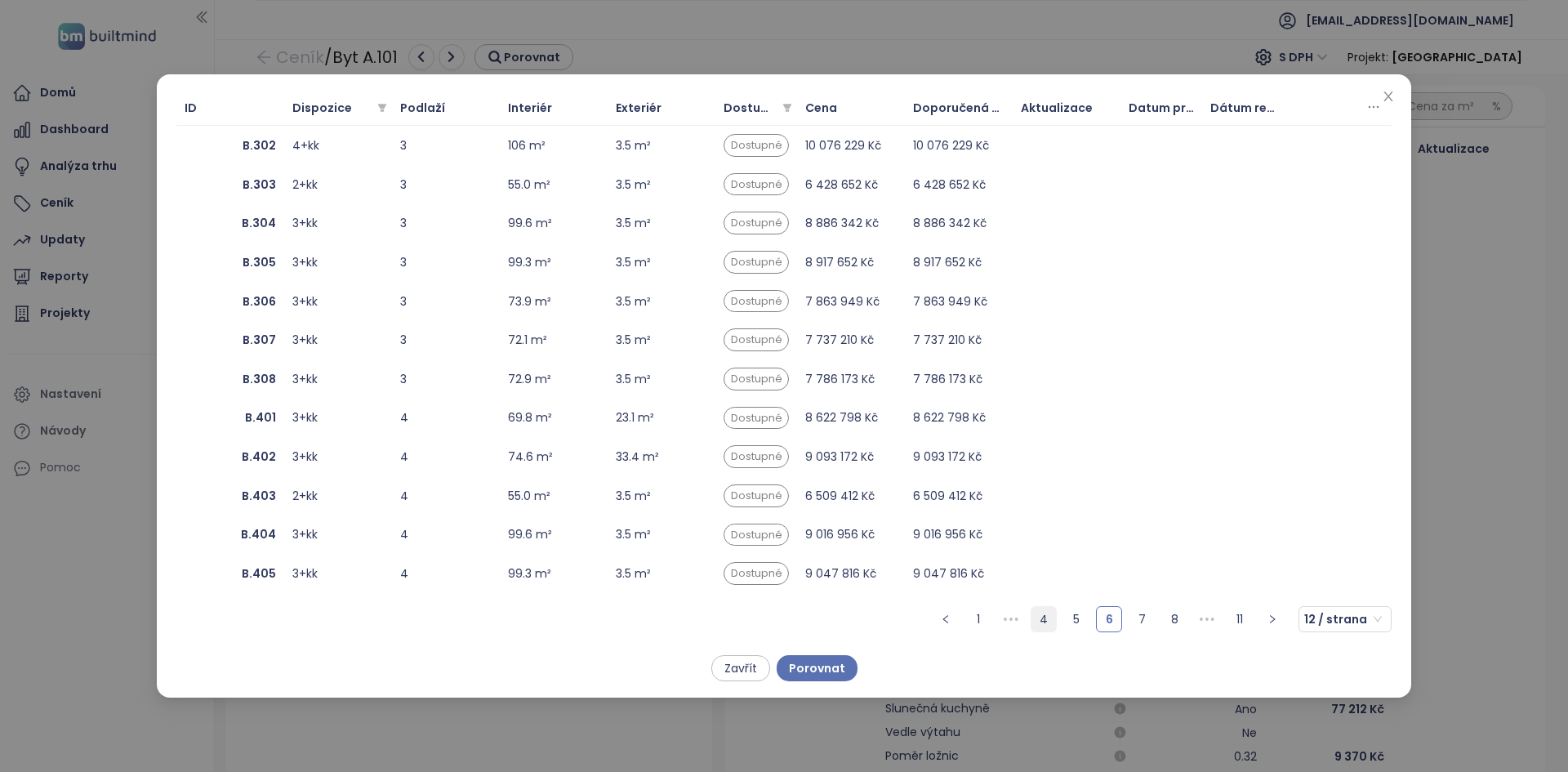
click at [1075, 618] on link "5" at bounding box center [1076, 619] width 25 height 25
click at [342, 155] on td "2+kk" at bounding box center [338, 145] width 108 height 39
click at [225, 190] on span "B.107" at bounding box center [231, 185] width 92 height 18
click at [818, 657] on button "Porovnat" at bounding box center [816, 668] width 81 height 27
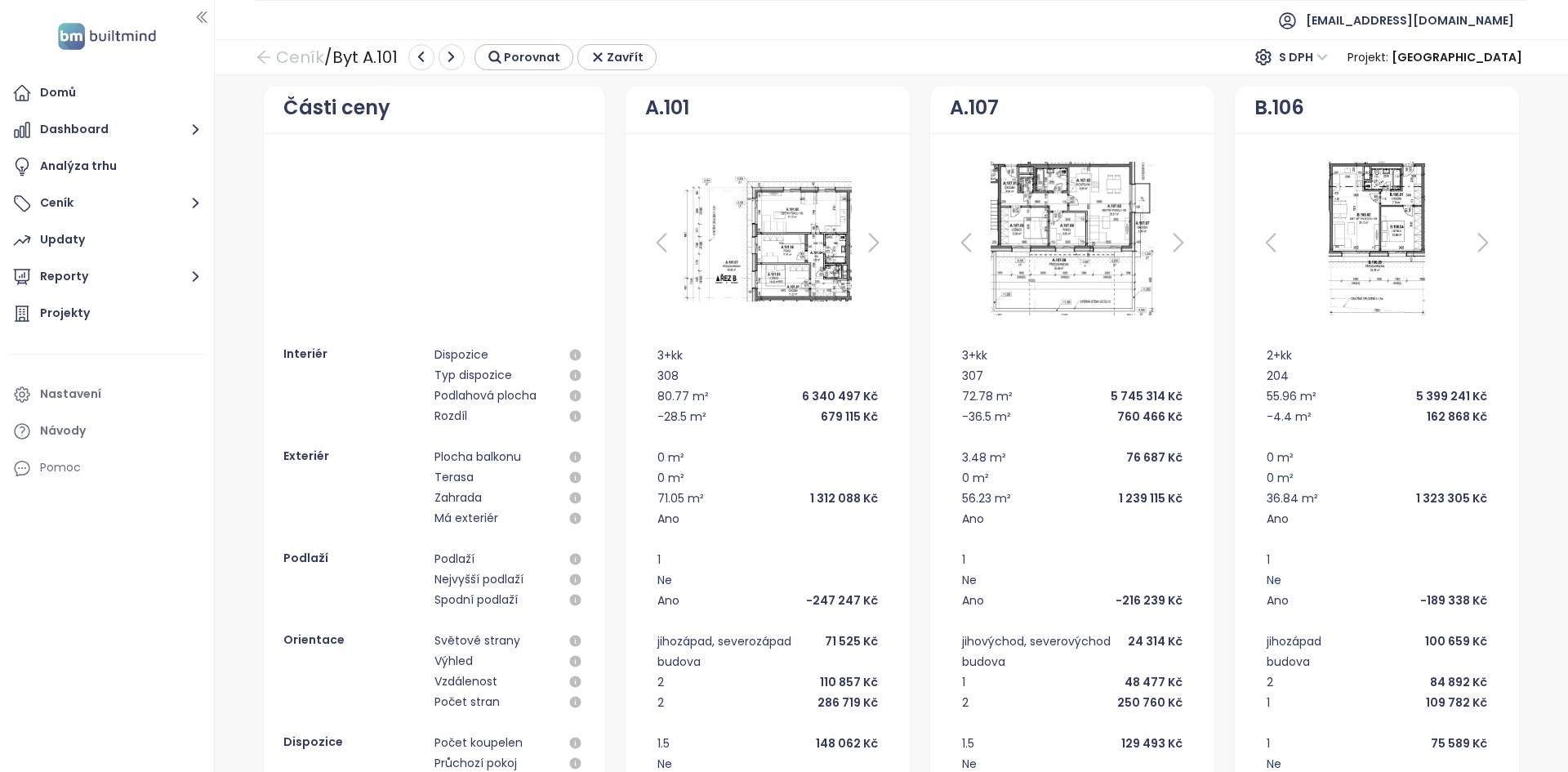
click at [824, 505] on div "1 312 088 Kč" at bounding box center [844, 498] width 68 height 18
click at [766, 501] on div "71.05 m² 1 312 088 Kč" at bounding box center [767, 498] width 221 height 20
drag, startPoint x: 1184, startPoint y: 492, endPoint x: 1087, endPoint y: 495, distance: 97.0
click at [1087, 495] on div "3+kk 307 72.78 m² 5 745 314 Kč -36.5 m² 760 466 Kč 3.48 m² 76 687 Kč 0 m² 56.23…" at bounding box center [1073, 701] width 245 height 715
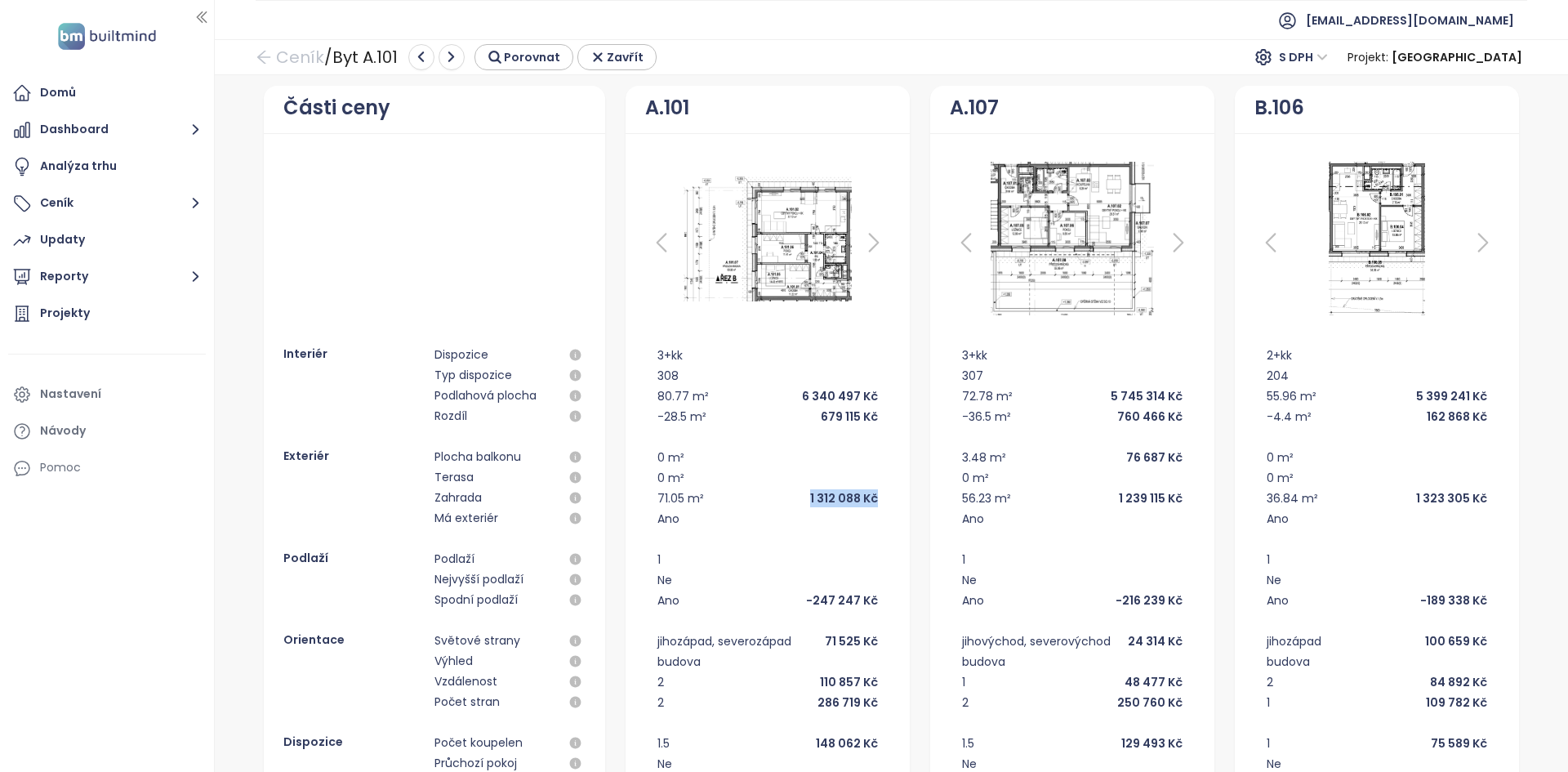
drag, startPoint x: 798, startPoint y: 495, endPoint x: 906, endPoint y: 496, distance: 108.0
click at [906, 496] on div "Části ceny Interiér Dispozice Typ dispozice Podlahová plocha Rozdíl Exteriér Pl…" at bounding box center [892, 583] width 1333 height 995
click at [1300, 399] on div "55.96 m²" at bounding box center [1292, 397] width 49 height 18
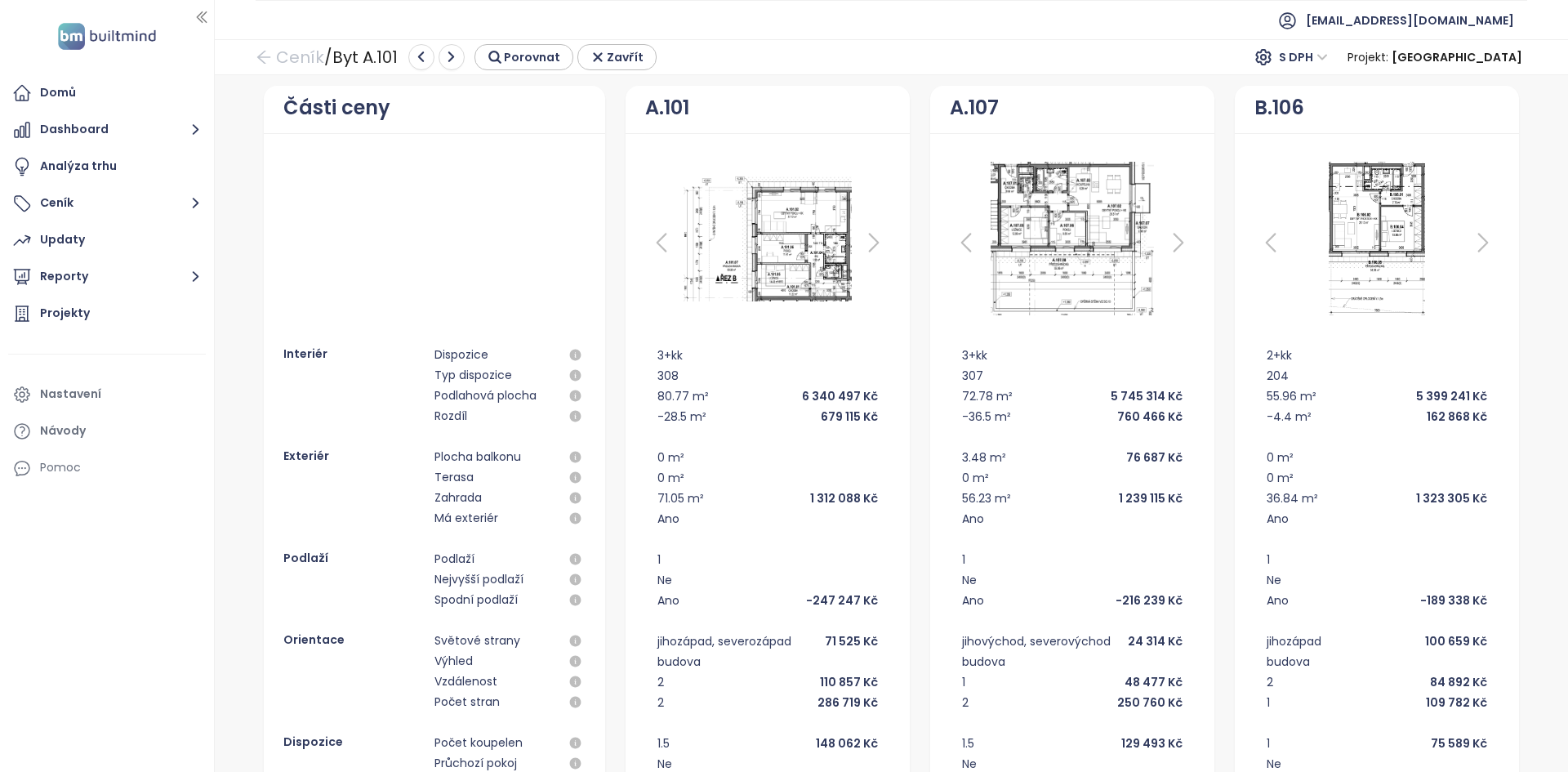
click at [1390, 517] on div "Ano" at bounding box center [1377, 518] width 221 height 20
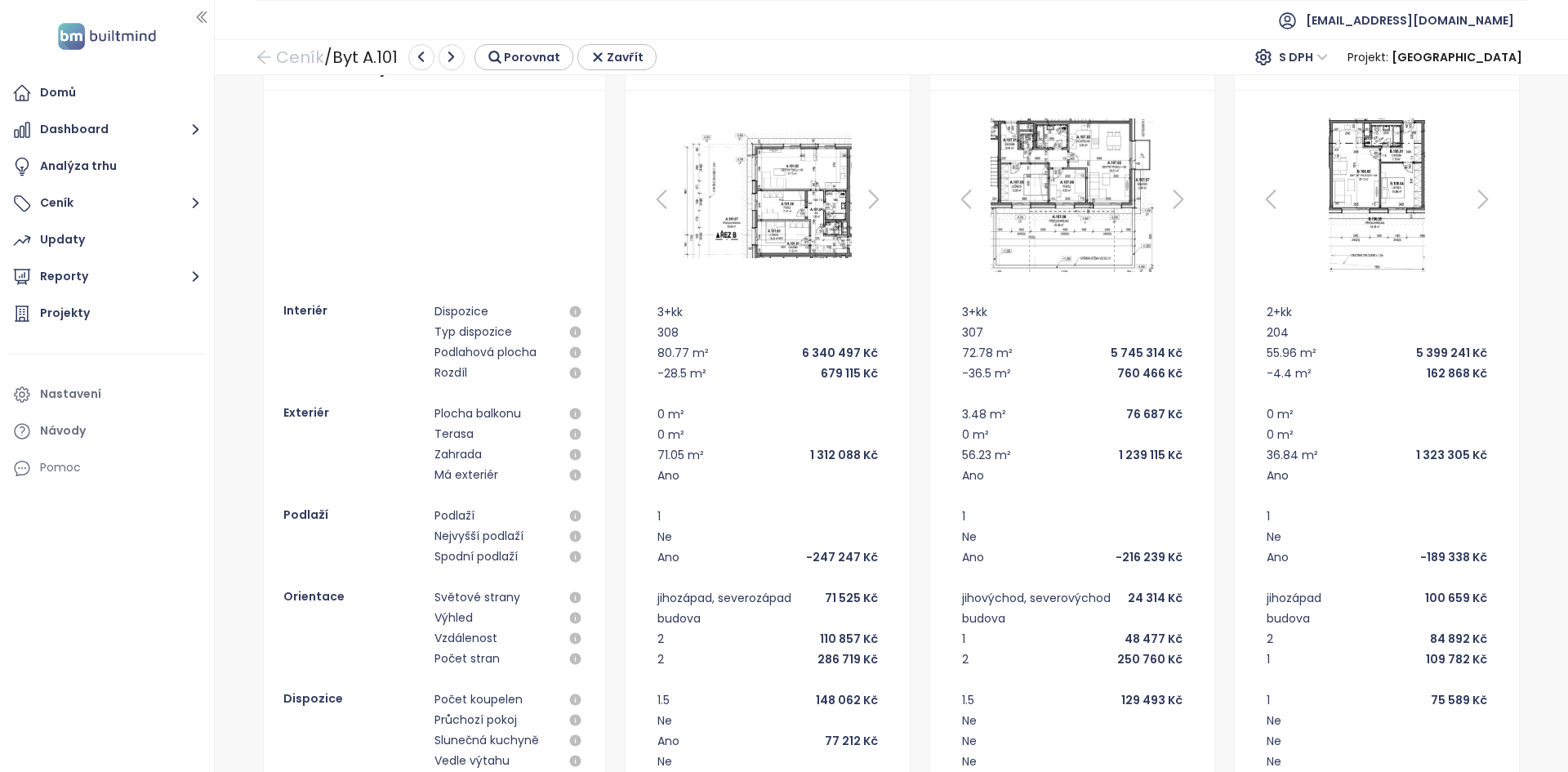
scroll to position [42, 0]
click at [686, 375] on div "-28.5 m²" at bounding box center [682, 375] width 49 height 18
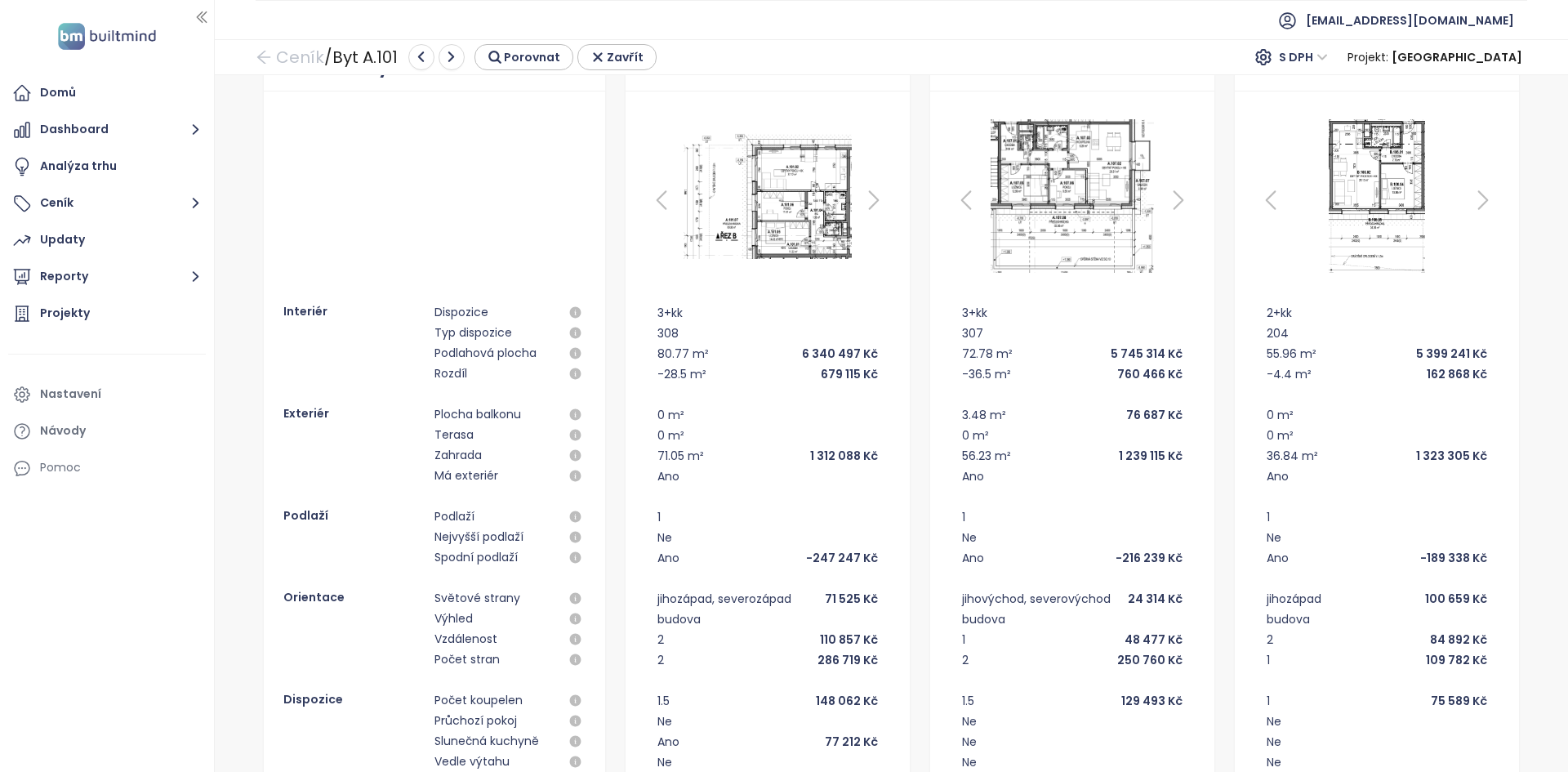
click at [978, 361] on div "72.78 m²" at bounding box center [987, 353] width 50 height 18
click at [1139, 367] on div "760 466 Kč" at bounding box center [1149, 375] width 65 height 18
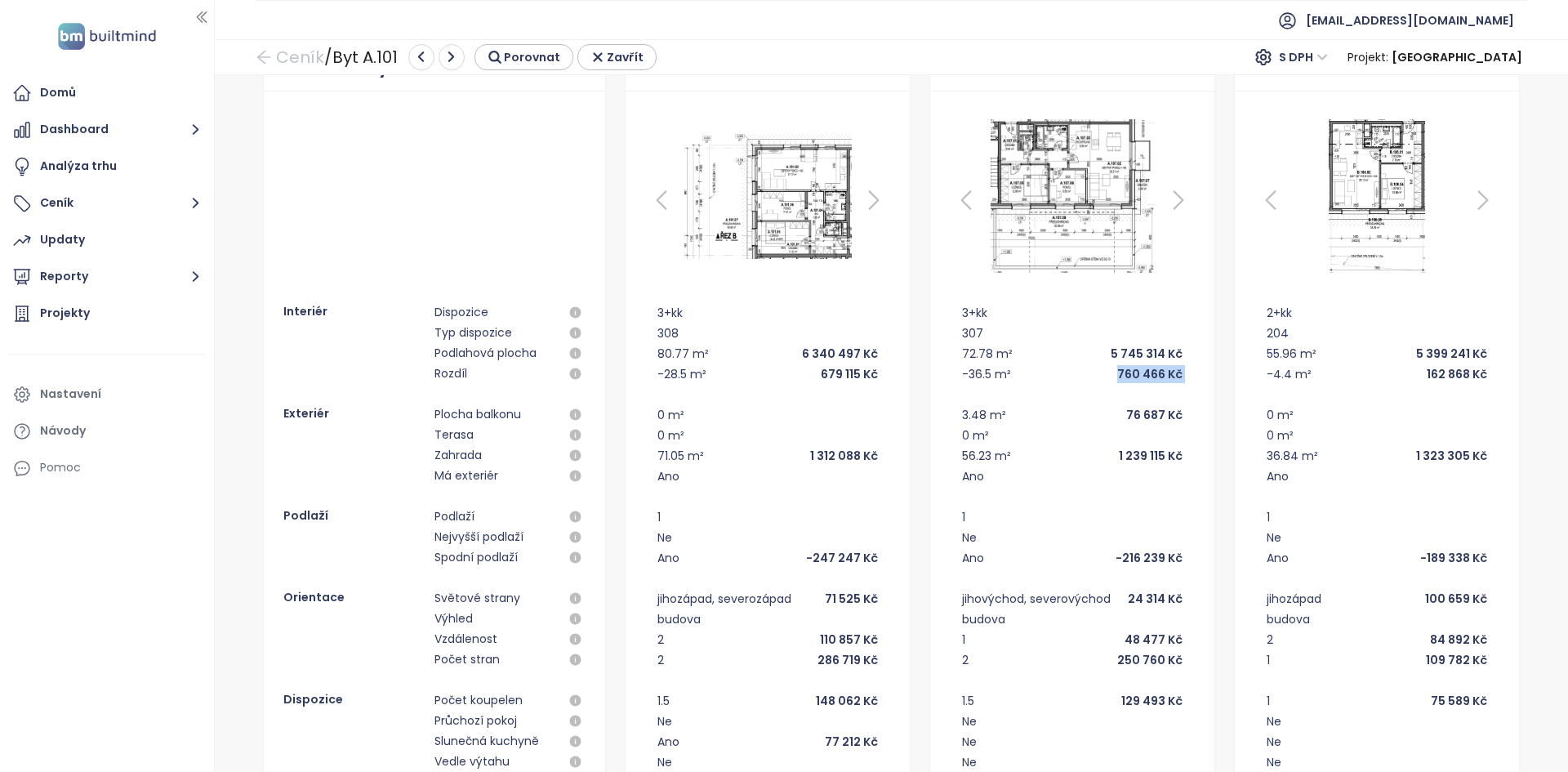
click at [1139, 367] on div "760 466 Kč" at bounding box center [1149, 375] width 65 height 18
click at [667, 369] on div "-28.5 m²" at bounding box center [682, 375] width 49 height 18
click at [667, 370] on div "-28.5 m²" at bounding box center [682, 375] width 49 height 18
click at [668, 371] on div "-28.5 m²" at bounding box center [682, 375] width 49 height 18
click at [713, 386] on div "3+kk 308 80.77 m² 6 340 497 Kč -28.5 m² 679 115 Kč 0 m² 0 m² 71.05 m² 1 312 088…" at bounding box center [768, 659] width 245 height 715
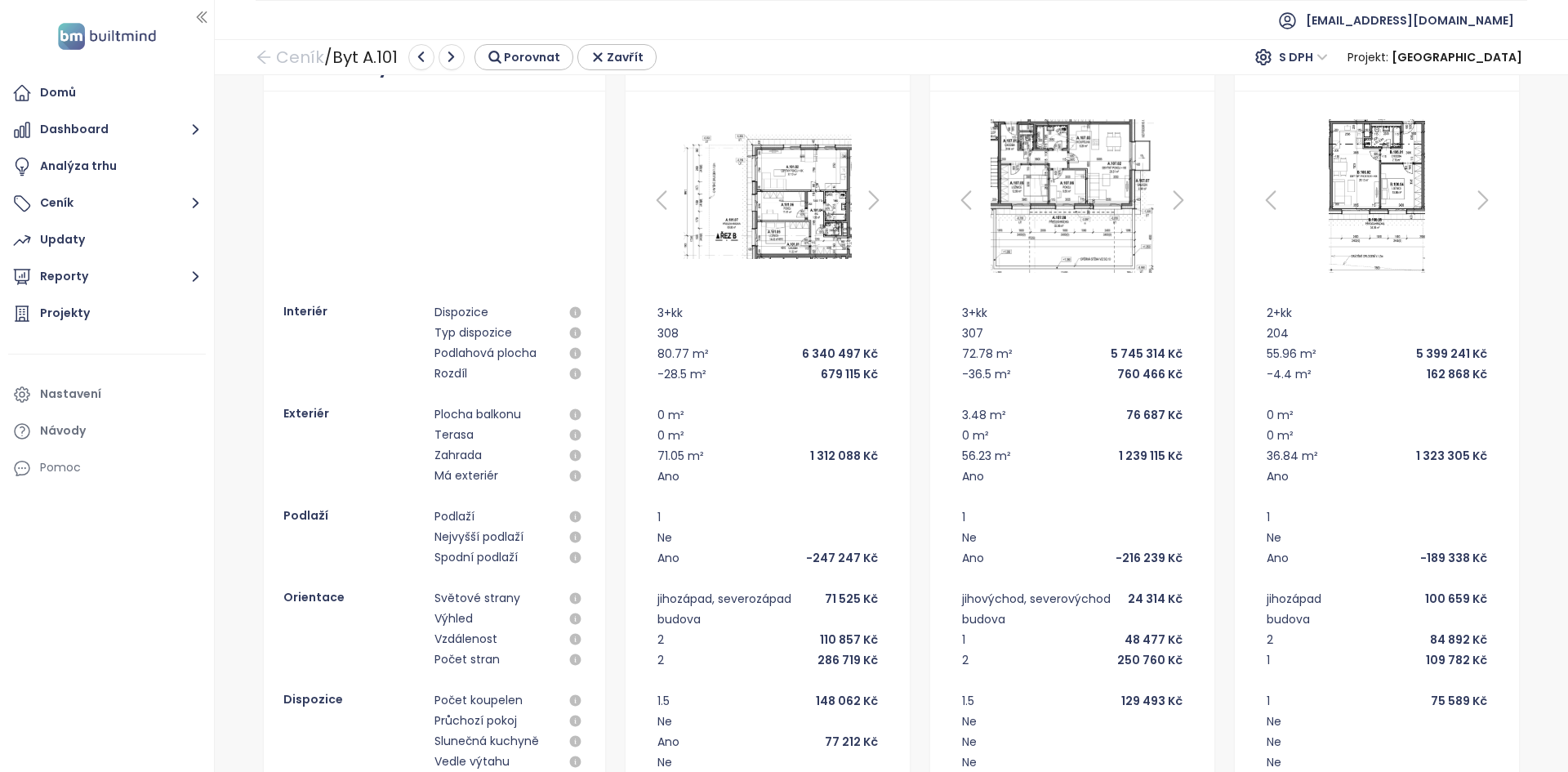
click at [663, 377] on div "-28.5 m²" at bounding box center [682, 375] width 49 height 18
click at [667, 375] on div "-28.5 m²" at bounding box center [682, 375] width 49 height 18
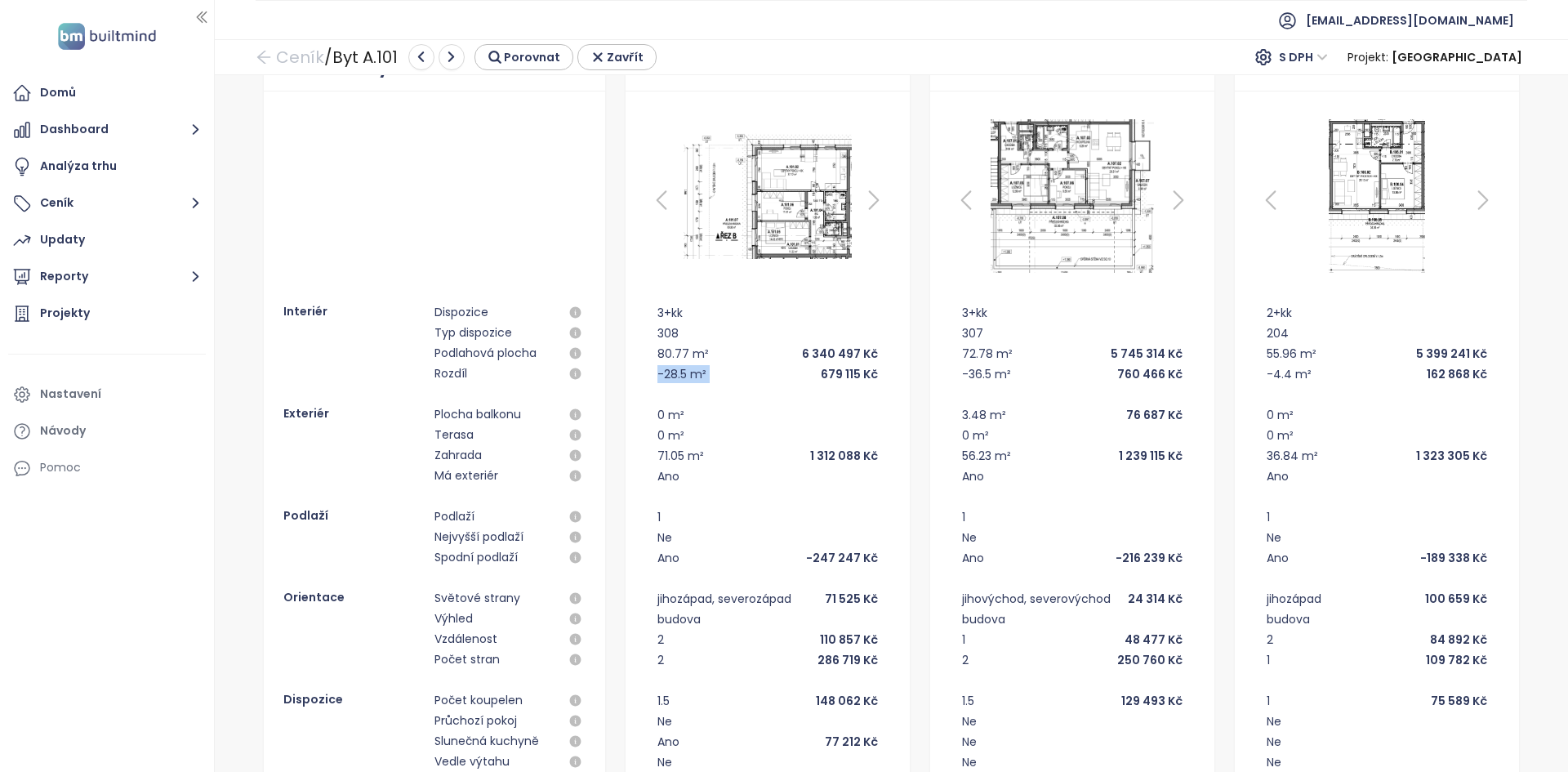
click at [657, 375] on div "-28.5 m²" at bounding box center [682, 375] width 49 height 18
click at [670, 365] on div "-28.5 m²" at bounding box center [682, 375] width 49 height 18
click at [677, 375] on div "-28.5 m²" at bounding box center [682, 375] width 49 height 18
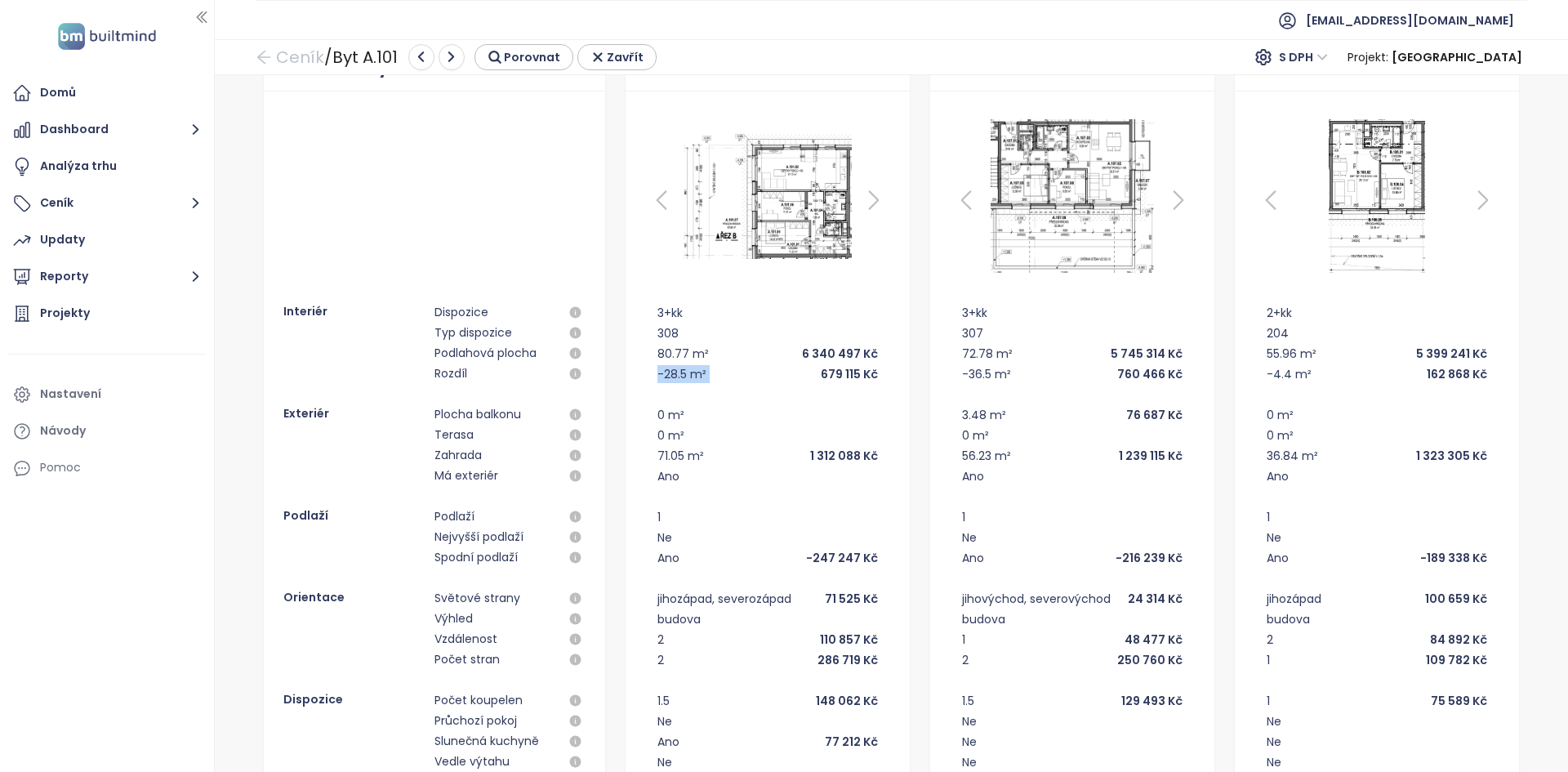
click at [677, 375] on div "-28.5 m²" at bounding box center [682, 375] width 49 height 18
click at [1125, 375] on div "760 466 Kč" at bounding box center [1149, 375] width 65 height 18
click at [1126, 375] on div "760 466 Kč" at bounding box center [1149, 375] width 65 height 18
click at [1127, 376] on div "760 466 Kč" at bounding box center [1149, 375] width 65 height 18
click at [1128, 378] on div "760 466 Kč" at bounding box center [1149, 375] width 65 height 18
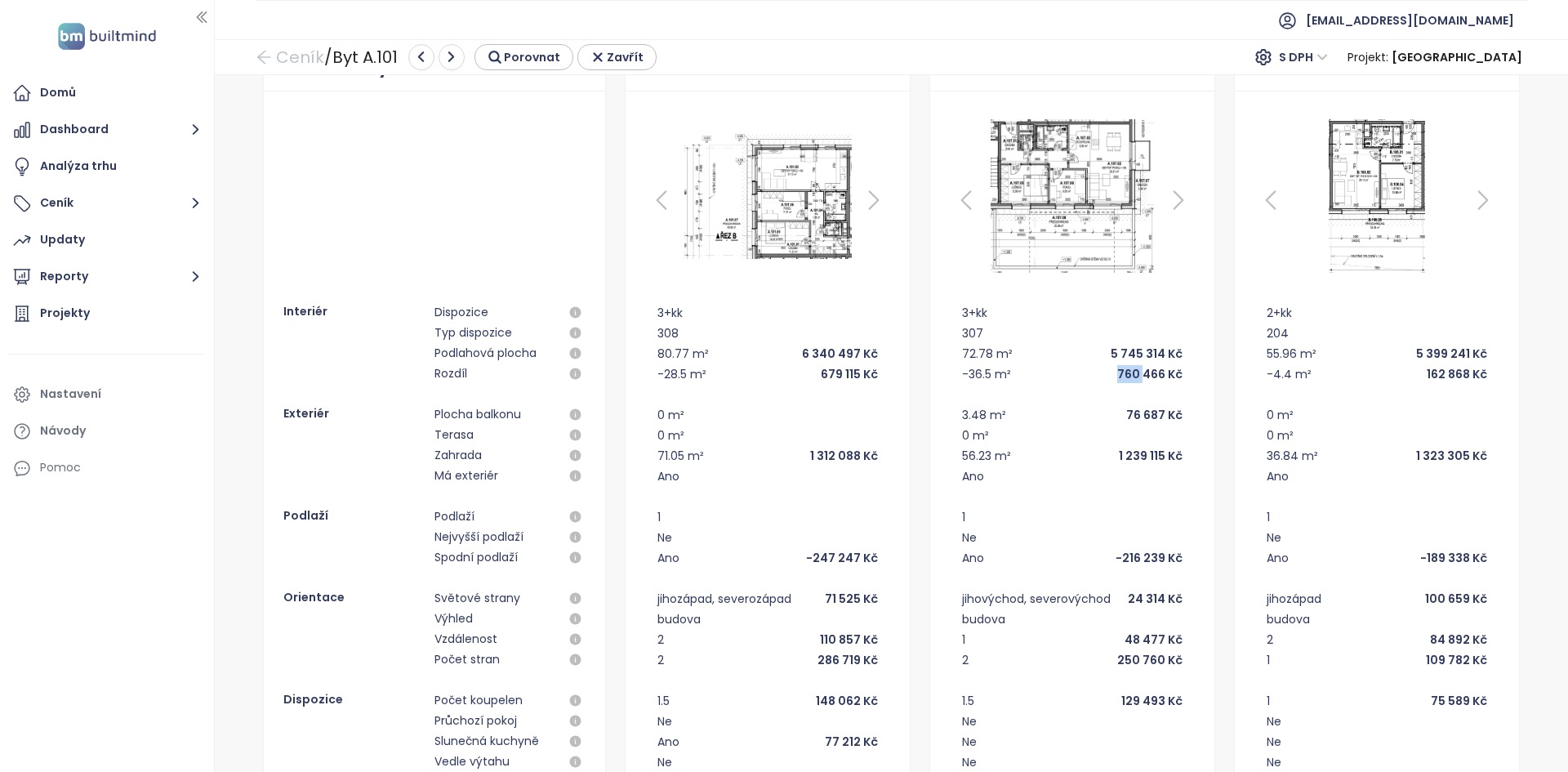
click at [1128, 379] on div "760 466 Kč" at bounding box center [1149, 375] width 65 height 18
click at [1130, 381] on div "760 466 Kč" at bounding box center [1149, 375] width 65 height 18
click at [965, 374] on div "-36.5 m²" at bounding box center [987, 375] width 49 height 18
click at [966, 375] on div "-36.5 m²" at bounding box center [987, 375] width 49 height 18
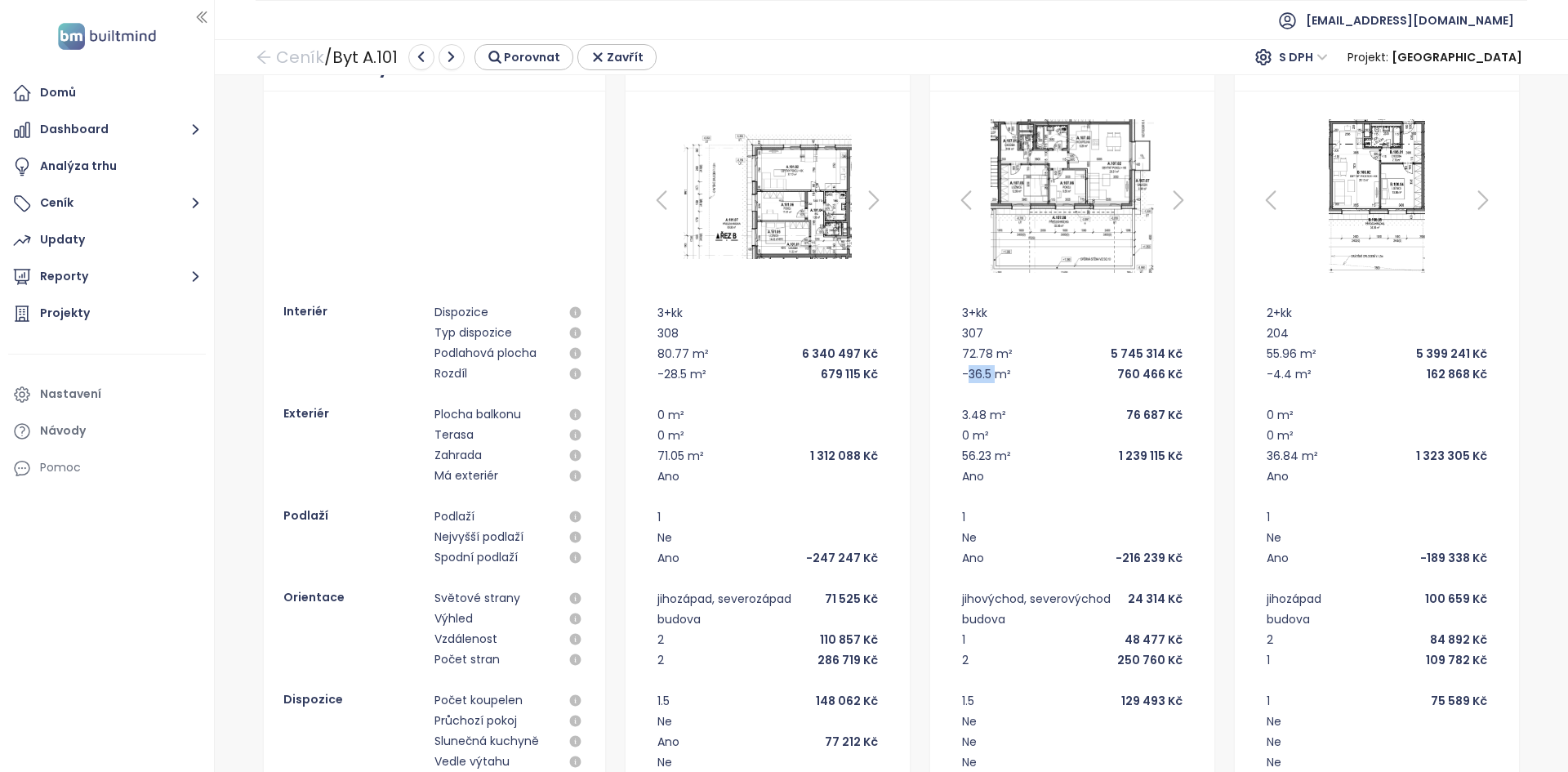
click at [965, 375] on div "-36.5 m²" at bounding box center [987, 375] width 49 height 18
click at [965, 373] on div "-36.5 m²" at bounding box center [987, 375] width 49 height 18
click at [1283, 371] on div "-4.4 m²" at bounding box center [1289, 375] width 45 height 18
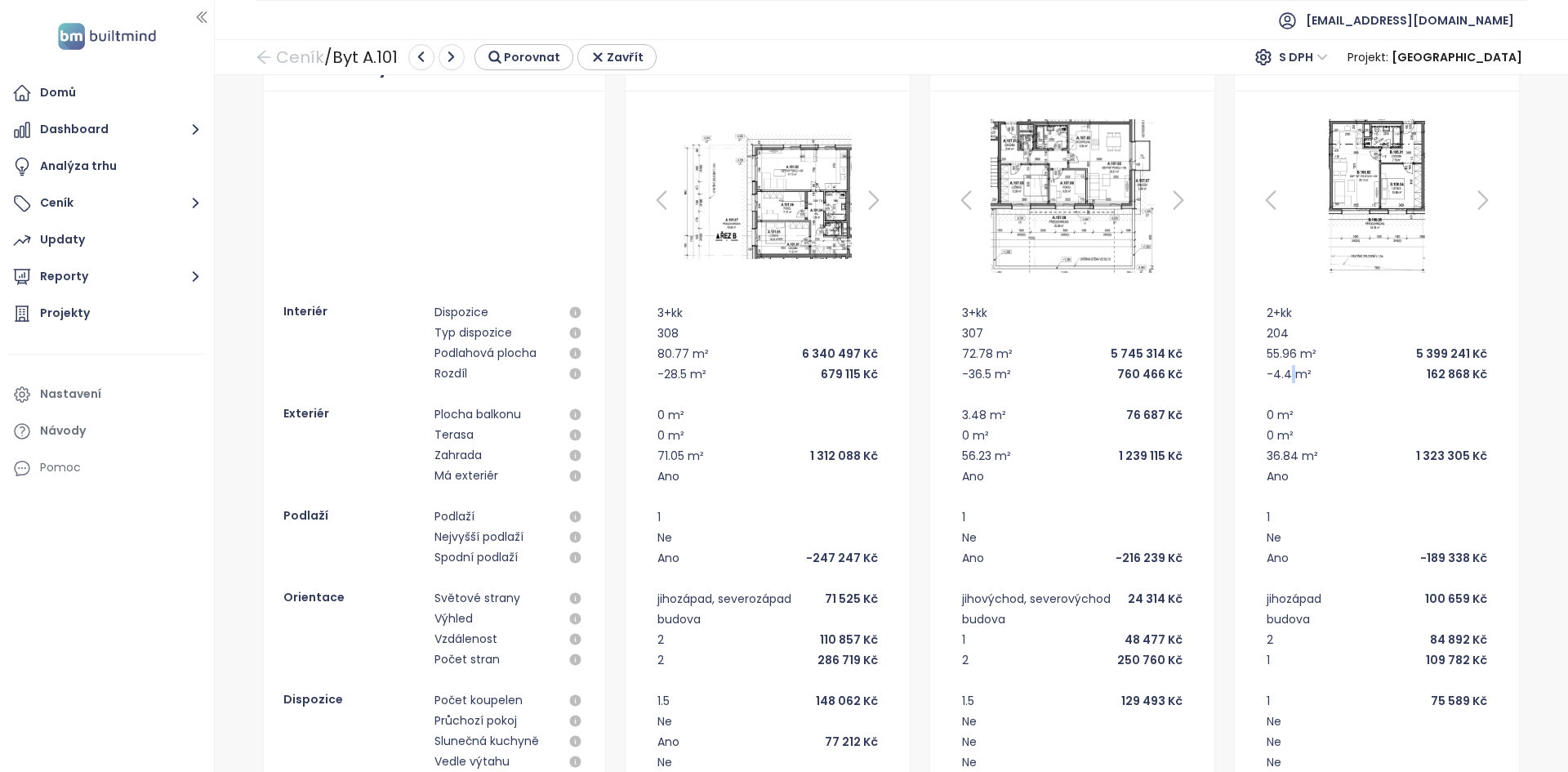
click at [1283, 371] on div "-4.4 m²" at bounding box center [1289, 375] width 45 height 18
click at [962, 353] on div "72.78 m²" at bounding box center [987, 353] width 50 height 18
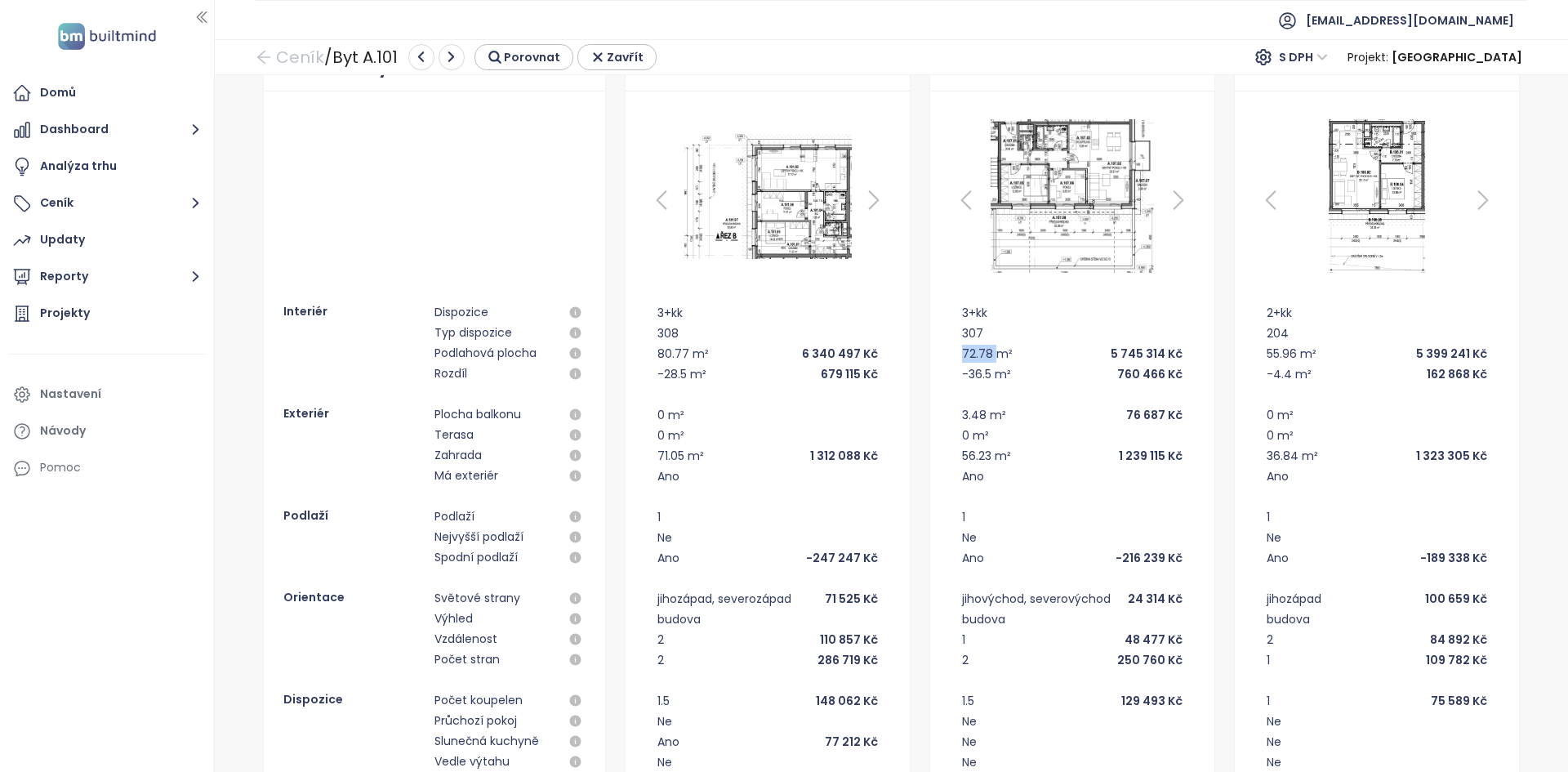
click at [962, 353] on div "72.78 m²" at bounding box center [987, 353] width 50 height 18
click at [1087, 375] on div "-36.5 m² 760 466 Kč" at bounding box center [1072, 374] width 221 height 20
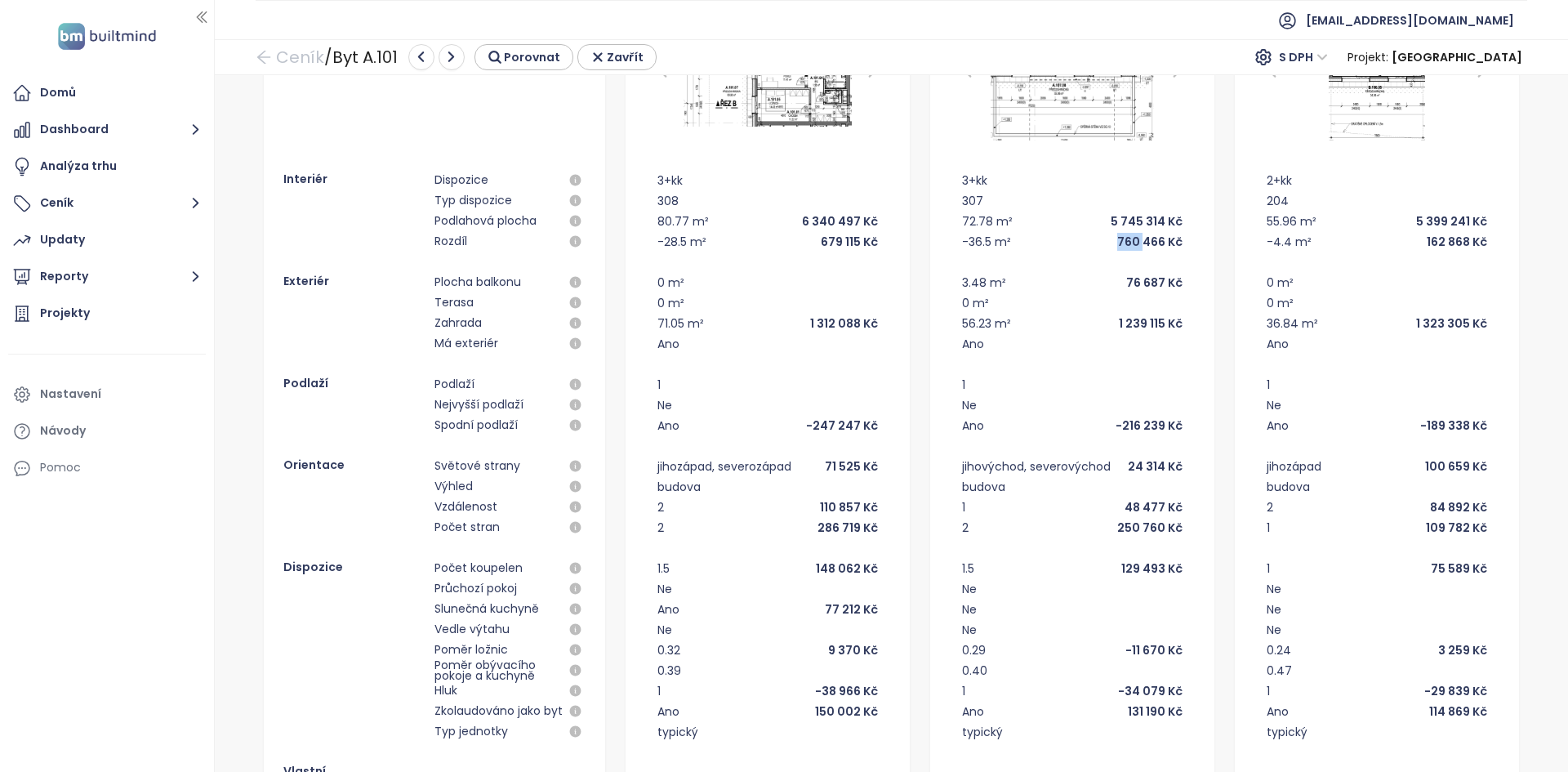
scroll to position [175, 0]
click at [189, 538] on div "Domů Dashboard Analýza trhu Ceník Updaty Reporty Projekty Nastavení Návody Pomoc" at bounding box center [107, 386] width 214 height 772
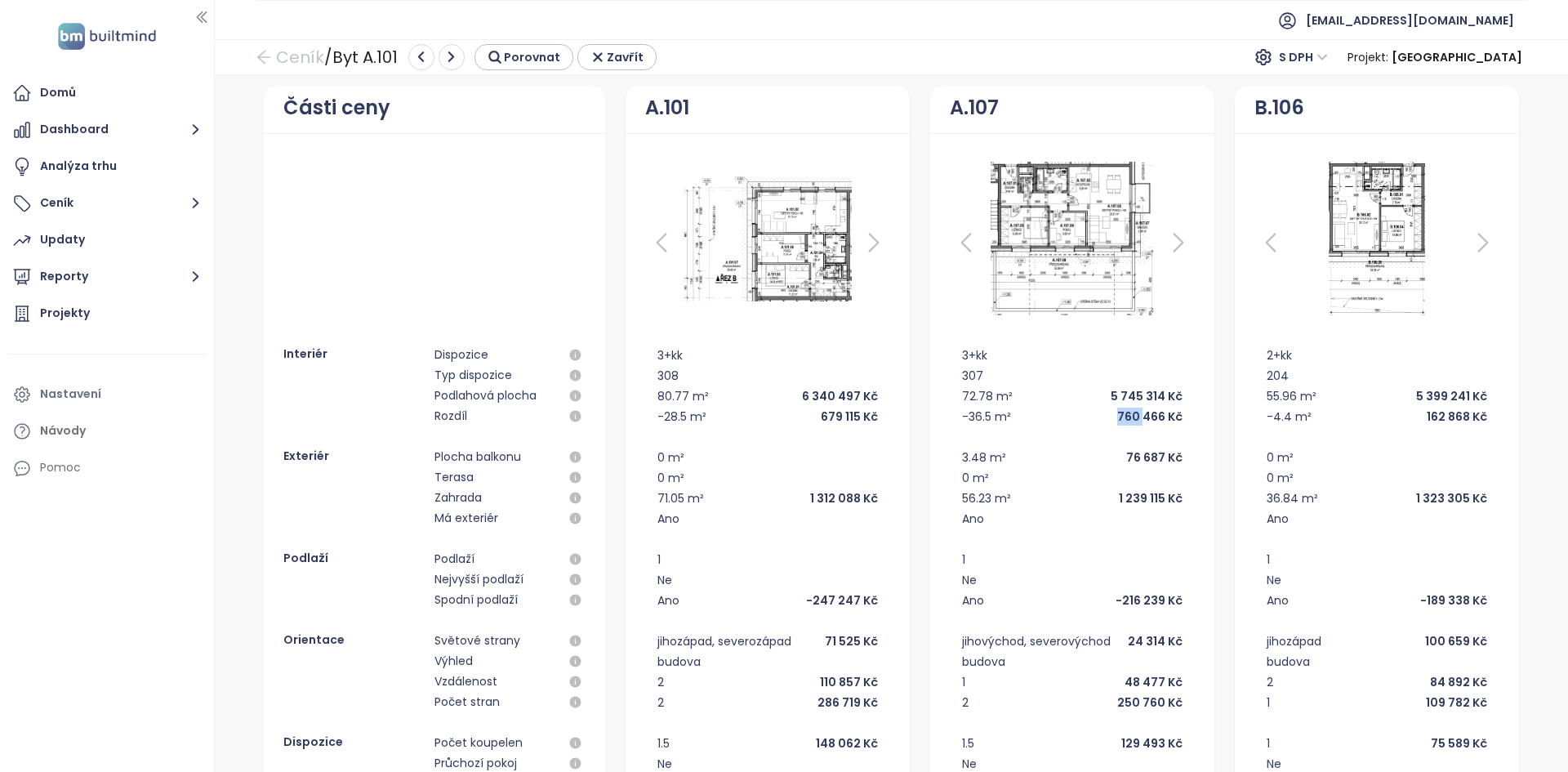
click at [94, 147] on ul "Domů Dashboard Analýza trhu Ceník Updaty Reporty Projekty Nastavení Návody Pomoc" at bounding box center [107, 280] width 198 height 408
click at [91, 140] on button "Dashboard" at bounding box center [107, 130] width 198 height 33
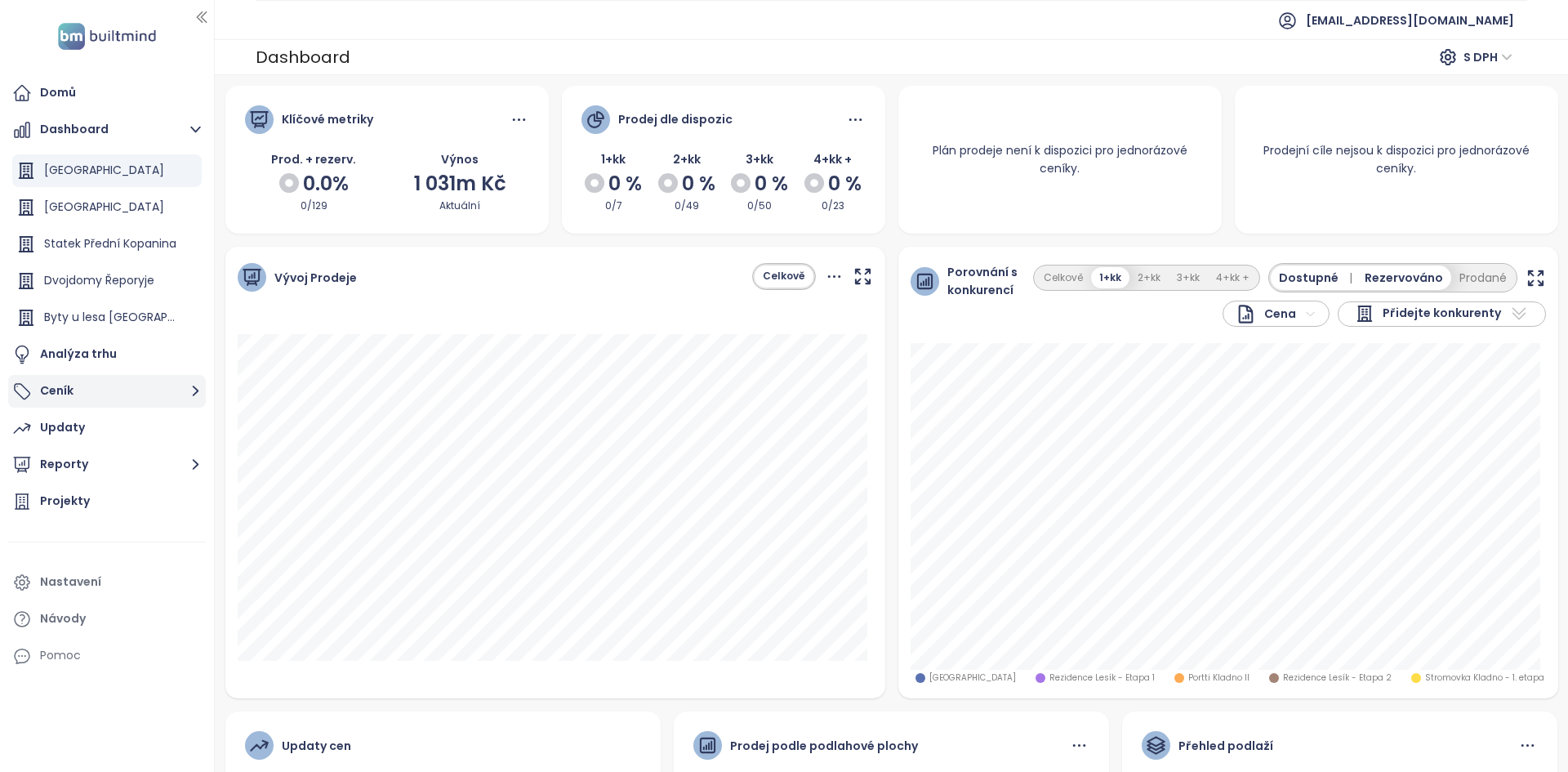
click at [90, 391] on button "Ceník" at bounding box center [107, 391] width 198 height 33
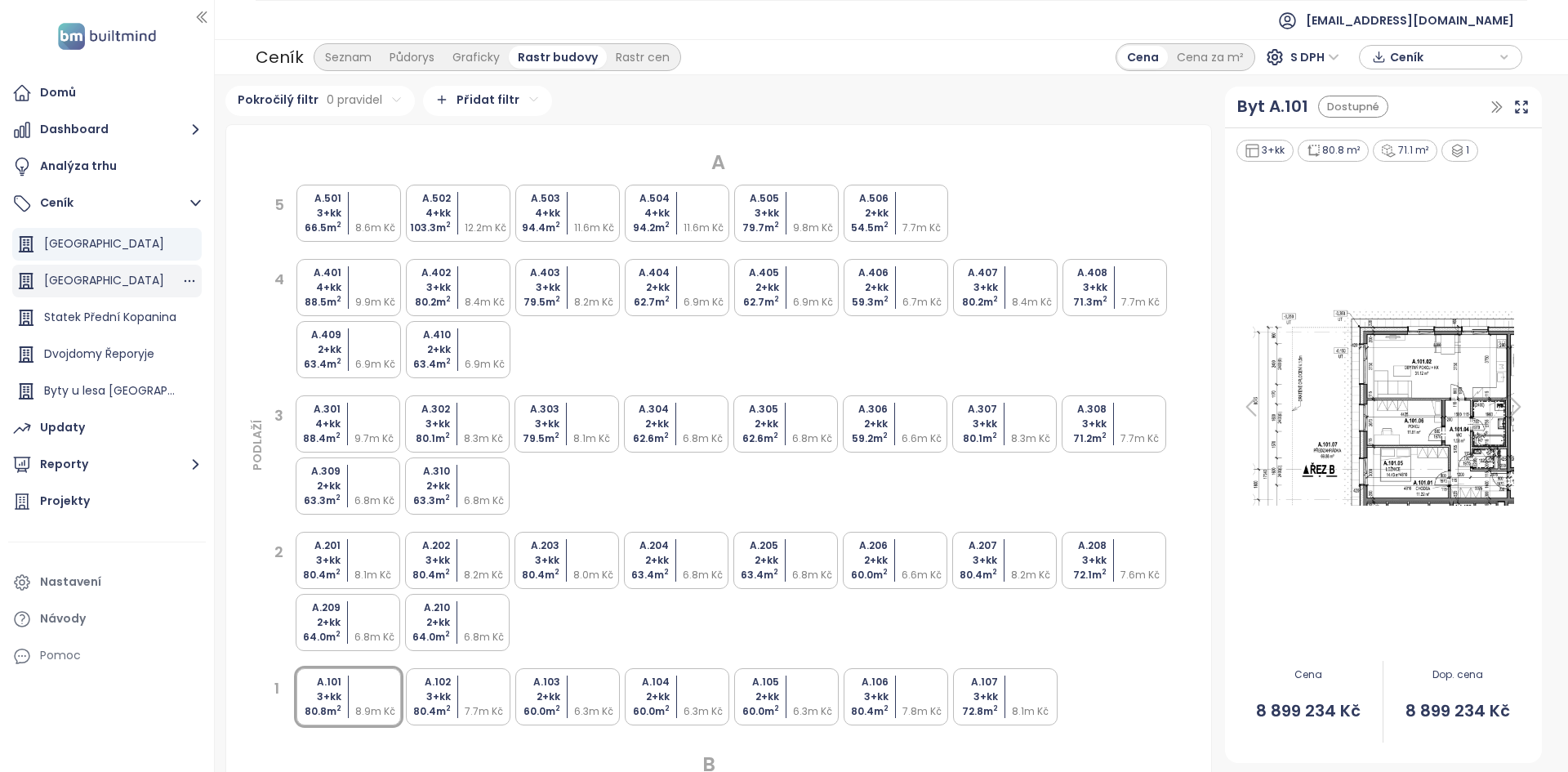
click at [113, 288] on span "[GEOGRAPHIC_DATA]" at bounding box center [103, 280] width 120 height 16
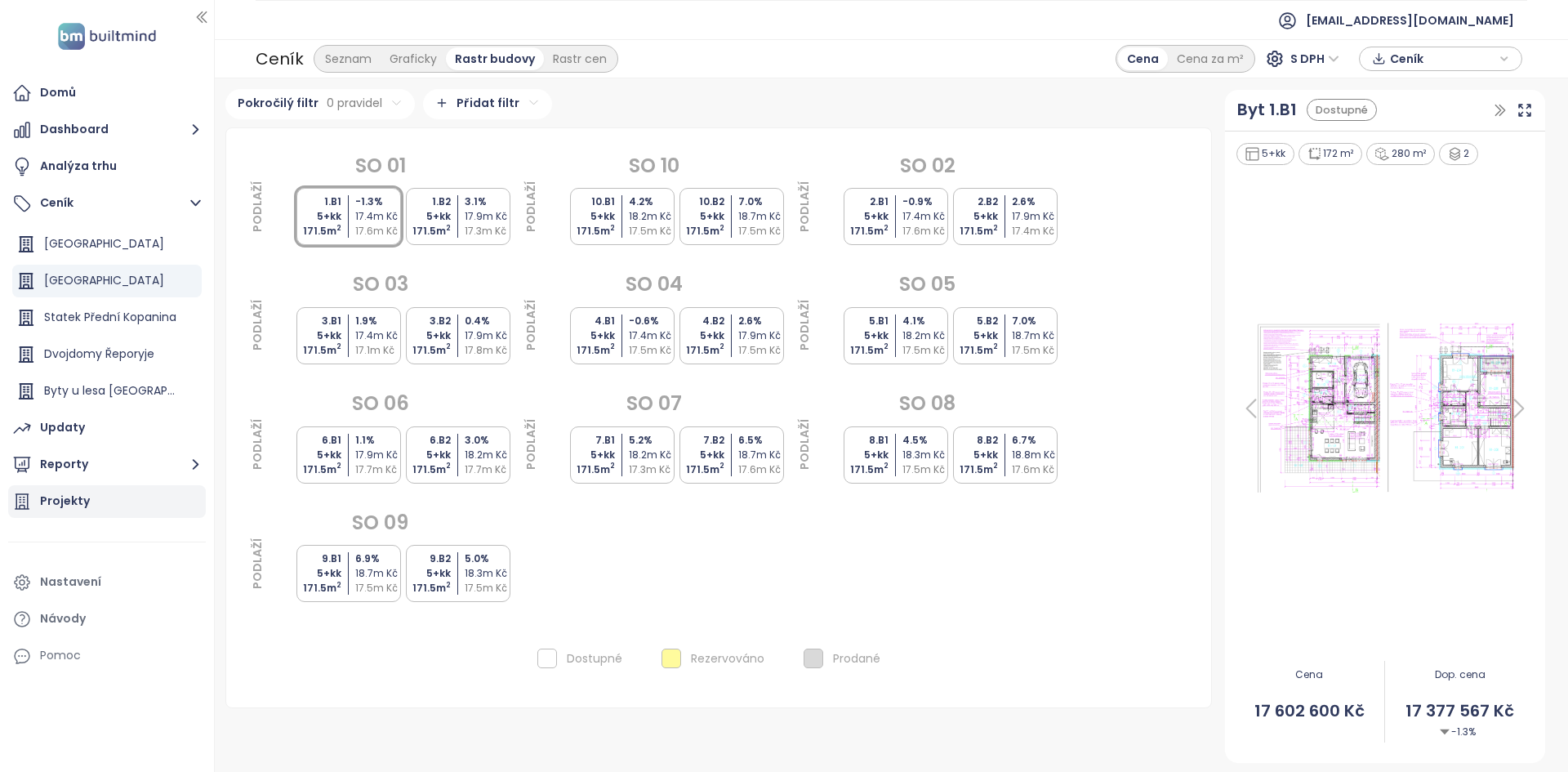
click at [97, 505] on div "Projekty" at bounding box center [107, 502] width 198 height 33
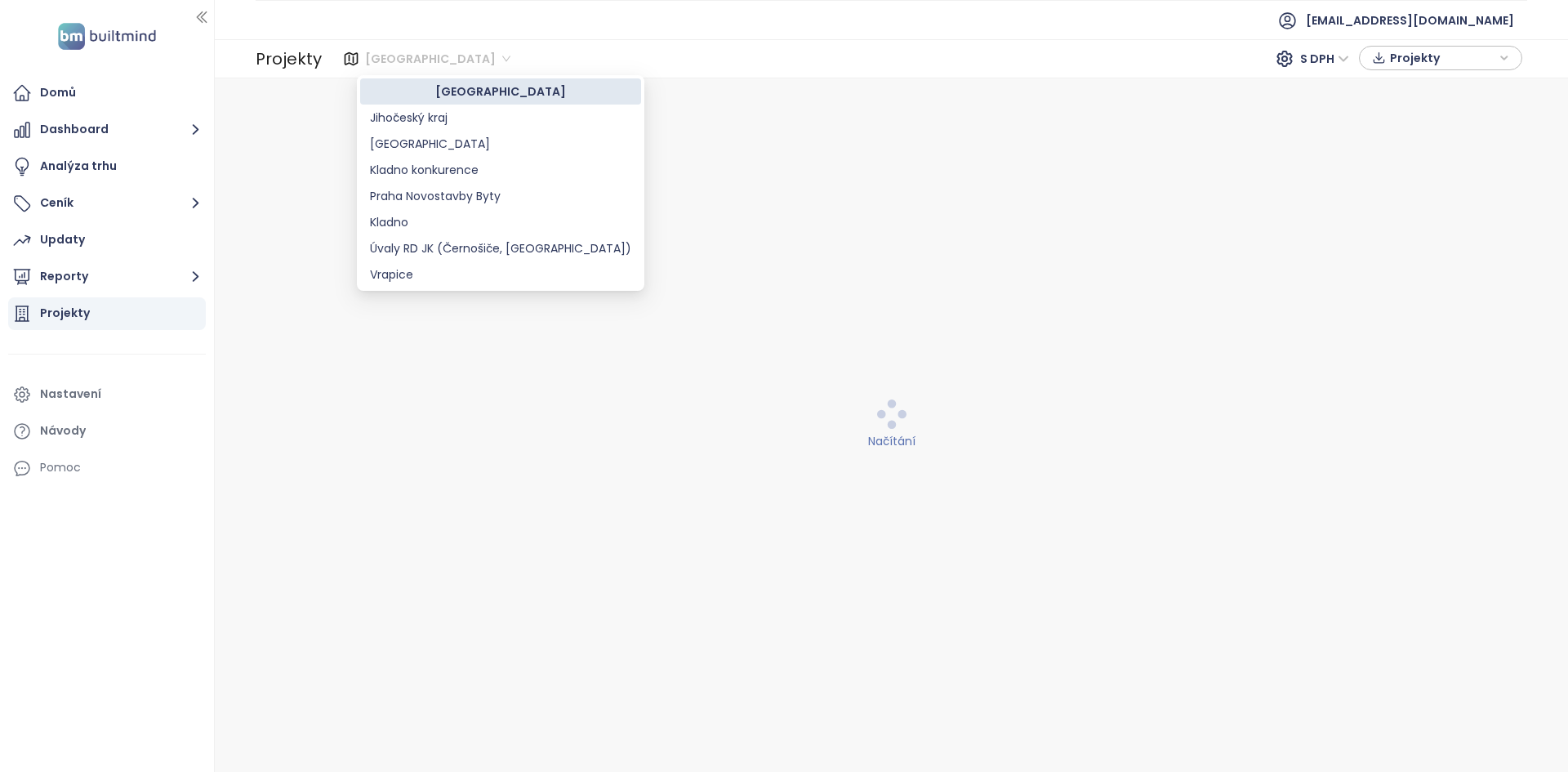
click at [377, 67] on span "[GEOGRAPHIC_DATA]" at bounding box center [438, 59] width 146 height 25
click at [384, 142] on div "[GEOGRAPHIC_DATA]" at bounding box center [500, 144] width 261 height 18
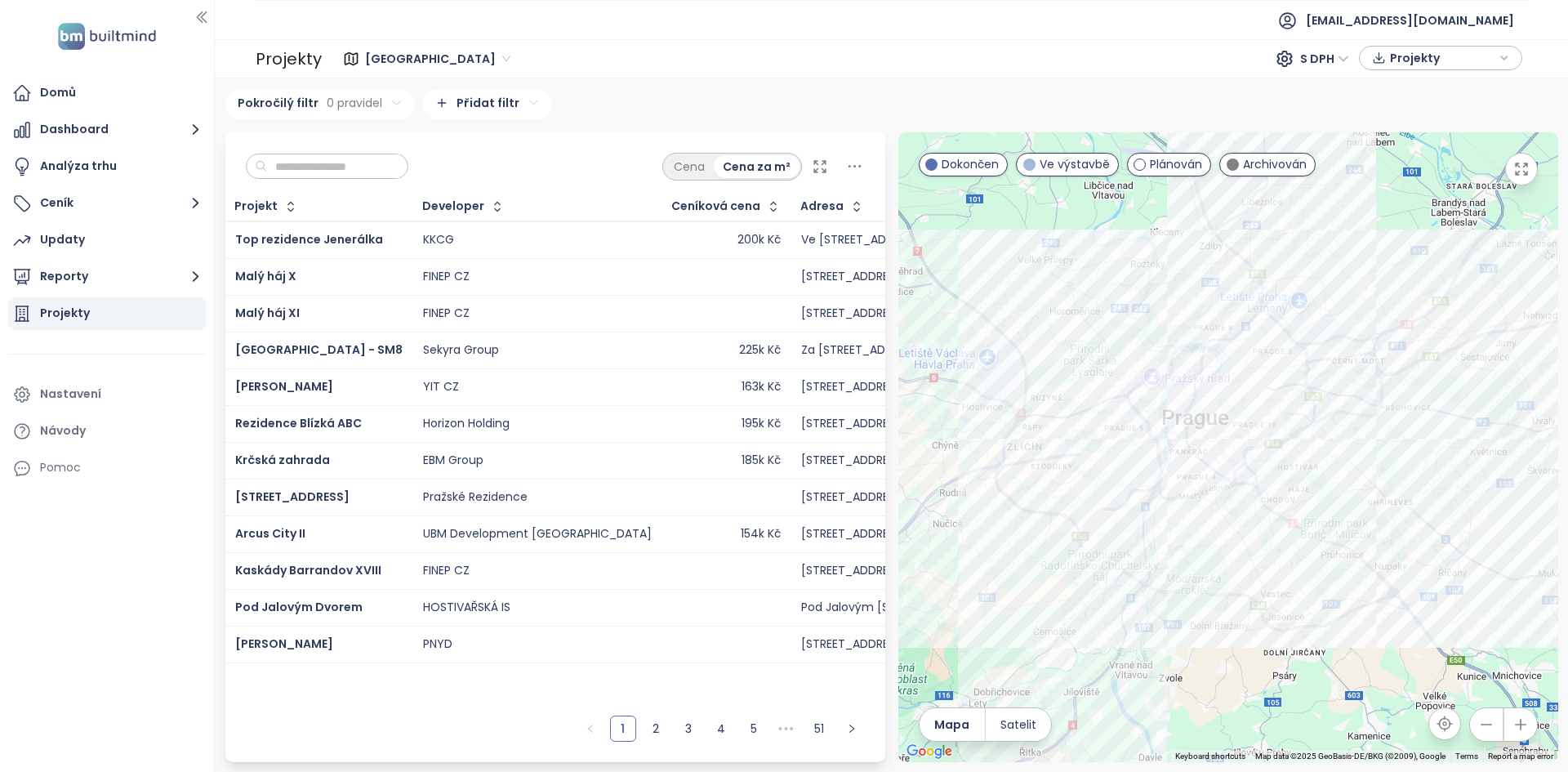
click at [377, 353] on div "[GEOGRAPHIC_DATA] - SM8" at bounding box center [319, 350] width 168 height 19
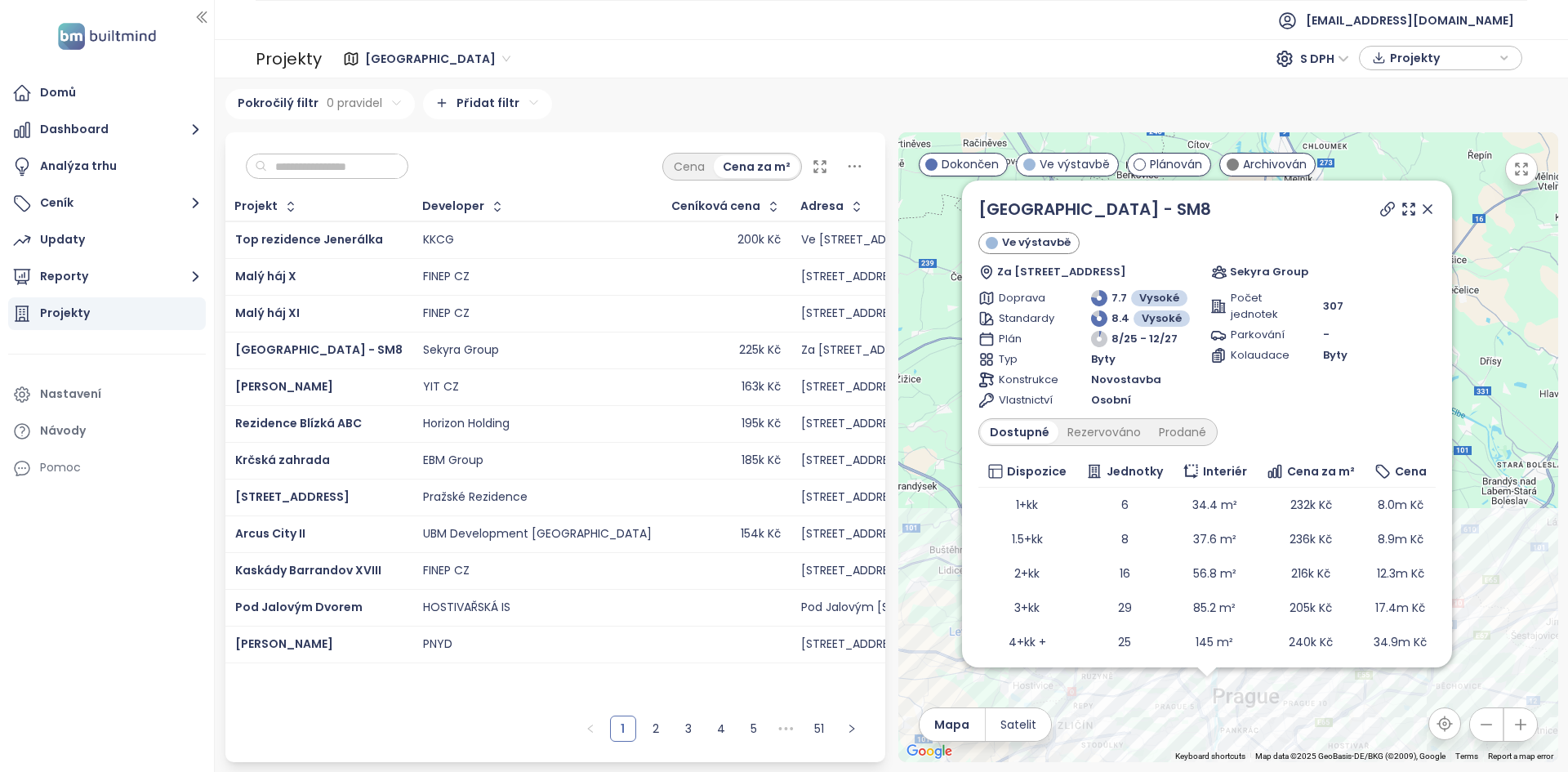
click at [292, 159] on input "text" at bounding box center [333, 167] width 133 height 25
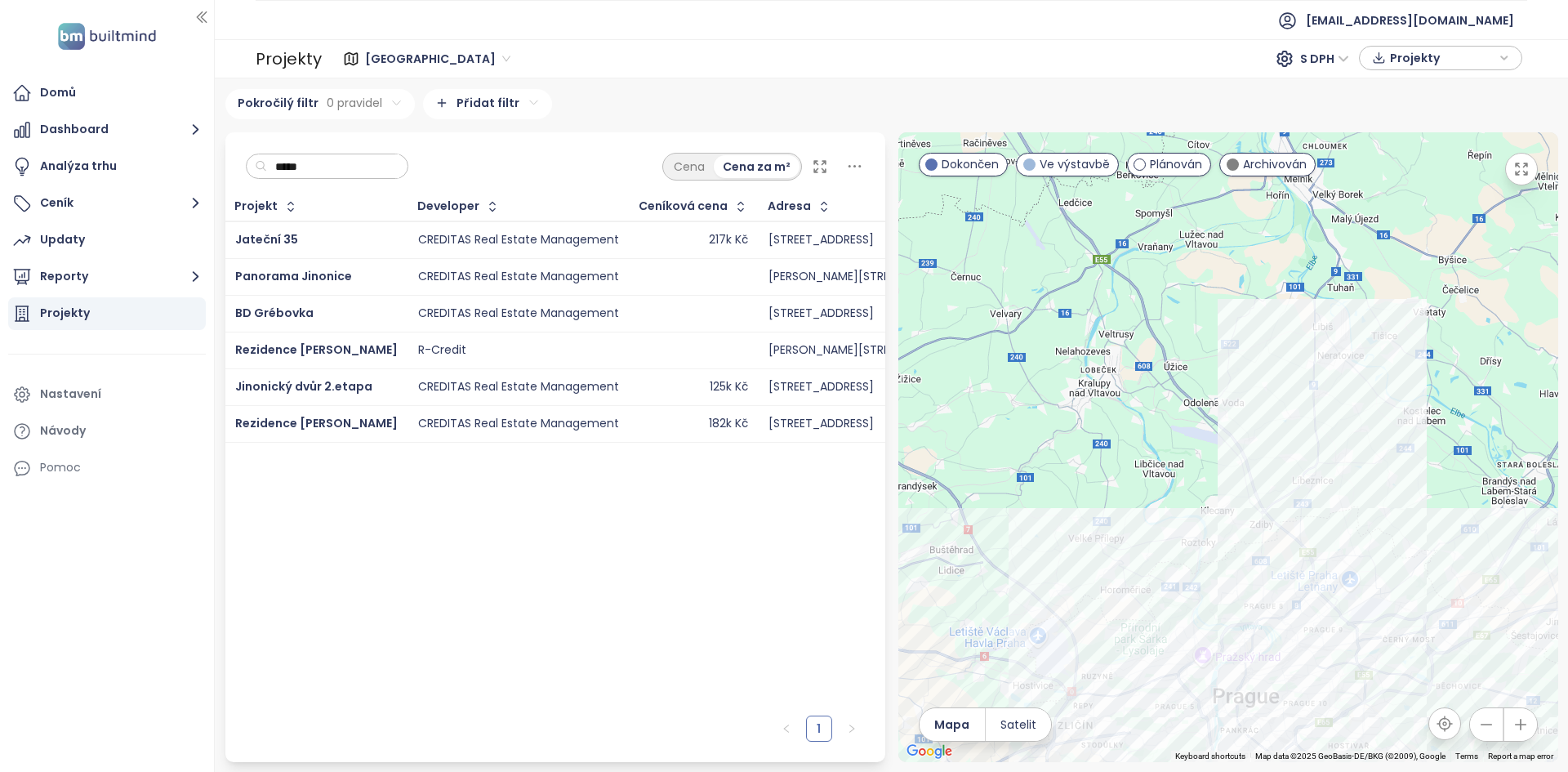
type input "*****"
click at [357, 234] on div "Jateční 35" at bounding box center [317, 240] width 163 height 19
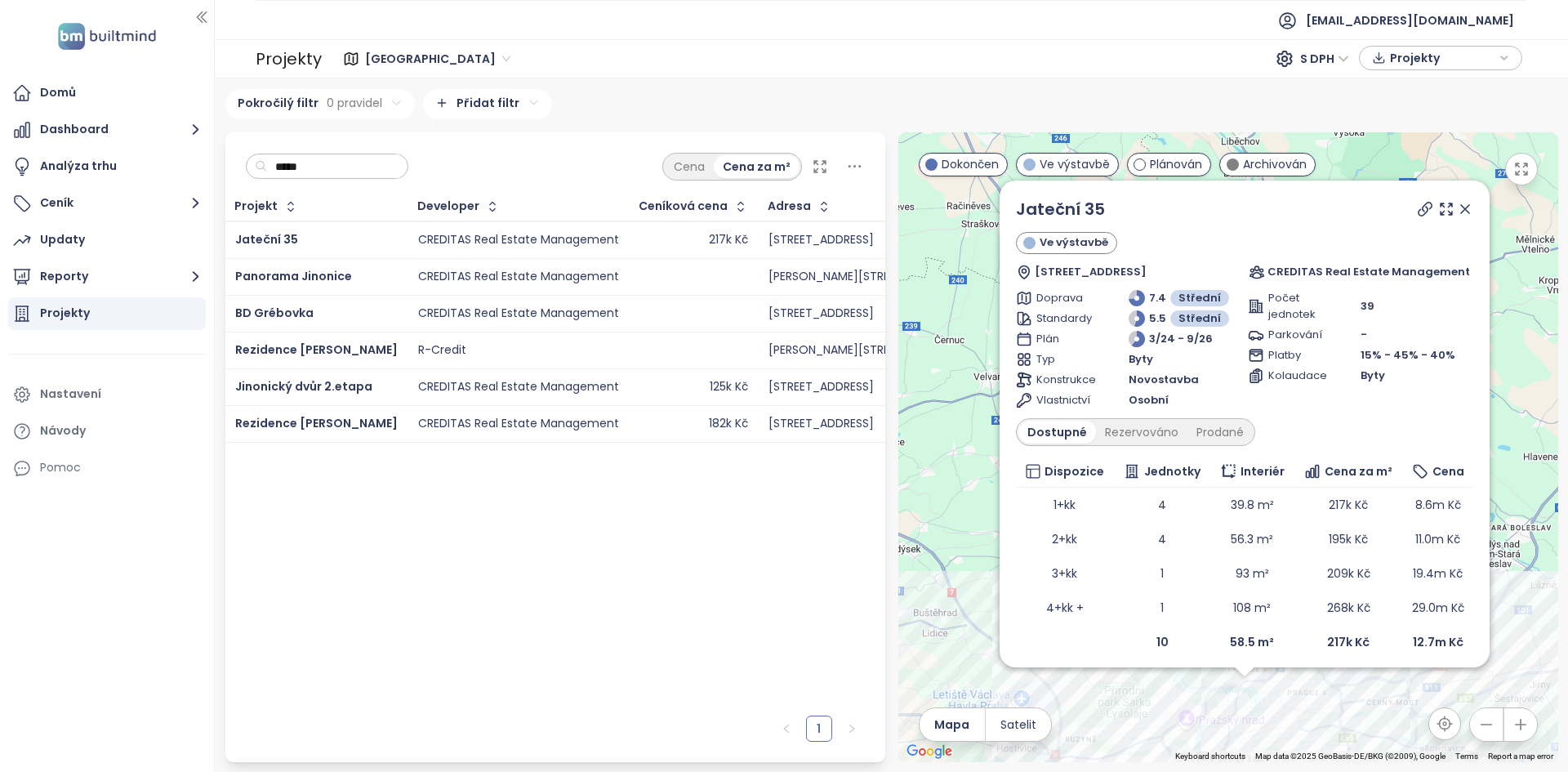
click at [386, 58] on span "[GEOGRAPHIC_DATA]" at bounding box center [438, 59] width 146 height 25
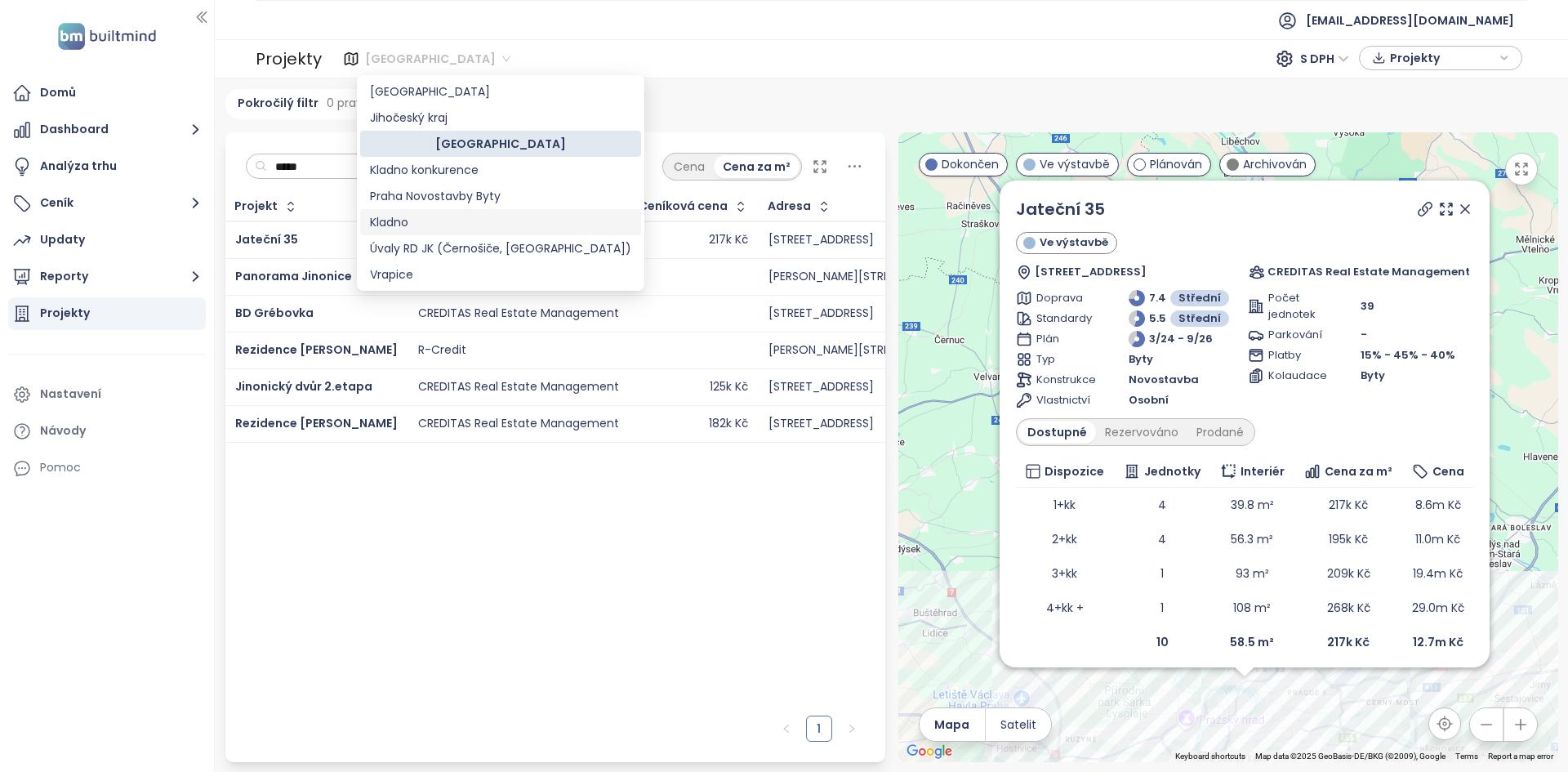
click at [427, 214] on div "Kladno" at bounding box center [500, 223] width 261 height 18
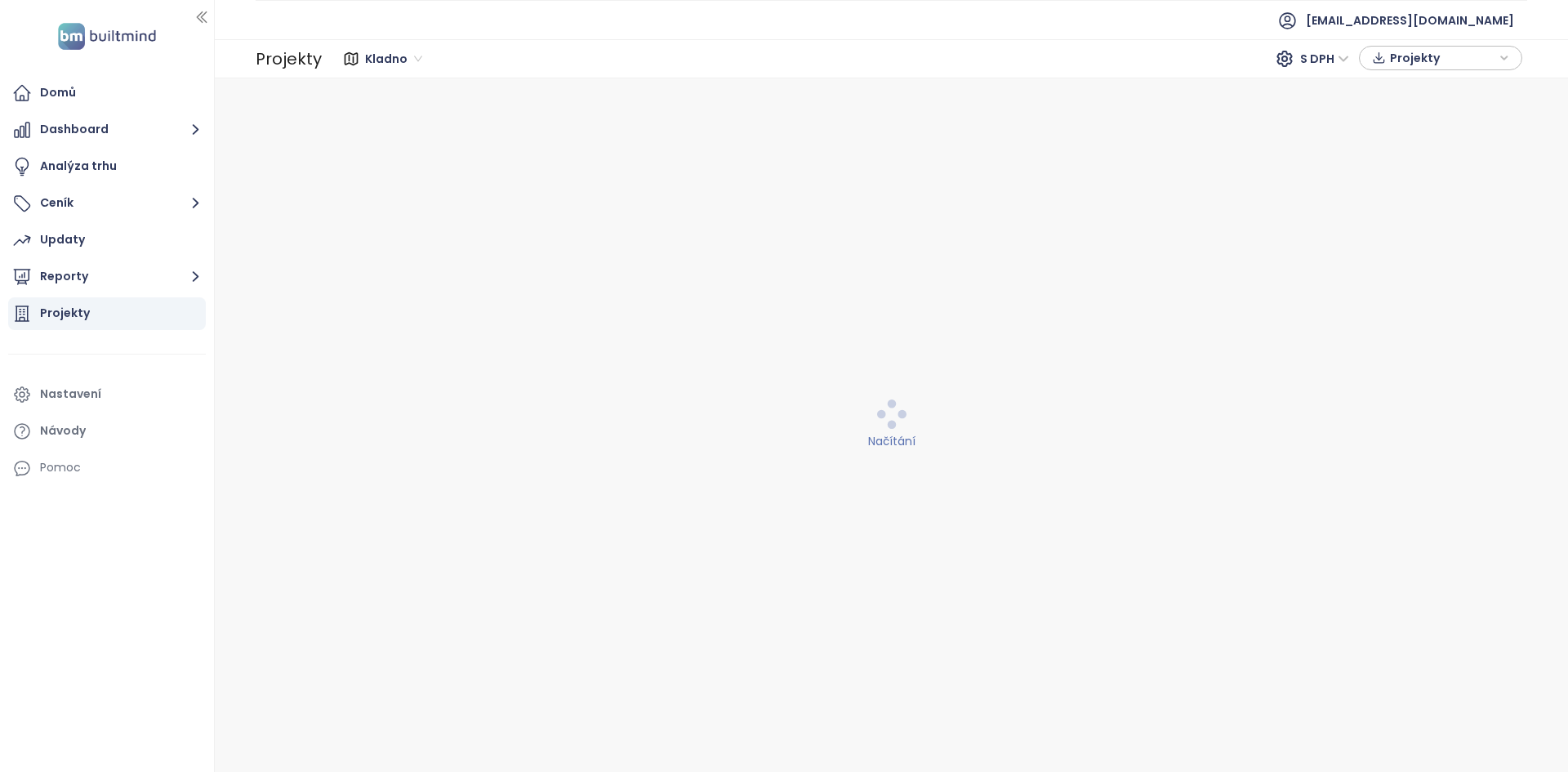
click at [1450, 65] on span "Projekty" at bounding box center [1442, 58] width 105 height 25
click at [1438, 123] on span "Stáhnout" at bounding box center [1421, 122] width 57 height 18
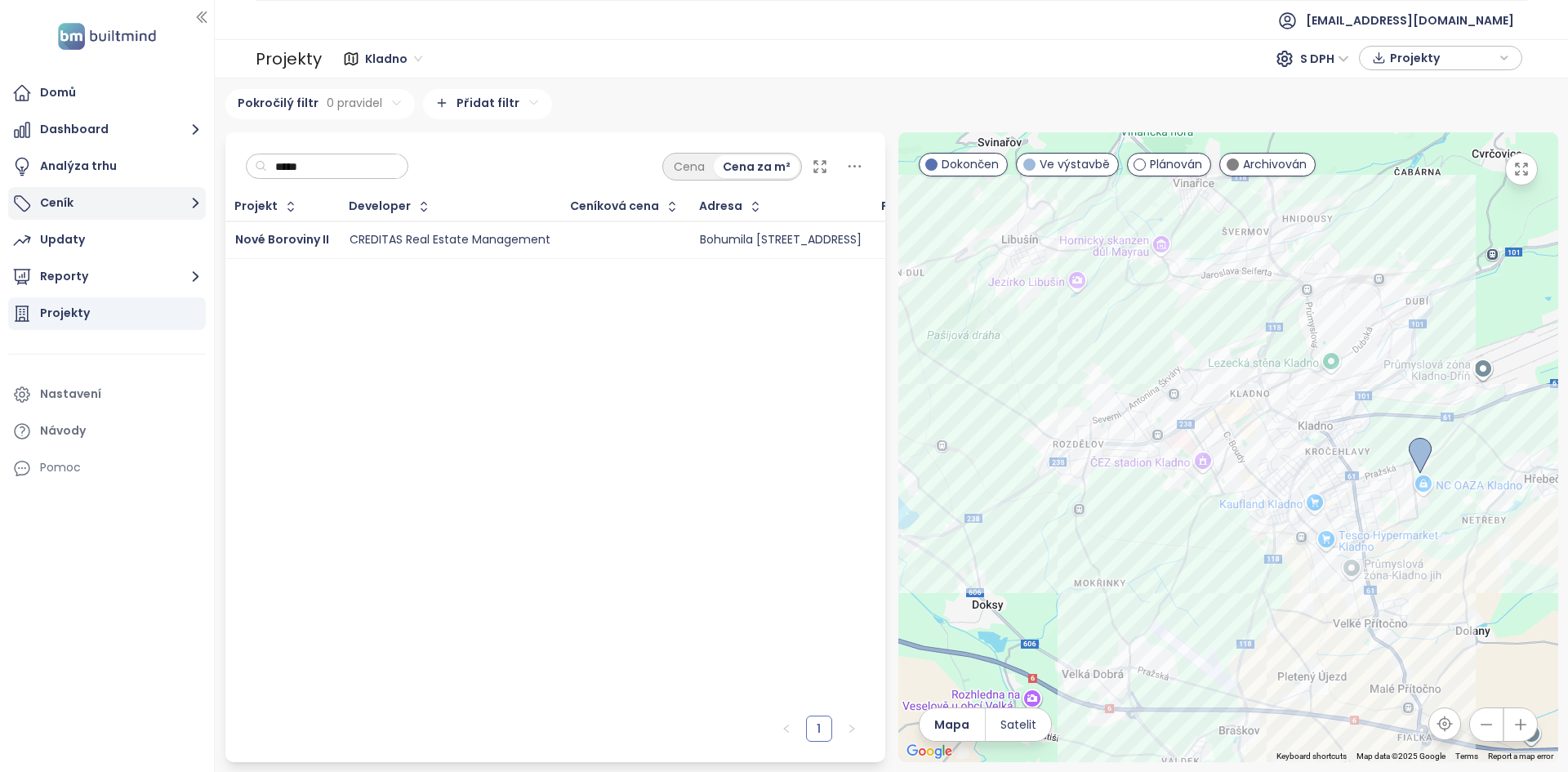
click at [157, 201] on button "Ceník" at bounding box center [107, 203] width 198 height 33
